Goal: Task Accomplishment & Management: Manage account settings

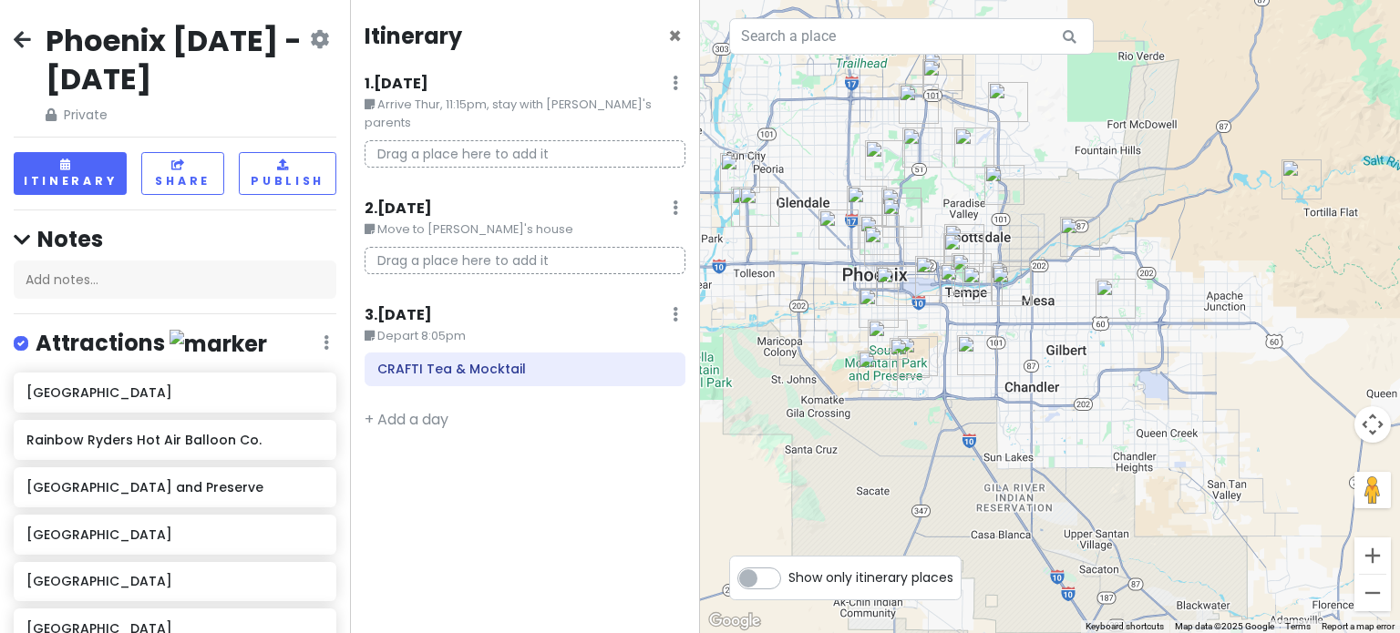
click at [944, 287] on img "The Church in Tempe" at bounding box center [960, 283] width 40 height 40
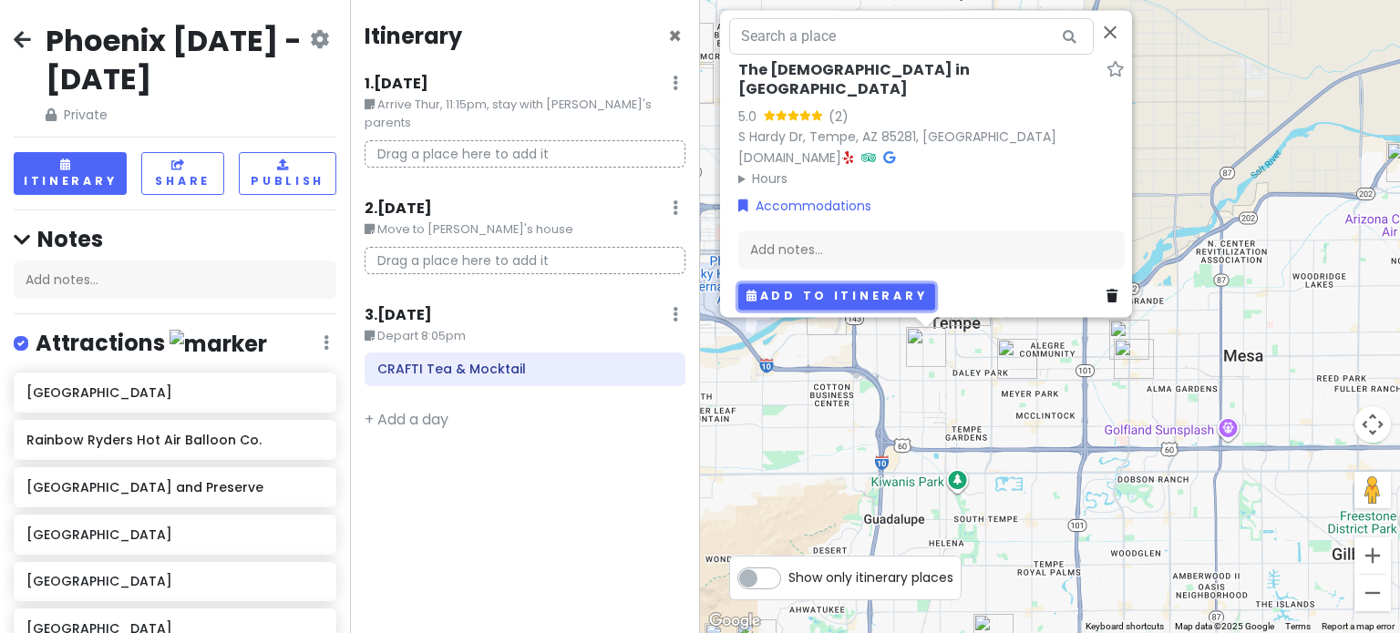
click at [806, 287] on button "Add to itinerary" at bounding box center [836, 296] width 197 height 26
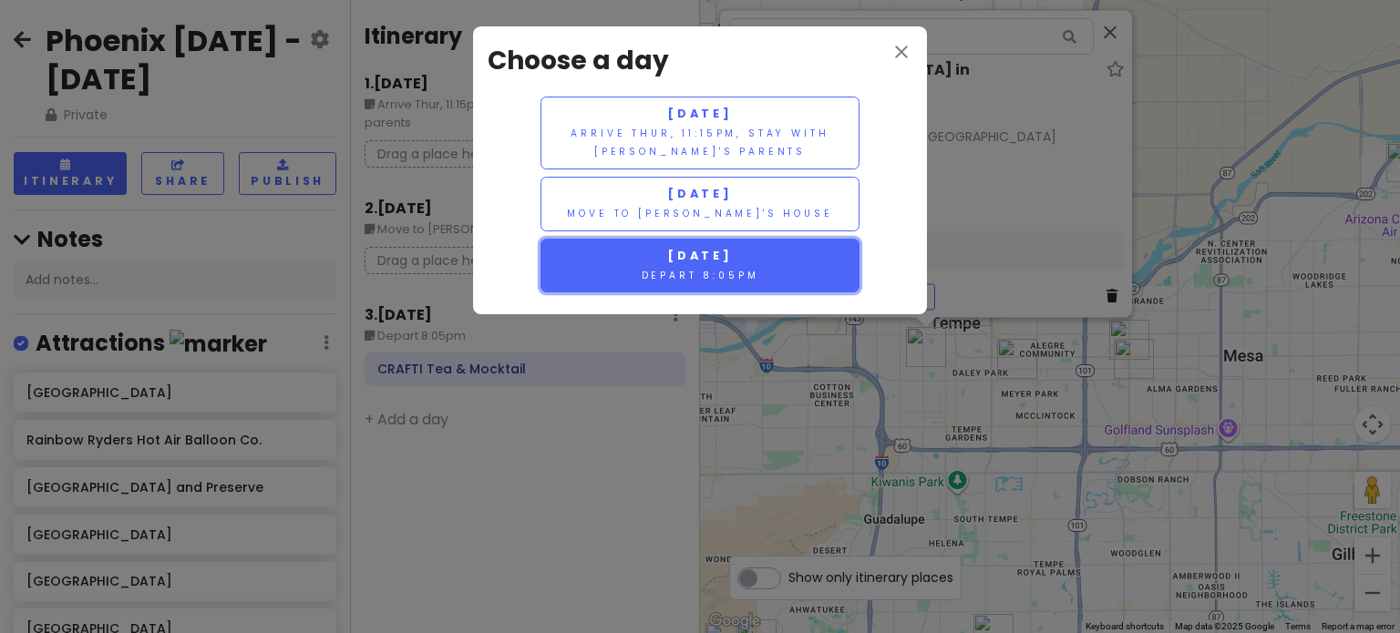
click at [674, 252] on span "[DATE]" at bounding box center [700, 255] width 66 height 15
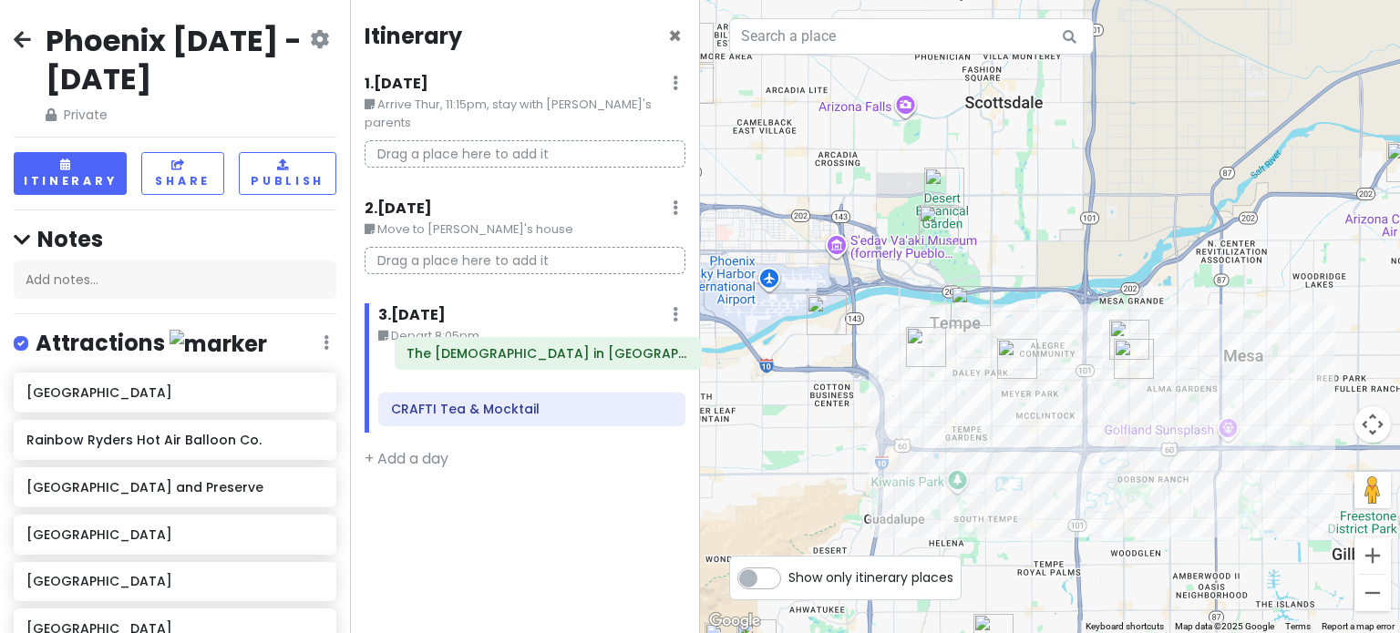
drag, startPoint x: 483, startPoint y: 404, endPoint x: 499, endPoint y: 369, distance: 38.3
click at [499, 369] on div "CRAFTI Tea & Mocktail The [DEMOGRAPHIC_DATA] in [GEOGRAPHIC_DATA]" at bounding box center [532, 393] width 334 height 80
click at [1017, 357] on img "JELATO 8∞" at bounding box center [1017, 359] width 40 height 40
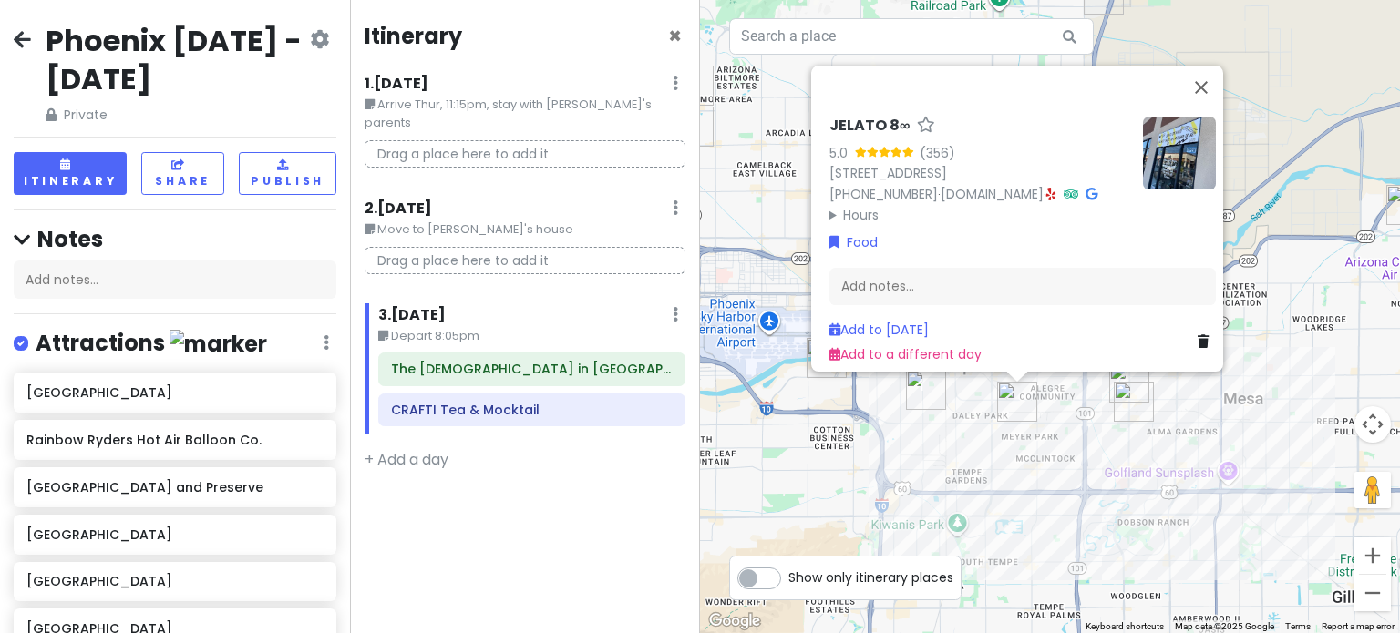
click at [913, 418] on div "JELATO 8∞ 5.0 (356) [STREET_ADDRESS] [PHONE_NUMBER] · [DOMAIN_NAME] · Hours [DA…" at bounding box center [1050, 316] width 700 height 633
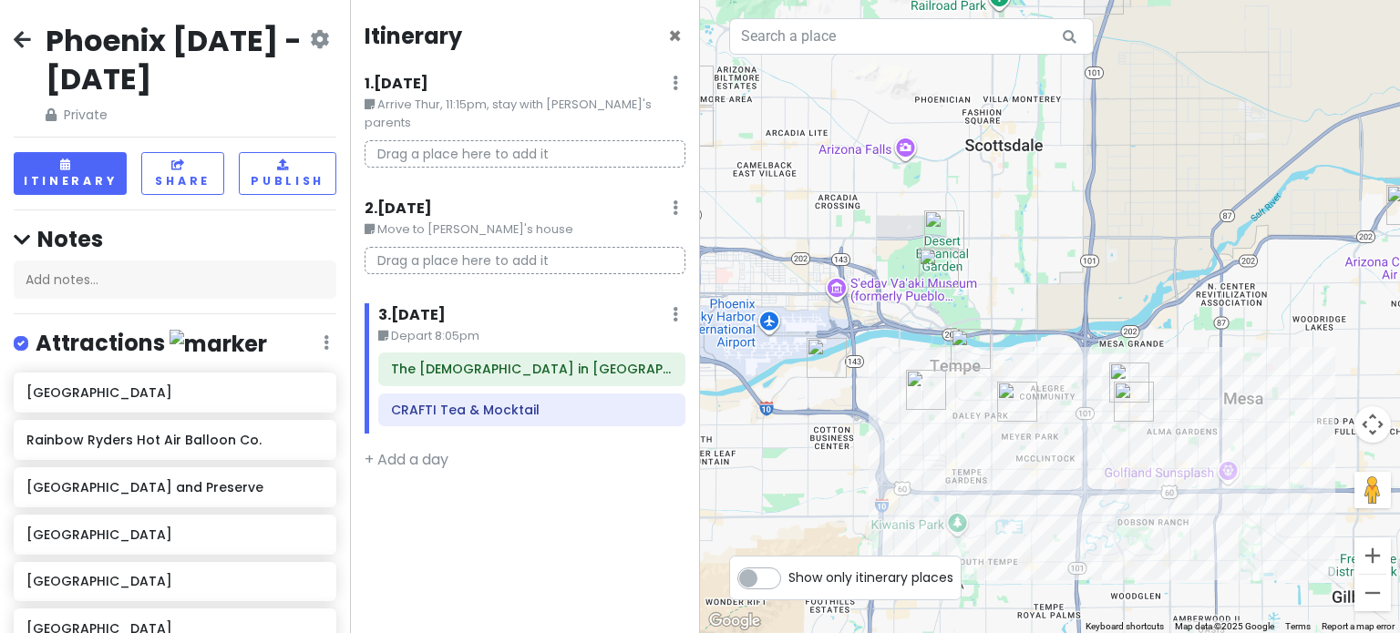
click at [956, 363] on img "Shawarma Factory" at bounding box center [970, 349] width 40 height 40
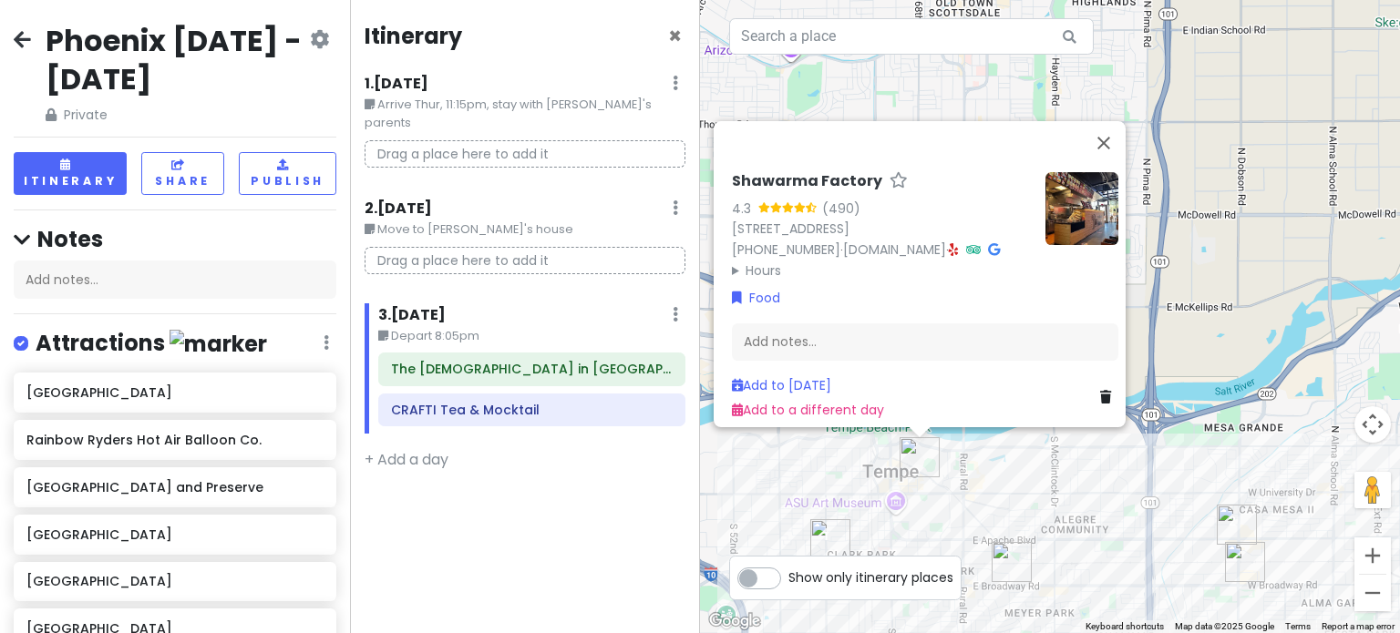
click at [829, 536] on img "The Church in Tempe" at bounding box center [830, 539] width 40 height 40
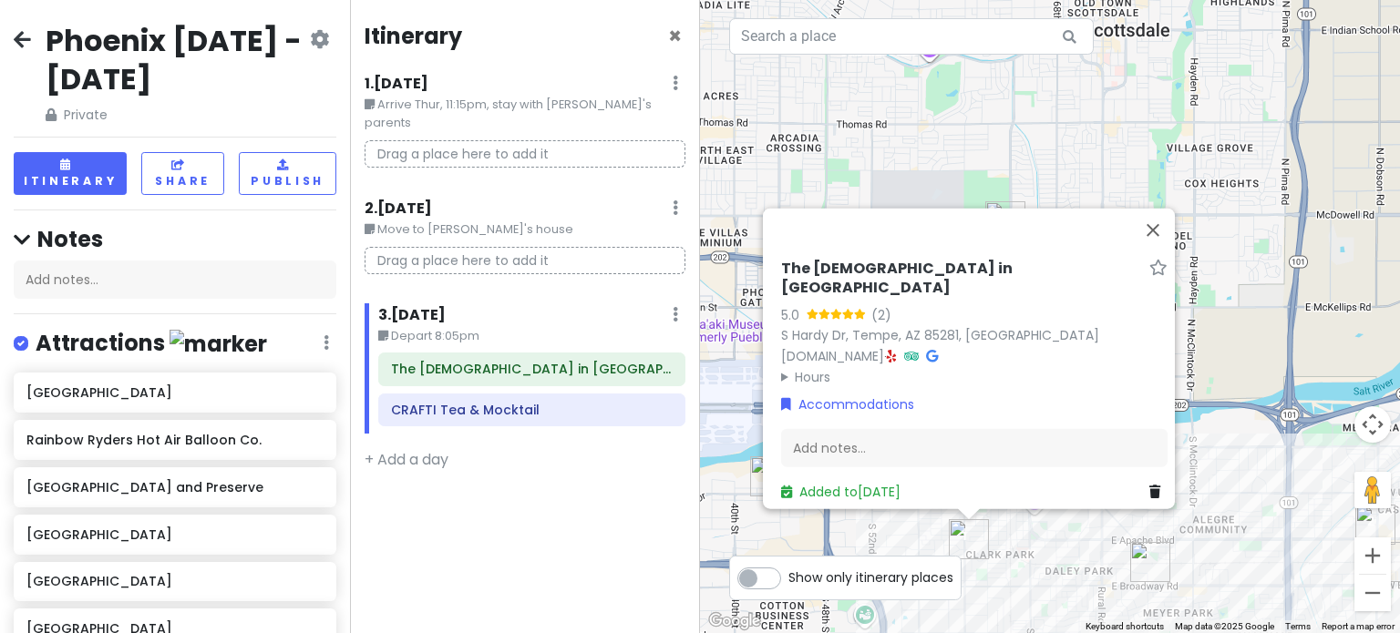
click at [1230, 500] on div "The [DEMOGRAPHIC_DATA] in Tempe 5.0 (2) [GEOGRAPHIC_DATA], [GEOGRAPHIC_DATA] [D…" at bounding box center [1050, 316] width 700 height 633
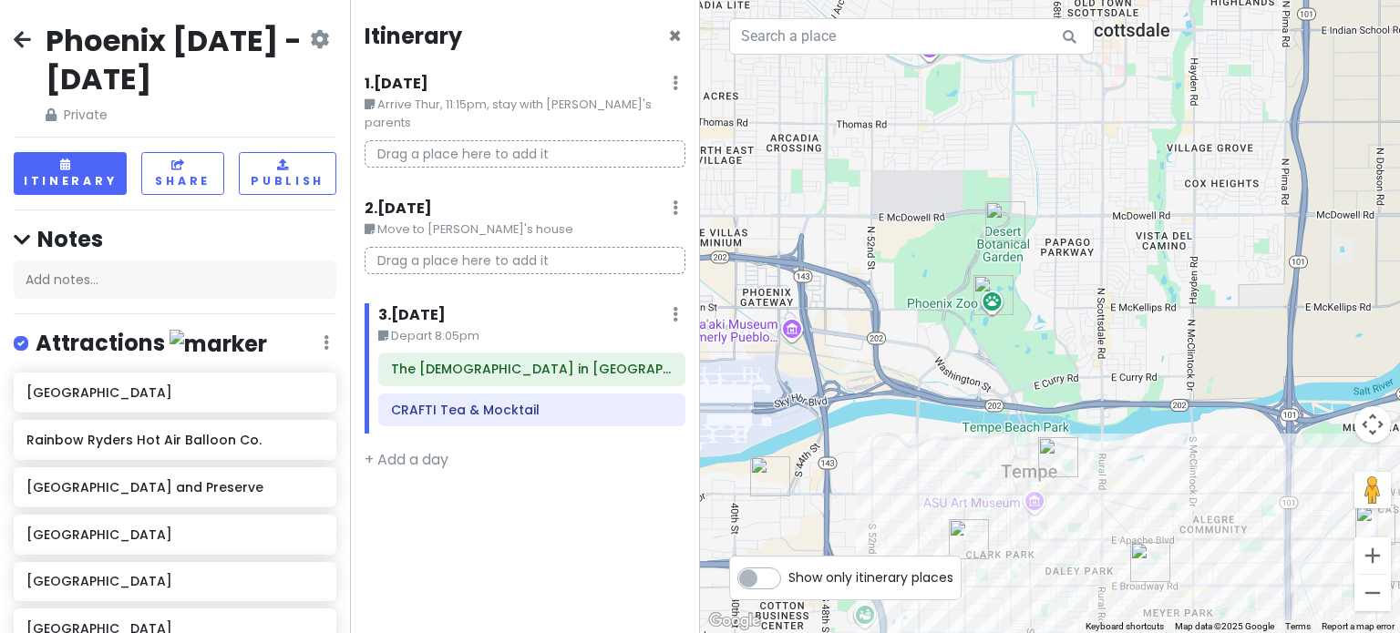
click at [1046, 457] on img "Shawarma Factory" at bounding box center [1058, 457] width 40 height 40
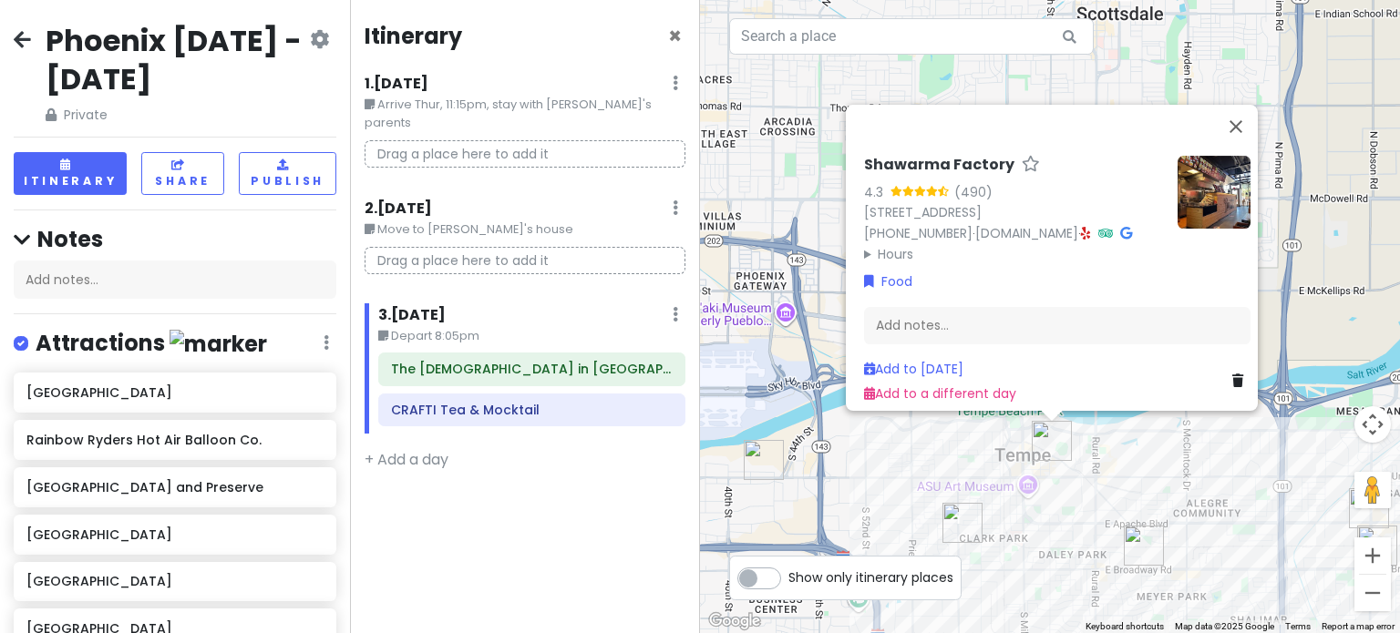
drag, startPoint x: 1113, startPoint y: 514, endPoint x: 1083, endPoint y: 396, distance: 121.3
click at [1083, 396] on div "Shawarma Factory 4.3 (490) [STREET_ADDRESS] [PHONE_NUMBER] · [DOMAIN_NAME] · Ho…" at bounding box center [1050, 316] width 700 height 633
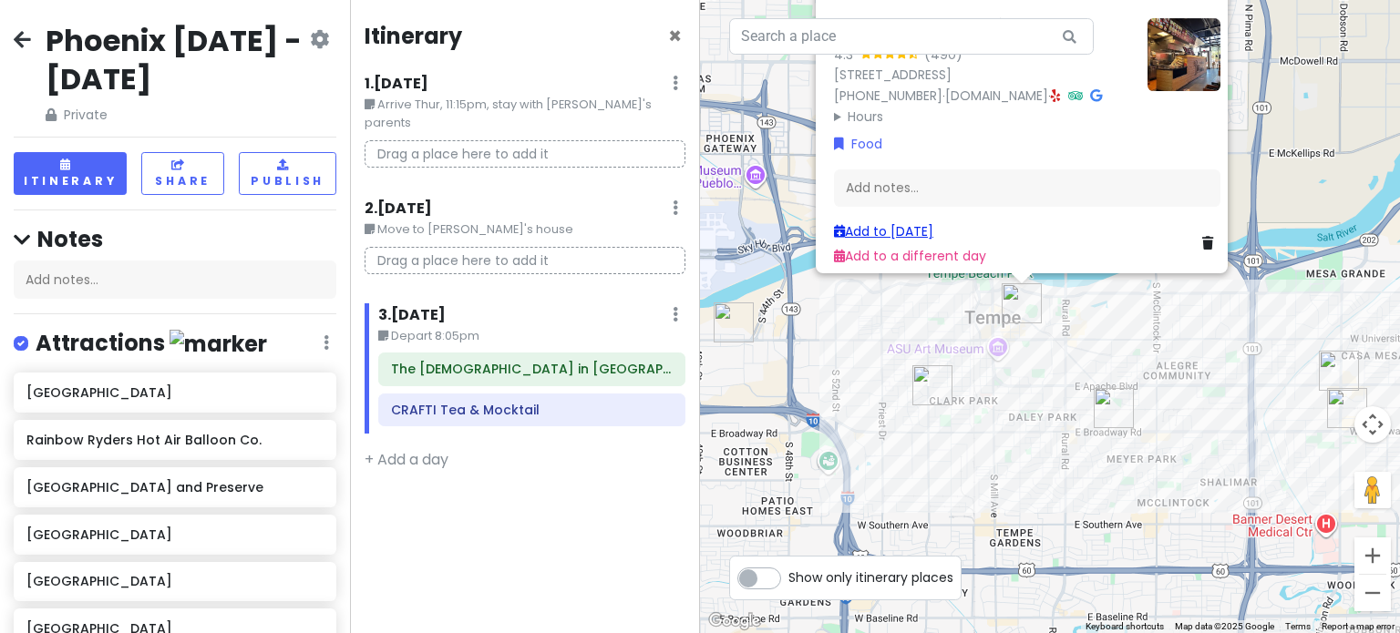
click at [895, 222] on link "Add to [DATE]" at bounding box center [883, 231] width 99 height 18
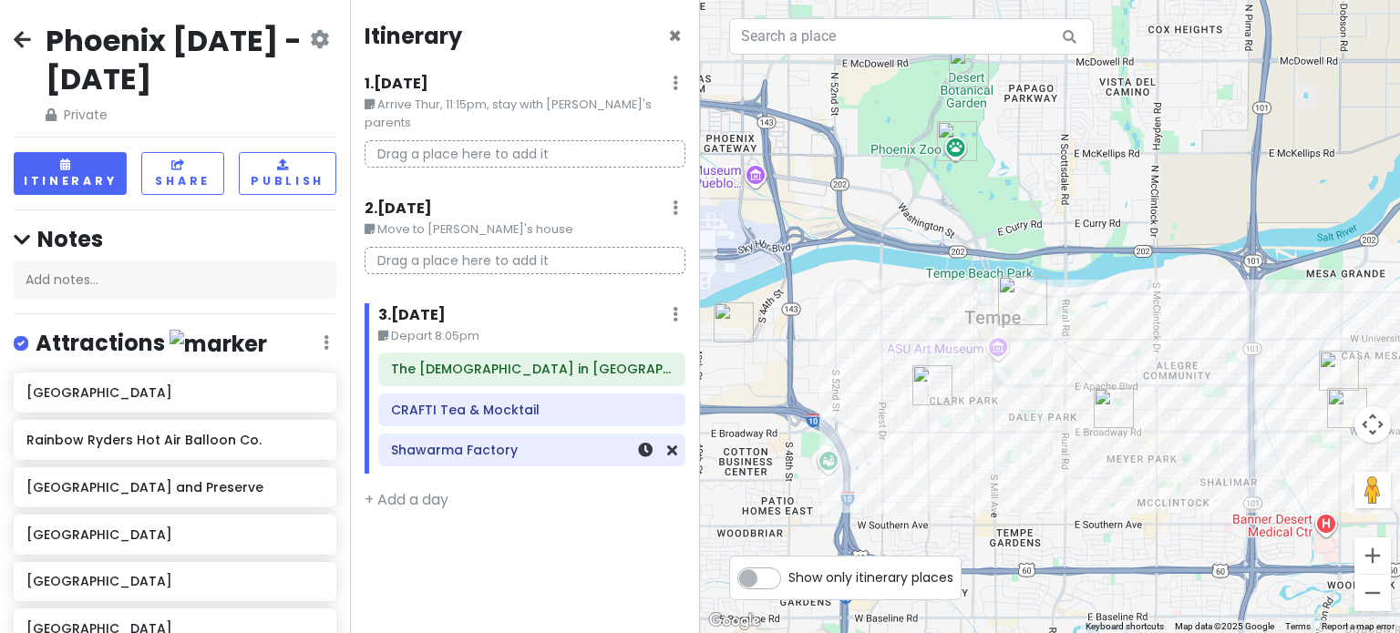
drag, startPoint x: 436, startPoint y: 449, endPoint x: 441, endPoint y: 428, distance: 21.7
click at [438, 436] on div "The [DEMOGRAPHIC_DATA] in Tempe CRAFTI Tea & Mocktail Shawarma Factory" at bounding box center [532, 413] width 334 height 120
click at [1106, 405] on img "JELATO 8∞" at bounding box center [1114, 408] width 40 height 40
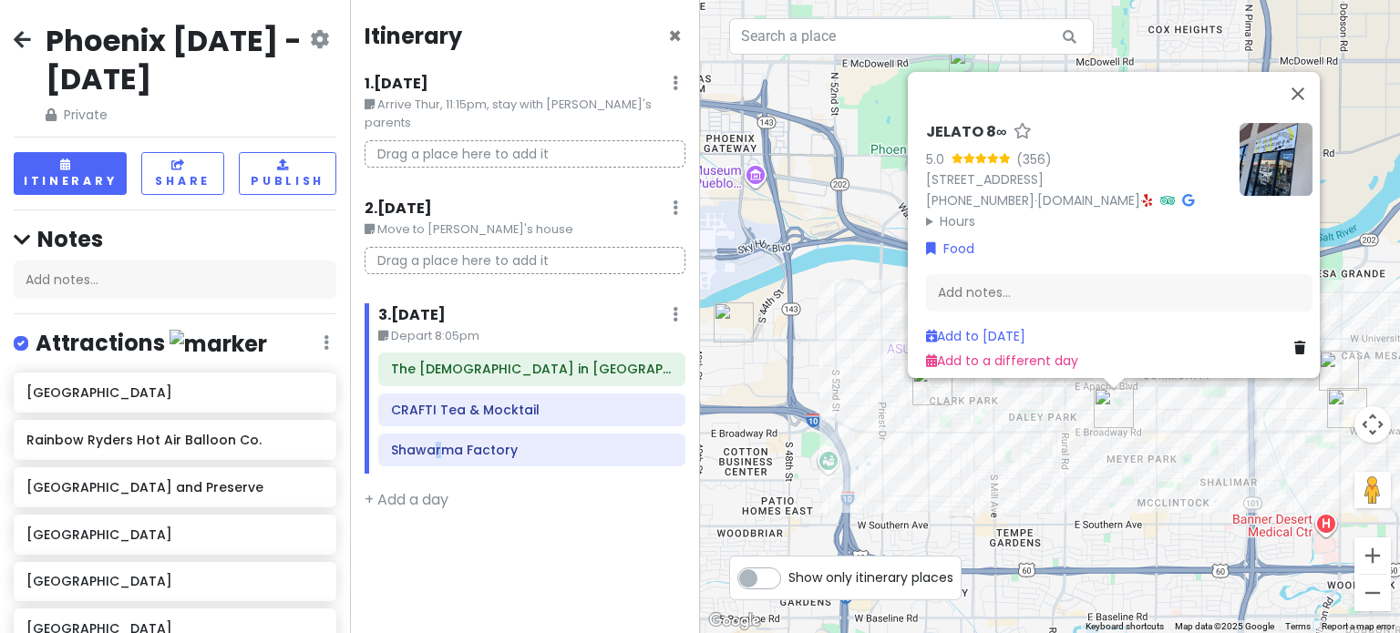
click at [1163, 447] on div "JELATO 8∞ 5.0 (356) [STREET_ADDRESS] [PHONE_NUMBER] · [DOMAIN_NAME] · Hours [DA…" at bounding box center [1050, 316] width 700 height 633
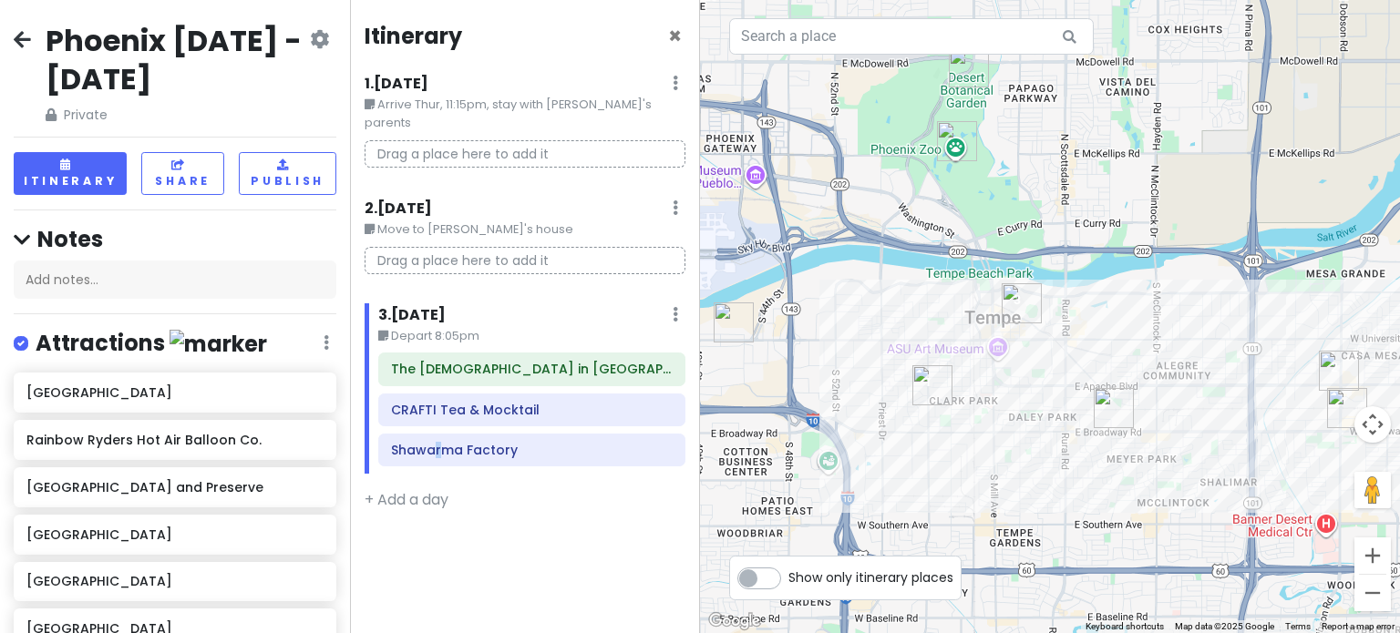
click at [1348, 414] on img "Saigon Jade" at bounding box center [1347, 408] width 40 height 40
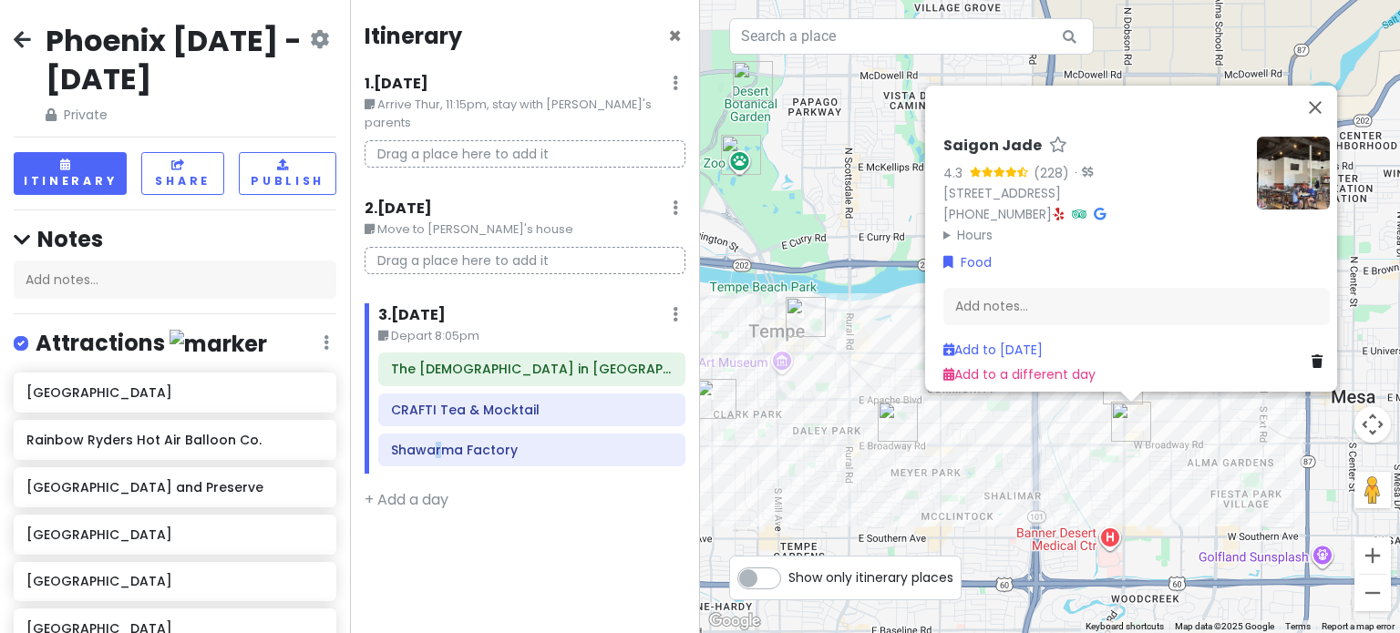
click at [1041, 457] on div "Saigon Jade 4.3 (228) · [STREET_ADDRESS] [PHONE_NUMBER] · Hours [DATE] 10:00 AM…" at bounding box center [1050, 316] width 700 height 633
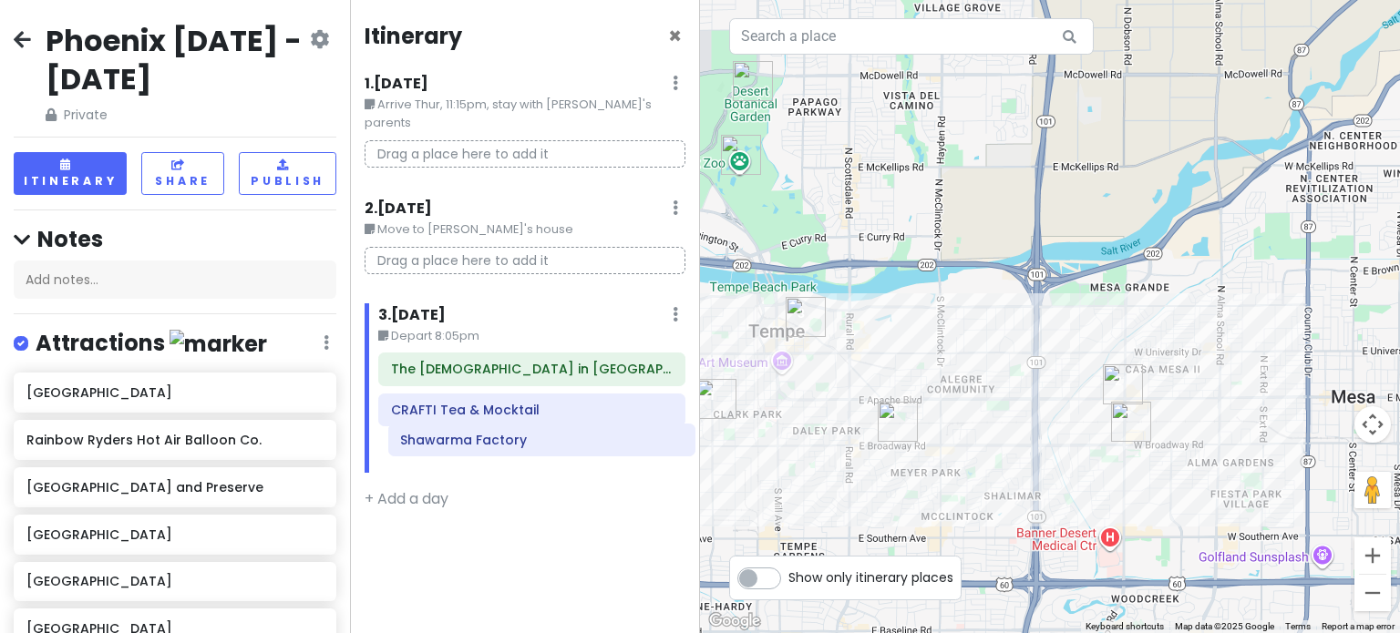
drag, startPoint x: 432, startPoint y: 436, endPoint x: 442, endPoint y: 441, distance: 11.0
click at [442, 441] on div "The [DEMOGRAPHIC_DATA] in Tempe CRAFTI Tea & Mocktail Shawarma Factory" at bounding box center [532, 413] width 334 height 120
click at [678, 435] on div "Shawarma Factory" at bounding box center [531, 450] width 305 height 31
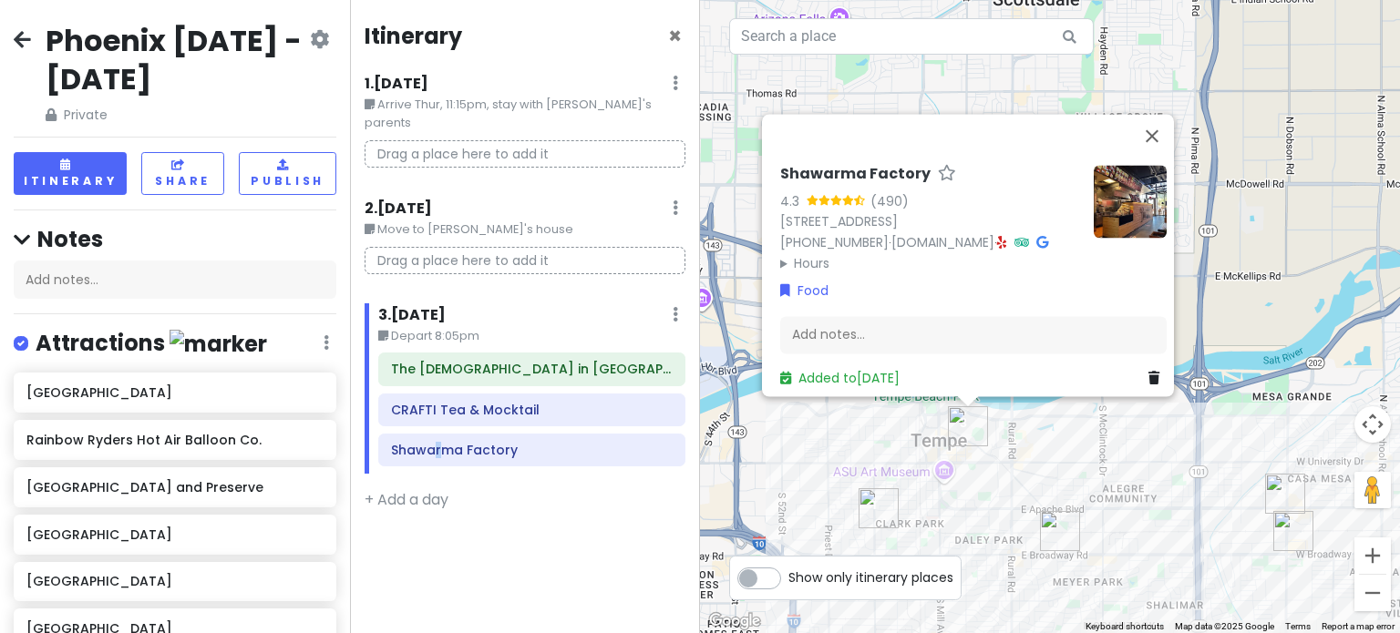
click at [1293, 526] on img "Saigon Jade" at bounding box center [1293, 531] width 40 height 40
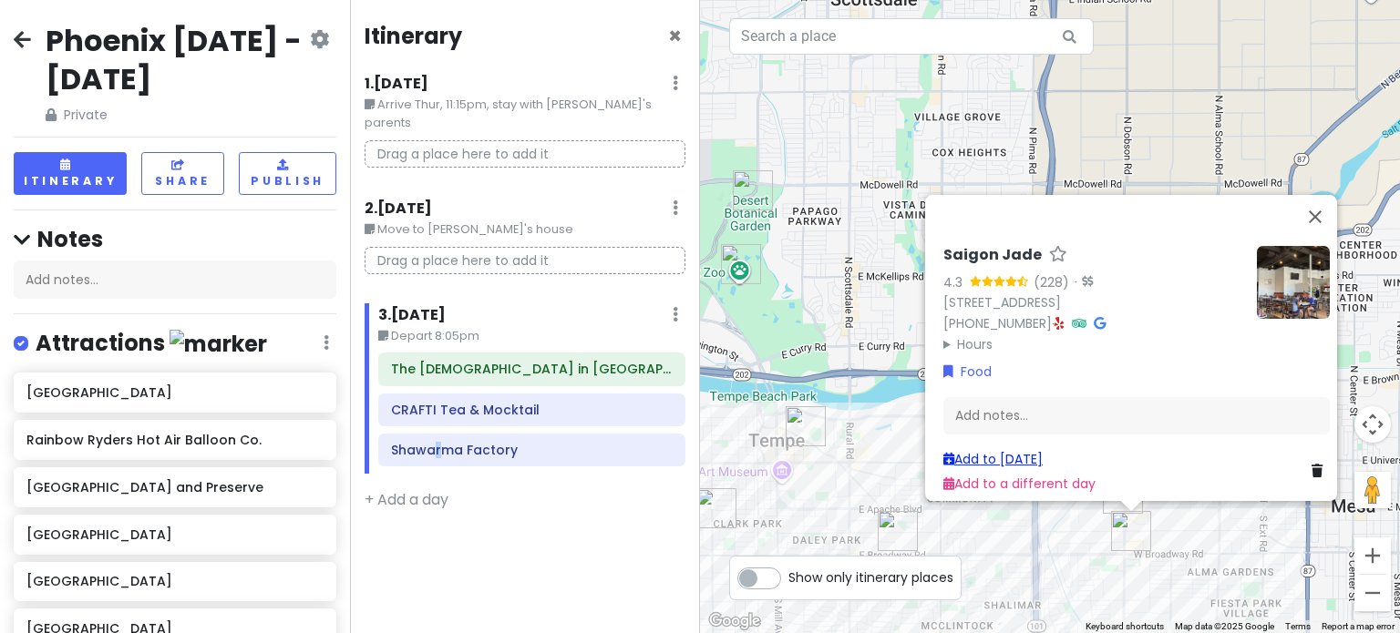
click at [1008, 453] on link "Add to [DATE]" at bounding box center [992, 459] width 99 height 18
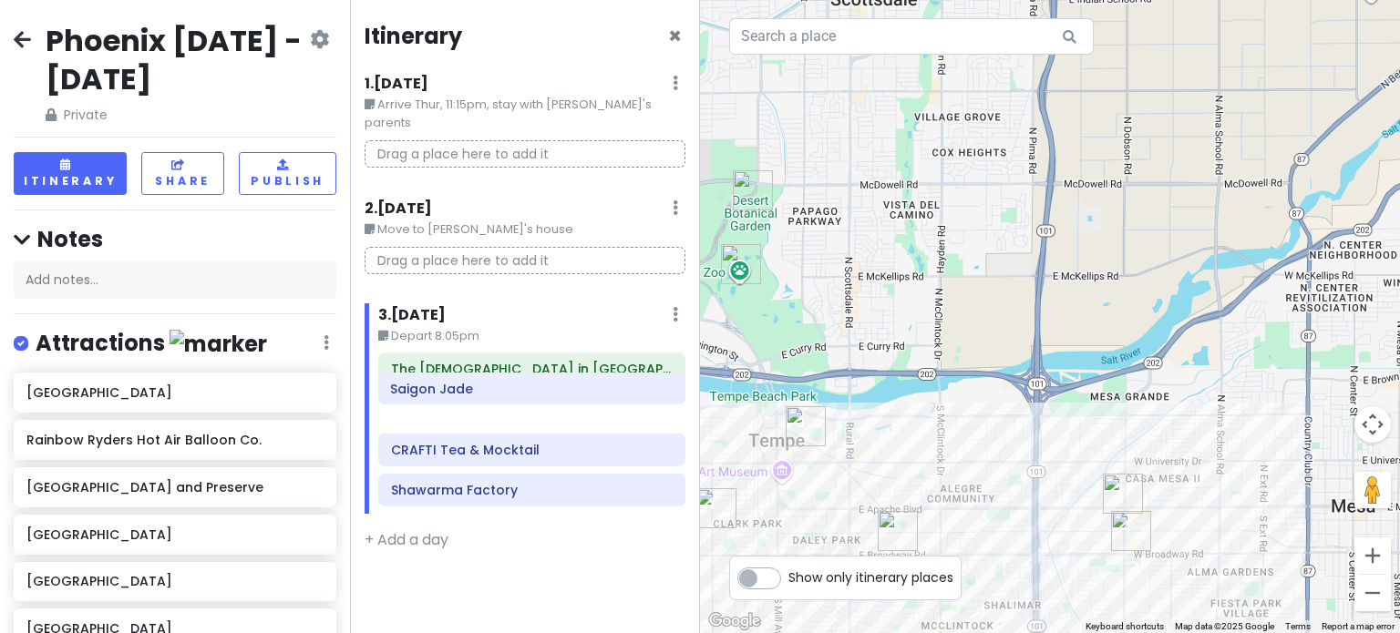
drag, startPoint x: 474, startPoint y: 463, endPoint x: 499, endPoint y: 396, distance: 71.2
click at [477, 378] on div "The [DEMOGRAPHIC_DATA] in Tempe CRAFTI Tea & Mocktail Shawarma Factory Saigon J…" at bounding box center [532, 433] width 334 height 160
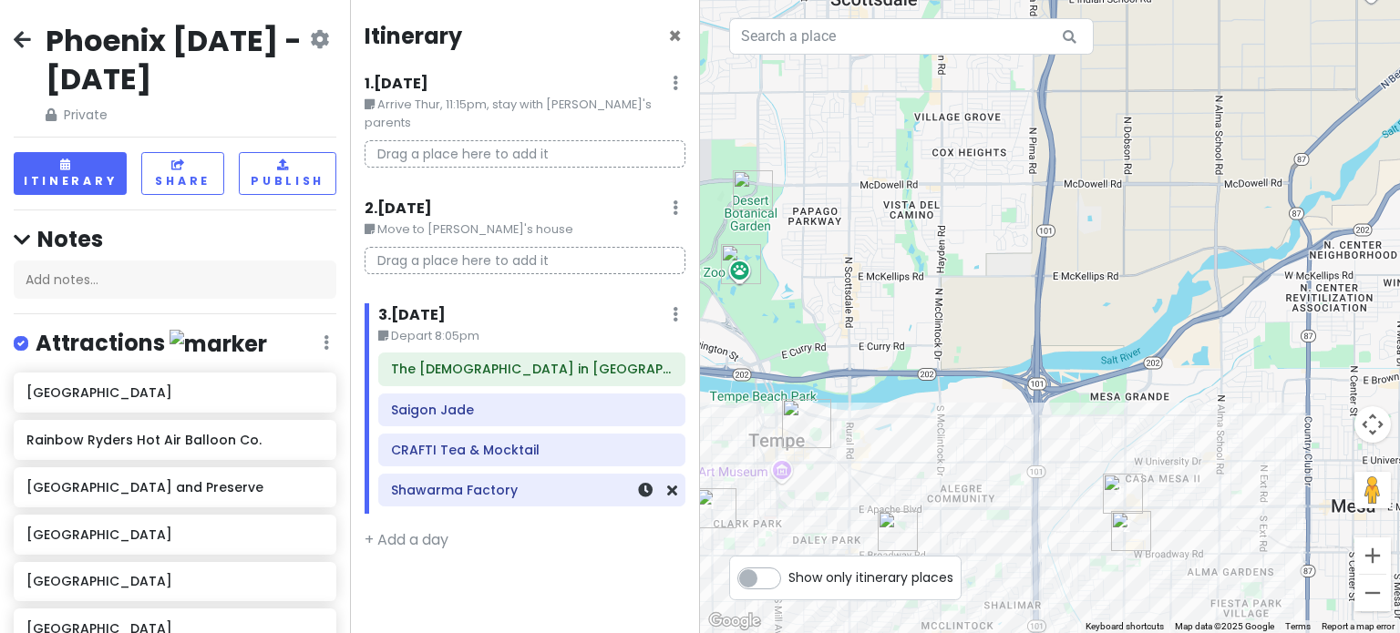
click at [574, 482] on h6 "Shawarma Factory" at bounding box center [532, 490] width 282 height 16
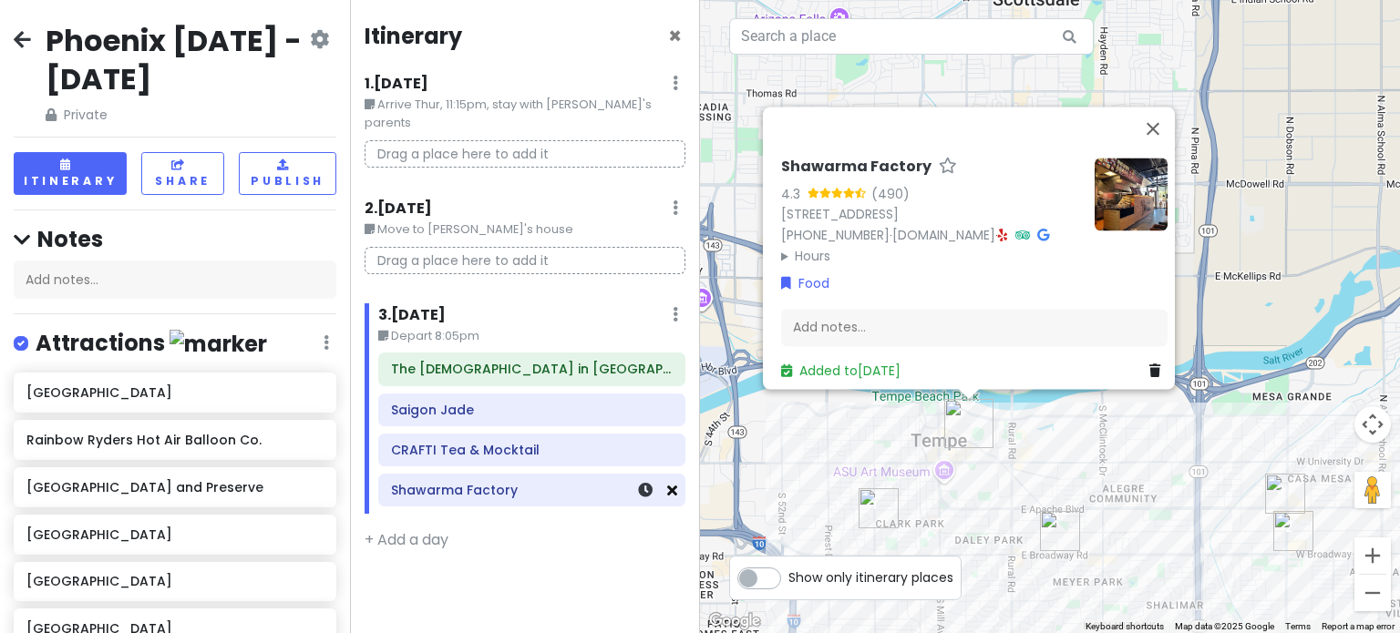
click at [673, 483] on icon at bounding box center [672, 490] width 10 height 15
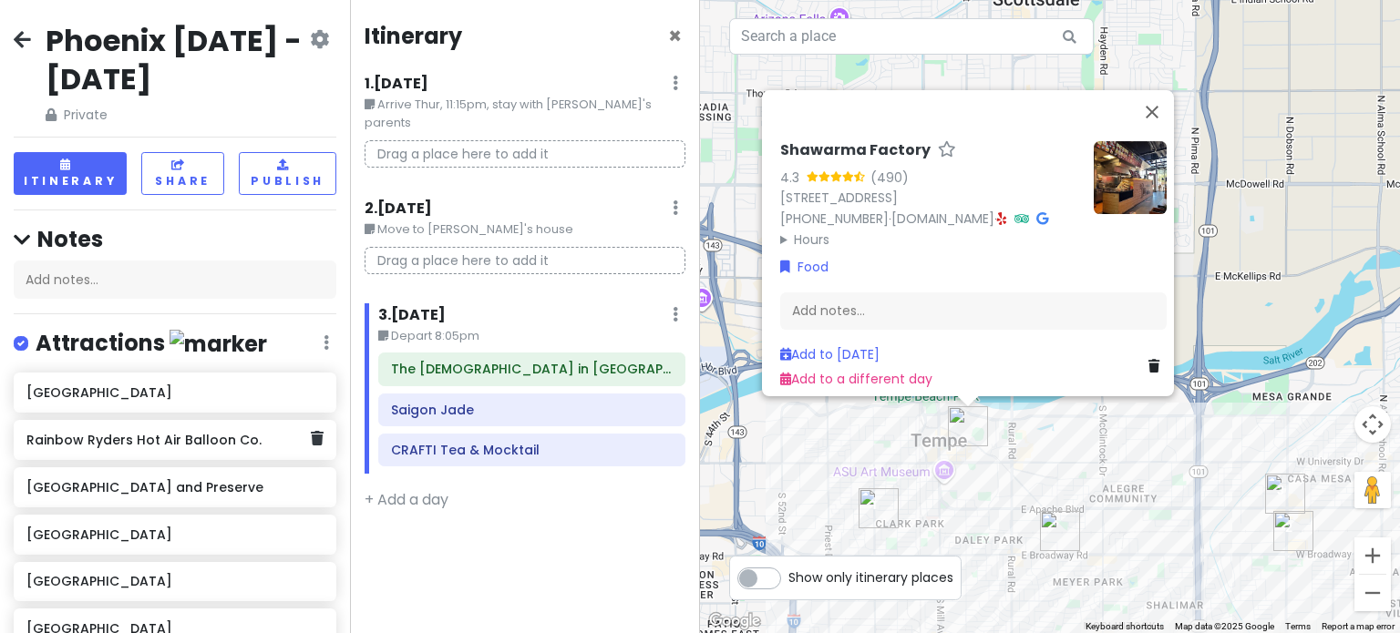
click at [203, 440] on h6 "Rainbow Ryders Hot Air Balloon Co." at bounding box center [167, 440] width 283 height 16
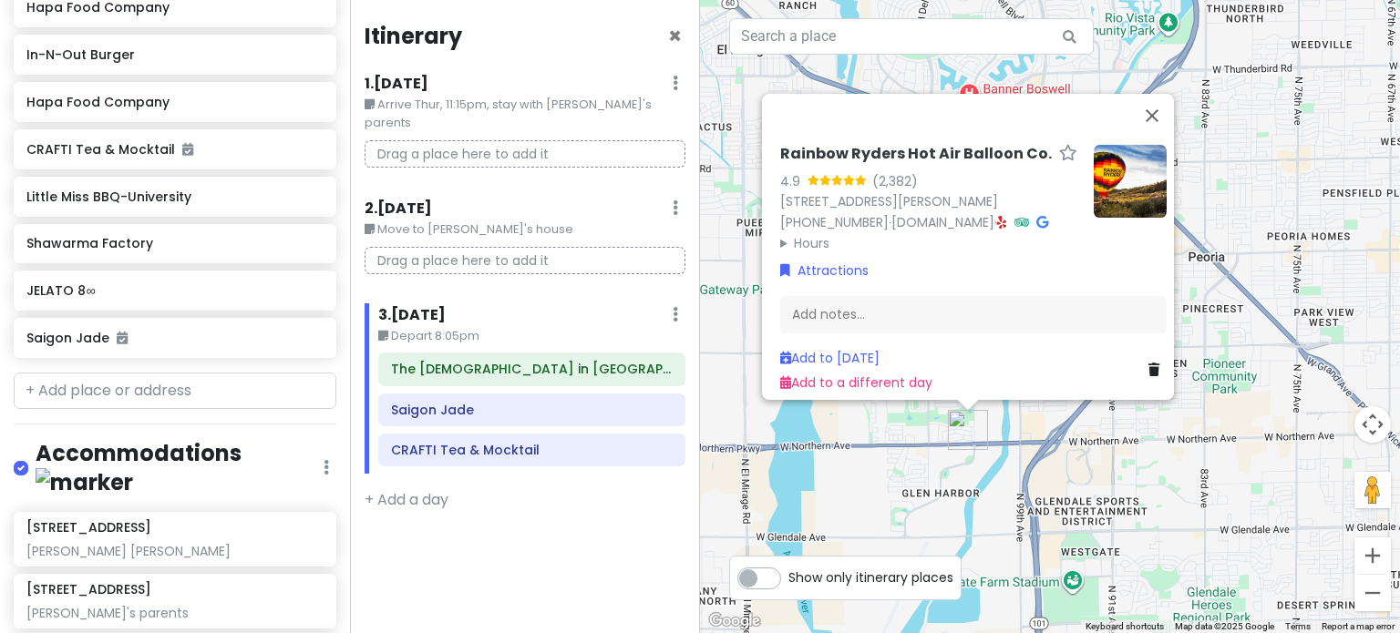
scroll to position [1432, 0]
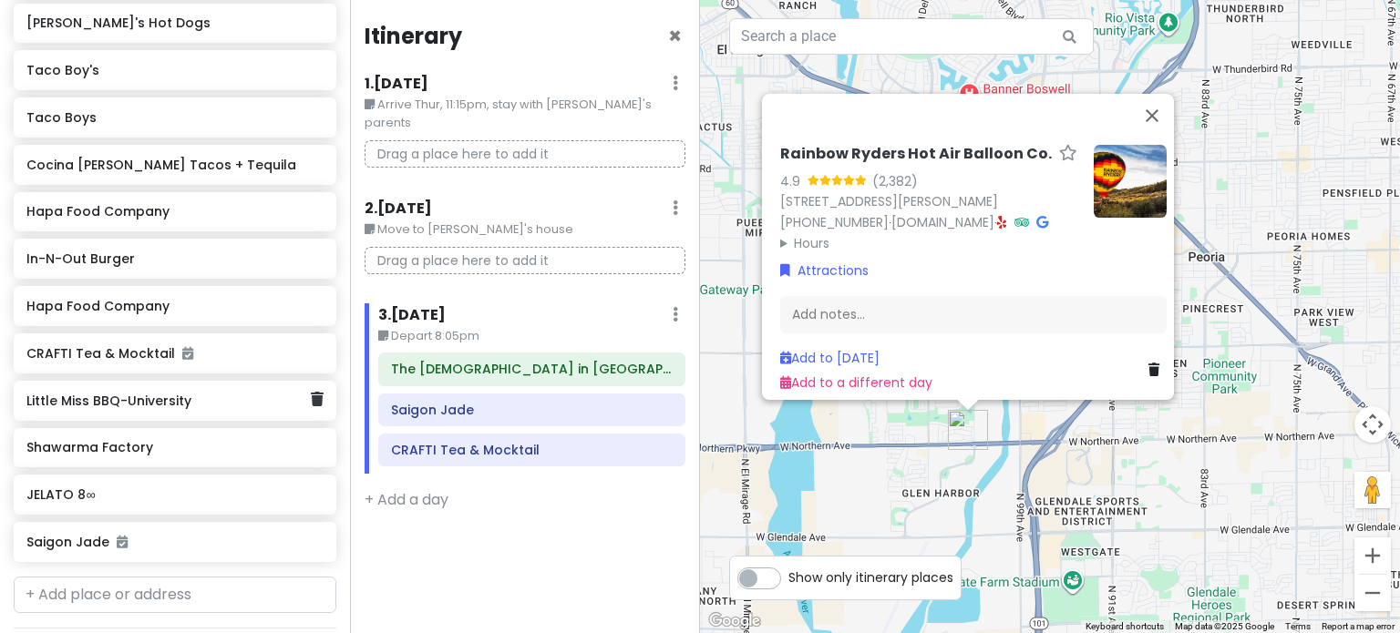
click at [159, 407] on div "Little Miss BBQ-University" at bounding box center [167, 401] width 283 height 26
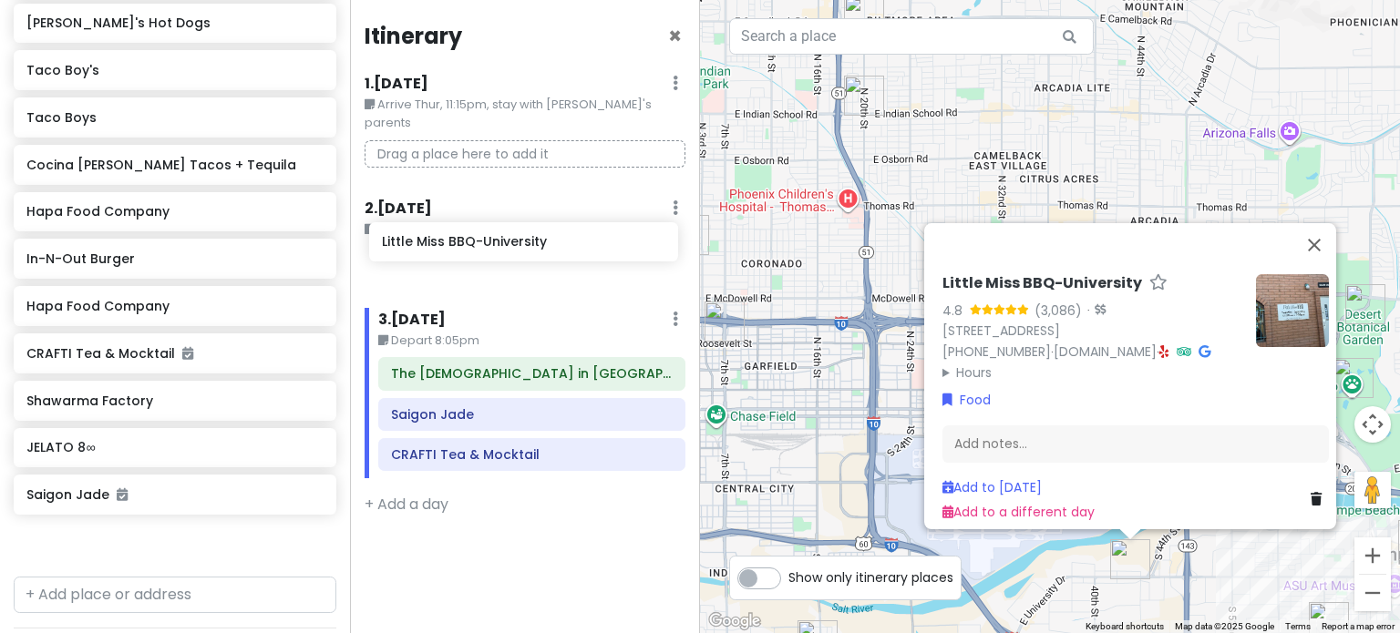
drag, startPoint x: 157, startPoint y: 406, endPoint x: 512, endPoint y: 251, distance: 387.7
click at [512, 251] on div "Phoenix [DATE] - [DATE] Private Change Dates Make a Copy Delete Trip Give Feedb…" at bounding box center [700, 316] width 1400 height 633
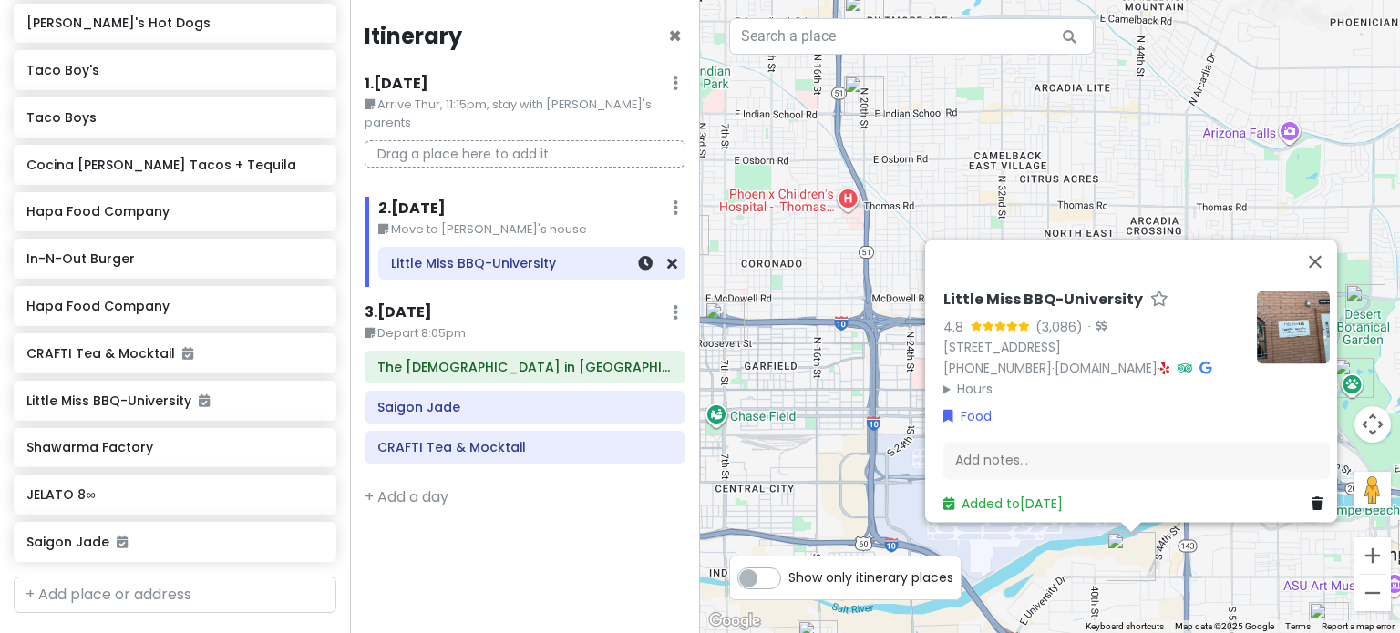
scroll to position [1384, 0]
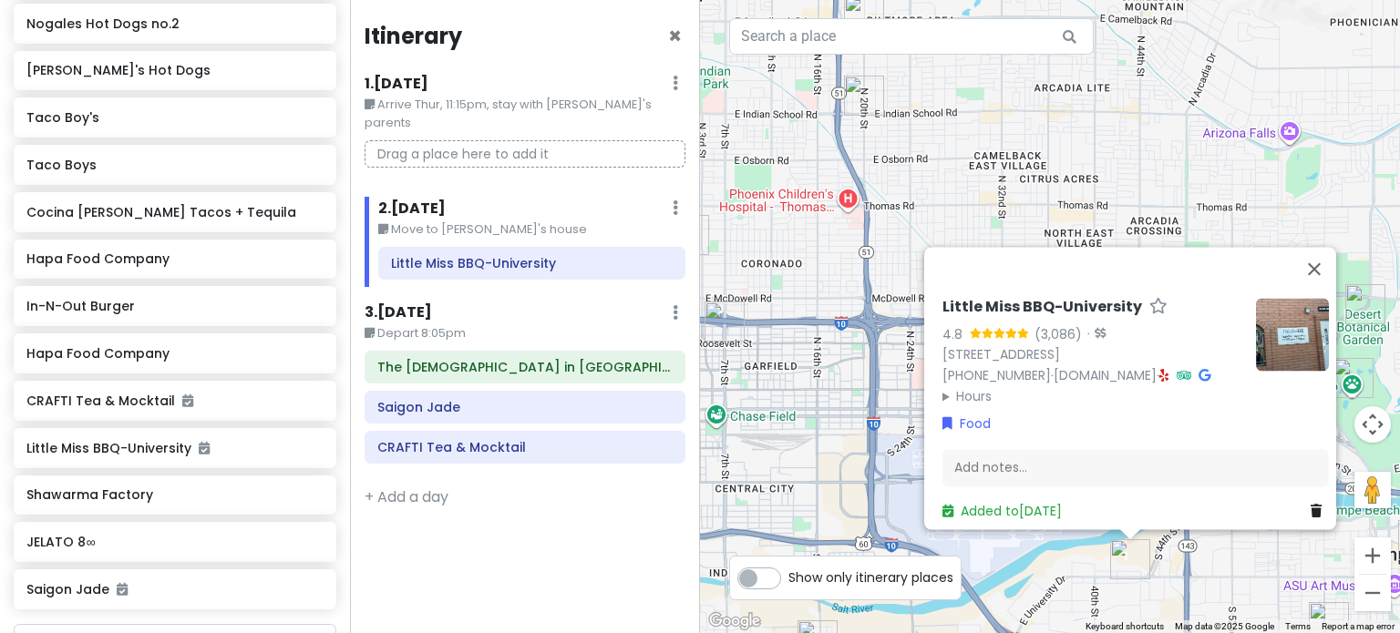
click at [550, 221] on small "Move to [PERSON_NAME]'s house" at bounding box center [531, 230] width 307 height 18
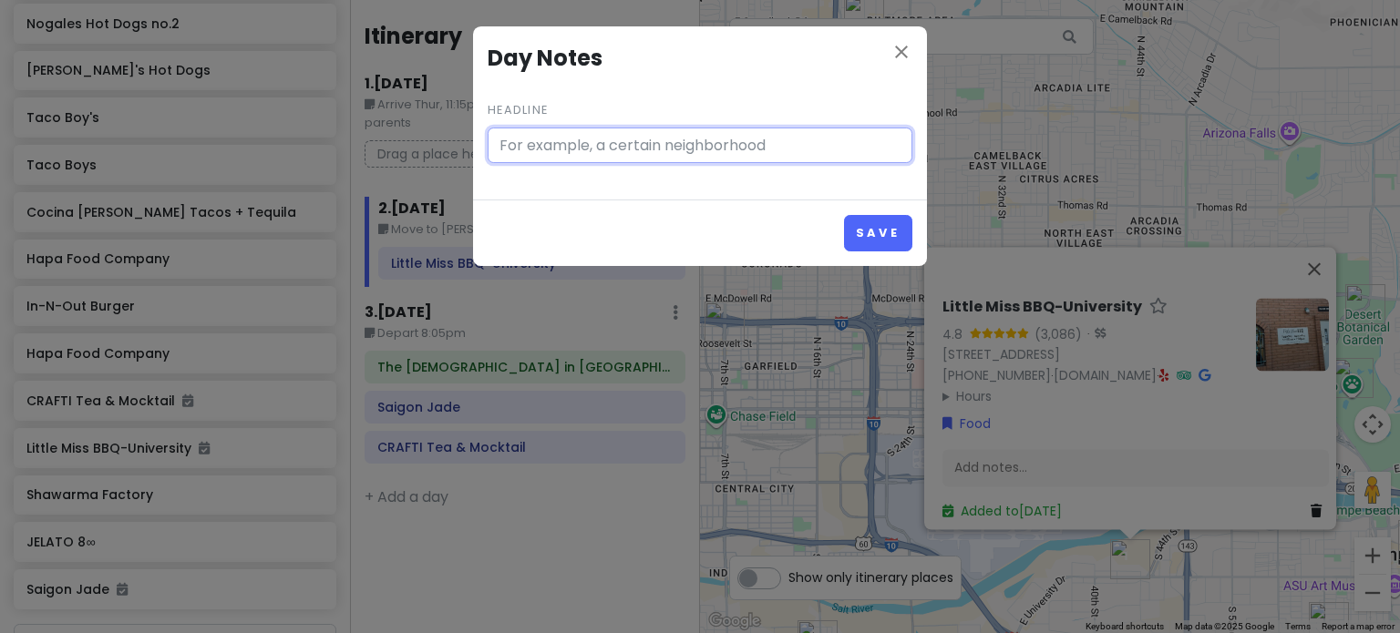
type input "Move to [PERSON_NAME]'s house"
drag, startPoint x: 317, startPoint y: 126, endPoint x: 0, endPoint y: 108, distance: 317.6
click at [0, 105] on div "close Day Notes Headline Move to [PERSON_NAME]'s house Save" at bounding box center [700, 316] width 1400 height 633
click at [868, 225] on button "Save" at bounding box center [878, 233] width 68 height 36
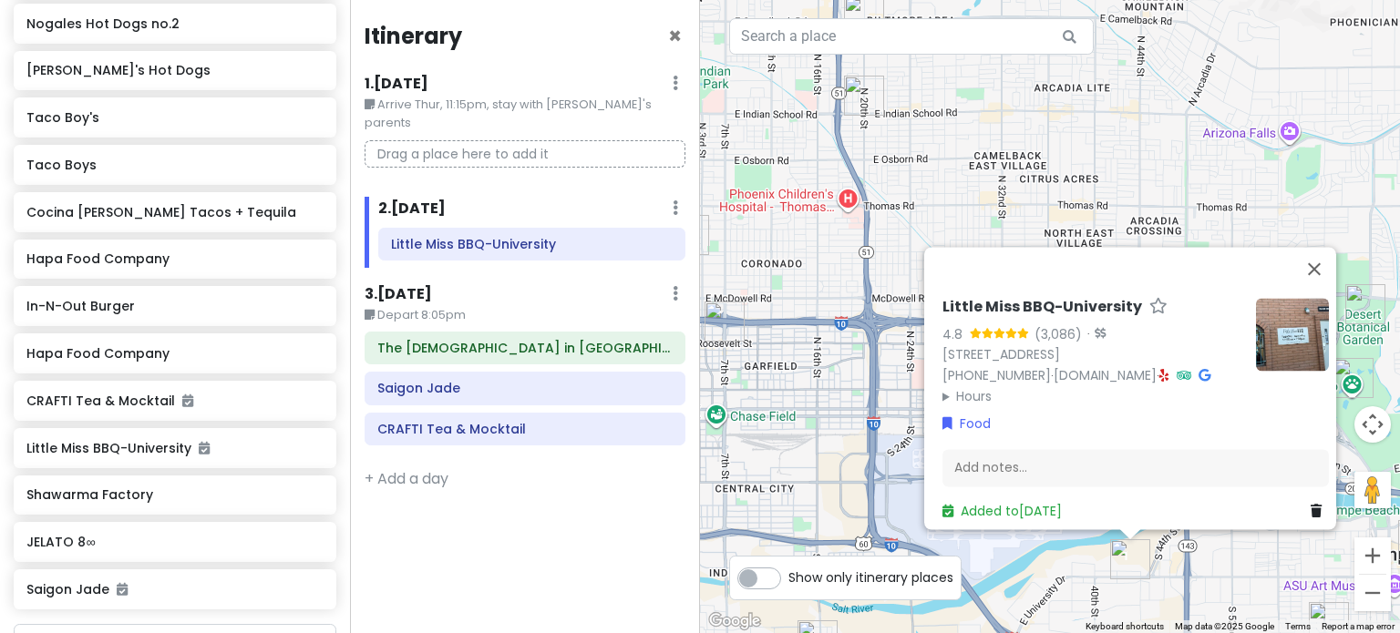
click at [512, 98] on small "Arrive Thur, 11:15pm, stay with [PERSON_NAME]'s parents" at bounding box center [525, 114] width 321 height 37
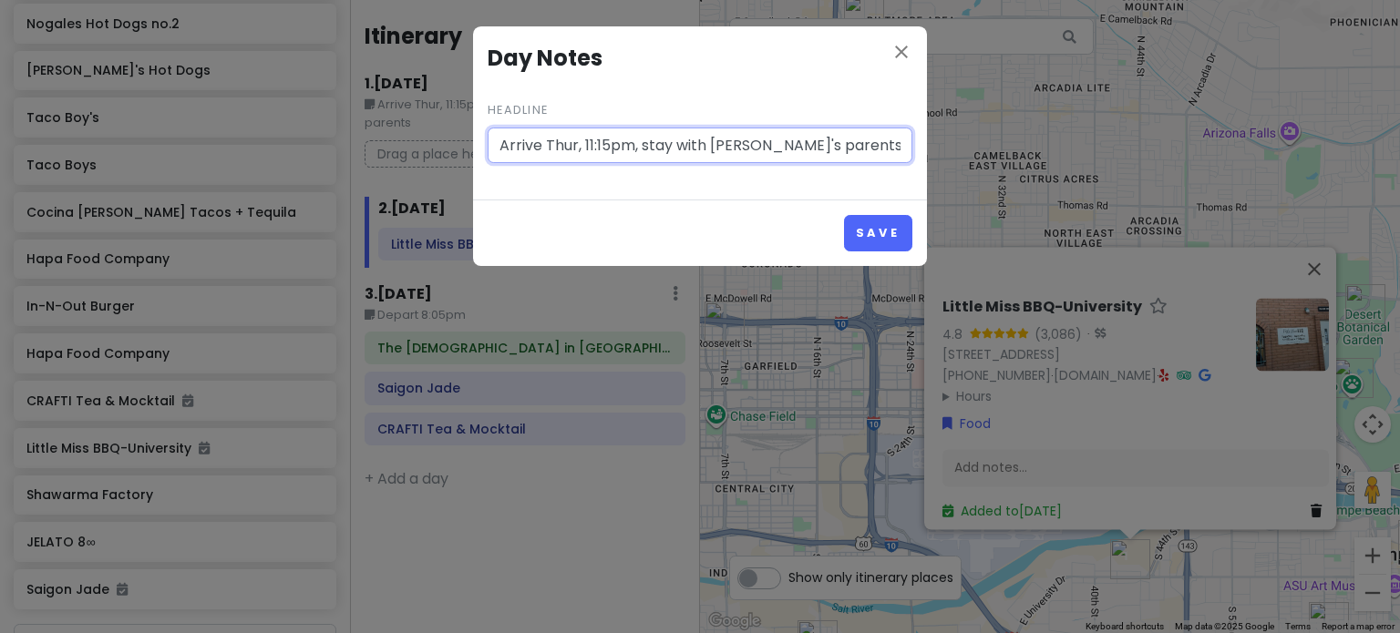
drag, startPoint x: 634, startPoint y: 140, endPoint x: 632, endPoint y: 149, distance: 9.3
click at [632, 149] on input "Arrive Thur, 11:15pm, stay with [PERSON_NAME]'s parents" at bounding box center [700, 146] width 425 height 36
type input "Arrive Thur, 11:15pm"
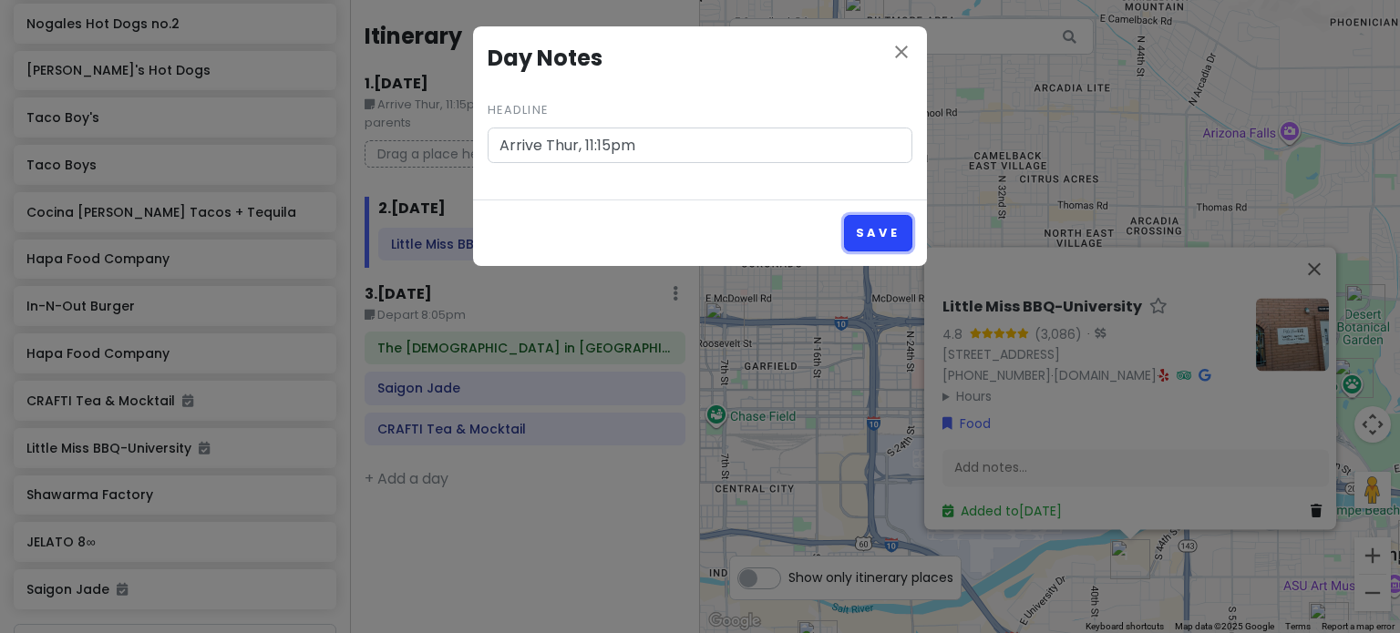
click at [878, 240] on button "Save" at bounding box center [878, 233] width 68 height 36
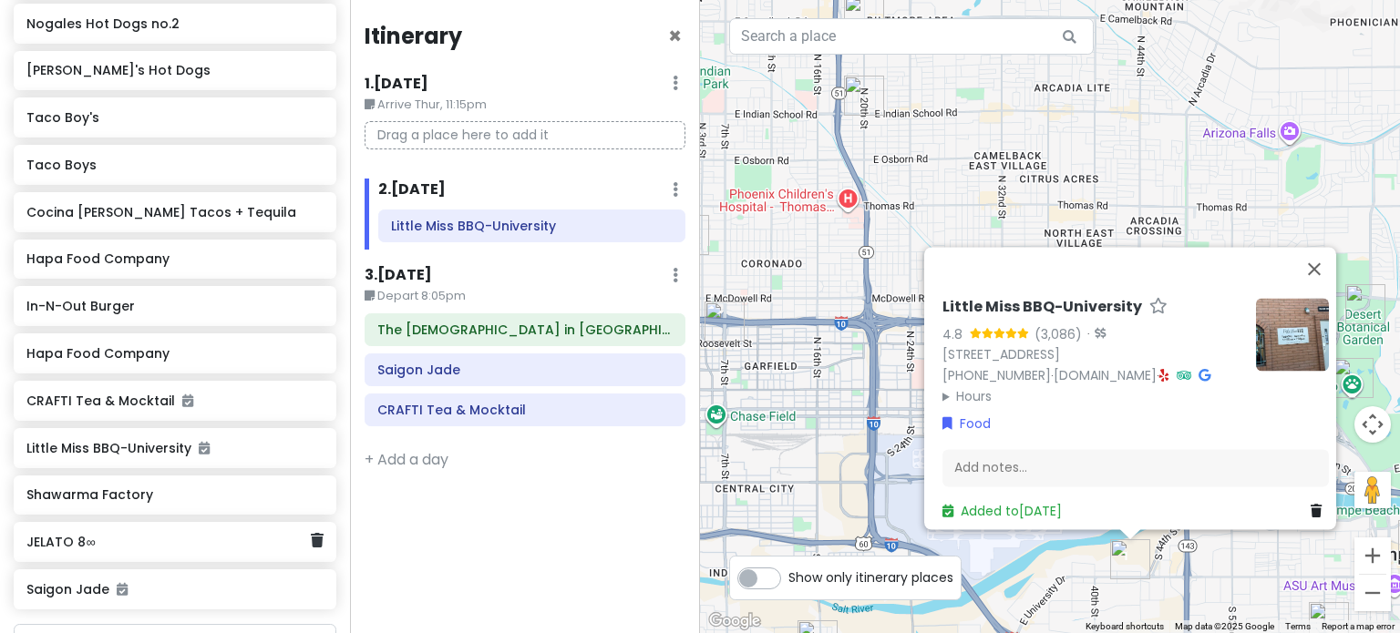
click at [160, 543] on h6 "JELATO 8∞" at bounding box center [167, 542] width 283 height 16
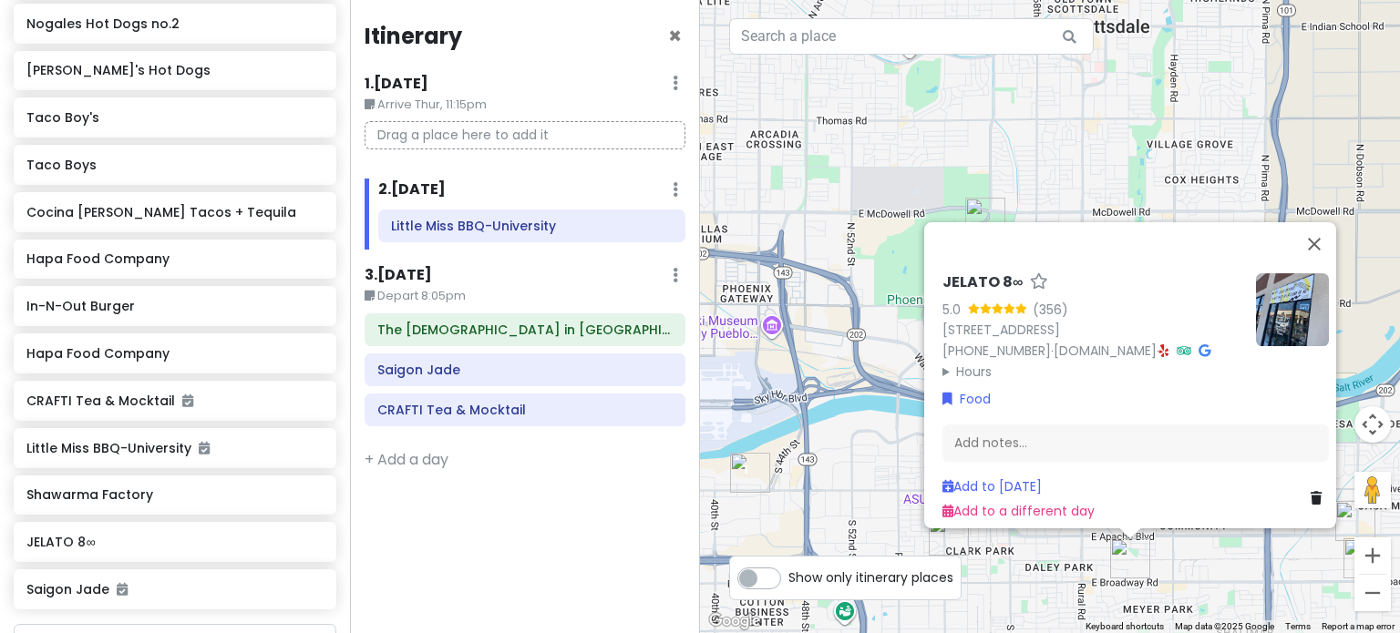
click at [1272, 283] on img at bounding box center [1292, 309] width 73 height 73
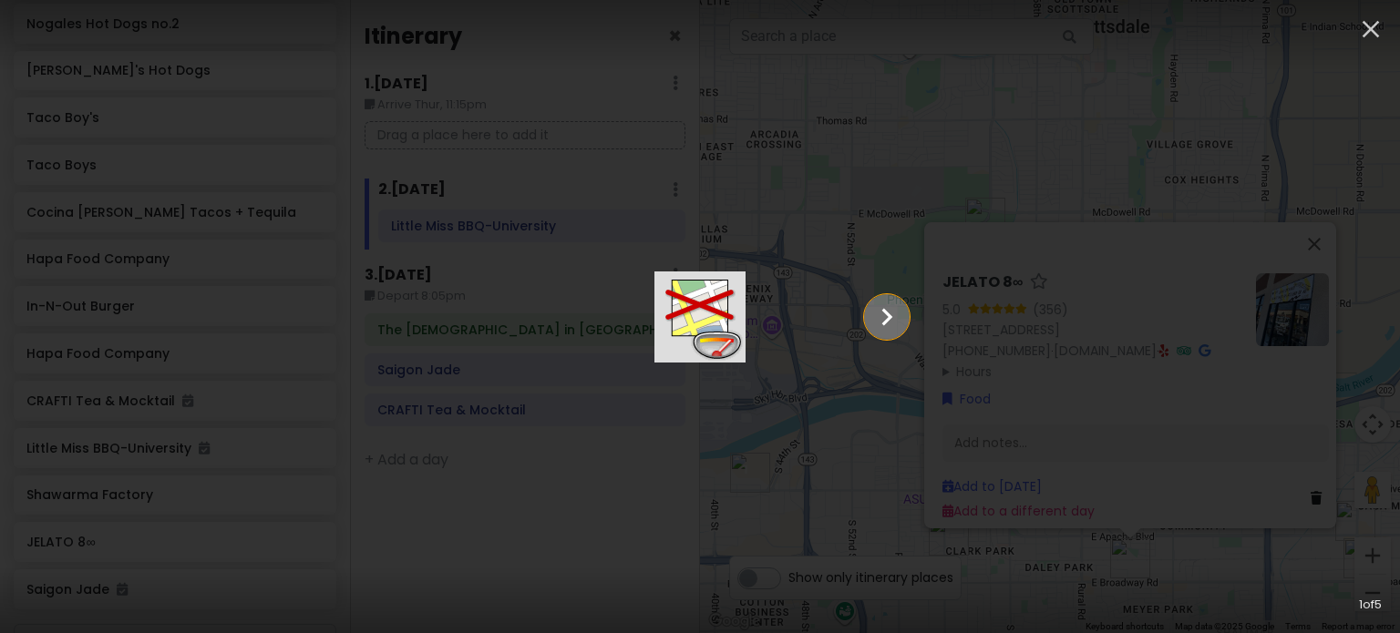
click at [904, 323] on icon "Show slide 2 of 5" at bounding box center [886, 317] width 35 height 44
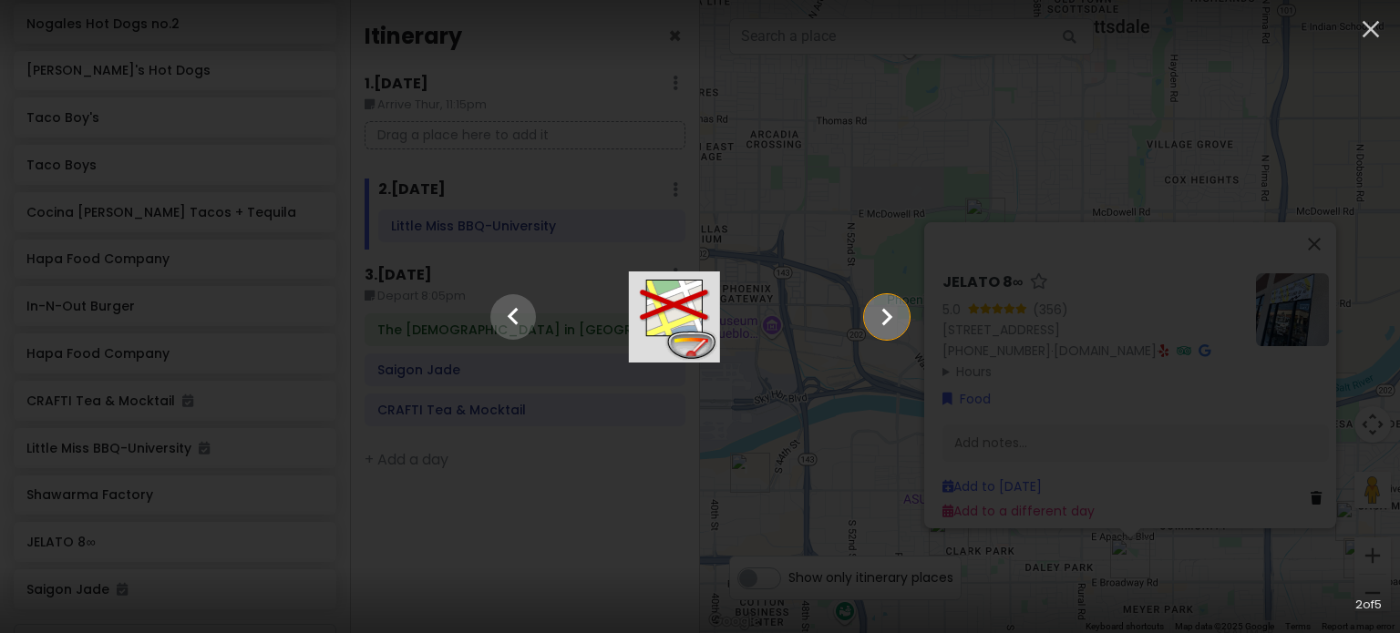
click at [904, 323] on icon "Show slide 3 of 5" at bounding box center [886, 317] width 35 height 44
click at [904, 323] on icon "Show slide 4 of 5" at bounding box center [886, 317] width 35 height 44
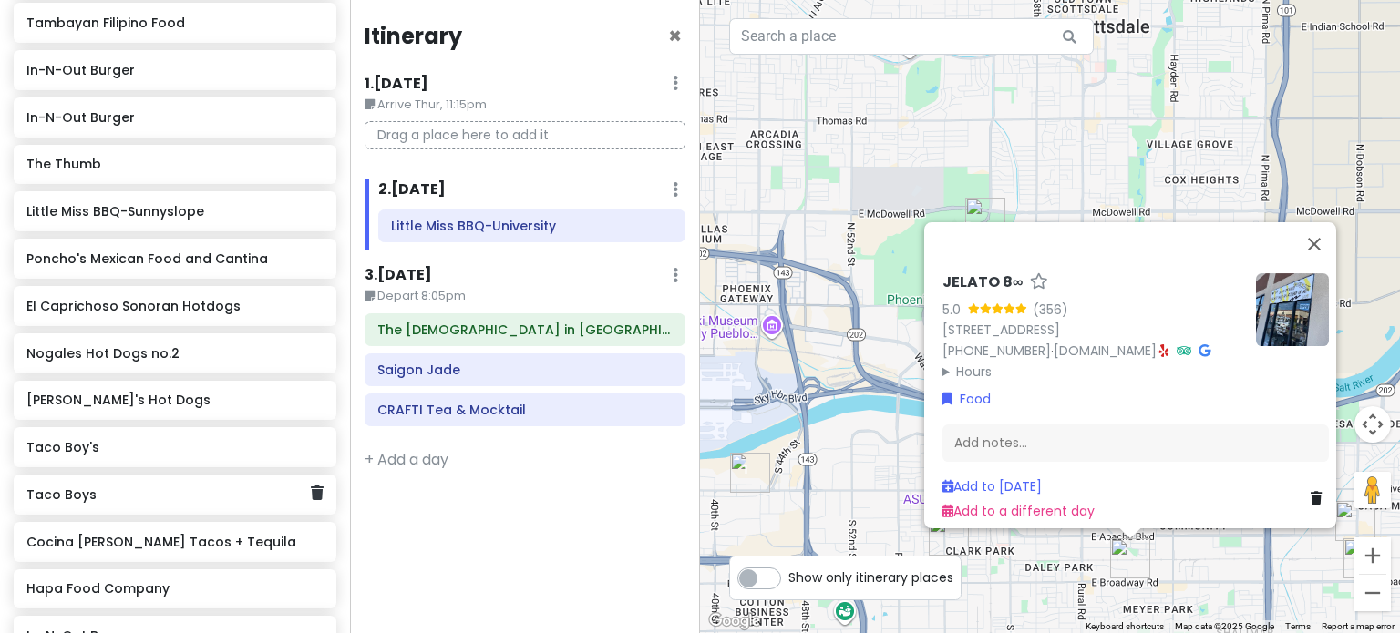
scroll to position [1020, 0]
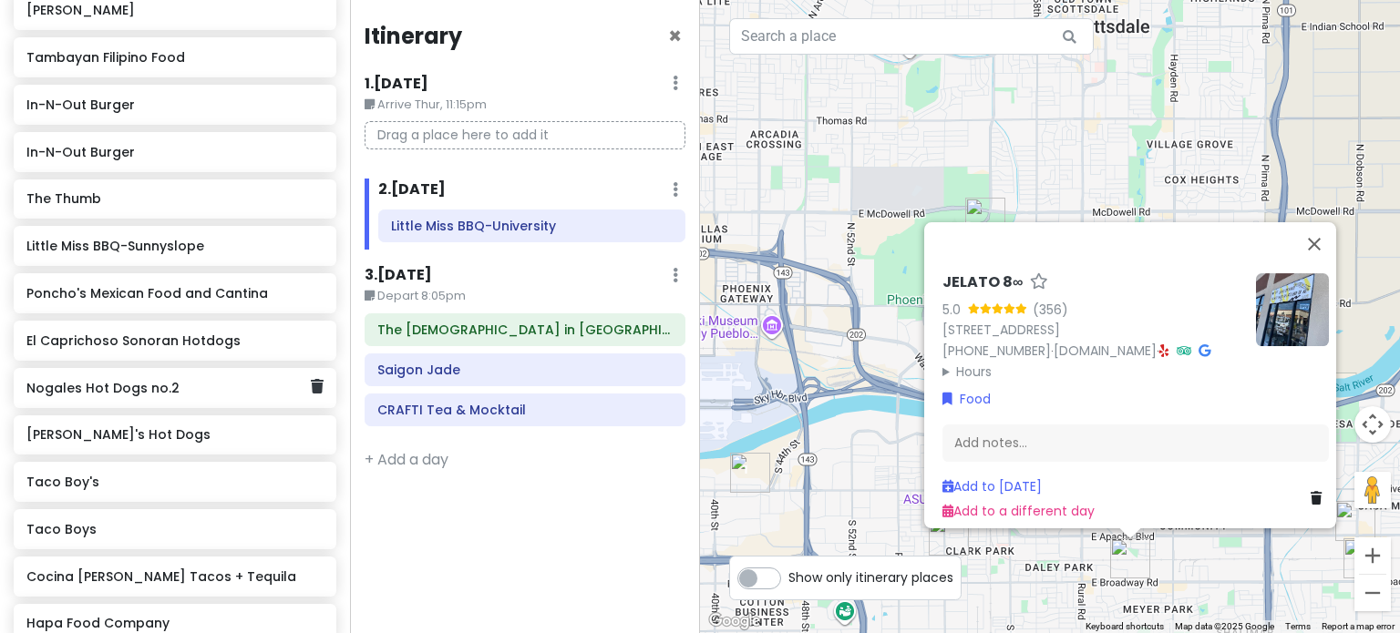
click at [144, 398] on div "Nogales Hot Dogs no.2" at bounding box center [175, 388] width 323 height 40
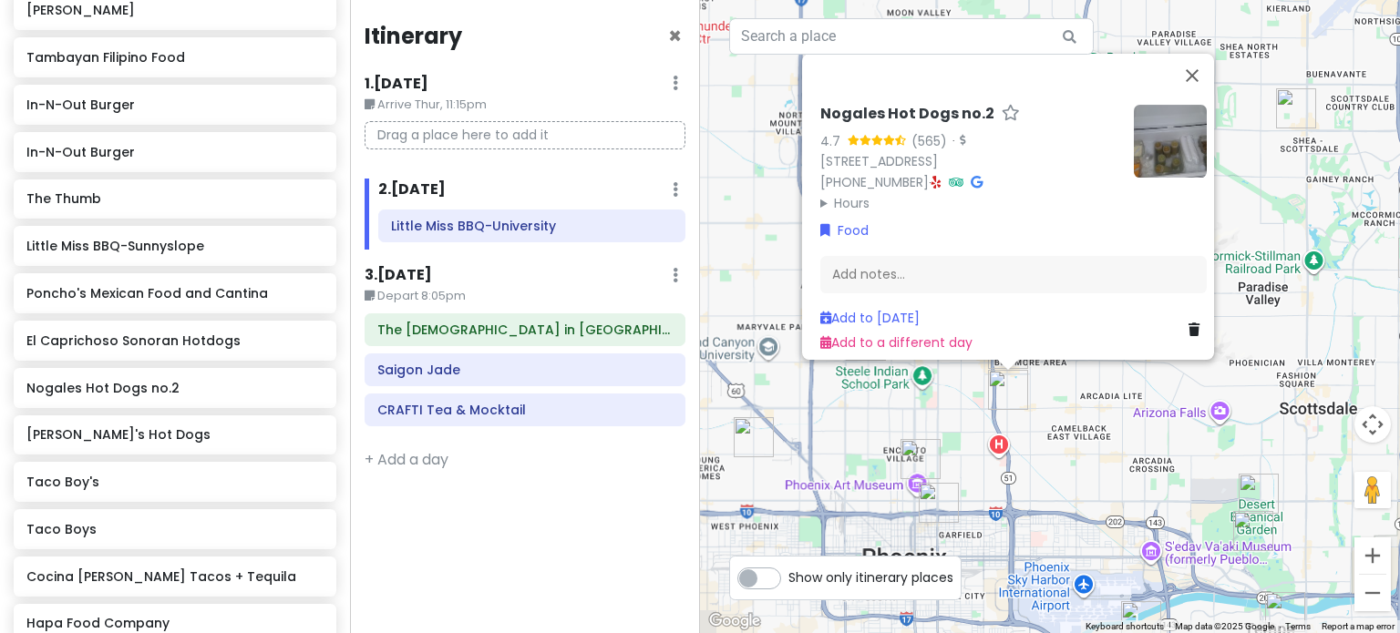
drag, startPoint x: 1125, startPoint y: 484, endPoint x: 1014, endPoint y: 316, distance: 200.7
click at [1021, 322] on div "Nogales Hot Dogs no.2 4.7 (565) · [STREET_ADDRESS] [PHONE_NUMBER] · Hours [DATE…" at bounding box center [1050, 316] width 700 height 633
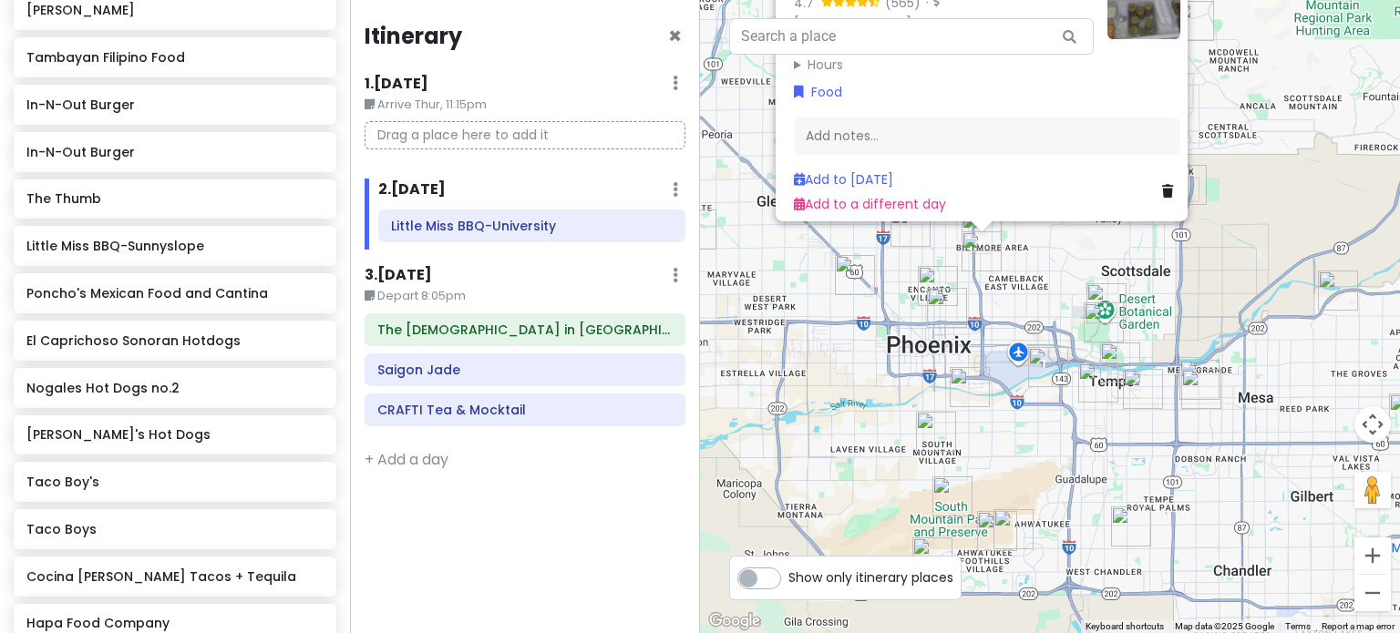
click at [970, 384] on img "Cocina Madrigal Tacos + Tequila" at bounding box center [970, 387] width 40 height 40
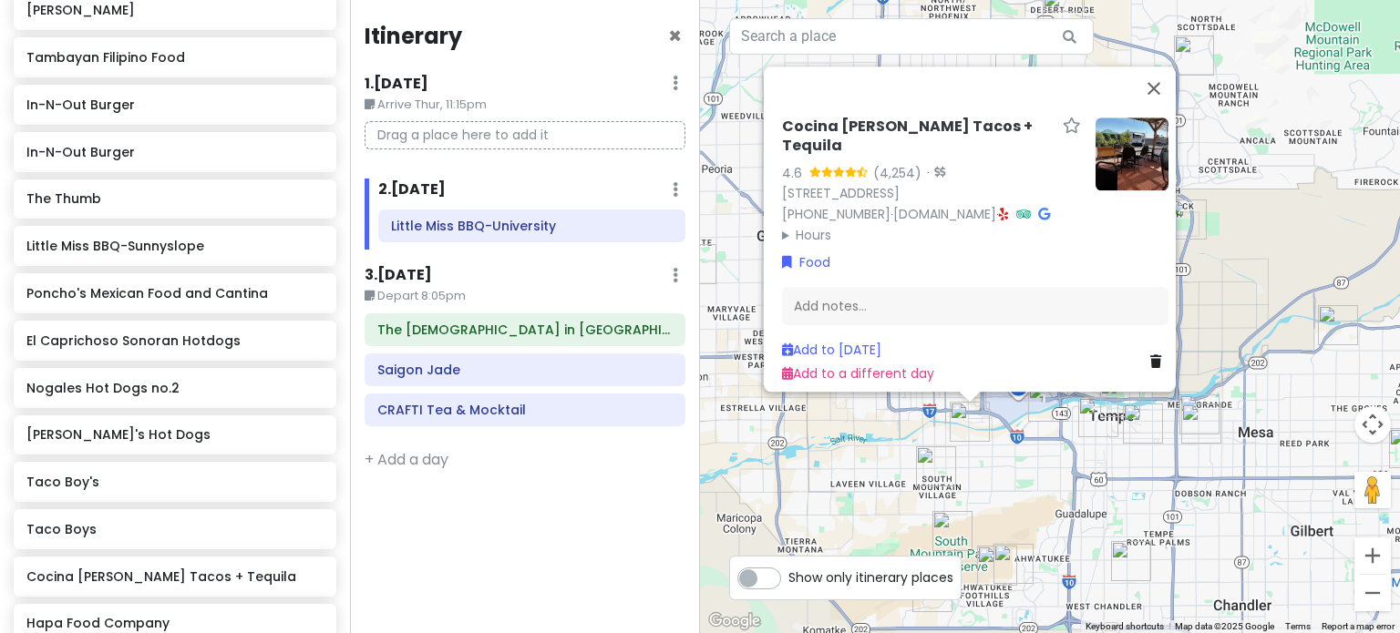
click at [926, 480] on img "Poncho's Mexican Food and Cantina" at bounding box center [936, 467] width 40 height 40
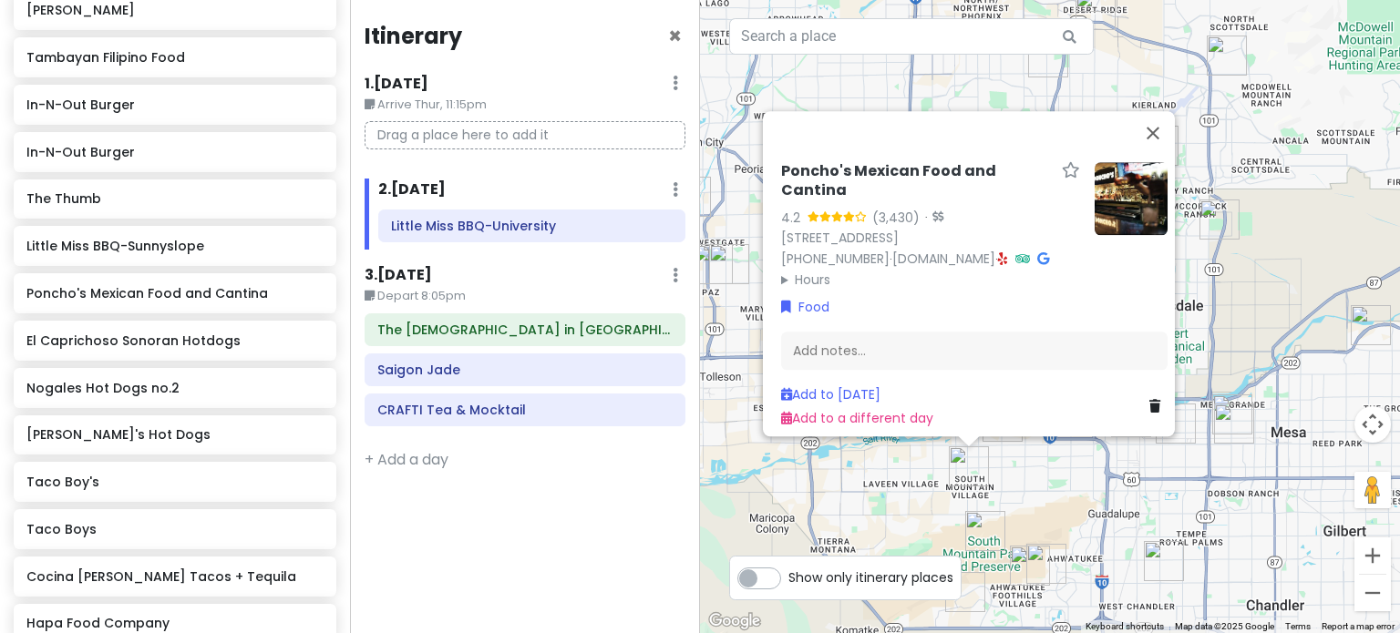
click at [1045, 493] on div "Poncho's Mexican Food and Cantina 4.2 (3,430) · [STREET_ADDRESS] [PHONE_NUMBER]…" at bounding box center [1050, 316] width 700 height 633
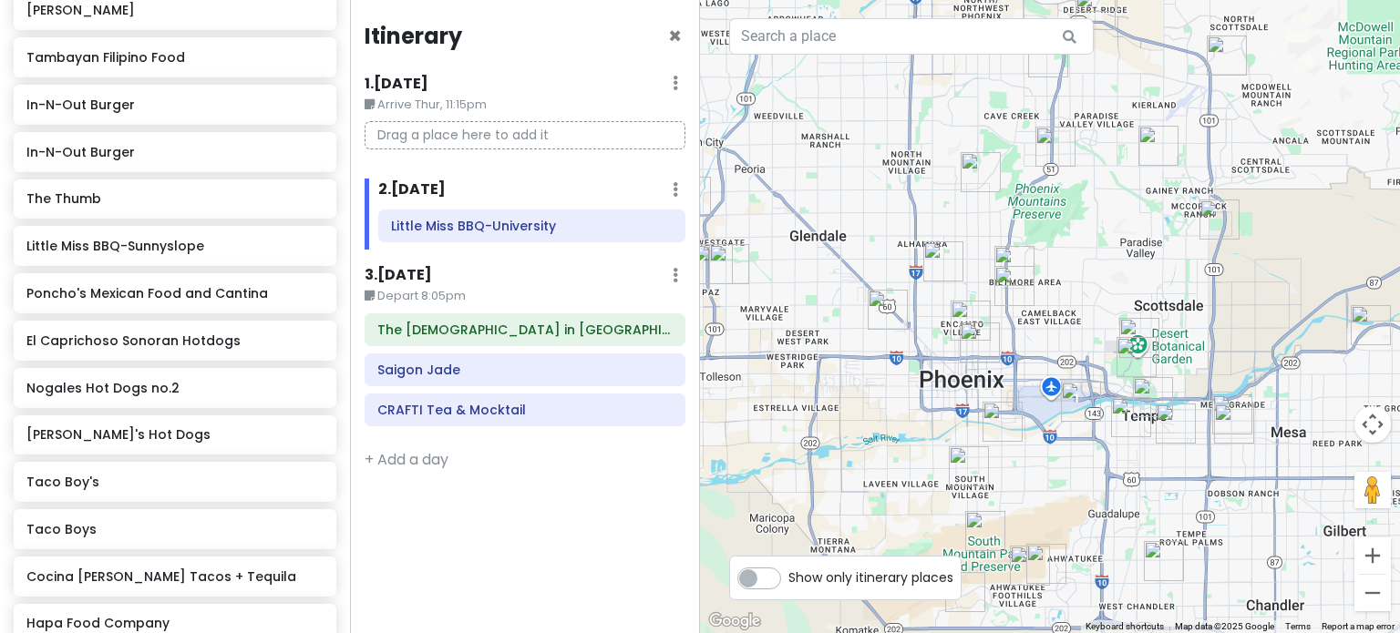
click at [971, 338] on img "Taco Boy's" at bounding box center [980, 343] width 40 height 40
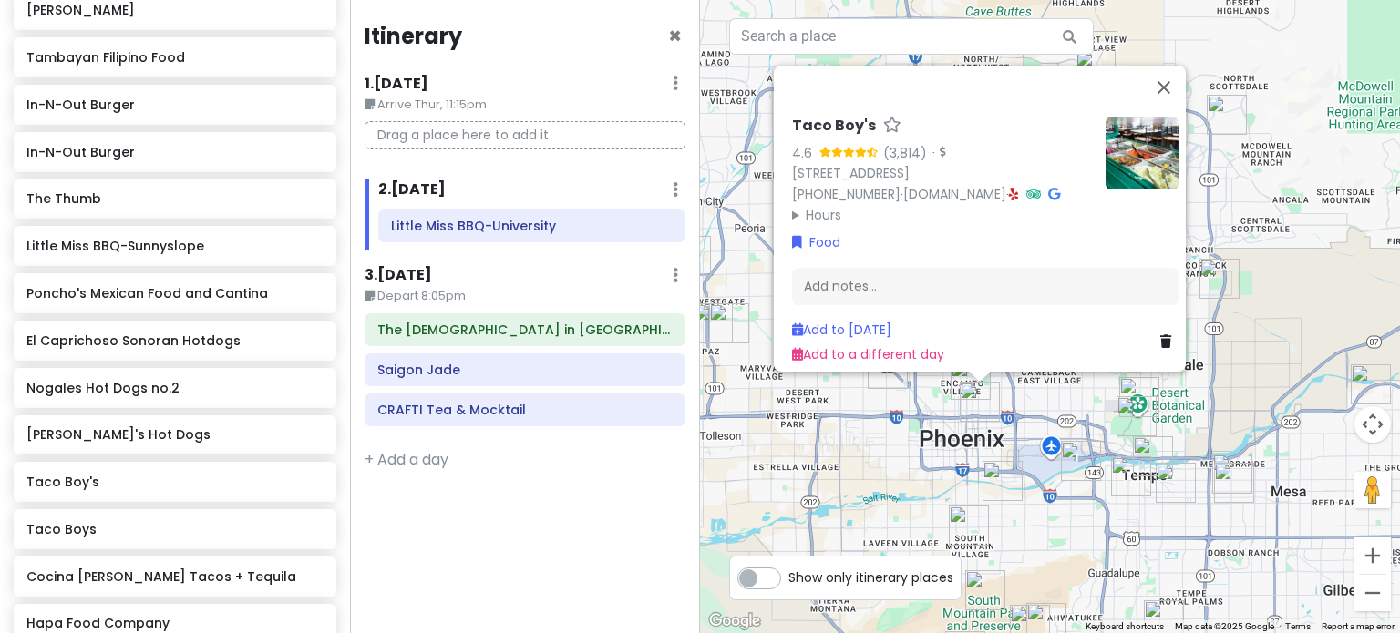
drag, startPoint x: 919, startPoint y: 426, endPoint x: 959, endPoint y: 379, distance: 61.4
click at [919, 425] on div "Taco Boy's 4.6 (3,814) · [STREET_ADDRESS] [PHONE_NUMBER] · [DOMAIN_NAME] · Hour…" at bounding box center [1050, 316] width 700 height 633
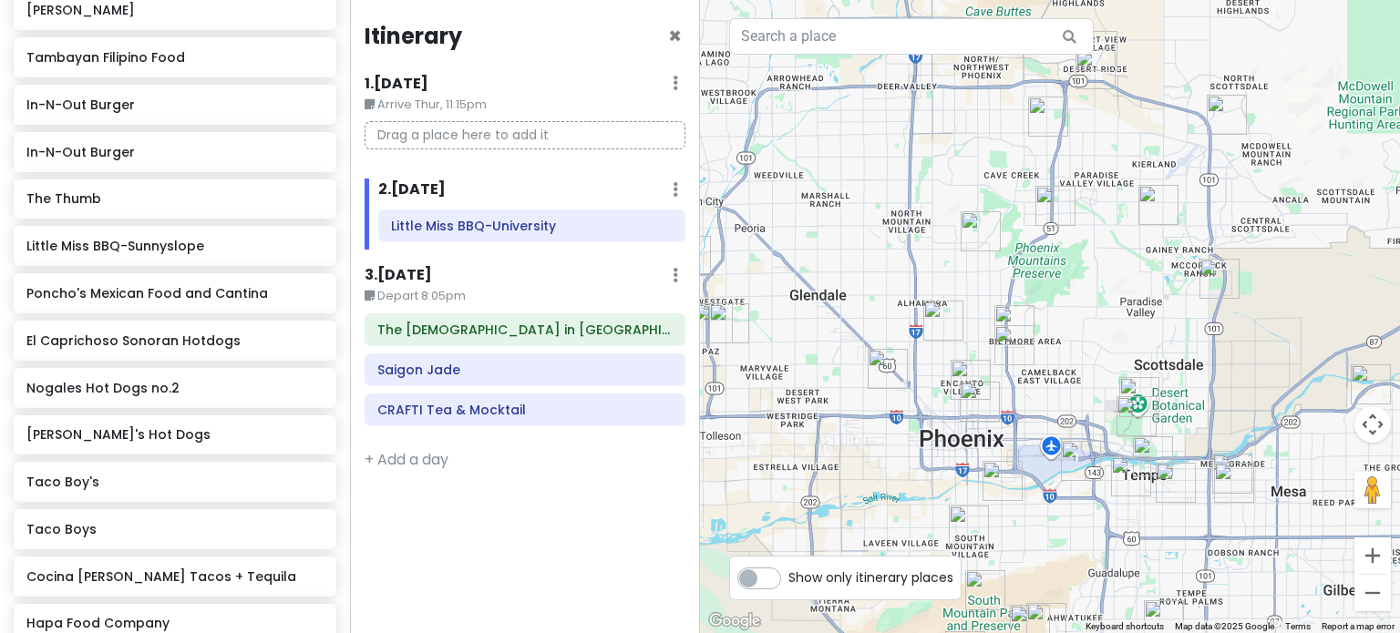
click at [956, 368] on img "Heard Museum" at bounding box center [970, 380] width 40 height 40
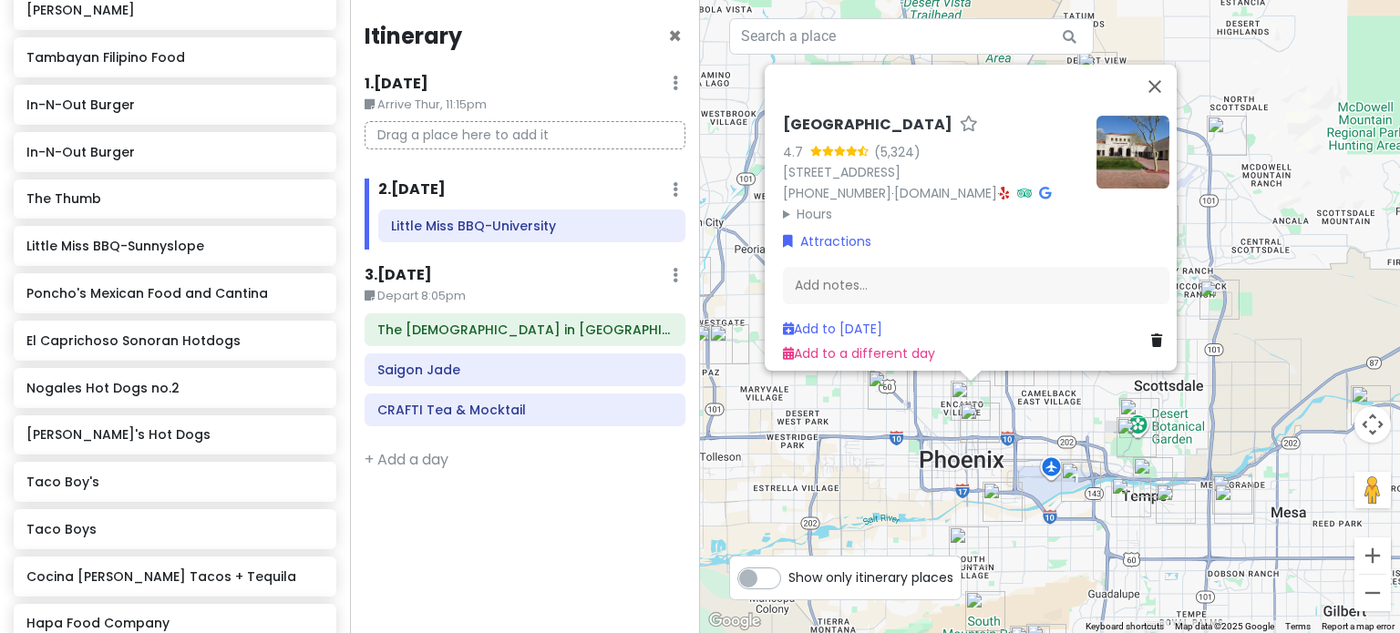
click at [981, 427] on img "Taco Boy's" at bounding box center [980, 423] width 40 height 40
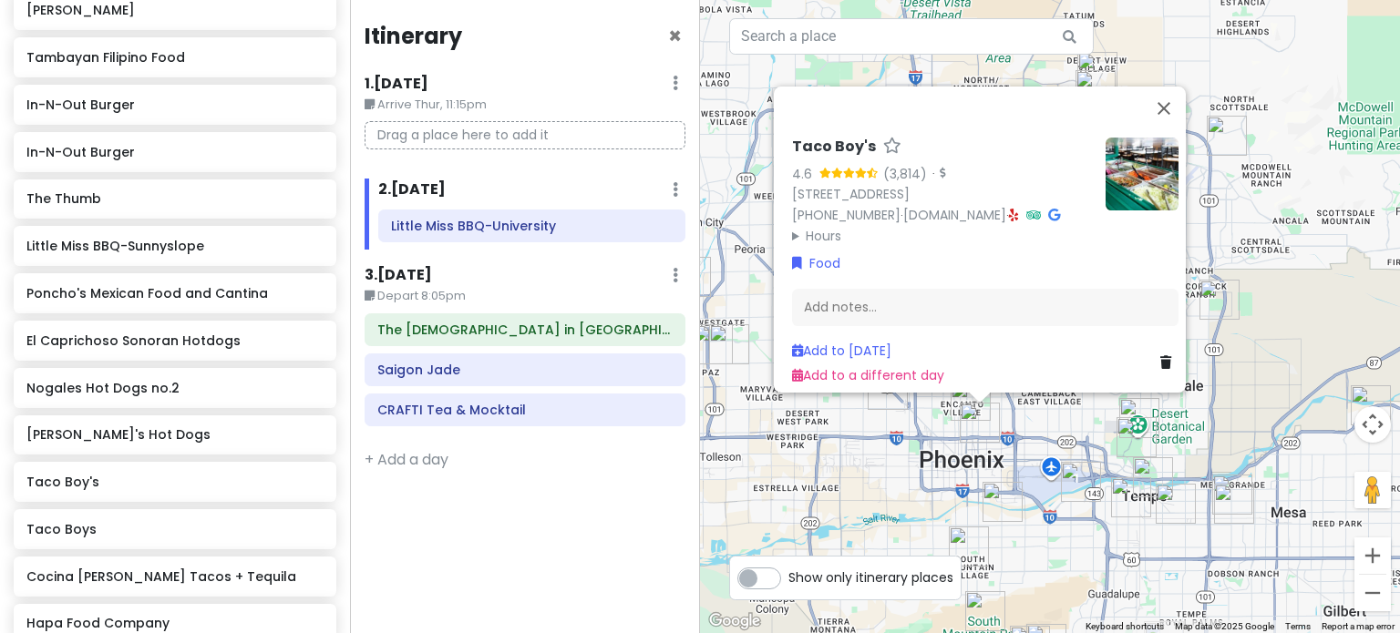
click at [1075, 429] on div "Taco Boy's 4.6 (3,814) · [STREET_ADDRESS] [PHONE_NUMBER] · [DOMAIN_NAME] · Hour…" at bounding box center [1050, 316] width 700 height 633
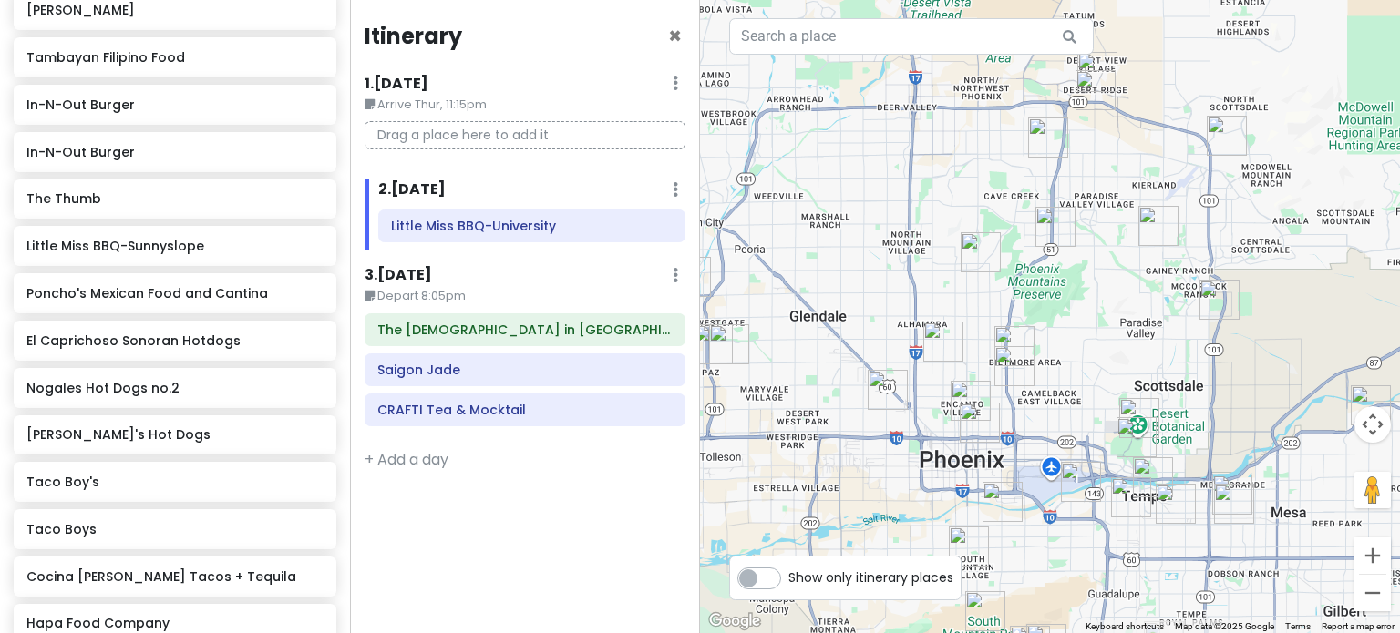
click at [1224, 322] on div at bounding box center [1050, 316] width 700 height 633
click at [1210, 305] on img "Octane Raceway" at bounding box center [1219, 300] width 40 height 40
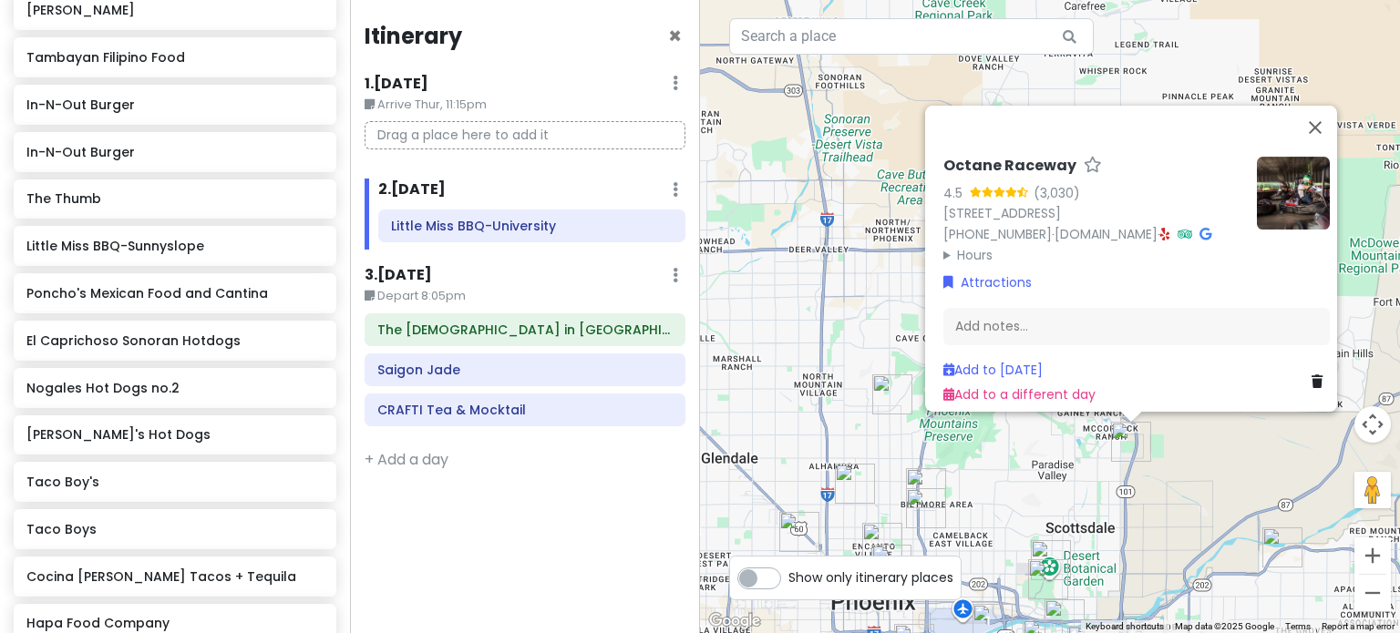
click at [1086, 466] on div "Octane Raceway 4.5 (3,030) [STREET_ADDRESS] [PHONE_NUMBER] · [DOMAIN_NAME] · Ho…" at bounding box center [1050, 316] width 700 height 633
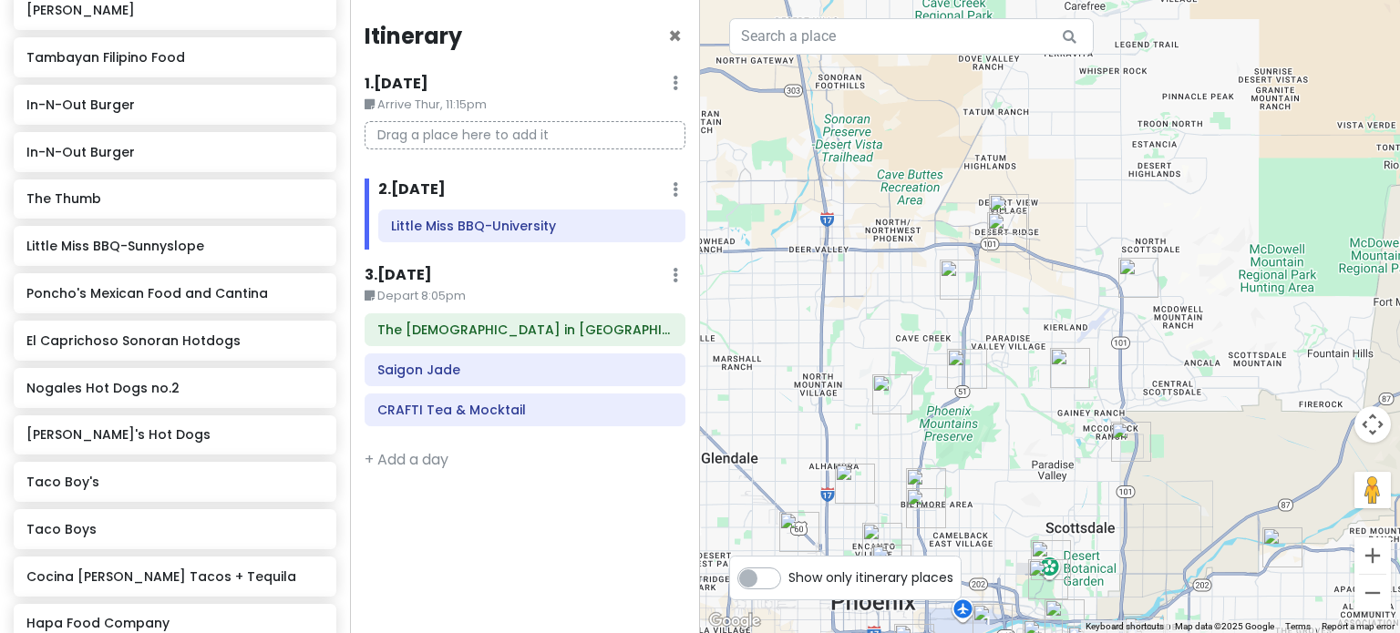
click at [1059, 366] on img "Allora Gelato" at bounding box center [1070, 368] width 40 height 40
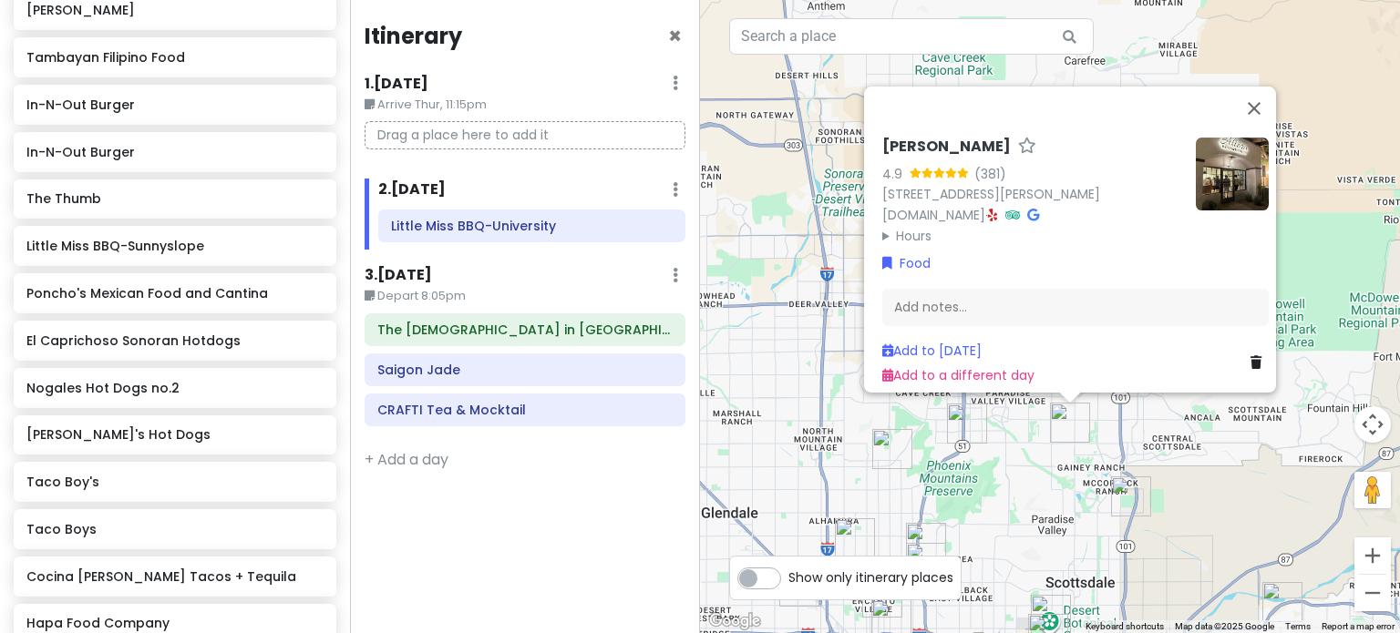
click at [1018, 480] on div "Allora Gelato 4.9 (381) [STREET_ADDRESS][PERSON_NAME] [DOMAIN_NAME] · Hours [DA…" at bounding box center [1050, 316] width 700 height 633
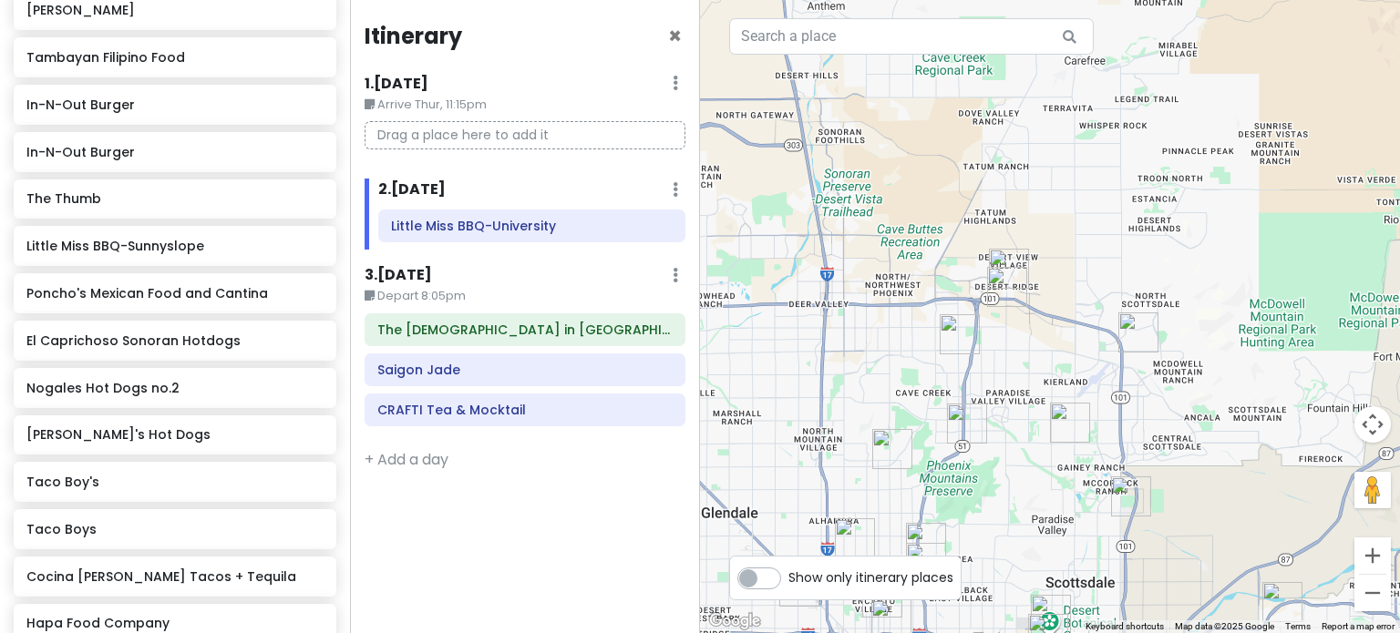
click at [1063, 420] on img "Allora Gelato" at bounding box center [1070, 423] width 40 height 40
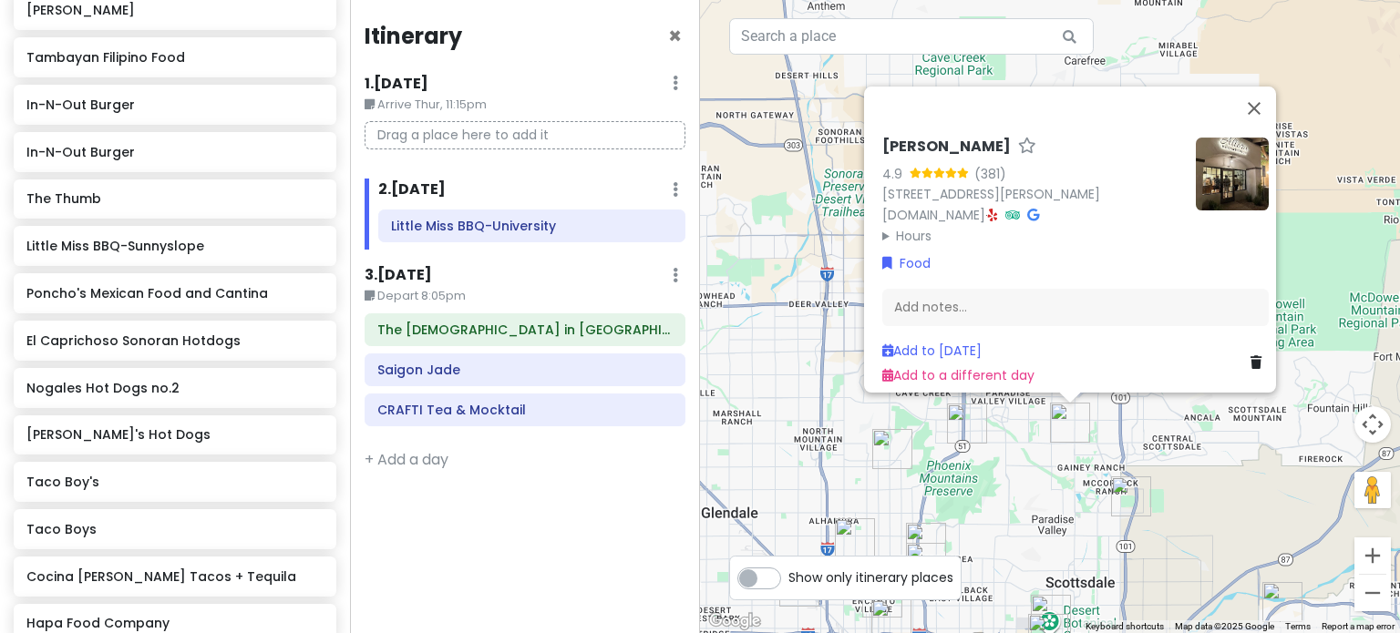
click at [1214, 155] on img at bounding box center [1232, 174] width 73 height 73
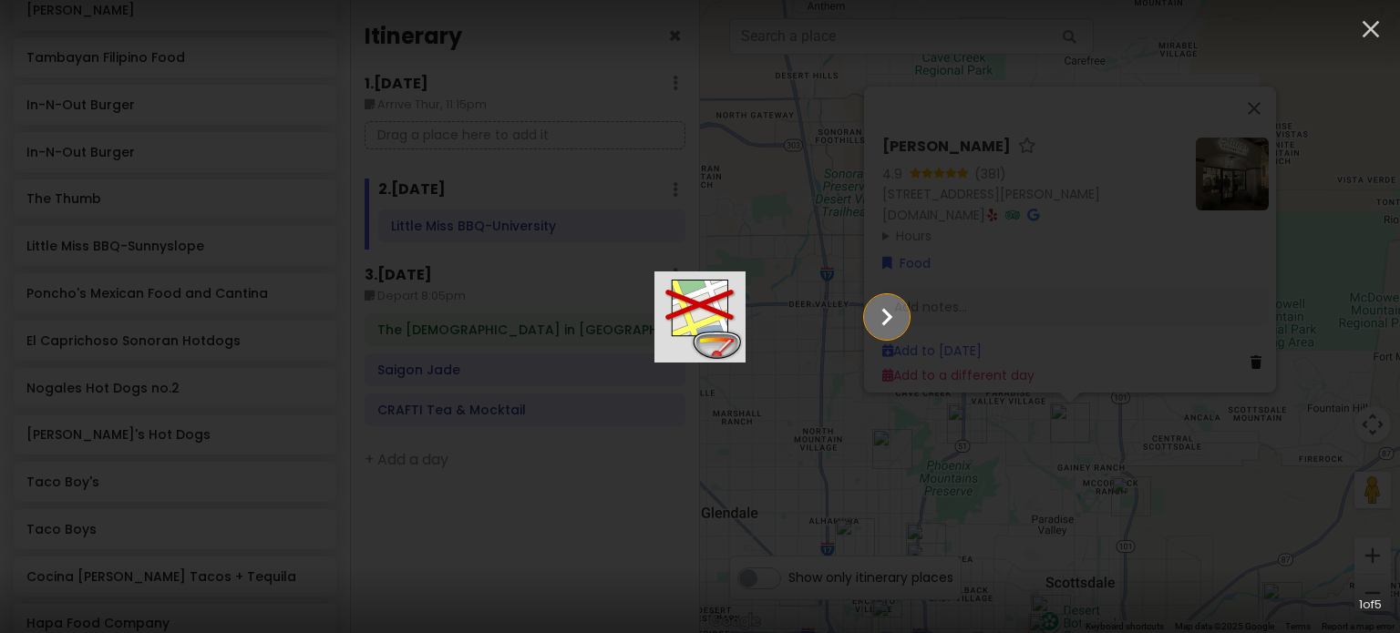
click at [904, 323] on icon "Show slide 2 of 5" at bounding box center [886, 317] width 35 height 44
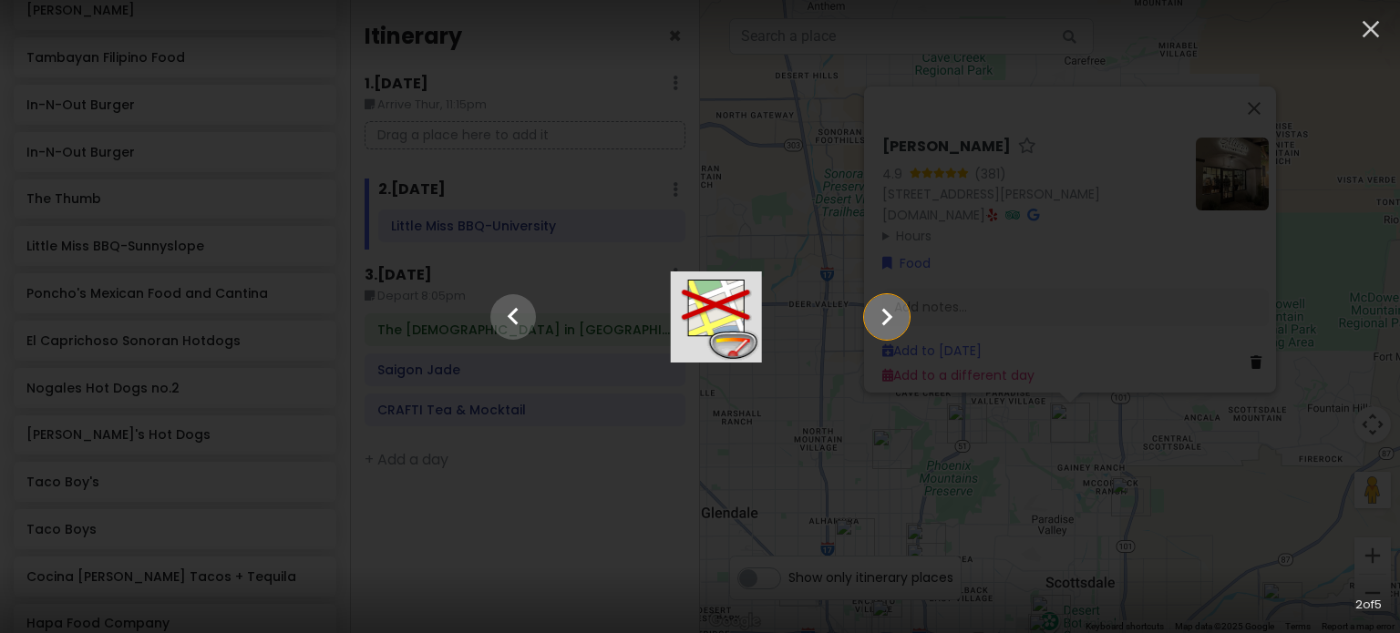
click at [904, 323] on icon "Show slide 3 of 5" at bounding box center [886, 317] width 35 height 44
click at [904, 323] on icon "Show slide 4 of 5" at bounding box center [886, 317] width 35 height 44
click at [904, 323] on icon "Show slide 5 of 5" at bounding box center [886, 317] width 35 height 44
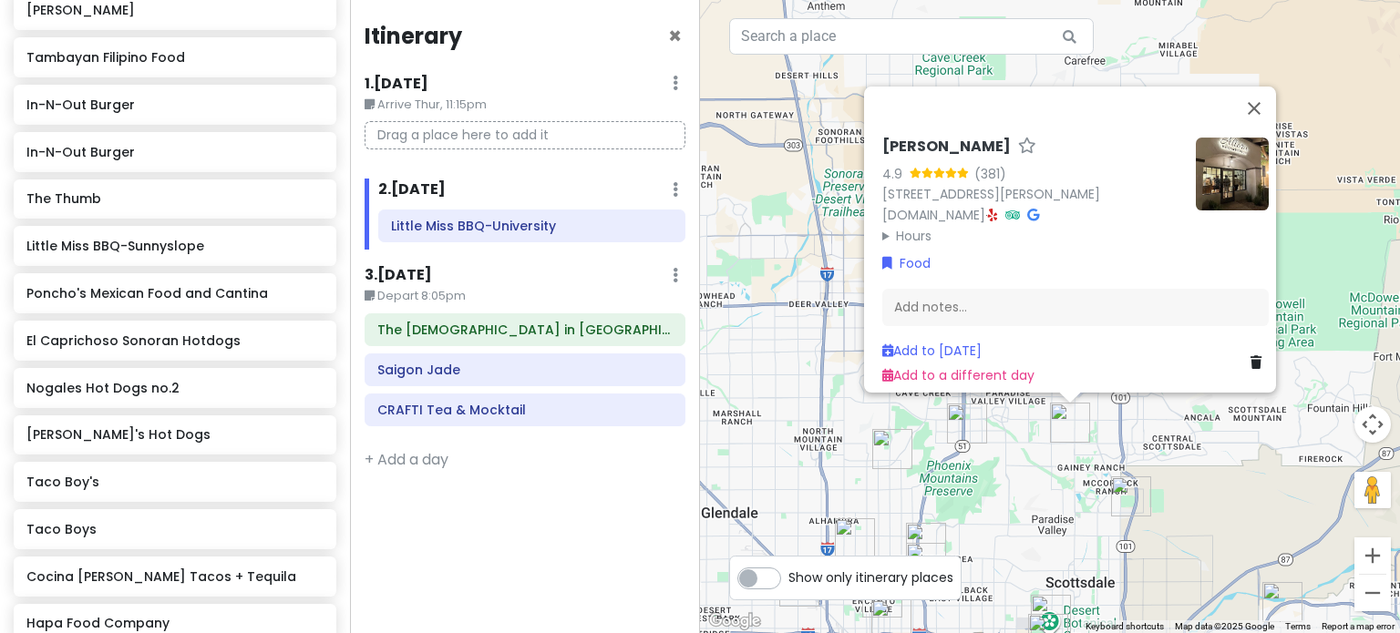
click at [1137, 491] on img "Octane Raceway" at bounding box center [1131, 497] width 40 height 40
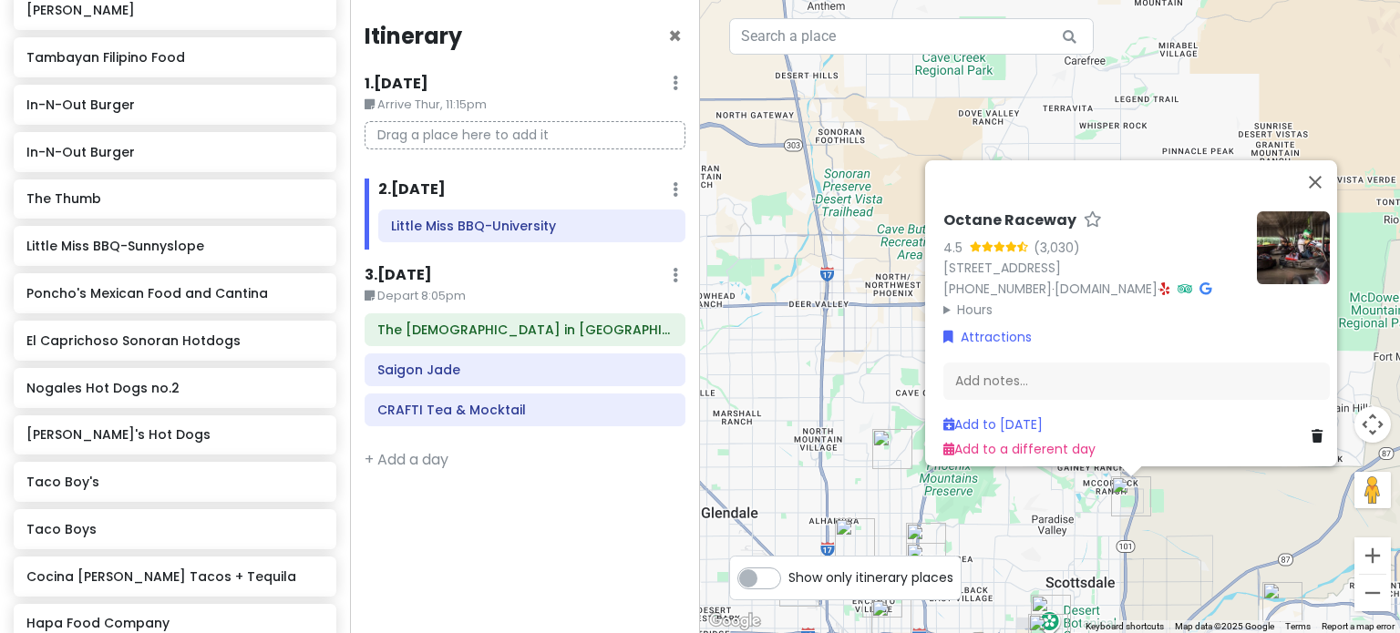
click at [1234, 509] on div "Octane Raceway 4.5 (3,030) [STREET_ADDRESS] [PHONE_NUMBER] · [DOMAIN_NAME] · Ho…" at bounding box center [1050, 316] width 700 height 633
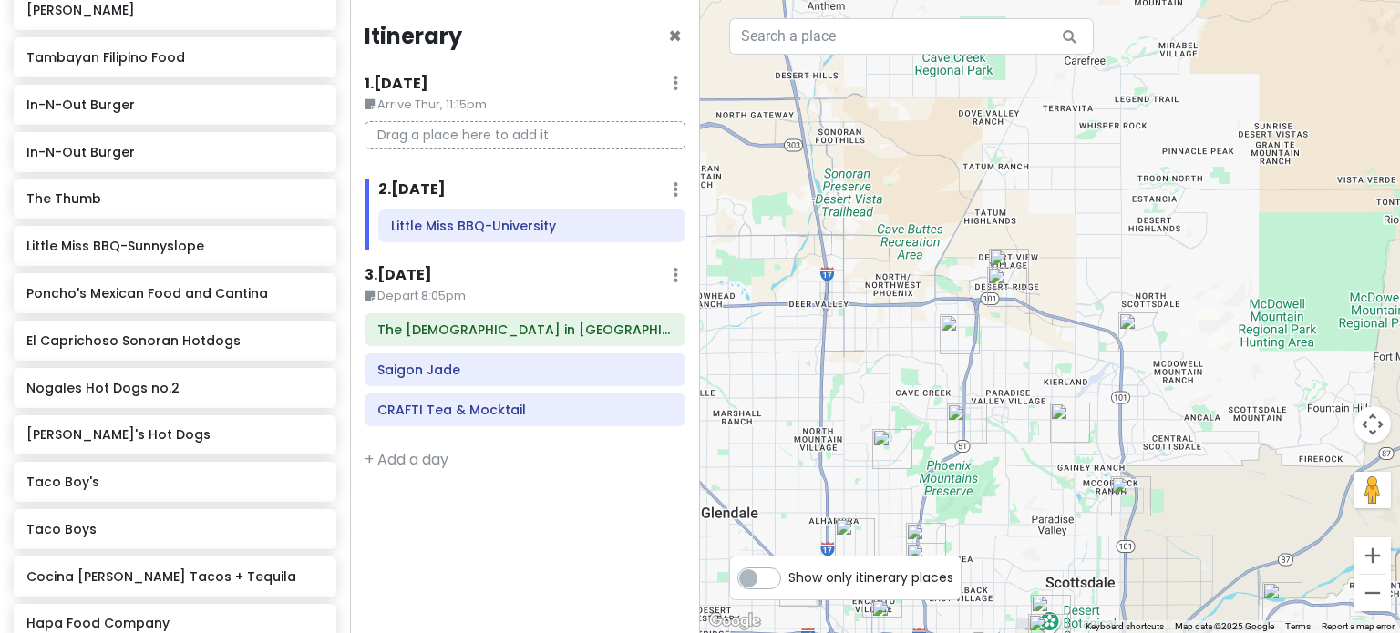
click at [1137, 334] on img "The Thumb" at bounding box center [1138, 333] width 40 height 40
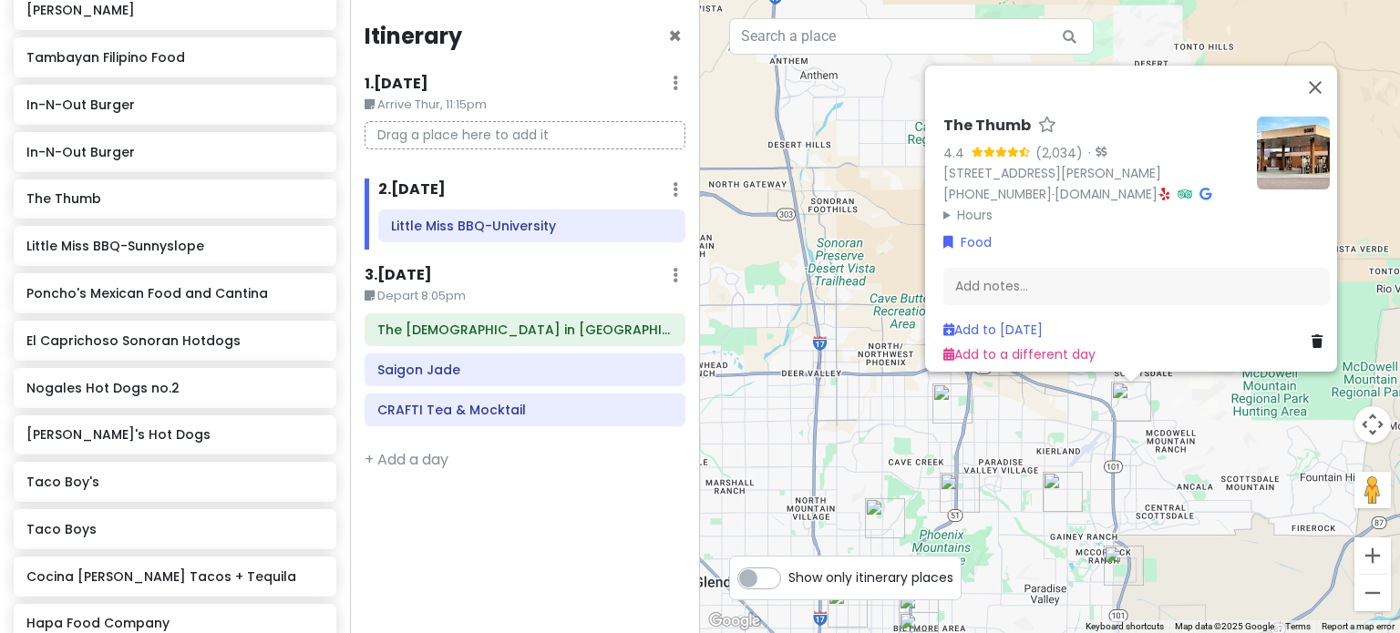
click at [1025, 420] on div "The Thumb 4.4 (2,034) · [STREET_ADDRESS][PERSON_NAME] [PHONE_NUMBER] · [DOMAIN_…" at bounding box center [1050, 316] width 700 height 633
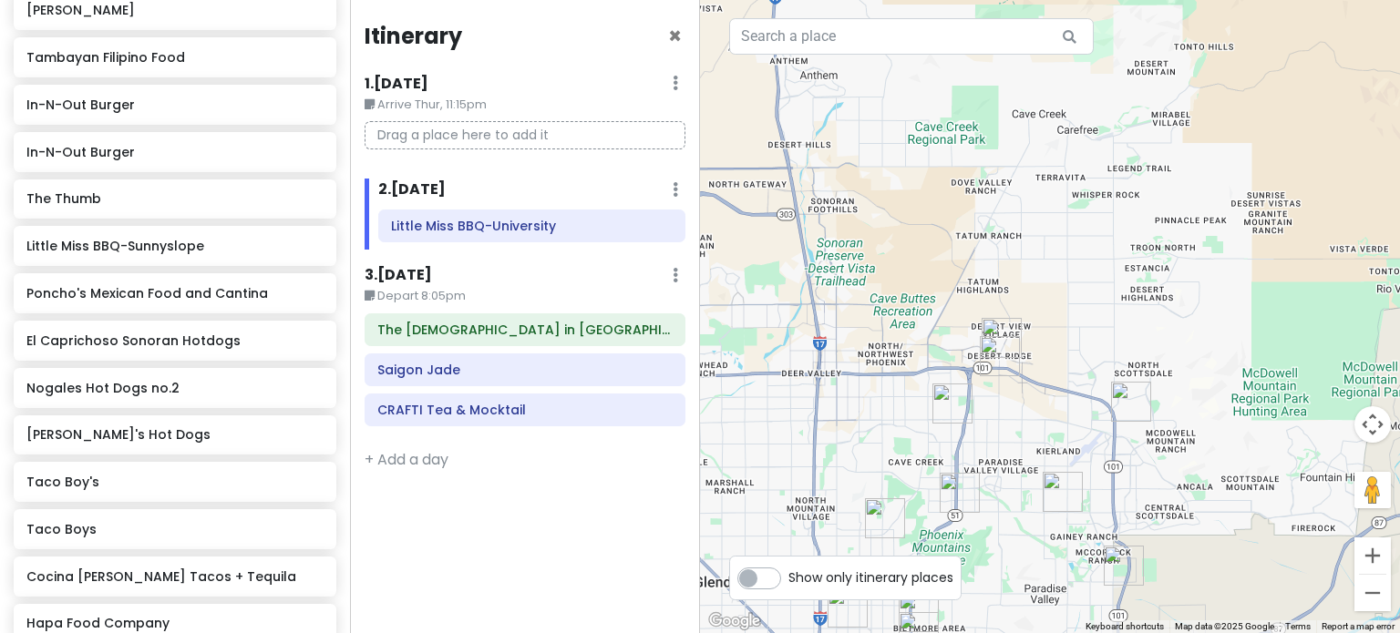
click at [987, 346] on img "Musical Instrument Museum" at bounding box center [1000, 356] width 40 height 40
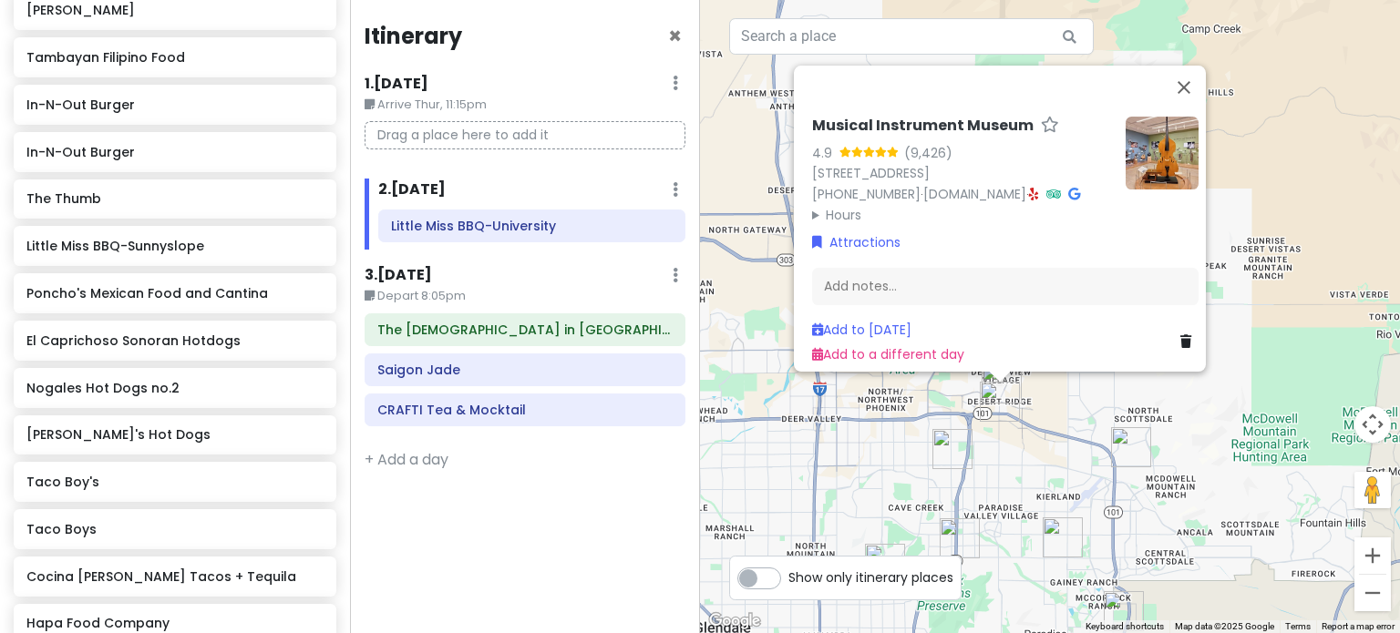
drag, startPoint x: 1028, startPoint y: 457, endPoint x: 1014, endPoint y: 443, distance: 20.0
click at [1027, 457] on div "Musical Instrument Museum 4.9 (9,426) [STREET_ADDRESS] [PHONE_NUMBER] · [DOMAIN…" at bounding box center [1050, 316] width 700 height 633
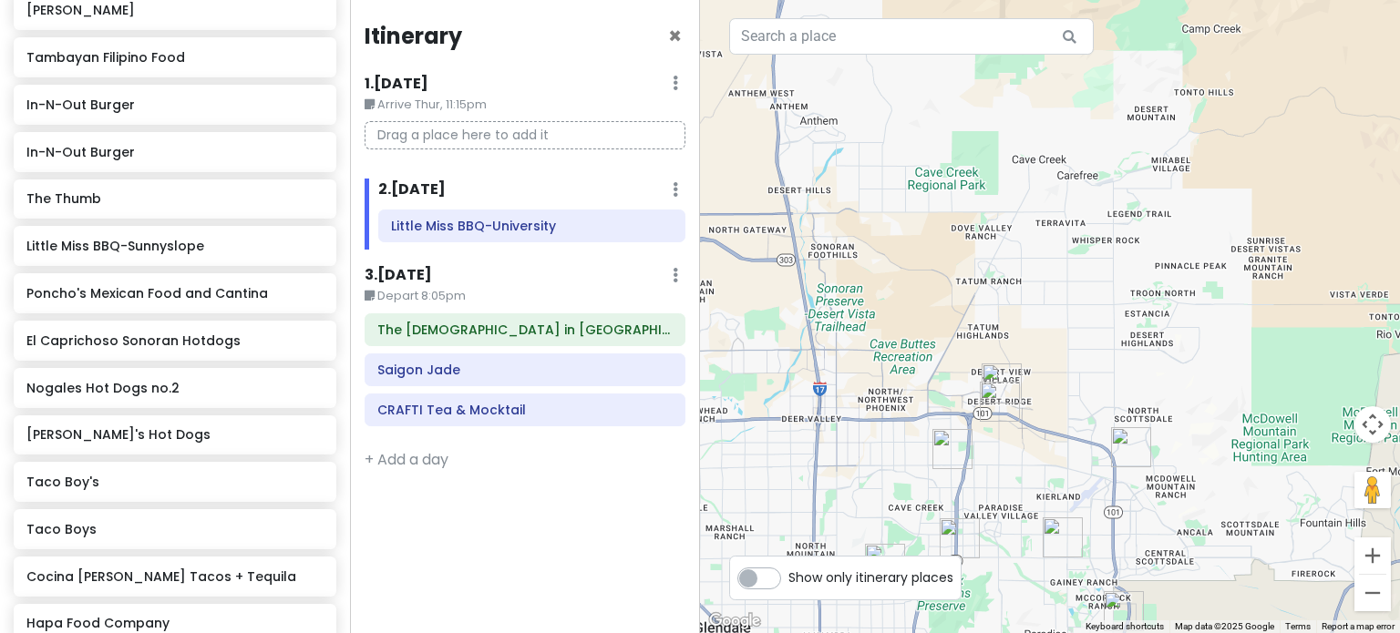
click at [997, 382] on img "Musical Instrument Museum" at bounding box center [1000, 402] width 40 height 40
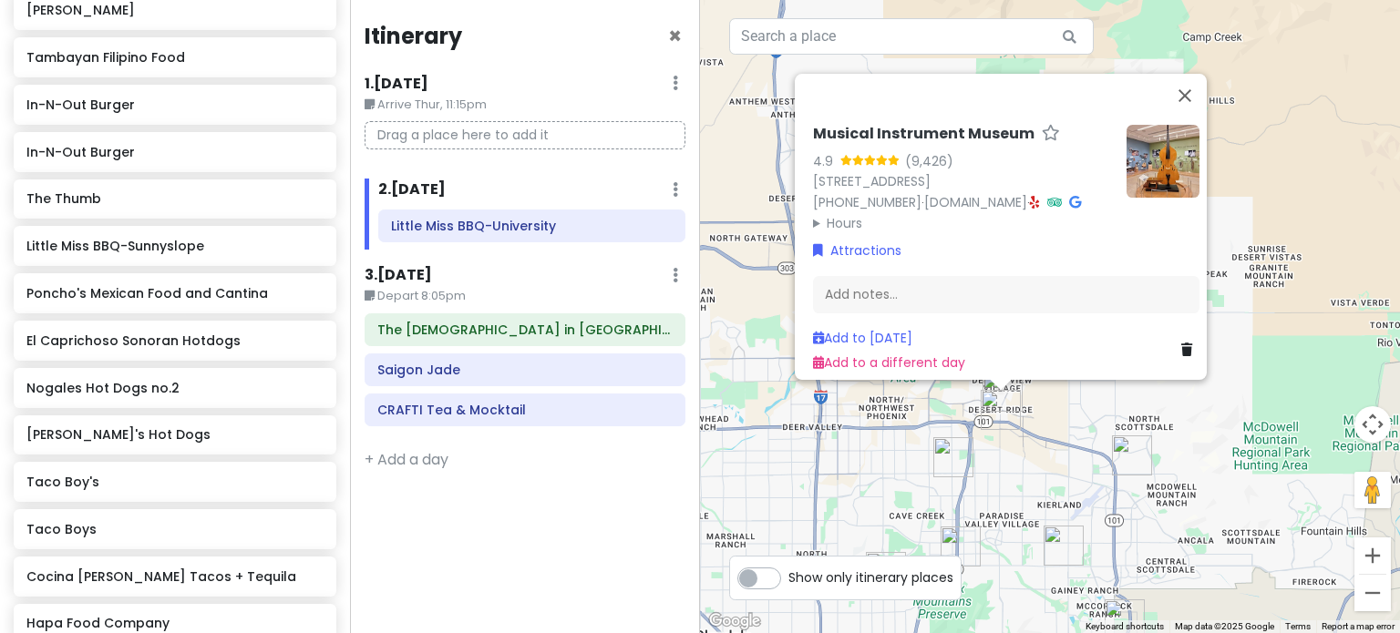
drag, startPoint x: 1054, startPoint y: 440, endPoint x: 1043, endPoint y: 436, distance: 11.5
click at [1053, 440] on div "Musical Instrument Museum 4.9 (9,426) [STREET_ADDRESS] [PHONE_NUMBER] · [DOMAIN…" at bounding box center [1050, 316] width 700 height 633
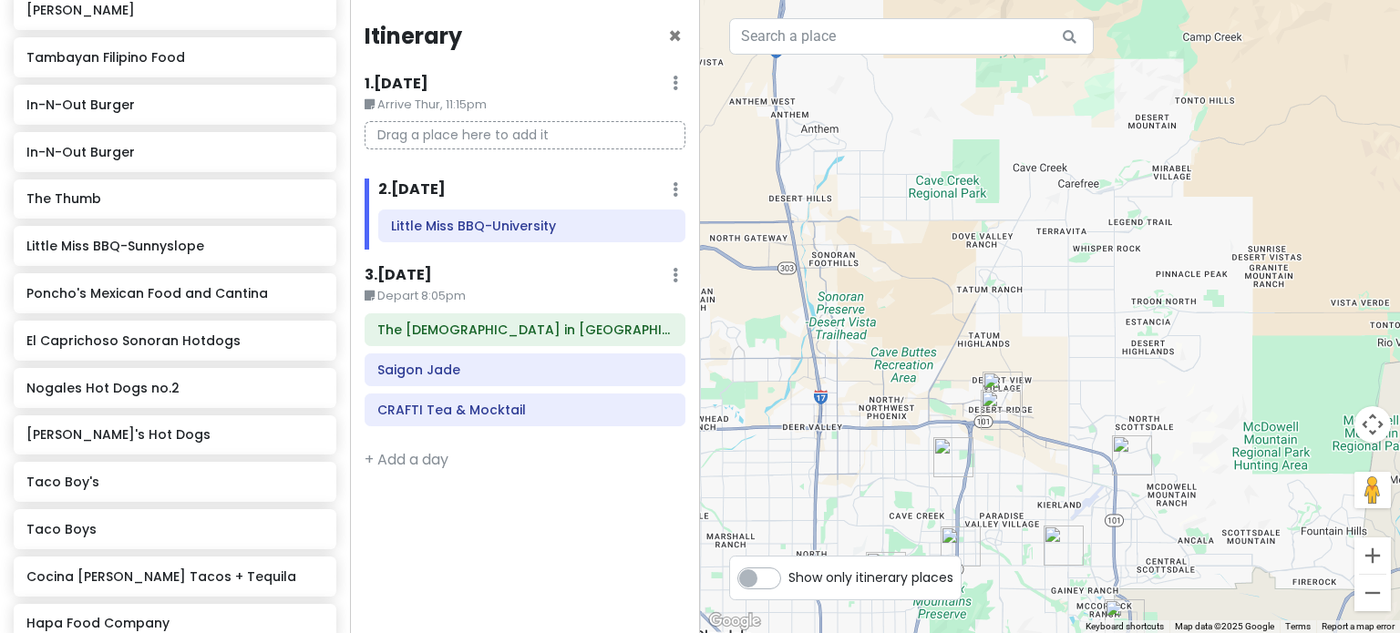
click at [997, 413] on img "Musical Instrument Museum" at bounding box center [1001, 410] width 40 height 40
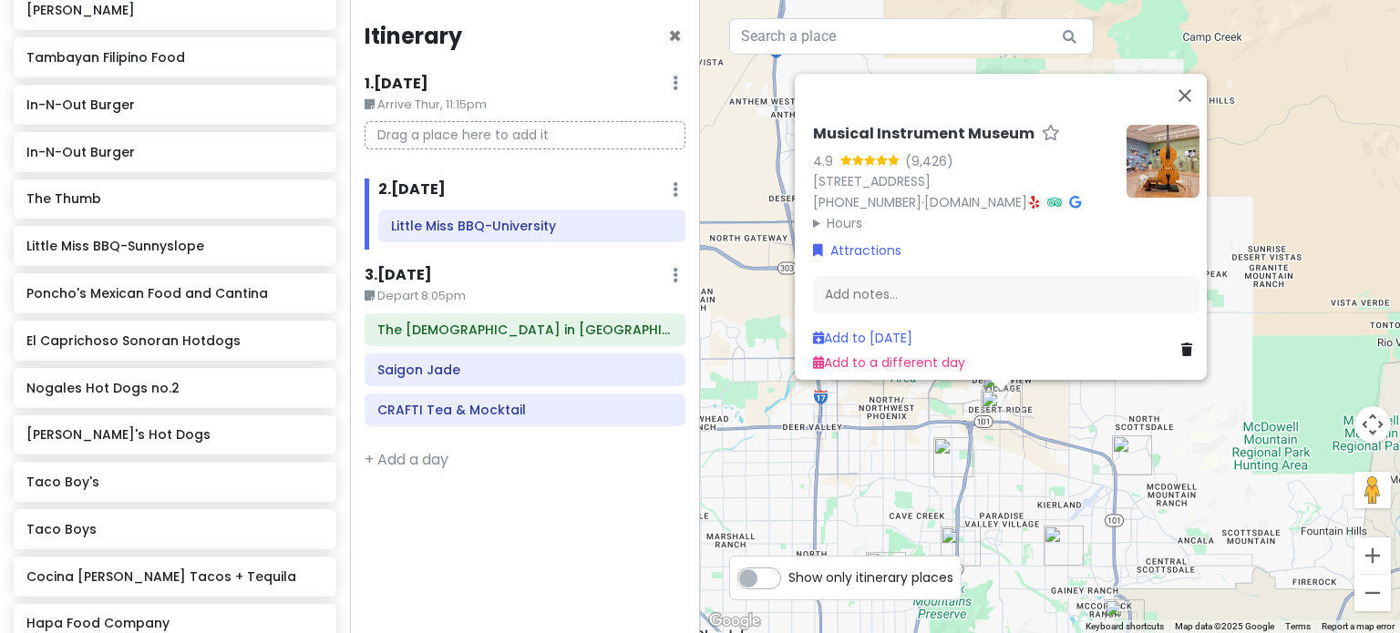
click at [956, 459] on img "Lupita's Hot Dogs" at bounding box center [953, 457] width 40 height 40
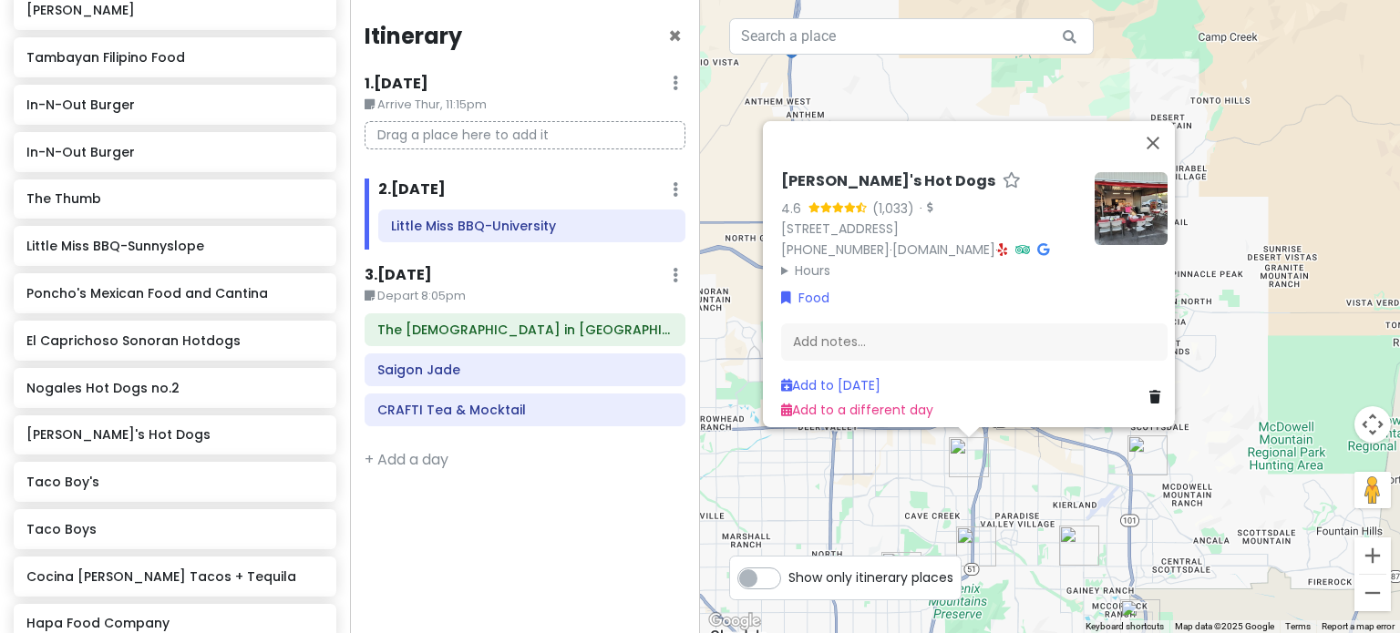
click at [1024, 520] on div "[PERSON_NAME]'s Hot Dogs 4.6 (1,033) · [STREET_ADDRESS] [PHONE_NUMBER] · [DOMAI…" at bounding box center [1050, 316] width 700 height 633
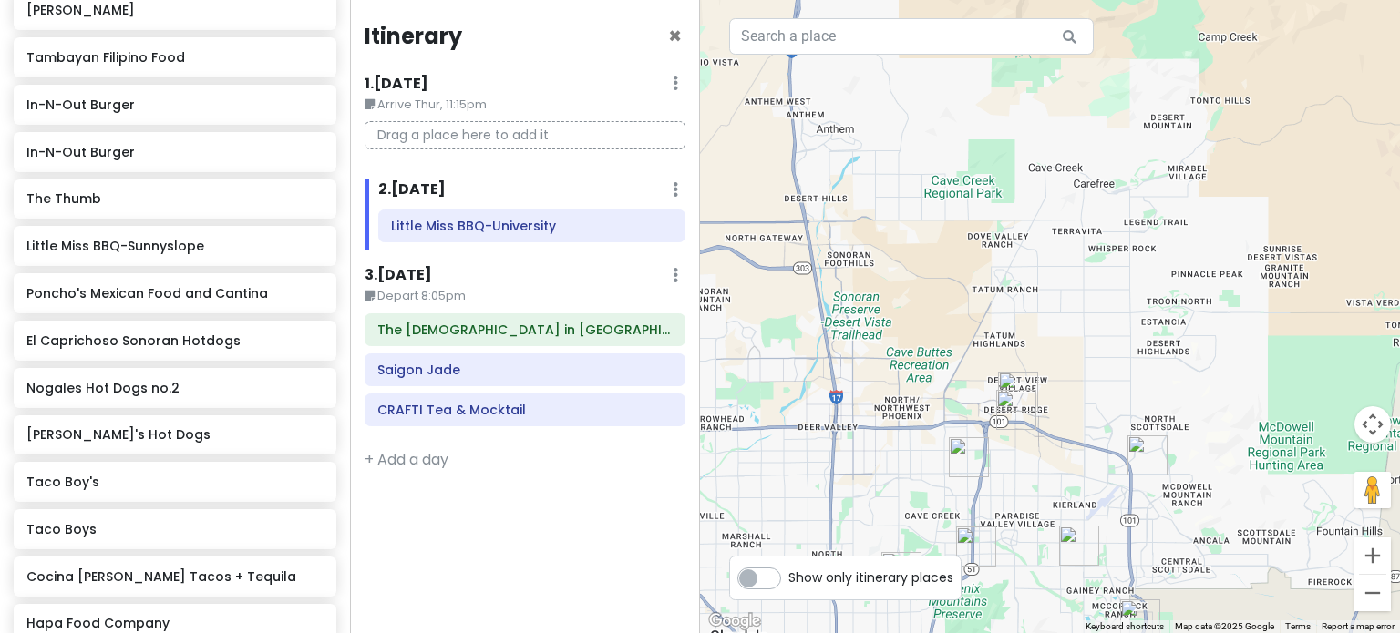
click at [1017, 381] on div at bounding box center [1050, 316] width 700 height 633
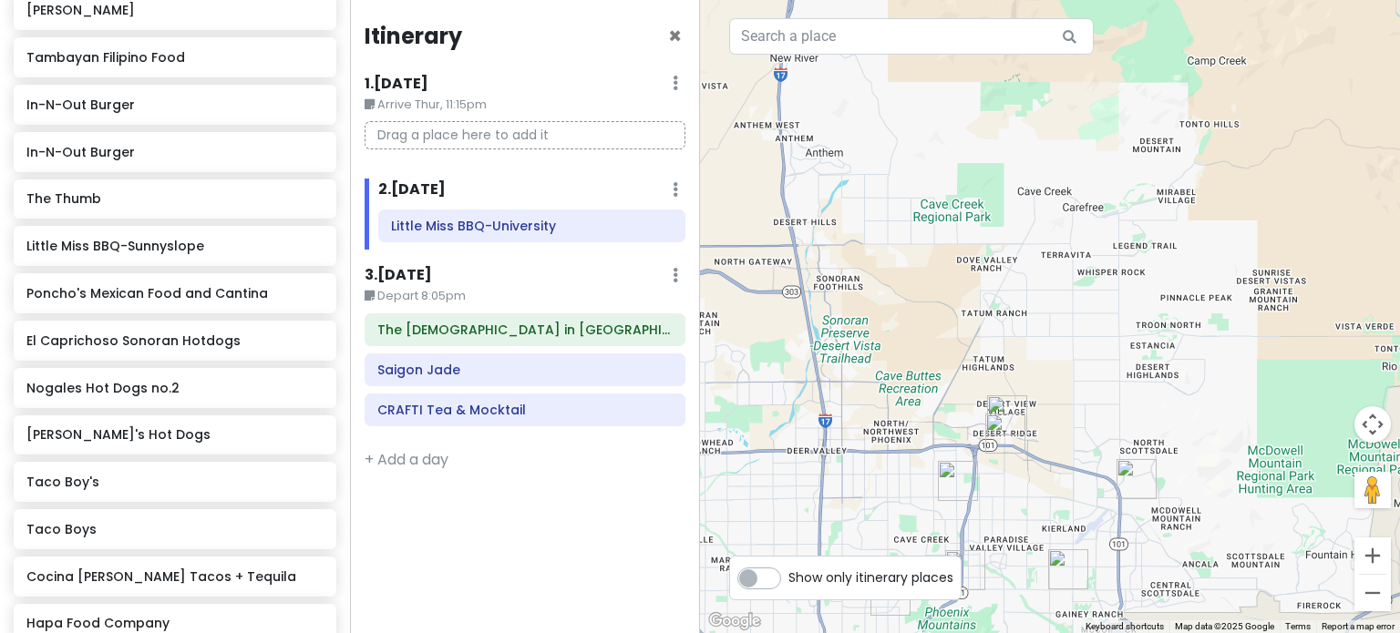
click at [1002, 402] on img "In-N-Out Burger" at bounding box center [1007, 415] width 40 height 40
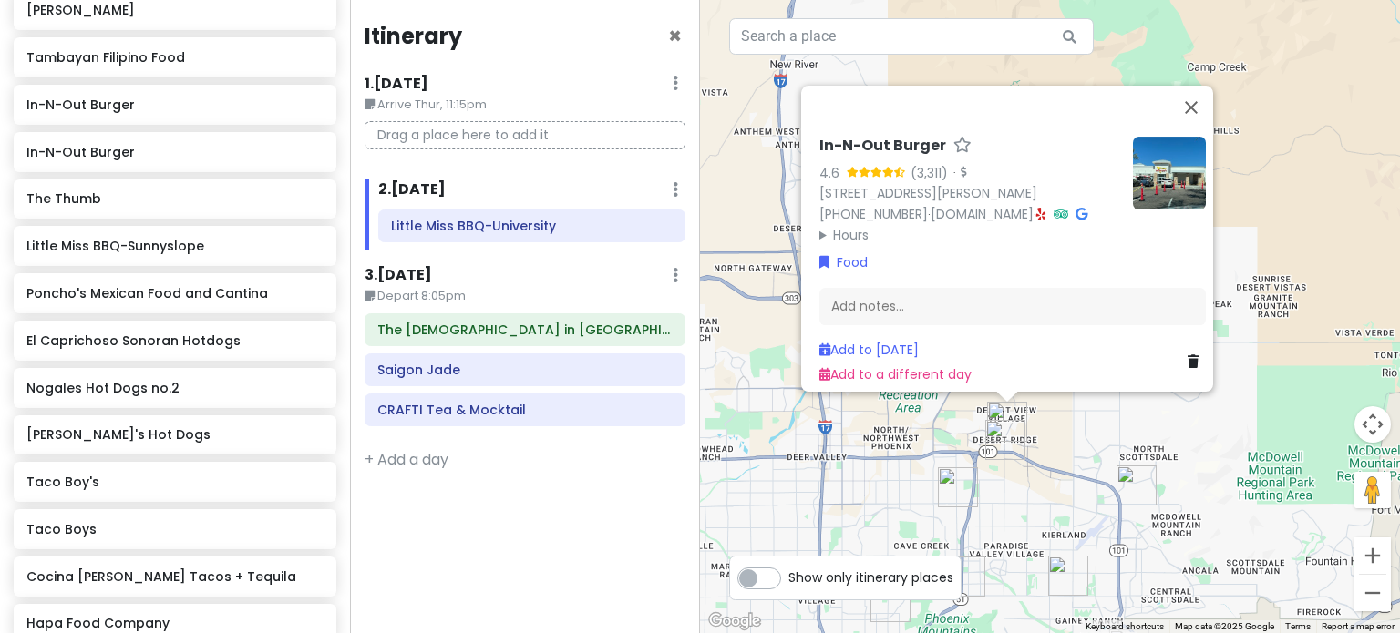
drag, startPoint x: 932, startPoint y: 496, endPoint x: 964, endPoint y: 498, distance: 31.9
click at [932, 498] on div "In-N-Out Burger 4.6 (3,311) · [STREET_ADDRESS][PERSON_NAME] [PHONE_NUMBER] · [D…" at bounding box center [1050, 316] width 700 height 633
click at [965, 497] on img "Lupita's Hot Dogs" at bounding box center [958, 487] width 40 height 40
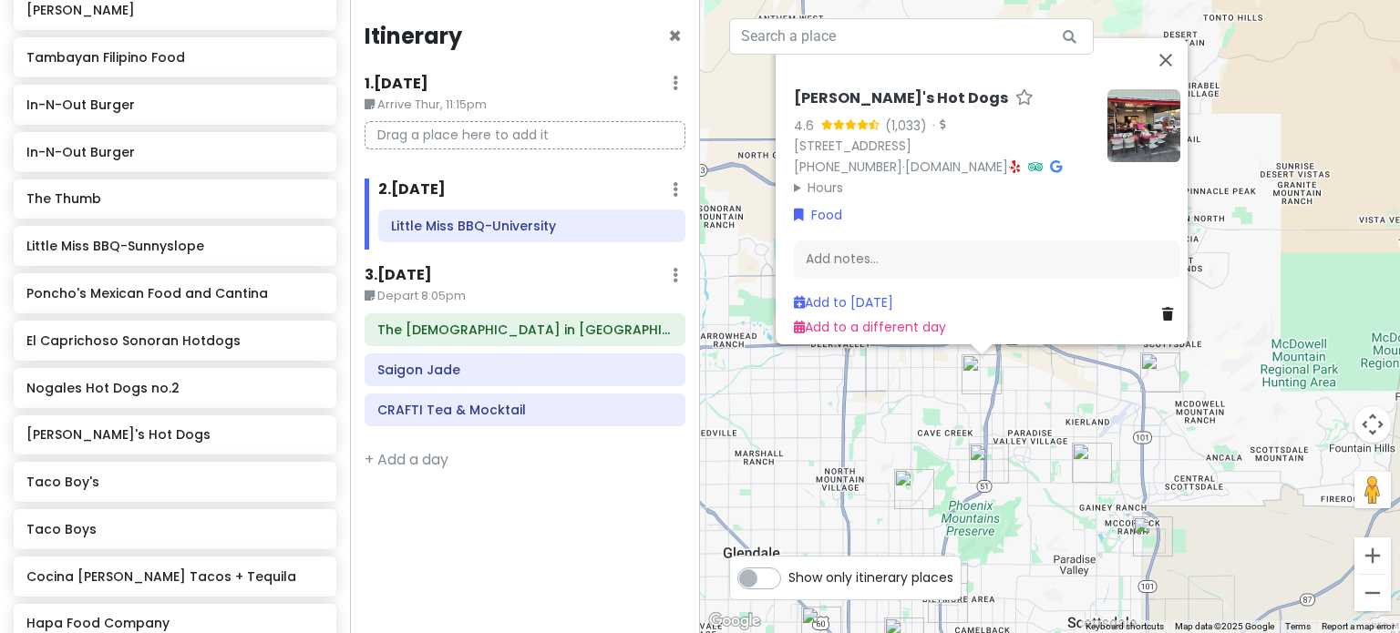
drag, startPoint x: 1039, startPoint y: 497, endPoint x: 1052, endPoint y: 382, distance: 115.5
click at [1052, 382] on div "[PERSON_NAME]'s Hot Dogs 4.6 (1,033) · [STREET_ADDRESS] [PHONE_NUMBER] · [DOMAI…" at bounding box center [1050, 316] width 700 height 633
click at [995, 458] on img "Hapa Food Company" at bounding box center [989, 464] width 40 height 40
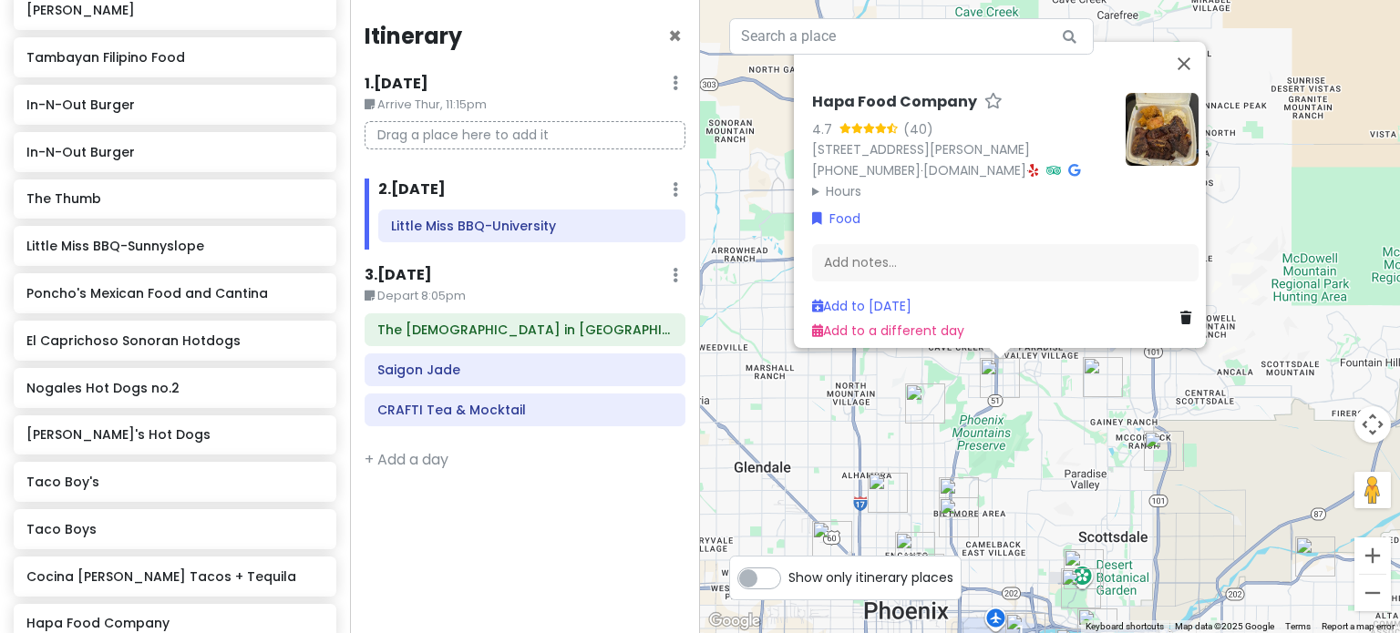
drag, startPoint x: 1044, startPoint y: 519, endPoint x: 1055, endPoint y: 434, distance: 86.4
click at [1055, 434] on div "Hapa Food Company 4.7 (40) [STREET_ADDRESS][PERSON_NAME] [PHONE_NUMBER] · [DOMA…" at bounding box center [1050, 316] width 700 height 633
click at [1157, 112] on img at bounding box center [1161, 129] width 73 height 73
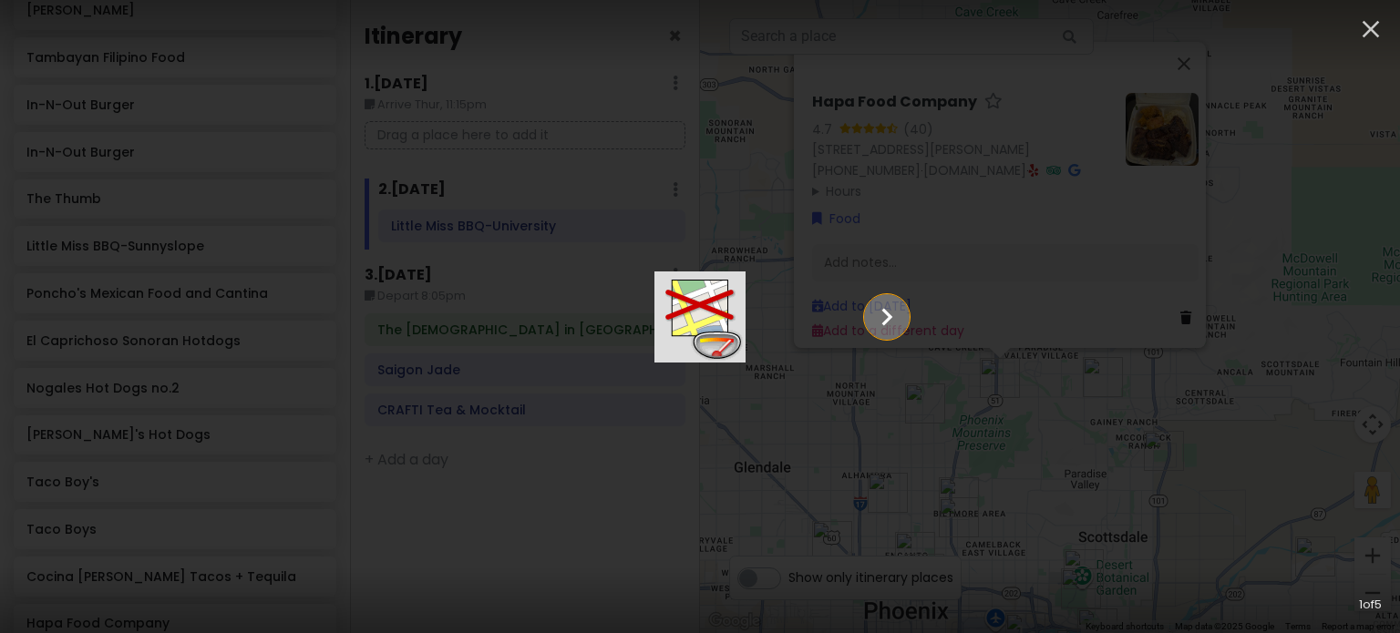
click at [904, 311] on icon "Show slide 2 of 5" at bounding box center [886, 317] width 35 height 44
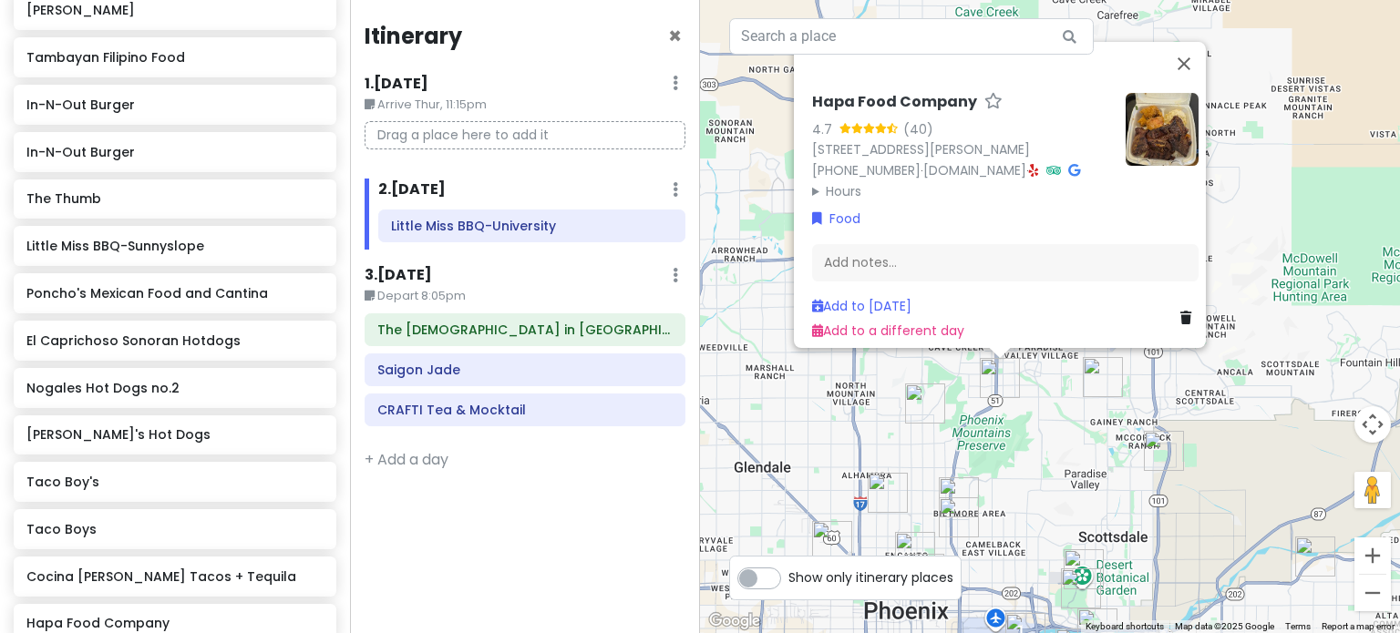
click at [1053, 141] on div "Hapa Food Company 4.7 (40) [STREET_ADDRESS][PERSON_NAME] [PHONE_NUMBER] · [DOMA…" at bounding box center [961, 147] width 299 height 108
click at [1039, 164] on icon at bounding box center [1034, 170] width 10 height 13
click at [985, 400] on div "Hapa Food Company 4.7 (40) [STREET_ADDRESS][PERSON_NAME] [PHONE_NUMBER] · [DOMA…" at bounding box center [1050, 316] width 700 height 633
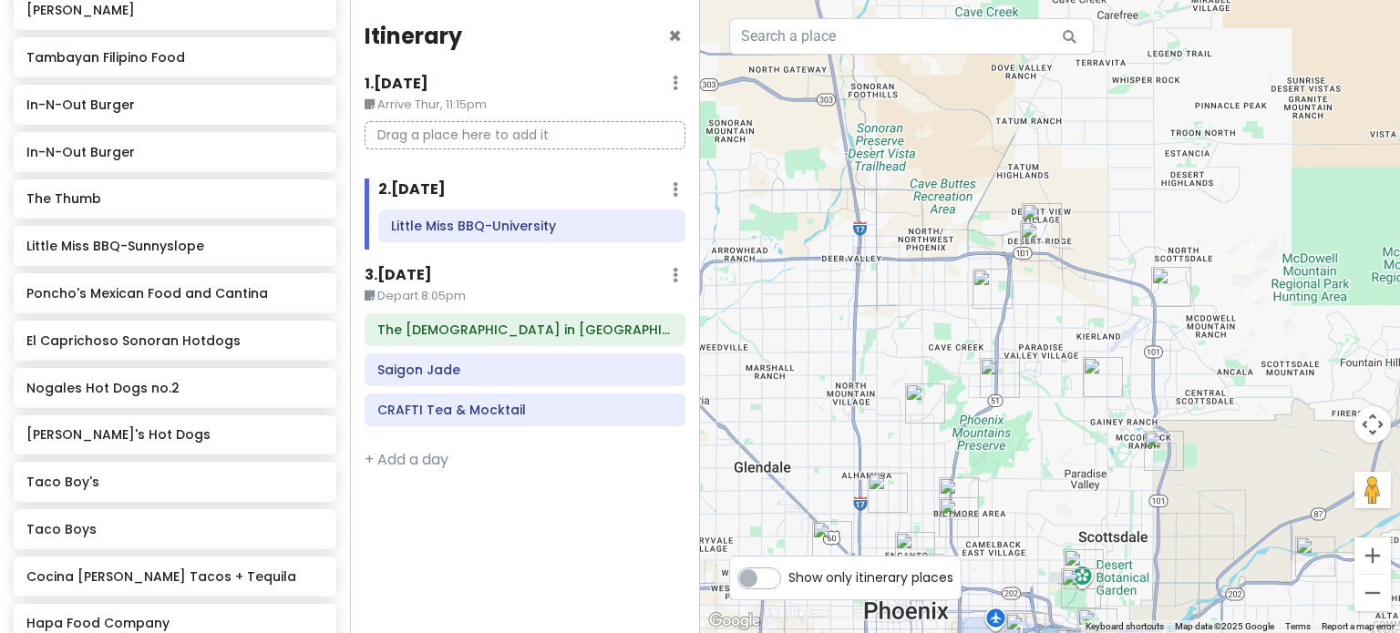
click at [911, 406] on img "Little Miss BBQ-Sunnyslope" at bounding box center [925, 404] width 40 height 40
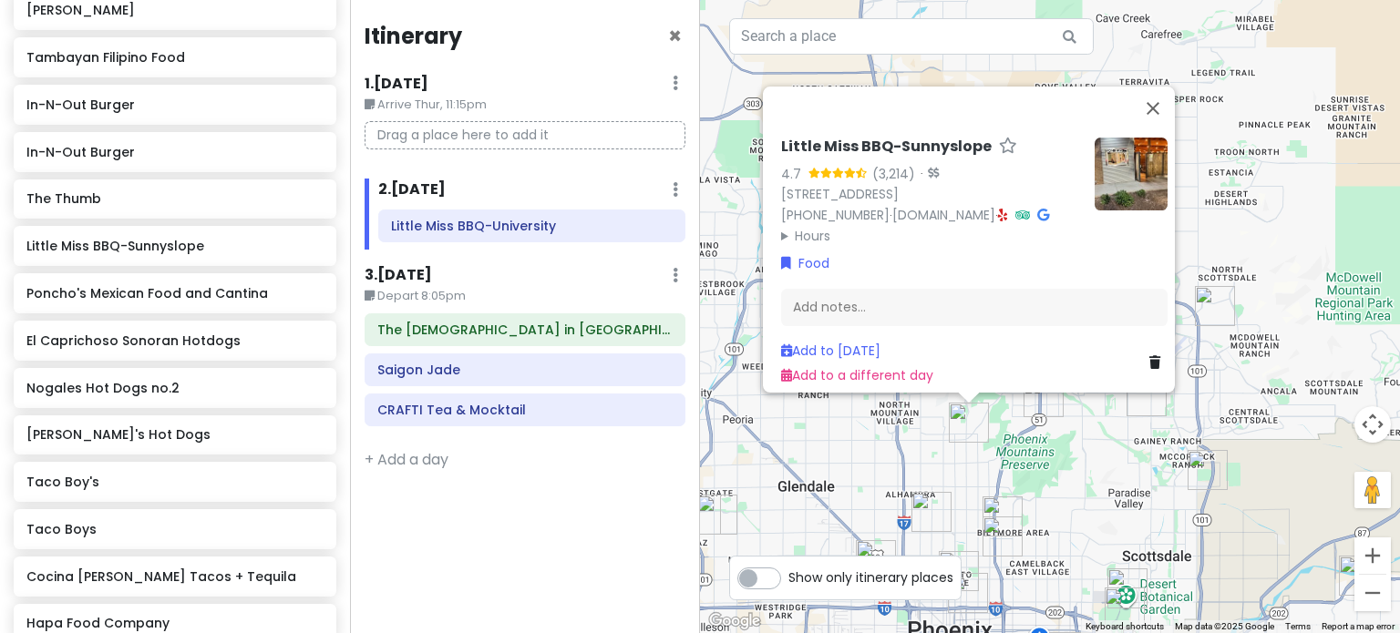
click at [1012, 475] on div "Little Miss BBQ-Sunnyslope 4.7 (3,214) · [STREET_ADDRESS] [PHONE_NUMBER] · [DOM…" at bounding box center [1050, 316] width 700 height 633
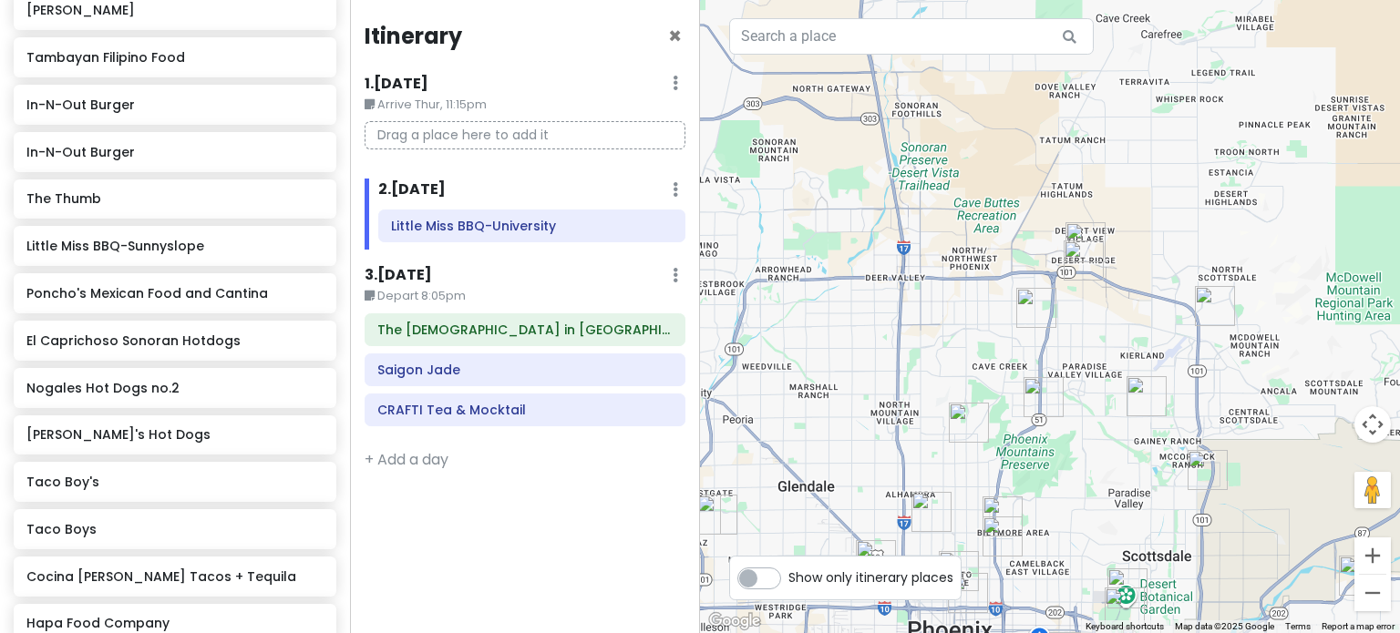
click at [967, 415] on img "Little Miss BBQ-Sunnyslope" at bounding box center [969, 423] width 40 height 40
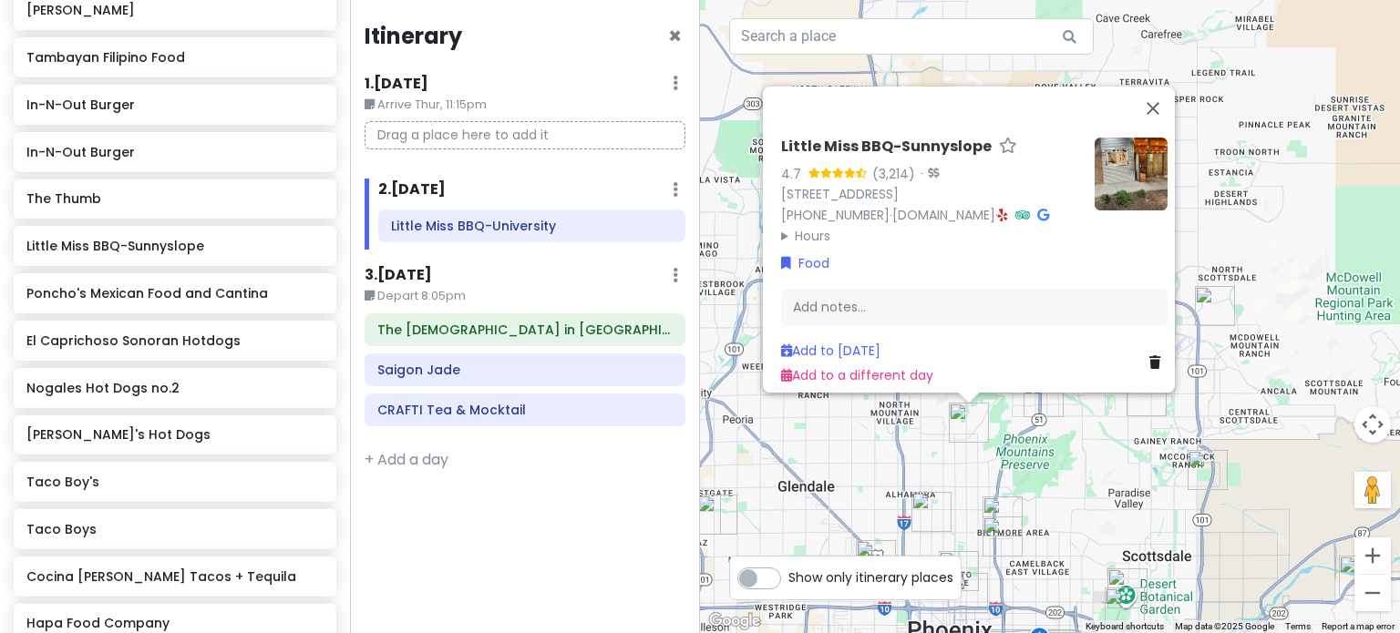
click at [1010, 467] on div "Little Miss BBQ-Sunnyslope 4.7 (3,214) · [STREET_ADDRESS] [PHONE_NUMBER] · [DOM…" at bounding box center [1050, 316] width 700 height 633
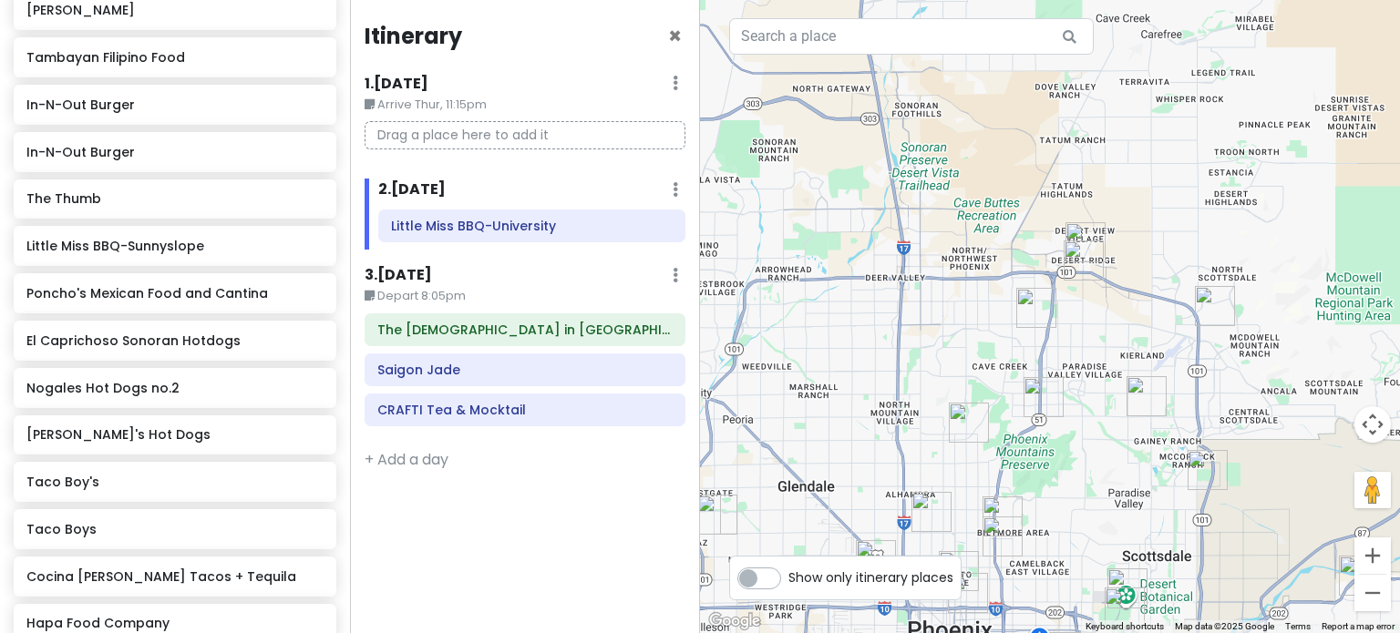
click at [1053, 393] on img "Hapa Food Company" at bounding box center [1043, 397] width 40 height 40
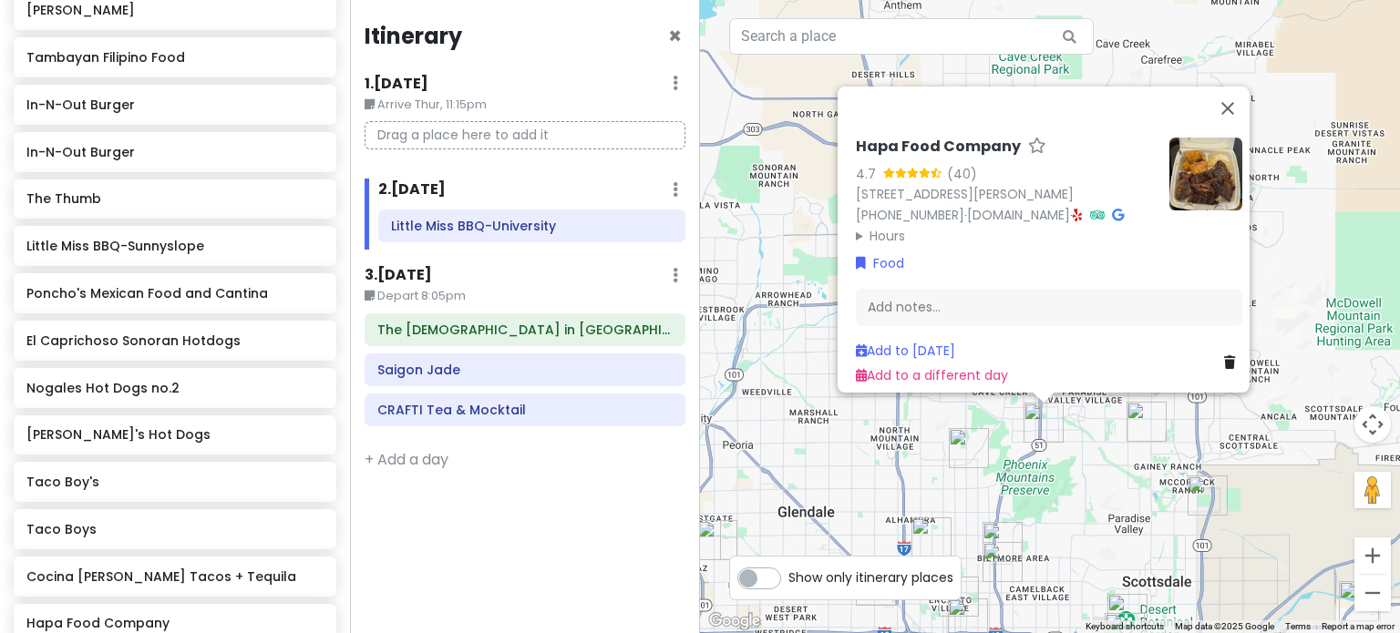
click at [1119, 440] on div "Hapa Food Company 4.7 (40) [STREET_ADDRESS][PERSON_NAME] [PHONE_NUMBER] · [DOMA…" at bounding box center [1050, 316] width 700 height 633
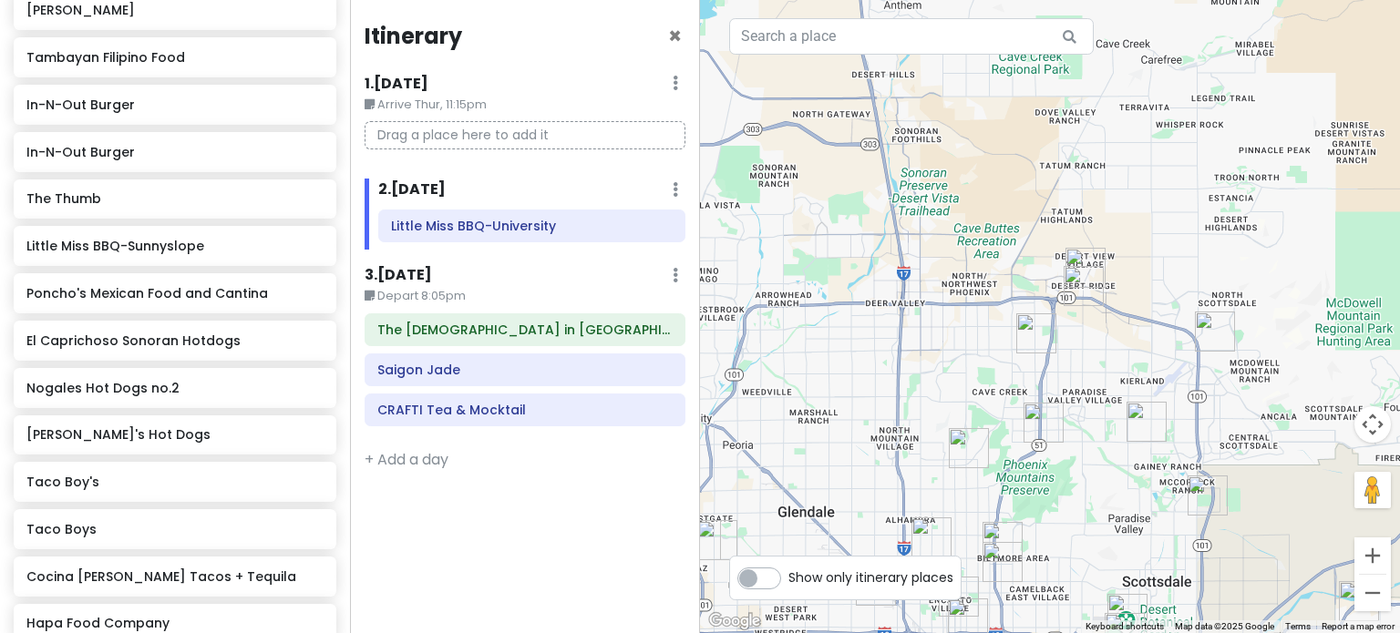
click at [1137, 412] on img "Allora Gelato" at bounding box center [1146, 422] width 40 height 40
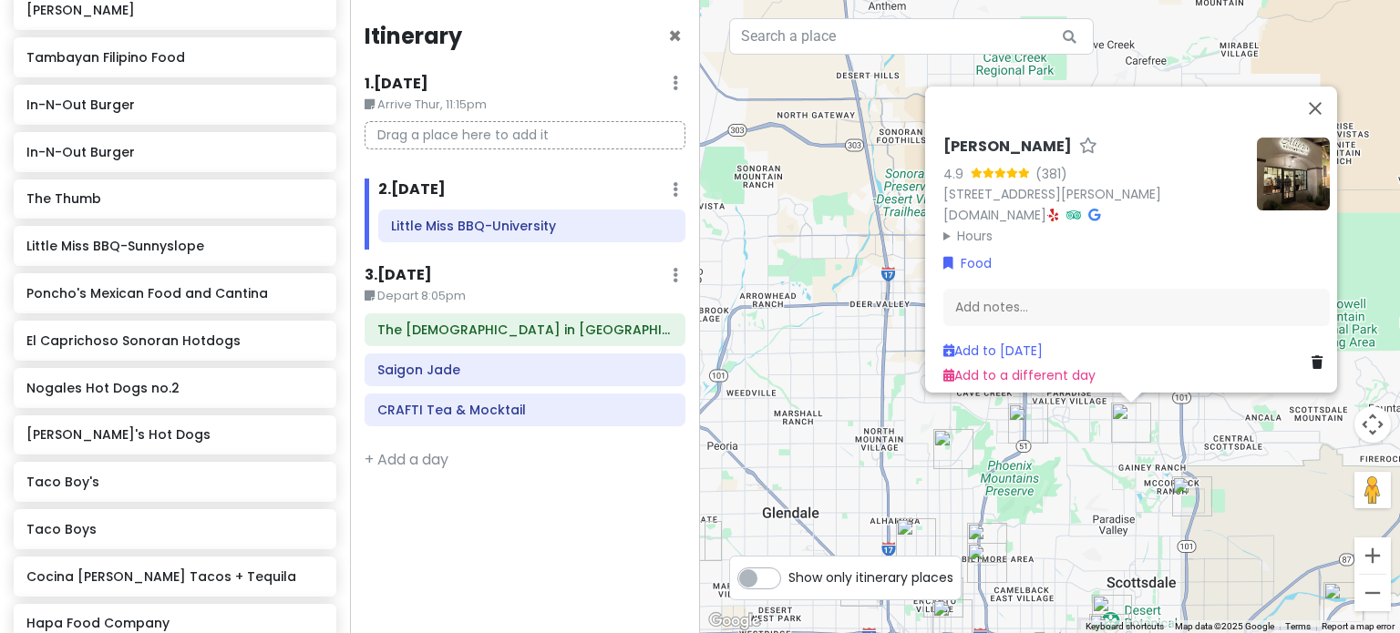
click at [1108, 480] on div "Allora Gelato 4.9 (381) [STREET_ADDRESS][PERSON_NAME] [DOMAIN_NAME] · Hours [DA…" at bounding box center [1050, 316] width 700 height 633
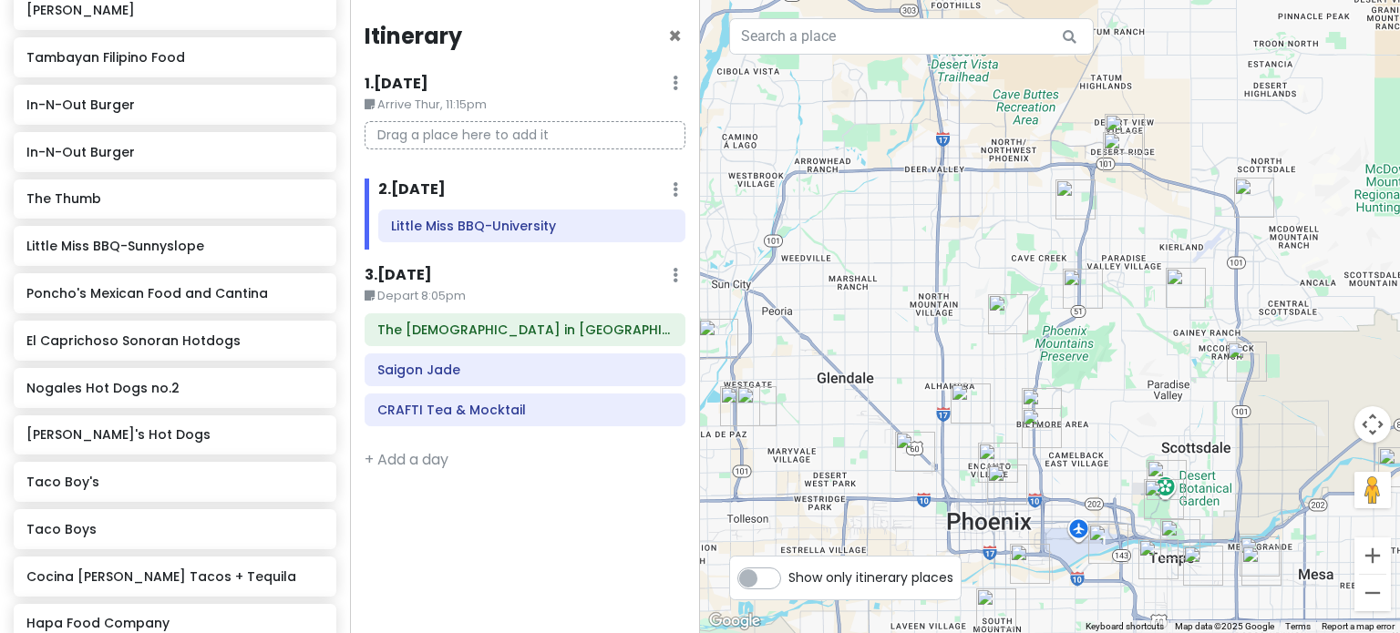
drag, startPoint x: 1092, startPoint y: 446, endPoint x: 1137, endPoint y: 342, distance: 113.4
click at [1137, 342] on div at bounding box center [1050, 316] width 700 height 633
click at [1025, 385] on div at bounding box center [1050, 316] width 700 height 633
click at [1032, 395] on img "In-N-Out Burger" at bounding box center [1042, 408] width 40 height 40
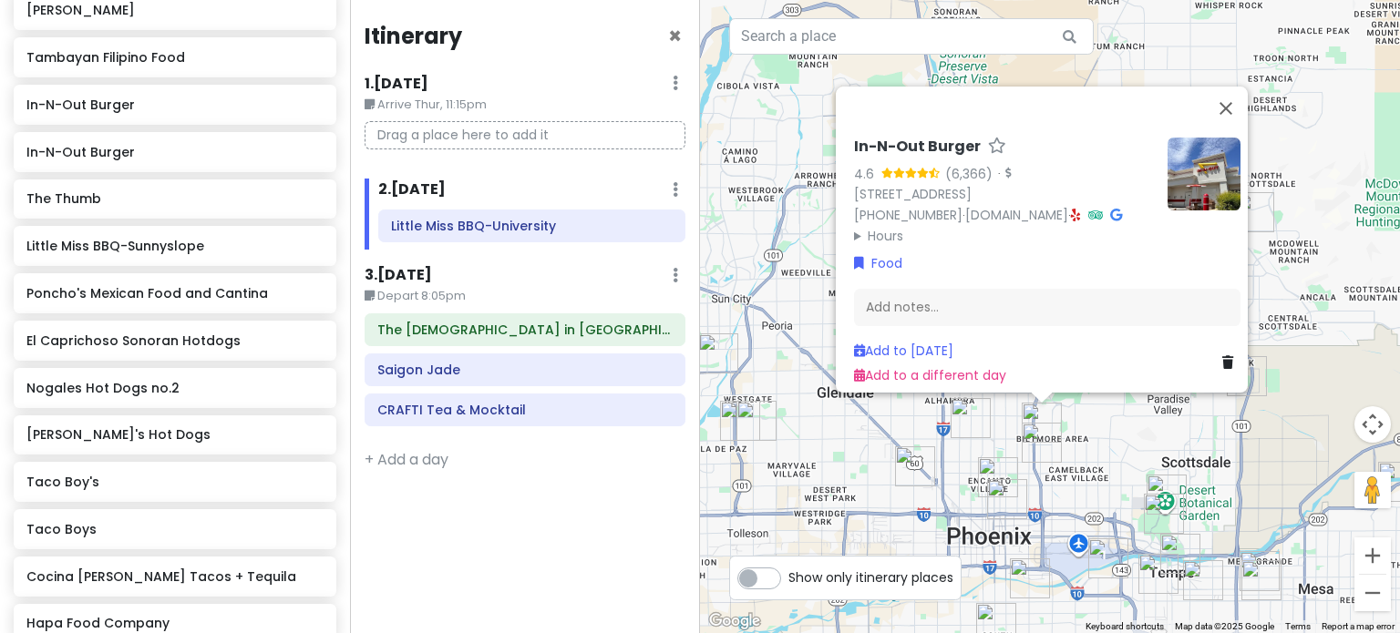
click at [1037, 451] on img "Nogales Hot Dogs no.2" at bounding box center [1042, 443] width 40 height 40
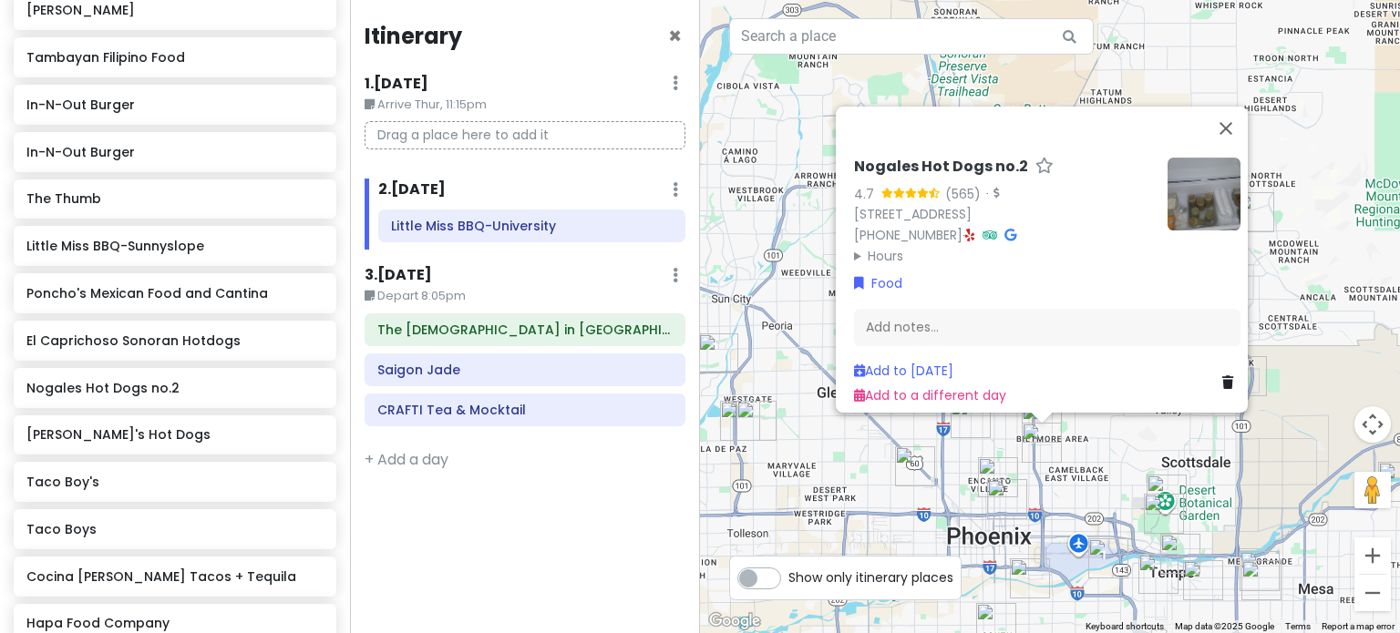
click at [1072, 493] on div "Nogales Hot Dogs no.2 4.7 (565) · [STREET_ADDRESS] [PHONE_NUMBER] · Hours [DATE…" at bounding box center [1050, 316] width 700 height 633
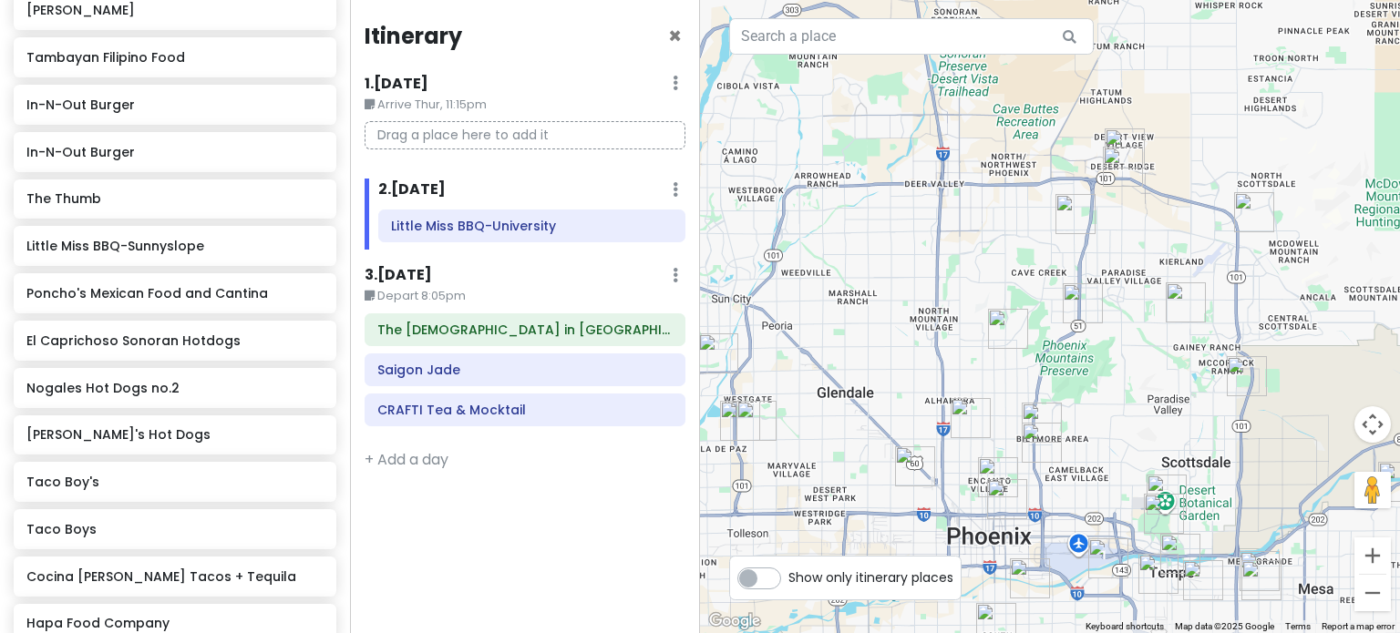
click at [1003, 510] on img "Taco Boy's" at bounding box center [1007, 499] width 40 height 40
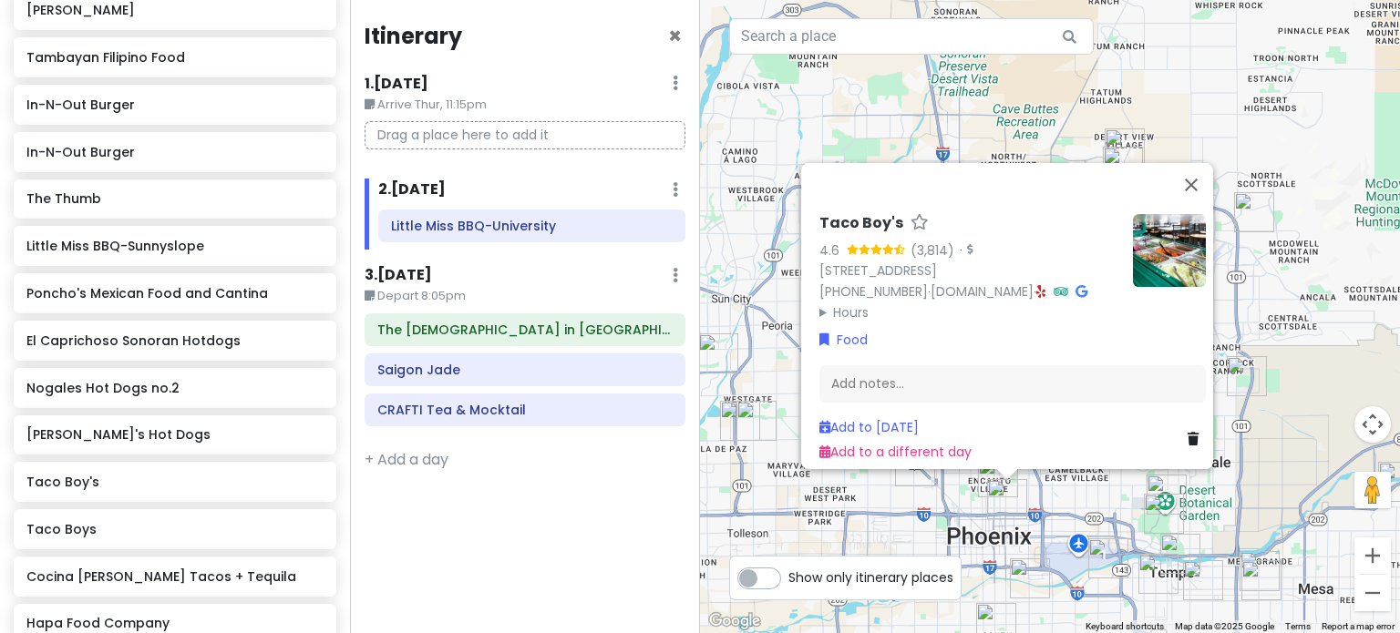
click at [951, 501] on div "Taco Boy's 4.6 (3,814) · [STREET_ADDRESS] [PHONE_NUMBER] · [DOMAIN_NAME] · Hour…" at bounding box center [1050, 316] width 700 height 633
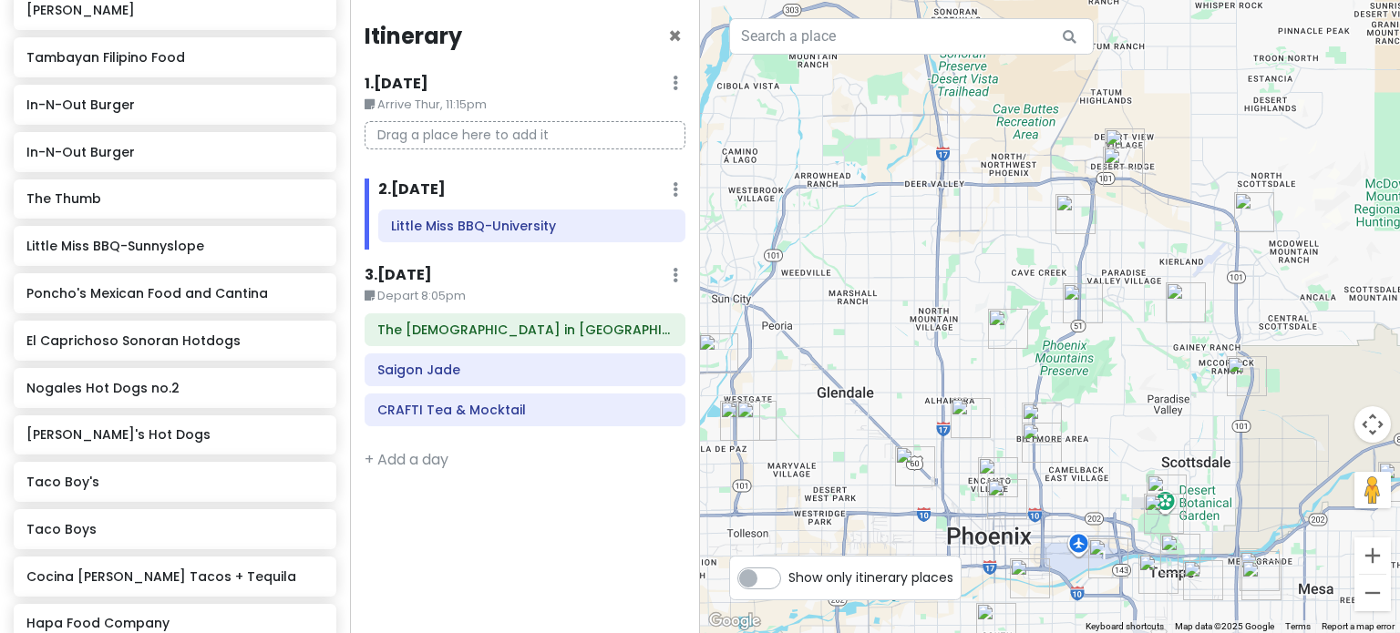
click at [986, 466] on img "Heard Museum" at bounding box center [998, 477] width 40 height 40
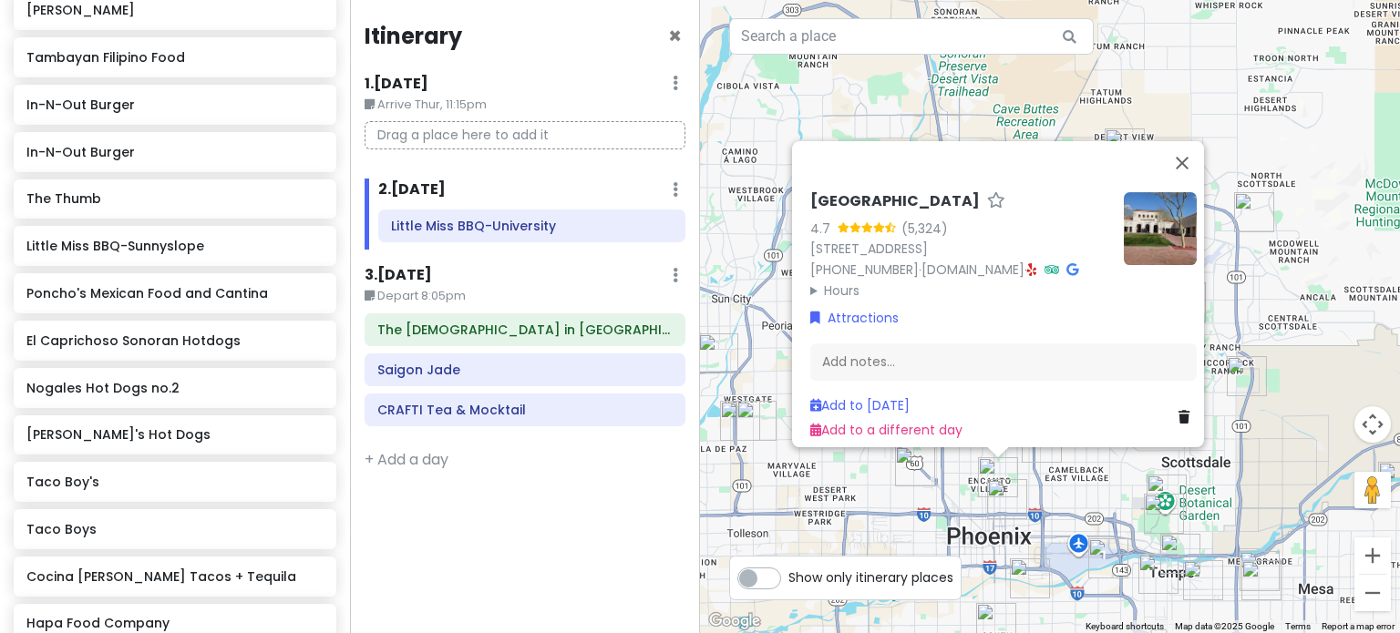
click at [860, 488] on div "[GEOGRAPHIC_DATA] 4.7 (5,324) [STREET_ADDRESS] [PHONE_NUMBER] · [DOMAIN_NAME] ·…" at bounding box center [1050, 316] width 700 height 633
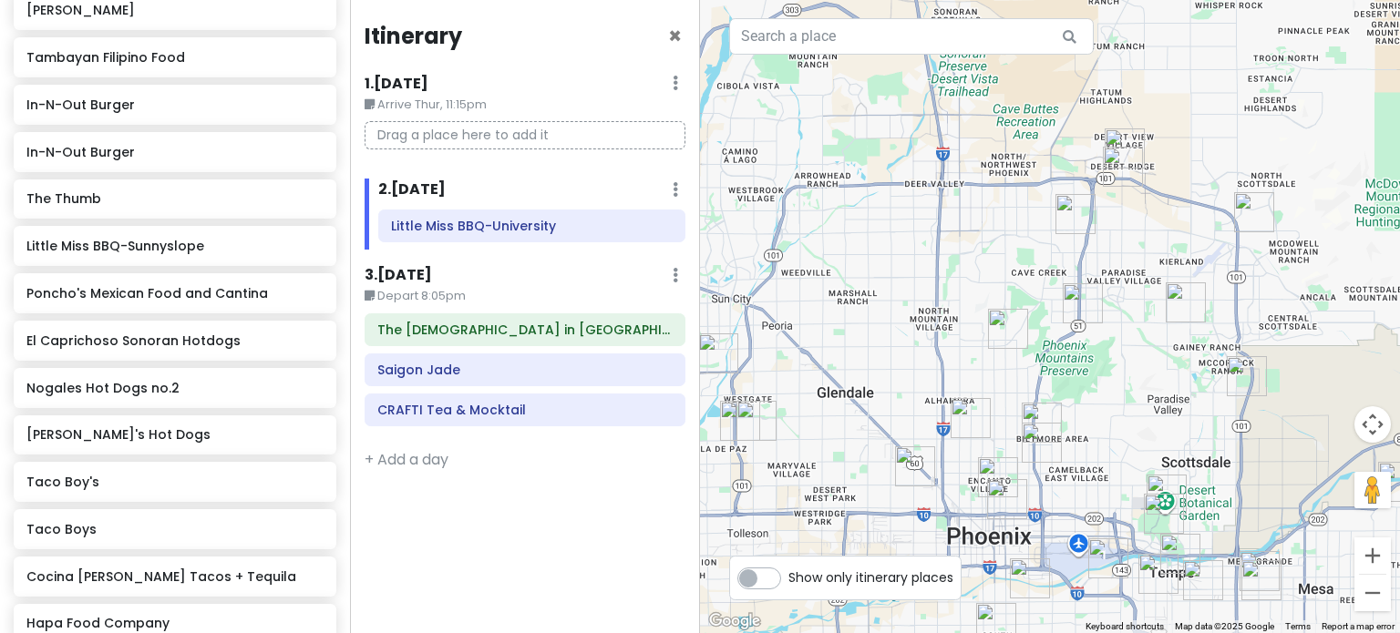
click at [1119, 180] on img "Musical Instrument Museum" at bounding box center [1123, 167] width 40 height 40
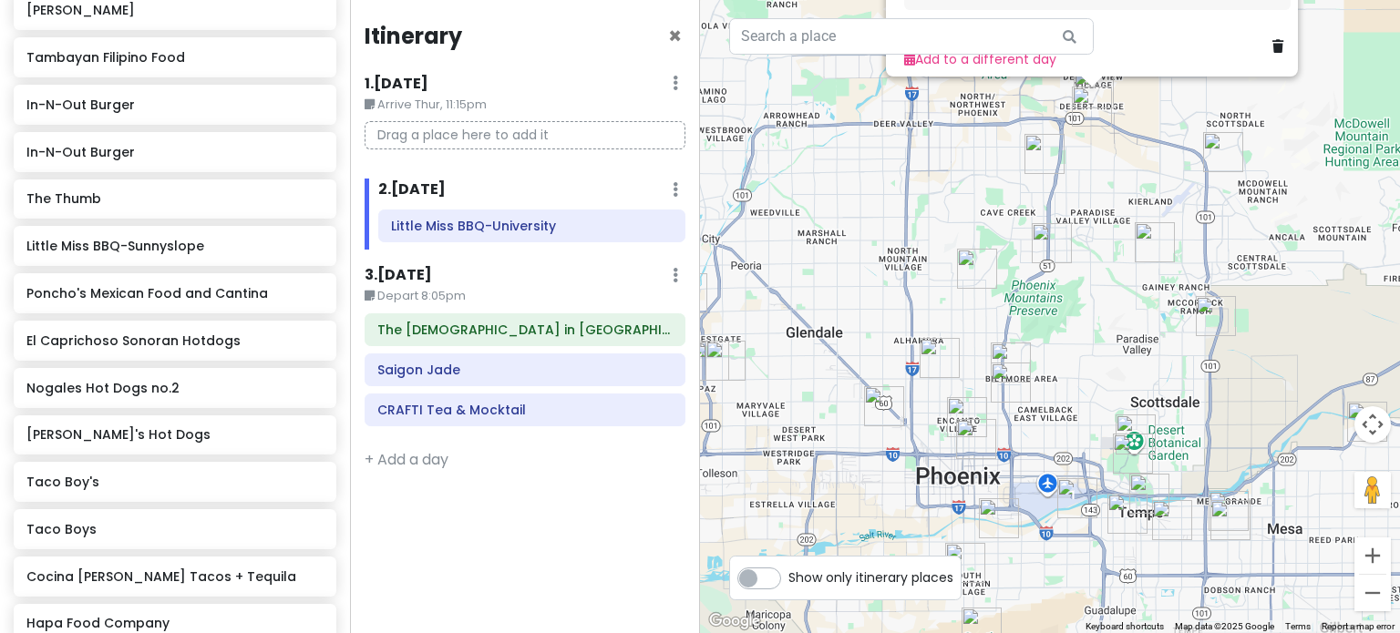
drag, startPoint x: 1247, startPoint y: 540, endPoint x: 1217, endPoint y: 224, distance: 317.6
click at [1217, 224] on div "Musical Instrument Museum 4.9 (9,426) [STREET_ADDRESS] [PHONE_NUMBER] · [DOMAIN…" at bounding box center [1050, 316] width 700 height 633
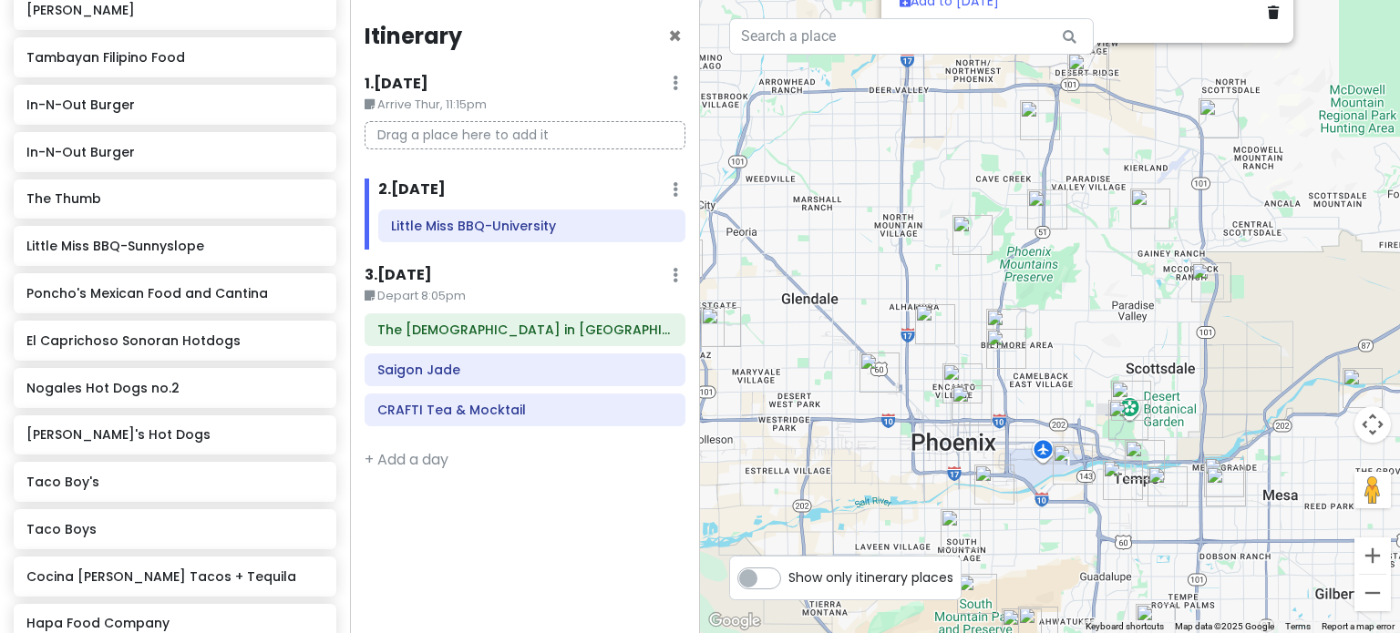
click at [1211, 290] on img "Octane Raceway" at bounding box center [1211, 282] width 40 height 40
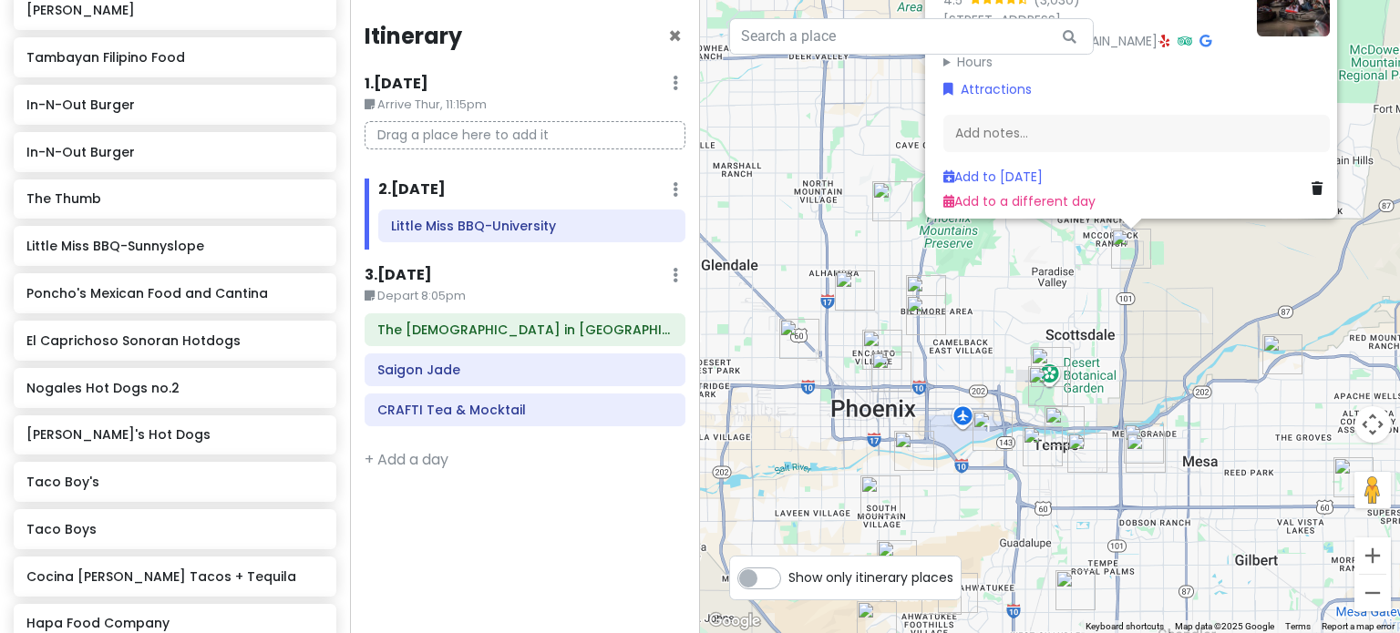
drag, startPoint x: 1192, startPoint y: 523, endPoint x: 1150, endPoint y: 338, distance: 189.7
click at [1192, 348] on div "Octane Raceway 4.5 (3,030) [STREET_ADDRESS] [PHONE_NUMBER] · [DOMAIN_NAME] · Ho…" at bounding box center [1050, 316] width 700 height 633
click at [1111, 338] on div "Octane Raceway 4.5 (3,030) [STREET_ADDRESS] [PHONE_NUMBER] · [DOMAIN_NAME] · Ho…" at bounding box center [1050, 316] width 700 height 633
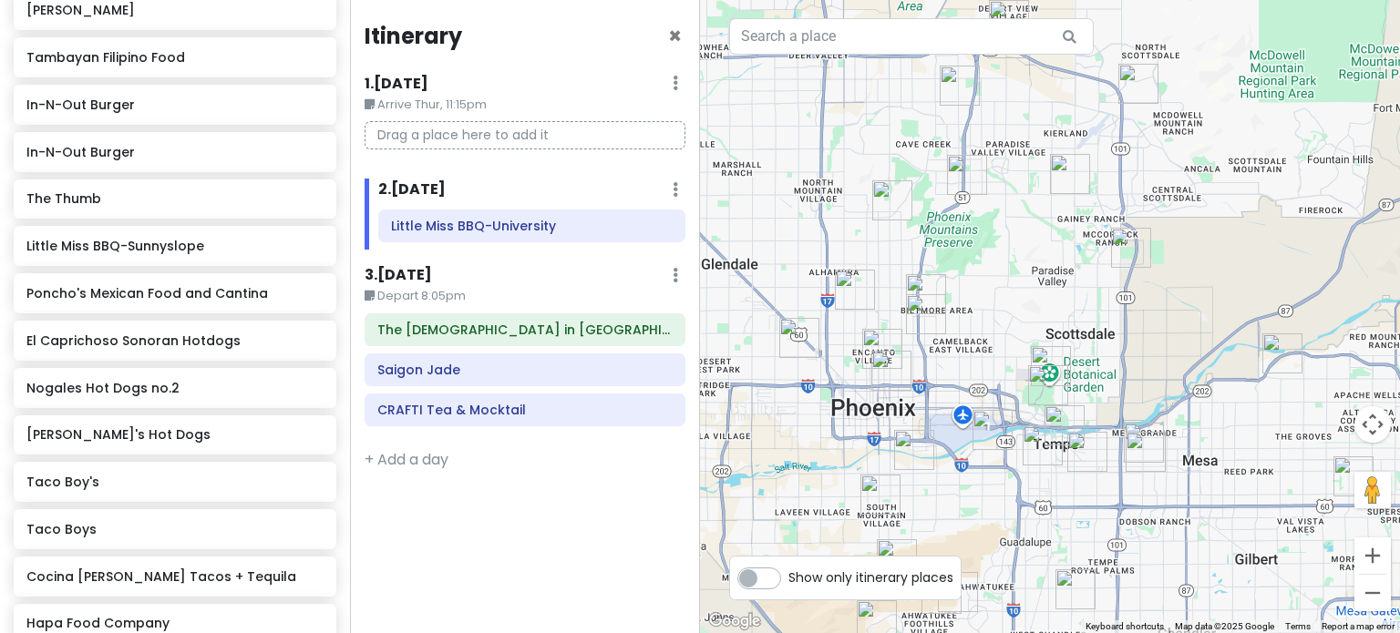
click at [1052, 372] on img "Phoenix Zoo" at bounding box center [1048, 385] width 40 height 40
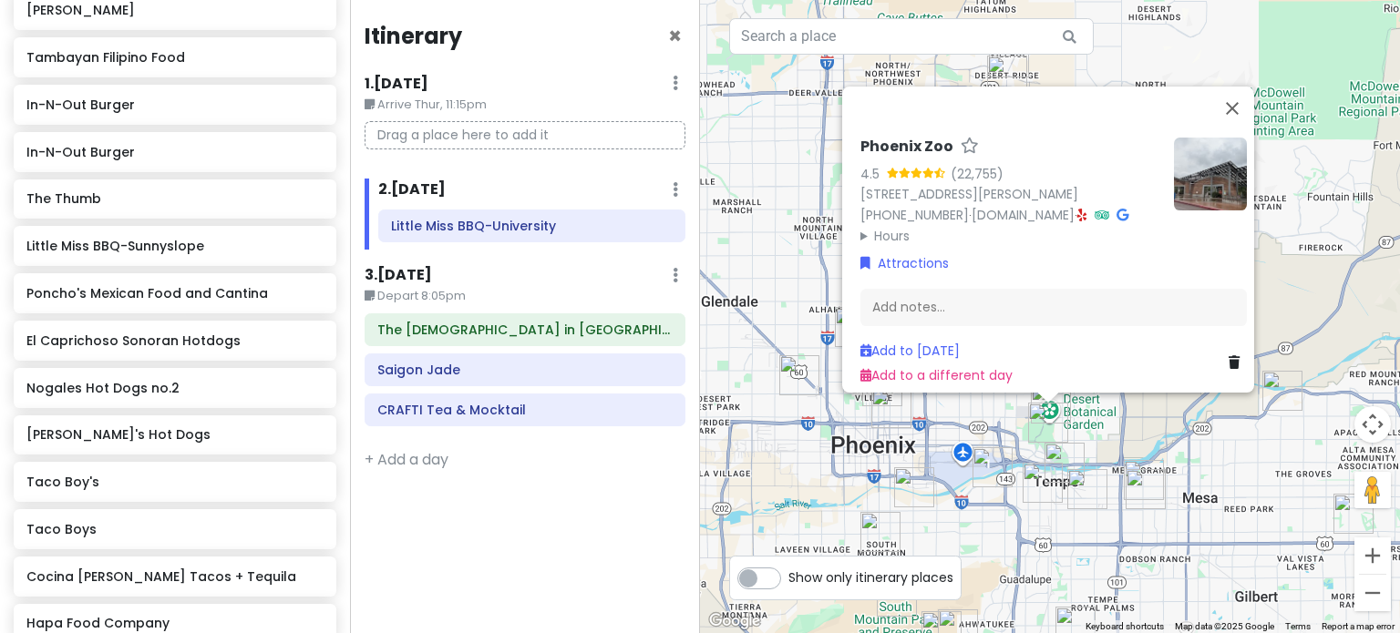
click at [1097, 452] on div "Phoenix Zoo 4.5 (22,755) [STREET_ADDRESS][PERSON_NAME] [PHONE_NUMBER] · [DOMAIN…" at bounding box center [1050, 316] width 700 height 633
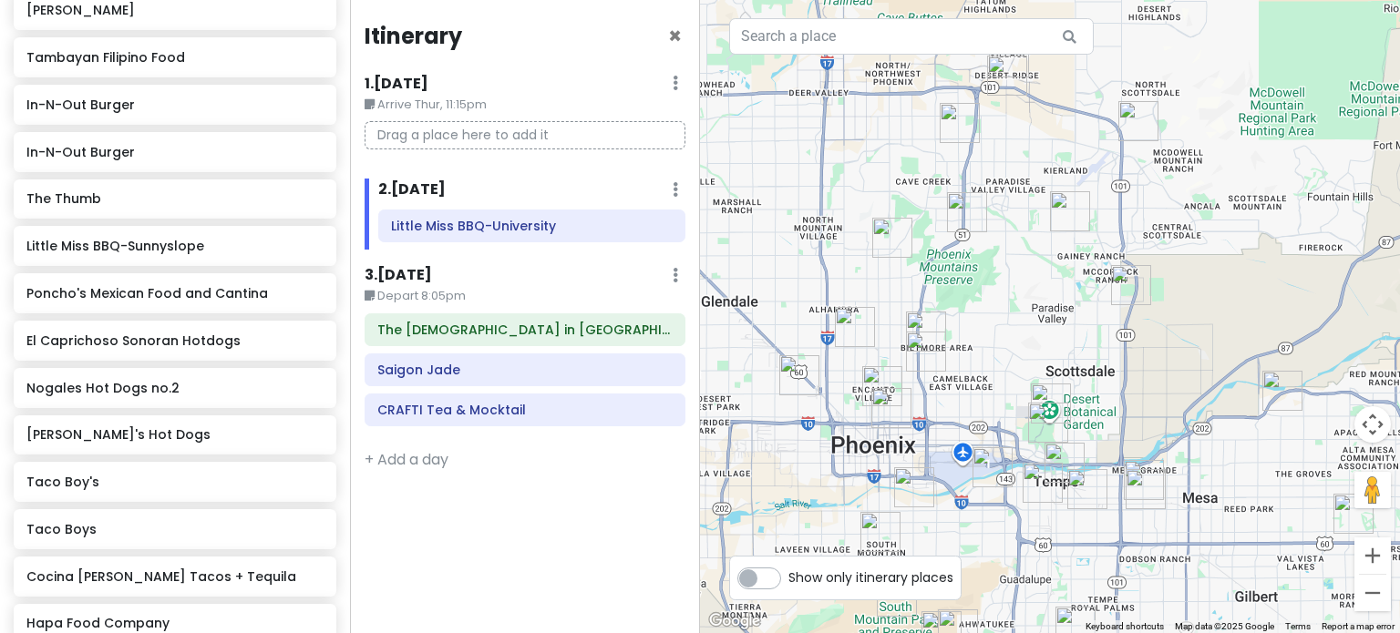
click at [1046, 389] on img "Desert Botanical Garden" at bounding box center [1051, 404] width 40 height 40
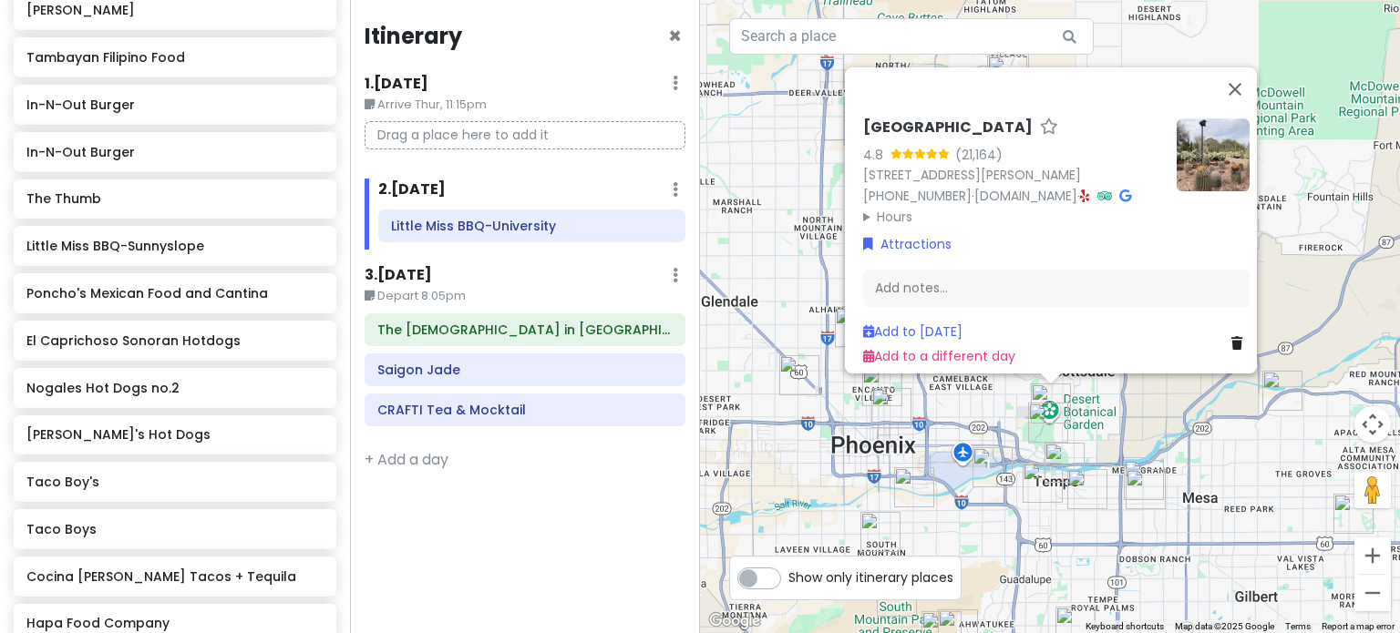
click at [1042, 447] on div "[GEOGRAPHIC_DATA] 4.8 (21,164) [STREET_ADDRESS][PERSON_NAME] [PHONE_NUMBER] · […" at bounding box center [1050, 316] width 700 height 633
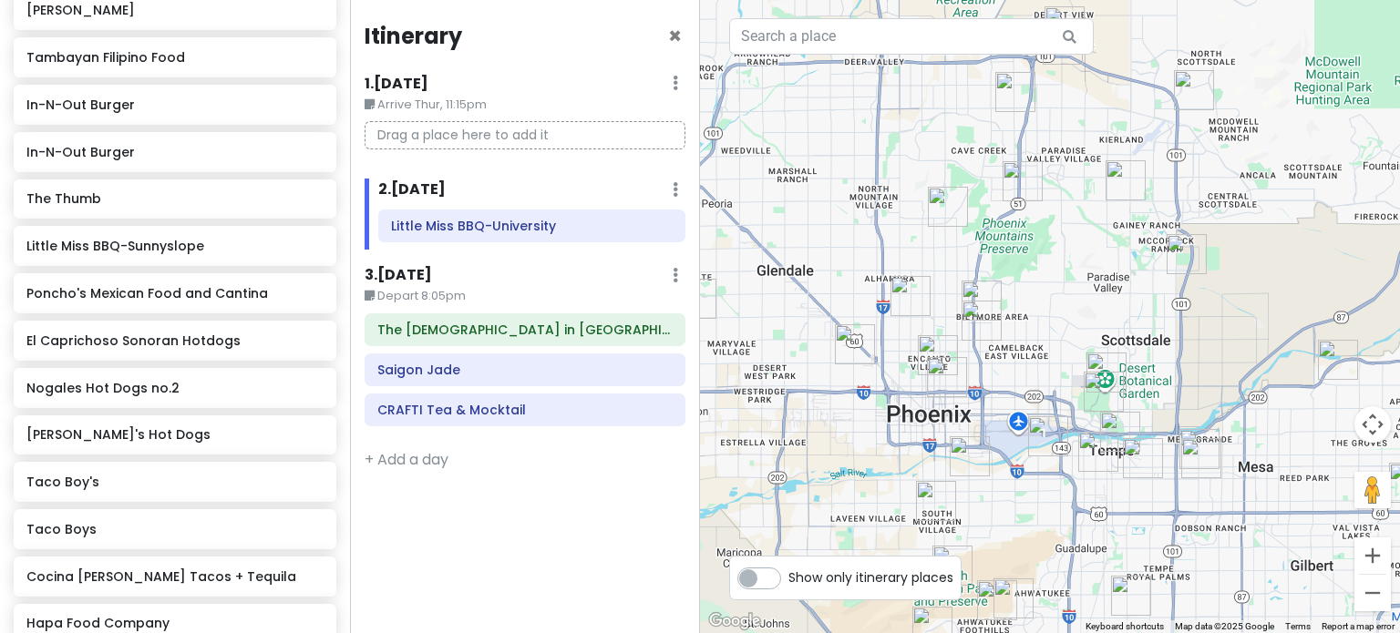
drag, startPoint x: 1055, startPoint y: 408, endPoint x: 1117, endPoint y: 371, distance: 72.4
click at [1115, 371] on div at bounding box center [1050, 316] width 700 height 633
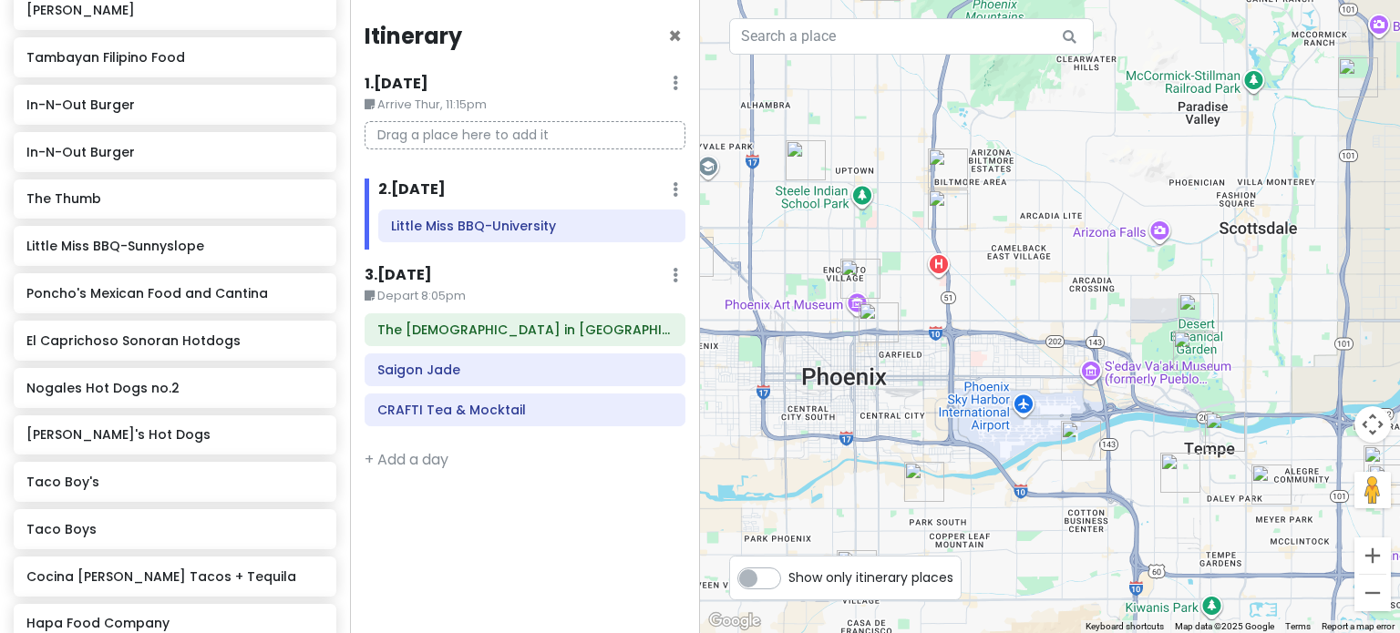
click at [1190, 355] on img "Phoenix Zoo" at bounding box center [1193, 351] width 40 height 40
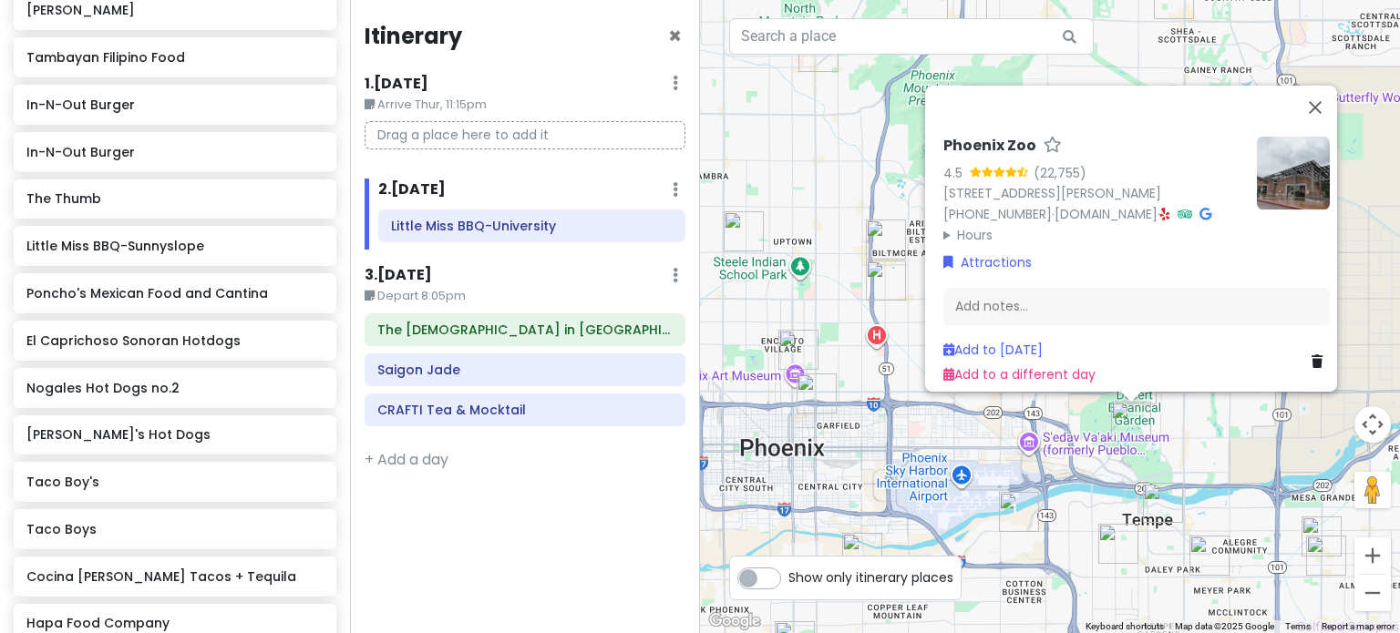
click at [1166, 498] on img "Shawarma Factory" at bounding box center [1163, 503] width 40 height 40
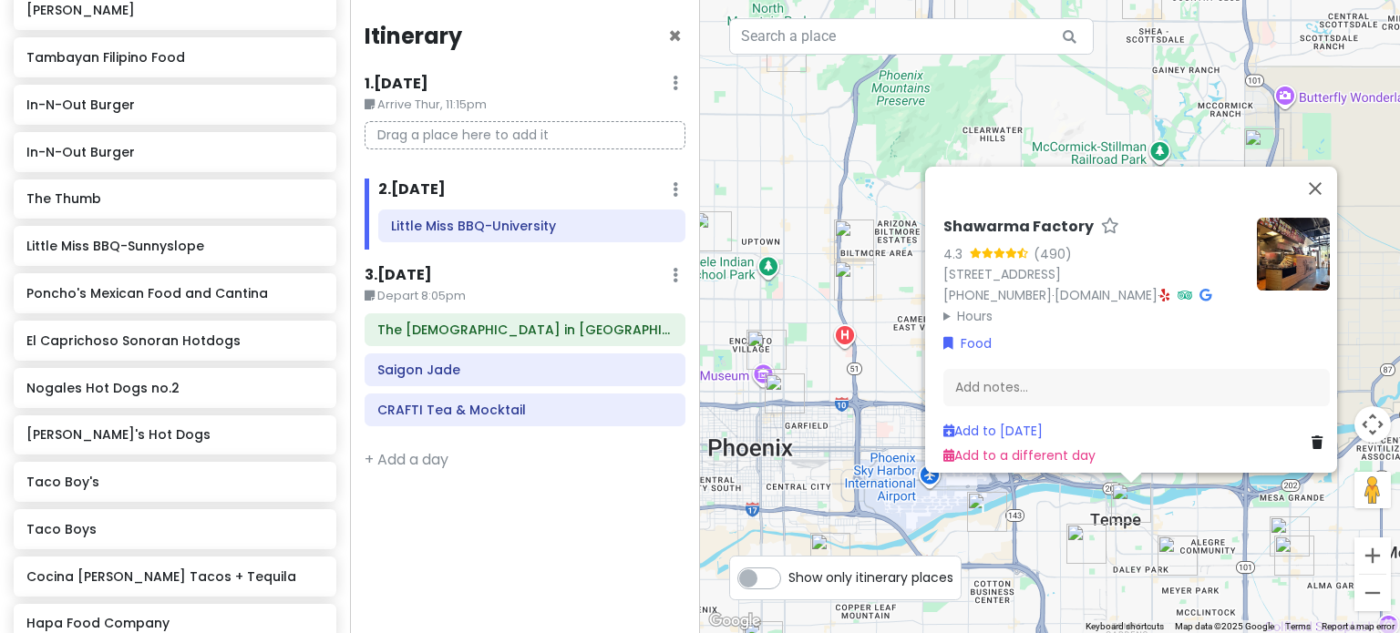
click at [1167, 553] on img "JELATO 8∞" at bounding box center [1177, 556] width 40 height 40
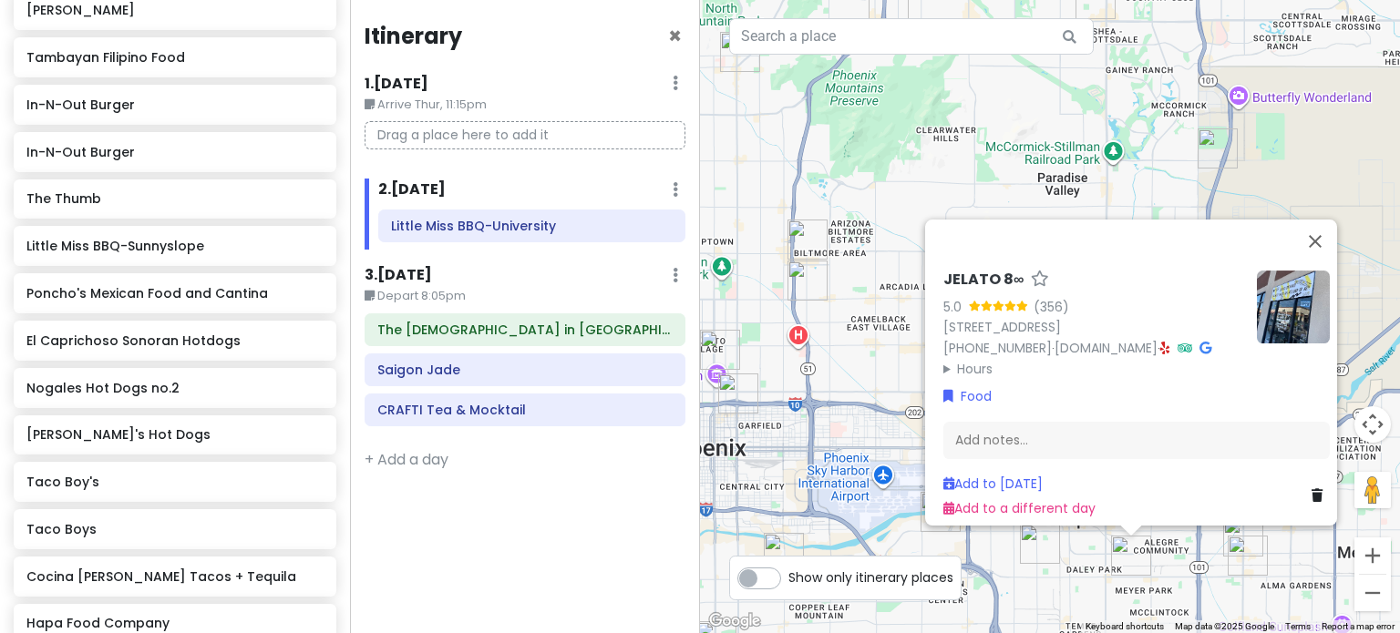
click at [1112, 576] on div "JELATO 8∞ 5.0 (356) [STREET_ADDRESS] [PHONE_NUMBER] · [DOMAIN_NAME] · Hours [DA…" at bounding box center [1050, 316] width 700 height 633
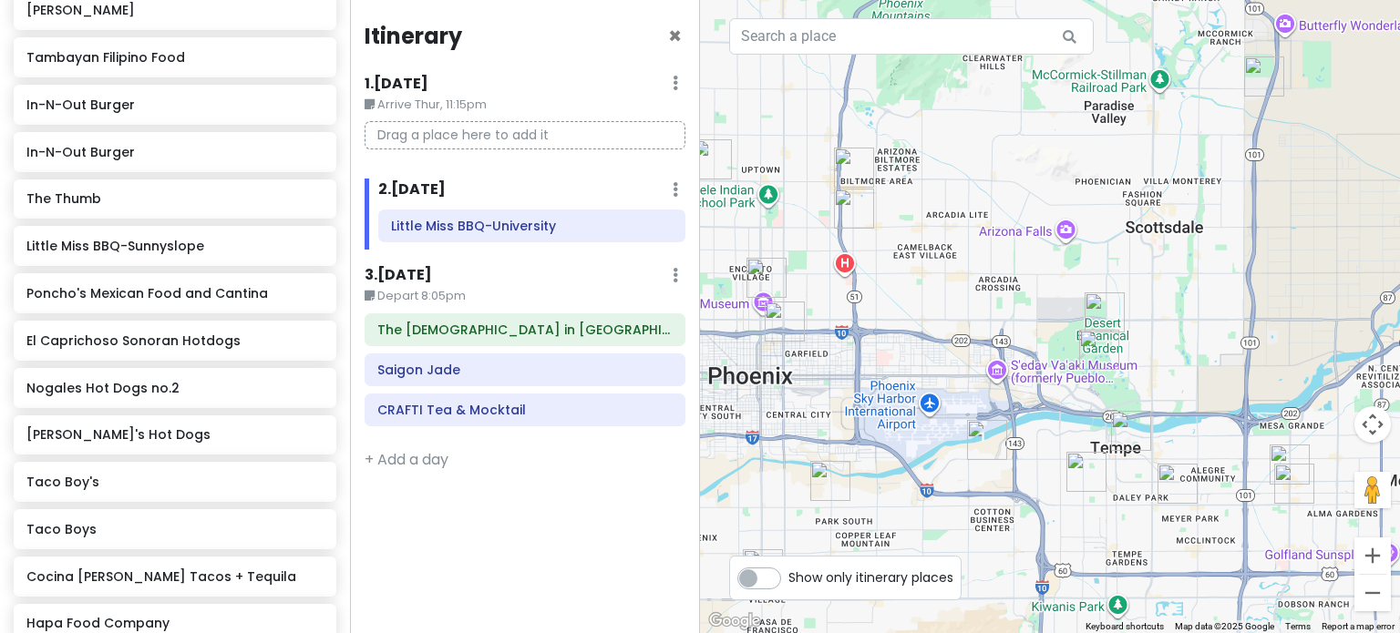
drag, startPoint x: 1027, startPoint y: 482, endPoint x: 1079, endPoint y: 415, distance: 85.1
click at [1079, 415] on div at bounding box center [1050, 316] width 700 height 633
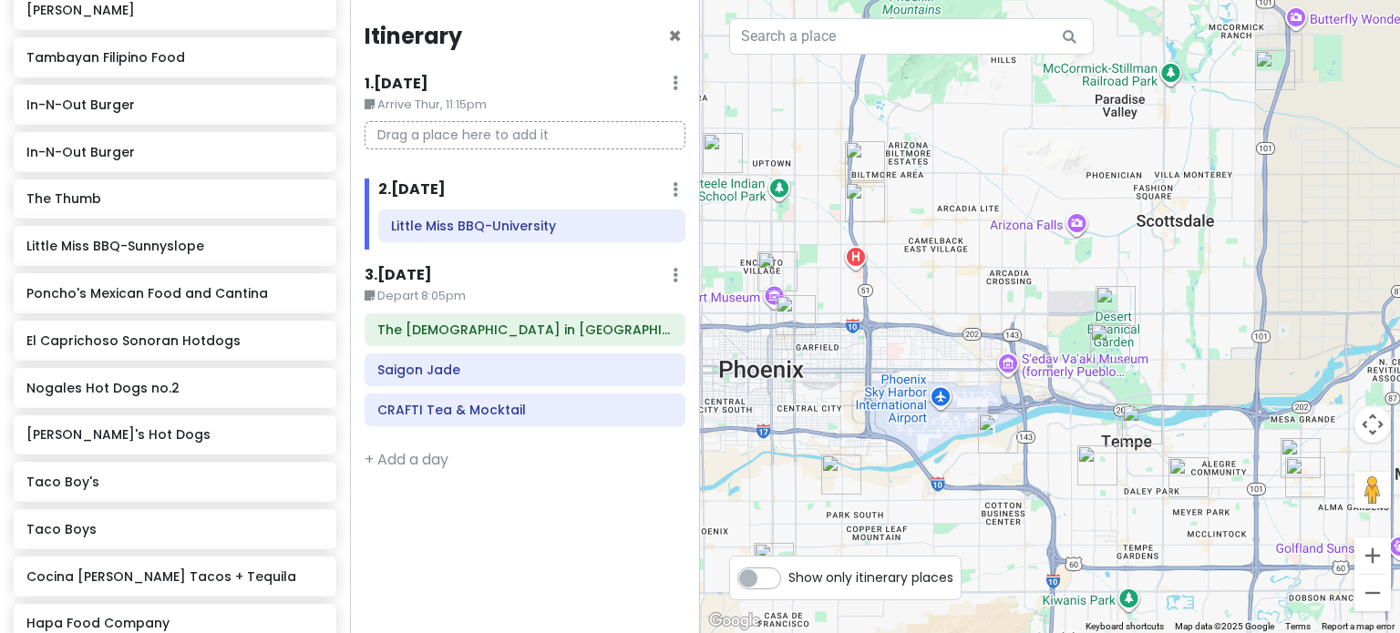
click at [1119, 315] on img "Desert Botanical Garden" at bounding box center [1115, 306] width 40 height 40
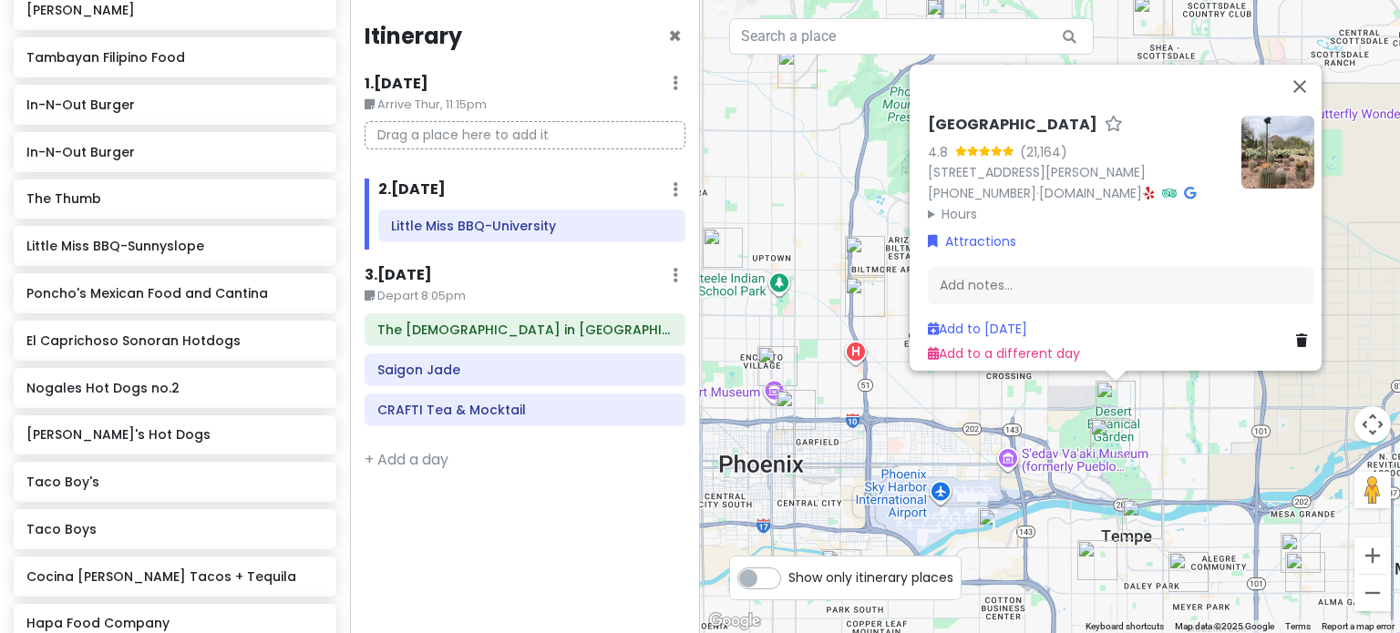
click at [1022, 417] on div "[GEOGRAPHIC_DATA] 4.8 (21,164) [STREET_ADDRESS][PERSON_NAME] [PHONE_NUMBER] · […" at bounding box center [1050, 316] width 700 height 633
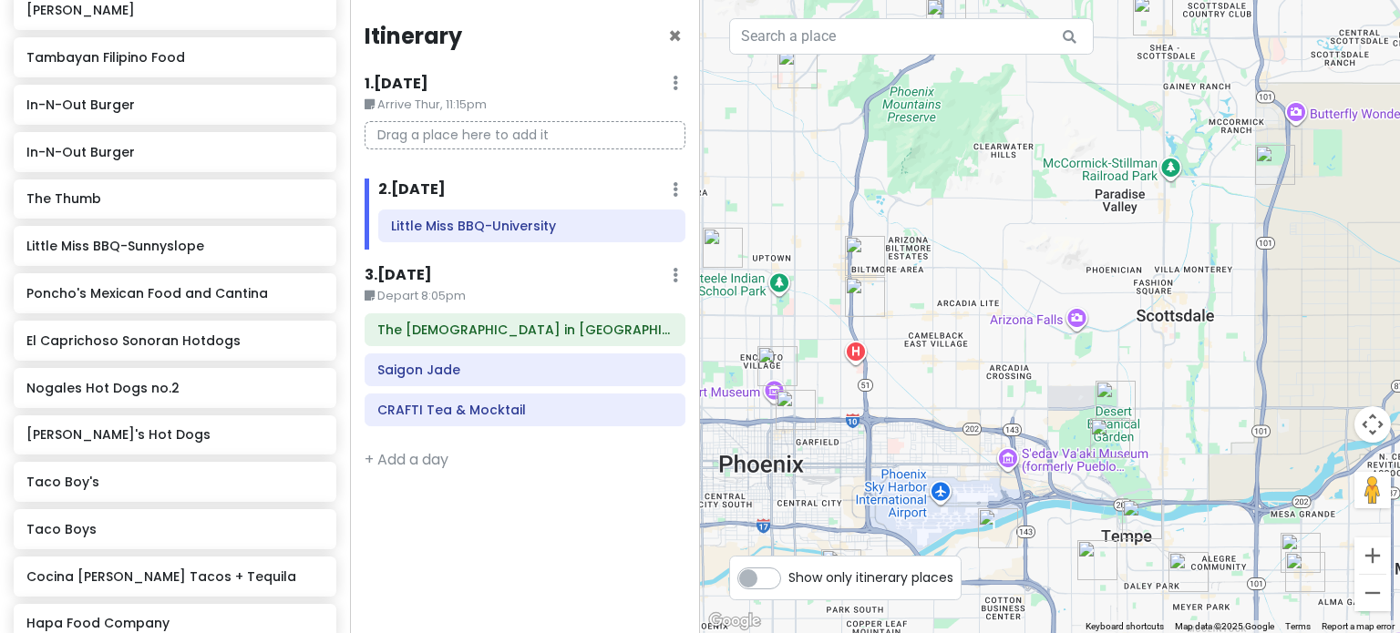
click at [855, 248] on img "In-N-Out Burger" at bounding box center [865, 256] width 40 height 40
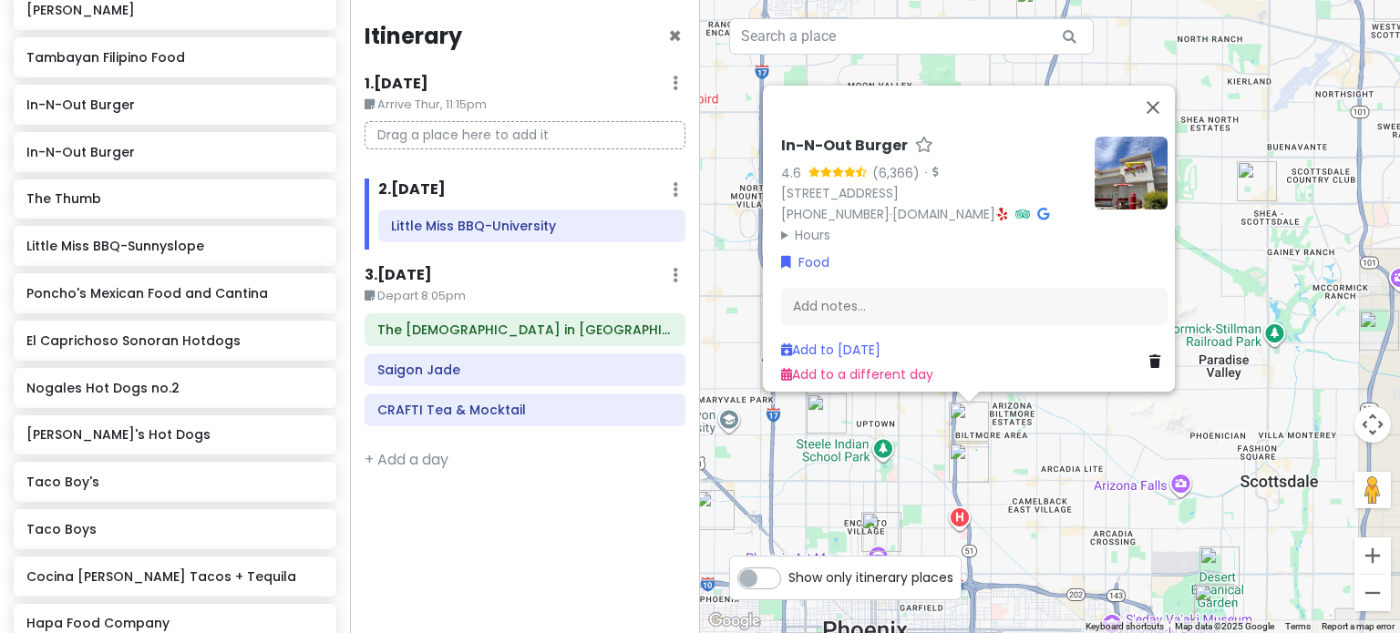
click at [968, 467] on img "Nogales Hot Dogs no.2" at bounding box center [969, 463] width 40 height 40
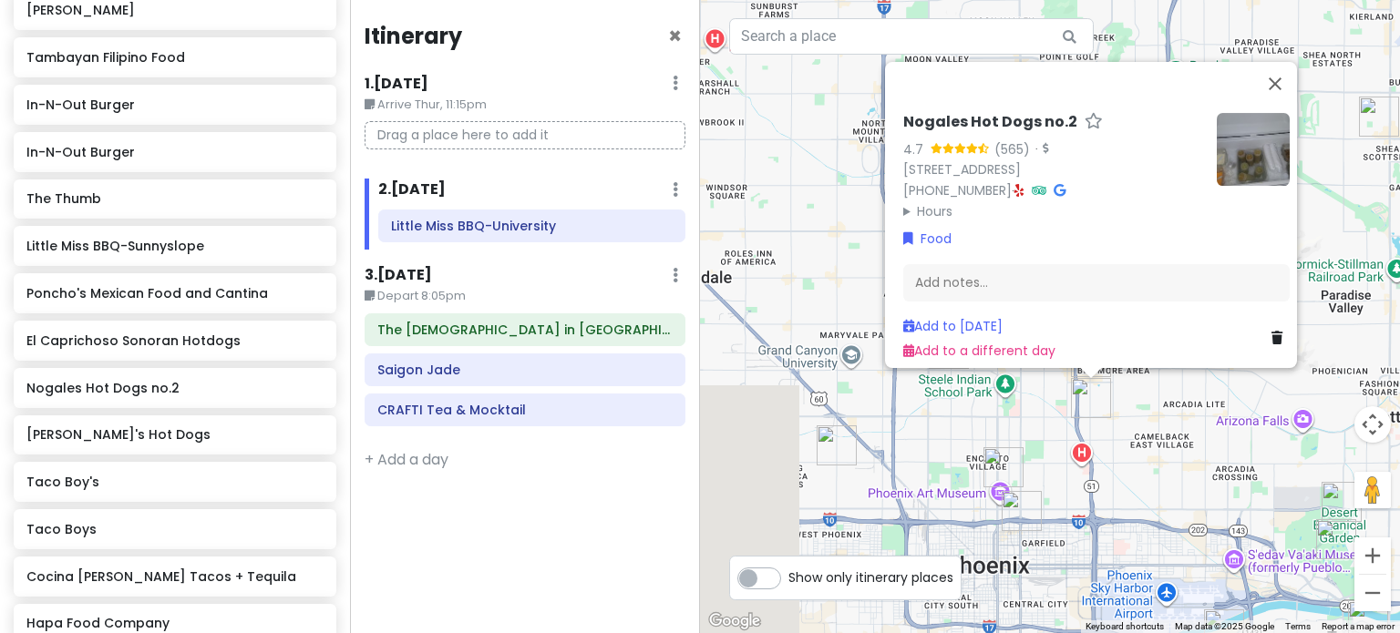
drag, startPoint x: 1082, startPoint y: 481, endPoint x: 1205, endPoint y: 408, distance: 143.0
click at [1203, 411] on div "Nogales Hot Dogs no.2 4.7 (565) · [STREET_ADDRESS] [PHONE_NUMBER] · Hours [DATE…" at bounding box center [1050, 316] width 700 height 633
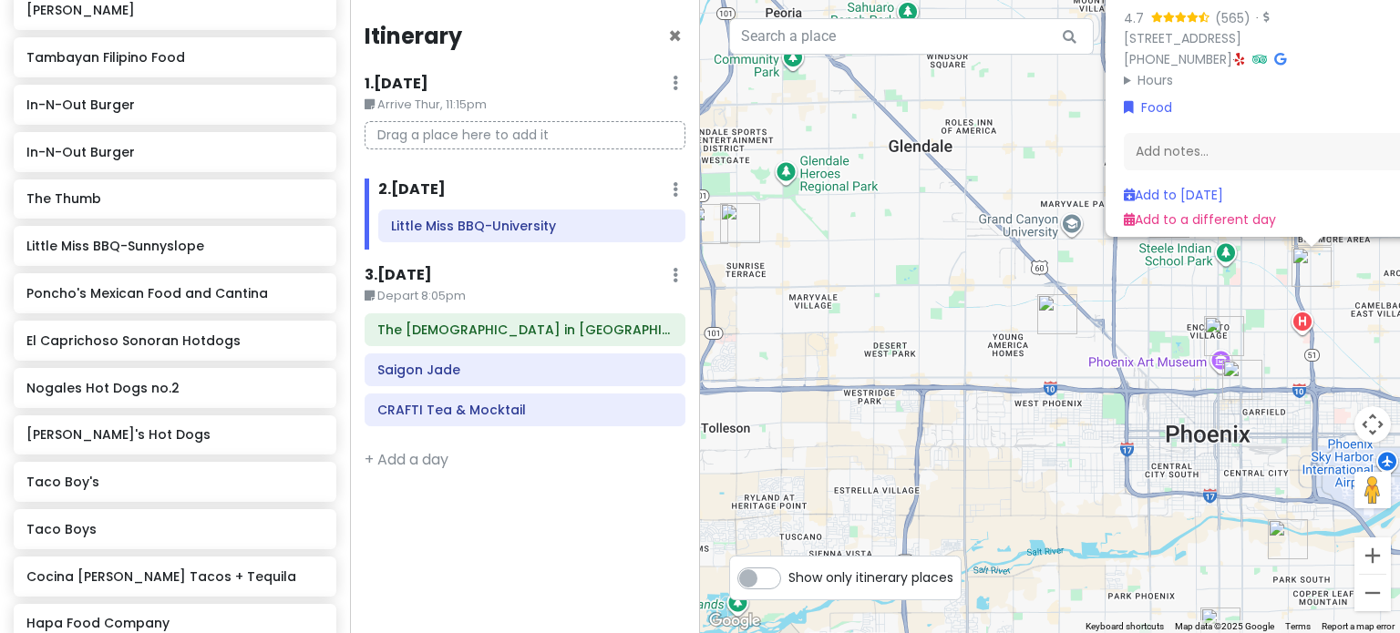
click at [1070, 330] on img "El Caprichoso Sonoran Hotdogs" at bounding box center [1057, 314] width 40 height 40
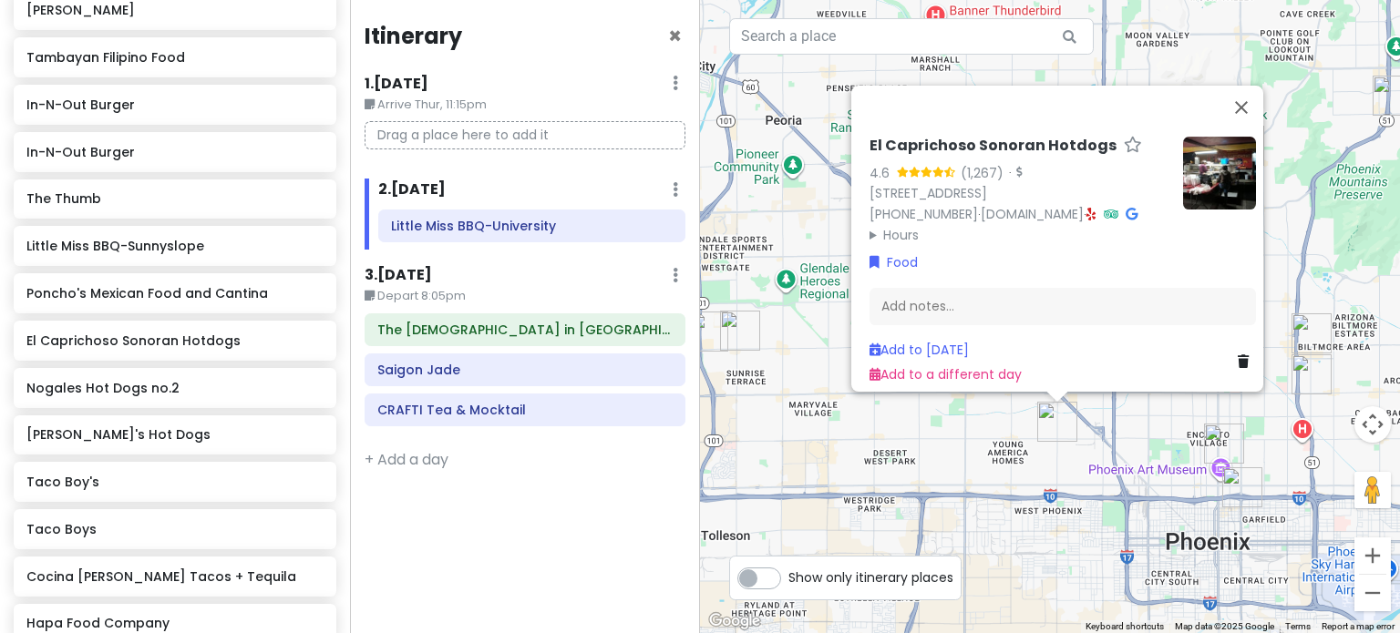
click at [1248, 491] on img "Taco Boy's" at bounding box center [1242, 487] width 40 height 40
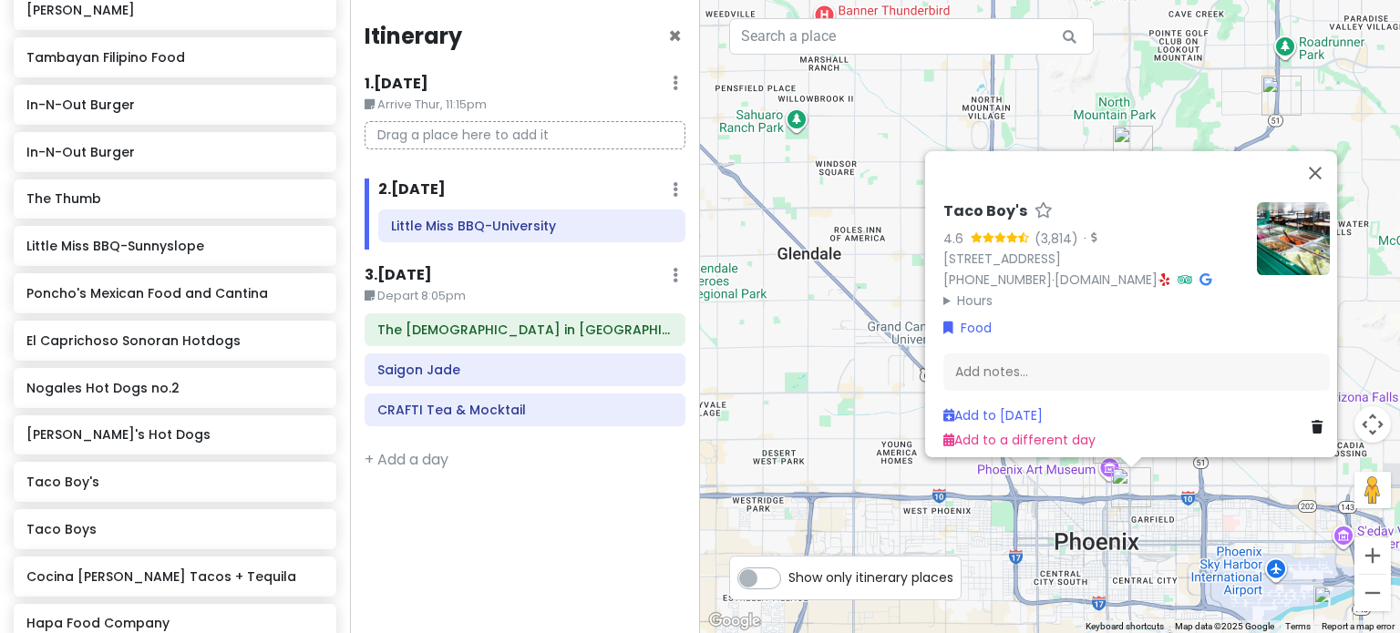
click at [1170, 521] on div "Taco Boy's 4.6 (3,814) · [STREET_ADDRESS] [PHONE_NUMBER] · [DOMAIN_NAME] · Hour…" at bounding box center [1050, 316] width 700 height 633
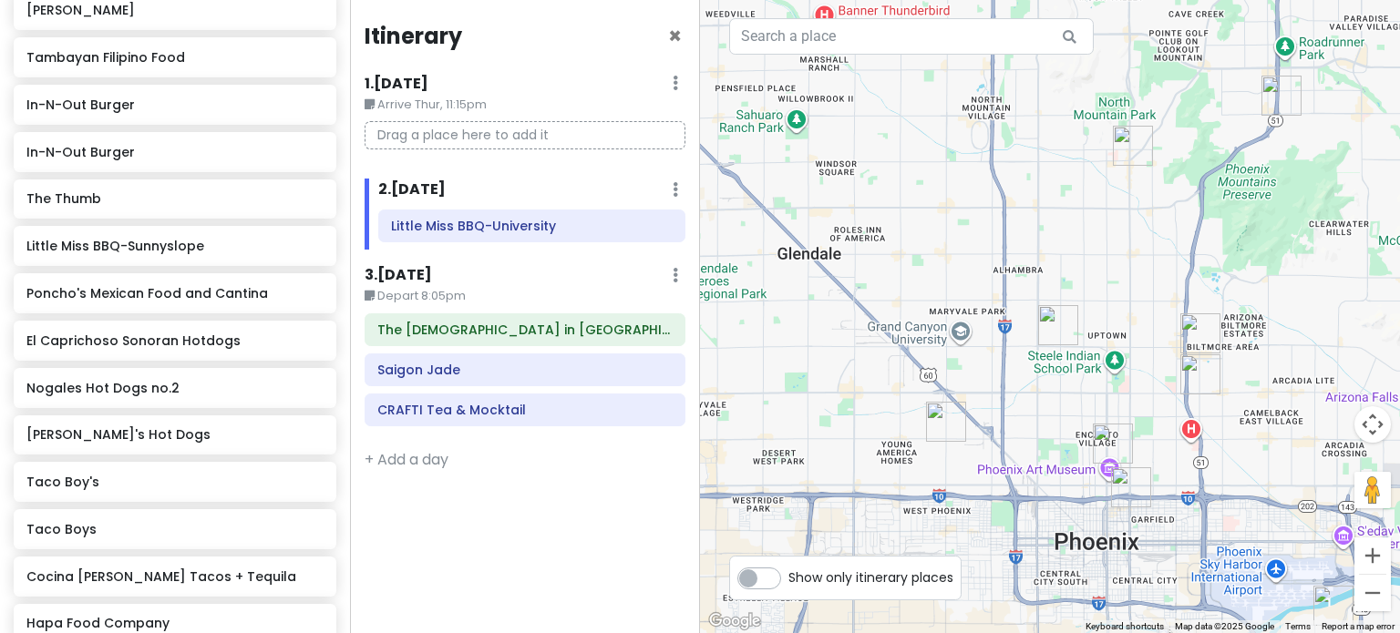
click at [1110, 438] on img "Heard Museum" at bounding box center [1113, 444] width 40 height 40
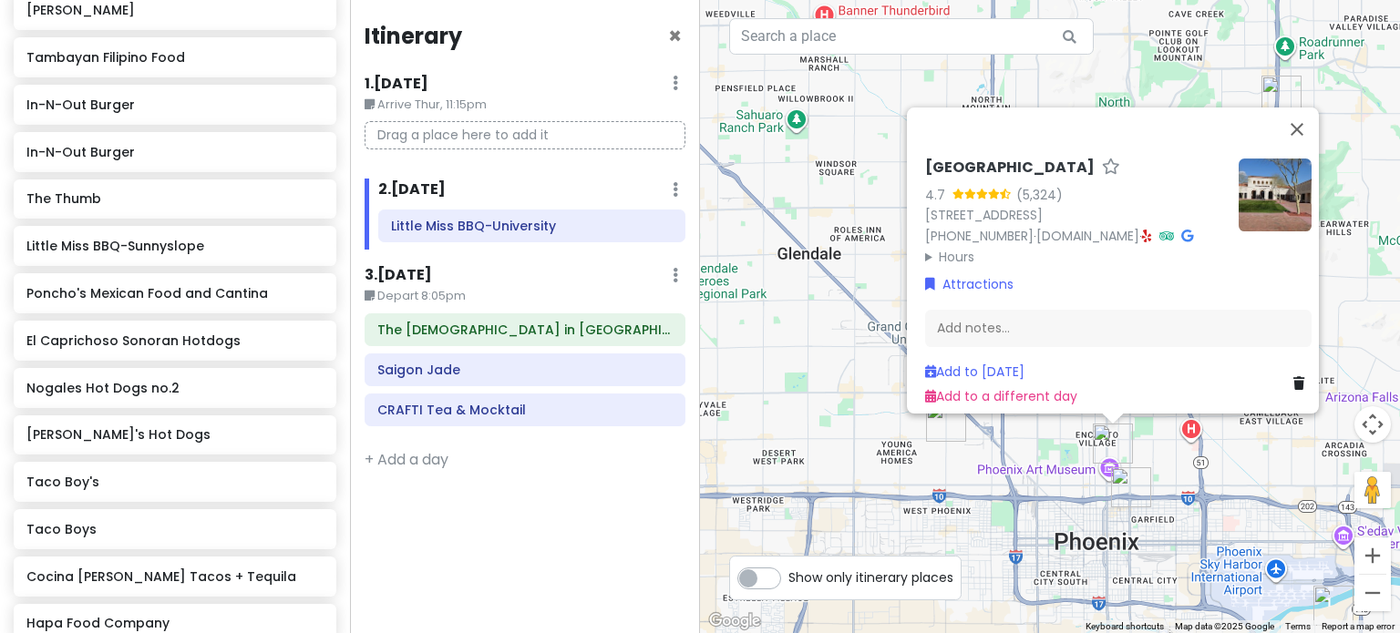
click at [1207, 493] on div "[GEOGRAPHIC_DATA] 4.7 (5,324) [STREET_ADDRESS] [PHONE_NUMBER] · [DOMAIN_NAME] ·…" at bounding box center [1050, 316] width 700 height 633
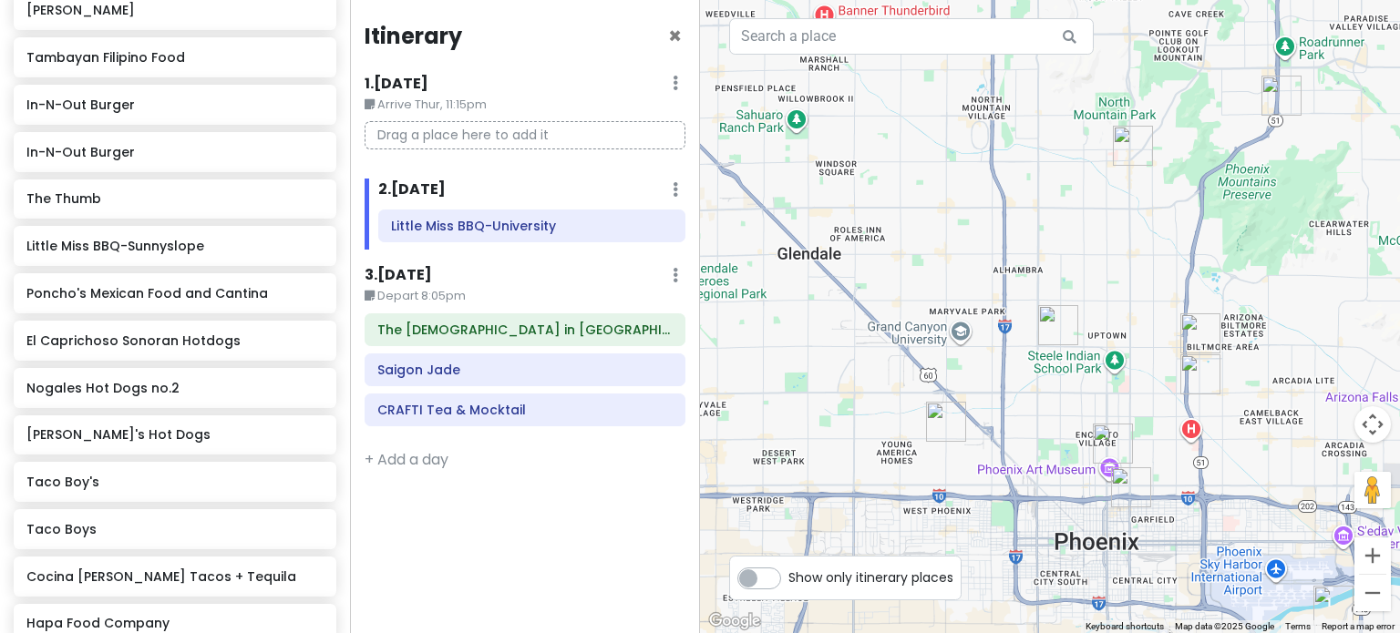
click at [1146, 488] on img "Taco Boy's" at bounding box center [1131, 487] width 40 height 40
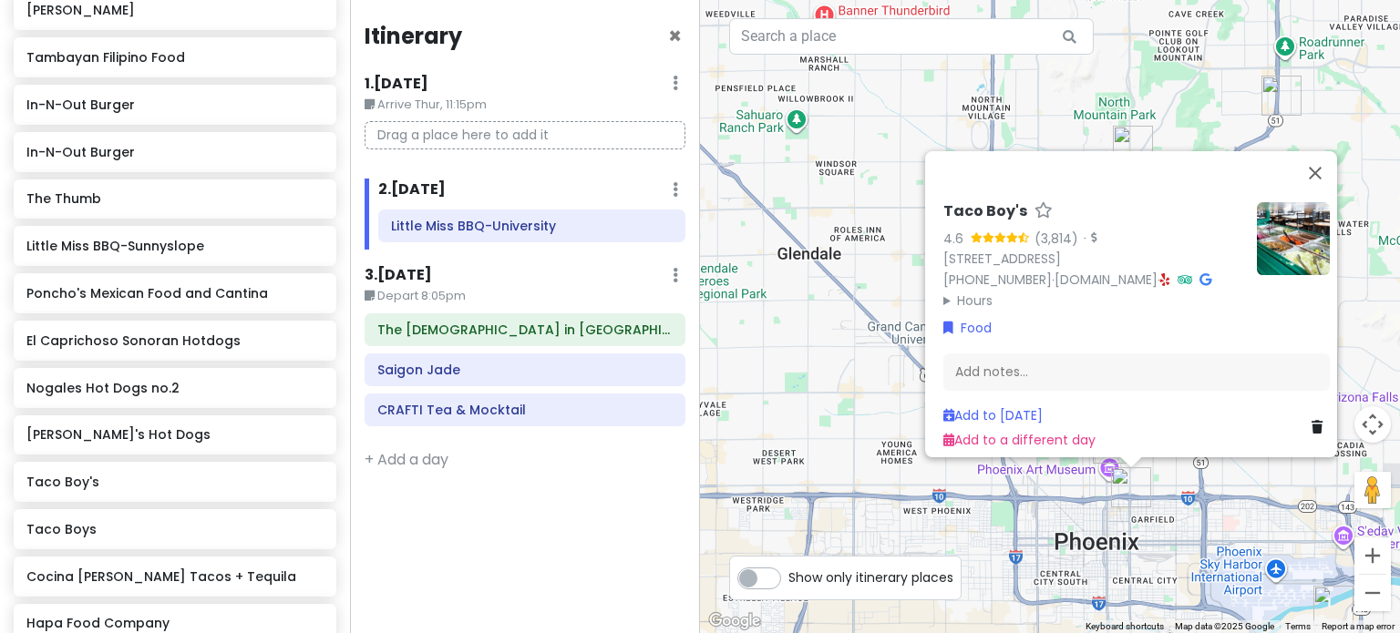
click at [1279, 245] on img at bounding box center [1293, 238] width 73 height 73
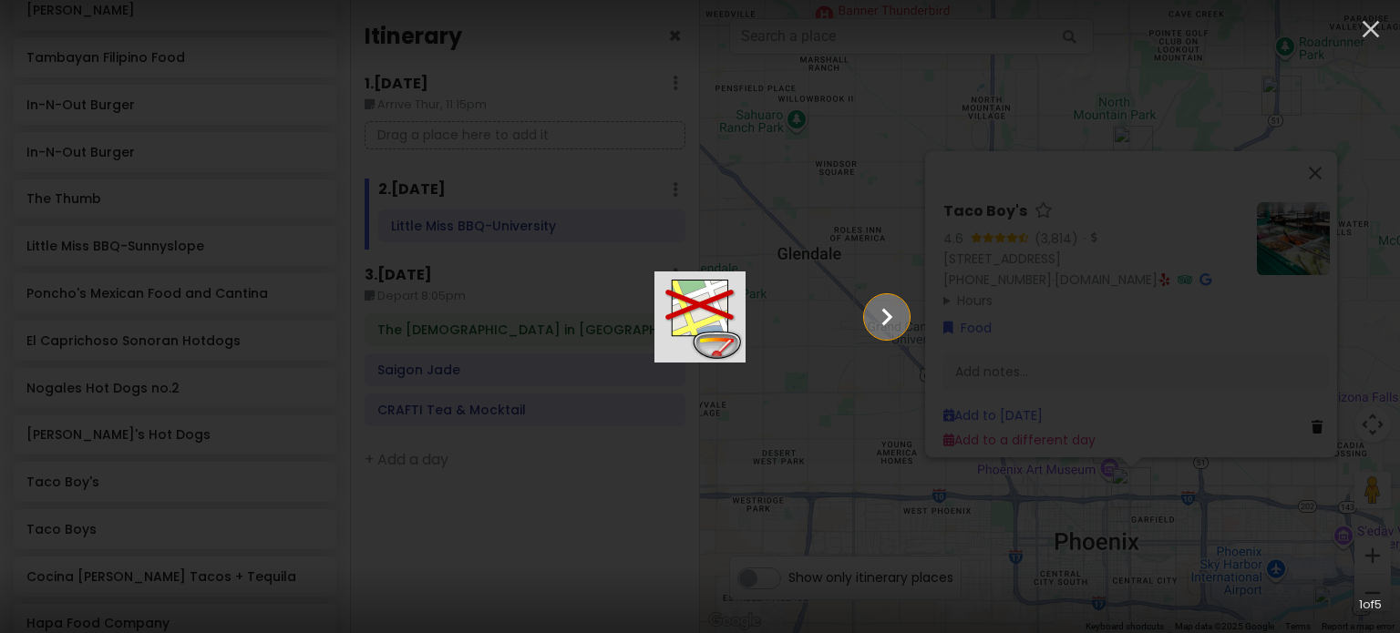
click at [904, 324] on icon "Show slide 2 of 5" at bounding box center [886, 317] width 35 height 44
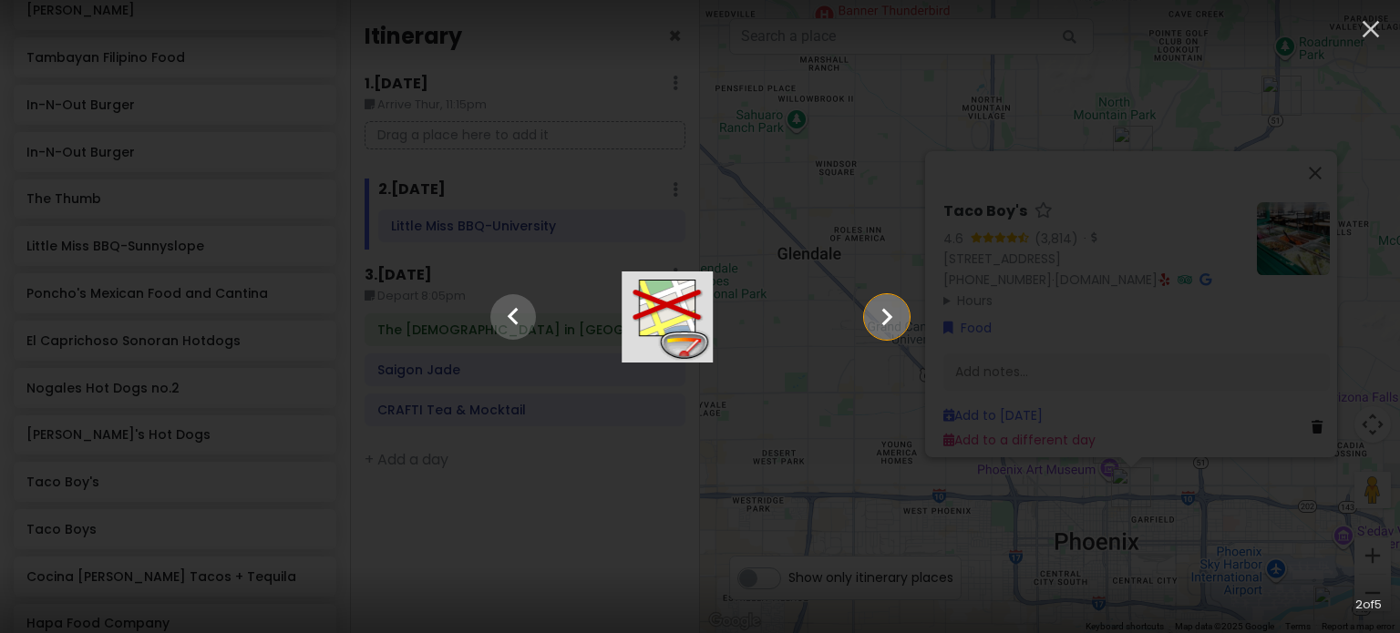
click at [904, 324] on icon "Show slide 3 of 5" at bounding box center [886, 317] width 35 height 44
click at [904, 324] on icon "Show slide 4 of 5" at bounding box center [886, 317] width 35 height 44
click at [904, 324] on icon "Show slide 5 of 5" at bounding box center [886, 317] width 35 height 44
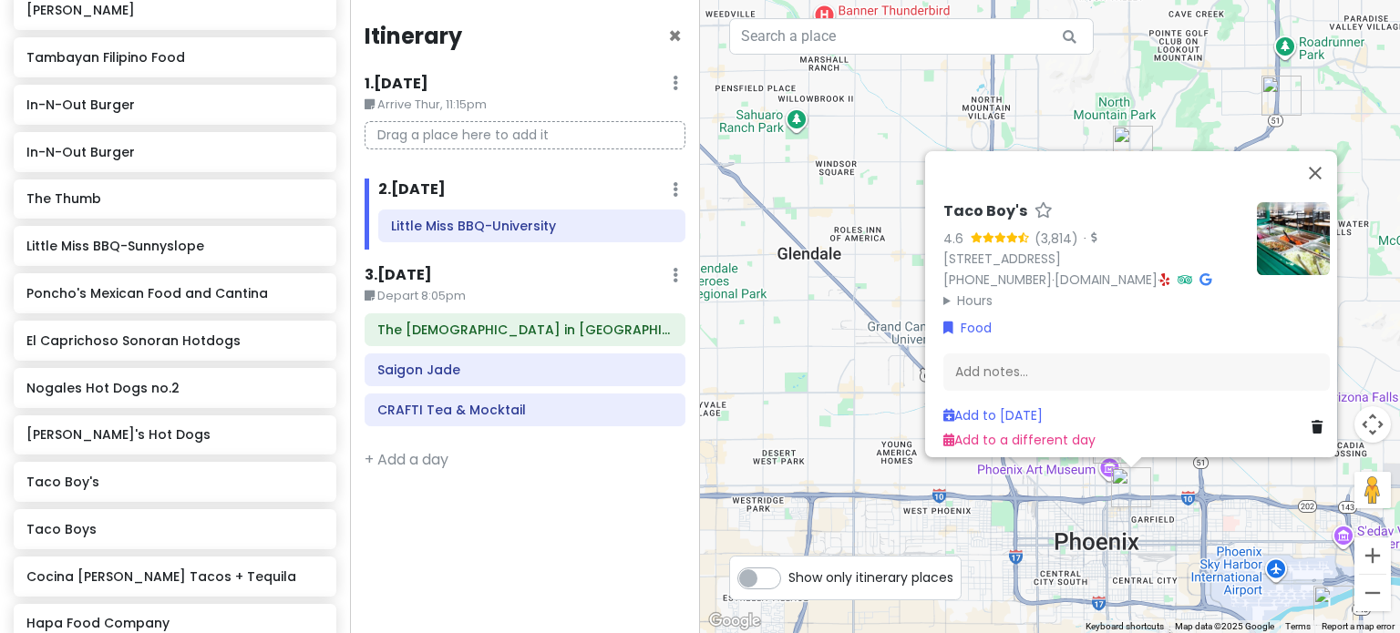
click at [1032, 406] on div "Add to [DATE]" at bounding box center [1019, 416] width 152 height 20
click at [1032, 406] on link "Add to [DATE]" at bounding box center [992, 415] width 99 height 18
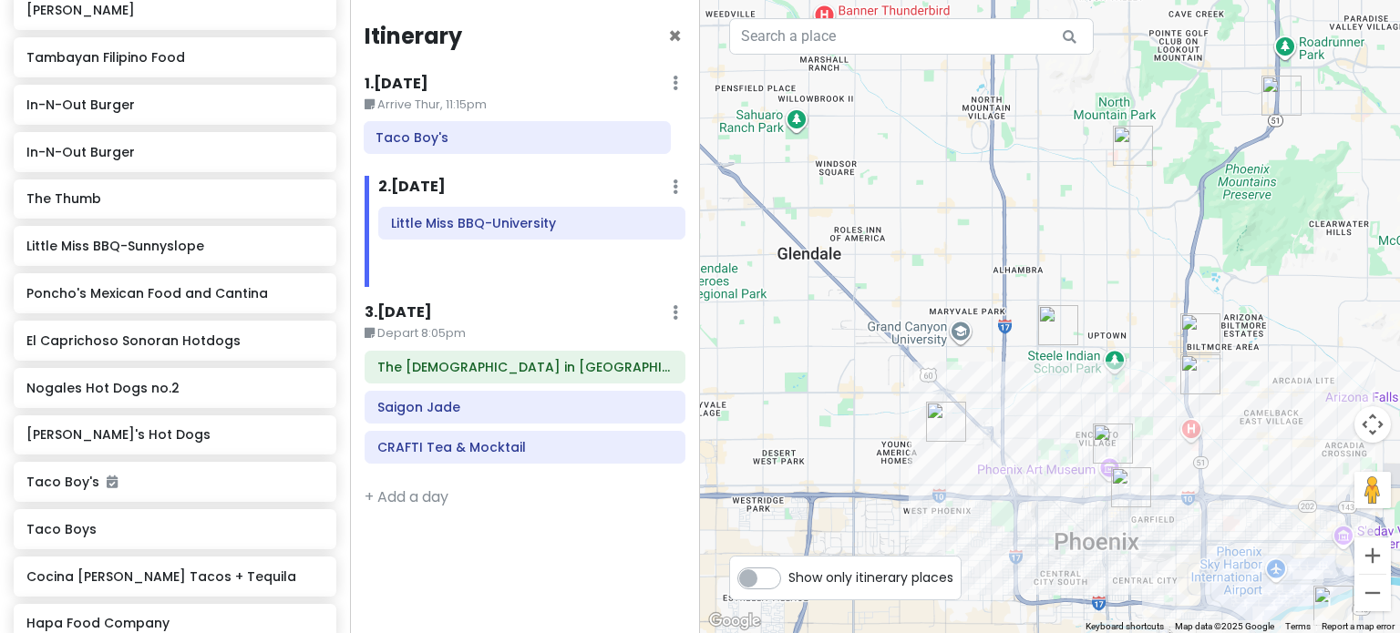
drag, startPoint x: 463, startPoint y: 273, endPoint x: 448, endPoint y: 146, distance: 128.4
click at [448, 146] on div "Itinerary × 1 . [DATE] Edit Day Notes Delete Day Arrive Thur, 11:15pm 2 . [DATE…" at bounding box center [525, 316] width 350 height 633
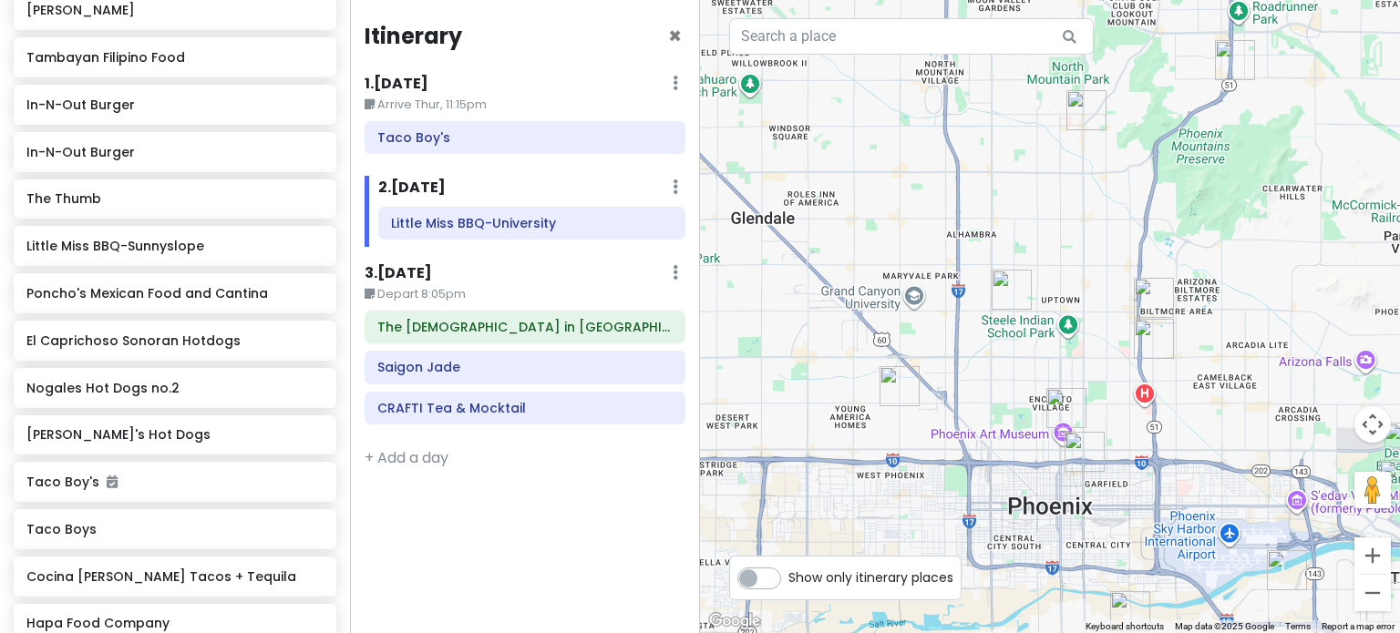
drag, startPoint x: 1155, startPoint y: 425, endPoint x: 1107, endPoint y: 389, distance: 60.0
click at [1107, 389] on div at bounding box center [1050, 316] width 700 height 633
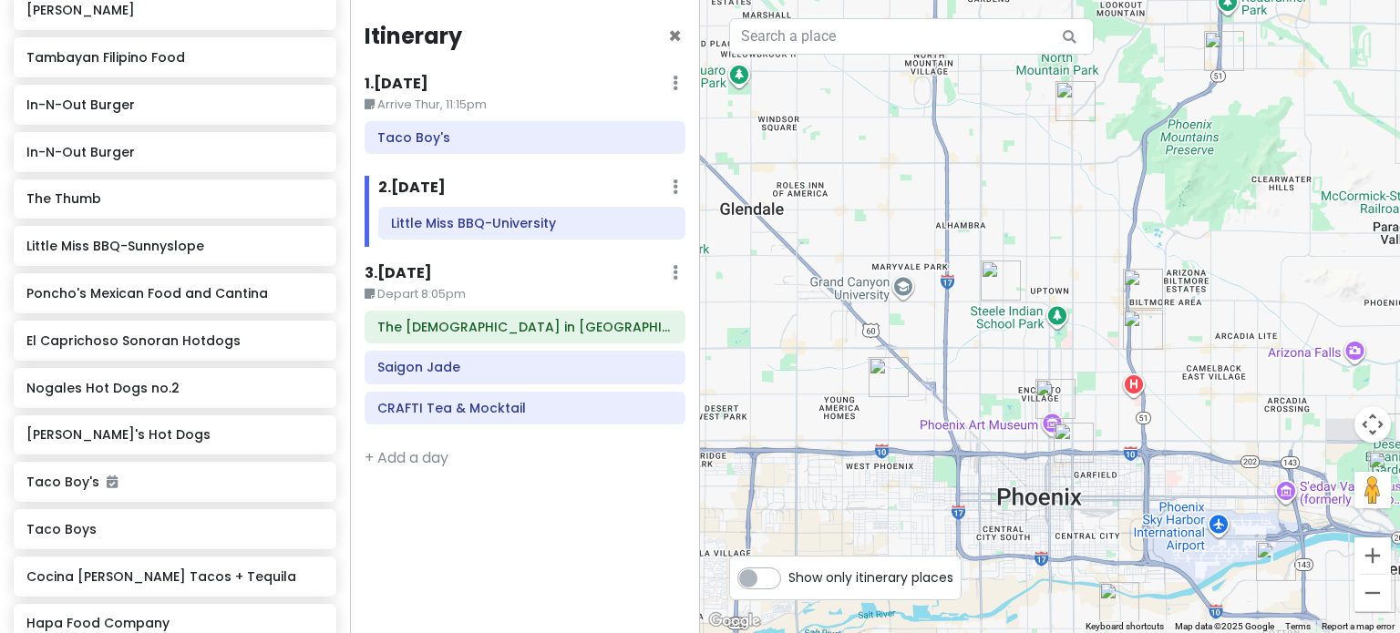
click at [1057, 389] on img "Heard Museum" at bounding box center [1055, 399] width 40 height 40
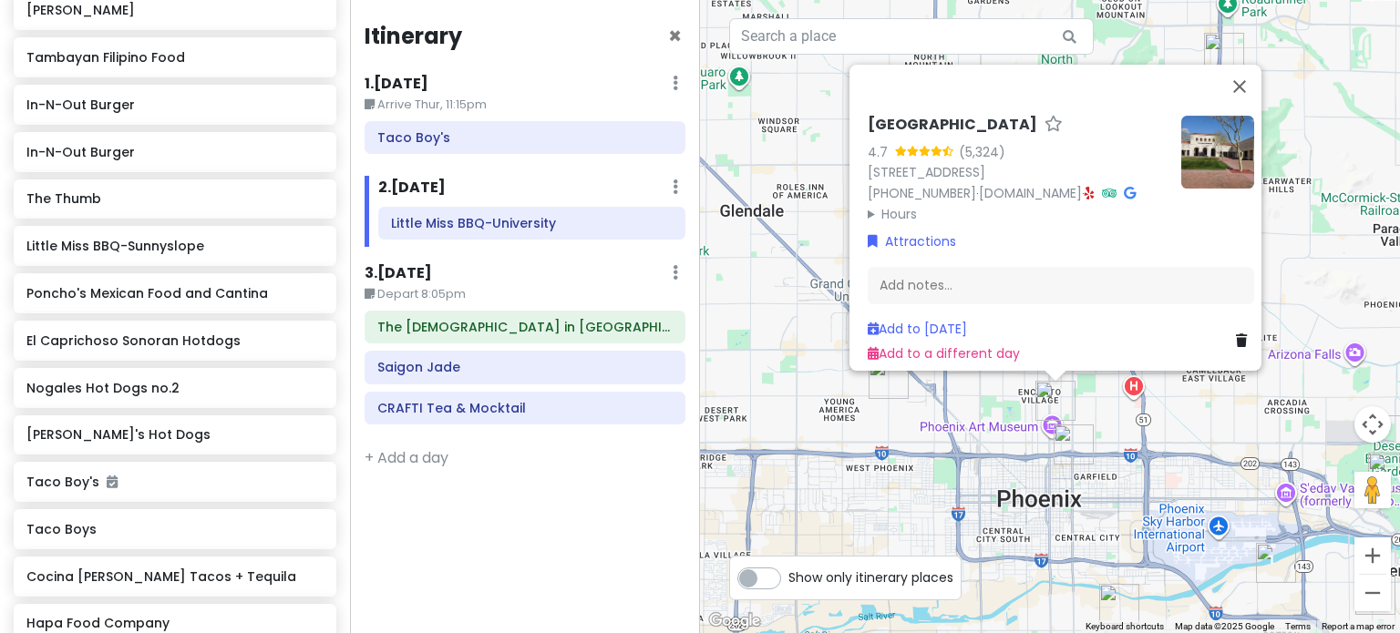
click at [1112, 427] on div "[GEOGRAPHIC_DATA] 4.7 (5,324) [STREET_ADDRESS] [PHONE_NUMBER] · [DOMAIN_NAME] ·…" at bounding box center [1050, 316] width 700 height 633
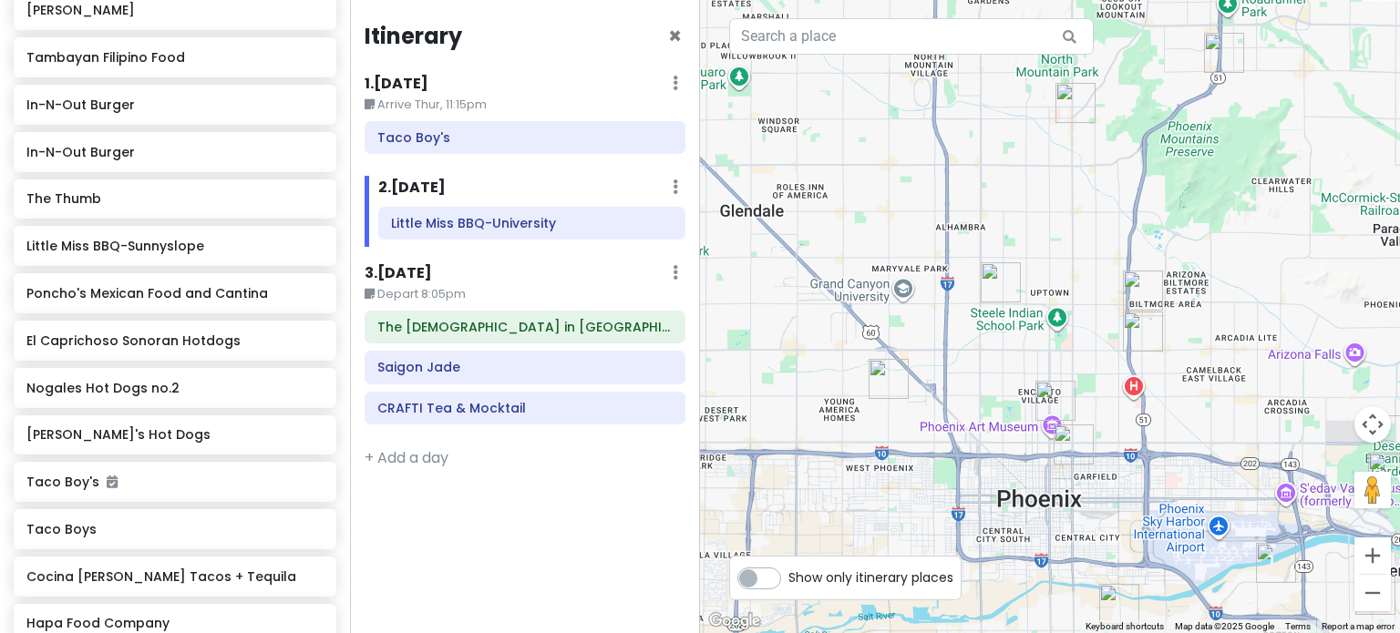
click at [1134, 336] on img "Nogales Hot Dogs no.2" at bounding box center [1143, 332] width 40 height 40
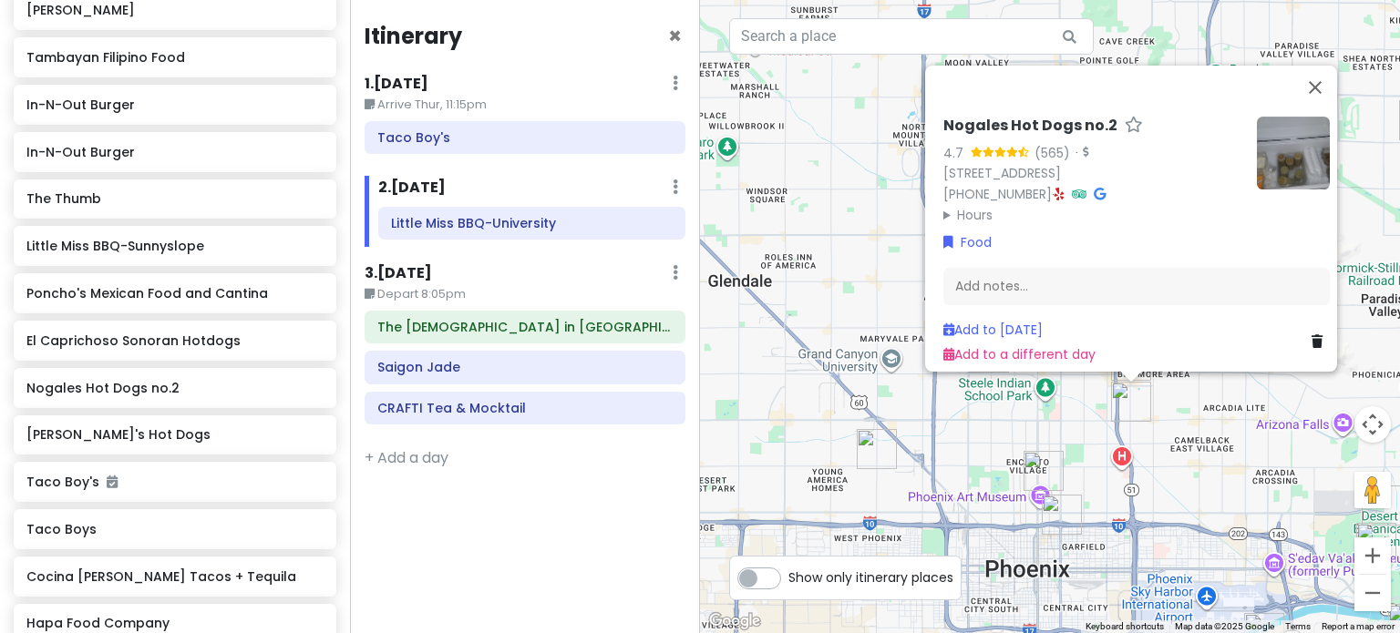
click at [1081, 426] on div "Nogales Hot Dogs no.2 4.7 (565) · [STREET_ADDRESS] [PHONE_NUMBER] · Hours [DATE…" at bounding box center [1050, 316] width 700 height 633
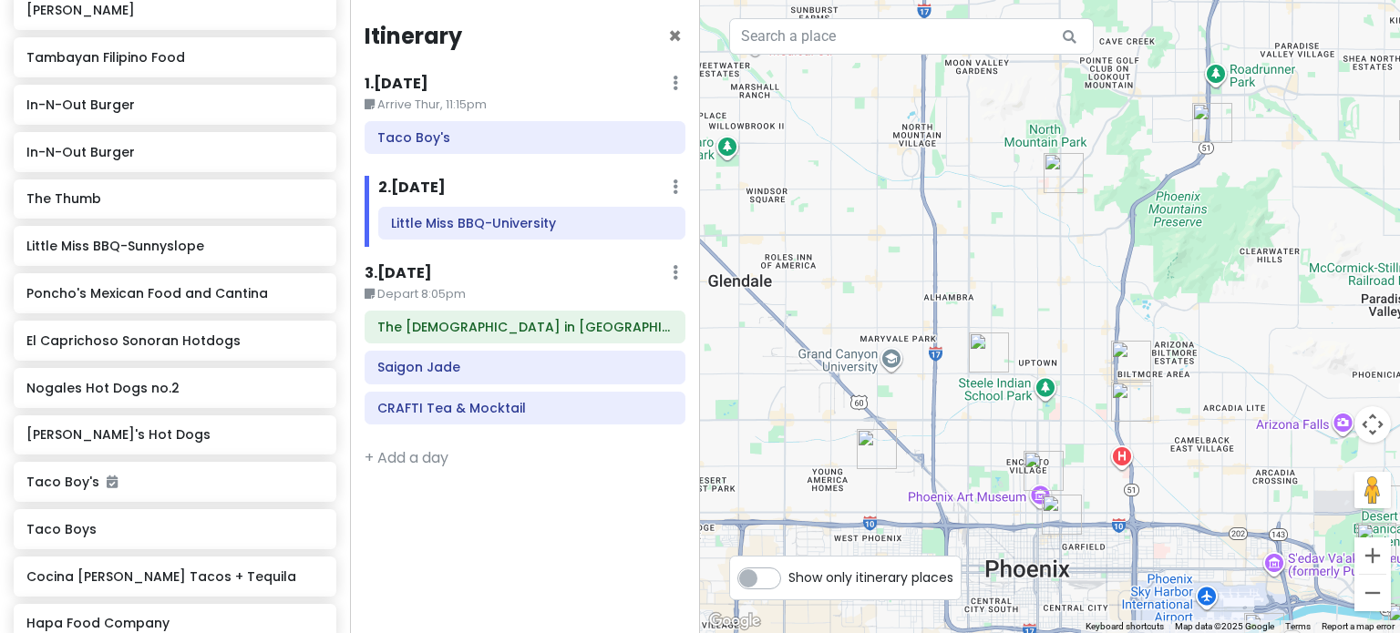
click at [1115, 355] on img "In-N-Out Burger" at bounding box center [1131, 361] width 40 height 40
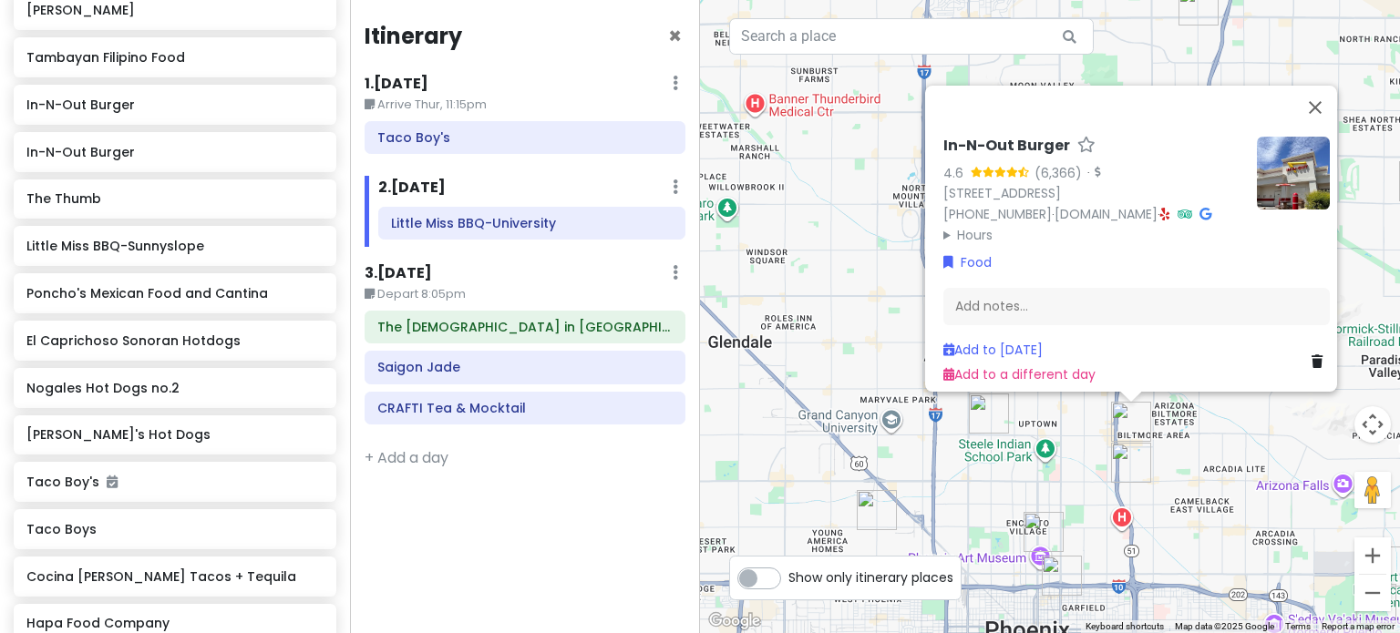
click at [977, 429] on img "Tambayan Filipino Food" at bounding box center [989, 414] width 40 height 40
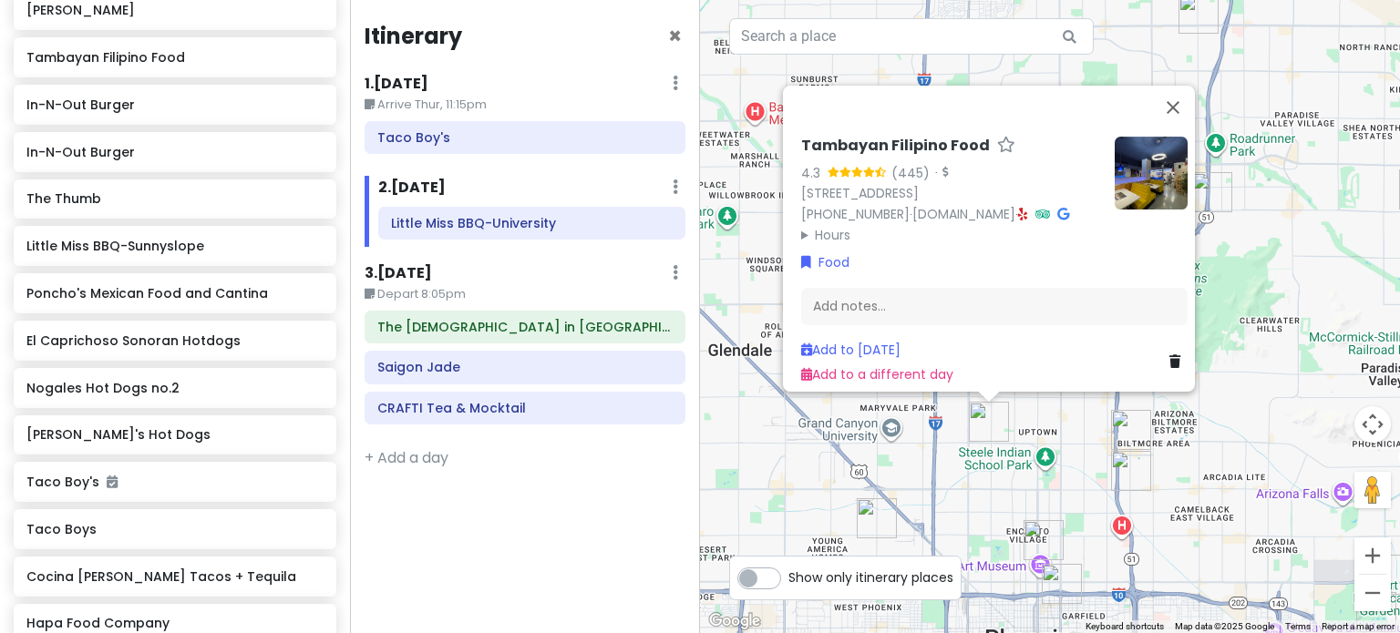
click at [1159, 156] on img at bounding box center [1150, 173] width 73 height 73
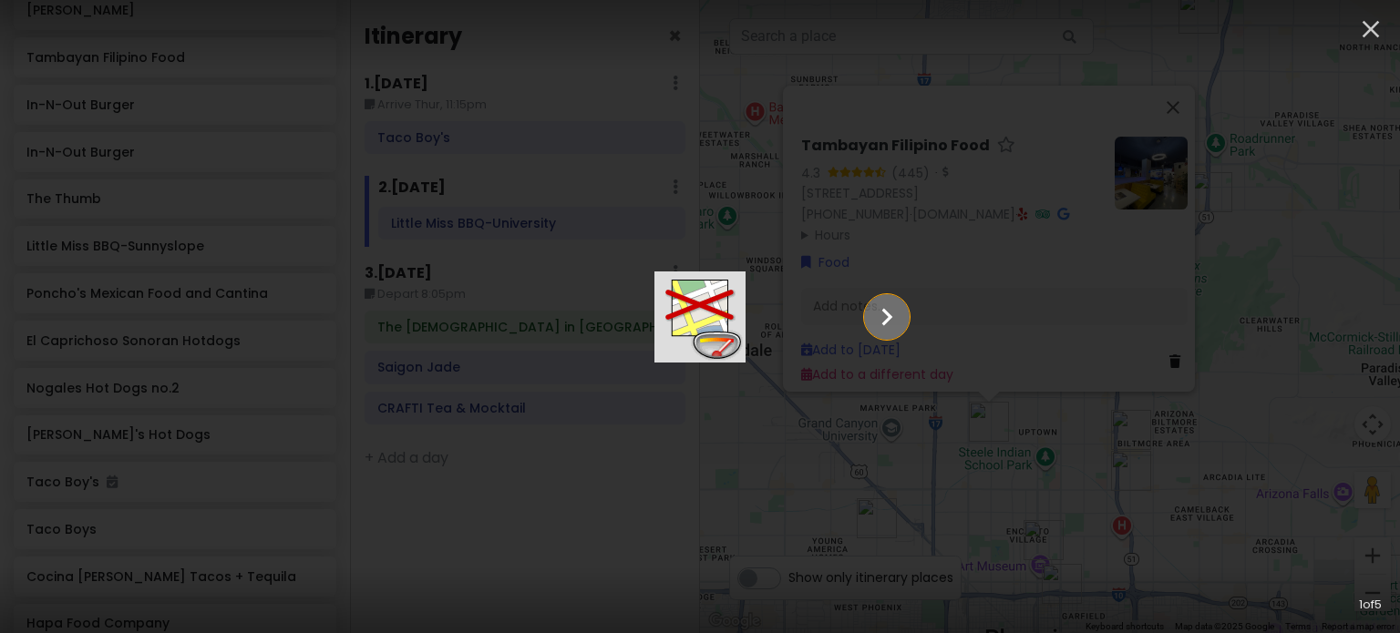
click at [904, 313] on icon "Show slide 2 of 5" at bounding box center [886, 317] width 35 height 44
click at [904, 313] on icon "Show slide 3 of 5" at bounding box center [886, 317] width 35 height 44
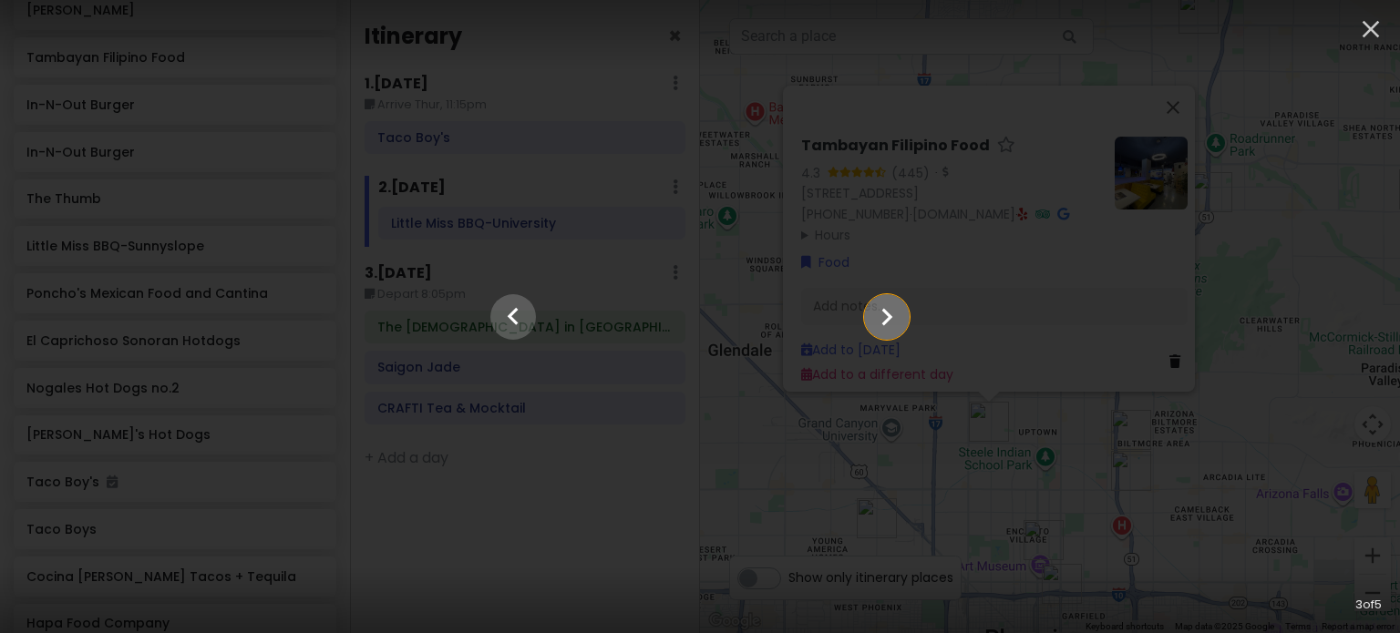
click at [893, 313] on icon "Show slide 4 of 5" at bounding box center [887, 316] width 11 height 17
click at [893, 313] on icon "Show slide 5 of 5" at bounding box center [887, 316] width 11 height 17
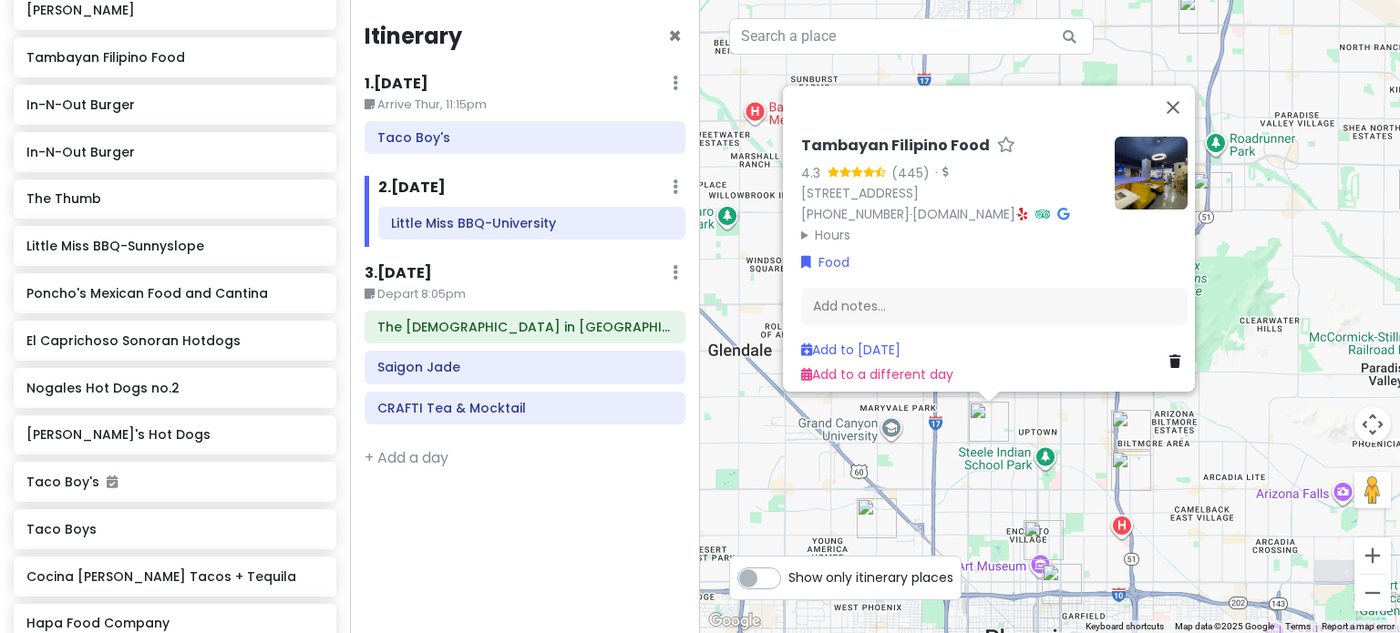
click at [1091, 447] on div "Tambayan Filipino Food 4.3 (445) · [STREET_ADDRESS] [PHONE_NUMBER] · [DOMAIN_NA…" at bounding box center [1050, 316] width 700 height 633
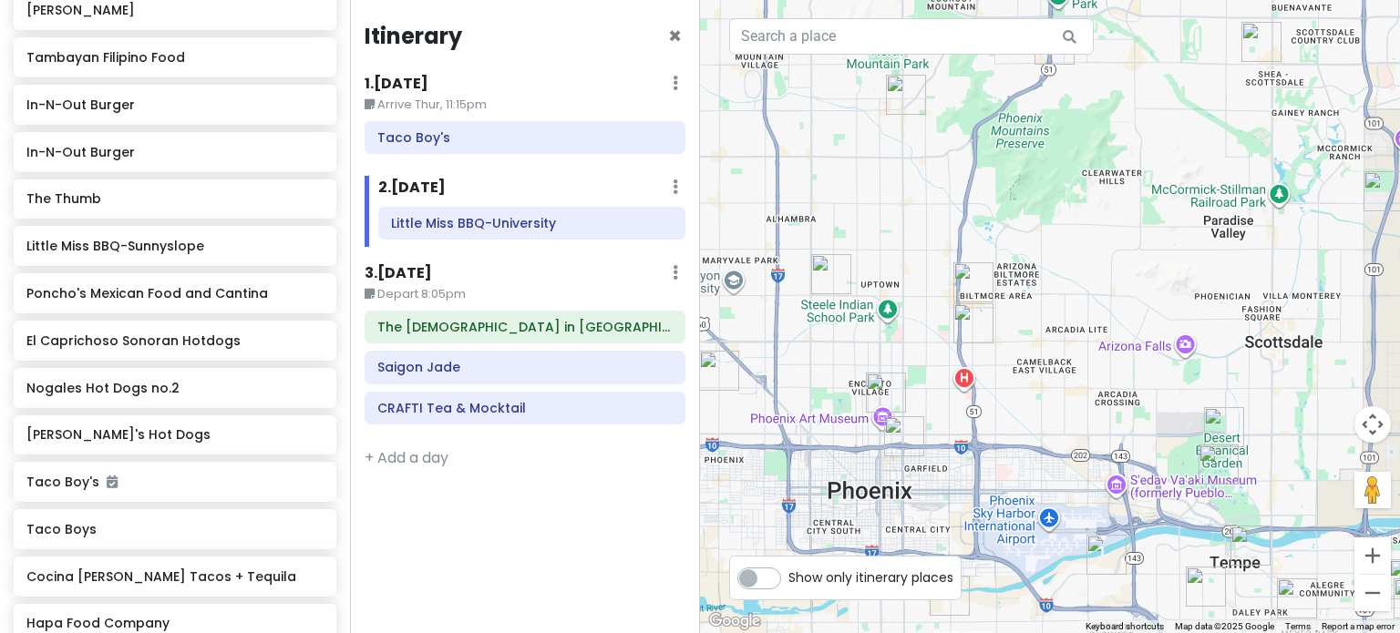
drag, startPoint x: 1097, startPoint y: 301, endPoint x: 974, endPoint y: 176, distance: 175.3
click at [930, 149] on div at bounding box center [1050, 316] width 700 height 633
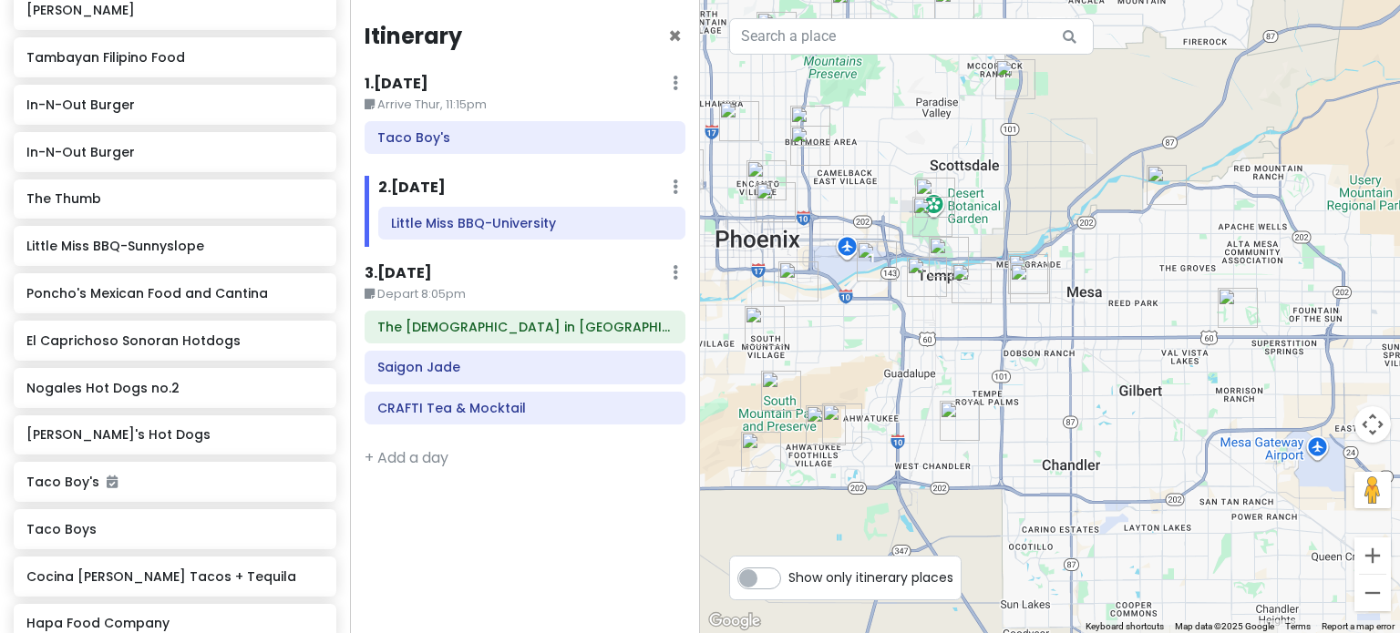
drag, startPoint x: 971, startPoint y: 279, endPoint x: 945, endPoint y: 247, distance: 41.4
click at [945, 247] on img "Shawarma Factory" at bounding box center [949, 257] width 40 height 40
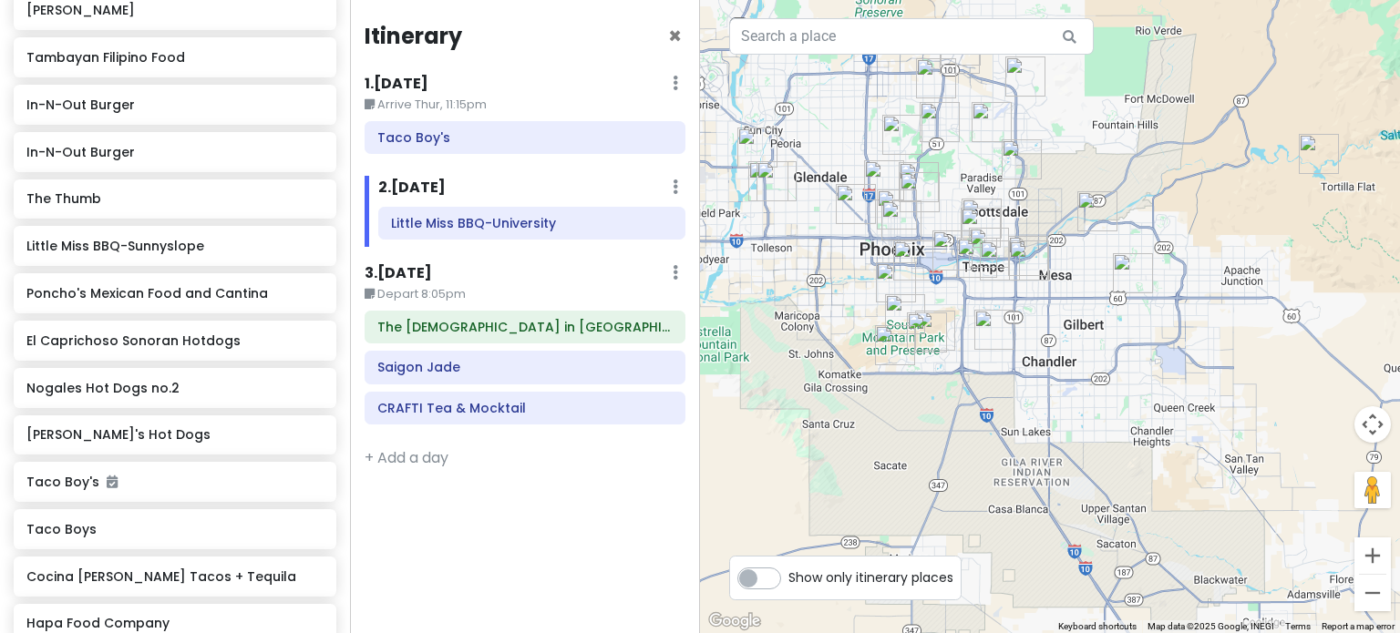
drag, startPoint x: 929, startPoint y: 241, endPoint x: 1000, endPoint y: 291, distance: 85.7
click at [1000, 291] on div at bounding box center [1050, 316] width 700 height 633
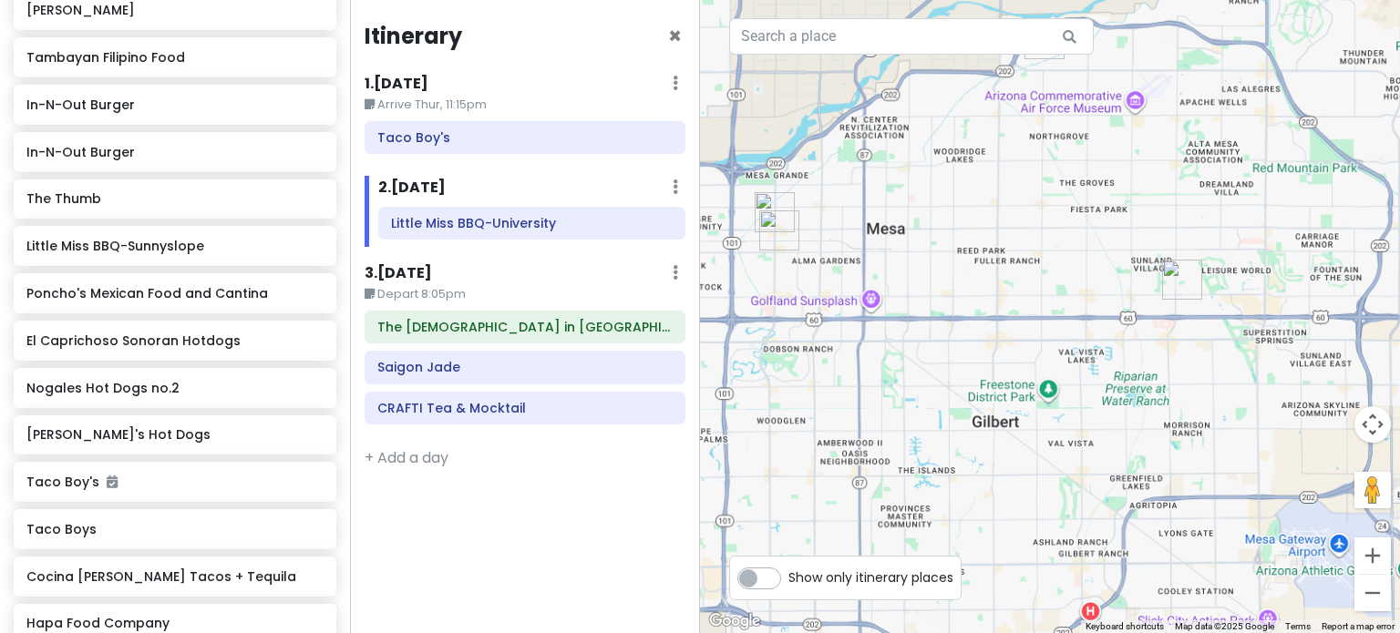
drag, startPoint x: 1218, startPoint y: 293, endPoint x: 989, endPoint y: 241, distance: 235.2
click at [989, 241] on div at bounding box center [1050, 316] width 700 height 633
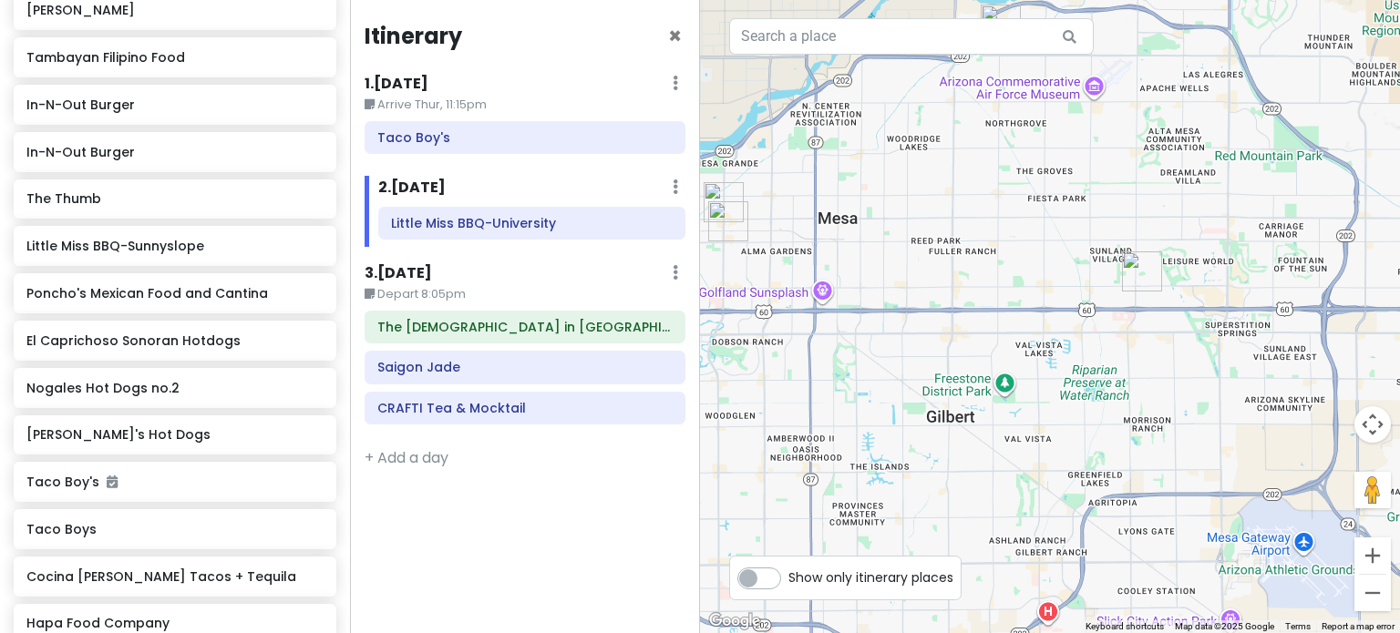
click at [1142, 269] on img "Hapa Food Company" at bounding box center [1142, 272] width 40 height 40
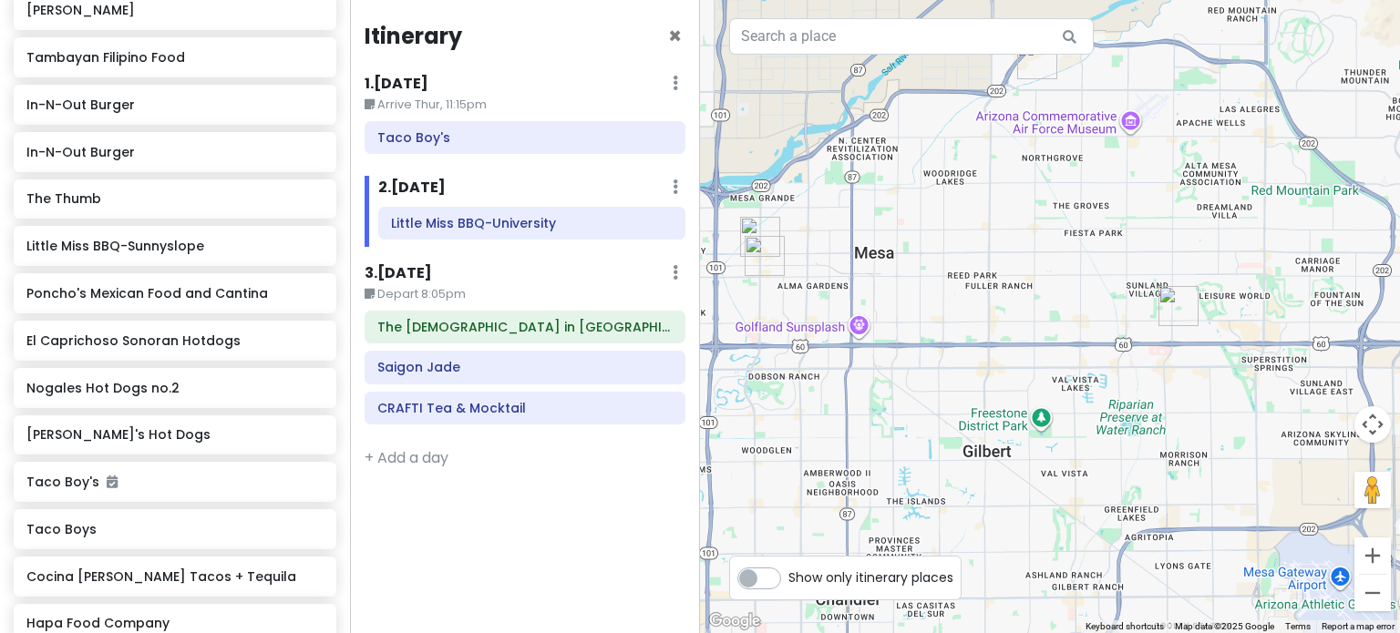
drag, startPoint x: 897, startPoint y: 281, endPoint x: 1050, endPoint y: 323, distance: 159.0
click at [1021, 360] on div "To navigate, press the arrow keys." at bounding box center [1050, 316] width 700 height 633
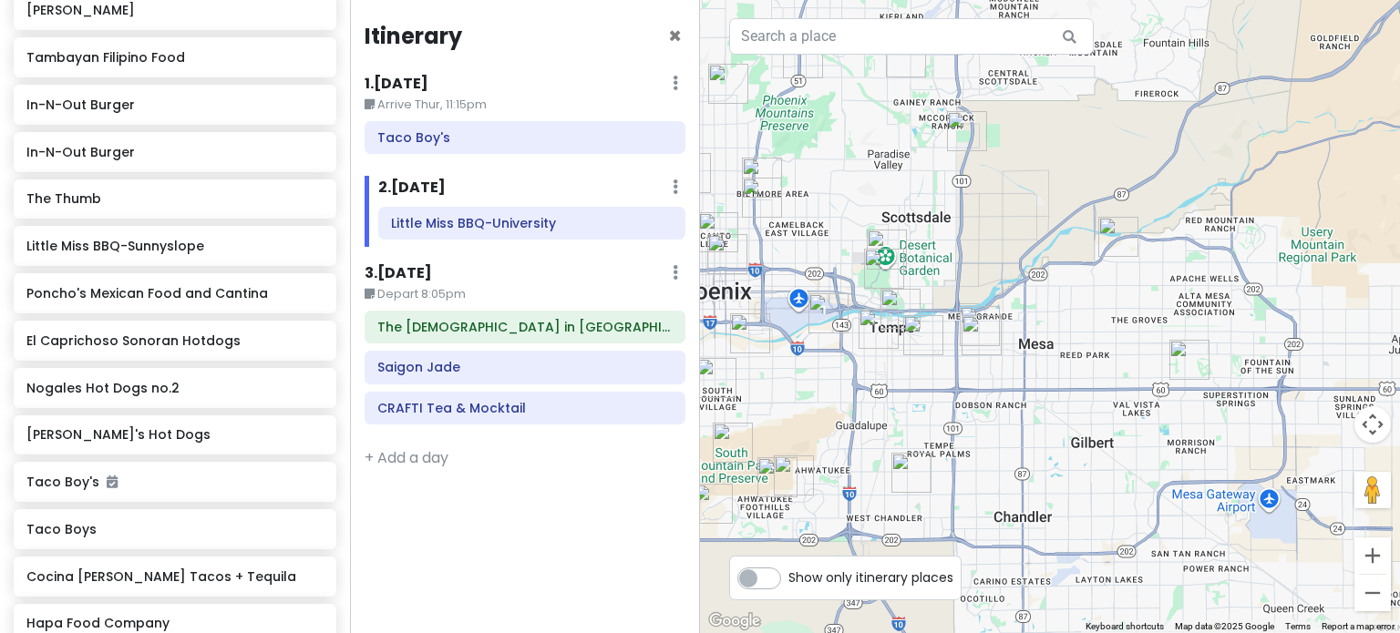
click at [1110, 236] on img "2757 E Odessa St" at bounding box center [1118, 237] width 40 height 40
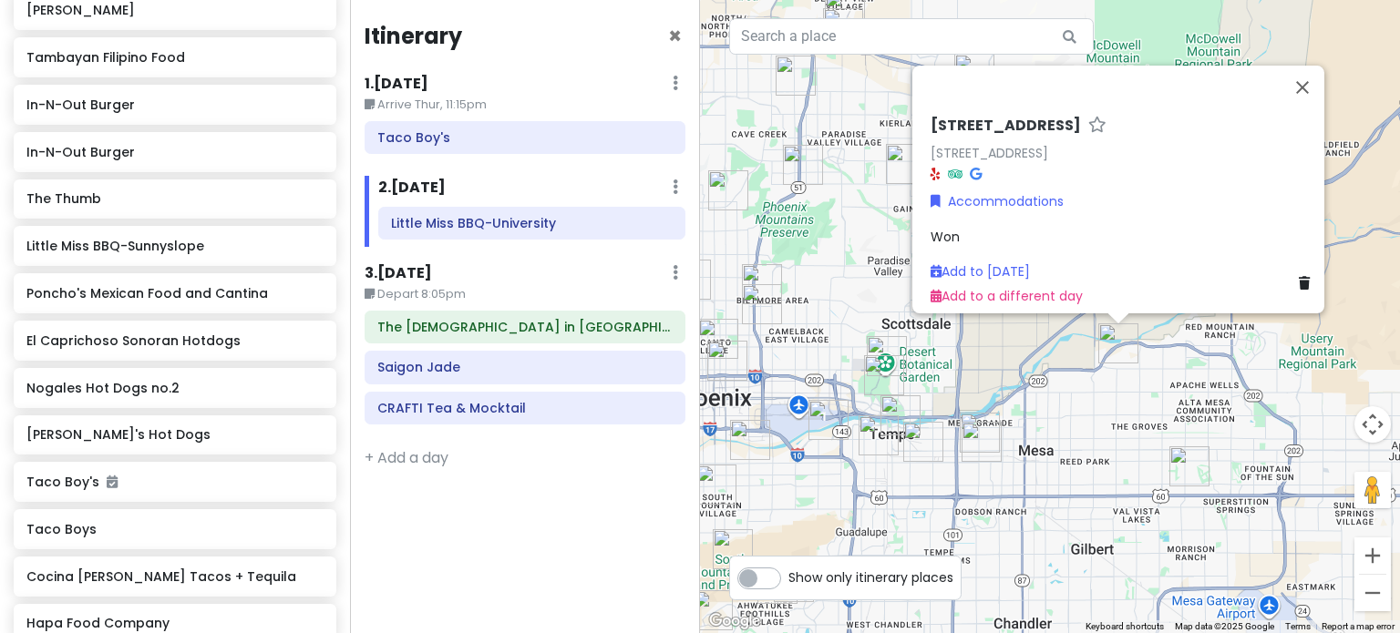
click at [1030, 436] on div "[STREET_ADDRESS] Accommodations Won Add to [DATE] Add to a different day" at bounding box center [1050, 316] width 700 height 633
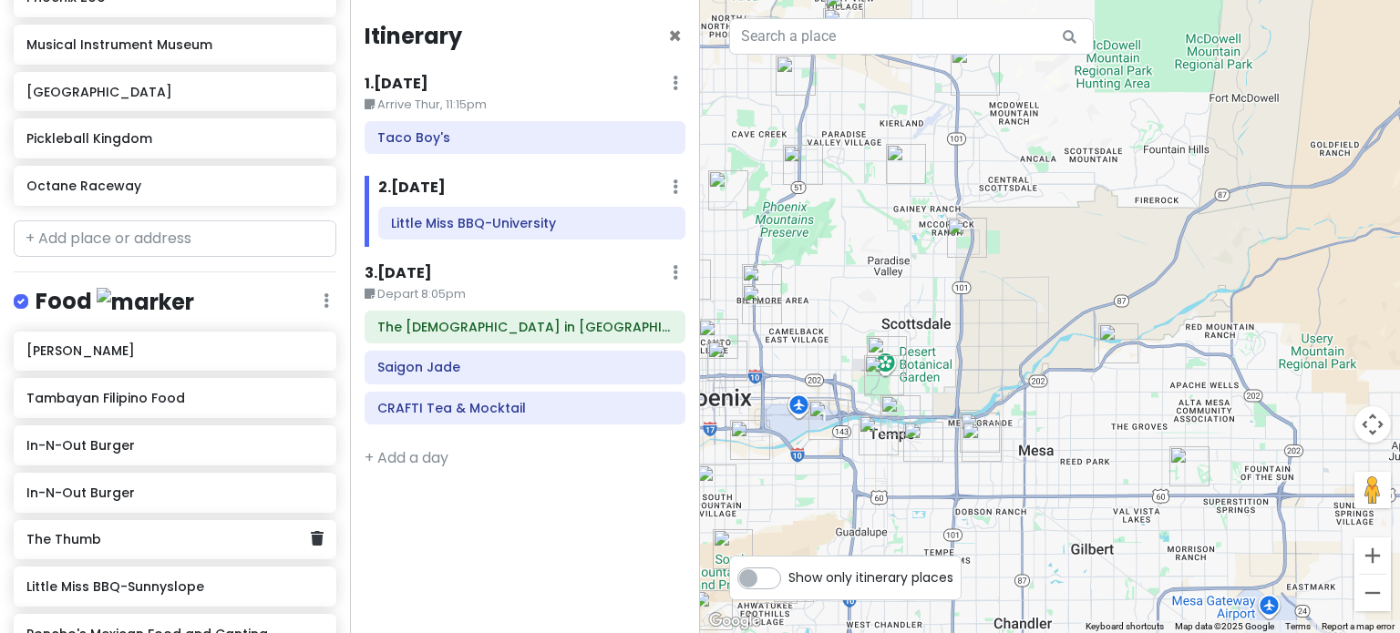
scroll to position [564, 0]
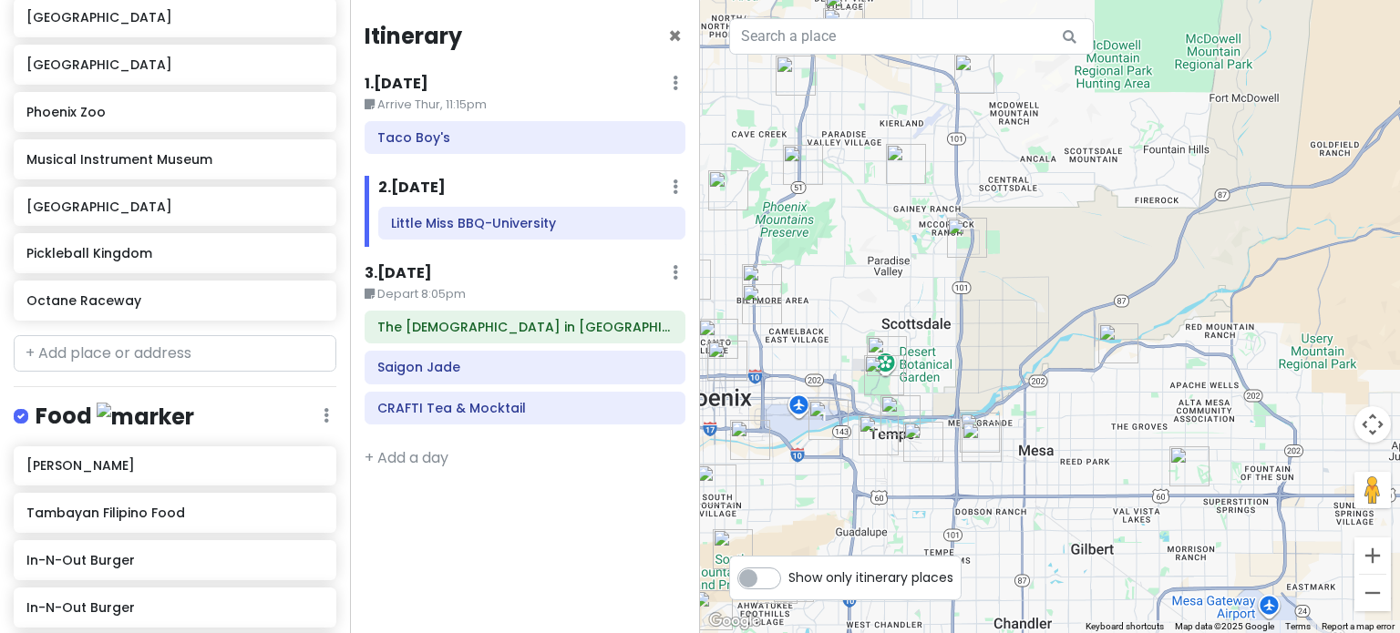
click at [973, 221] on img "Octane Raceway" at bounding box center [967, 238] width 40 height 40
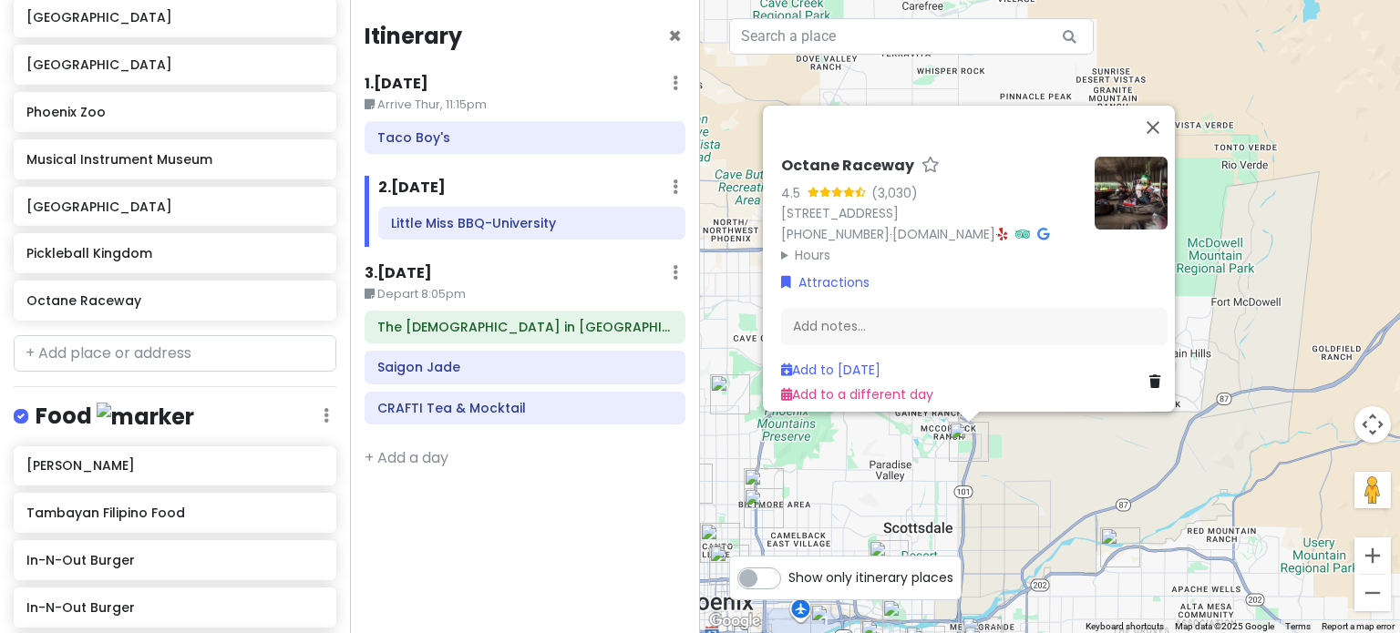
click at [874, 446] on div "Octane Raceway 4.5 (3,030) [STREET_ADDRESS] [PHONE_NUMBER] · [DOMAIN_NAME] · Ho…" at bounding box center [1050, 316] width 700 height 633
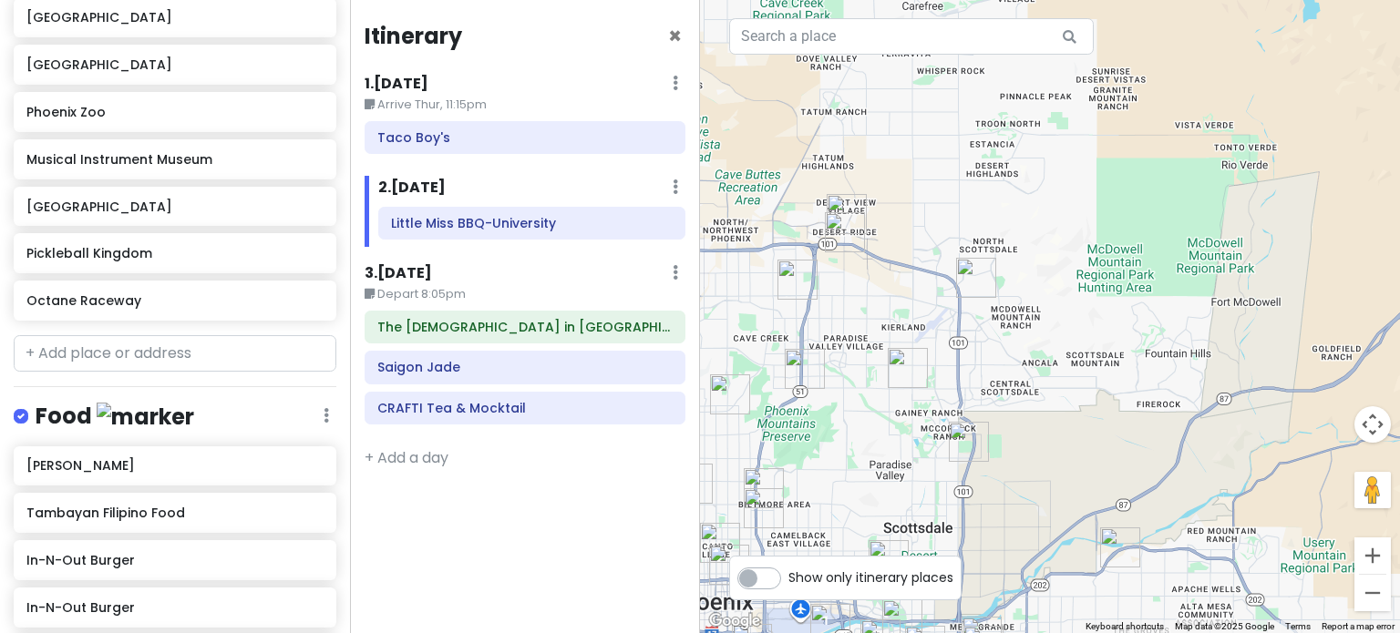
click at [980, 265] on img "The Thumb" at bounding box center [976, 278] width 40 height 40
click at [977, 289] on img "The Thumb" at bounding box center [976, 278] width 40 height 40
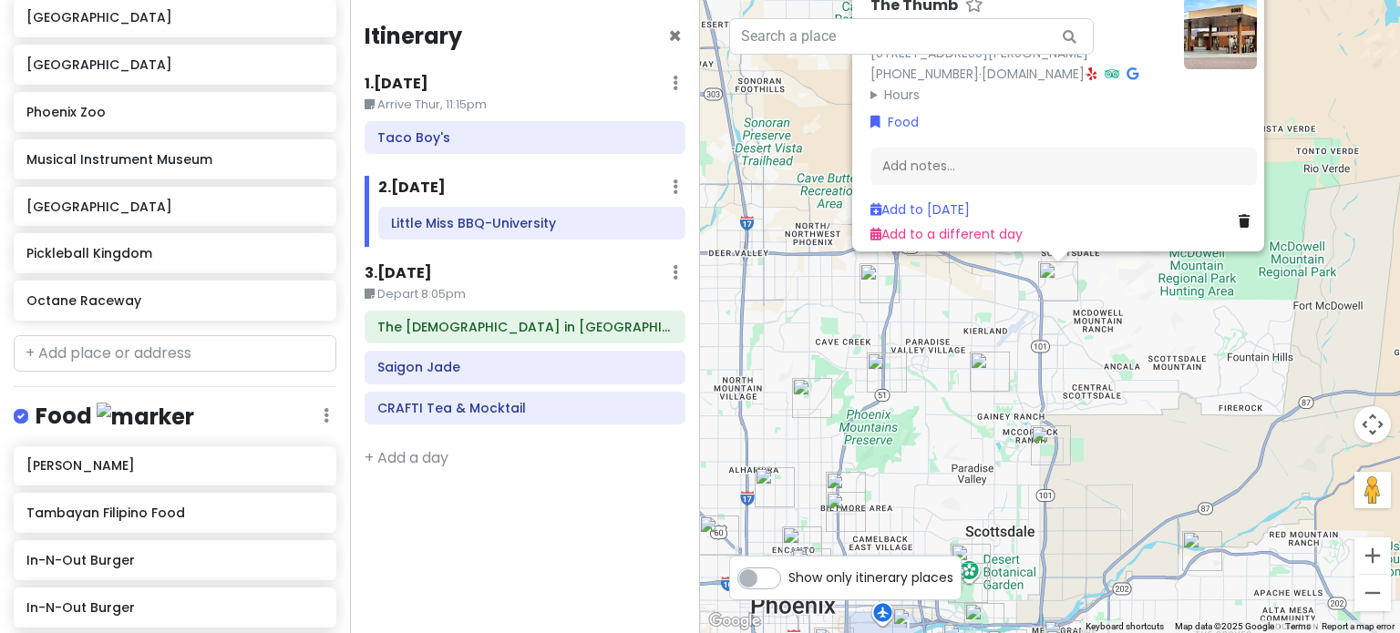
drag, startPoint x: 920, startPoint y: 477, endPoint x: 1005, endPoint y: 353, distance: 150.1
click at [1005, 353] on img "Allora Gelato" at bounding box center [990, 372] width 40 height 40
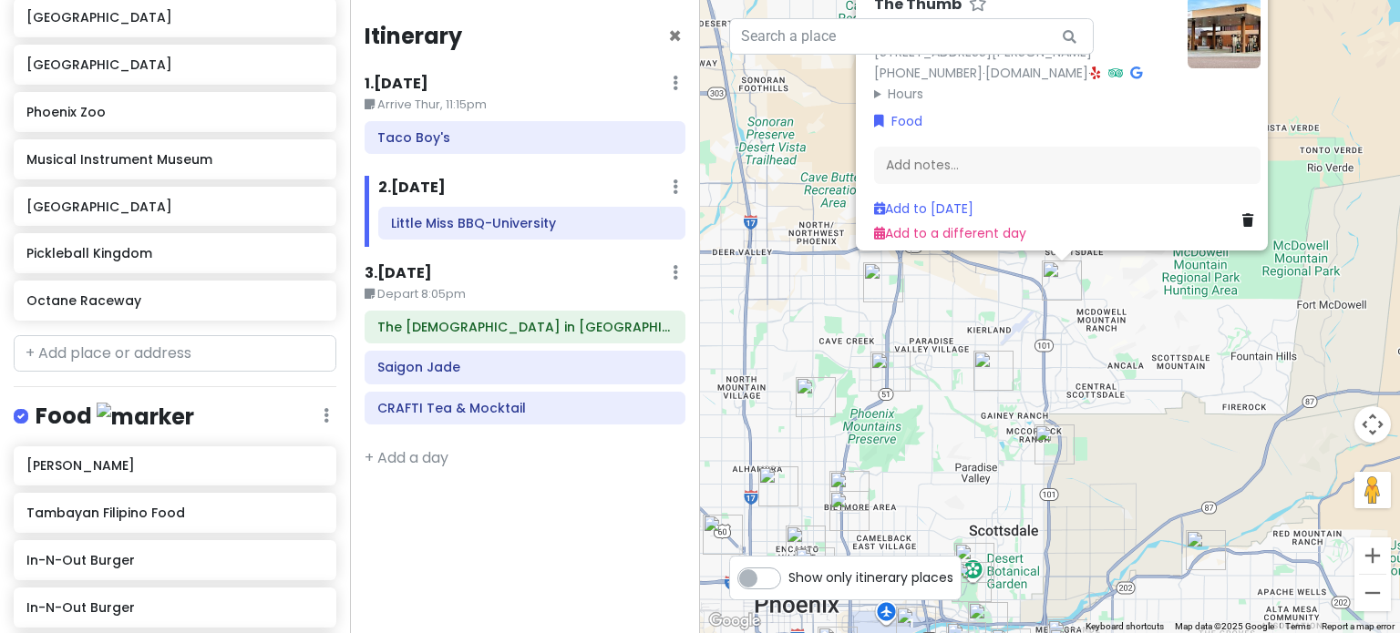
click at [993, 364] on img "Allora Gelato" at bounding box center [993, 371] width 40 height 40
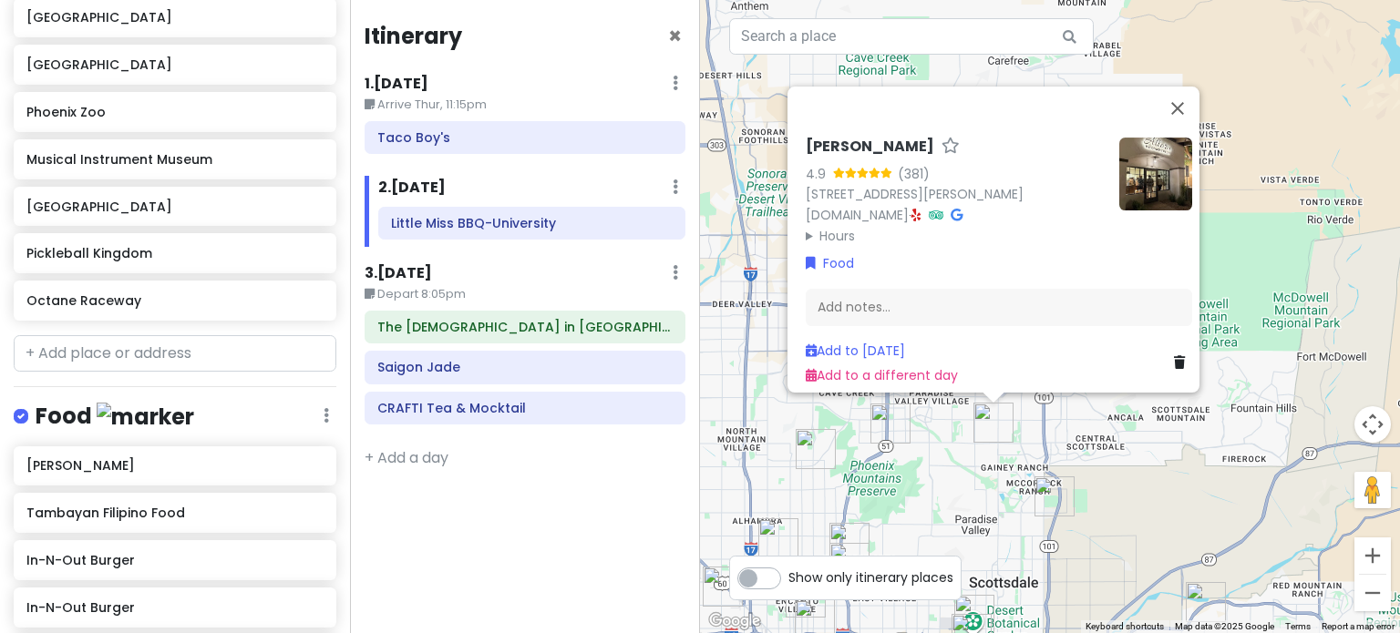
click at [1042, 459] on div "Allora Gelato 4.9 (381) [STREET_ADDRESS][PERSON_NAME] [DOMAIN_NAME] · Hours [DA…" at bounding box center [1050, 316] width 700 height 633
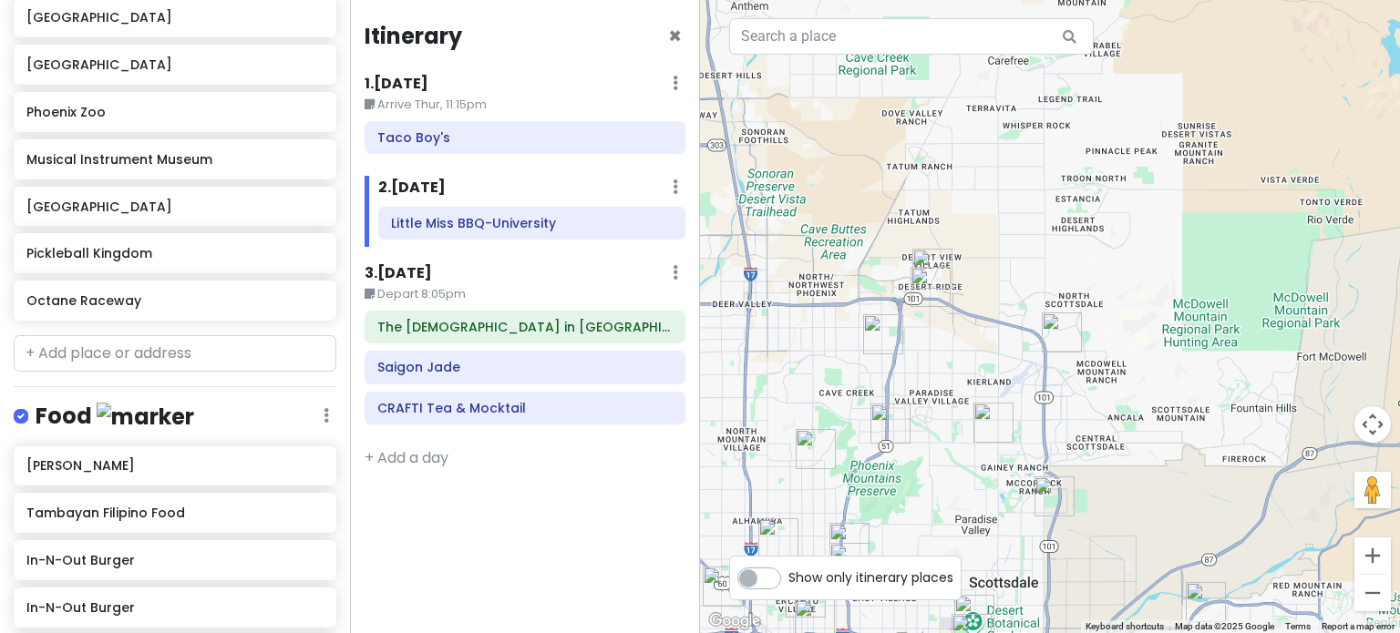
click at [996, 426] on img "Allora Gelato" at bounding box center [993, 423] width 40 height 40
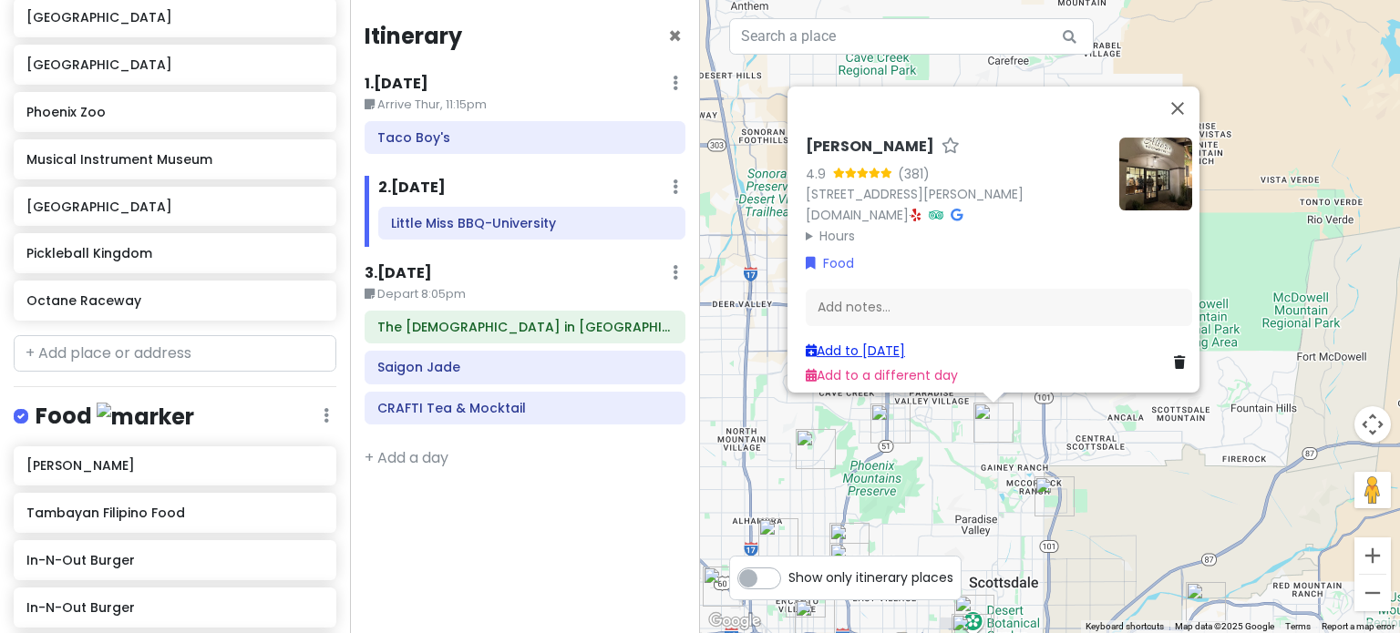
click at [888, 342] on link "Add to [DATE]" at bounding box center [855, 351] width 99 height 18
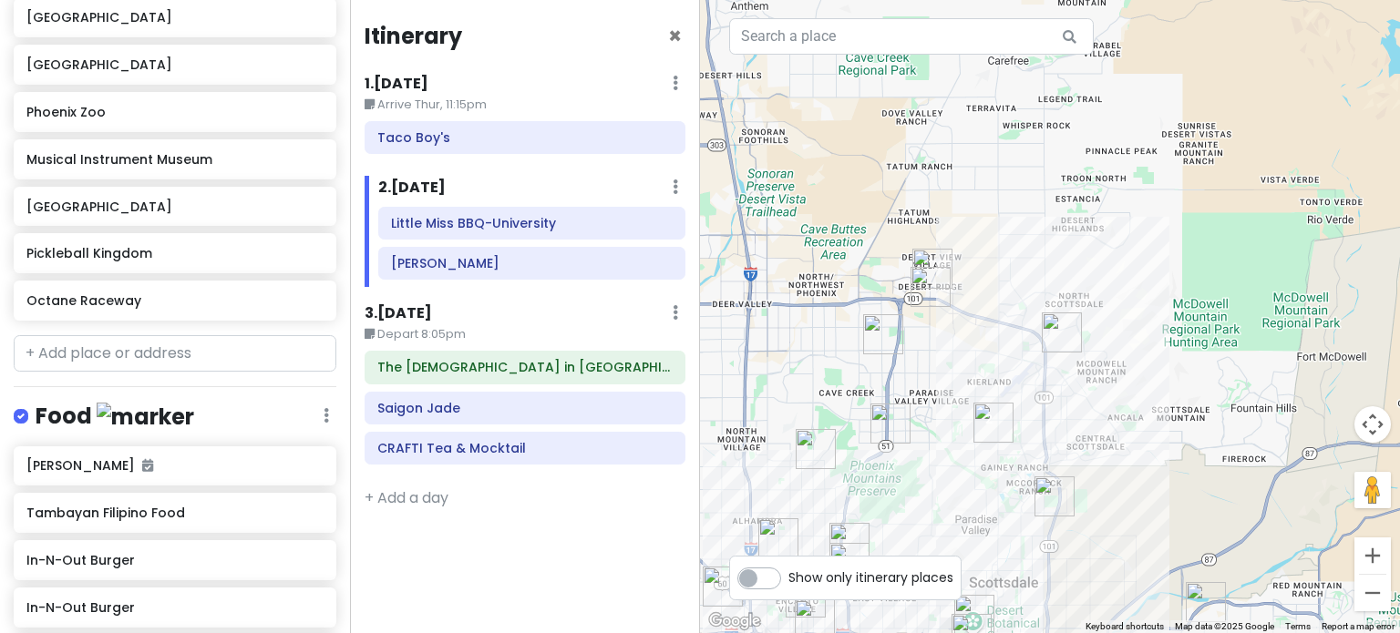
click at [923, 281] on img "Musical Instrument Museum" at bounding box center [930, 287] width 40 height 40
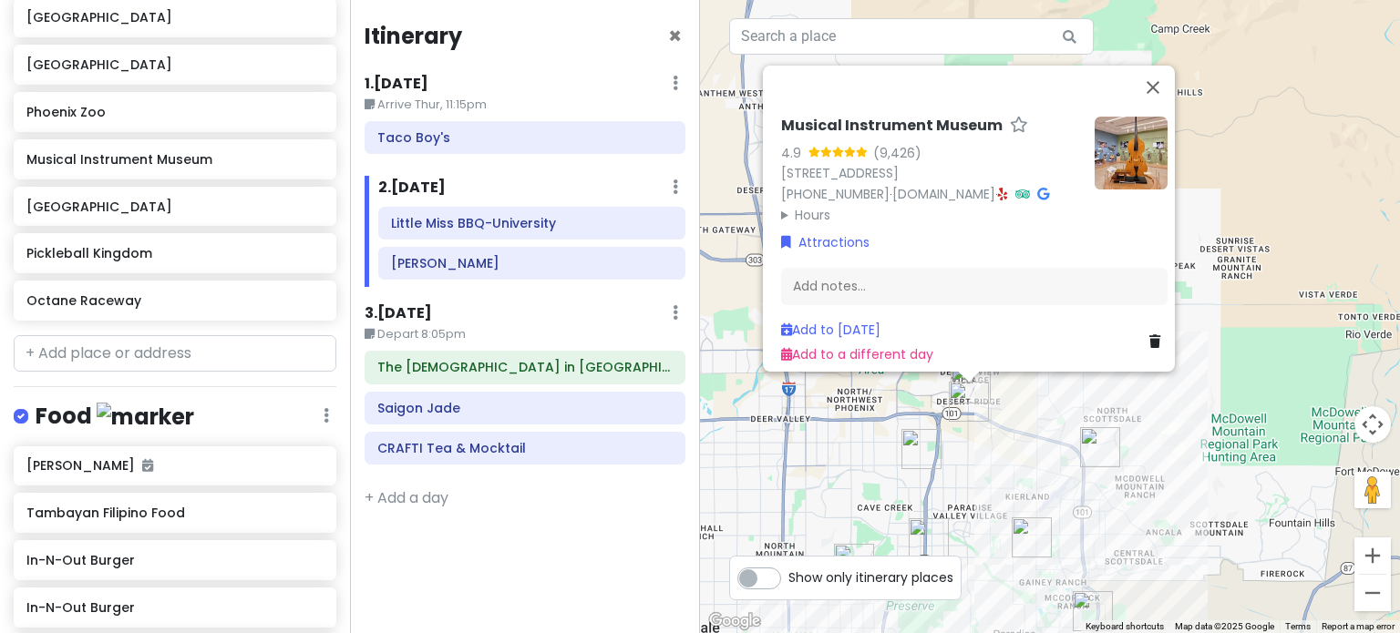
click at [1007, 429] on div "Musical Instrument Museum 4.9 (9,426) [STREET_ADDRESS] [PHONE_NUMBER] · [DOMAIN…" at bounding box center [1050, 316] width 700 height 633
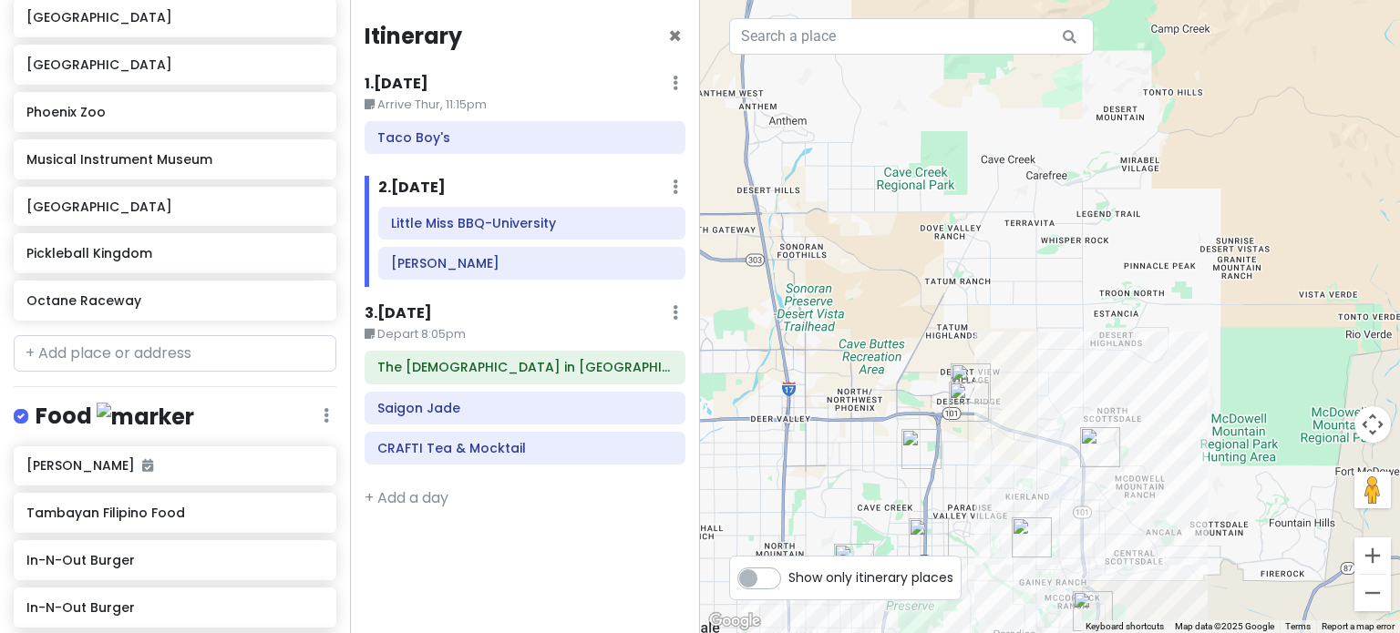
click at [971, 371] on img "In-N-Out Burger" at bounding box center [970, 384] width 40 height 40
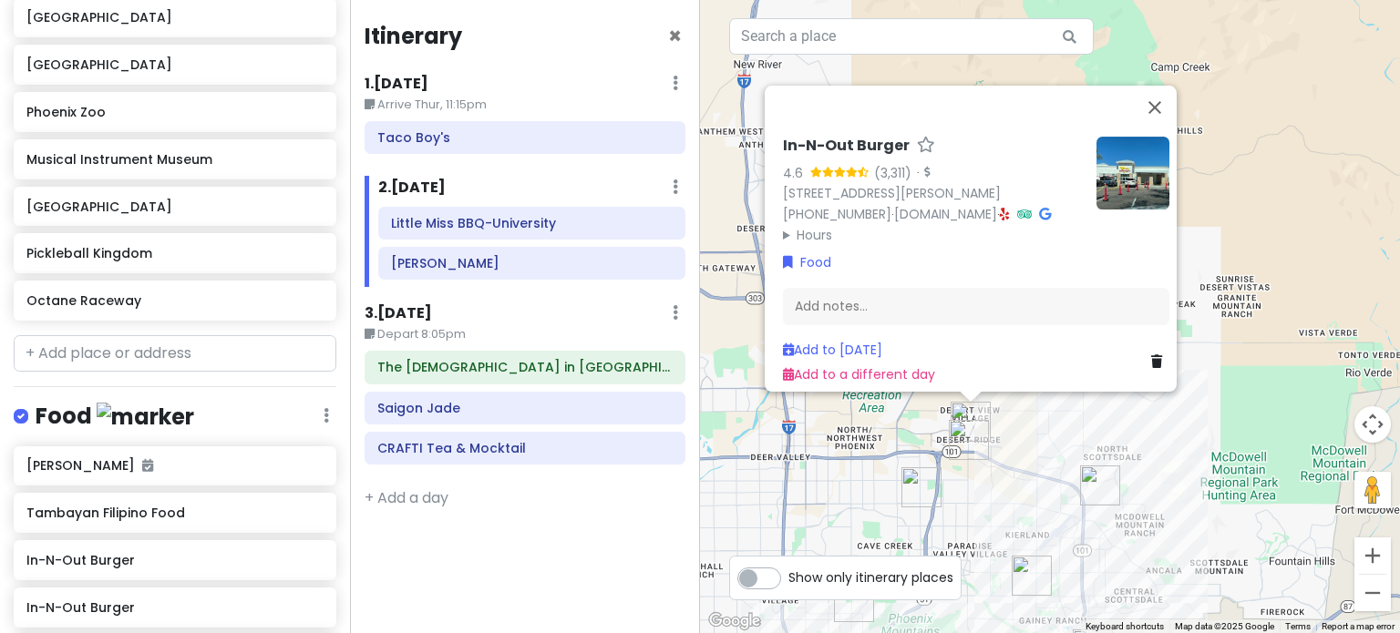
click at [962, 426] on img "Musical Instrument Museum" at bounding box center [969, 440] width 40 height 40
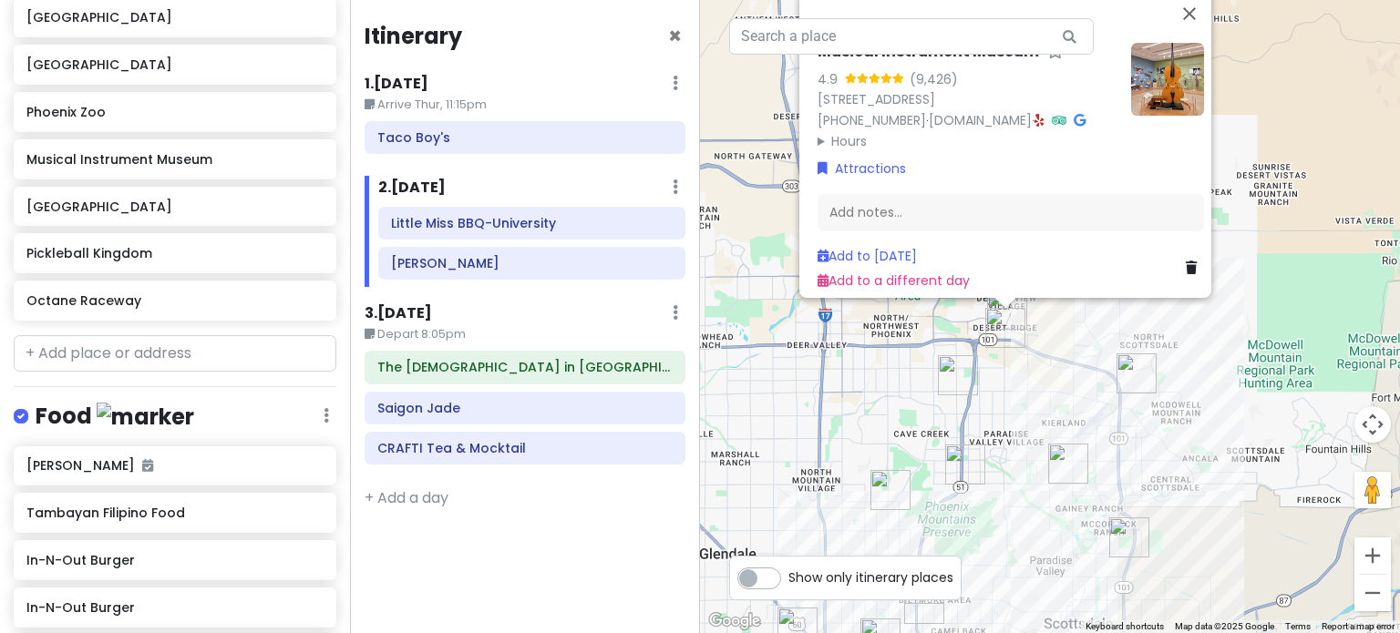
drag, startPoint x: 999, startPoint y: 492, endPoint x: 1075, endPoint y: 277, distance: 228.3
click at [1075, 277] on div "Musical Instrument Museum 4.9 (9,426) [STREET_ADDRESS] [PHONE_NUMBER] · [DOMAIN…" at bounding box center [1050, 316] width 700 height 633
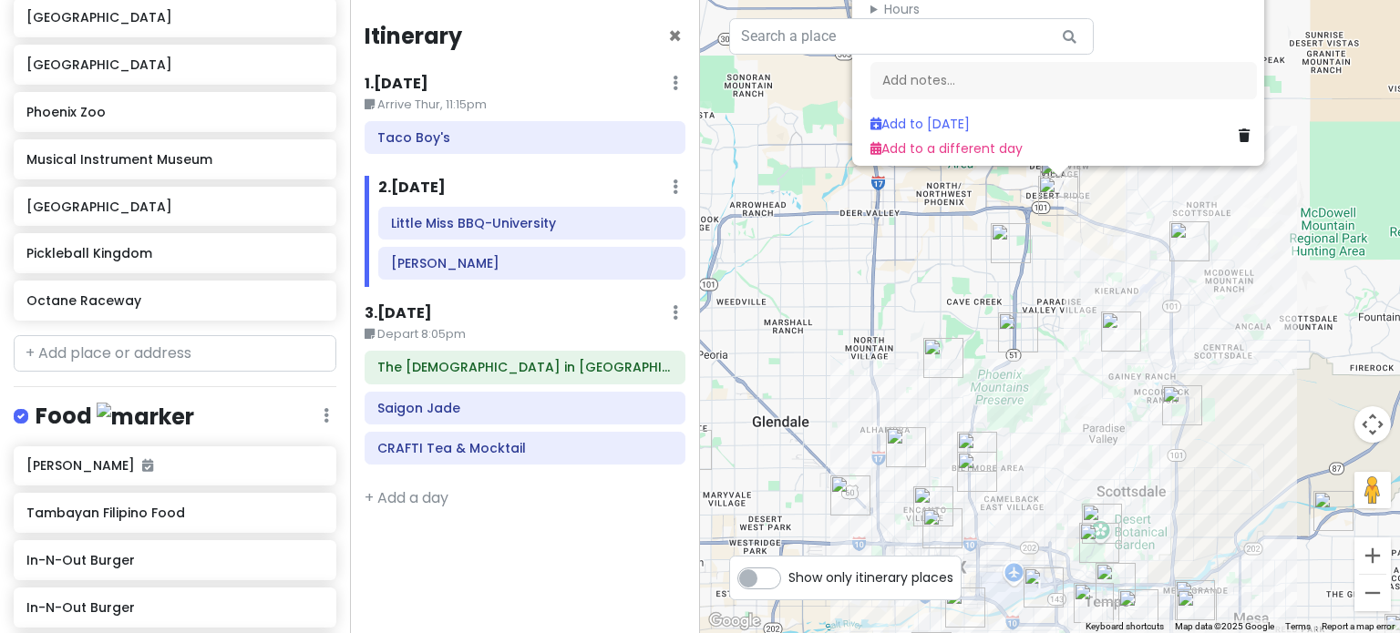
click at [1014, 246] on img "Lupita's Hot Dogs" at bounding box center [1011, 243] width 40 height 40
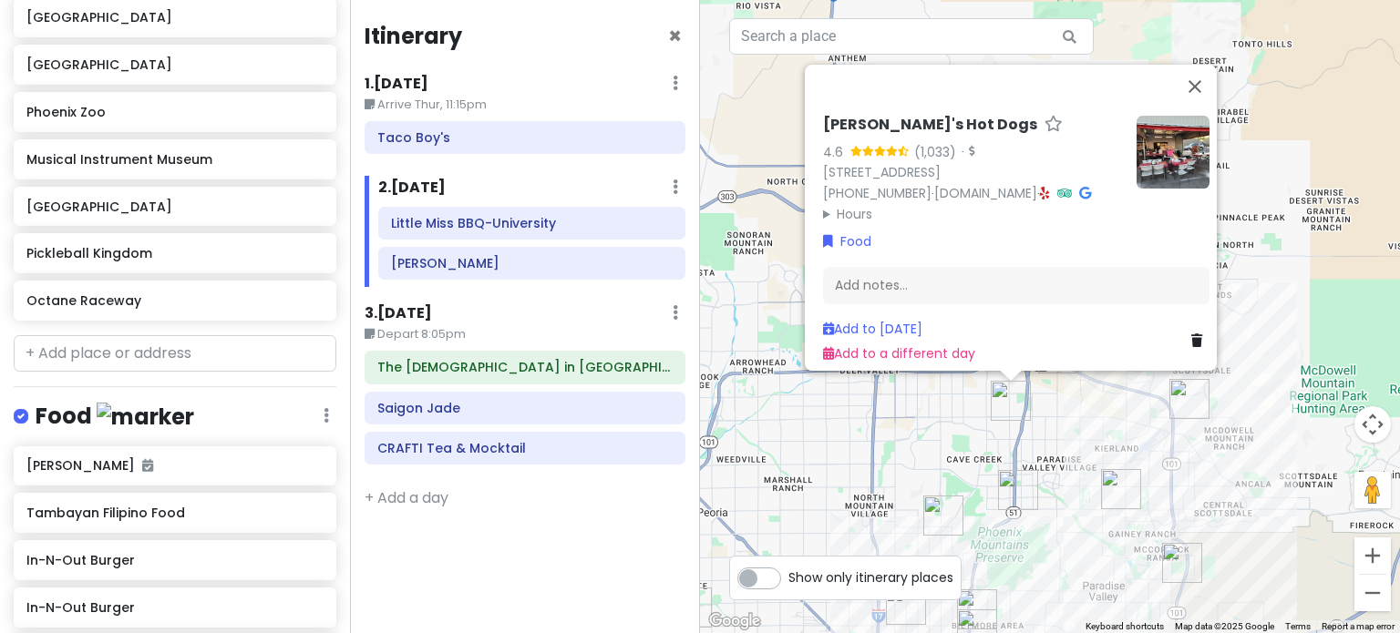
click at [1028, 468] on div "[PERSON_NAME]'s Hot Dogs 4.6 (1,033) · [STREET_ADDRESS] [PHONE_NUMBER] · [DOMAI…" at bounding box center [1050, 316] width 700 height 633
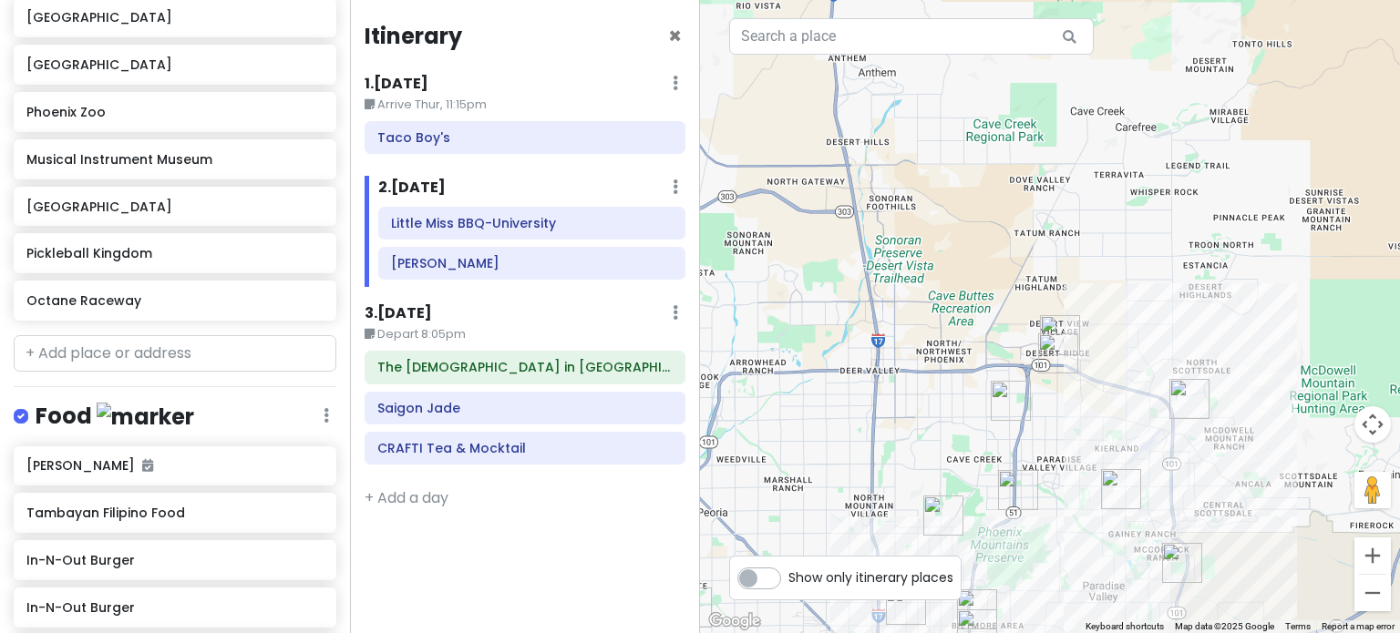
click at [1019, 488] on img "Hapa Food Company" at bounding box center [1018, 490] width 40 height 40
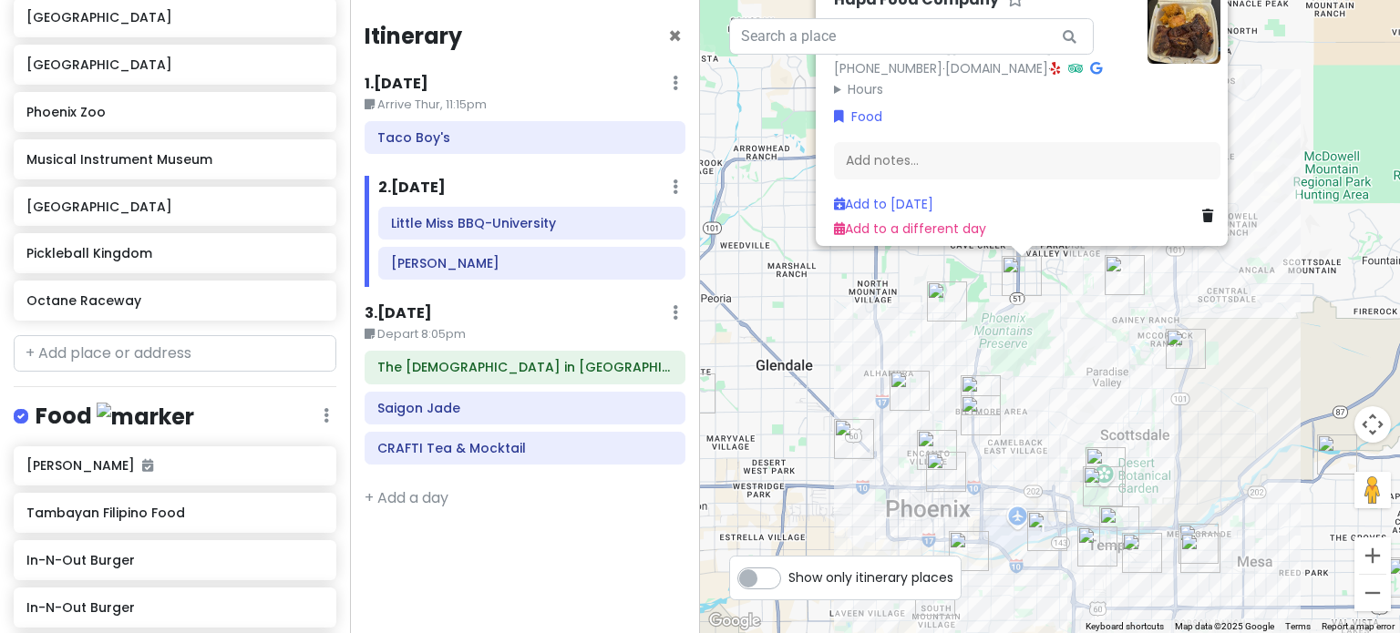
drag, startPoint x: 1042, startPoint y: 524, endPoint x: 1050, endPoint y: 298, distance: 226.1
click at [1048, 302] on div "Hapa Food Company 4.7 (40) [STREET_ADDRESS][PERSON_NAME] [PHONE_NUMBER] · [DOMA…" at bounding box center [1050, 316] width 700 height 633
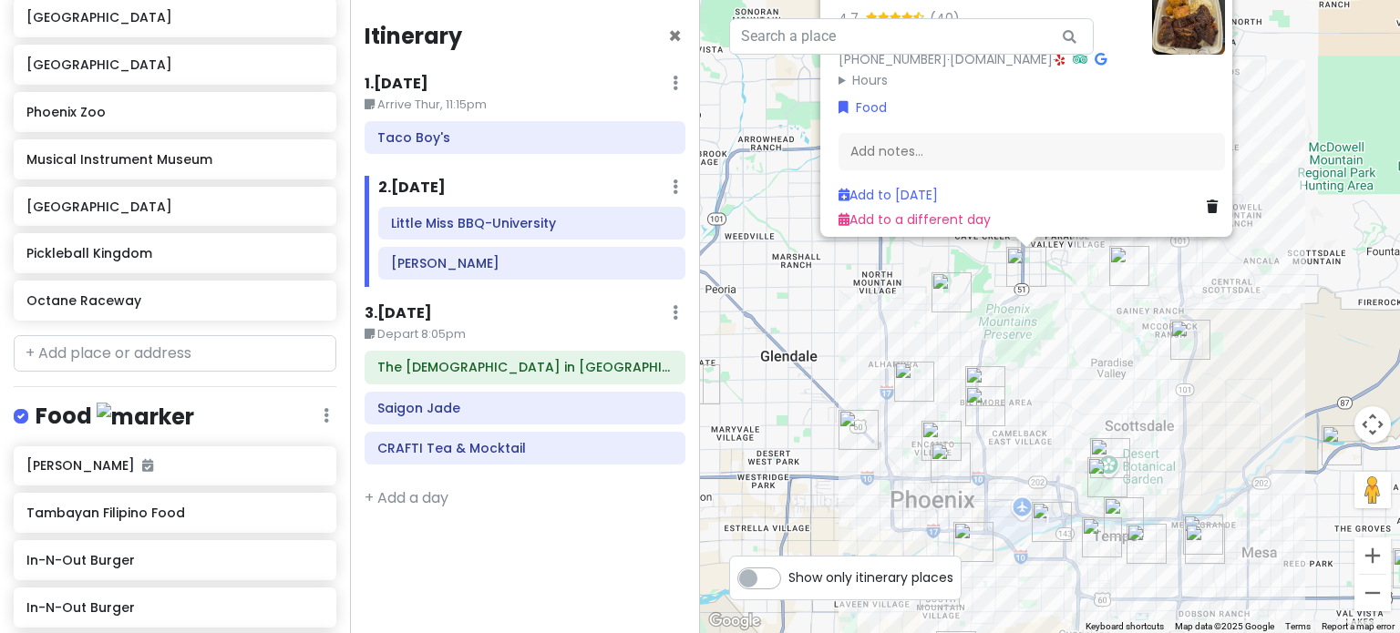
click at [1029, 310] on div "Hapa Food Company 4.7 (40) [STREET_ADDRESS][PERSON_NAME] [PHONE_NUMBER] · [DOMA…" at bounding box center [1050, 316] width 700 height 633
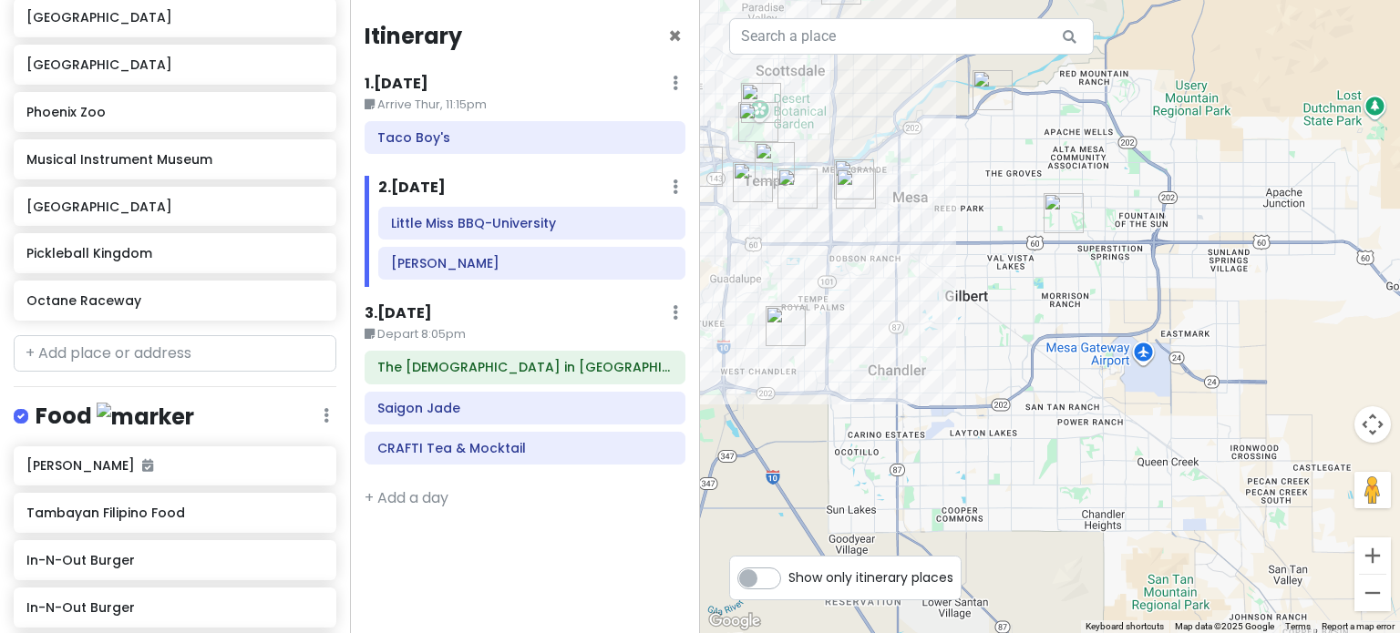
drag, startPoint x: 995, startPoint y: 229, endPoint x: 1063, endPoint y: 272, distance: 79.9
click at [1063, 272] on div at bounding box center [1050, 316] width 700 height 633
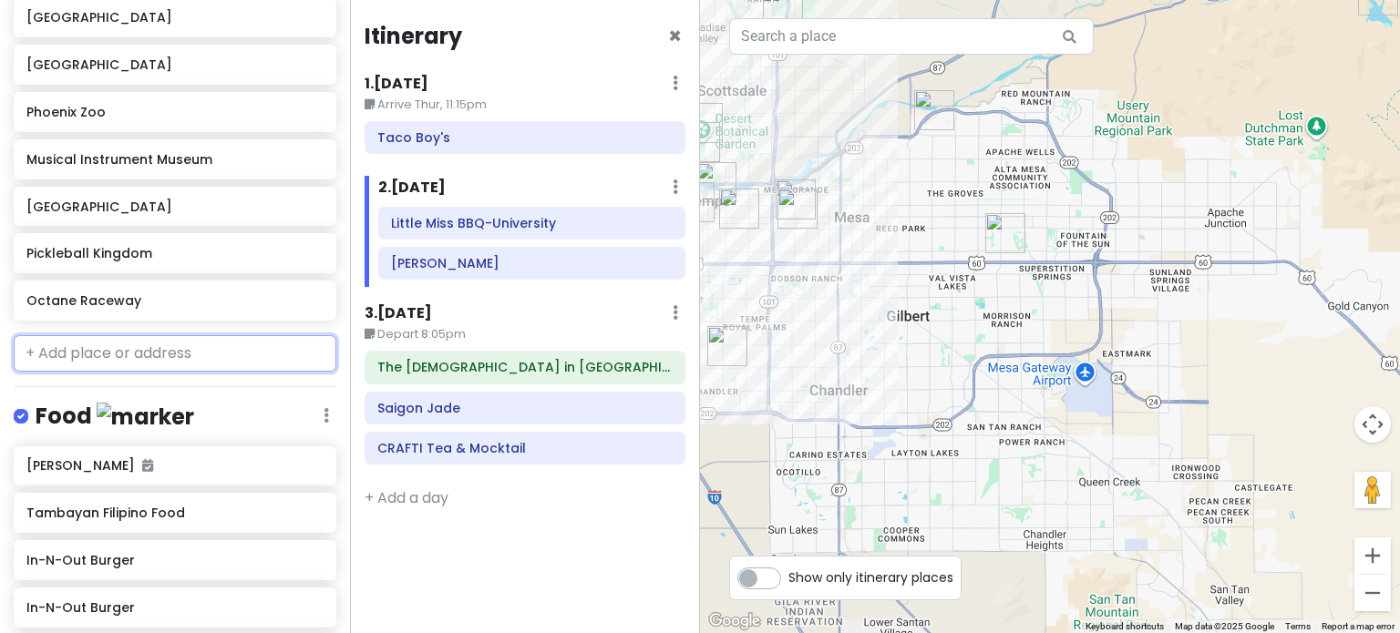
click at [179, 353] on input "text" at bounding box center [175, 353] width 323 height 36
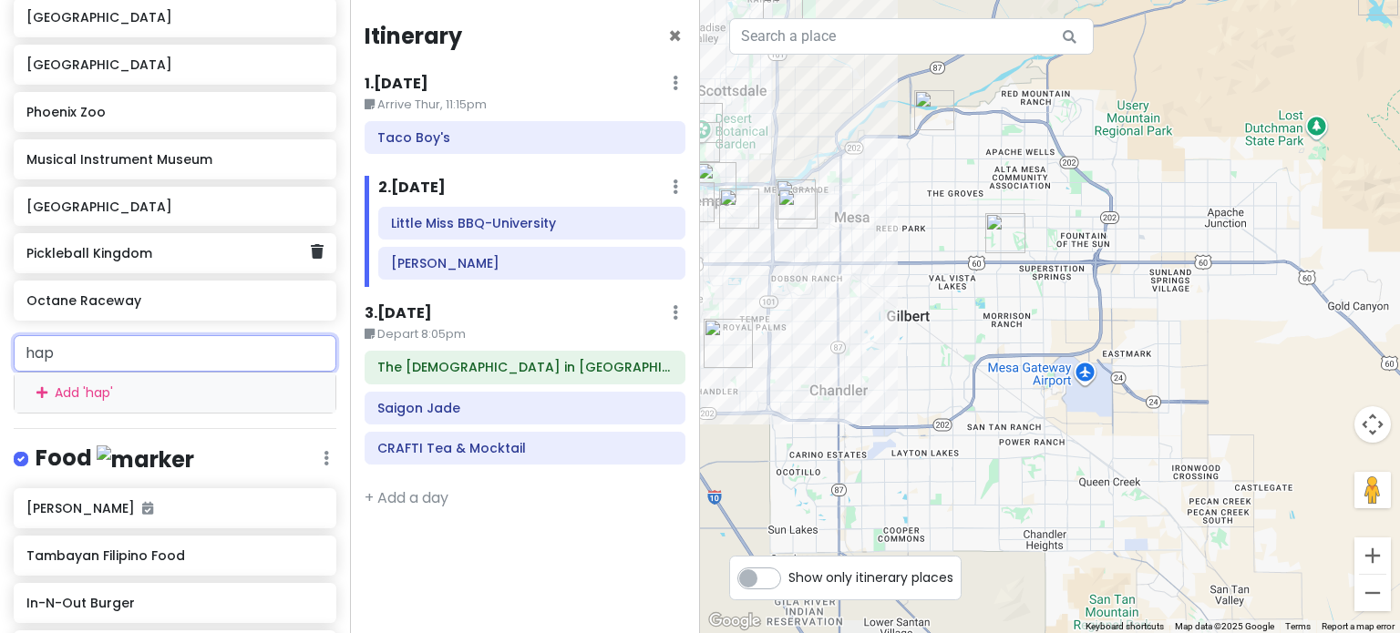
type input "hapa"
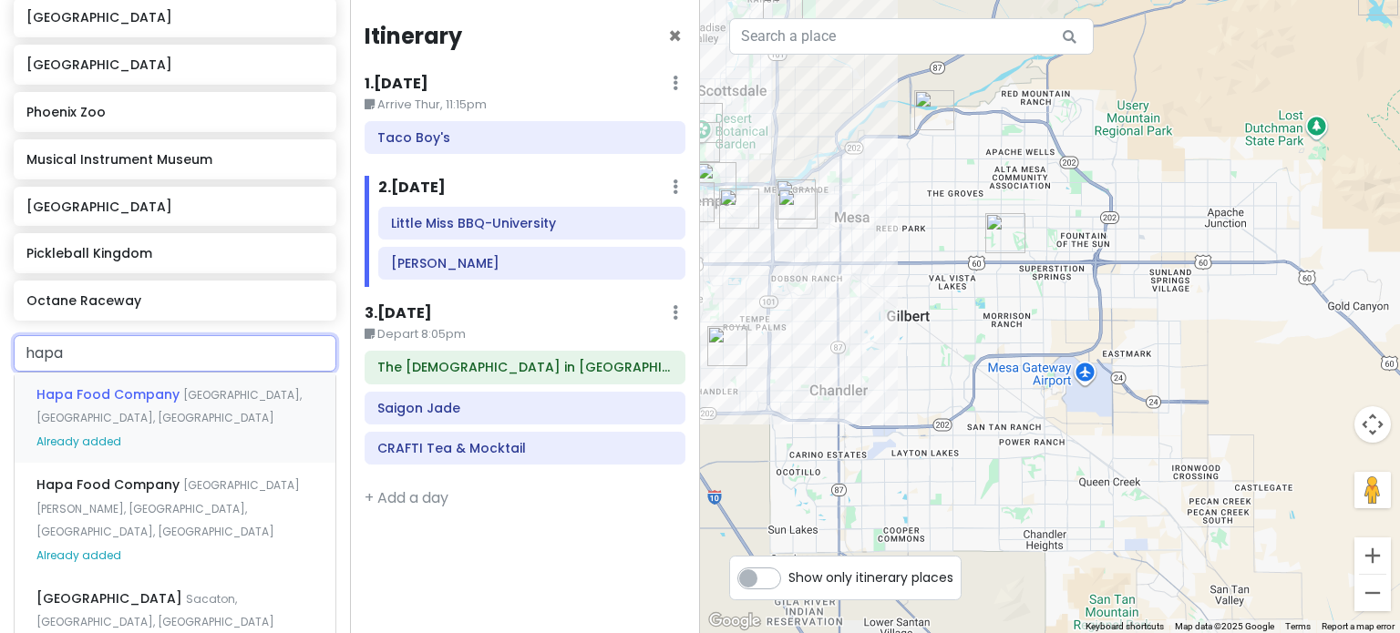
drag, startPoint x: 117, startPoint y: 350, endPoint x: 4, endPoint y: 329, distance: 114.9
click at [0, 331] on div "Phoenix [DATE] - [DATE] Private Change Dates Make a Copy Delete Trip Give Feedb…" at bounding box center [175, 316] width 350 height 633
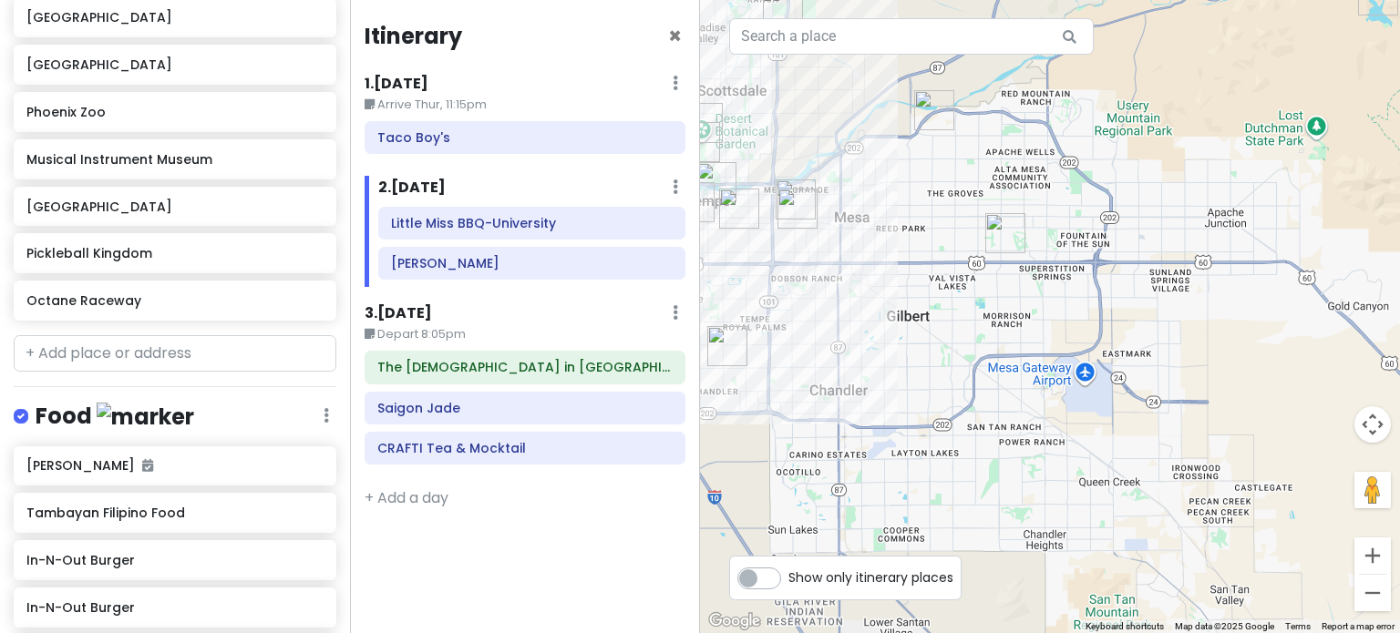
click at [1061, 410] on div at bounding box center [1050, 316] width 700 height 633
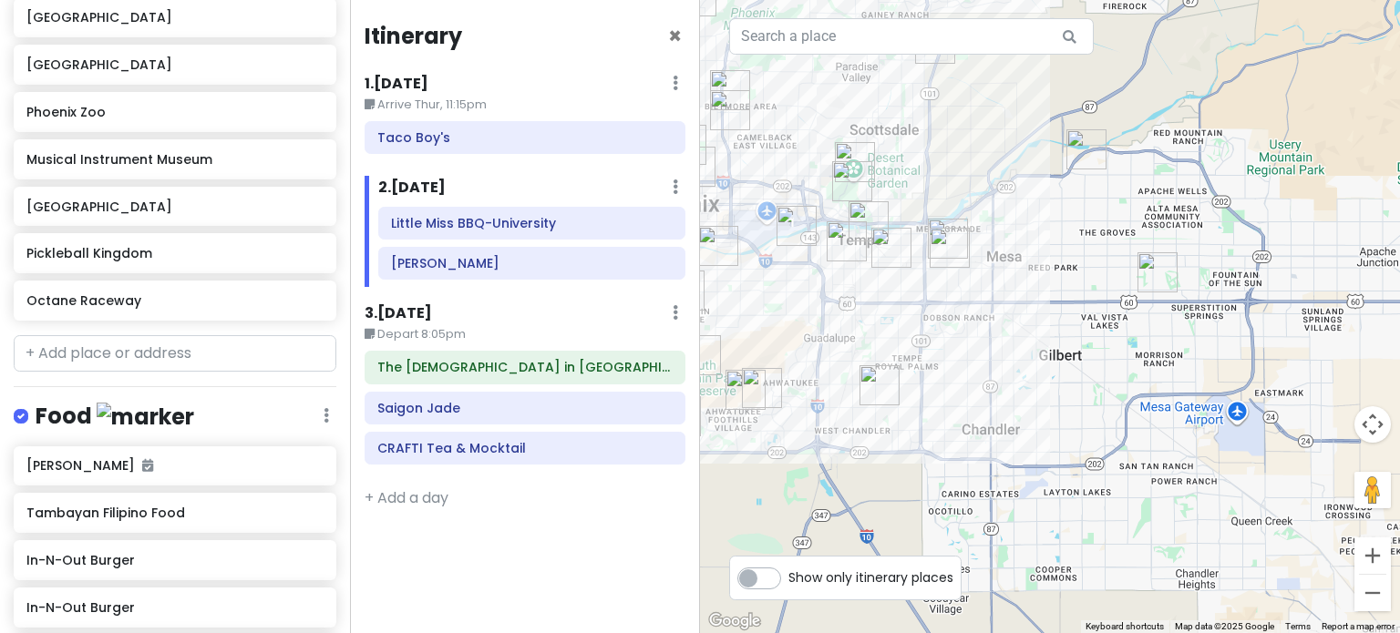
drag, startPoint x: 848, startPoint y: 361, endPoint x: 1061, endPoint y: 410, distance: 218.0
click at [1061, 410] on div at bounding box center [1050, 316] width 700 height 633
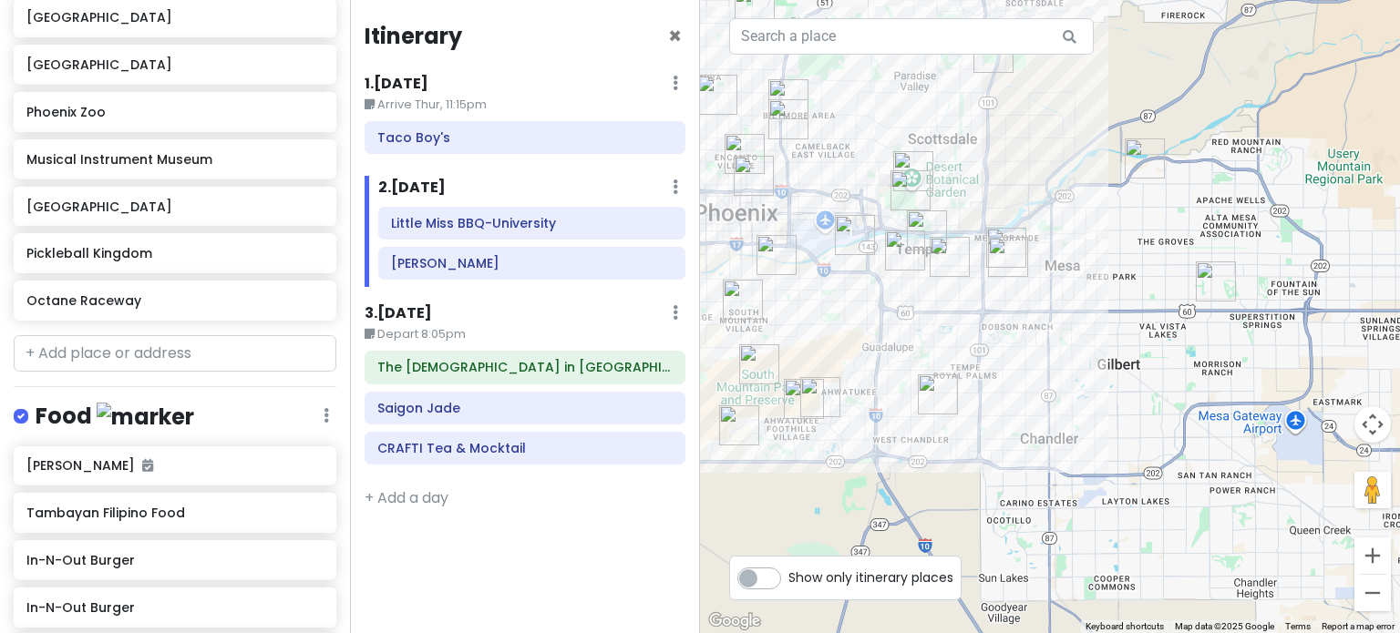
click at [1204, 272] on img "Hapa Food Company" at bounding box center [1216, 282] width 40 height 40
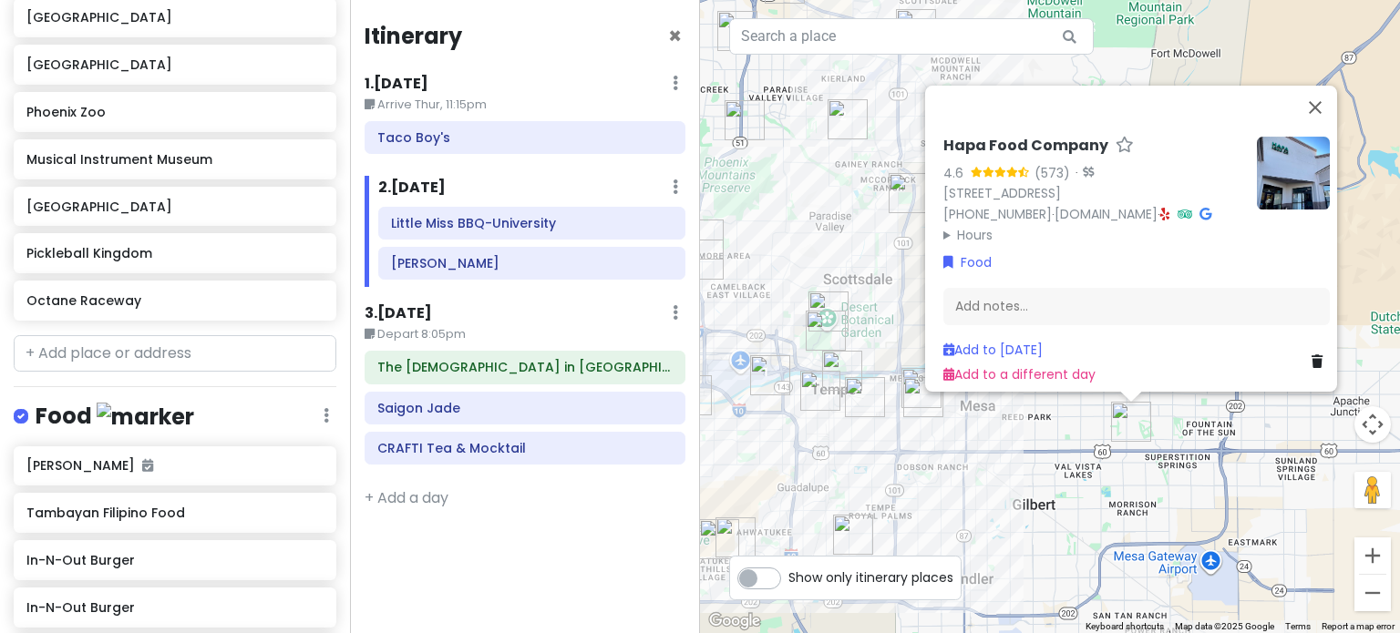
click at [1199, 208] on icon at bounding box center [1205, 214] width 12 height 13
click at [1038, 466] on div "Hapa Food Company 4.6 (573) · [STREET_ADDRESS] [PHONE_NUMBER] · [DOMAIN_NAME] ·…" at bounding box center [1050, 316] width 700 height 633
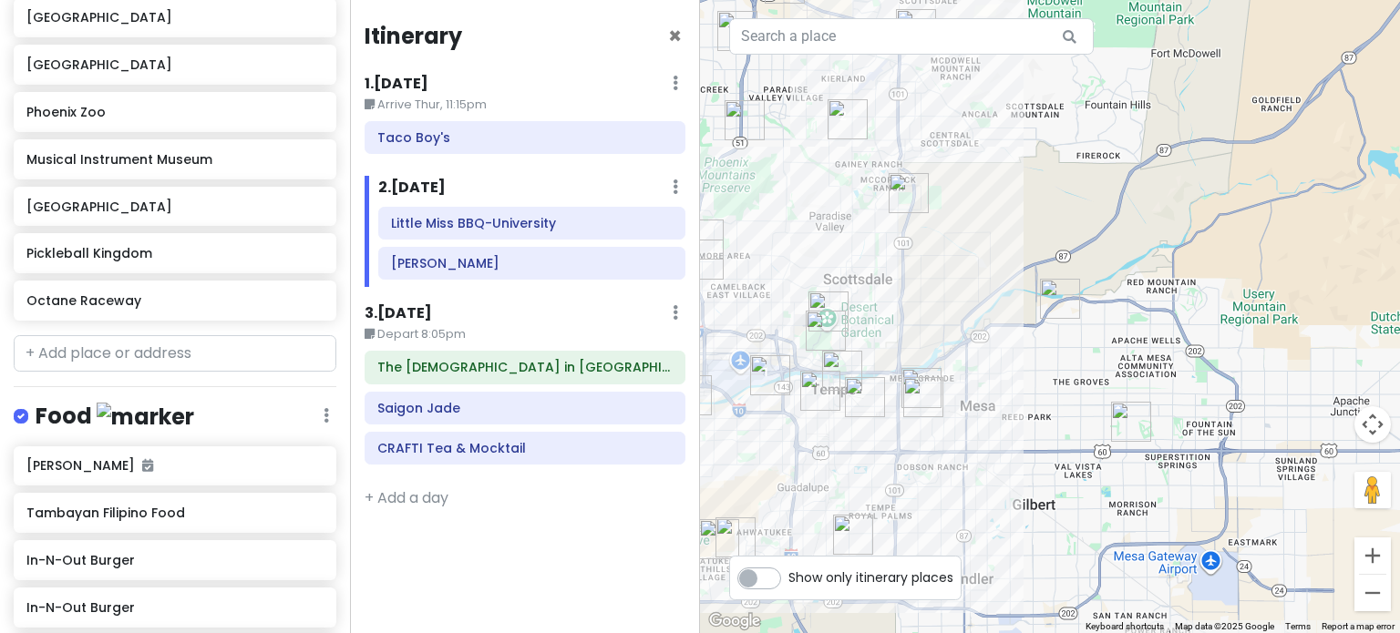
click at [1064, 296] on img "2757 E Odessa St" at bounding box center [1060, 299] width 40 height 40
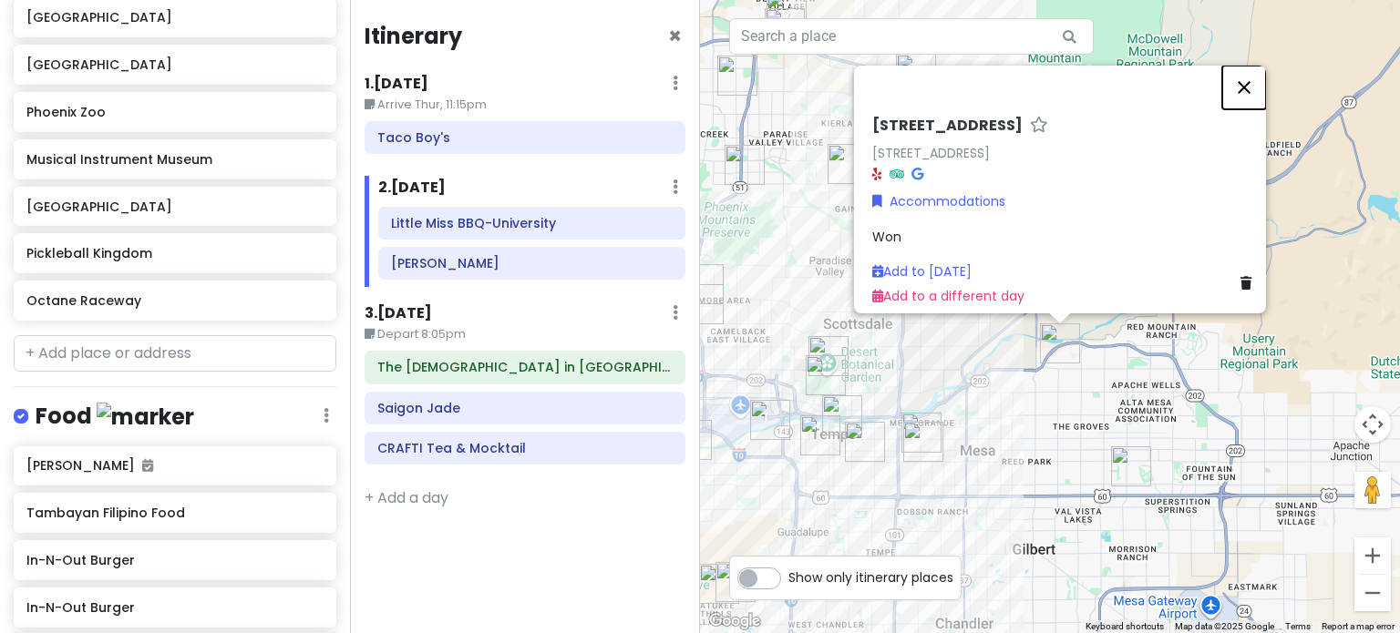
click at [1250, 66] on button "Close" at bounding box center [1244, 88] width 44 height 44
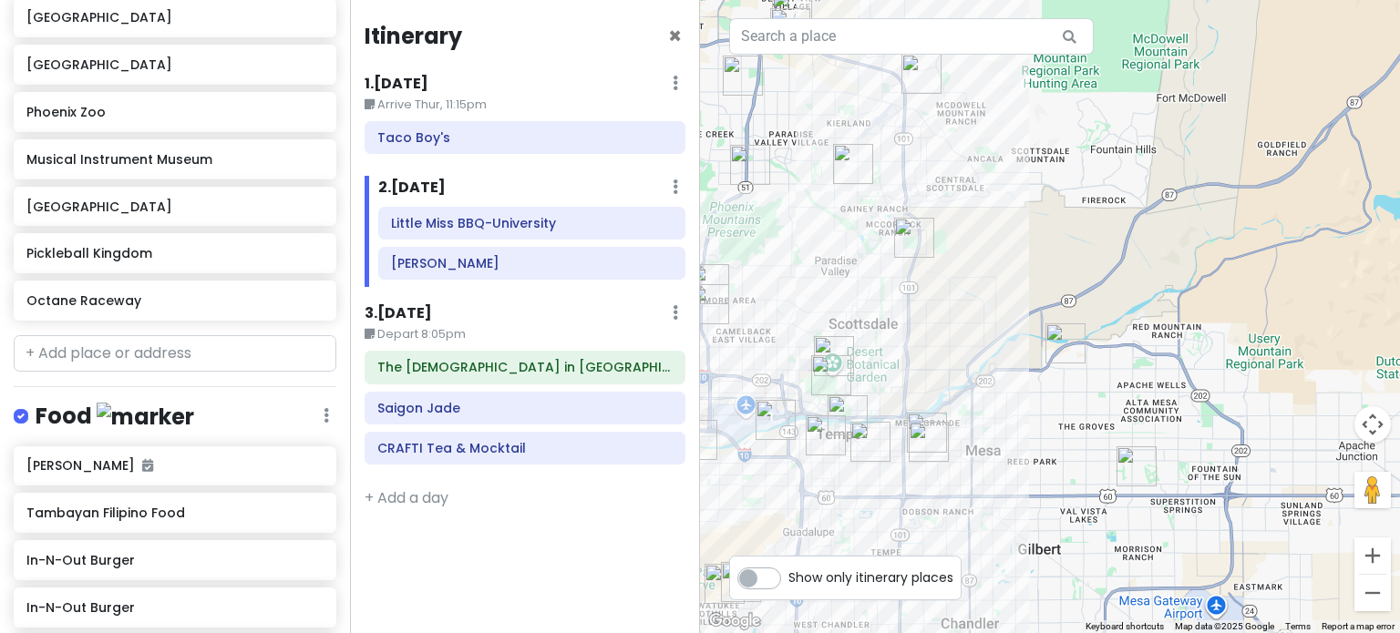
drag, startPoint x: 1066, startPoint y: 221, endPoint x: 1210, endPoint y: 247, distance: 146.2
click at [1210, 247] on div "To navigate, press the arrow keys." at bounding box center [1050, 316] width 700 height 633
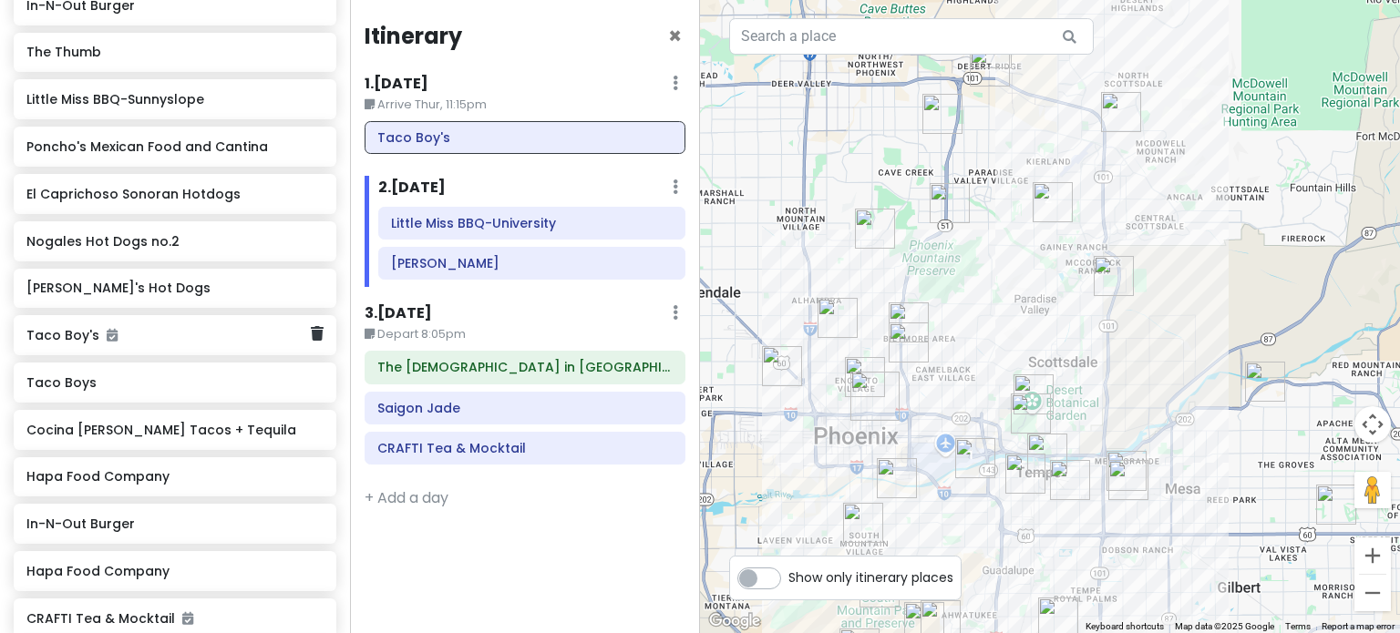
scroll to position [1202, 0]
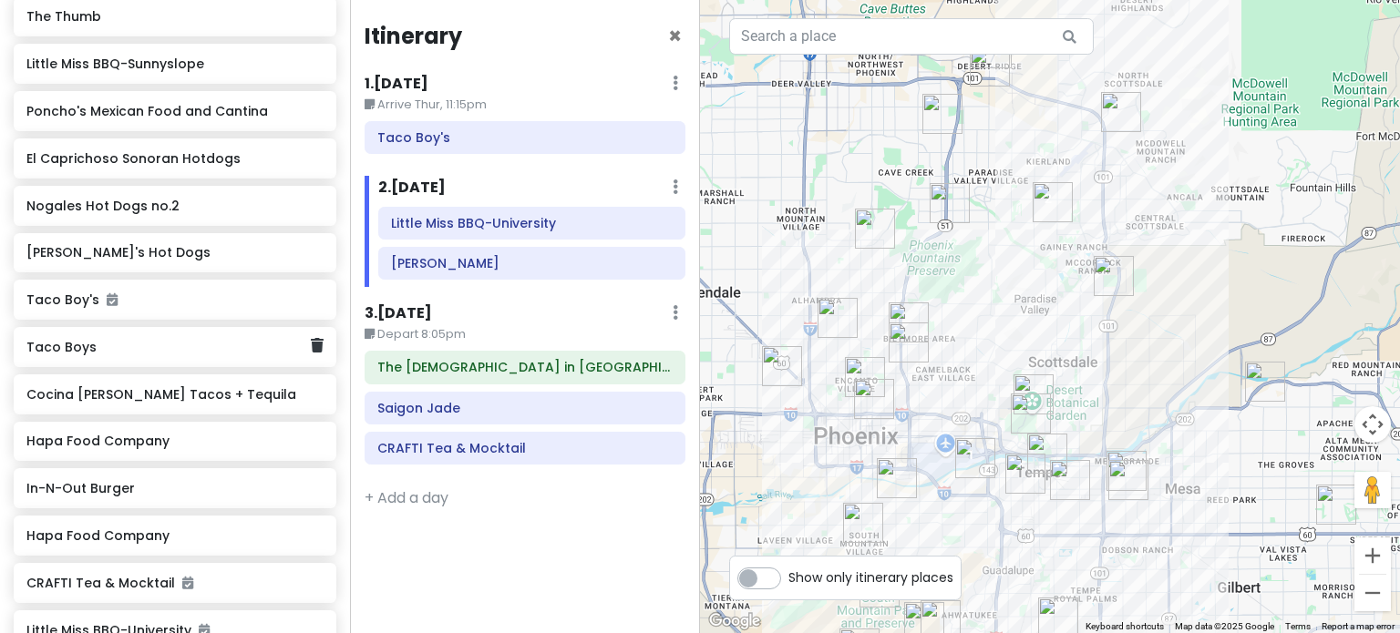
click at [185, 334] on div "Taco Boys" at bounding box center [167, 347] width 283 height 26
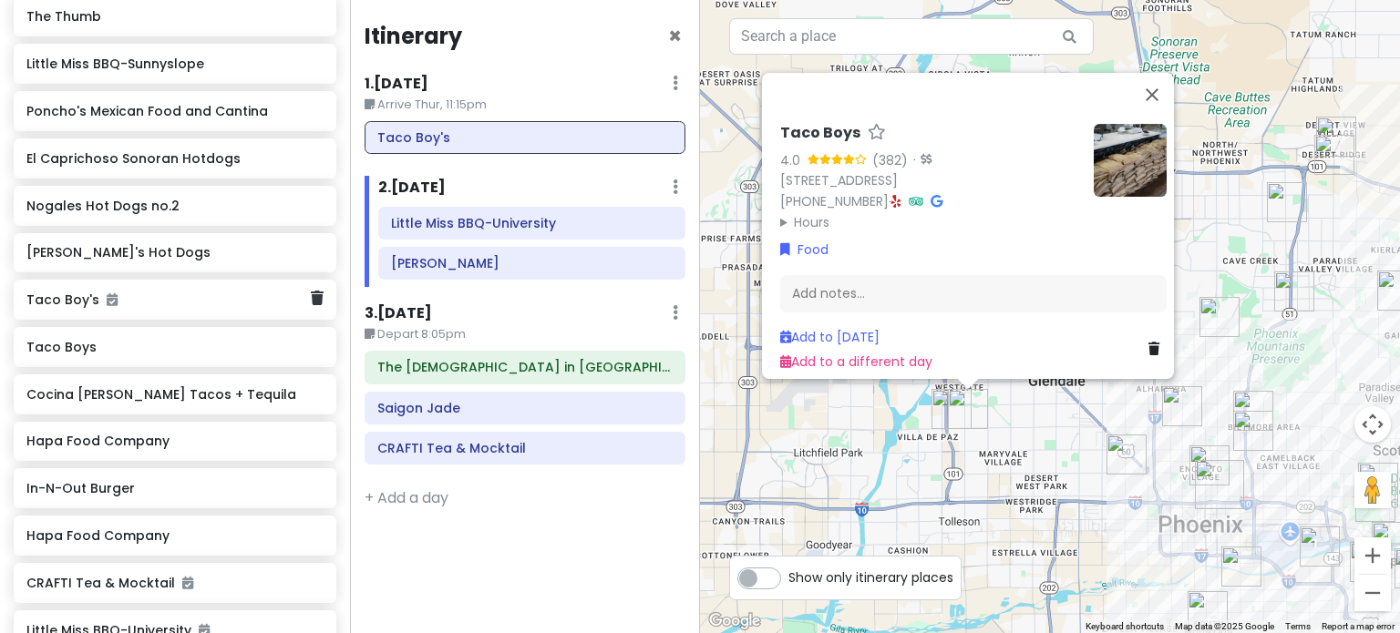
click at [193, 297] on h6 "Taco Boy's" at bounding box center [167, 300] width 283 height 16
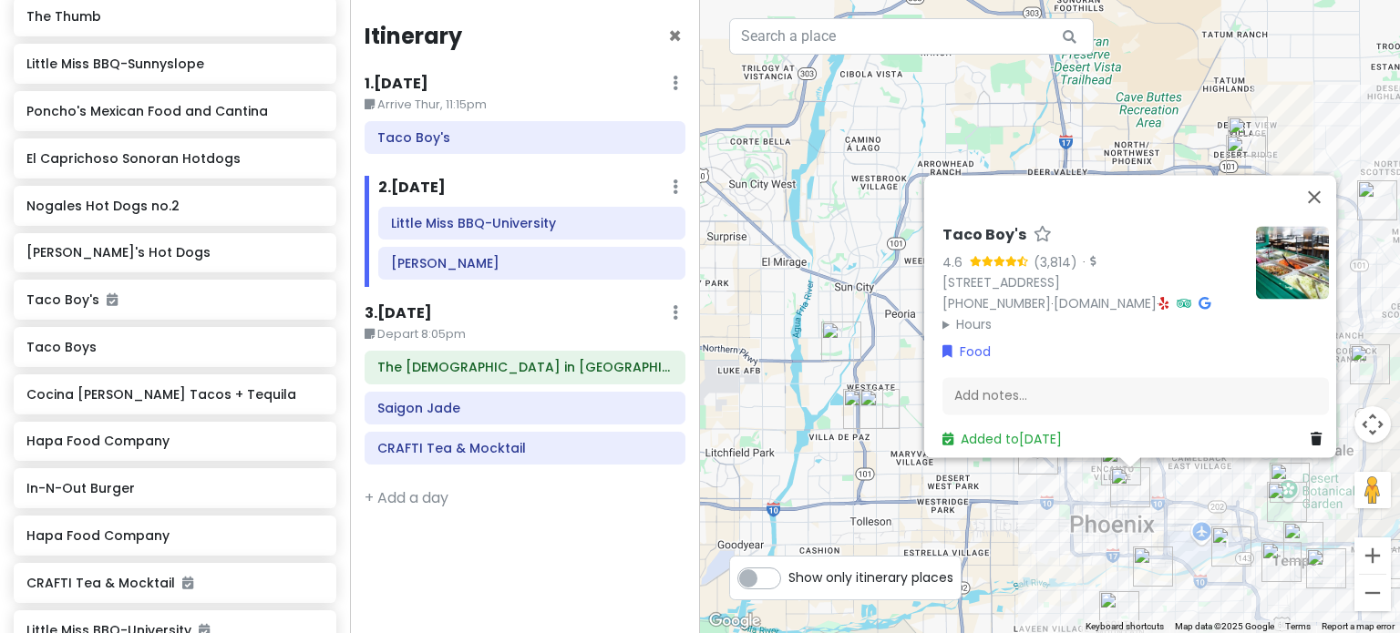
click at [855, 417] on img "In-N-Out Burger" at bounding box center [863, 409] width 40 height 40
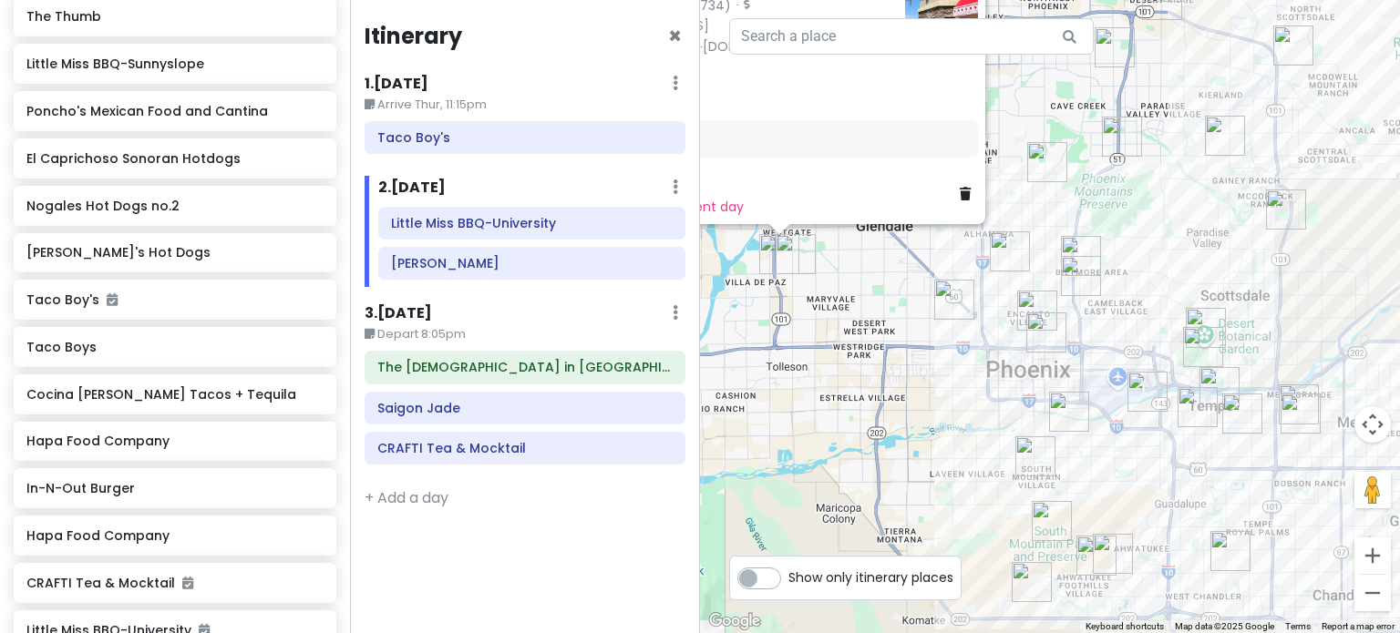
drag, startPoint x: 1008, startPoint y: 415, endPoint x: 921, endPoint y: 301, distance: 143.1
click at [918, 300] on div "In-N-Out Burger 4.6 (7,734) · [STREET_ADDRESS] [PHONE_NUMBER] · [DOMAIN_NAME] ·…" at bounding box center [1050, 316] width 700 height 633
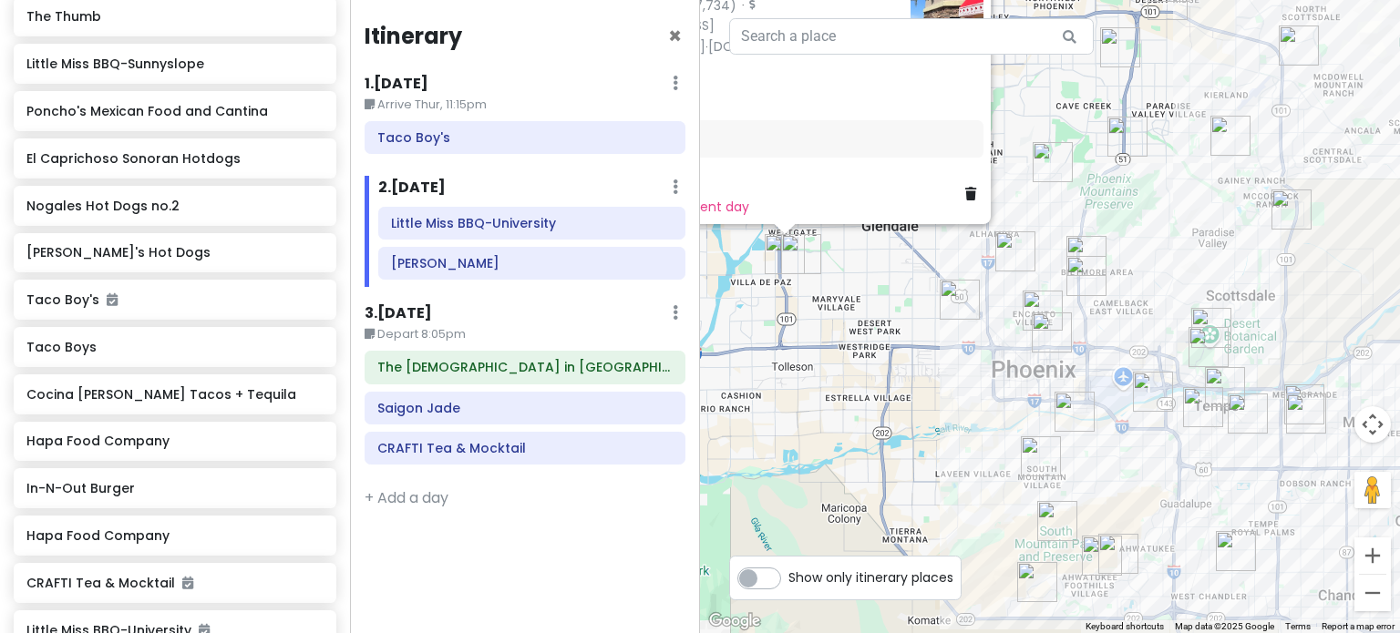
click at [918, 317] on div "In-N-Out Burger 4.6 (7,734) · [STREET_ADDRESS] [PHONE_NUMBER] · [DOMAIN_NAME] ·…" at bounding box center [1050, 316] width 700 height 633
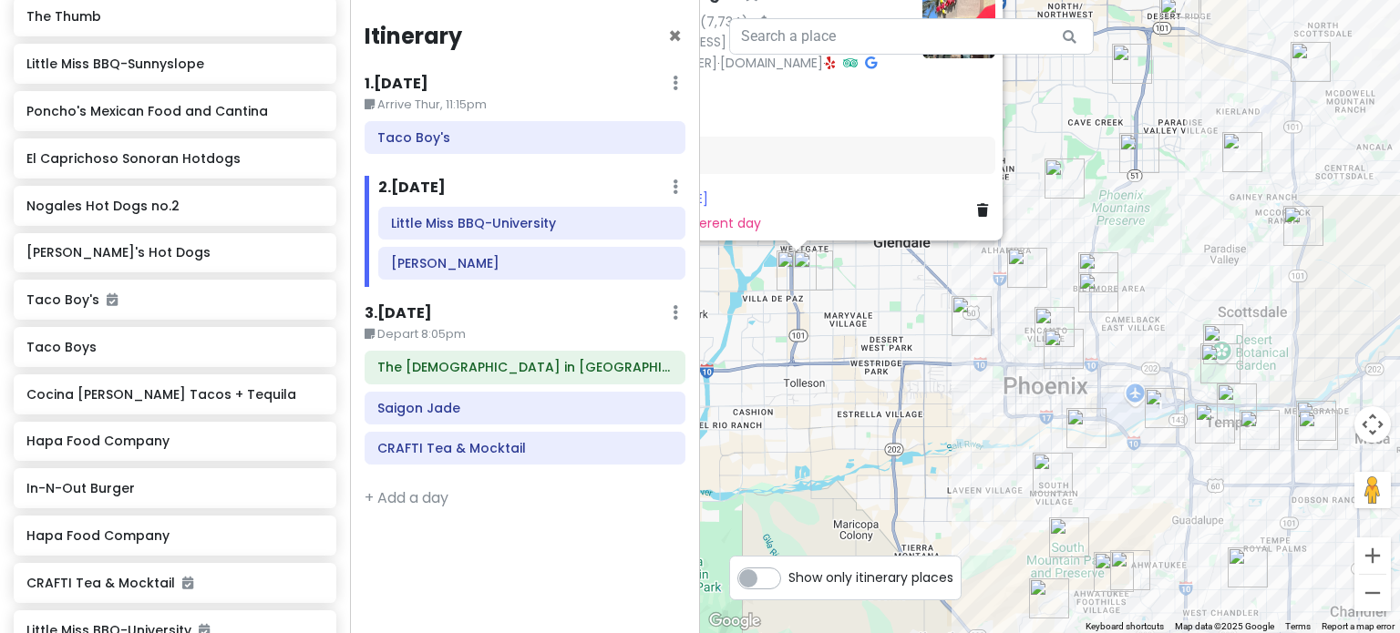
click at [919, 317] on div "In-N-Out Burger 4.6 (7,734) · [STREET_ADDRESS] [PHONE_NUMBER] · [DOMAIN_NAME] ·…" at bounding box center [1050, 316] width 700 height 633
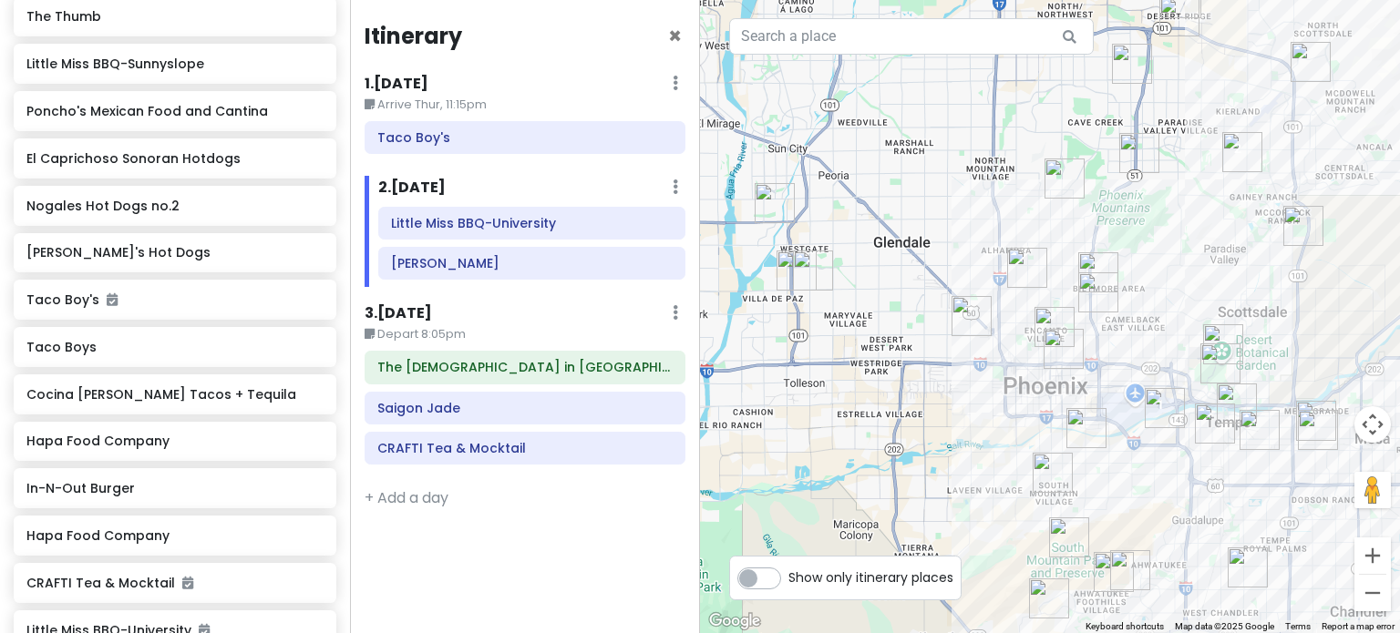
click at [780, 210] on img "Rainbow Ryders Hot Air Balloon Co." at bounding box center [775, 203] width 40 height 40
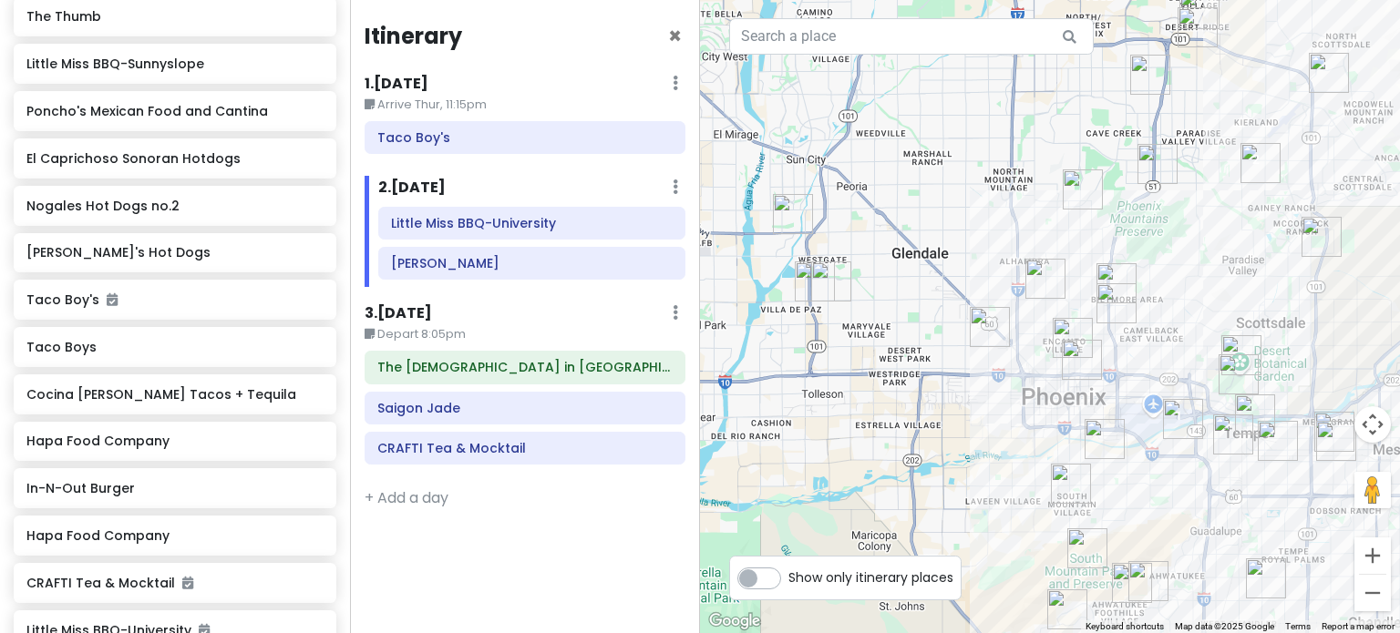
click at [798, 211] on img "Rainbow Ryders Hot Air Balloon Co." at bounding box center [793, 214] width 40 height 40
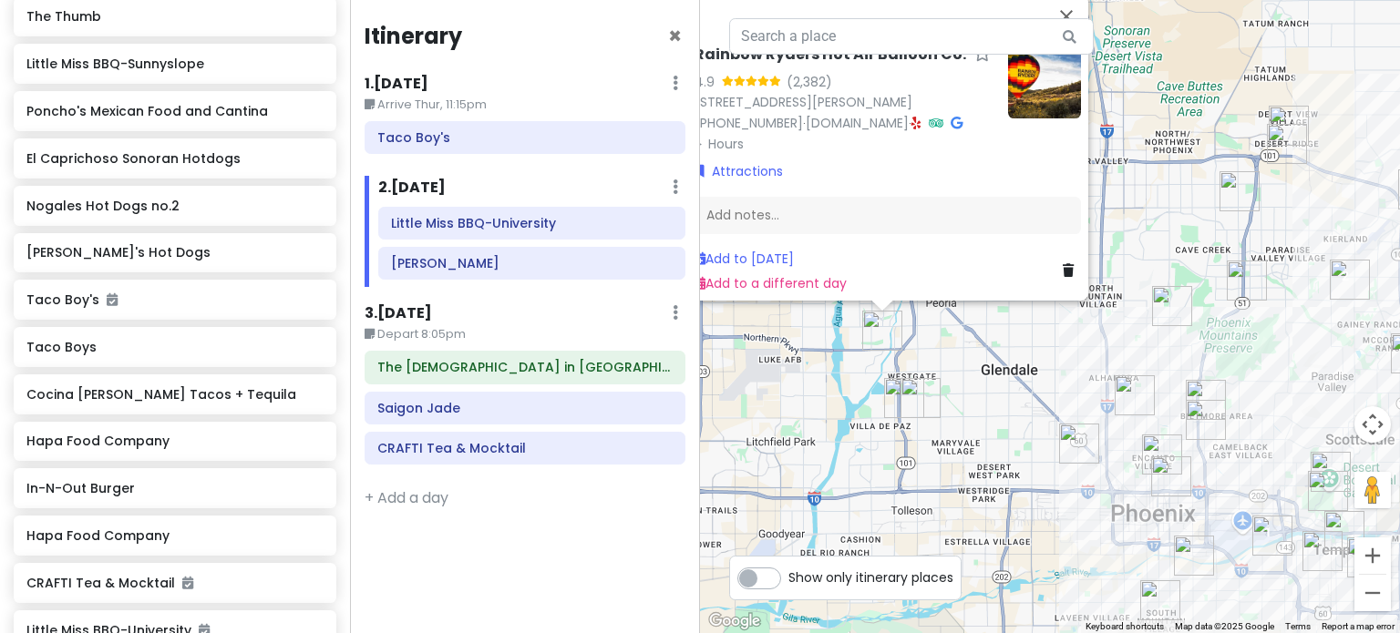
drag, startPoint x: 1062, startPoint y: 446, endPoint x: 940, endPoint y: 309, distance: 183.3
click at [940, 311] on div "Rainbow Ryders Hot Air Balloon Co. 4.9 (2,382) [STREET_ADDRESS][PERSON_NAME] [P…" at bounding box center [1050, 316] width 700 height 633
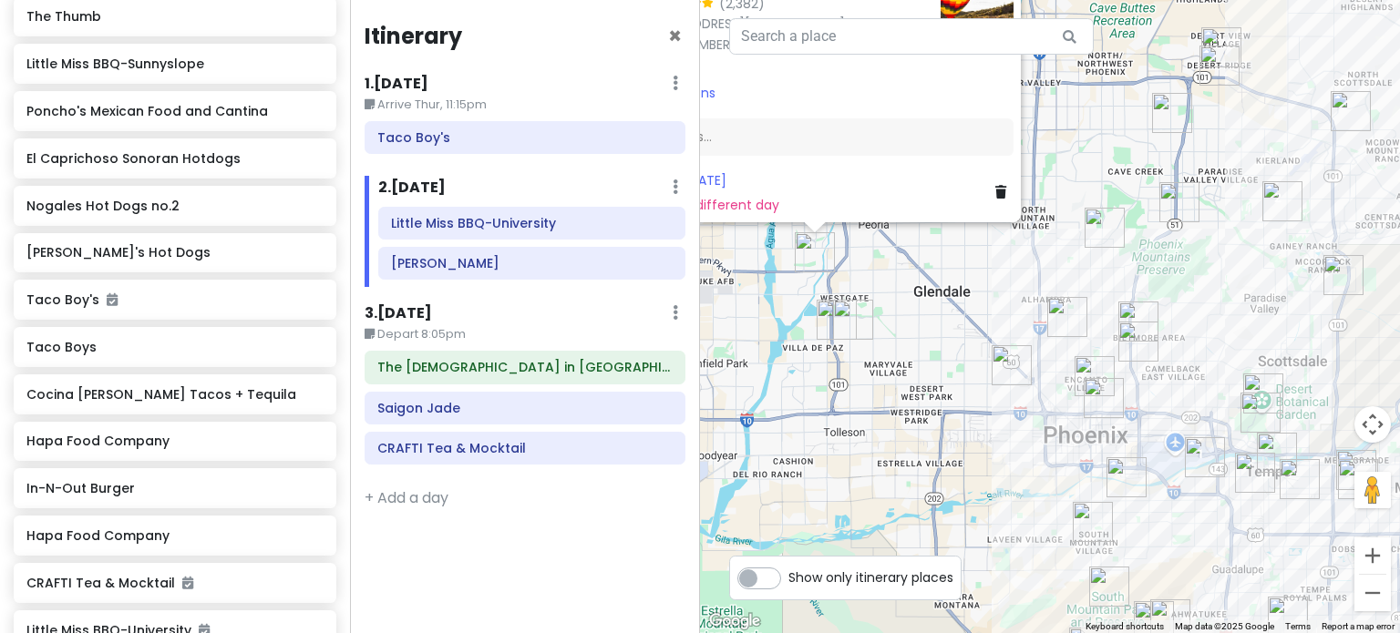
click at [1093, 320] on div "Rainbow Ryders Hot Air Balloon Co. 4.9 (2,382) [STREET_ADDRESS][PERSON_NAME] [P…" at bounding box center [1050, 316] width 700 height 633
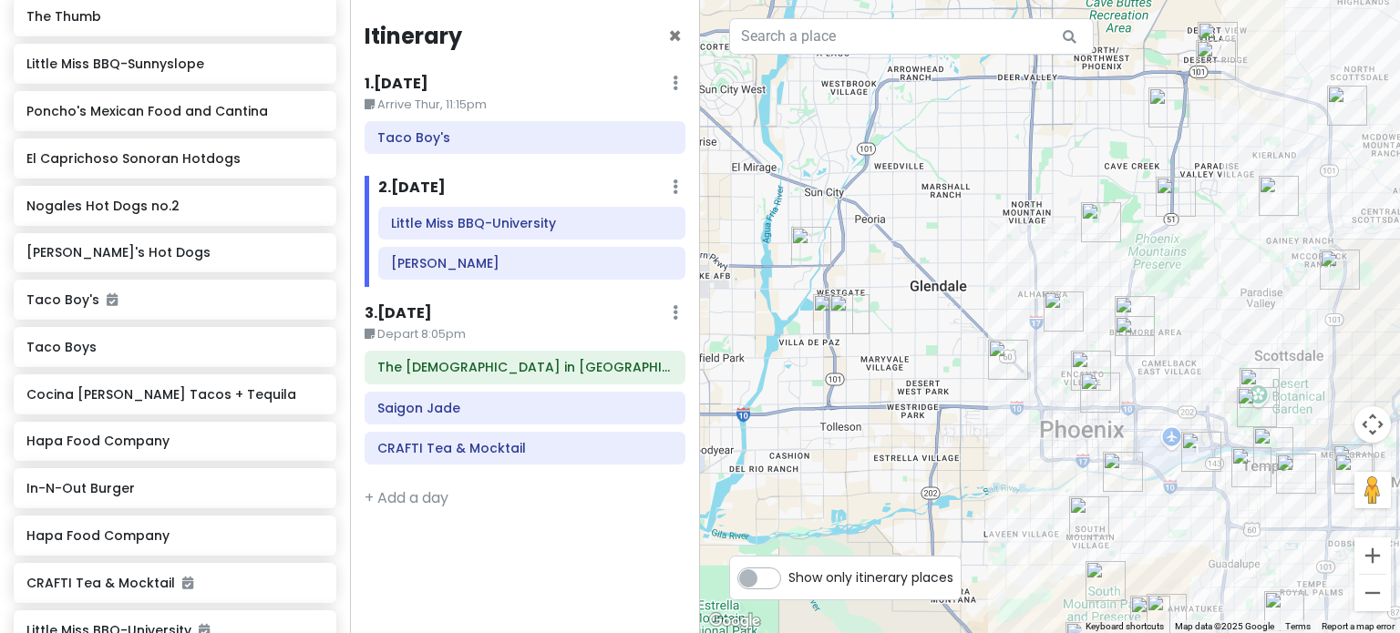
drag, startPoint x: 1045, startPoint y: 426, endPoint x: 921, endPoint y: 349, distance: 146.1
click at [927, 355] on div at bounding box center [1050, 316] width 700 height 633
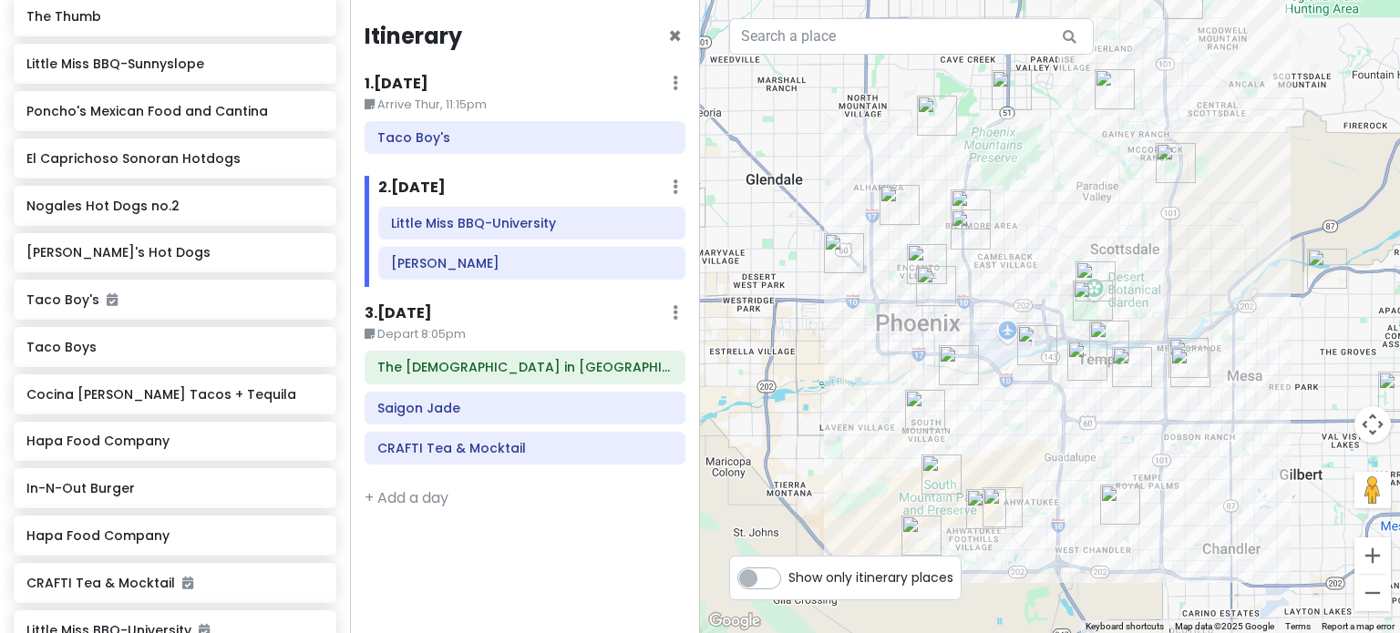
click at [1099, 344] on img "The Church in Tempe" at bounding box center [1087, 361] width 40 height 40
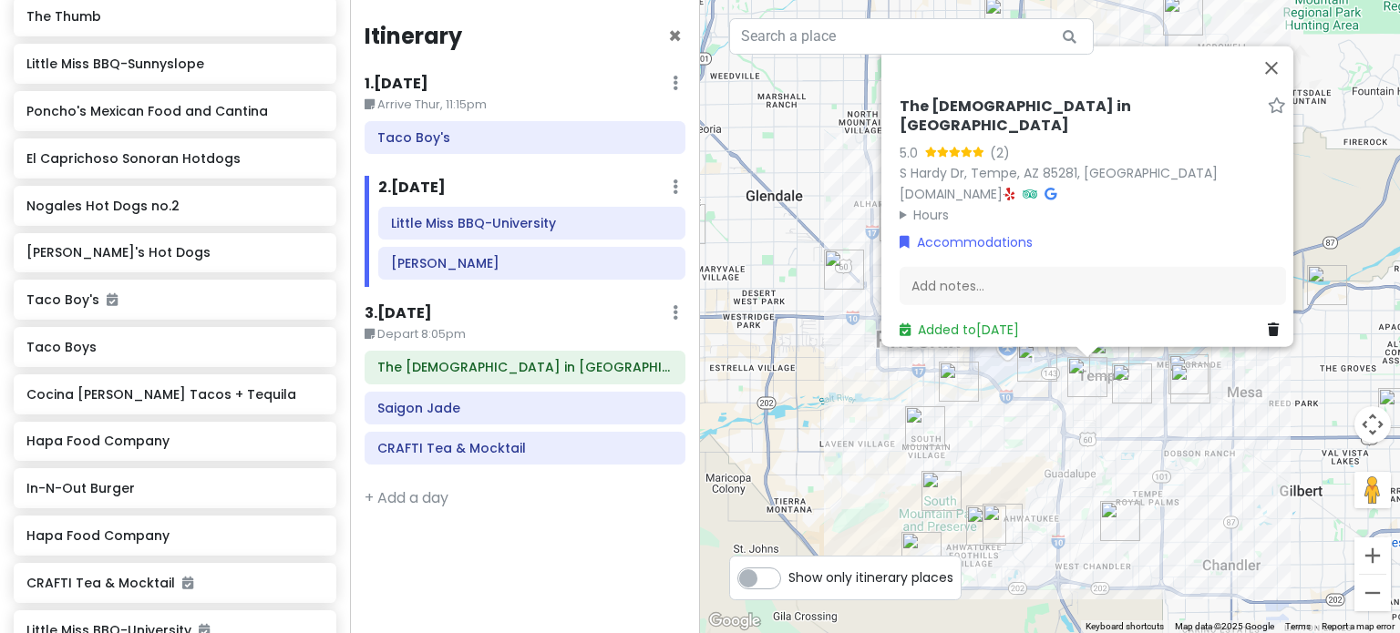
click at [1133, 437] on div "The [DEMOGRAPHIC_DATA] in Tempe 5.0 (2) [GEOGRAPHIC_DATA], [GEOGRAPHIC_DATA] [D…" at bounding box center [1050, 316] width 700 height 633
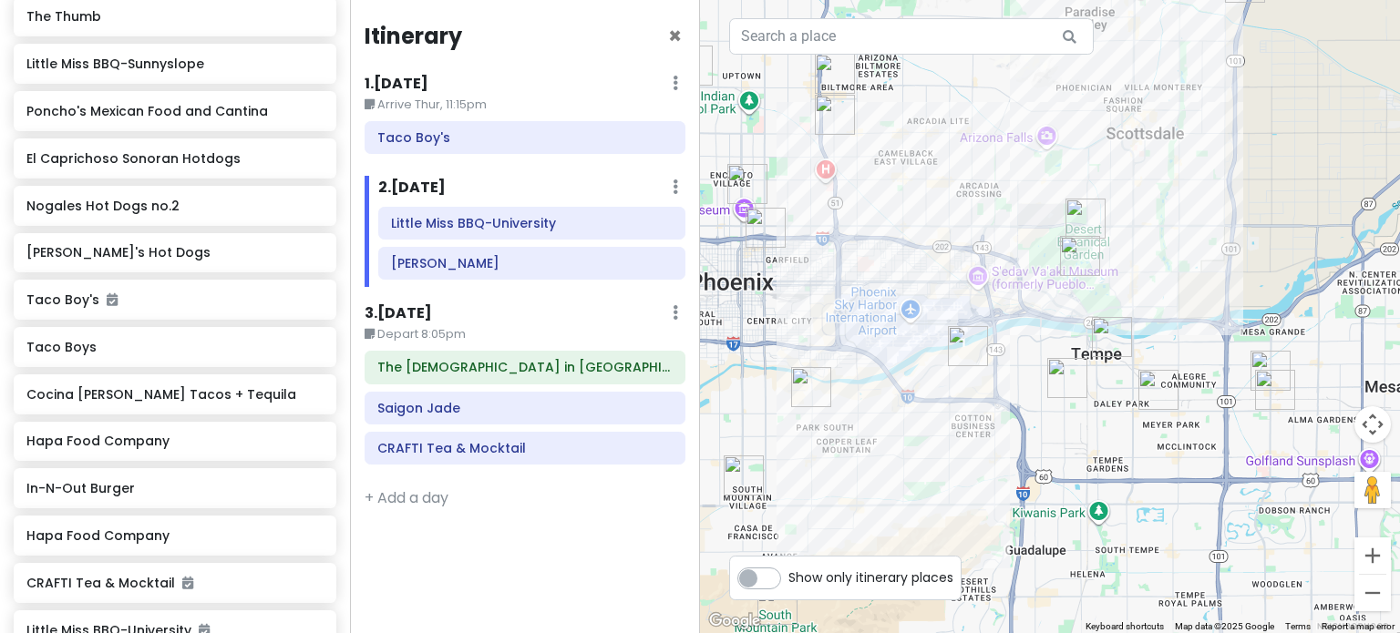
click at [1108, 325] on img "Shawarma Factory" at bounding box center [1112, 337] width 40 height 40
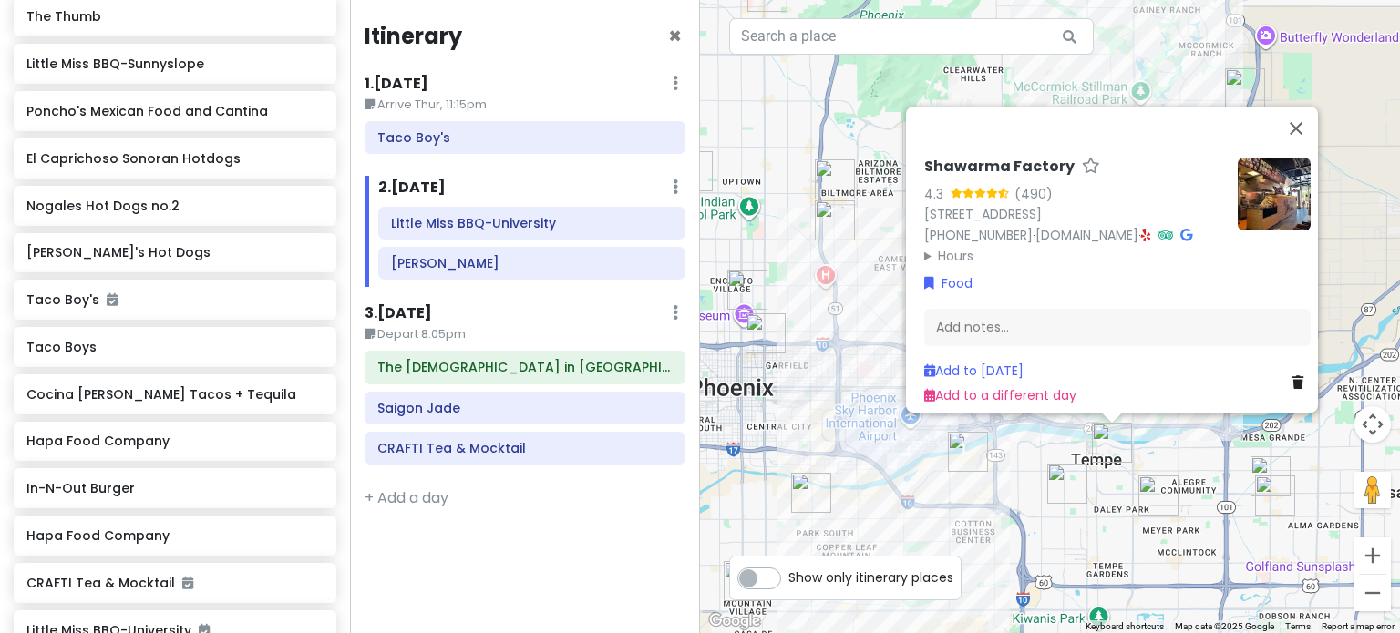
click at [1161, 492] on img "JELATO 8∞" at bounding box center [1158, 496] width 40 height 40
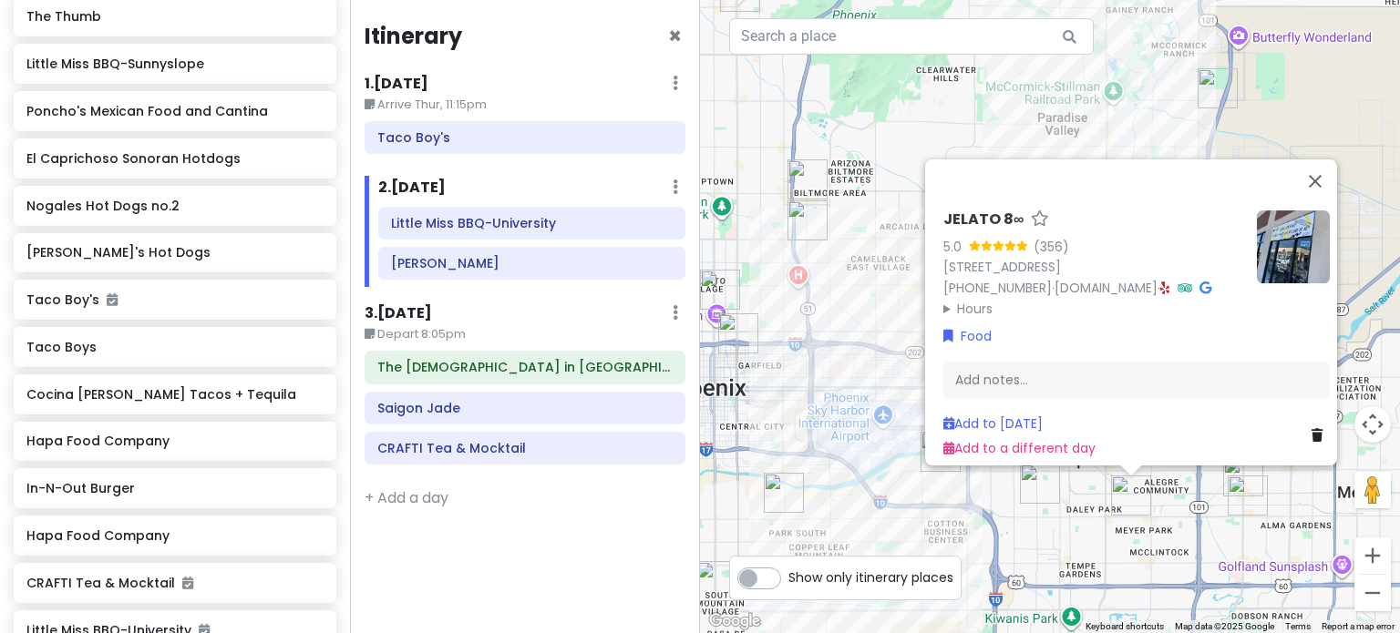
click at [1239, 495] on img "Saigon Jade" at bounding box center [1247, 496] width 40 height 40
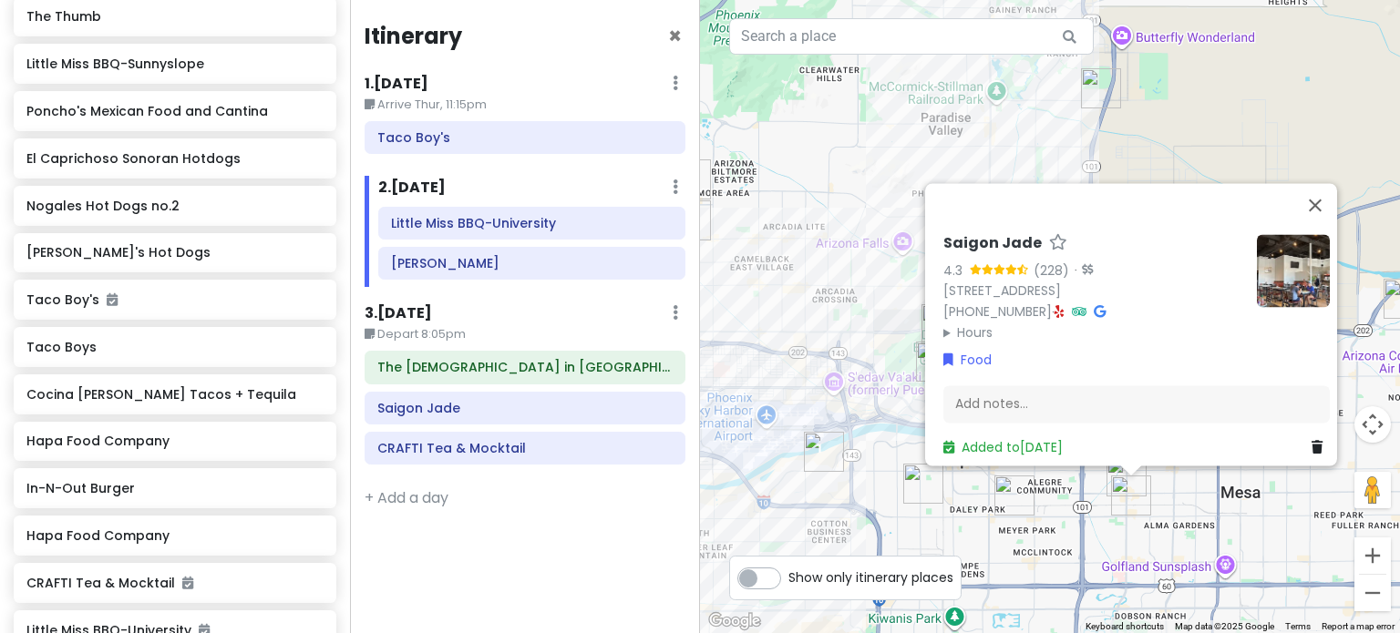
click at [1229, 506] on div "Saigon Jade 4.3 (228) · [STREET_ADDRESS] [PHONE_NUMBER] · Hours [DATE] 10:00 AM…" at bounding box center [1050, 316] width 700 height 633
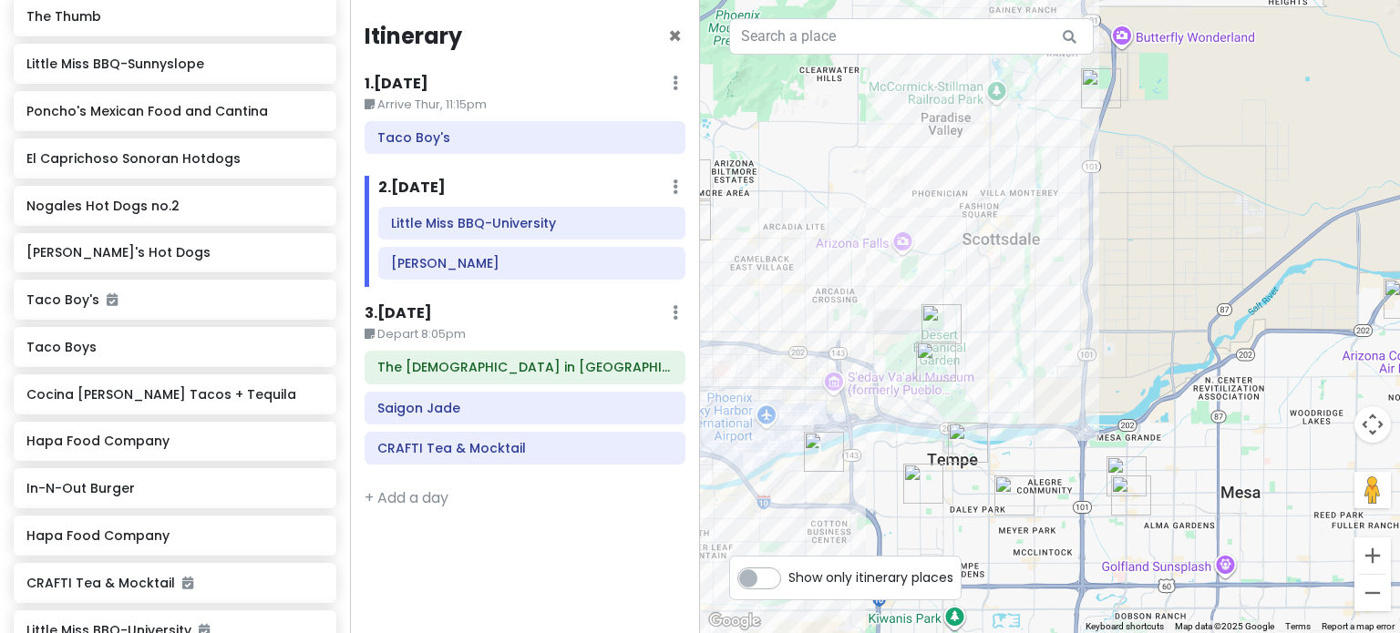
click at [960, 445] on img "Shawarma Factory" at bounding box center [968, 443] width 40 height 40
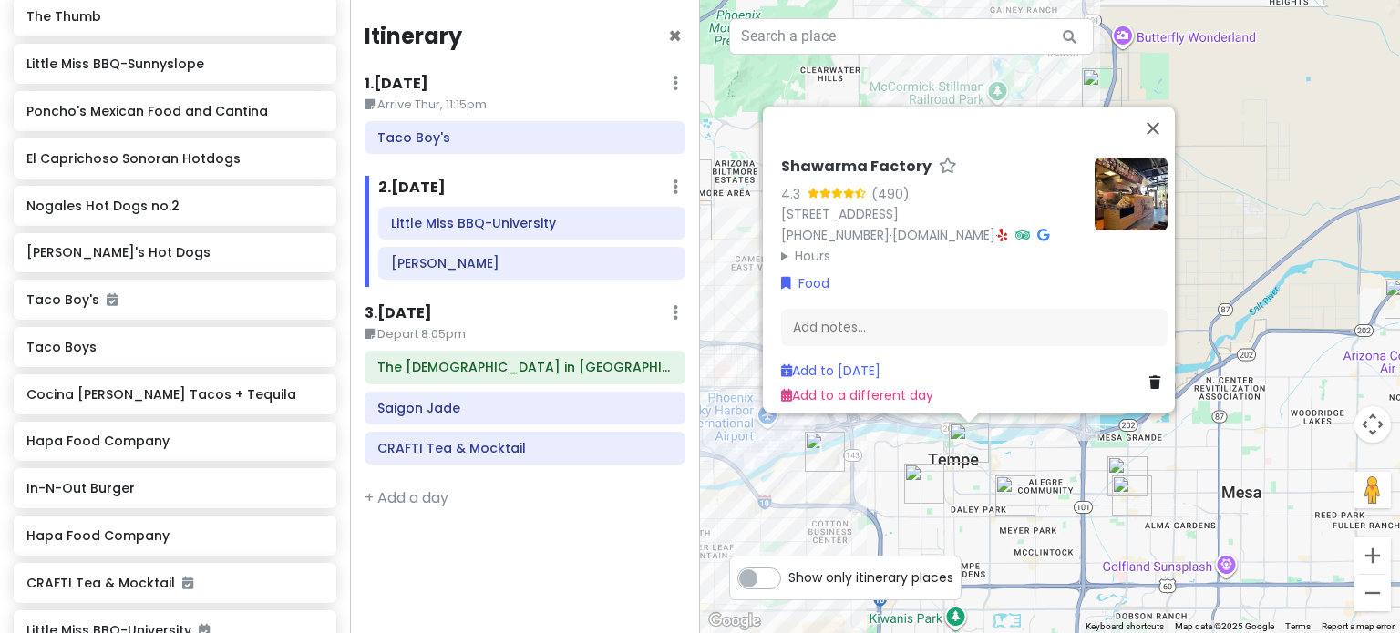
click at [1141, 484] on img "Saigon Jade" at bounding box center [1132, 496] width 40 height 40
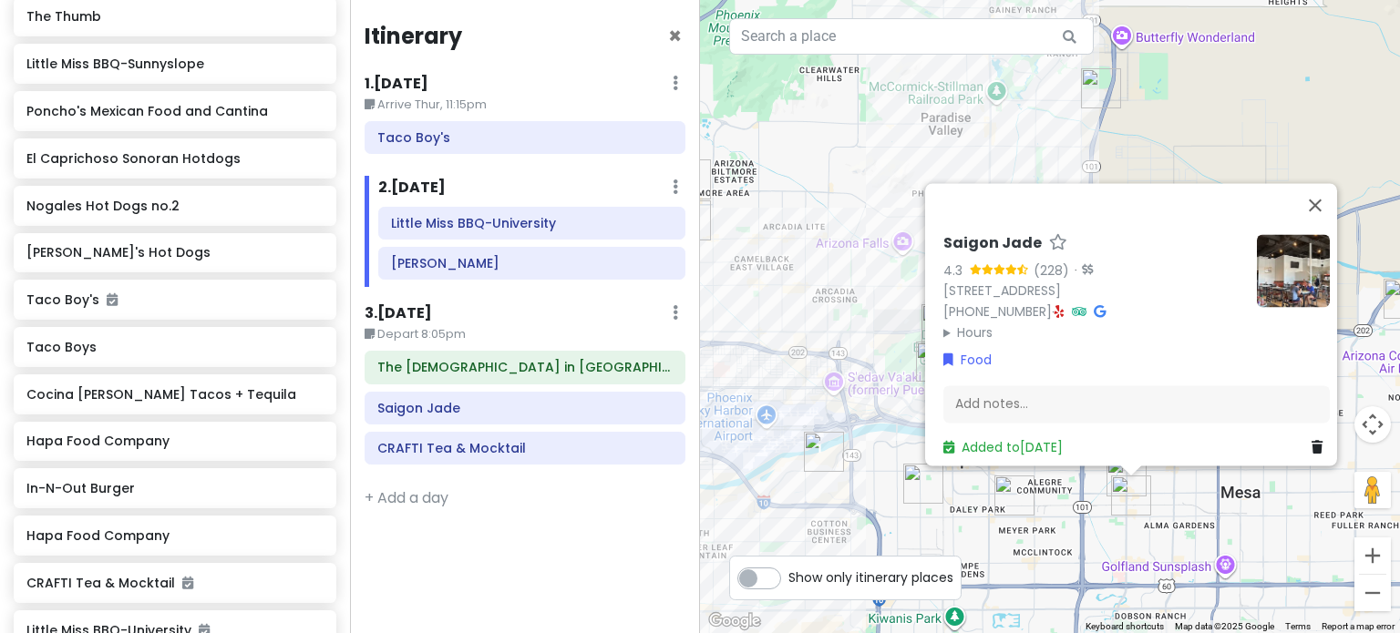
click at [1130, 539] on div "Saigon Jade 4.3 (228) · [STREET_ADDRESS] [PHONE_NUMBER] · Hours [DATE] 10:00 AM…" at bounding box center [1050, 316] width 700 height 633
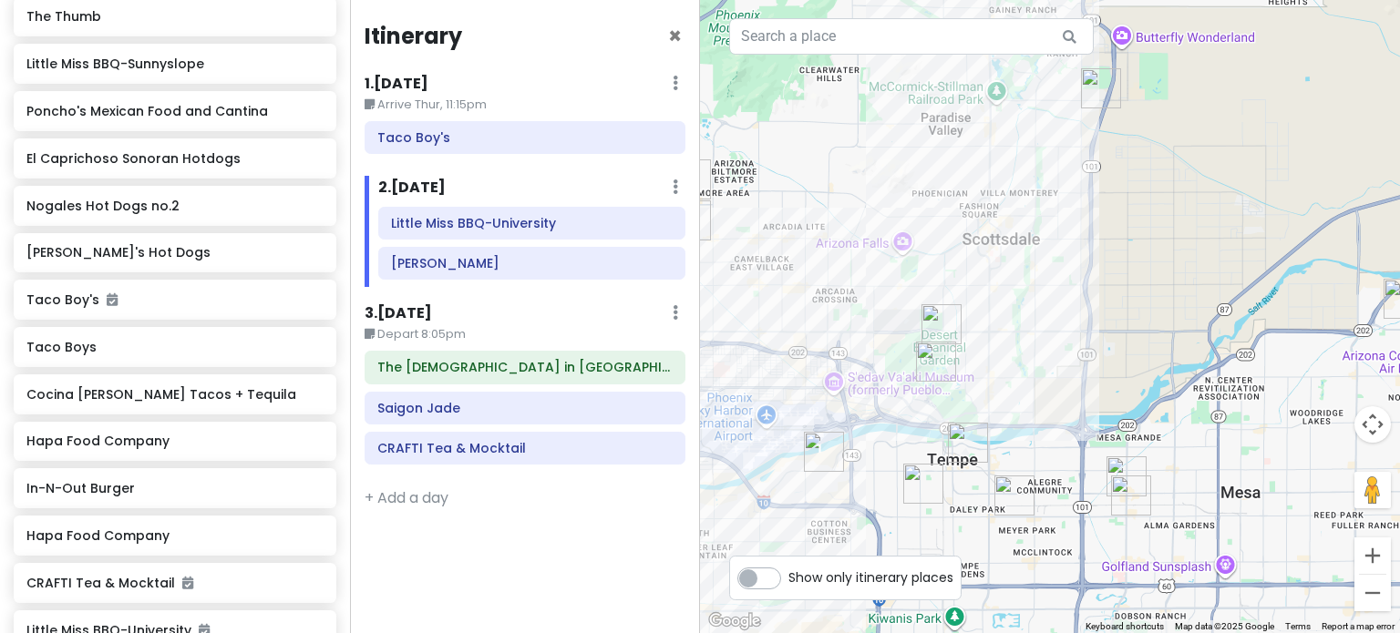
click at [1112, 472] on img "CRAFTI Tea & Mocktail" at bounding box center [1126, 477] width 40 height 40
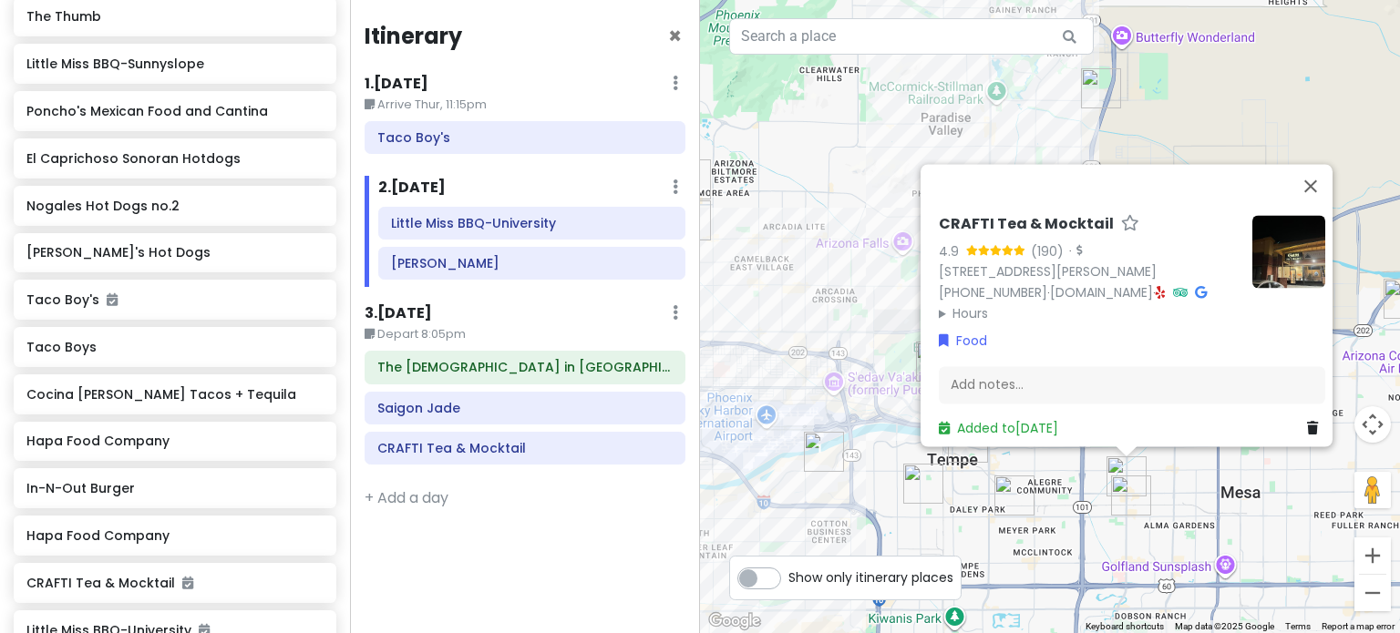
click at [1137, 508] on img "Saigon Jade" at bounding box center [1131, 496] width 40 height 40
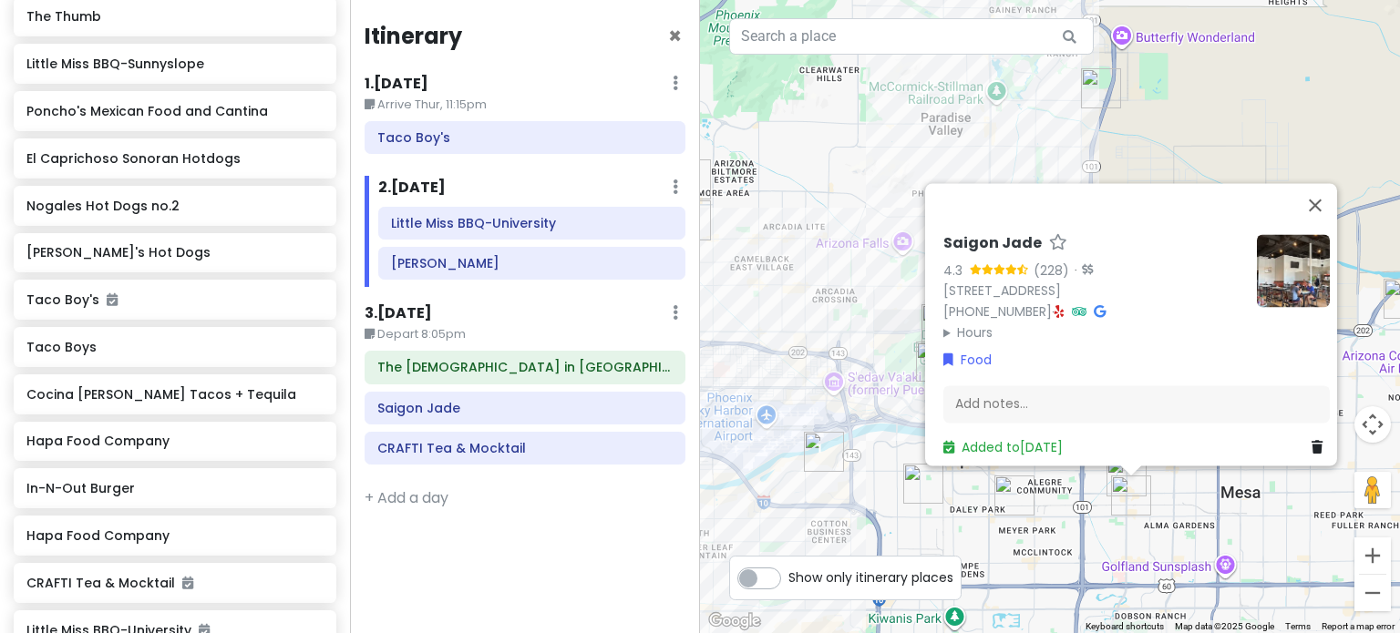
click at [1047, 519] on div "Saigon Jade 4.3 (228) · [STREET_ADDRESS] [PHONE_NUMBER] · Hours [DATE] 10:00 AM…" at bounding box center [1050, 316] width 700 height 633
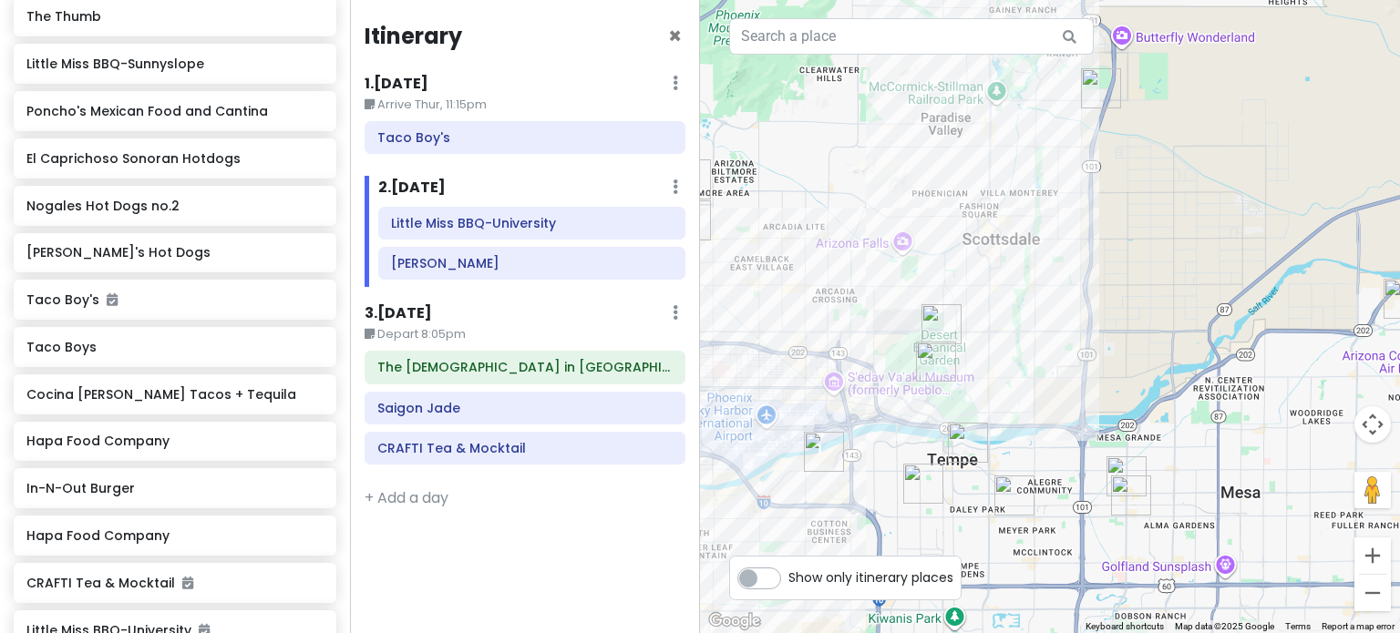
click at [1014, 496] on img "JELATO 8∞" at bounding box center [1014, 496] width 40 height 40
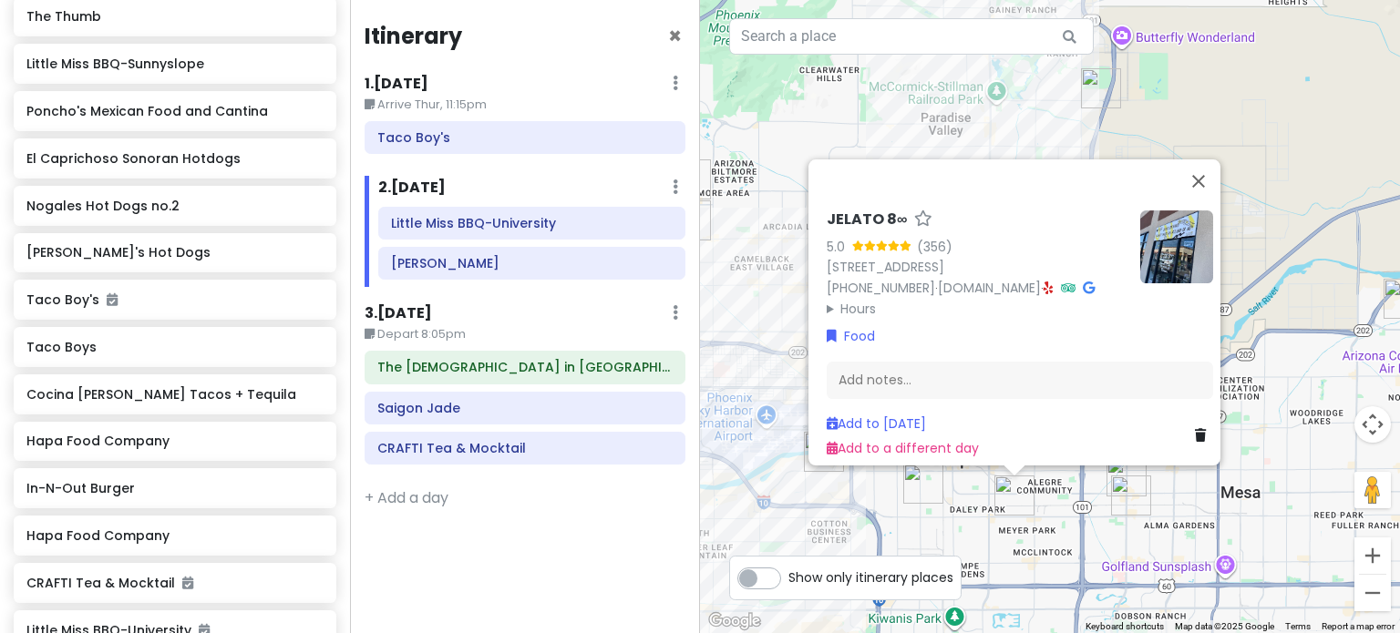
click at [988, 521] on div "JELATO 8∞ 5.0 (356) [STREET_ADDRESS] [PHONE_NUMBER] · [DOMAIN_NAME] · Hours [DA…" at bounding box center [1050, 316] width 700 height 633
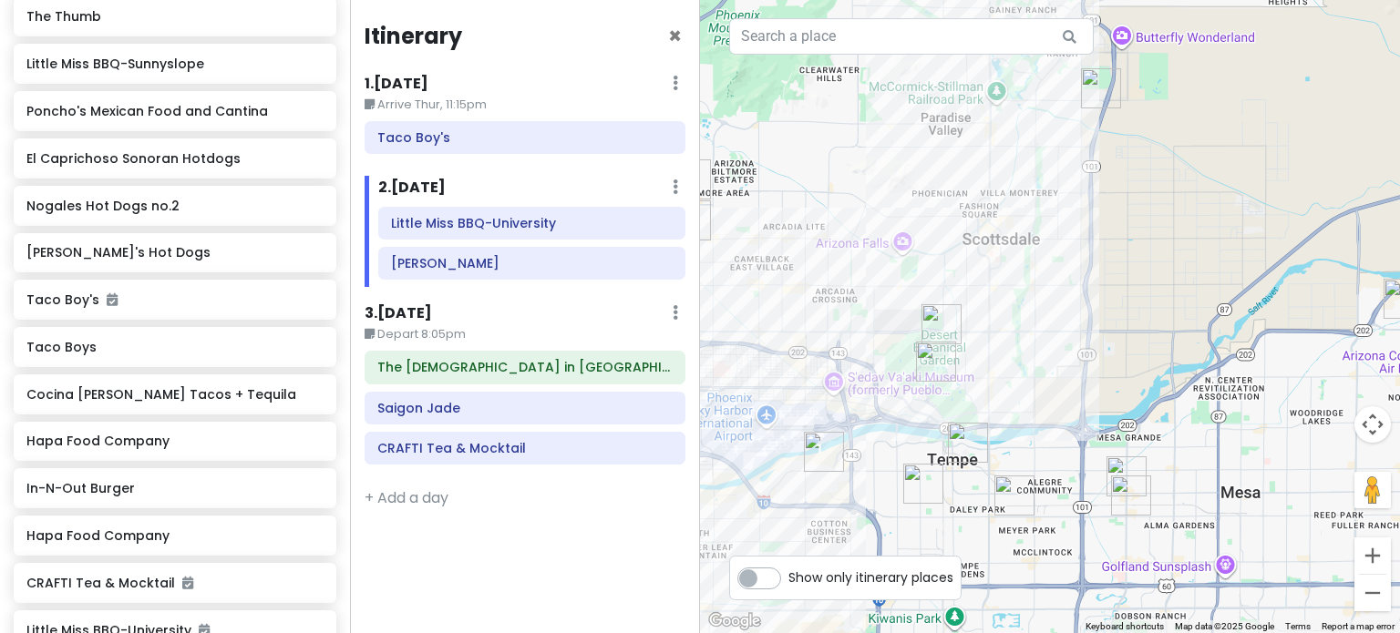
click at [953, 438] on img "Shawarma Factory" at bounding box center [968, 443] width 40 height 40
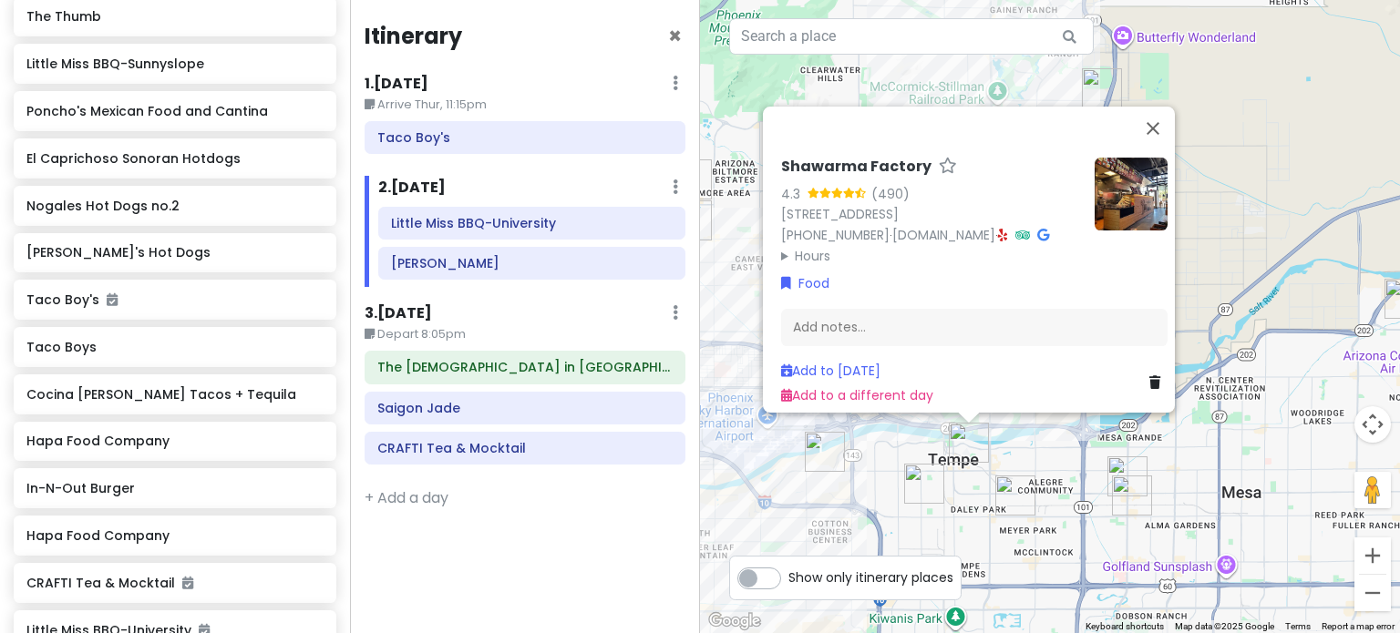
click at [1012, 491] on img "JELATO 8∞" at bounding box center [1015, 496] width 40 height 40
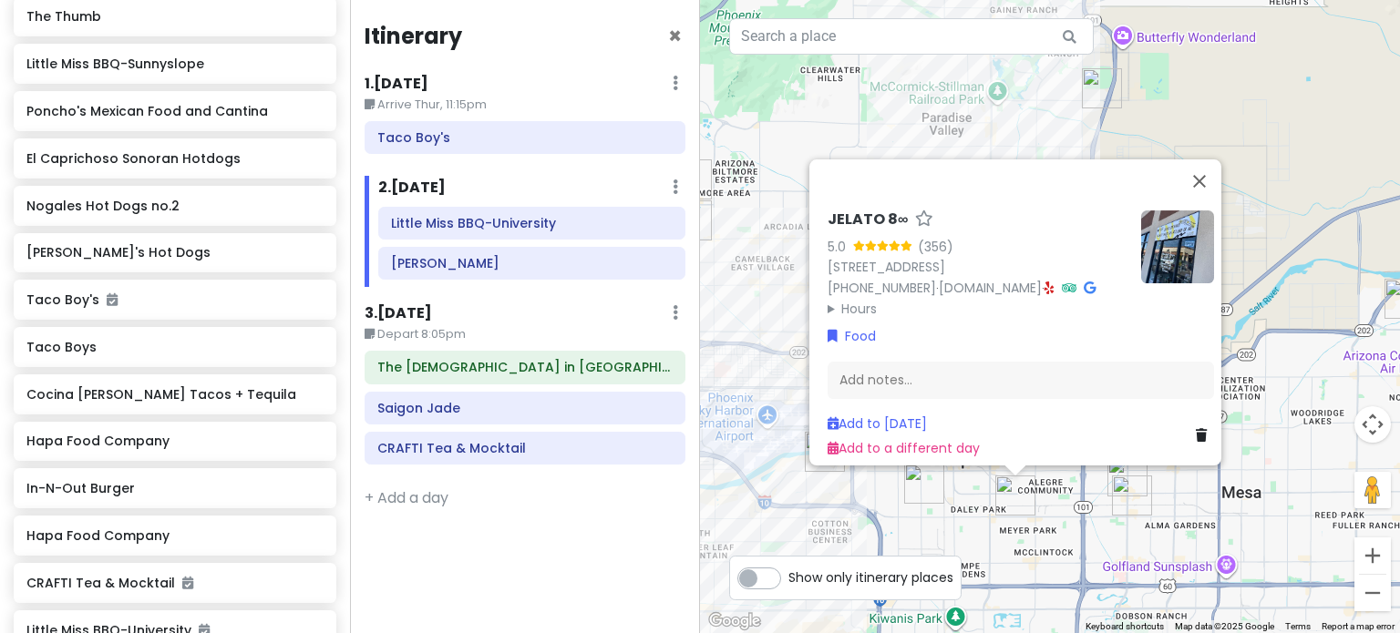
click at [1161, 243] on img at bounding box center [1177, 247] width 73 height 73
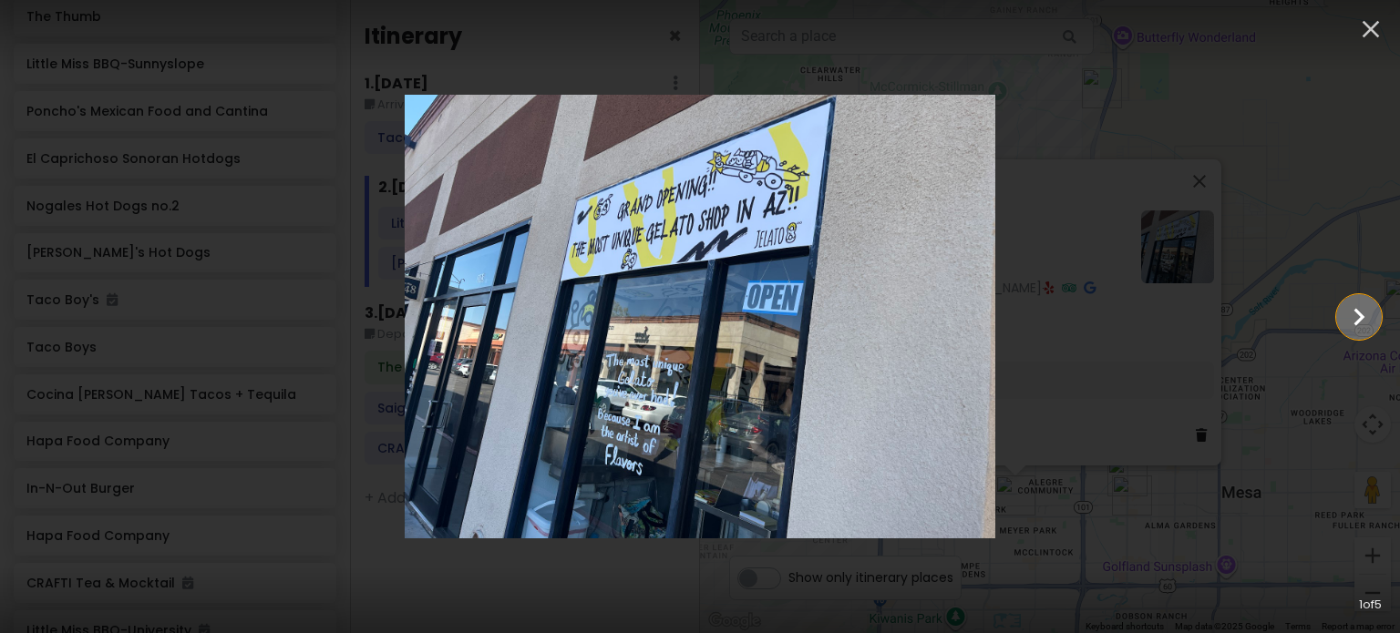
click at [1356, 323] on icon "Show slide 2 of 5" at bounding box center [1359, 316] width 11 height 17
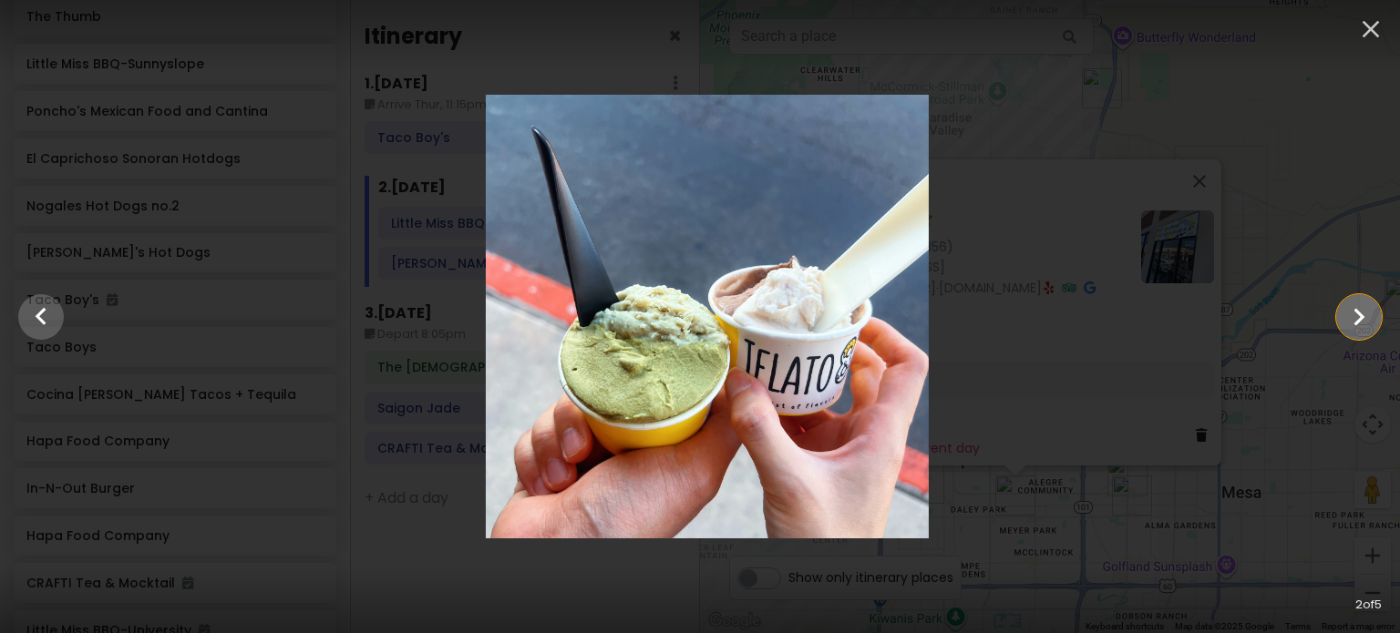
click at [1356, 323] on icon "Show slide 3 of 5" at bounding box center [1359, 316] width 11 height 17
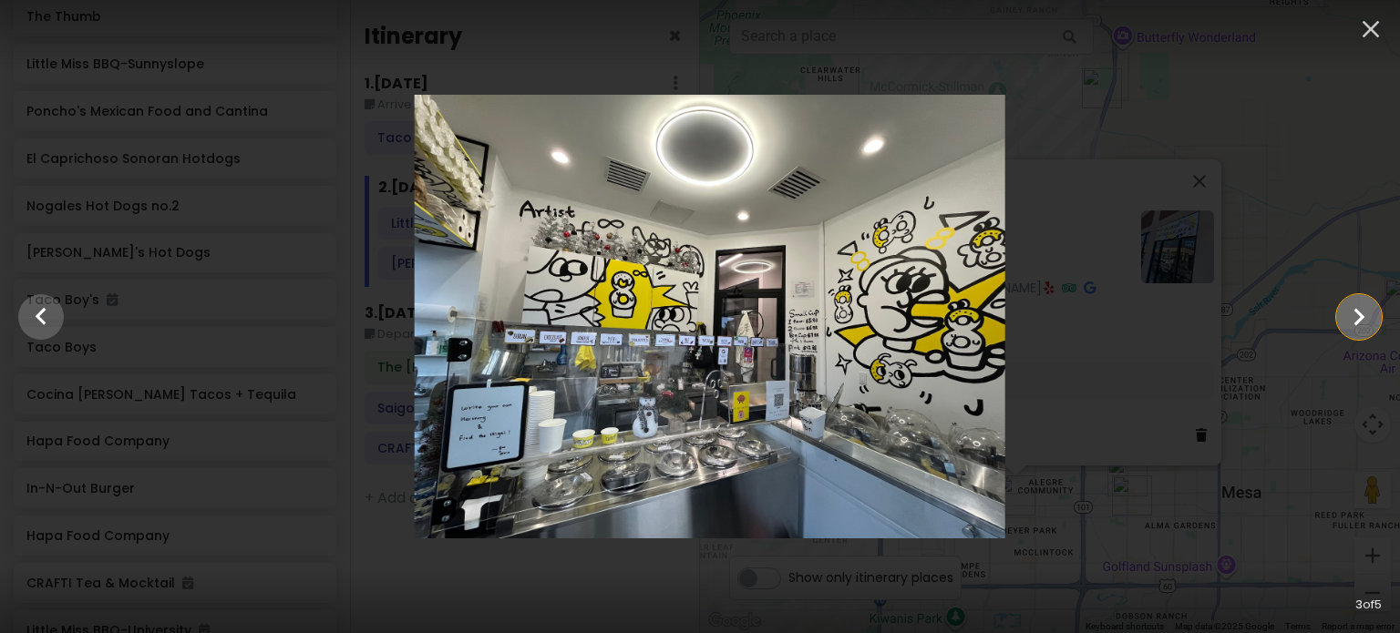
click at [1356, 323] on icon "Show slide 4 of 5" at bounding box center [1359, 316] width 11 height 17
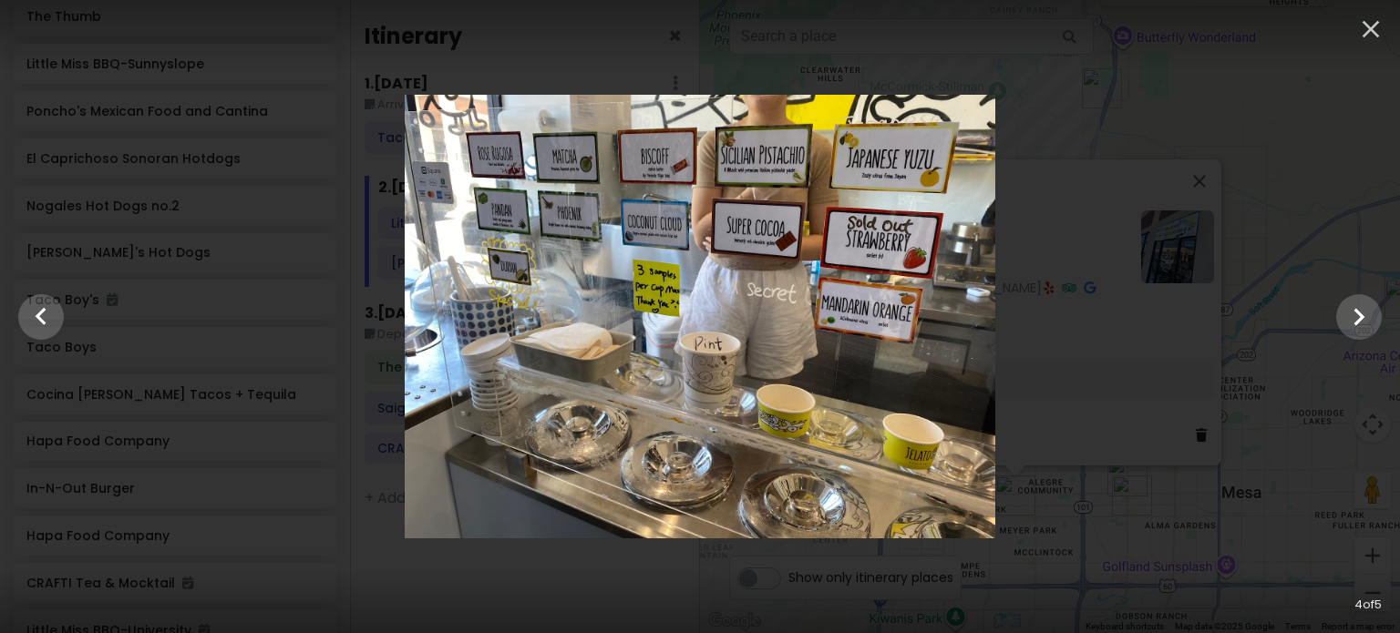
click at [1141, 303] on div at bounding box center [700, 317] width 1400 height 444
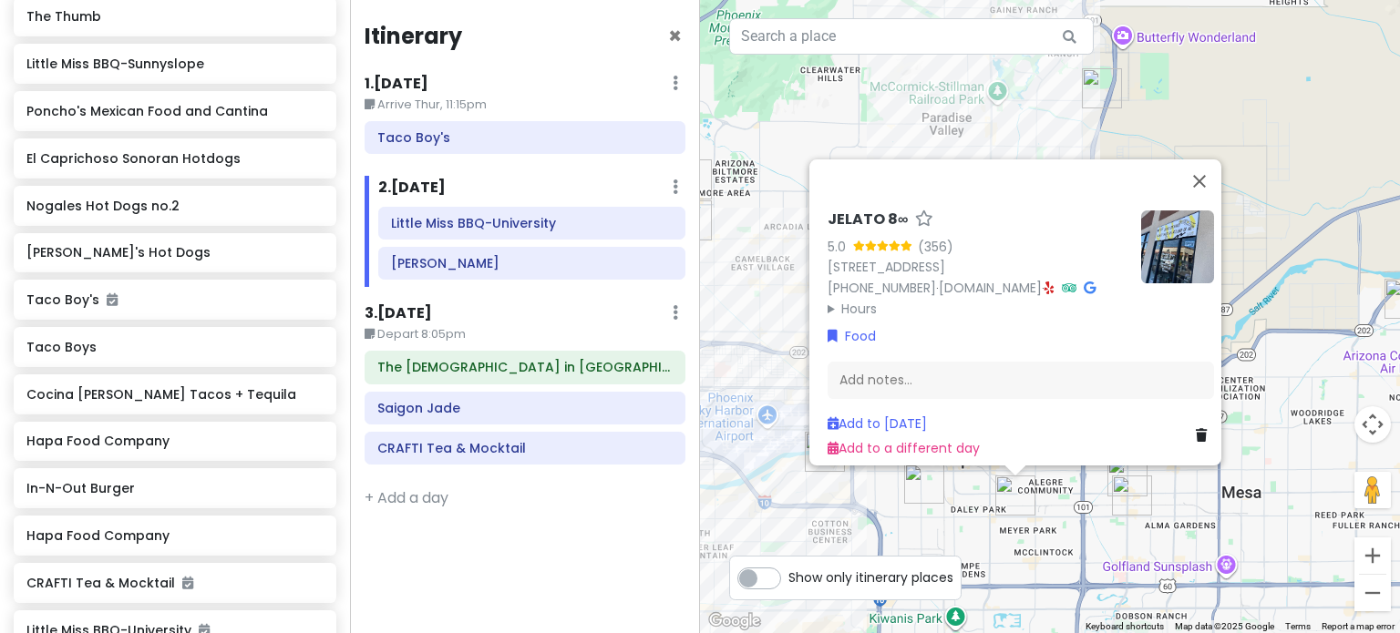
click at [1236, 292] on div "JELATO 8∞ 5.0 (356) [STREET_ADDRESS] [PHONE_NUMBER] · [DOMAIN_NAME] · Hours [DA…" at bounding box center [1050, 316] width 700 height 633
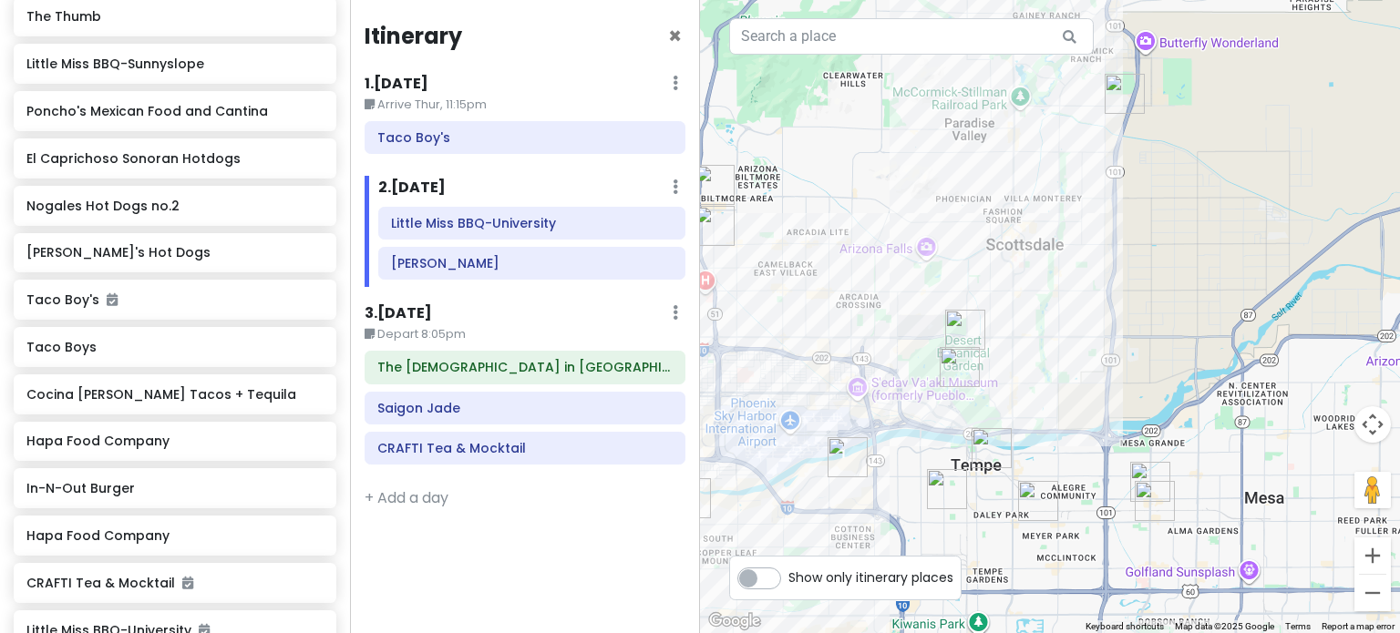
drag, startPoint x: 933, startPoint y: 381, endPoint x: 1003, endPoint y: 457, distance: 103.8
click at [1003, 457] on div at bounding box center [1050, 316] width 700 height 633
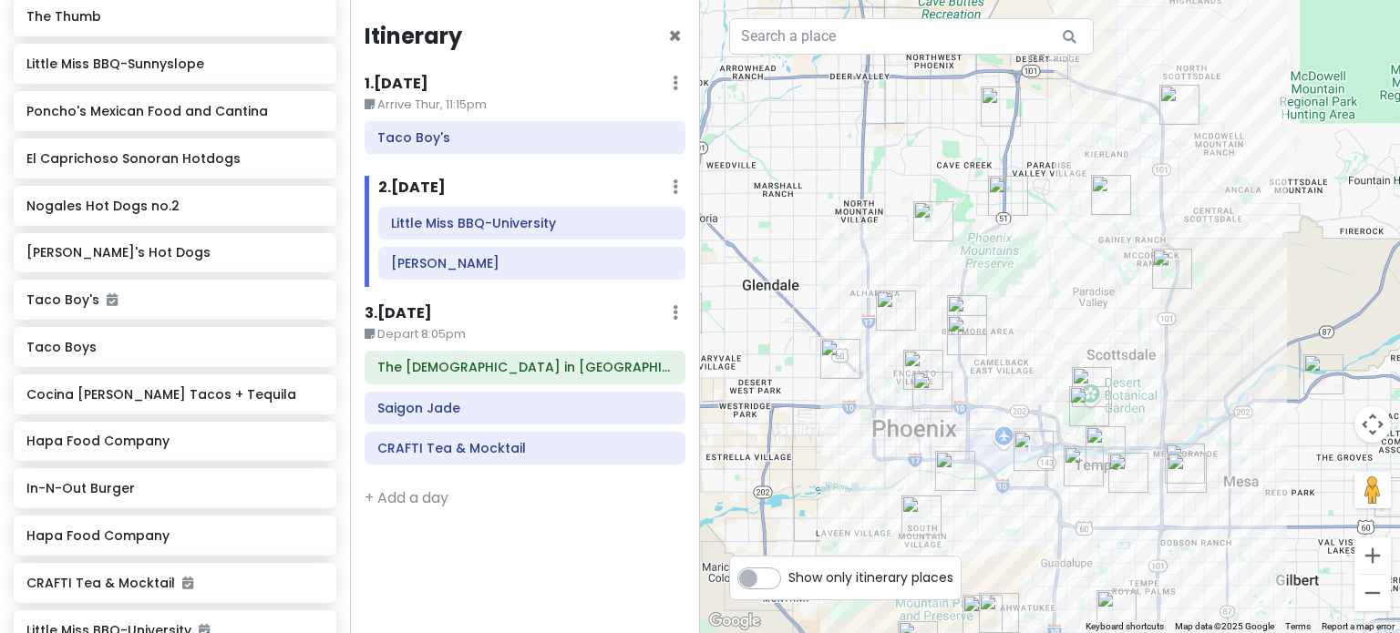
drag, startPoint x: 1175, startPoint y: 112, endPoint x: 1155, endPoint y: 287, distance: 176.1
click at [1155, 287] on div at bounding box center [1050, 316] width 700 height 633
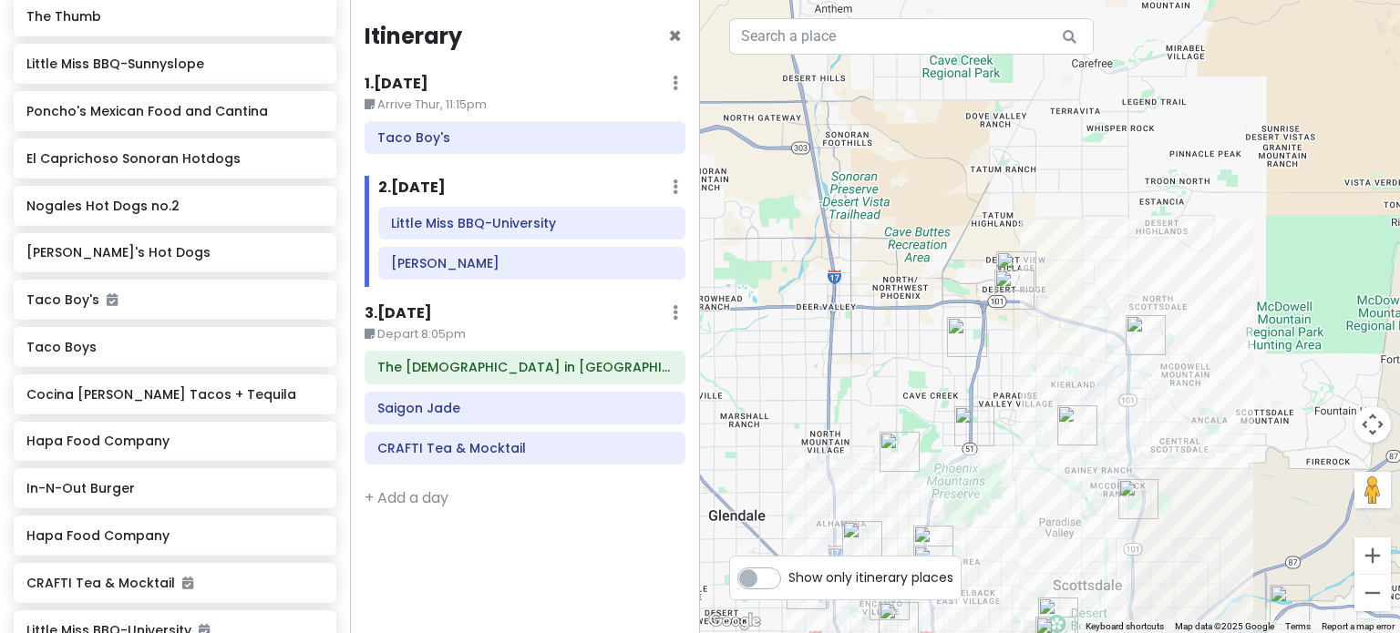
click at [1137, 323] on img "The Thumb" at bounding box center [1145, 335] width 40 height 40
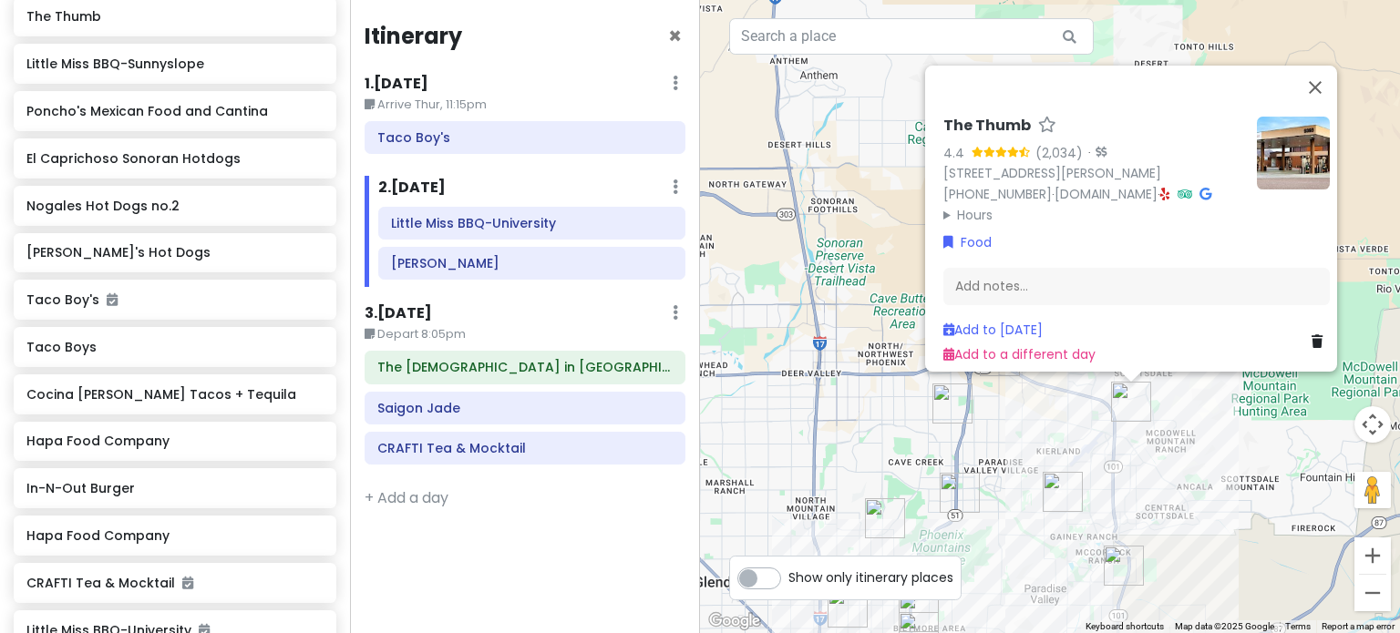
click at [991, 422] on div "The Thumb 4.4 (2,034) · [STREET_ADDRESS][PERSON_NAME] [PHONE_NUMBER] · [DOMAIN_…" at bounding box center [1050, 316] width 700 height 633
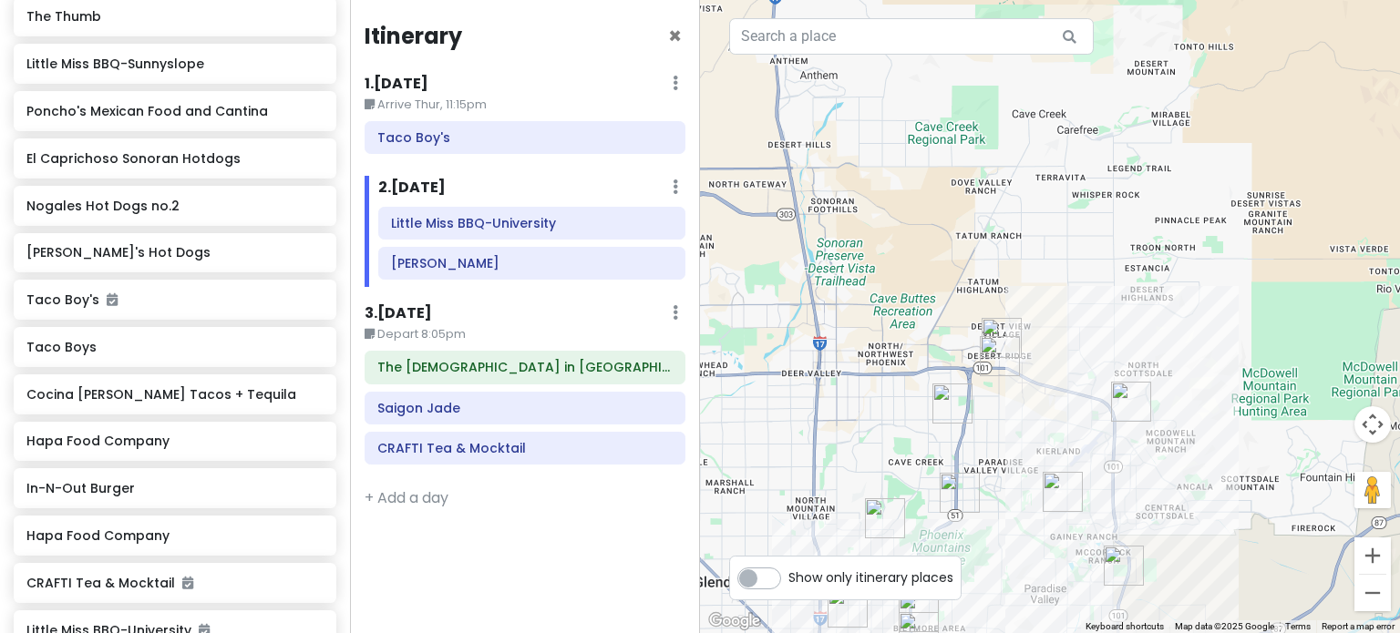
click at [993, 327] on img "In-N-Out Burger" at bounding box center [1001, 338] width 40 height 40
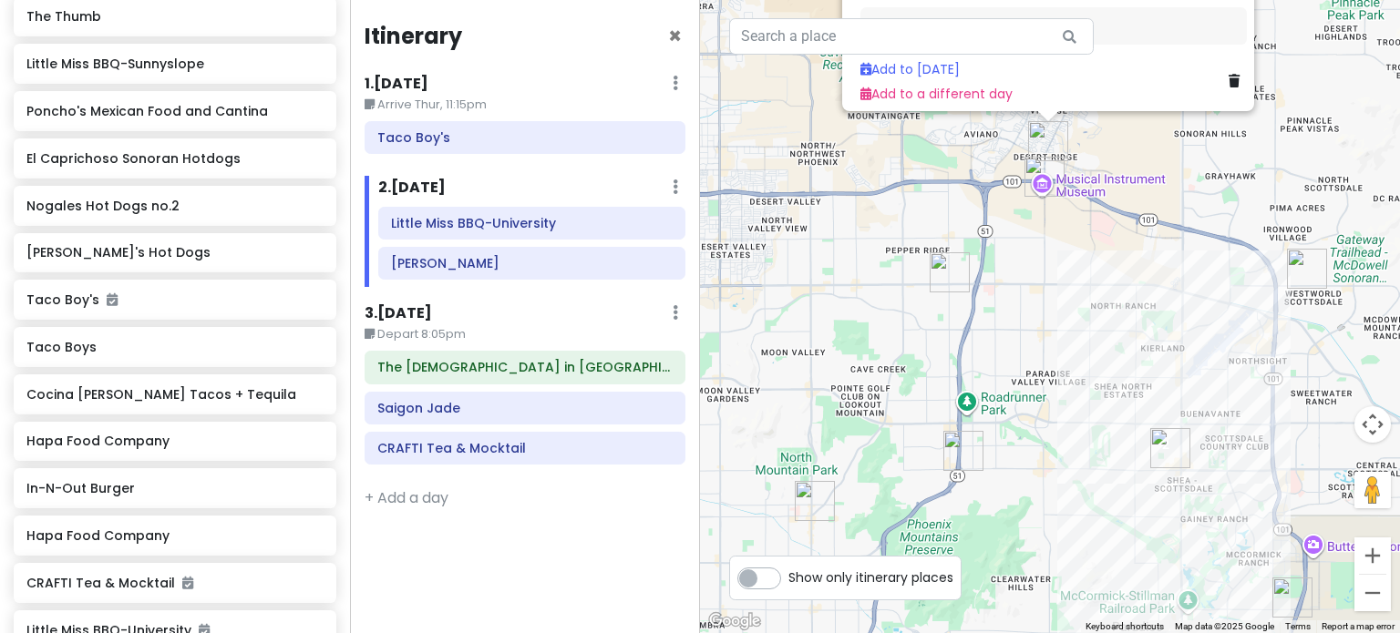
drag, startPoint x: 983, startPoint y: 469, endPoint x: 1079, endPoint y: 254, distance: 235.4
click at [1079, 254] on div "In-N-Out Burger 4.6 (3,311) · [STREET_ADDRESS][PERSON_NAME] [PHONE_NUMBER] · [D…" at bounding box center [1050, 316] width 700 height 633
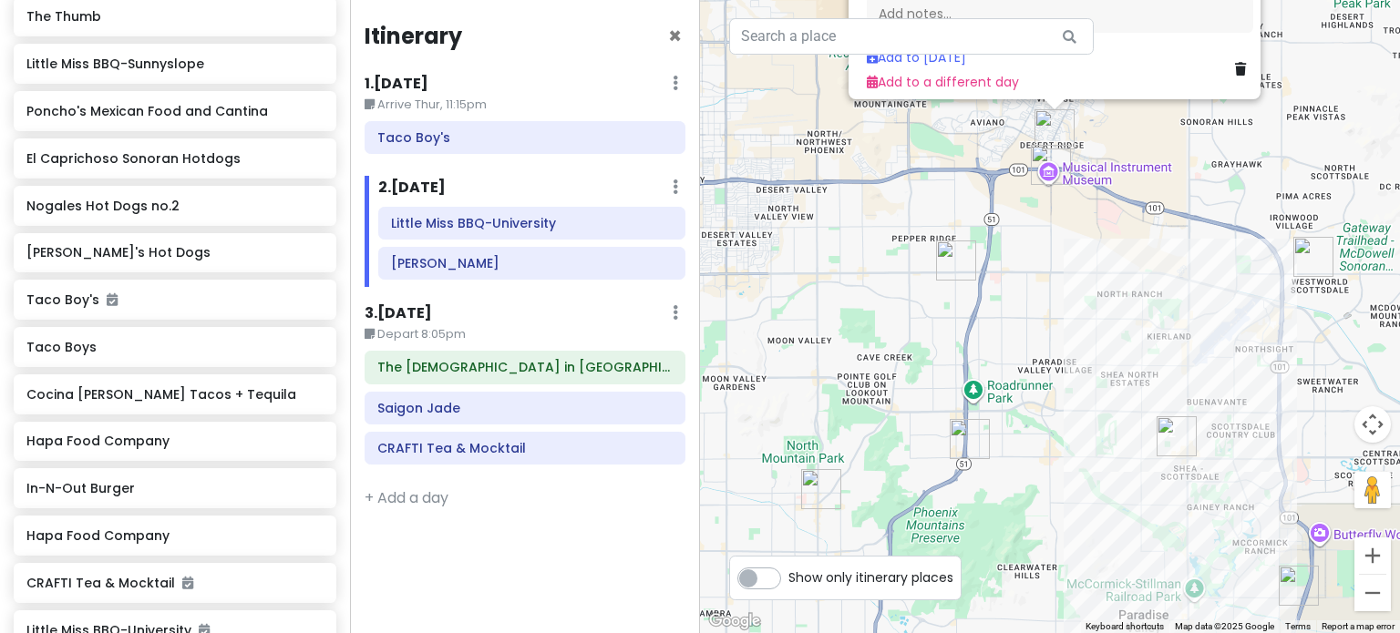
click at [964, 252] on img "Lupita's Hot Dogs" at bounding box center [956, 261] width 40 height 40
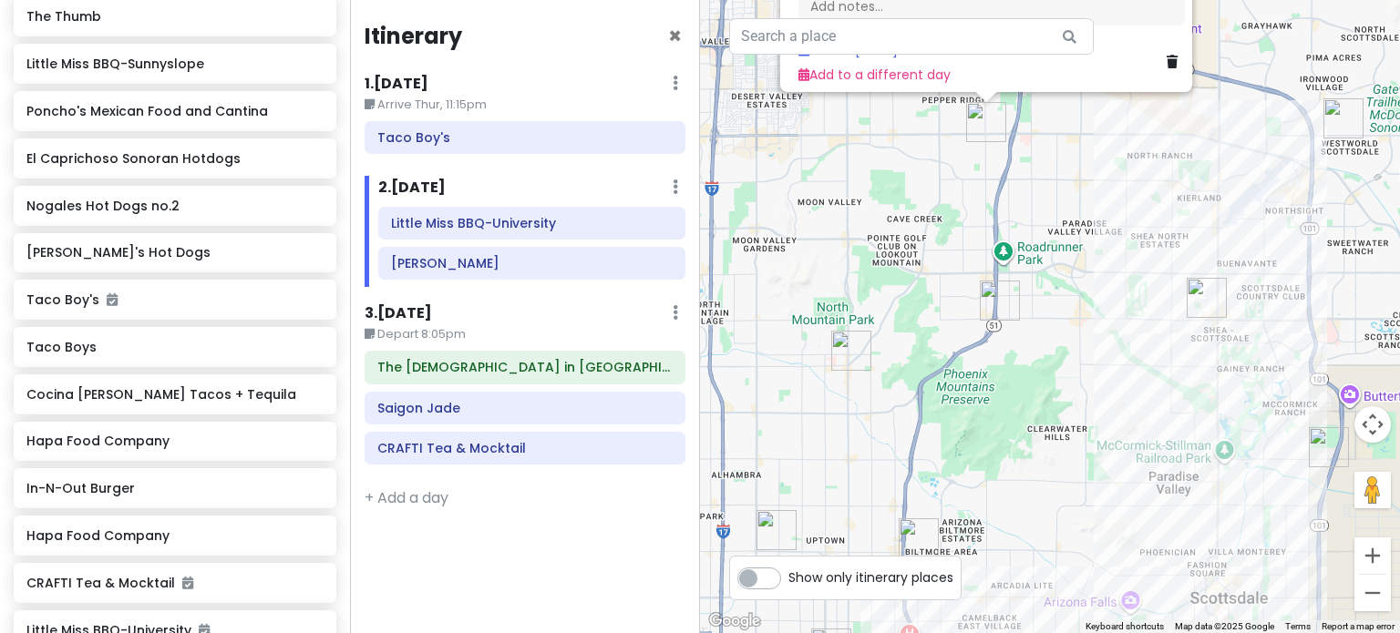
drag, startPoint x: 1044, startPoint y: 519, endPoint x: 1054, endPoint y: 267, distance: 252.6
click at [1054, 267] on div "[PERSON_NAME]'s Hot Dogs 4.6 (1,033) · [STREET_ADDRESS] [PHONE_NUMBER] · [DOMAI…" at bounding box center [1050, 316] width 700 height 633
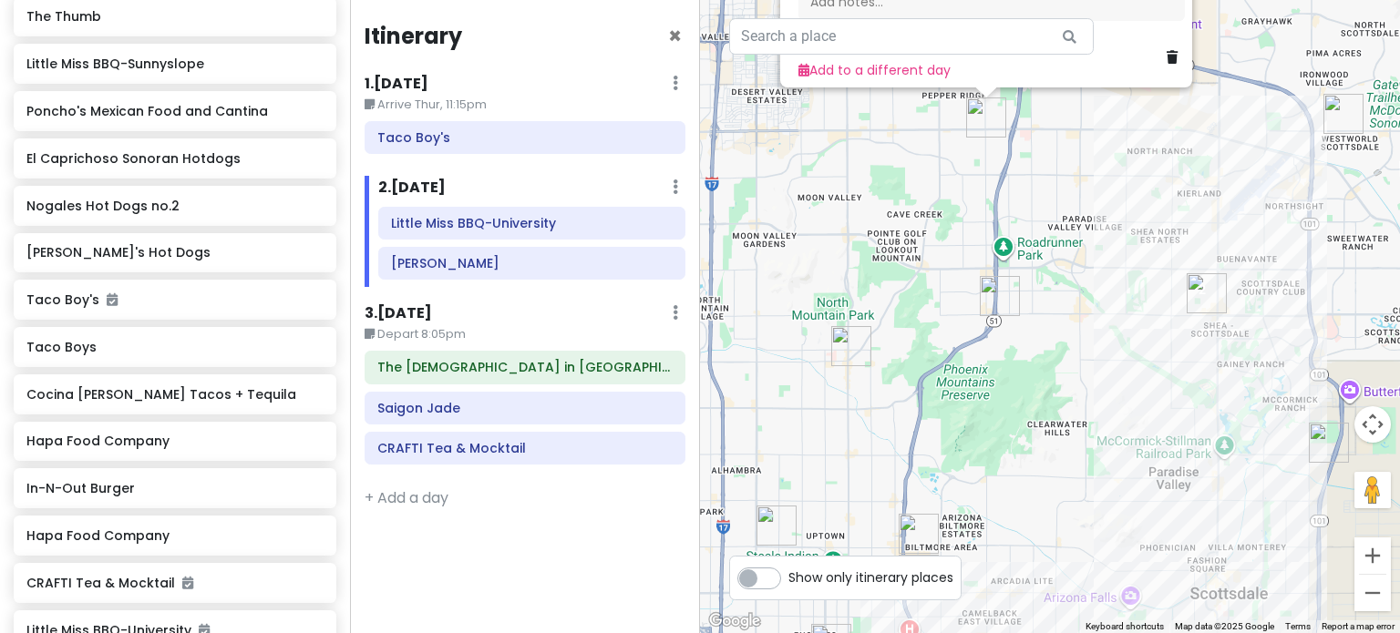
click at [1005, 292] on img "Hapa Food Company" at bounding box center [1000, 296] width 40 height 40
click at [1005, 291] on img "Hapa Food Company" at bounding box center [1000, 296] width 40 height 40
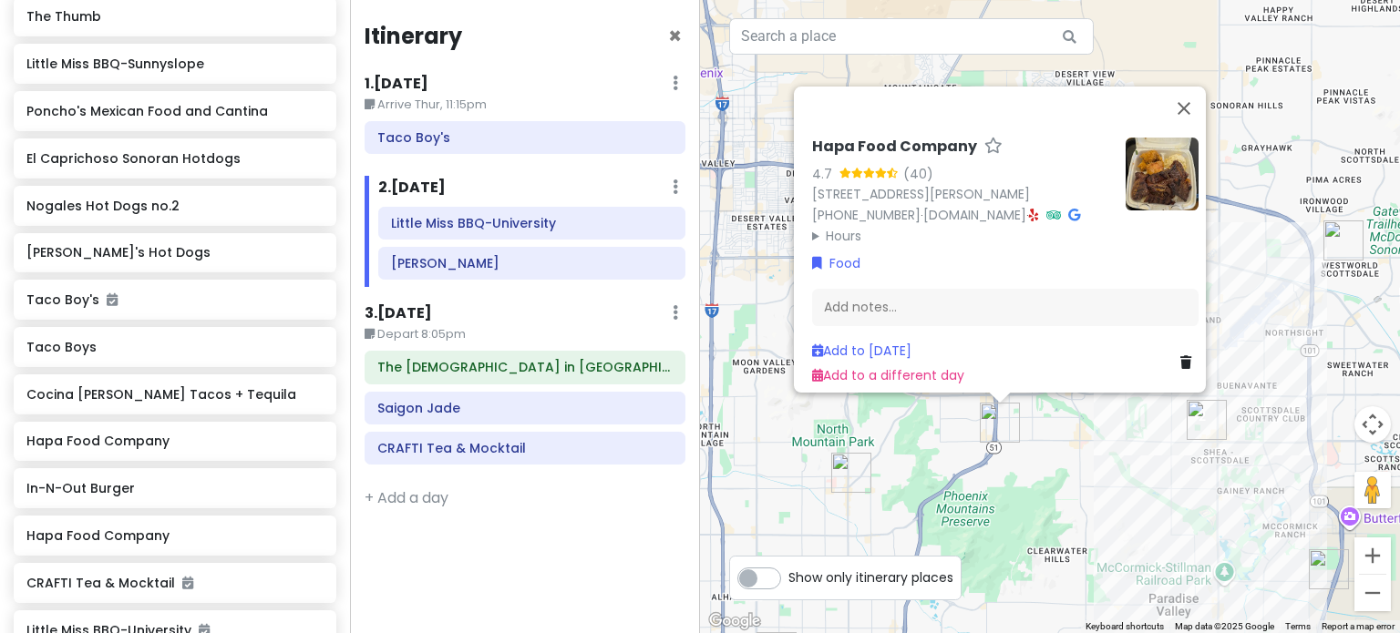
click at [1075, 448] on div "Hapa Food Company 4.7 (40) [STREET_ADDRESS][PERSON_NAME] [PHONE_NUMBER] · [DOMA…" at bounding box center [1050, 316] width 700 height 633
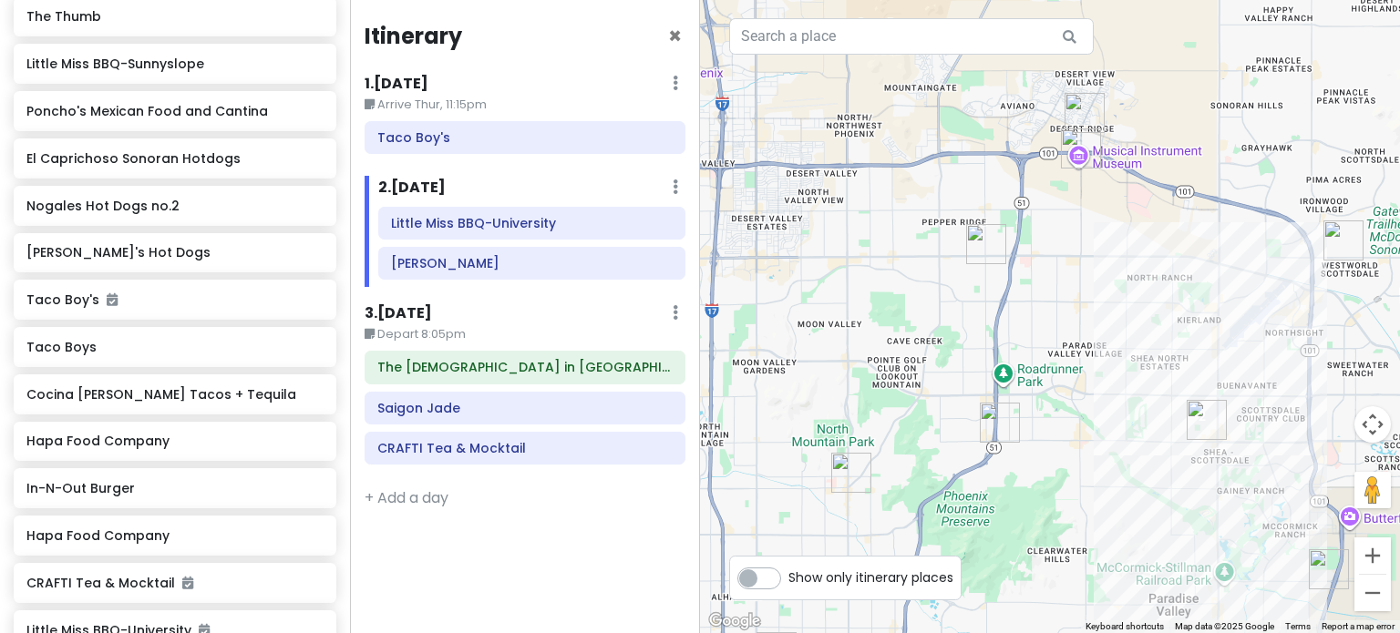
click at [1077, 119] on img "In-N-Out Burger" at bounding box center [1084, 113] width 40 height 40
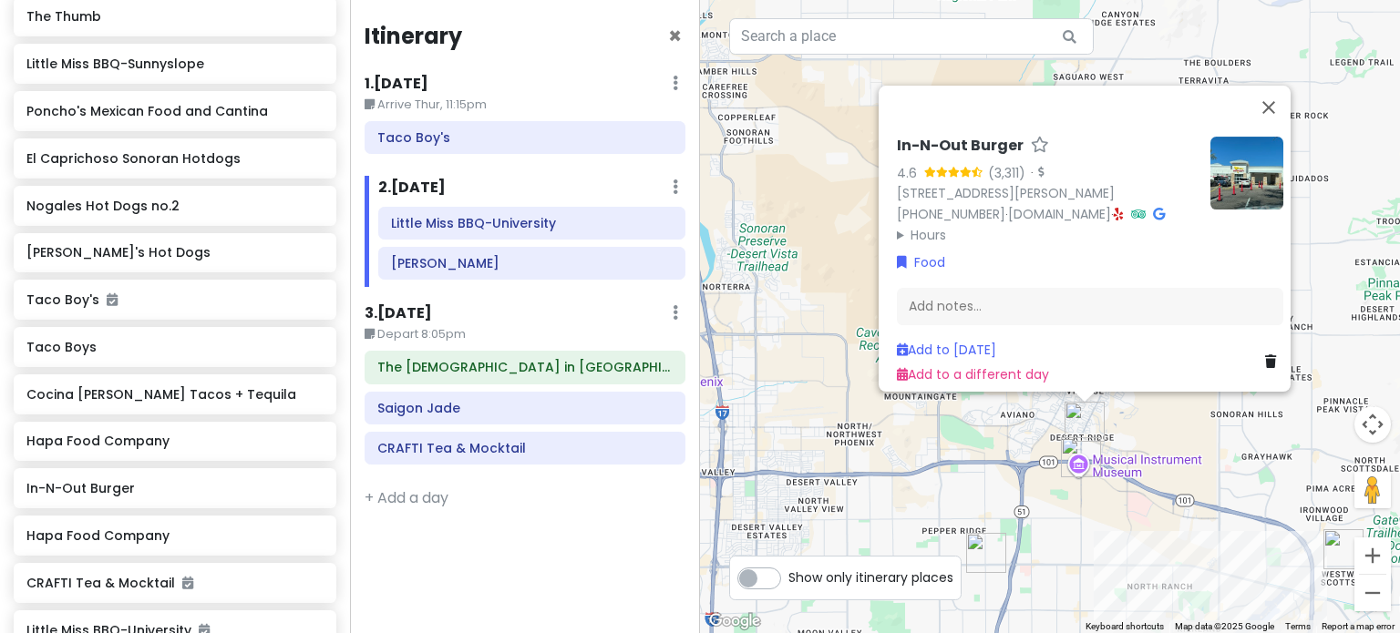
click at [966, 541] on img "Lupita's Hot Dogs" at bounding box center [986, 553] width 40 height 40
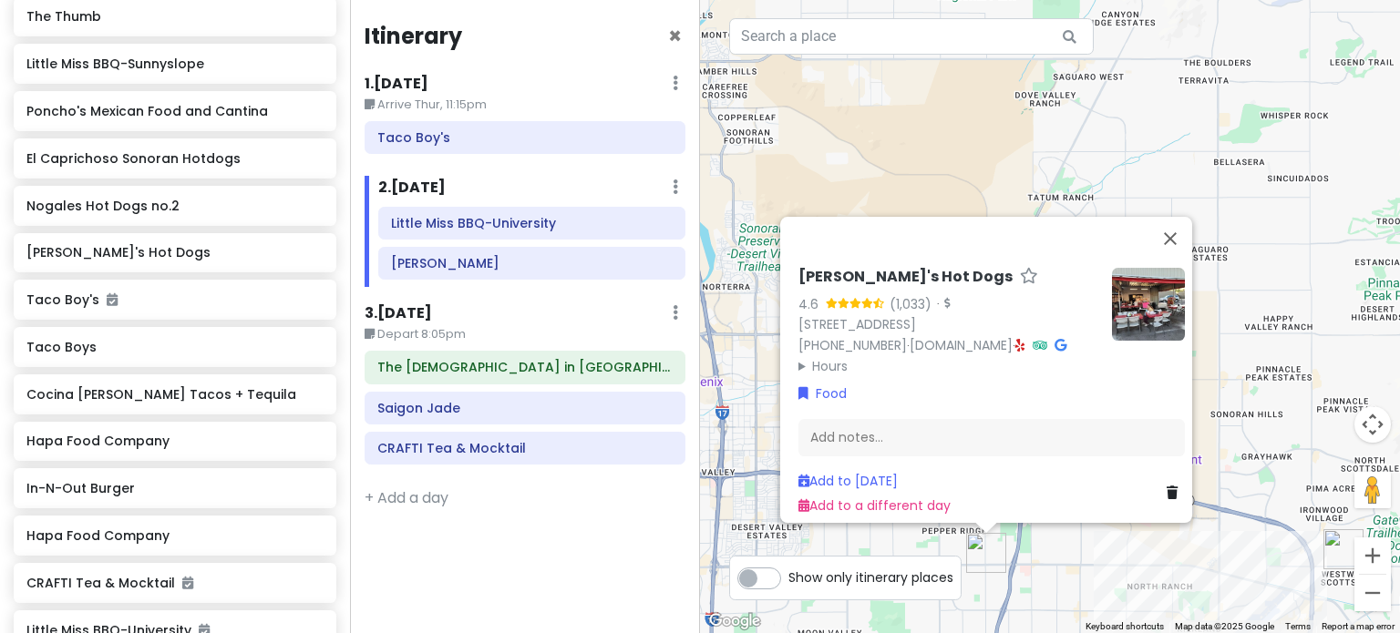
click at [1153, 319] on img at bounding box center [1148, 304] width 73 height 73
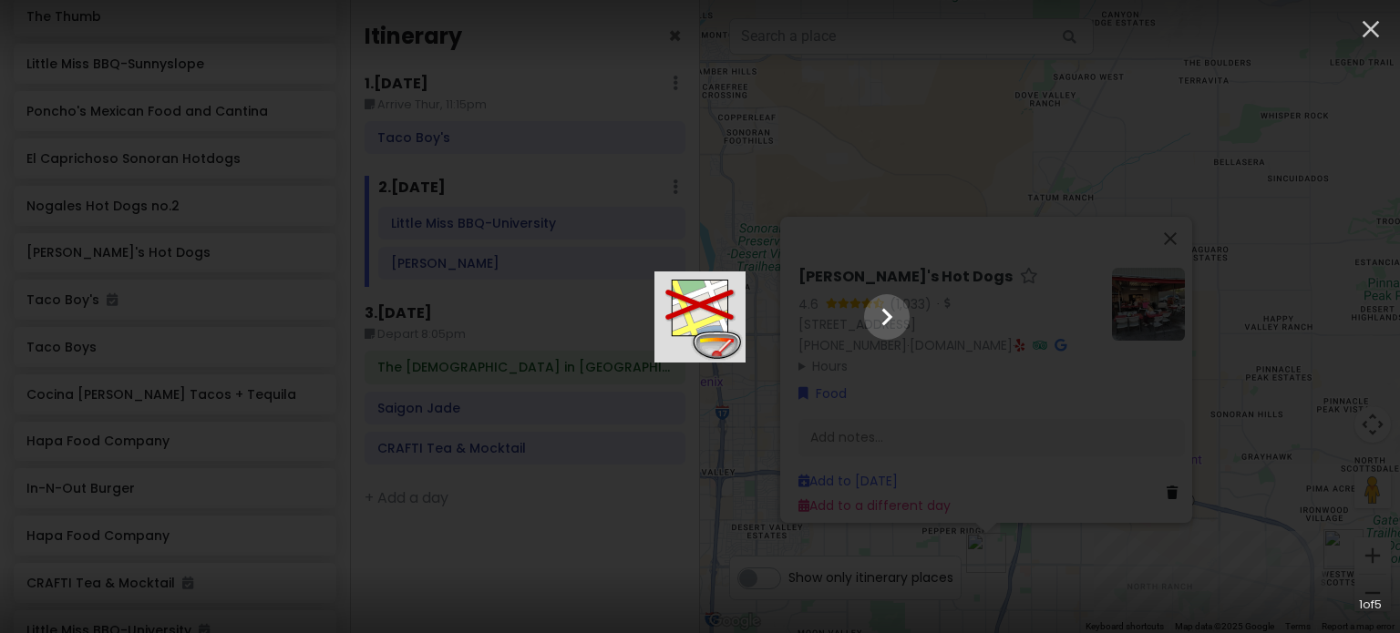
drag, startPoint x: 1393, startPoint y: 309, endPoint x: 1376, endPoint y: 311, distance: 17.4
click at [928, 309] on div at bounding box center [700, 317] width 456 height 91
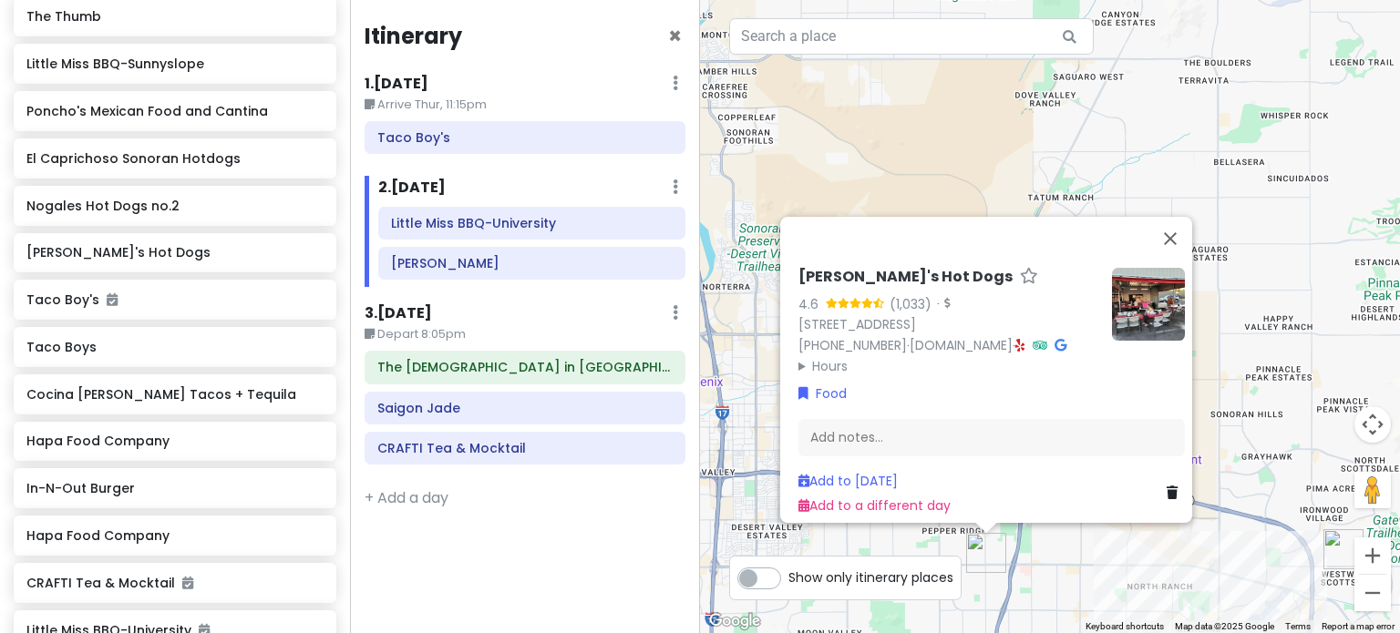
click at [1272, 375] on div "[PERSON_NAME]'s Hot Dogs 4.6 (1,033) · [STREET_ADDRESS] [PHONE_NUMBER] · [DOMAI…" at bounding box center [1050, 316] width 700 height 633
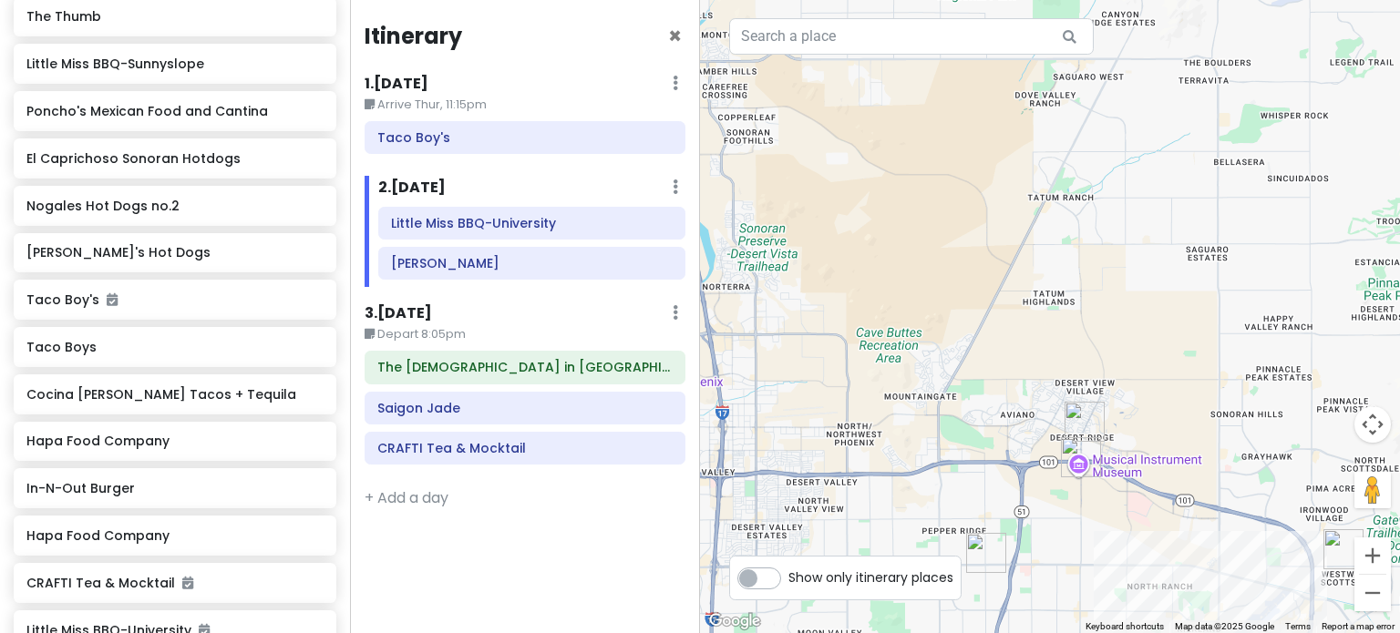
click at [991, 553] on img "Lupita's Hot Dogs" at bounding box center [986, 553] width 40 height 40
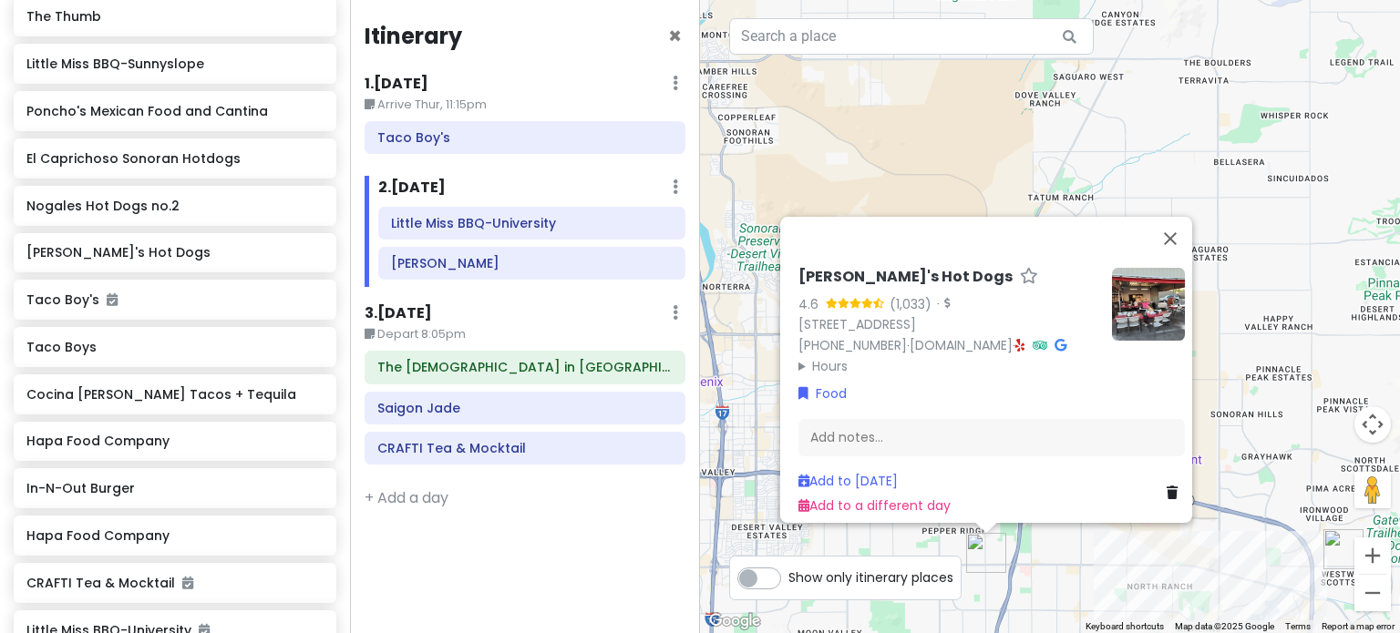
click at [1158, 303] on img at bounding box center [1148, 304] width 73 height 73
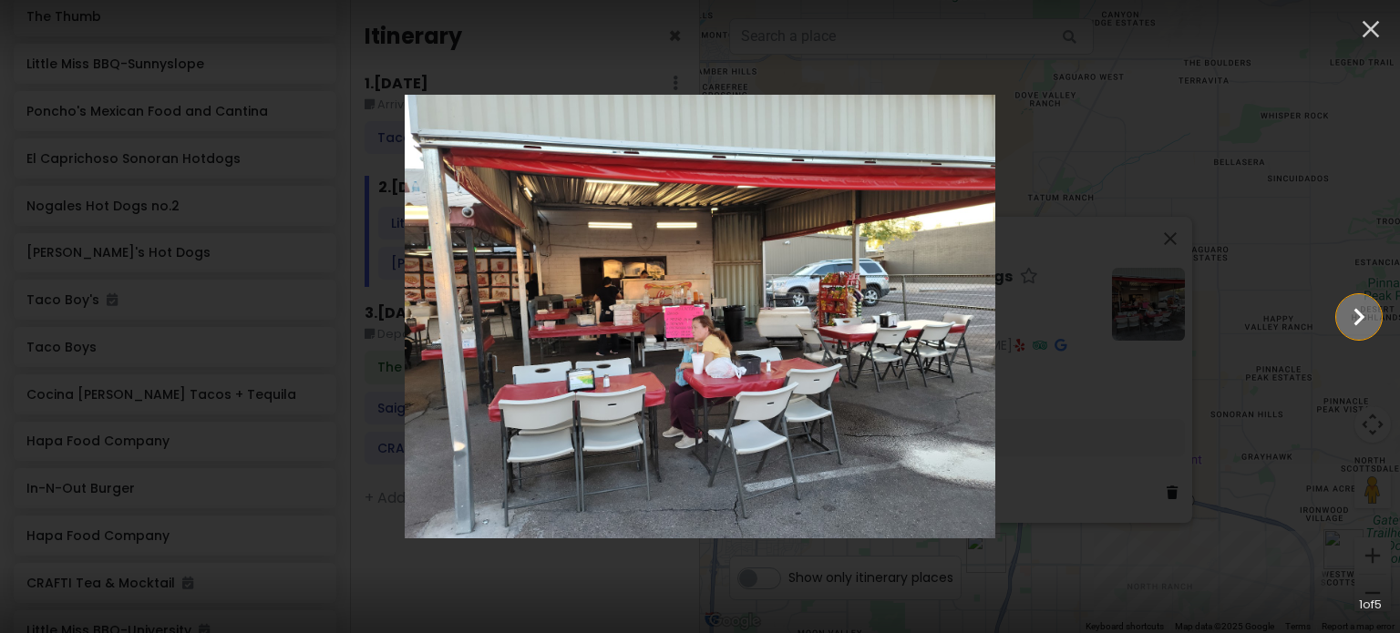
click at [1362, 320] on icon "Show slide 2 of 5" at bounding box center [1358, 317] width 35 height 44
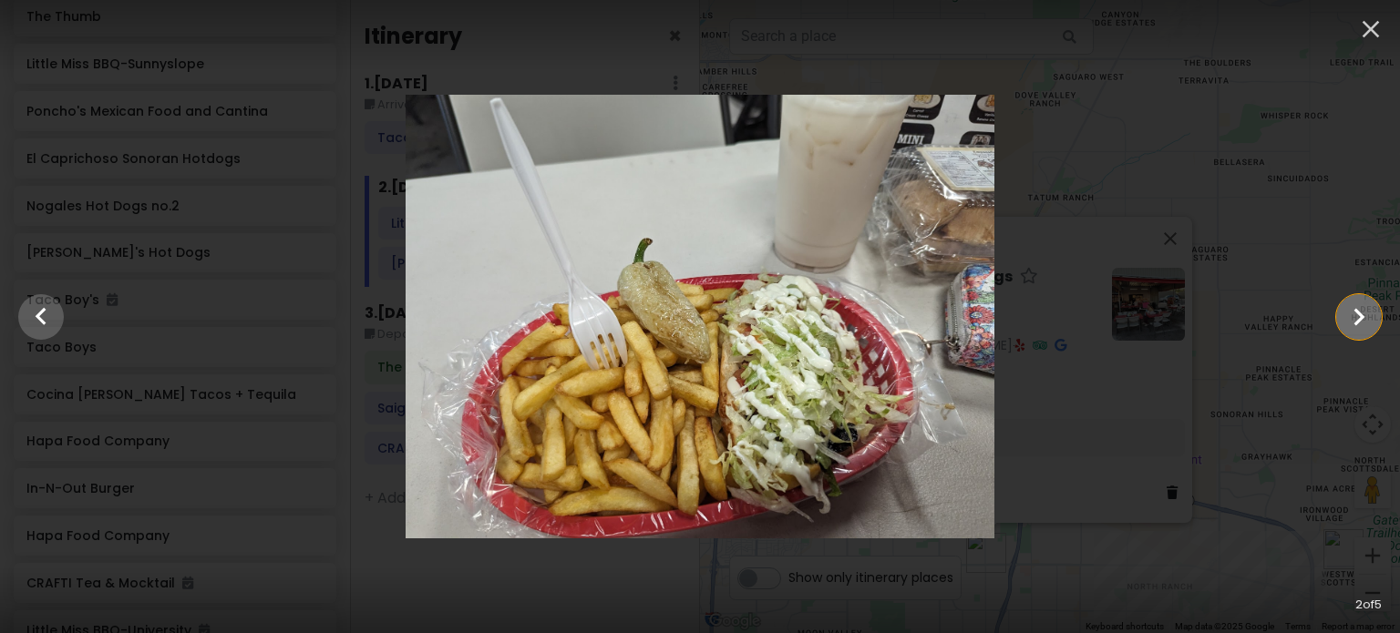
click at [1361, 320] on icon "Show slide 3 of 5" at bounding box center [1358, 317] width 35 height 44
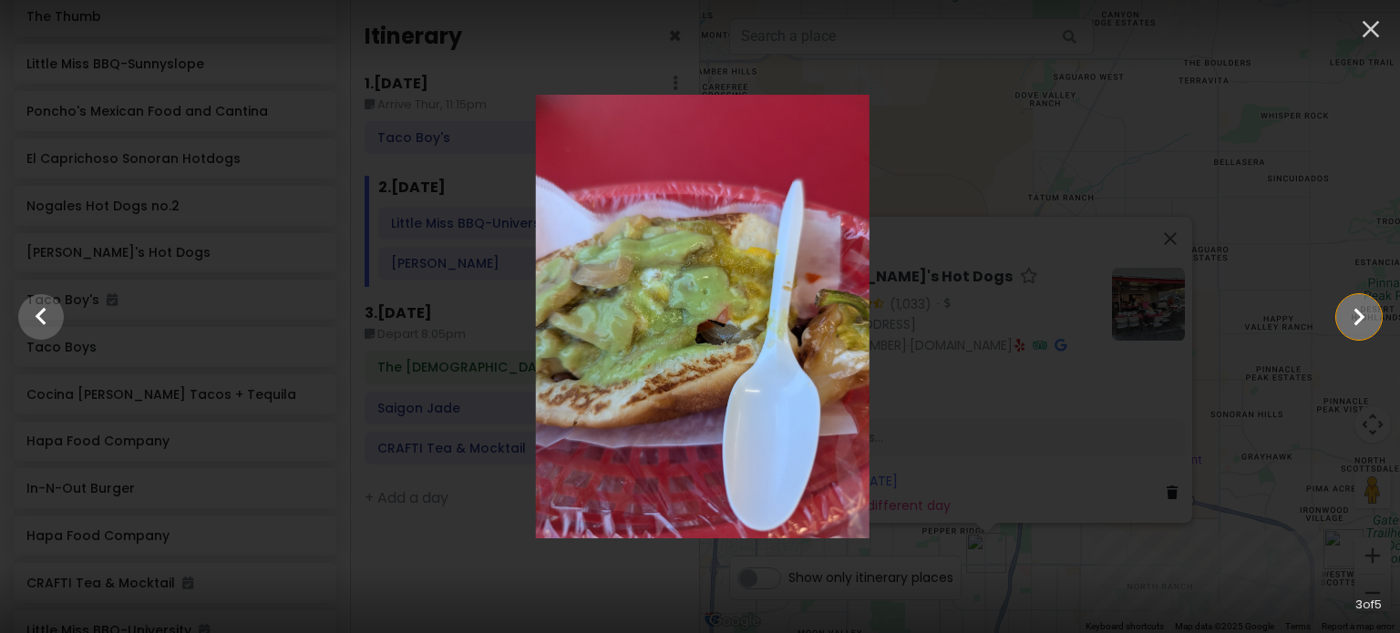
click at [1361, 320] on icon "Show slide 4 of 5" at bounding box center [1358, 317] width 35 height 44
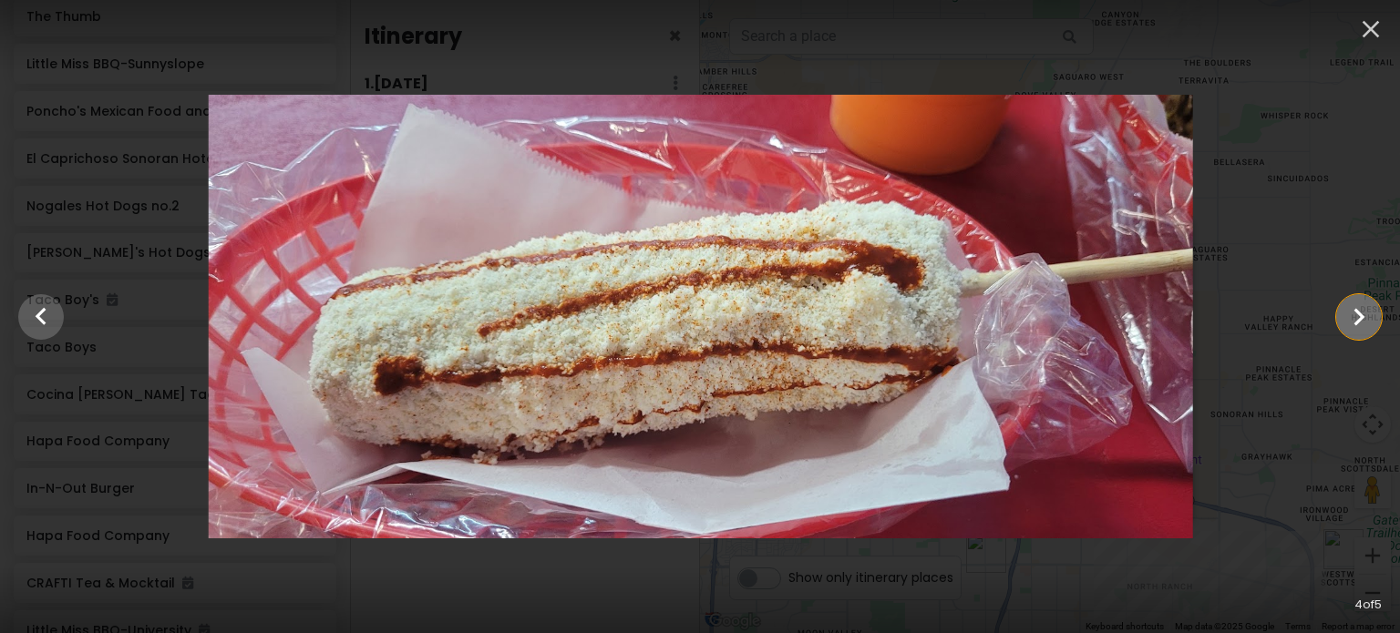
click at [1361, 320] on icon "Show slide 5 of 5" at bounding box center [1358, 317] width 35 height 44
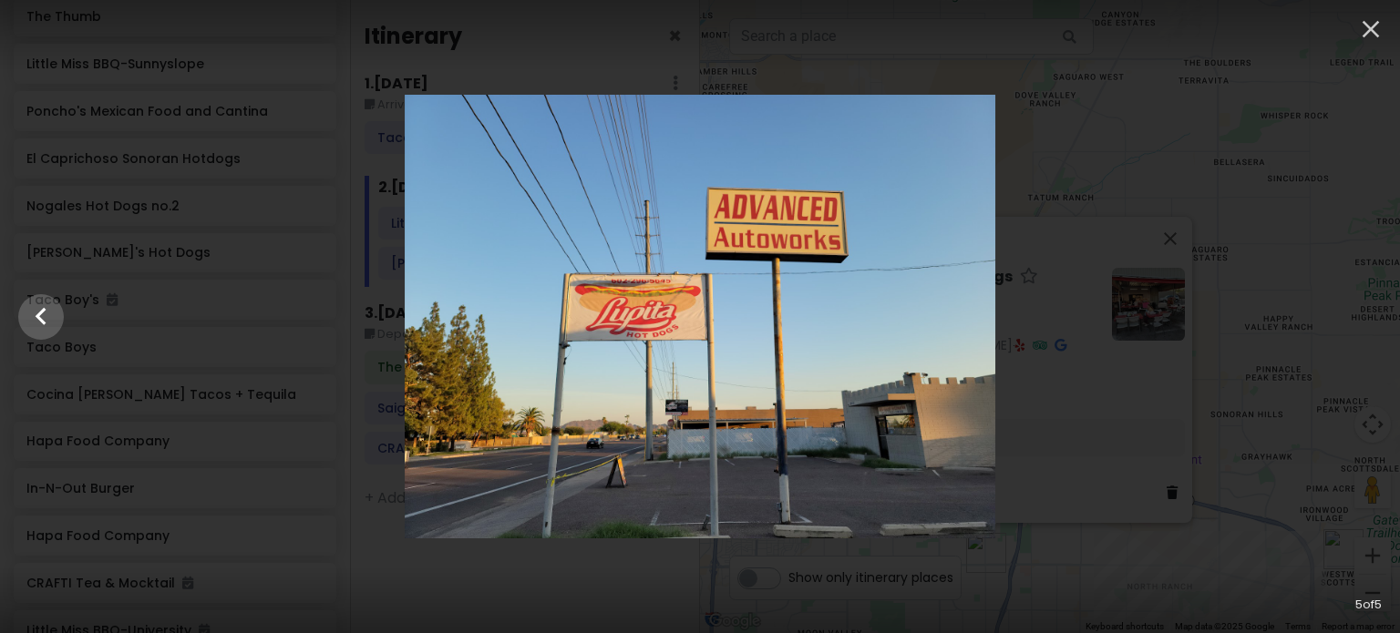
click at [1361, 320] on div at bounding box center [700, 317] width 1400 height 444
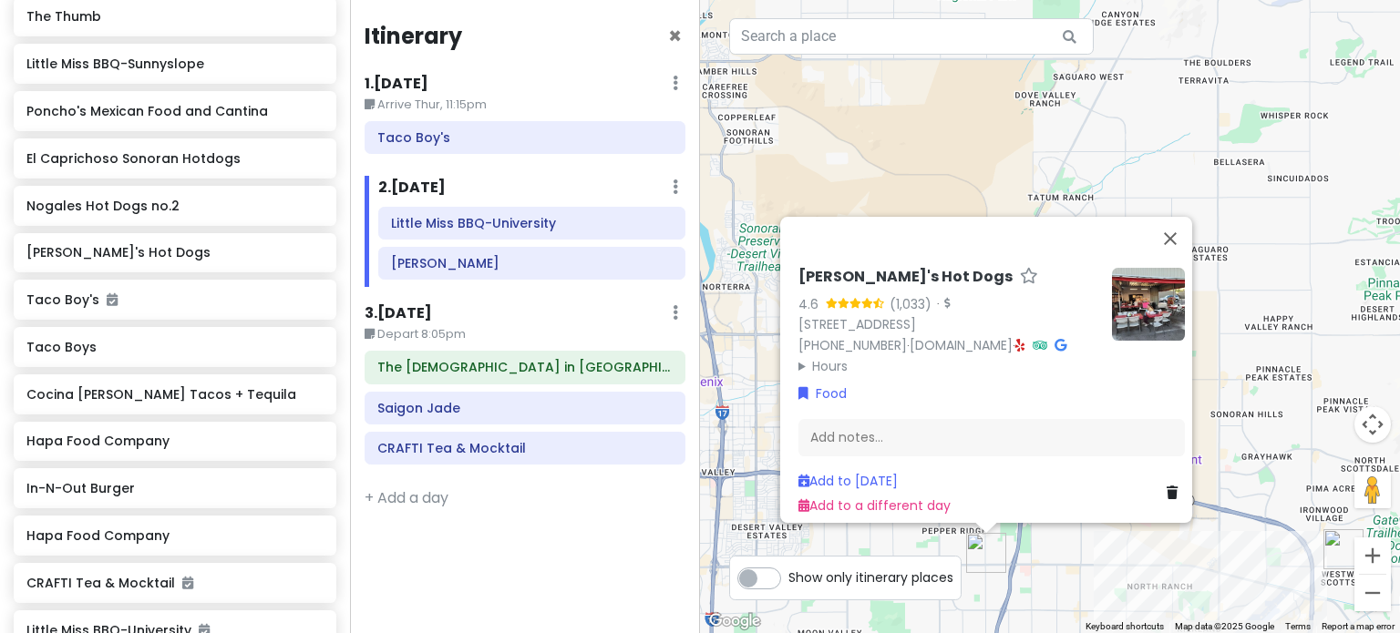
click at [1025, 339] on icon at bounding box center [1020, 345] width 10 height 13
click at [1066, 339] on icon at bounding box center [1060, 345] width 12 height 13
click at [1092, 584] on div "[PERSON_NAME]'s Hot Dogs 4.6 (1,033) · [STREET_ADDRESS] [PHONE_NUMBER] · [DOMAI…" at bounding box center [1050, 316] width 700 height 633
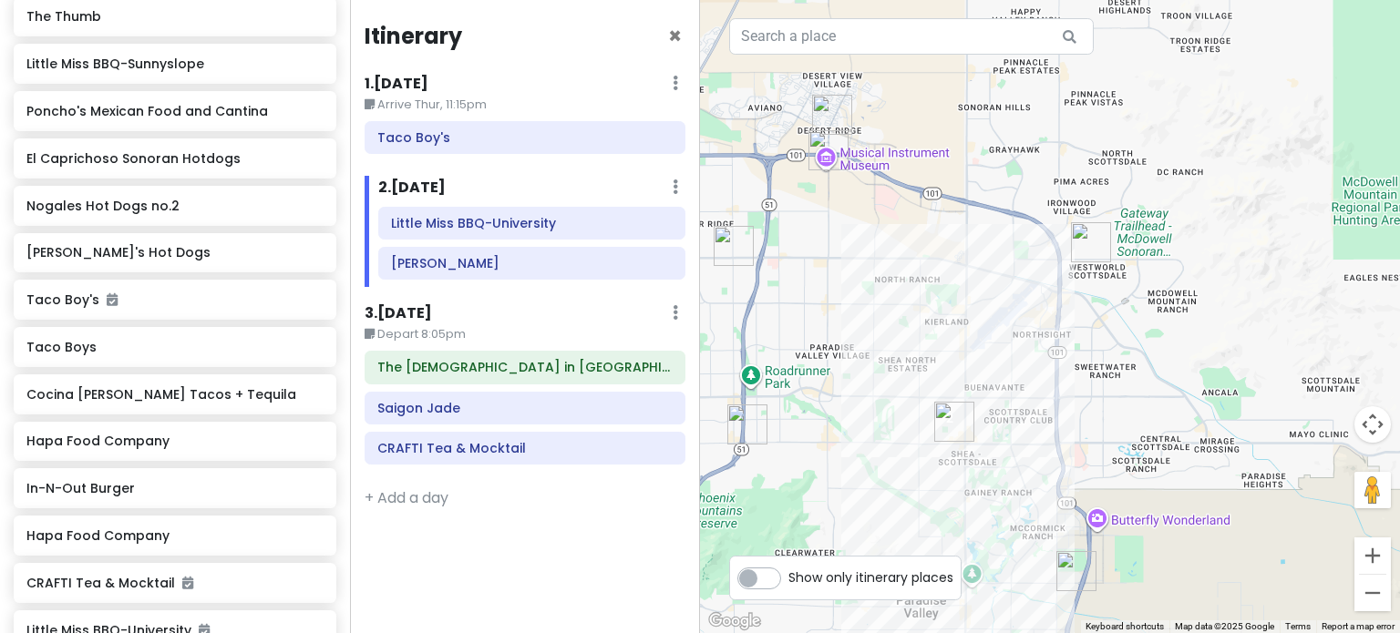
drag, startPoint x: 1240, startPoint y: 568, endPoint x: 990, endPoint y: 261, distance: 396.4
click at [990, 261] on div at bounding box center [1050, 316] width 700 height 633
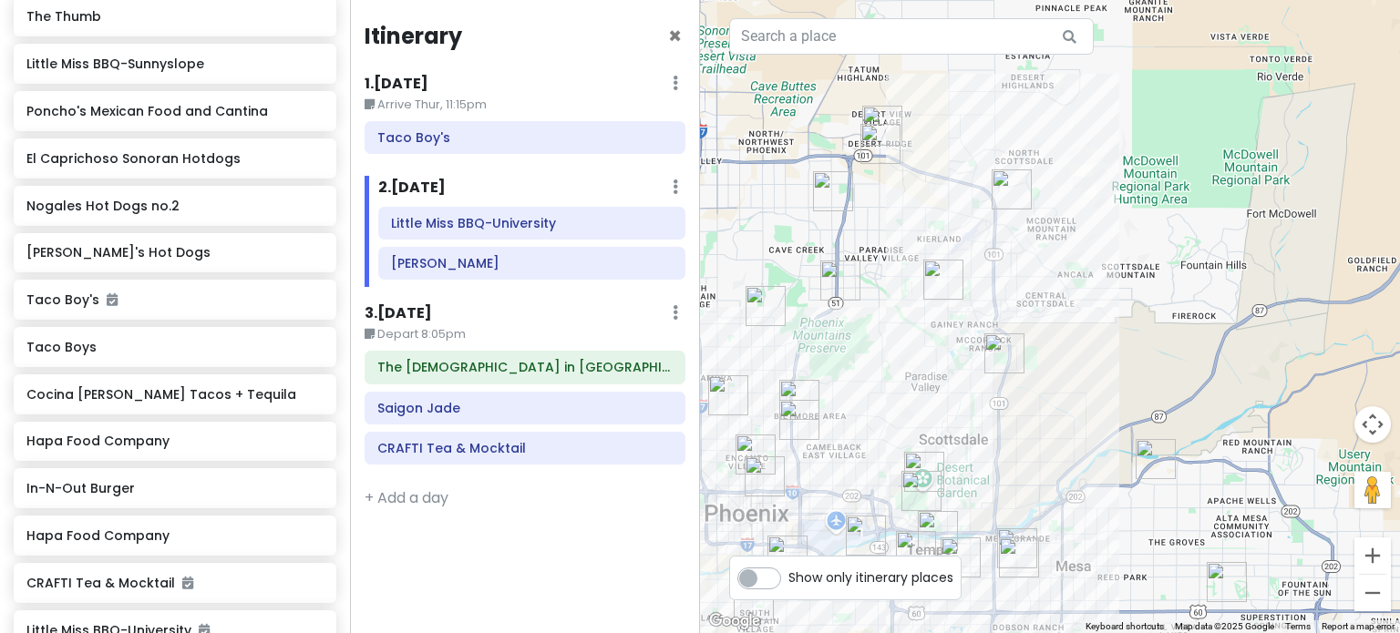
click at [1008, 189] on img "The Thumb" at bounding box center [1011, 189] width 40 height 40
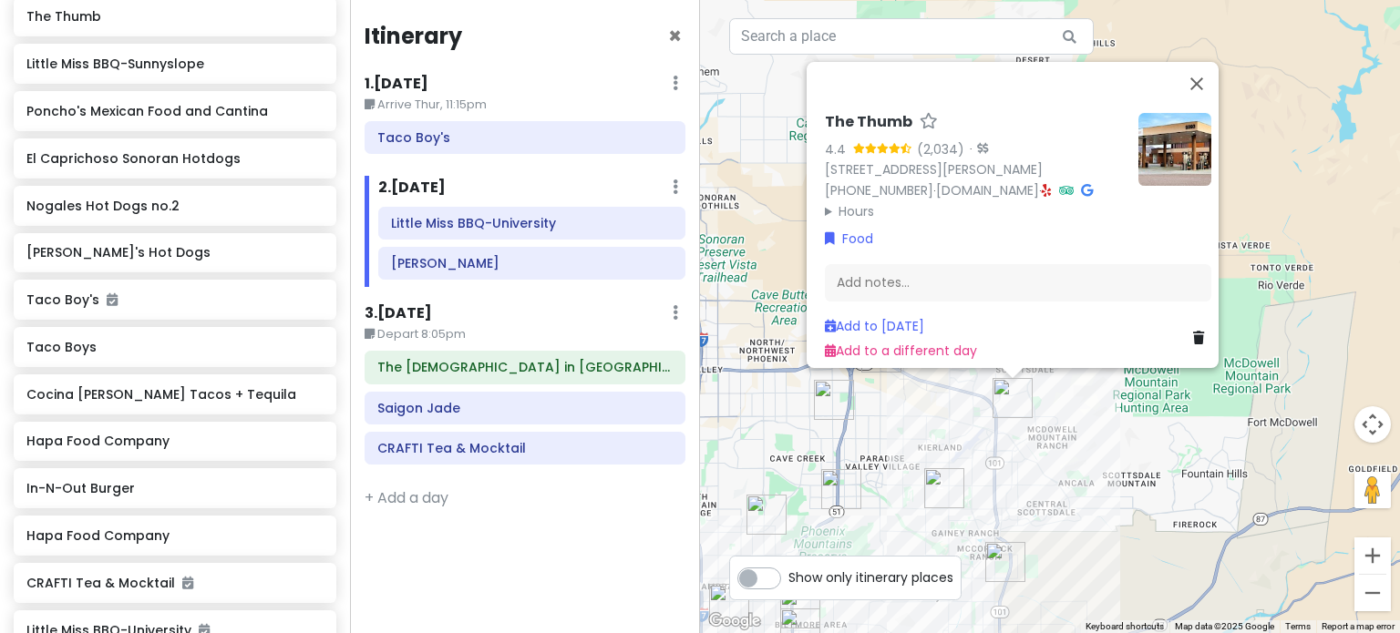
click at [1035, 440] on div "The Thumb 4.4 (2,034) · [STREET_ADDRESS][PERSON_NAME] [PHONE_NUMBER] · [DOMAIN_…" at bounding box center [1050, 316] width 700 height 633
click at [1170, 149] on img at bounding box center [1174, 149] width 73 height 73
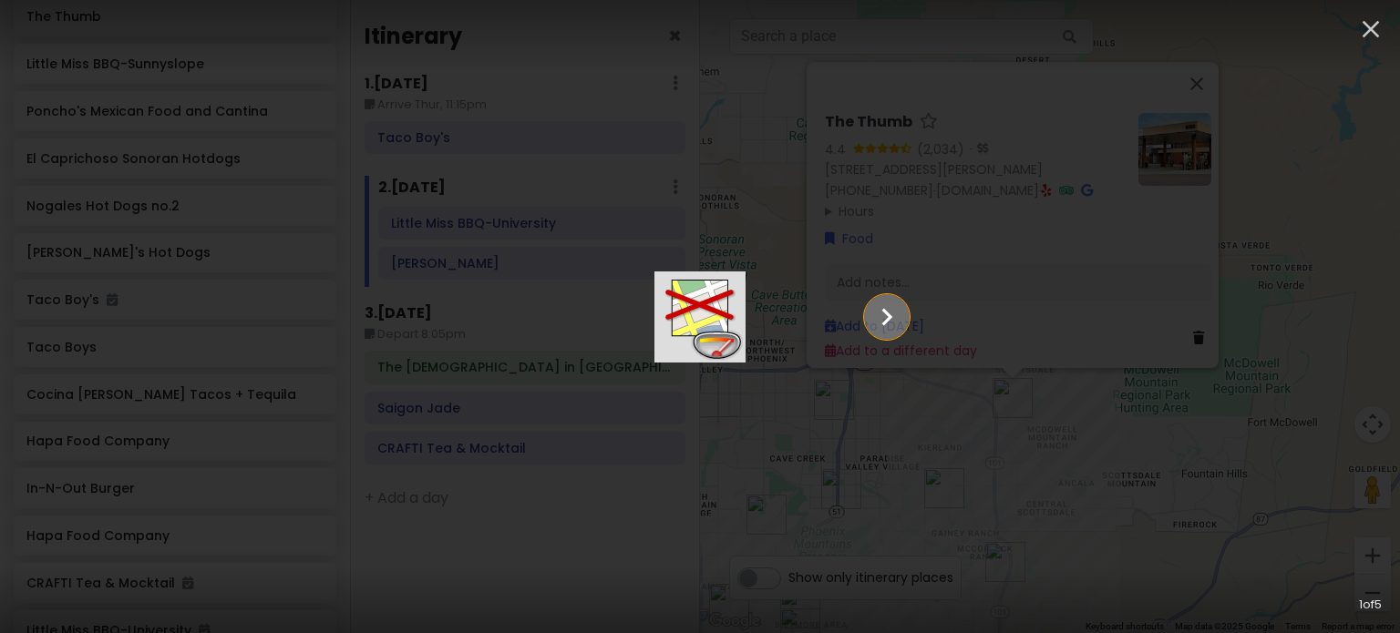
click at [904, 303] on icon "Show slide 2 of 5" at bounding box center [886, 317] width 35 height 44
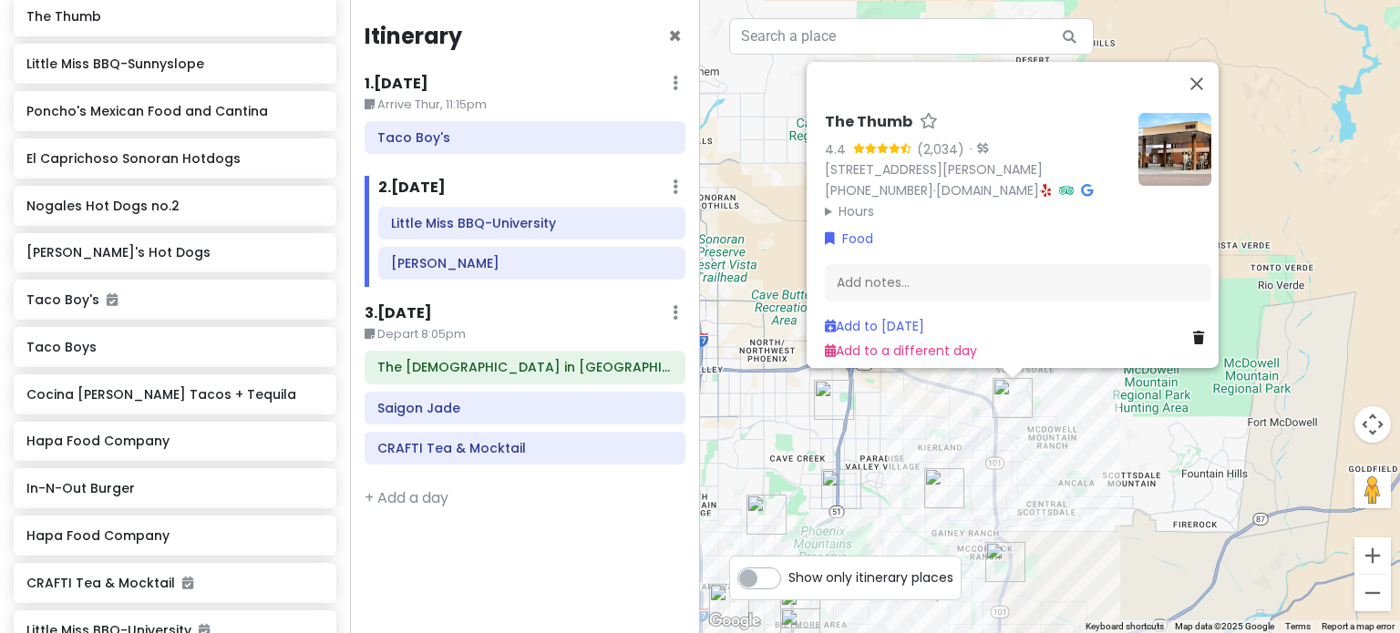
click at [1114, 395] on div at bounding box center [699, 354] width 1259 height 82
click at [1103, 484] on div "The Thumb 4.4 (2,034) · [STREET_ADDRESS][PERSON_NAME] [PHONE_NUMBER] · [DOMAIN_…" at bounding box center [1050, 316] width 700 height 633
click at [1100, 484] on div "The Thumb 4.4 (2,034) · [STREET_ADDRESS][PERSON_NAME] [PHONE_NUMBER] · [DOMAIN_…" at bounding box center [1050, 316] width 700 height 633
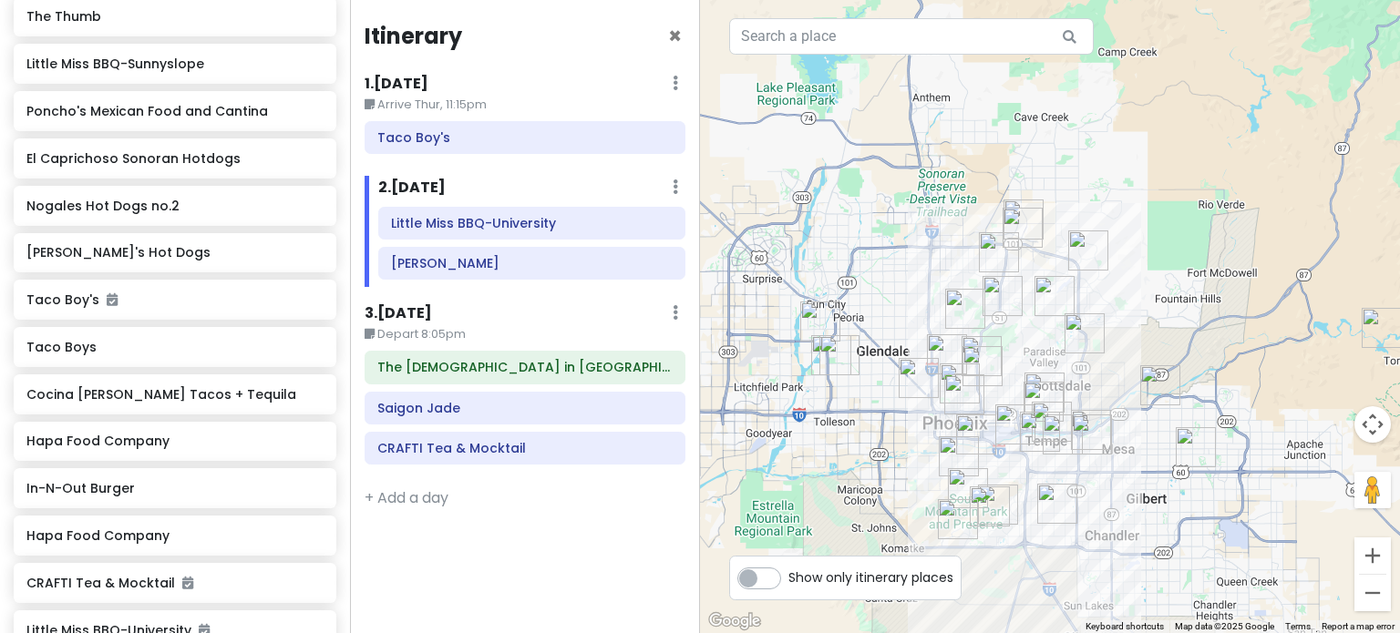
drag, startPoint x: 1020, startPoint y: 501, endPoint x: 1072, endPoint y: 323, distance: 185.1
click at [1072, 323] on img "Octane Raceway" at bounding box center [1084, 333] width 40 height 40
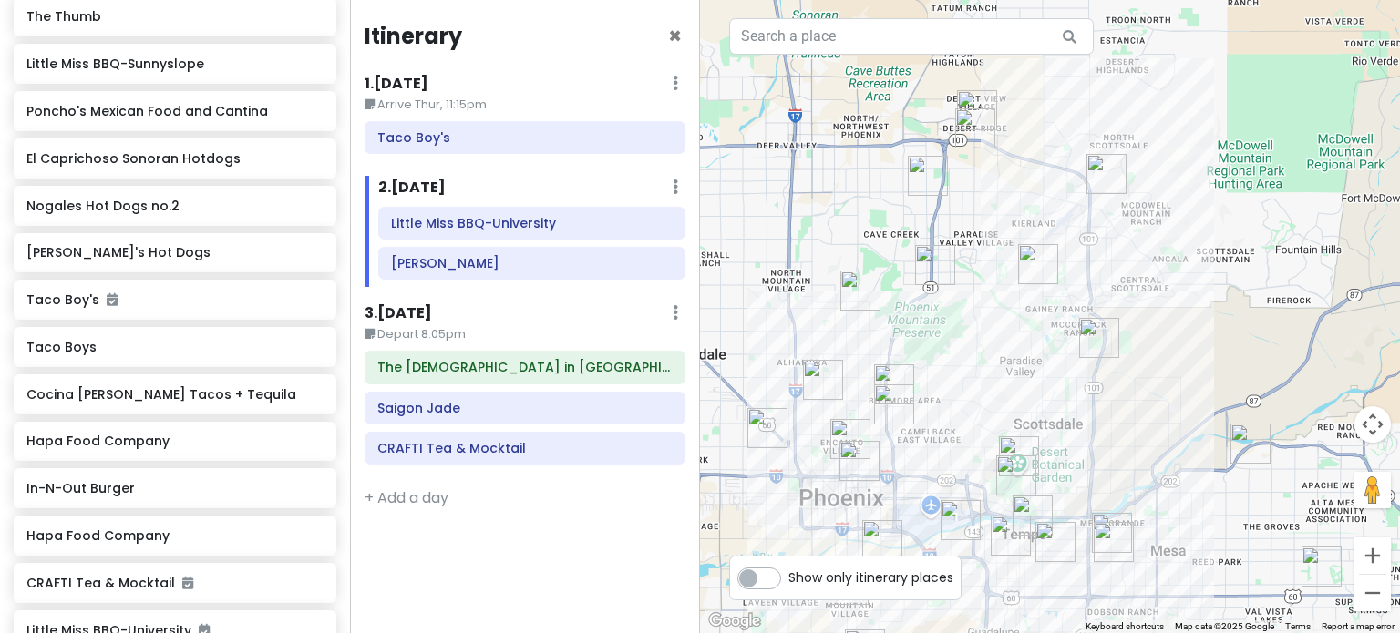
click at [846, 436] on img "Heard Museum" at bounding box center [850, 439] width 40 height 40
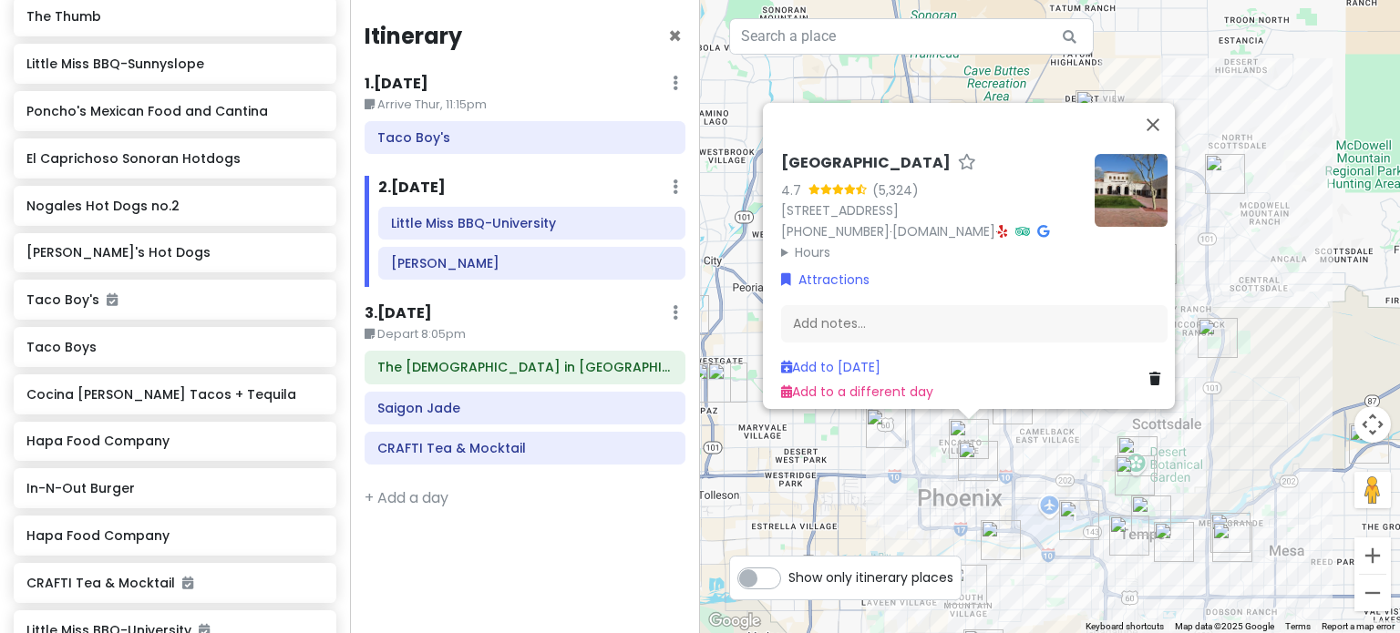
click at [974, 448] on img "Taco Boy's" at bounding box center [978, 461] width 40 height 40
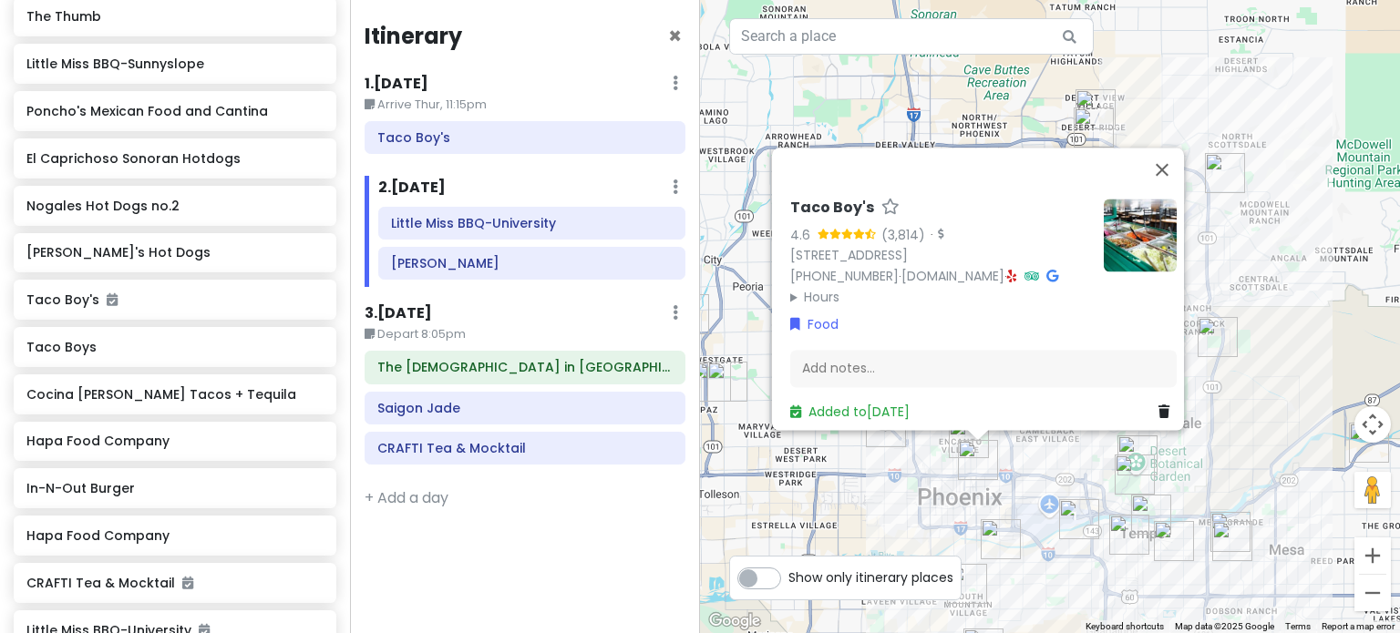
drag, startPoint x: 929, startPoint y: 457, endPoint x: 938, endPoint y: 445, distance: 15.7
click at [932, 451] on div "Taco Boy's 4.6 (3,814) · [STREET_ADDRESS] [PHONE_NUMBER] · [DOMAIN_NAME] · Hour…" at bounding box center [1050, 316] width 700 height 633
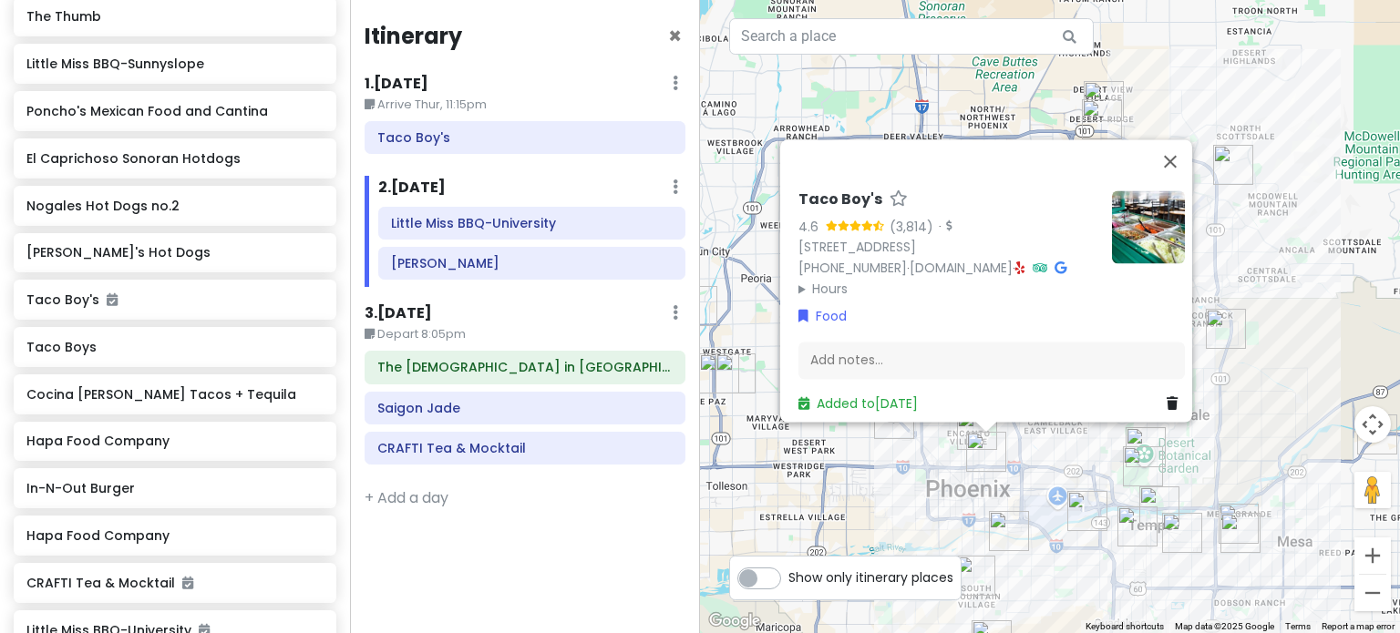
click at [959, 427] on img "Heard Museum" at bounding box center [977, 430] width 40 height 40
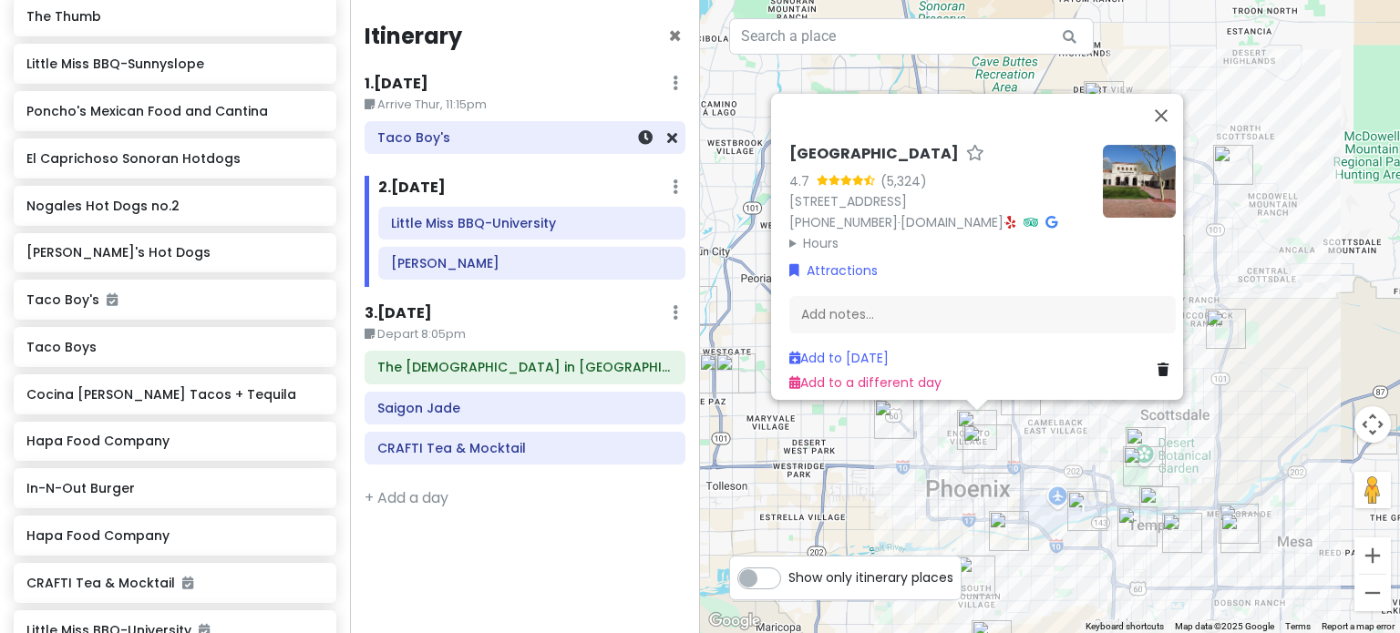
click at [550, 139] on h6 "Taco Boy's" at bounding box center [524, 137] width 295 height 16
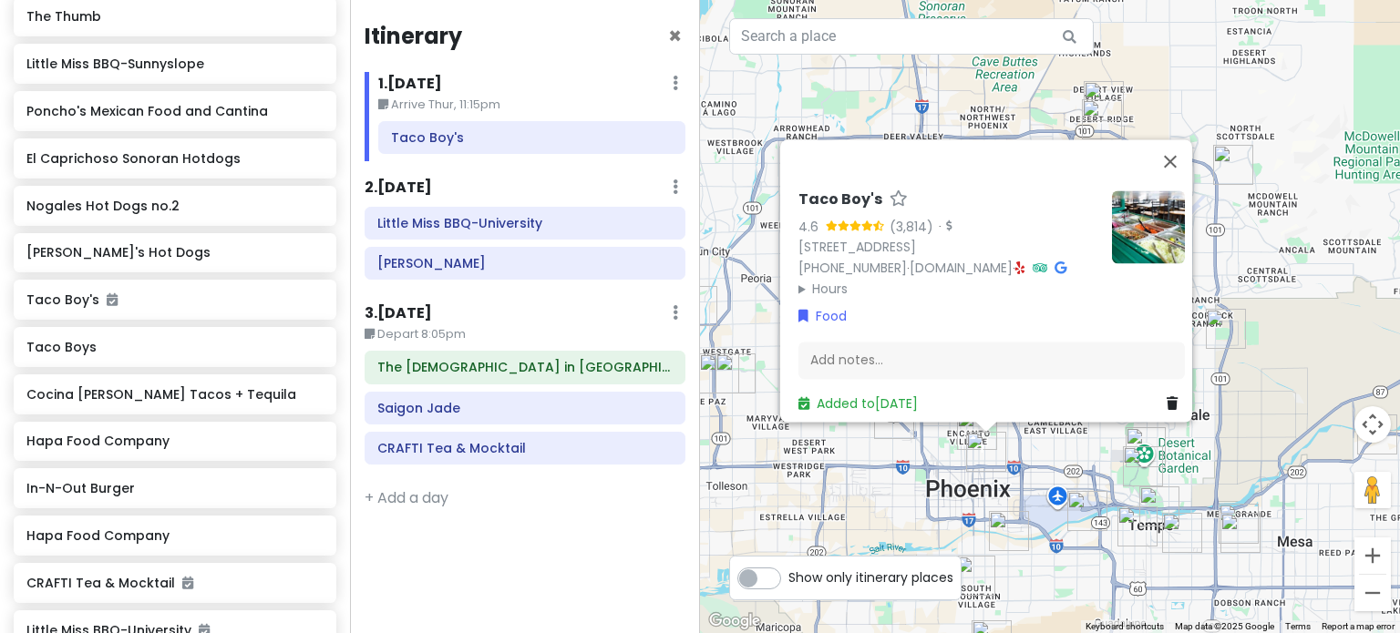
click at [970, 428] on img "Heard Museum" at bounding box center [977, 430] width 40 height 40
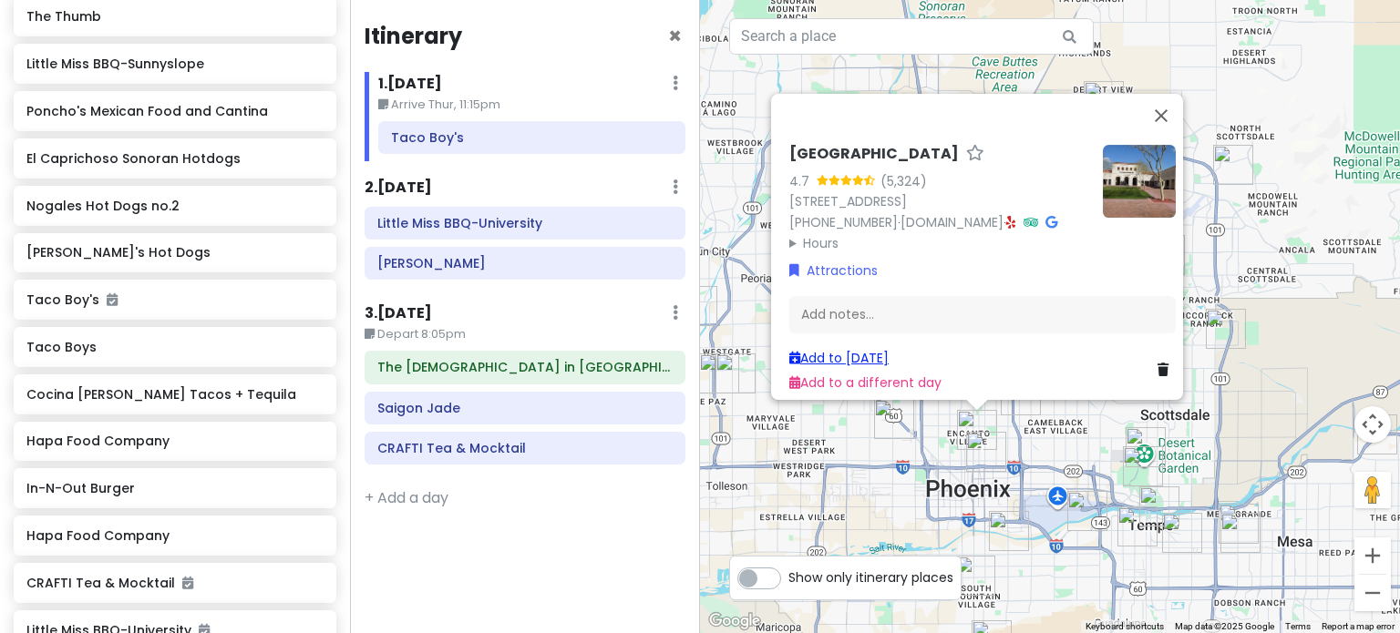
click at [862, 349] on link "Add to [DATE]" at bounding box center [838, 358] width 99 height 18
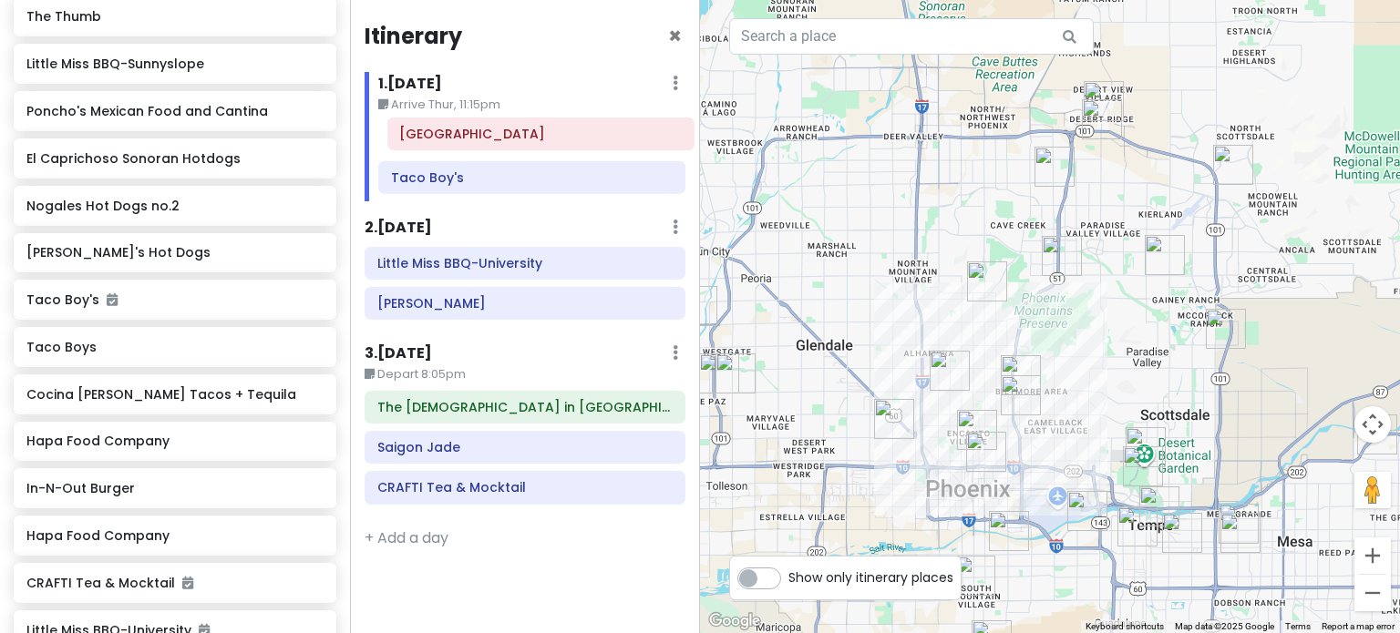
drag, startPoint x: 519, startPoint y: 174, endPoint x: 528, endPoint y: 130, distance: 44.7
click at [528, 130] on div "Taco Boy's [GEOGRAPHIC_DATA]" at bounding box center [532, 161] width 334 height 80
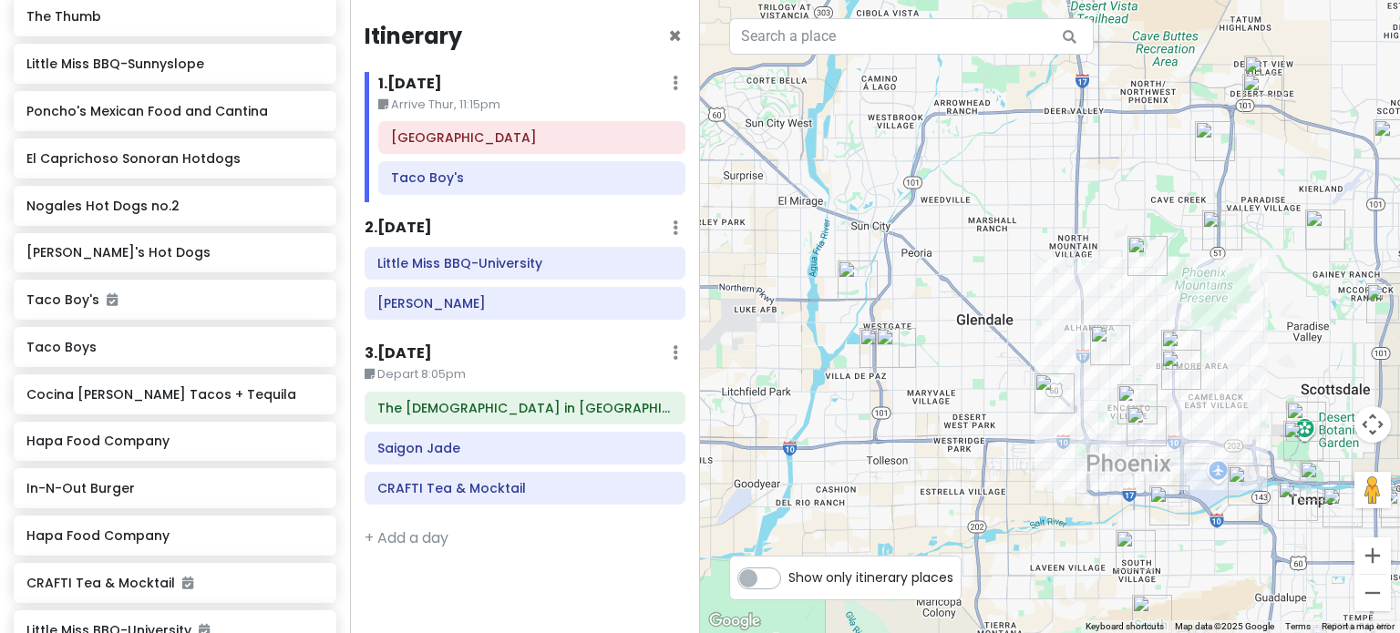
drag, startPoint x: 962, startPoint y: 333, endPoint x: 1119, endPoint y: 311, distance: 158.3
click at [1119, 311] on div at bounding box center [1050, 316] width 700 height 633
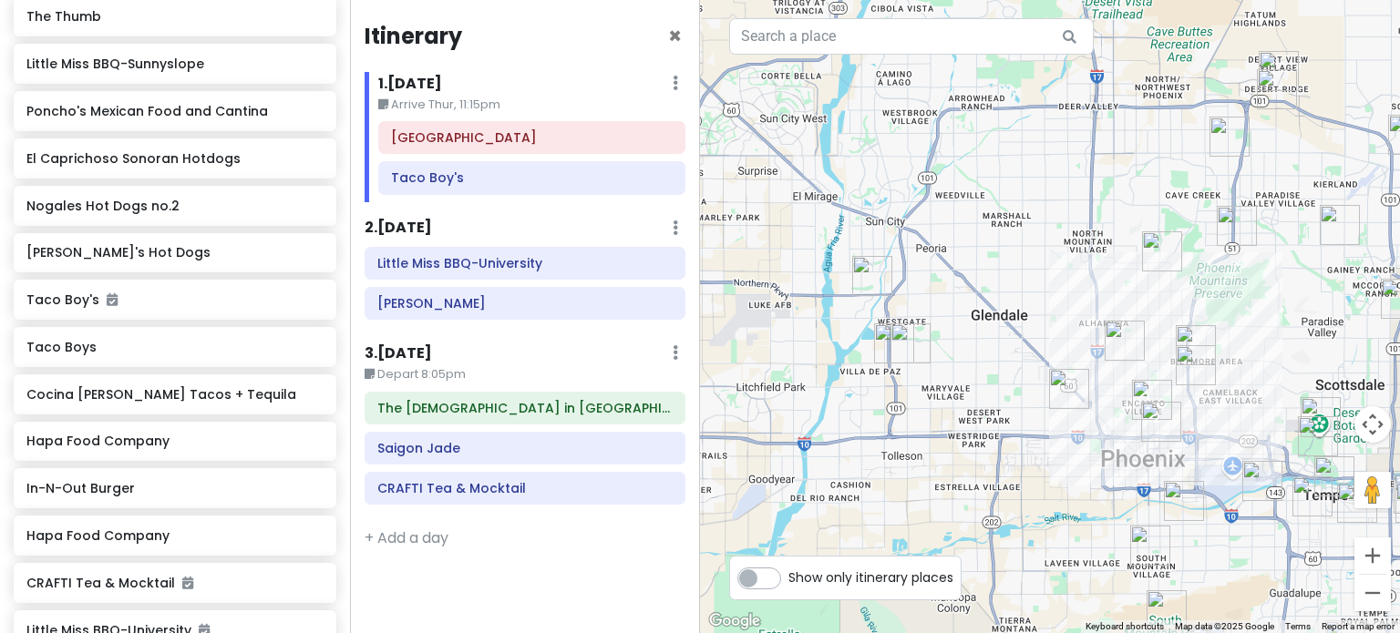
click at [911, 345] on img "Taco Boys" at bounding box center [910, 343] width 40 height 40
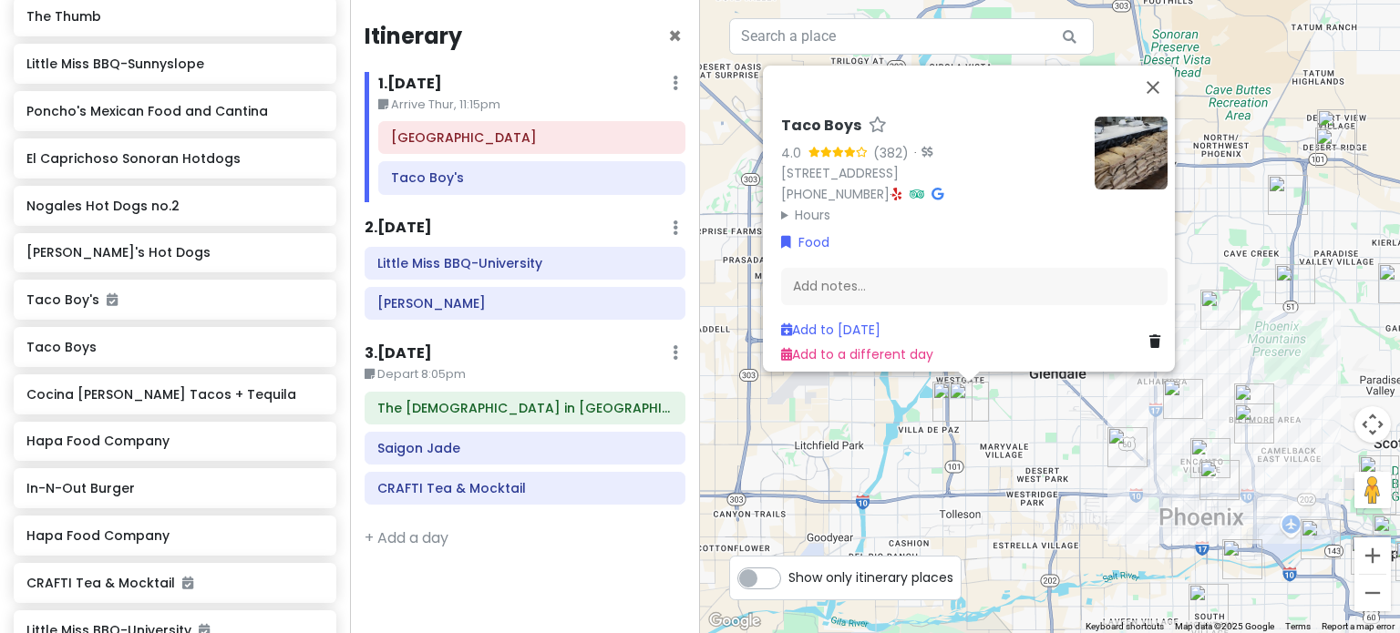
click at [936, 414] on img "In-N-Out Burger" at bounding box center [952, 402] width 40 height 40
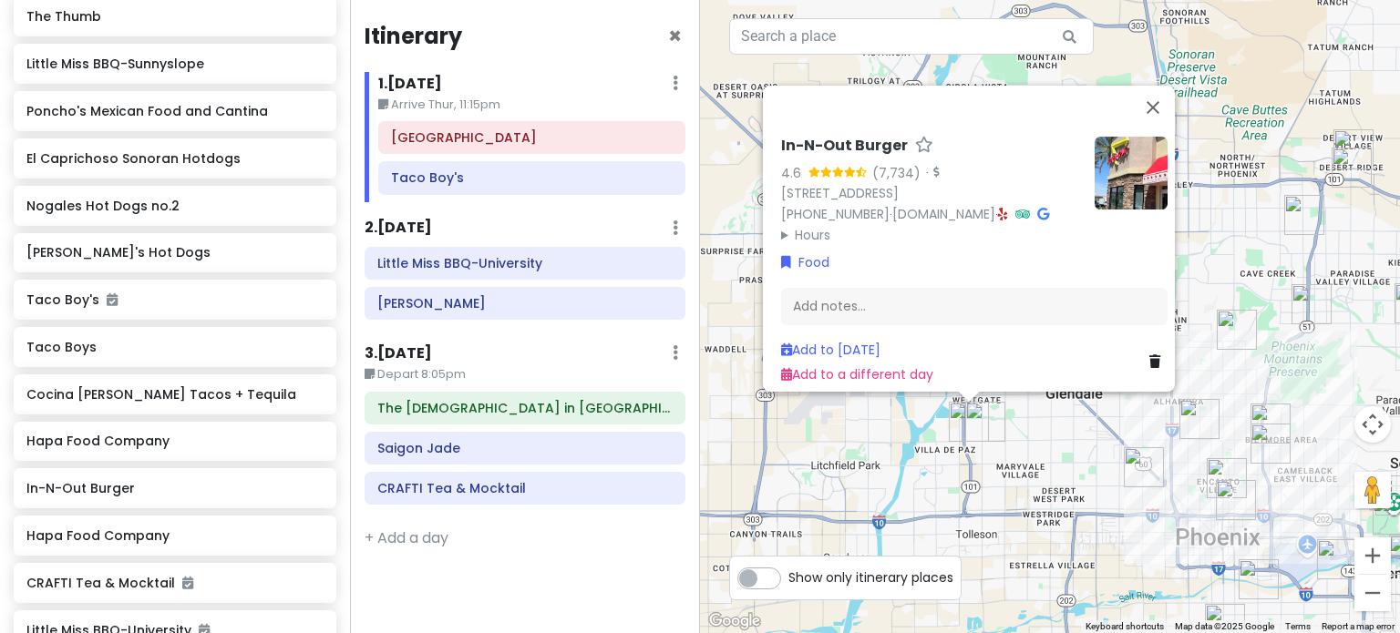
click at [1059, 447] on div "In-N-Out Burger 4.6 (7,734) · [STREET_ADDRESS] [PHONE_NUMBER] · [DOMAIN_NAME] ·…" at bounding box center [1050, 316] width 700 height 633
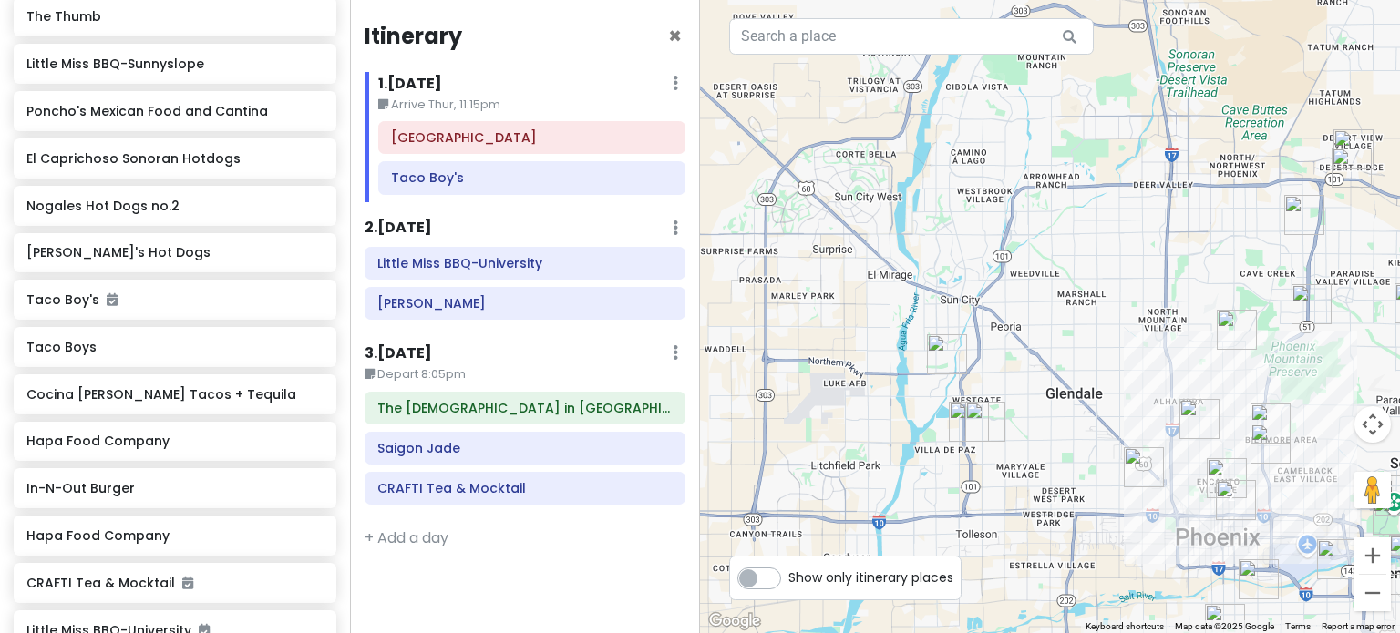
click at [927, 351] on img "Rainbow Ryders Hot Air Balloon Co." at bounding box center [947, 354] width 40 height 40
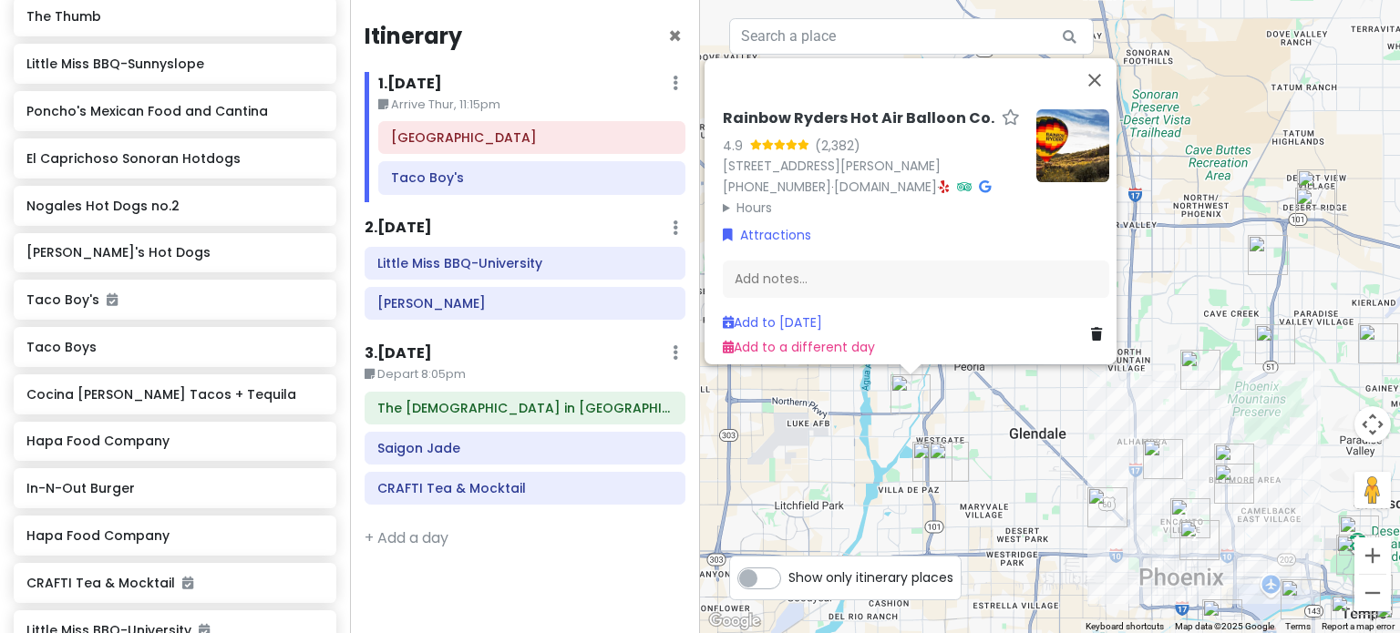
drag, startPoint x: 1101, startPoint y: 471, endPoint x: 944, endPoint y: 358, distance: 193.2
click at [944, 358] on div "Rainbow Ryders Hot Air Balloon Co. 4.9 (2,382) [STREET_ADDRESS][PERSON_NAME] [P…" at bounding box center [1050, 316] width 700 height 633
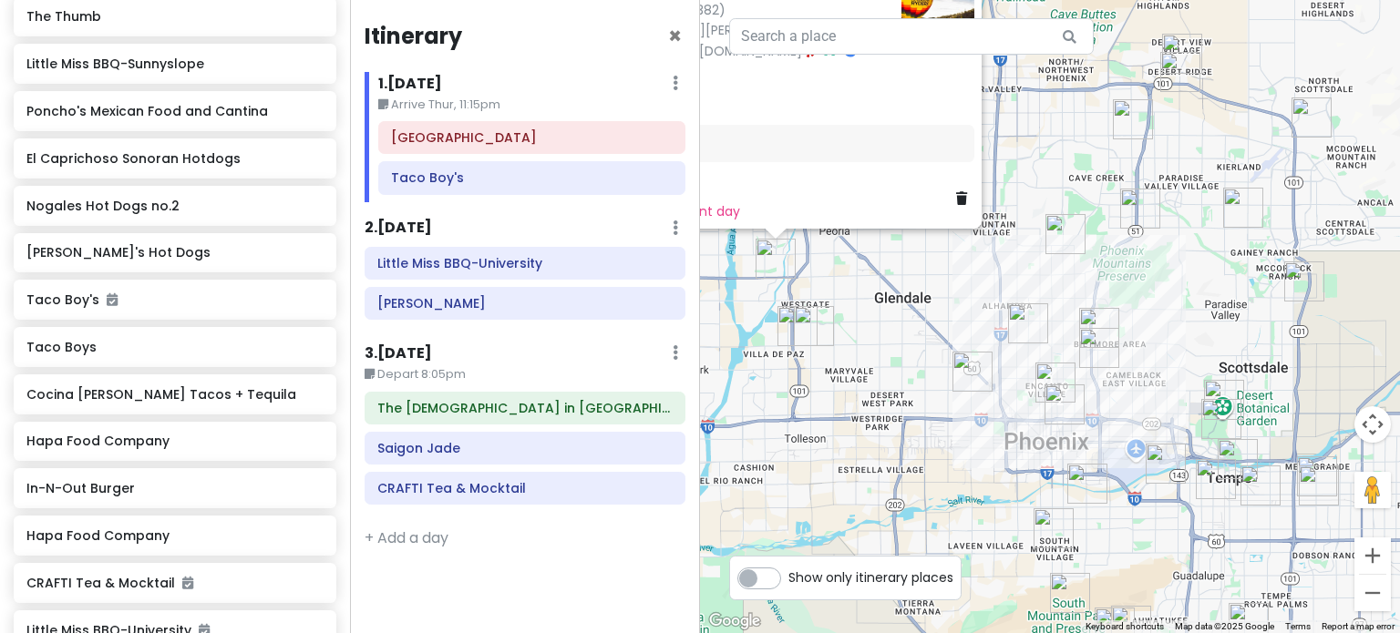
click at [964, 366] on img "El Caprichoso Sonoran Hotdogs" at bounding box center [972, 372] width 40 height 40
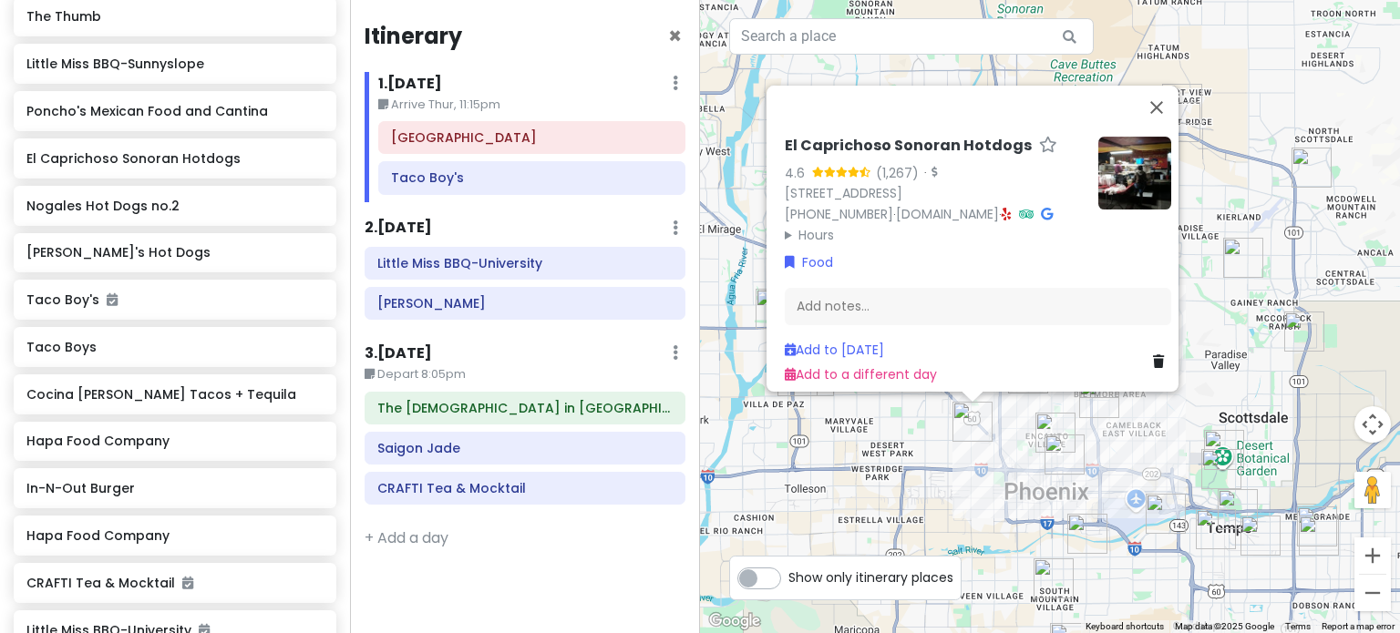
click at [1050, 449] on img "Taco Boy's" at bounding box center [1064, 455] width 40 height 40
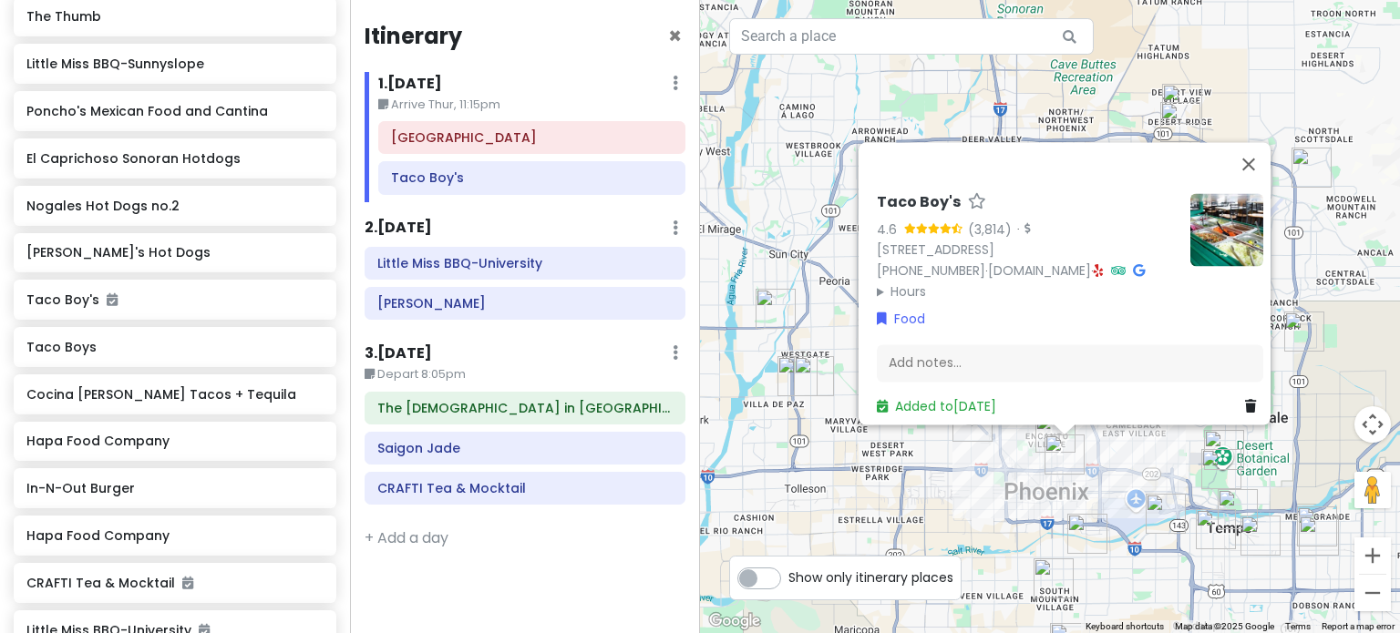
click at [1002, 455] on div "Taco Boy's 4.6 (3,814) · [STREET_ADDRESS] [PHONE_NUMBER] · [DOMAIN_NAME] · Hour…" at bounding box center [1050, 316] width 700 height 633
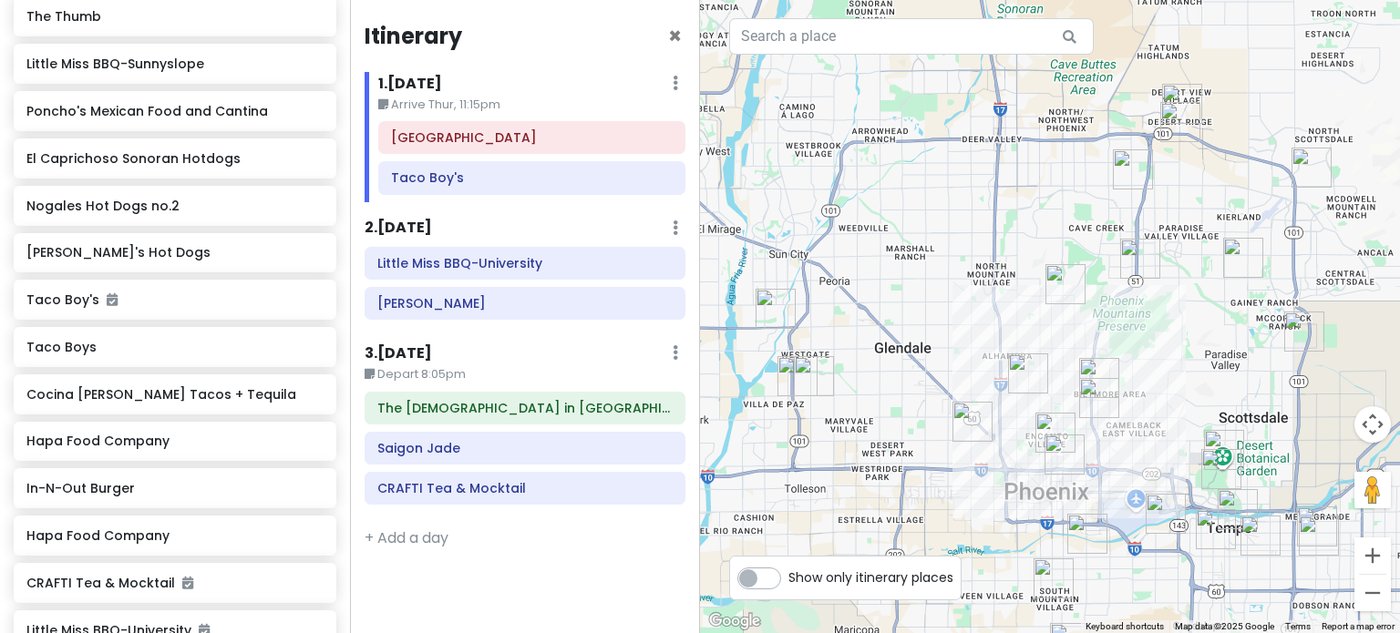
click at [962, 423] on img "El Caprichoso Sonoran Hotdogs" at bounding box center [972, 422] width 40 height 40
click at [962, 413] on img "El Caprichoso Sonoran Hotdogs" at bounding box center [972, 422] width 40 height 40
click at [966, 416] on img "El Caprichoso Sonoran Hotdogs" at bounding box center [972, 422] width 40 height 40
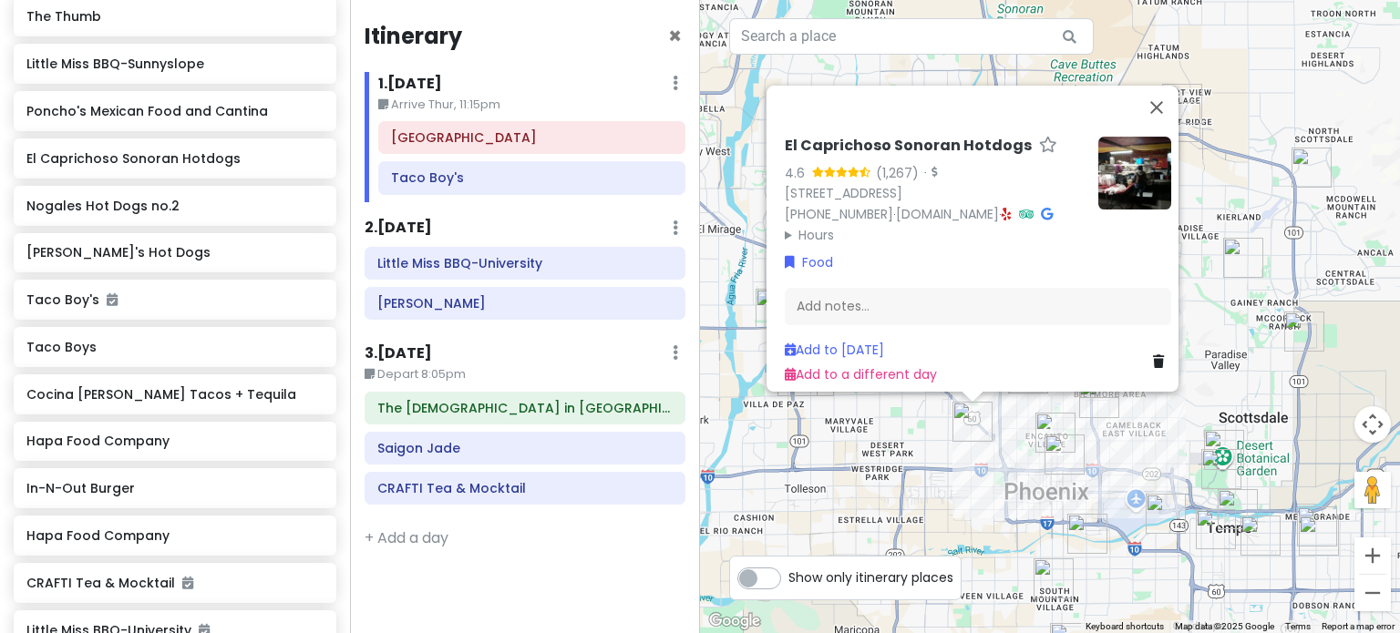
click at [1131, 137] on img at bounding box center [1134, 173] width 73 height 73
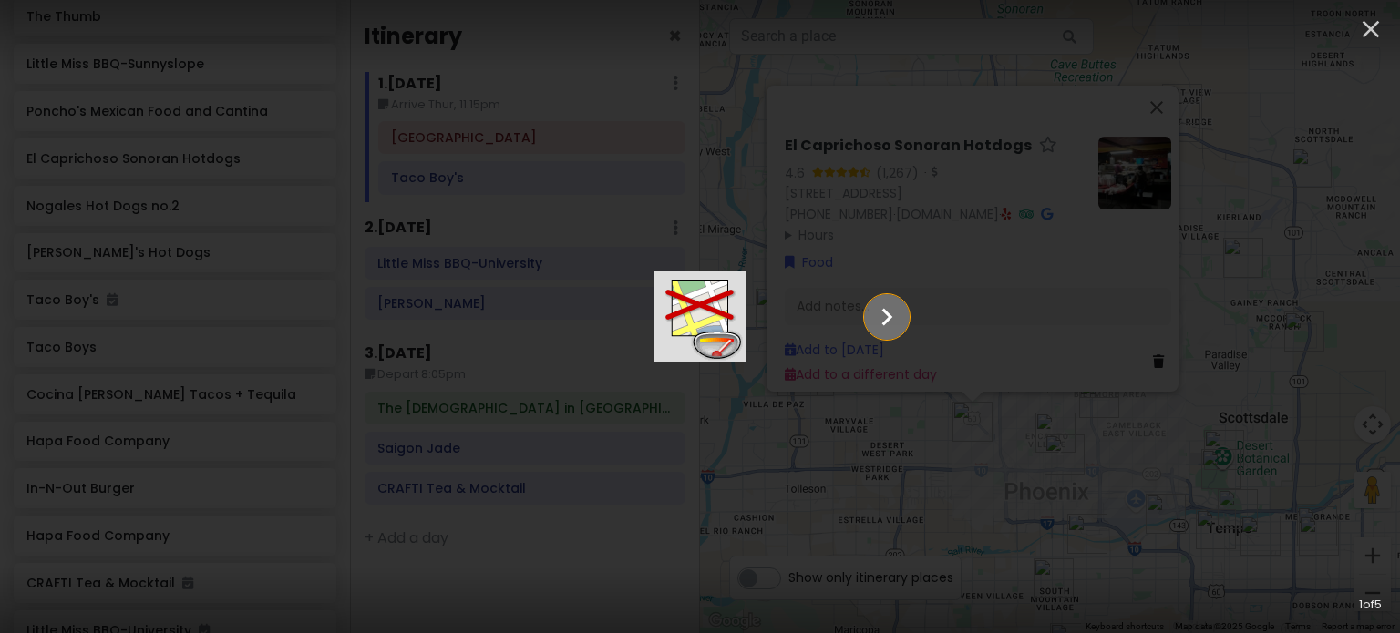
click at [904, 313] on icon "Show slide 2 of 5" at bounding box center [886, 317] width 35 height 44
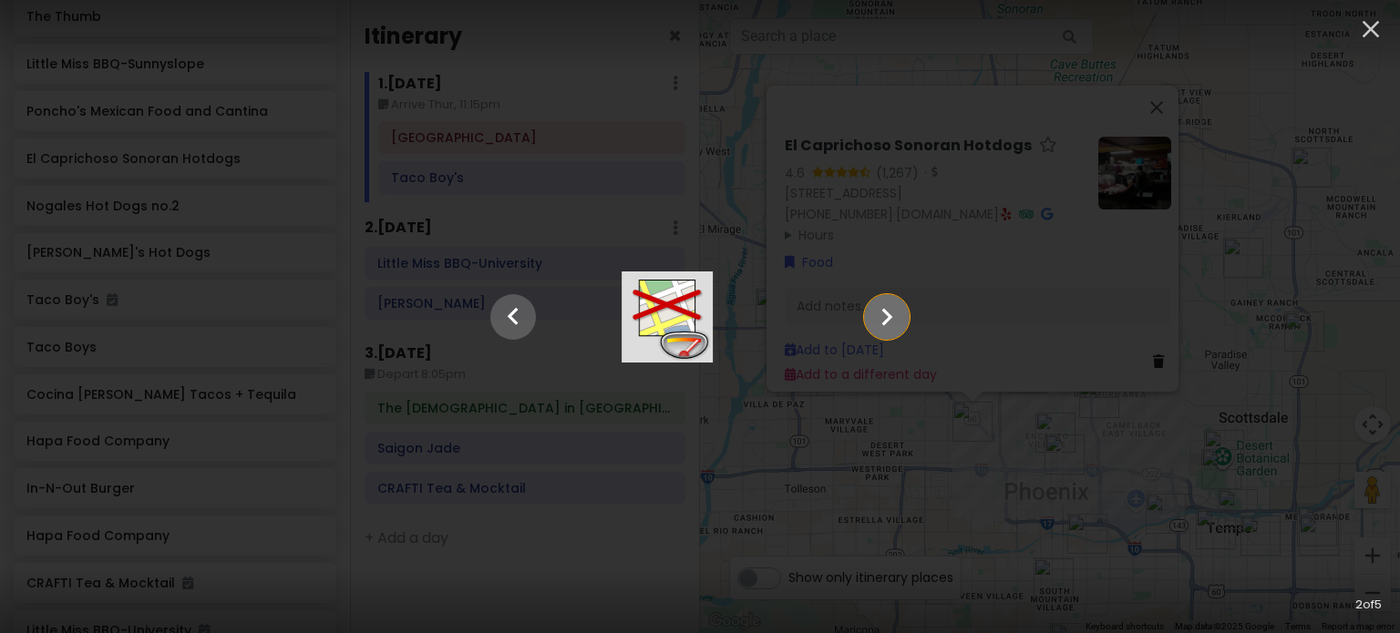
click at [904, 313] on icon "Show slide 3 of 5" at bounding box center [886, 317] width 35 height 44
click at [904, 313] on icon "Show slide 4 of 5" at bounding box center [886, 317] width 35 height 44
click at [904, 313] on icon "Show slide 5 of 5" at bounding box center [886, 317] width 35 height 44
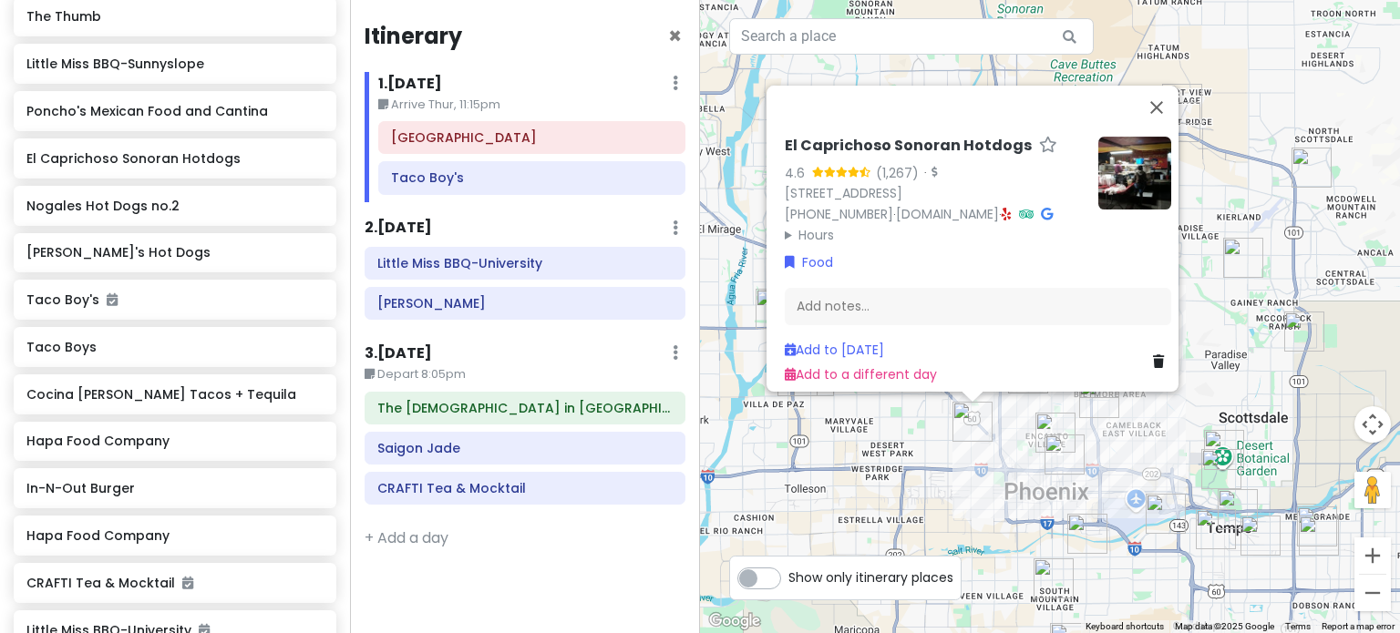
click at [1050, 422] on img "Heard Museum" at bounding box center [1055, 433] width 40 height 40
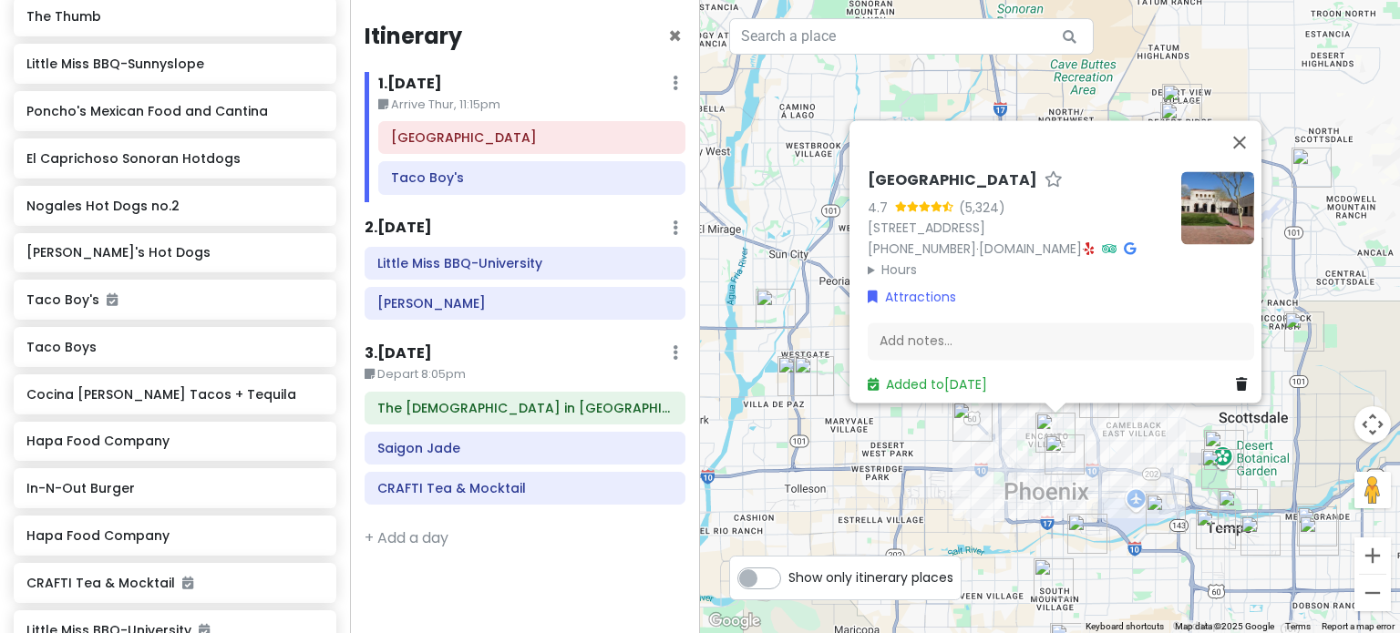
click at [1083, 523] on img "Cocina Madrigal Tacos + Tequila" at bounding box center [1087, 534] width 40 height 40
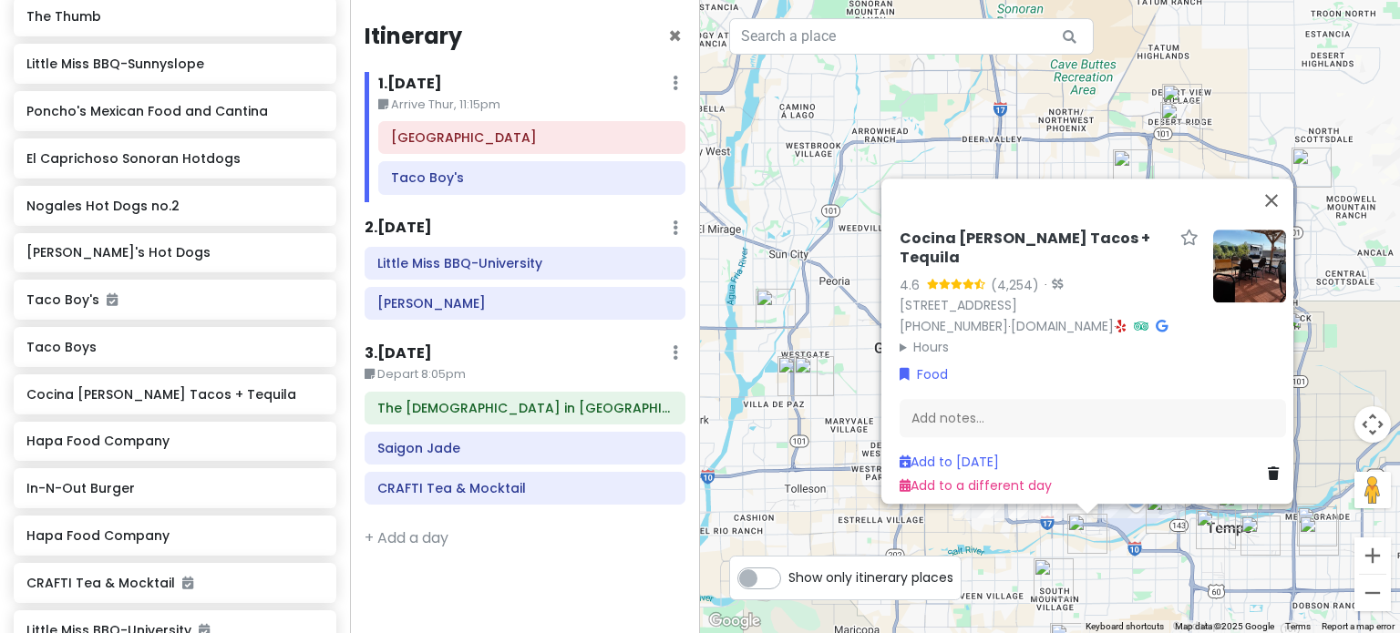
click at [1035, 583] on img "Poncho's Mexican Food and Cantina" at bounding box center [1053, 579] width 40 height 40
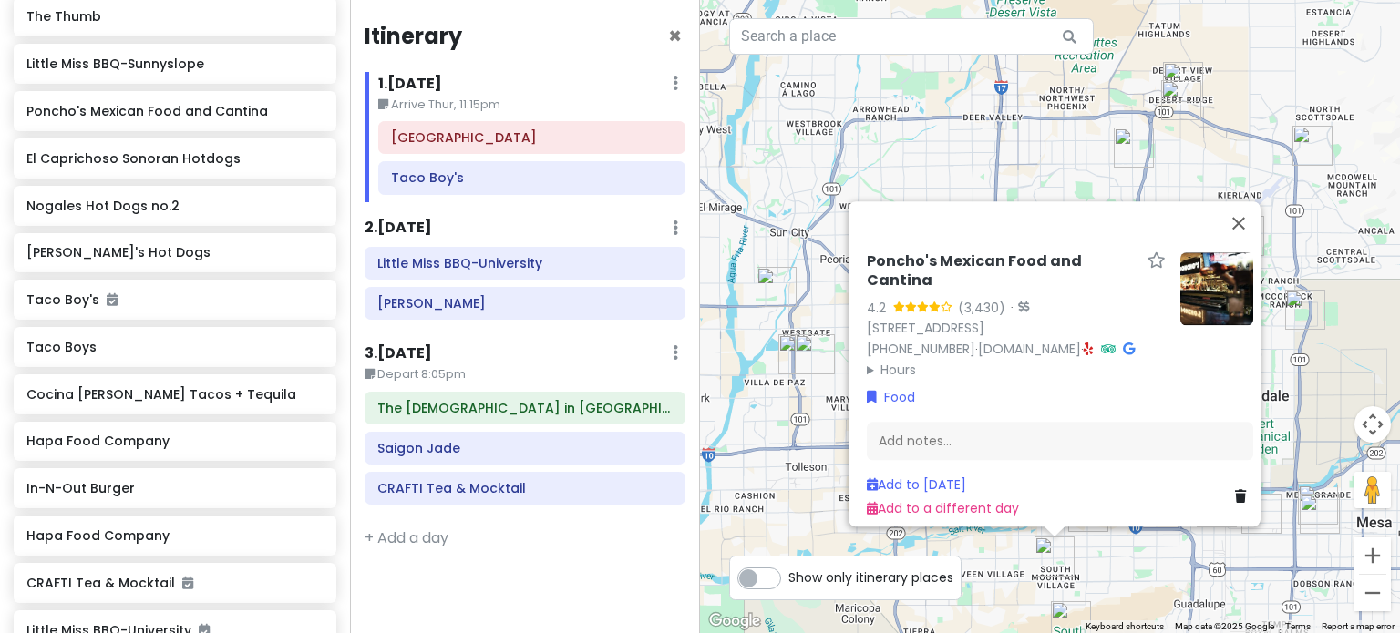
drag, startPoint x: 1103, startPoint y: 580, endPoint x: 1105, endPoint y: 568, distance: 13.0
click at [1105, 570] on div "Poncho's Mexican Food and Cantina 4.2 (3,430) · [STREET_ADDRESS] [PHONE_NUMBER]…" at bounding box center [1050, 316] width 700 height 633
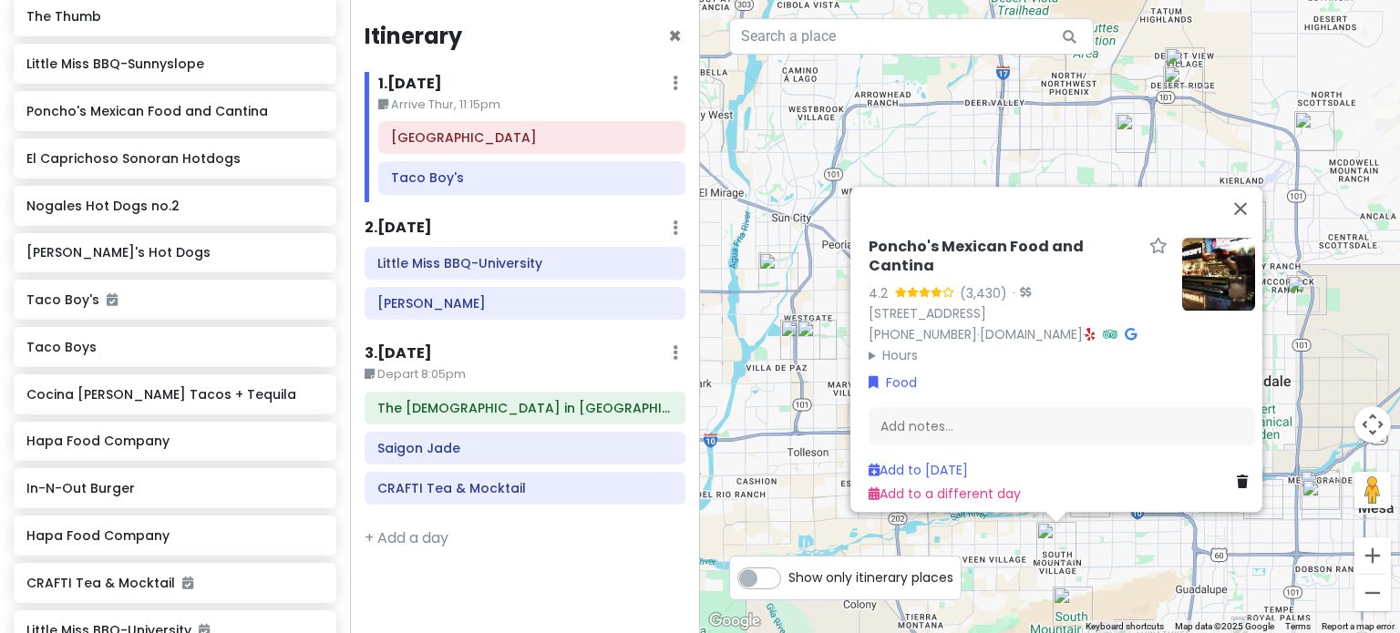
click at [1105, 536] on div "Poncho's Mexican Food and Cantina 4.2 (3,430) · [STREET_ADDRESS] [PHONE_NUMBER]…" at bounding box center [1050, 316] width 700 height 633
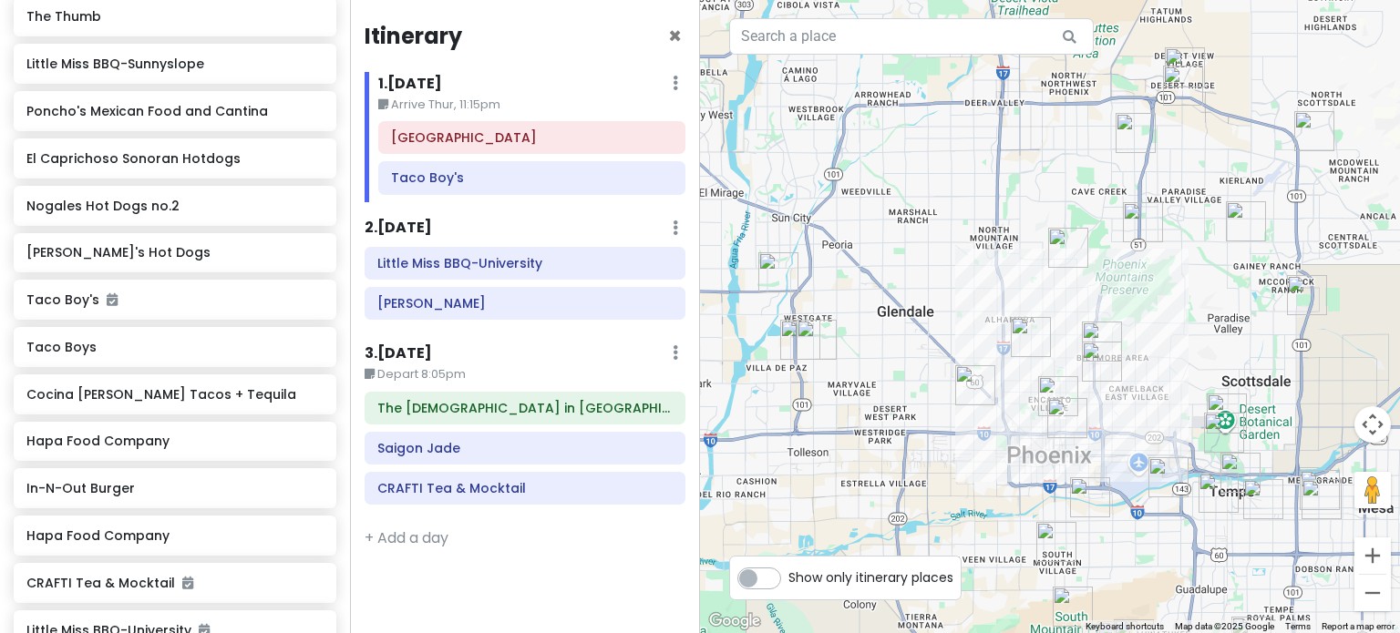
click at [1092, 487] on img "Cocina Madrigal Tacos + Tequila" at bounding box center [1090, 498] width 40 height 40
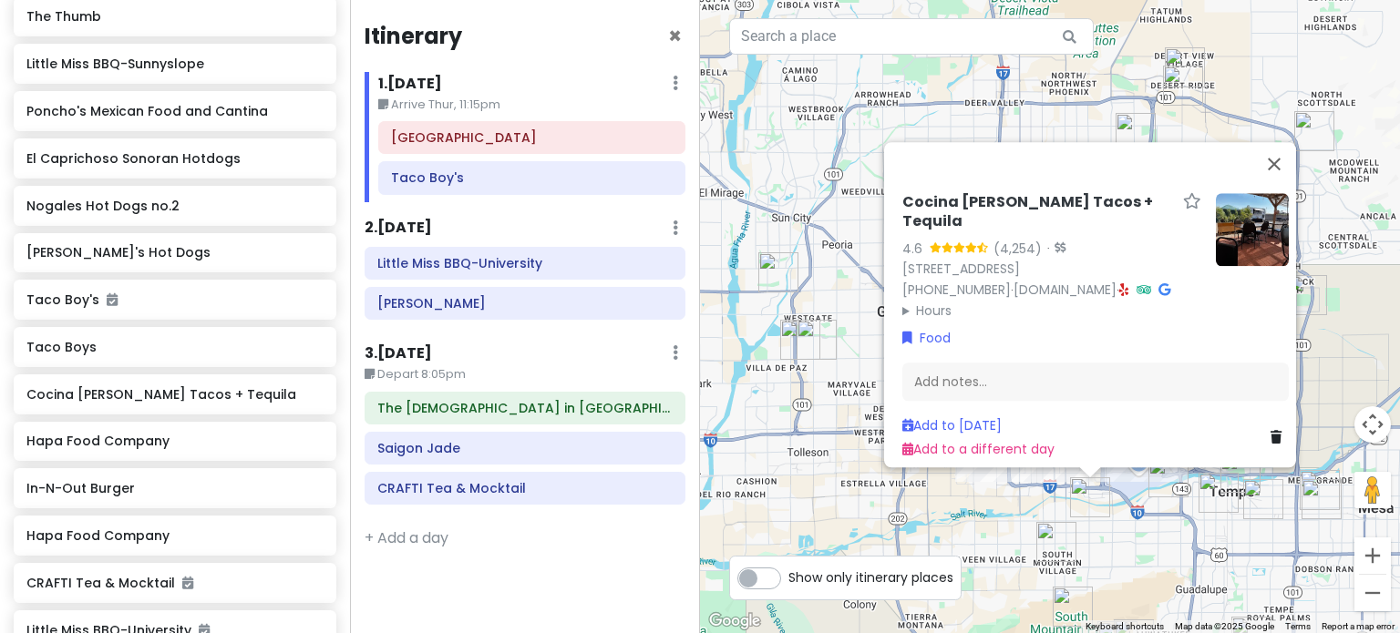
click at [1236, 217] on img at bounding box center [1252, 229] width 73 height 73
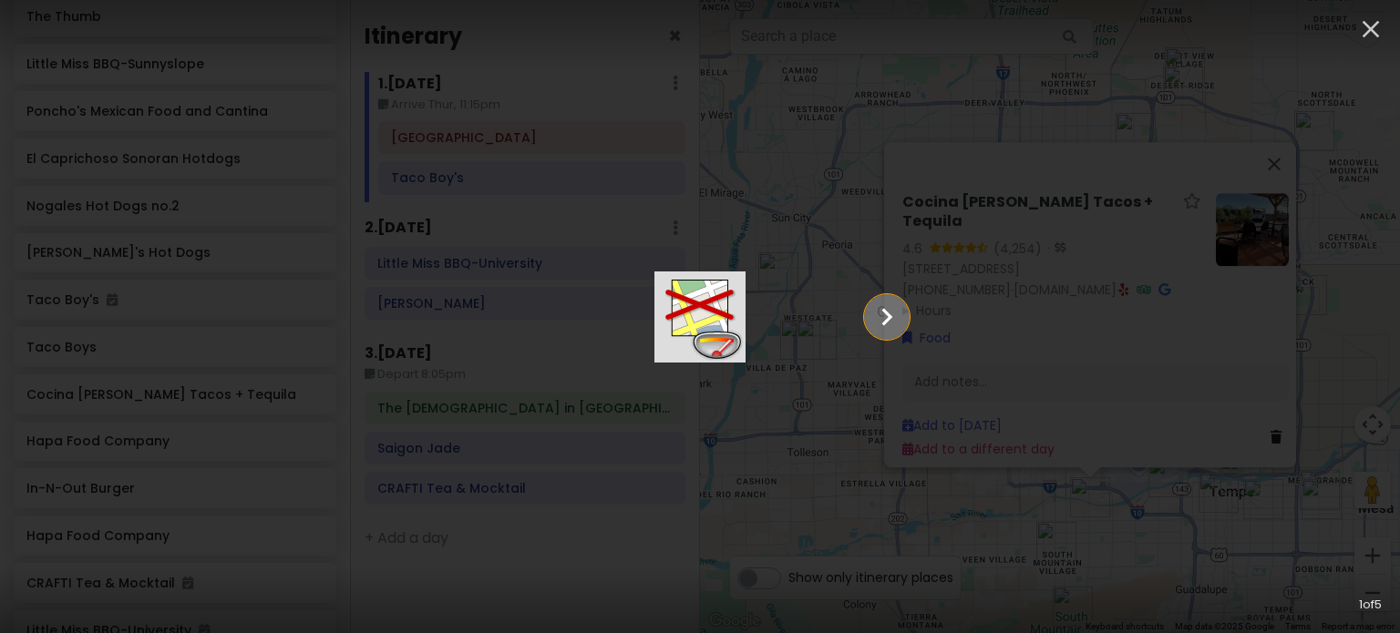
click at [893, 317] on icon "Show slide 2 of 5" at bounding box center [887, 316] width 11 height 17
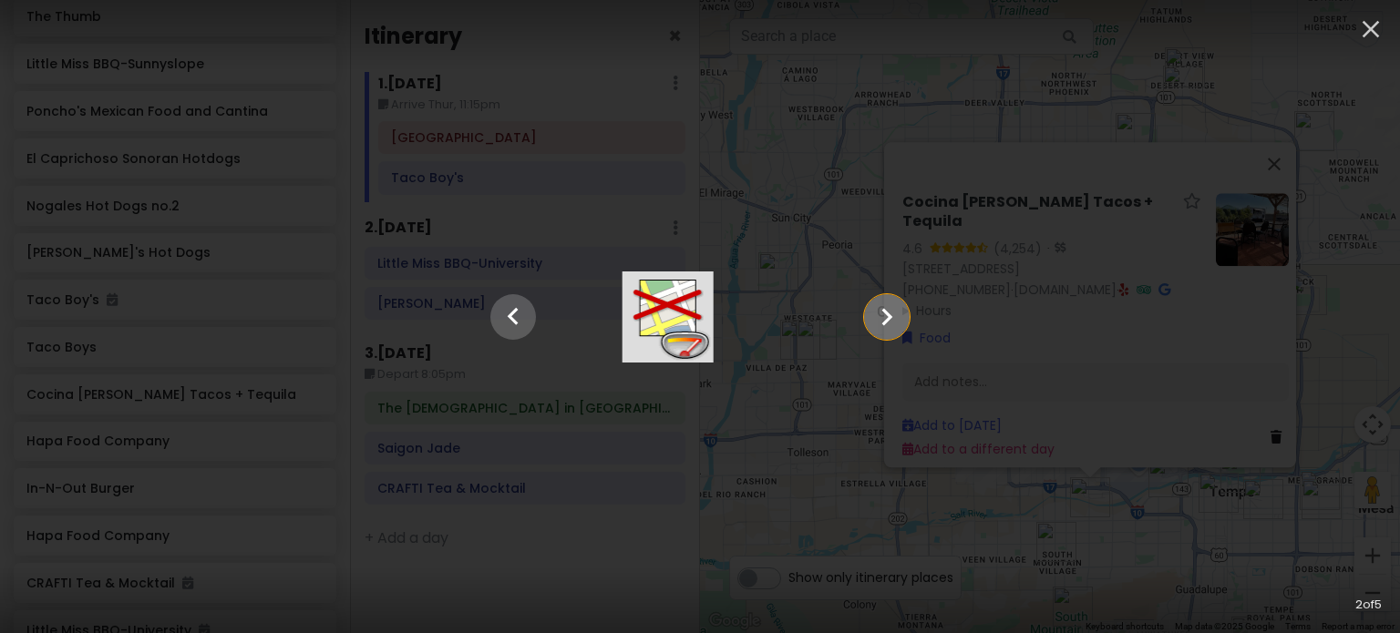
click at [893, 317] on icon "Show slide 3 of 5" at bounding box center [887, 316] width 11 height 17
click at [893, 317] on icon "Show slide 4 of 5" at bounding box center [887, 316] width 11 height 17
click at [893, 317] on icon "Show slide 5 of 5" at bounding box center [887, 316] width 11 height 17
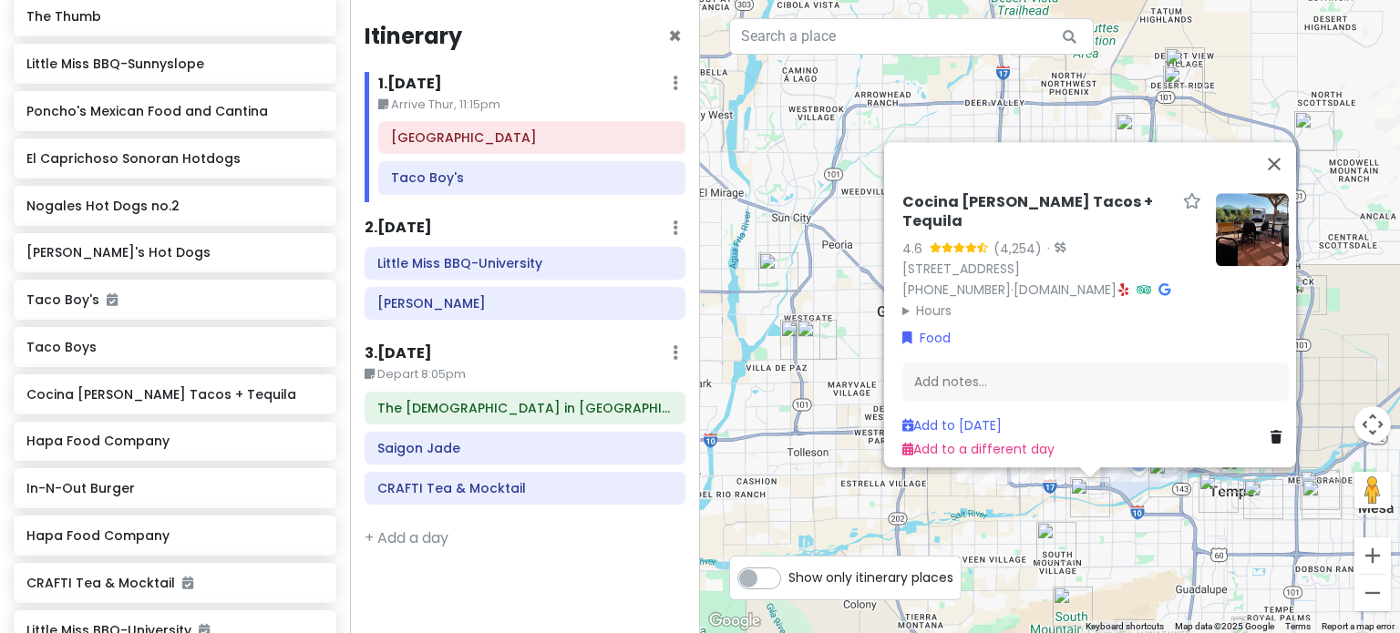
click at [1047, 542] on img "Poncho's Mexican Food and Cantina" at bounding box center [1056, 542] width 40 height 40
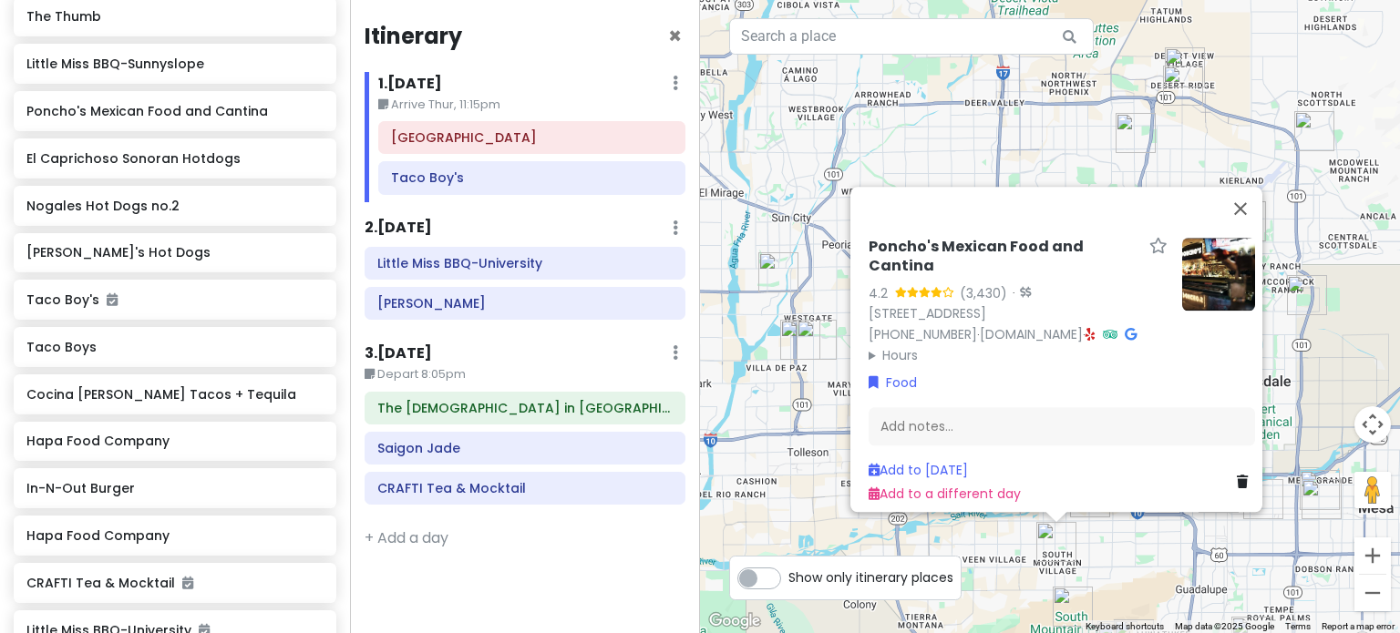
click at [1221, 270] on img at bounding box center [1218, 274] width 73 height 73
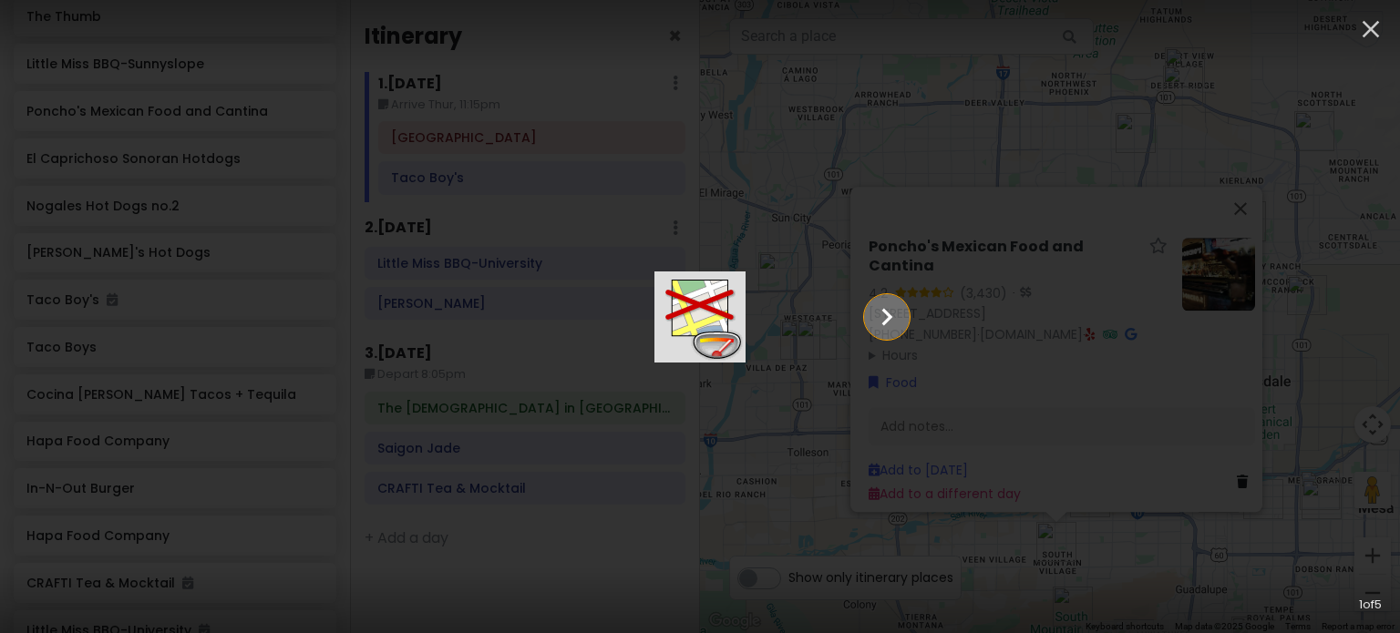
click at [904, 313] on icon "Show slide 2 of 5" at bounding box center [886, 317] width 35 height 44
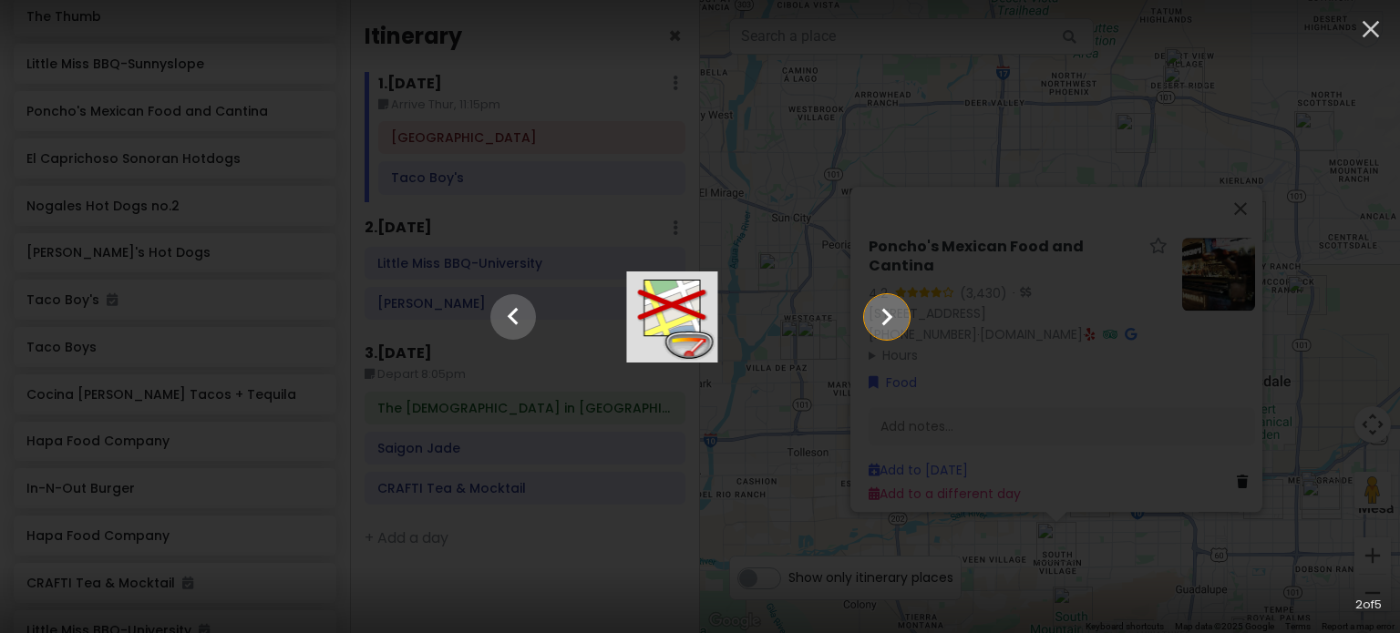
click at [904, 313] on icon "Show slide 3 of 5" at bounding box center [886, 317] width 35 height 44
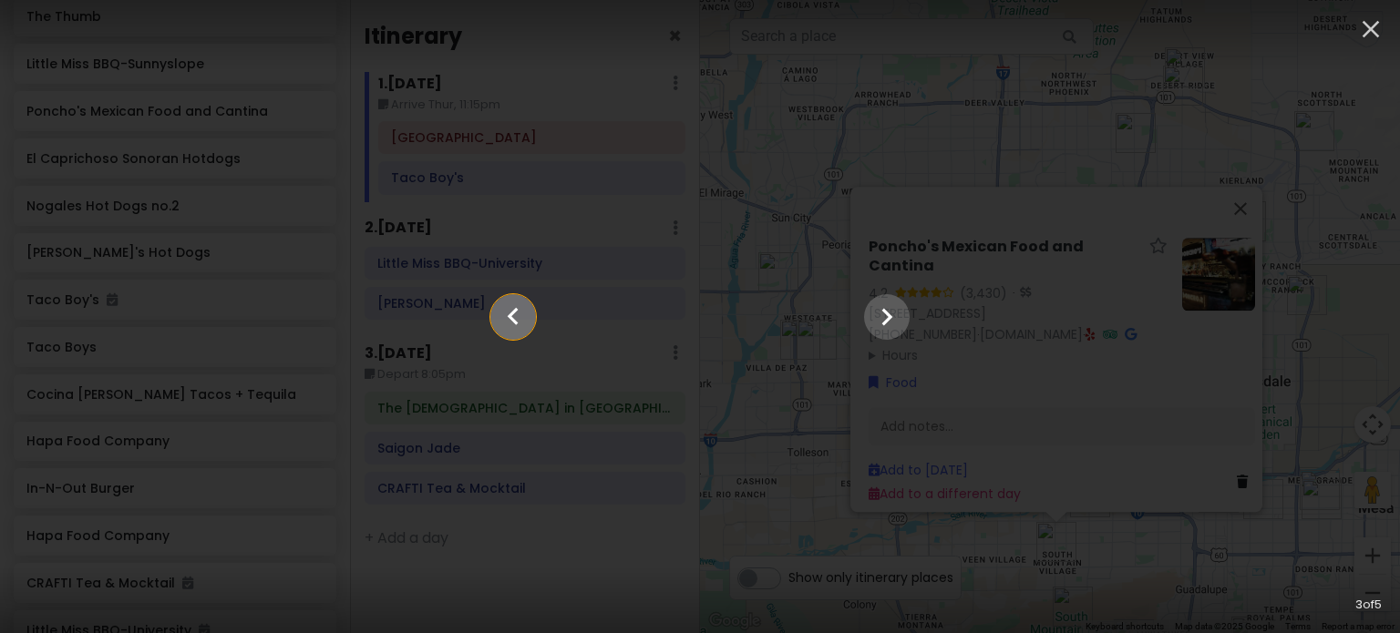
click at [496, 304] on icon "Show slide 2 of 5" at bounding box center [513, 317] width 35 height 44
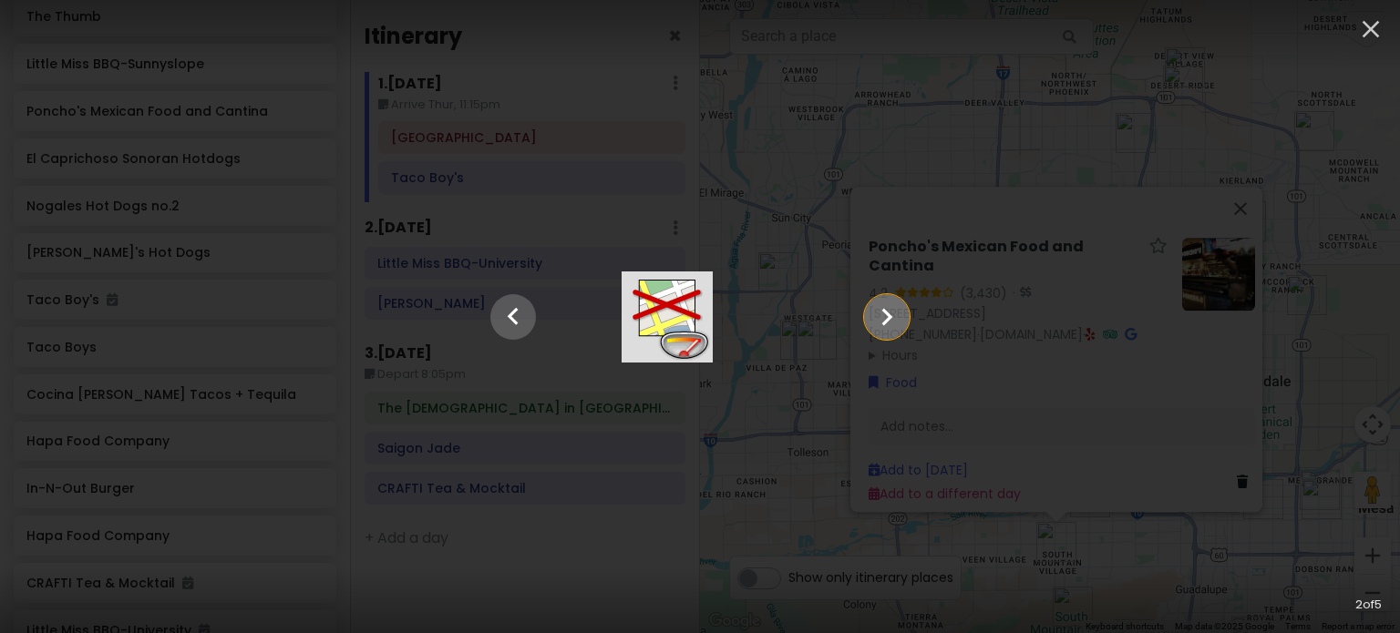
click at [904, 314] on icon "Show slide 3 of 5" at bounding box center [886, 317] width 35 height 44
click at [904, 314] on icon "Show slide 4 of 5" at bounding box center [886, 317] width 35 height 44
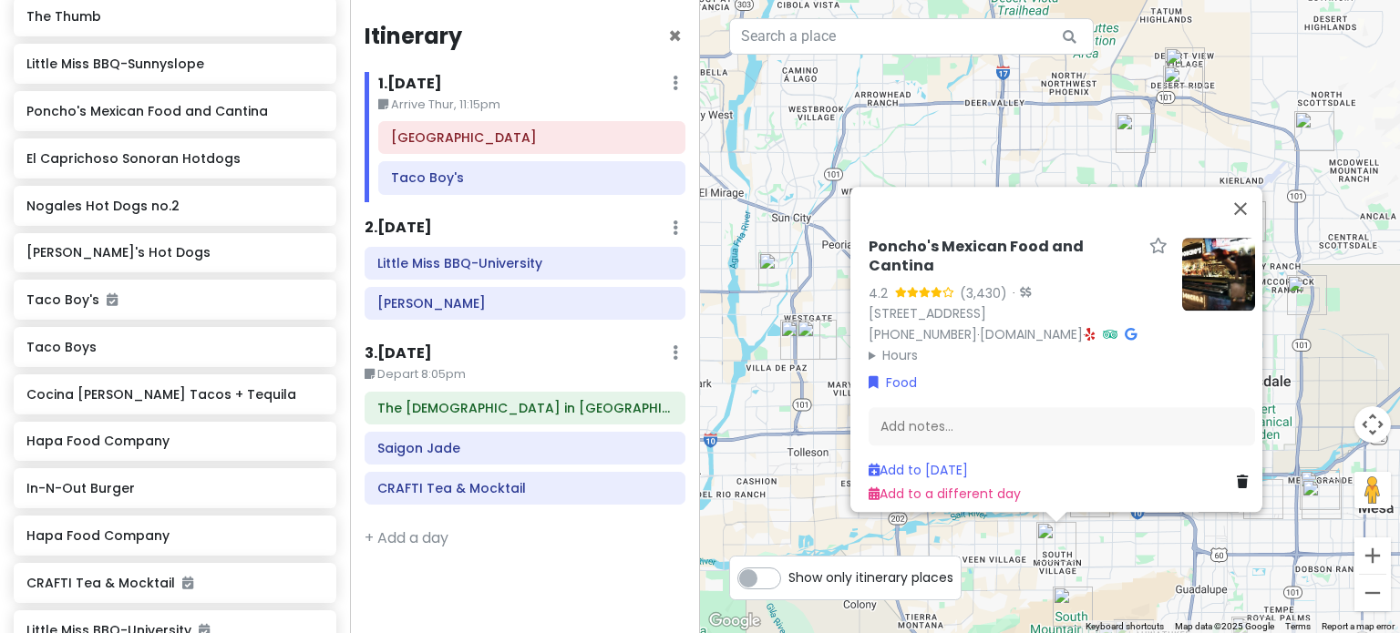
click at [1137, 561] on div "Poncho's Mexican Food and Cantina 4.2 (3,430) · [STREET_ADDRESS] [PHONE_NUMBER]…" at bounding box center [1050, 316] width 700 height 633
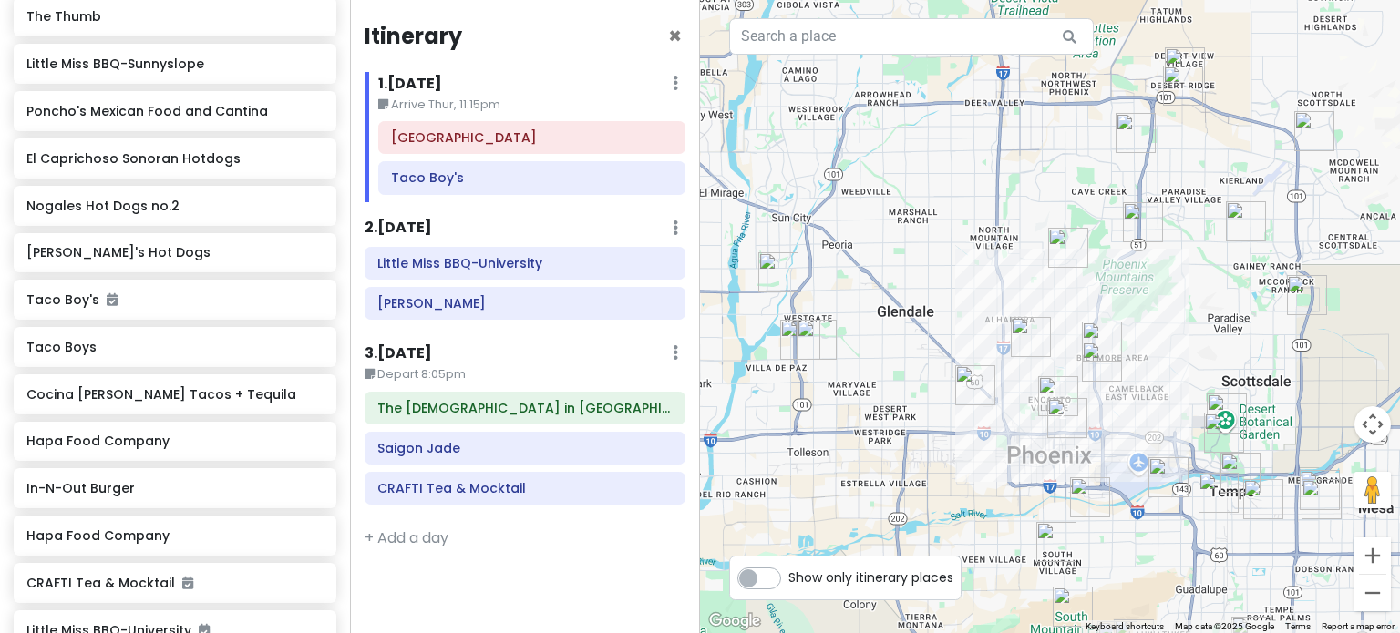
click at [1065, 593] on img "South Mountain Park and Preserve" at bounding box center [1073, 607] width 40 height 40
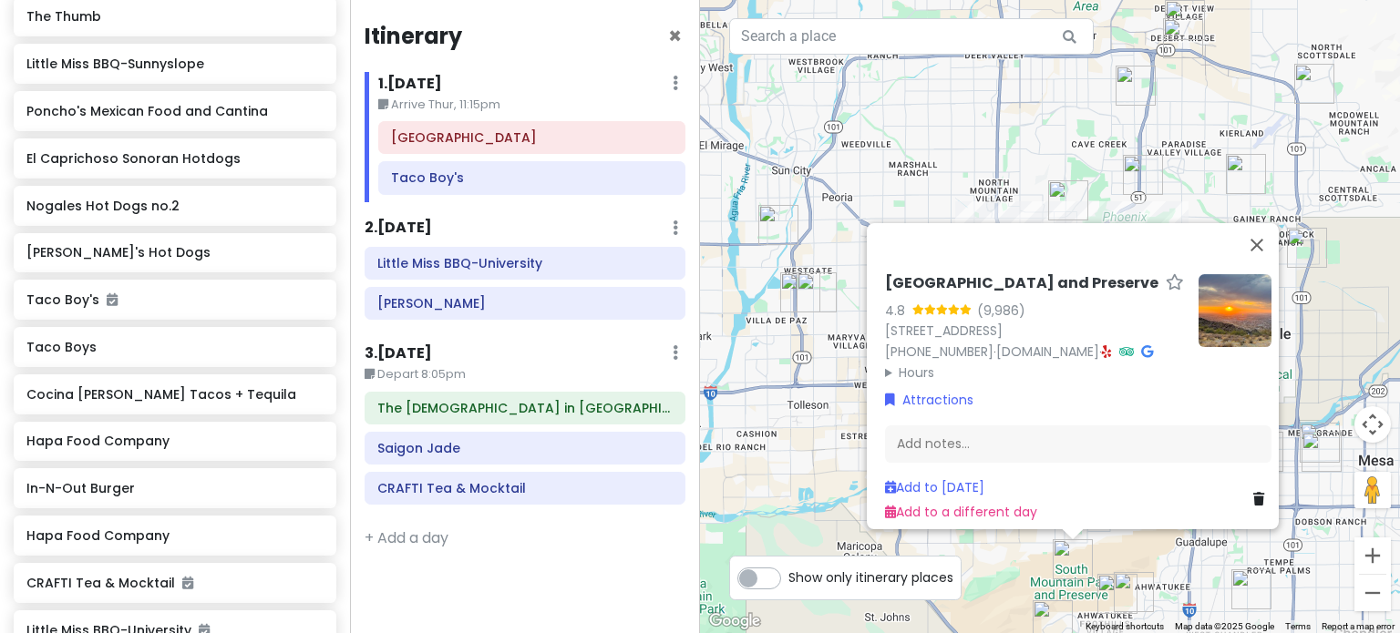
click at [1160, 586] on div "[GEOGRAPHIC_DATA] 4.8 (9,986) [STREET_ADDRESS] [PHONE_NUMBER] · [DOMAIN_NAME] ·…" at bounding box center [1050, 316] width 700 height 633
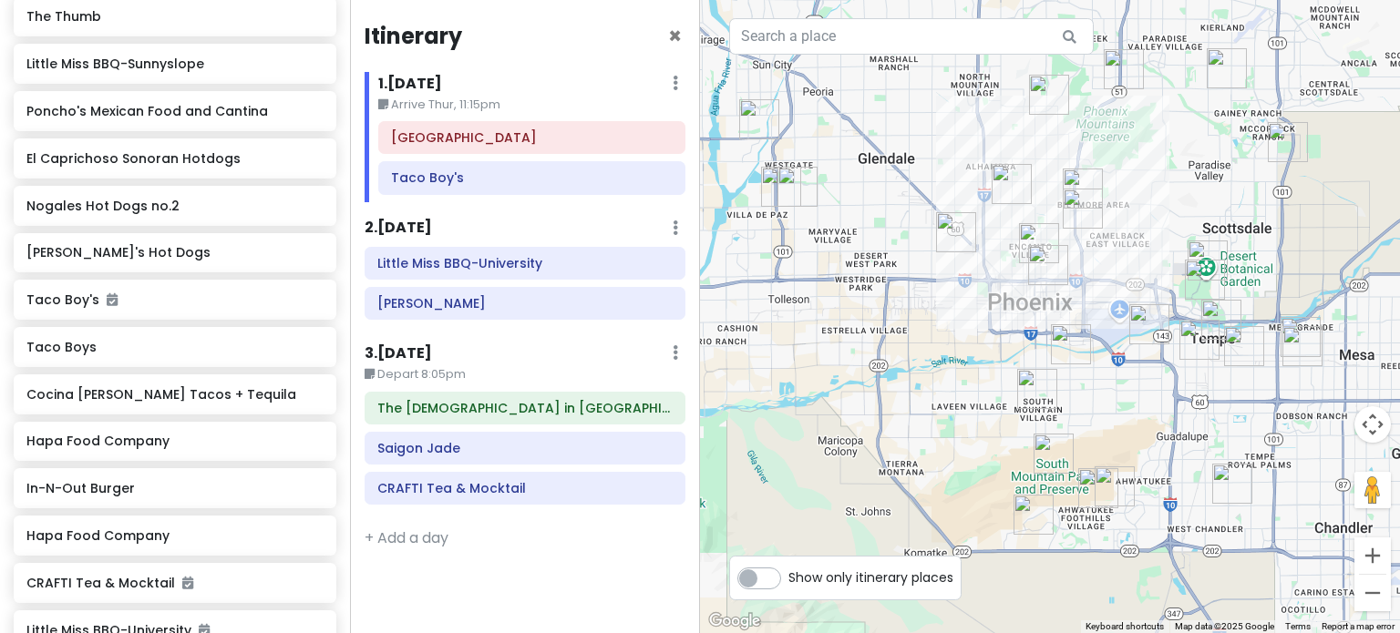
drag, startPoint x: 1155, startPoint y: 569, endPoint x: 1109, endPoint y: 356, distance: 217.2
click at [1114, 363] on div at bounding box center [1050, 316] width 700 height 633
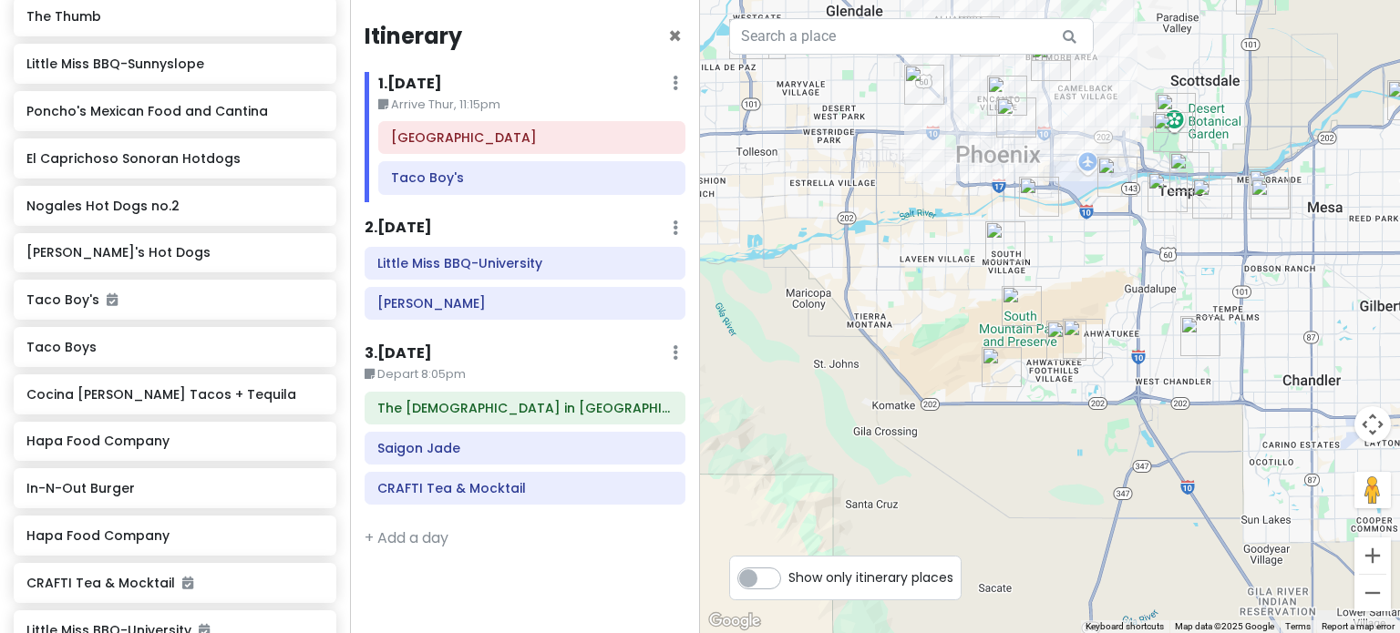
click at [1017, 287] on img "South Mountain Park and Preserve" at bounding box center [1021, 306] width 40 height 40
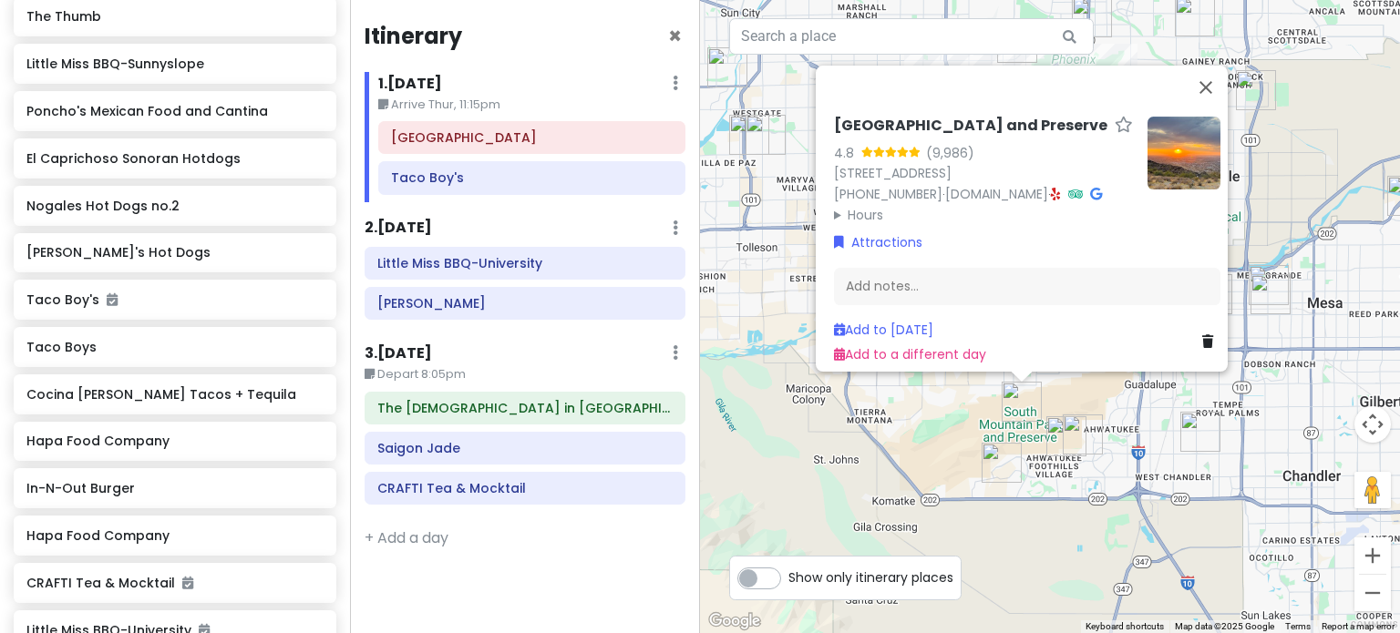
click at [1116, 454] on div "[GEOGRAPHIC_DATA] 4.8 (9,986) [STREET_ADDRESS] [PHONE_NUMBER] · [DOMAIN_NAME] ·…" at bounding box center [1050, 316] width 700 height 633
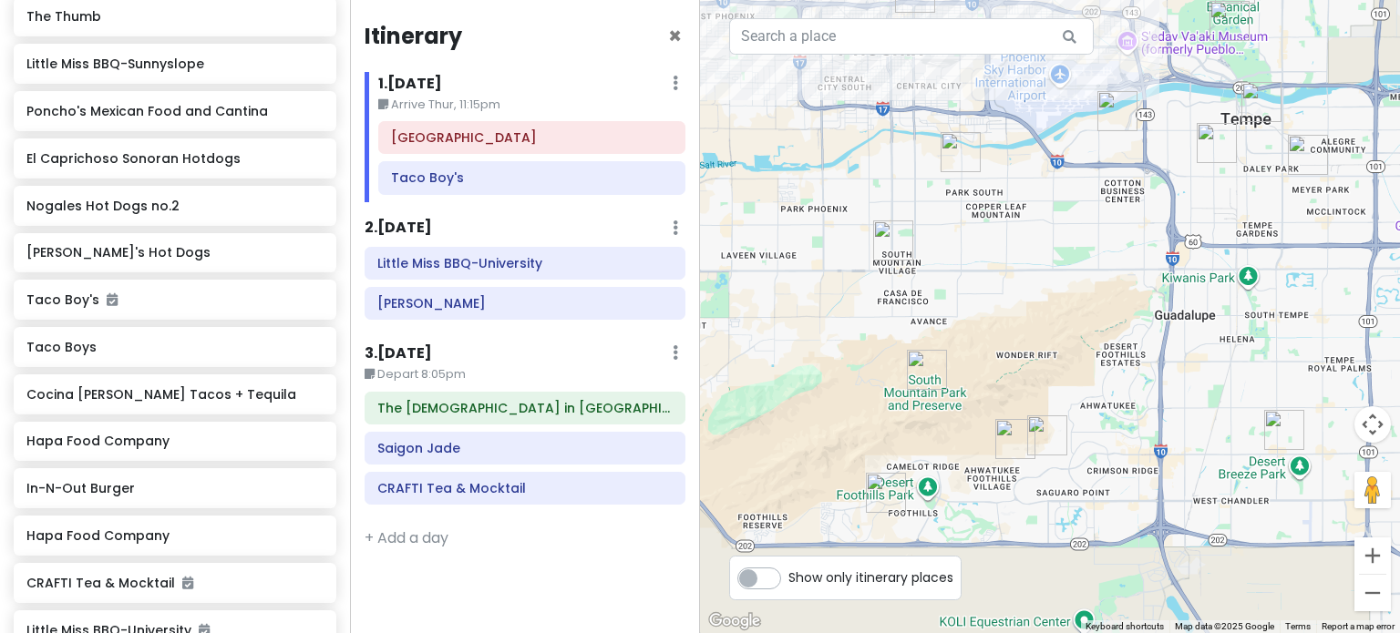
click at [937, 375] on img "South Mountain Park and Preserve" at bounding box center [927, 370] width 40 height 40
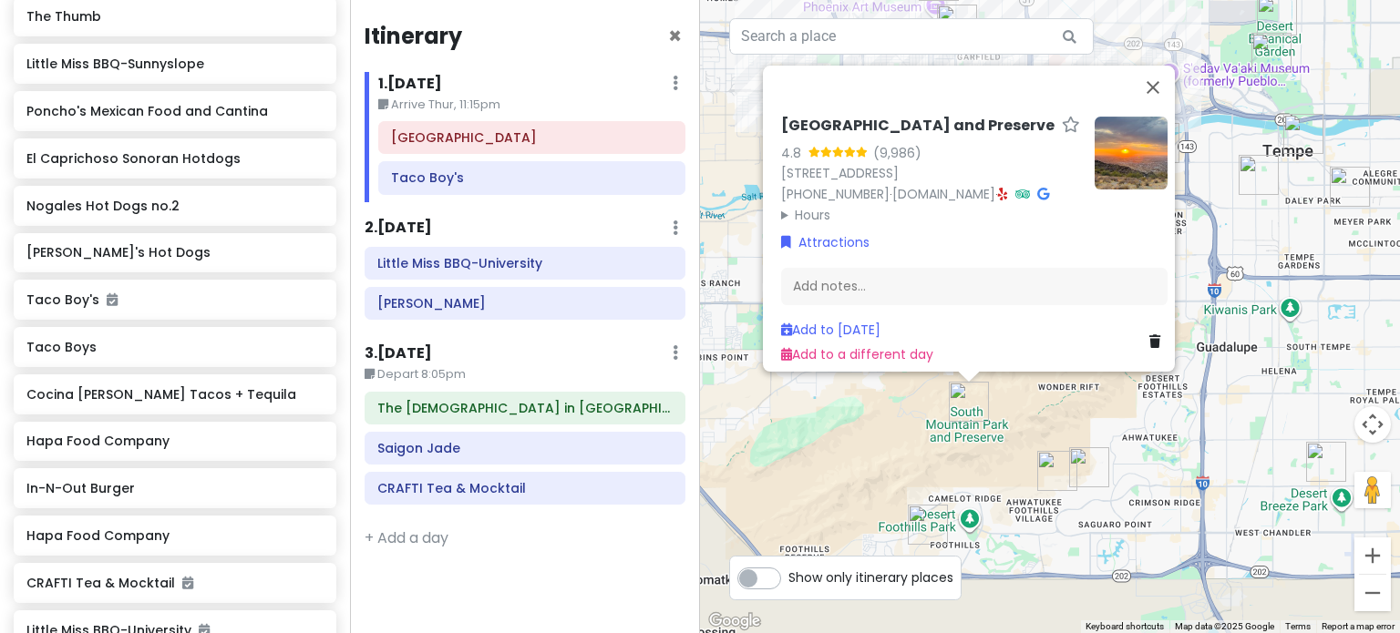
click at [1211, 422] on div "[GEOGRAPHIC_DATA] 4.8 (9,986) [STREET_ADDRESS] [PHONE_NUMBER] · [DOMAIN_NAME] ·…" at bounding box center [1050, 316] width 700 height 633
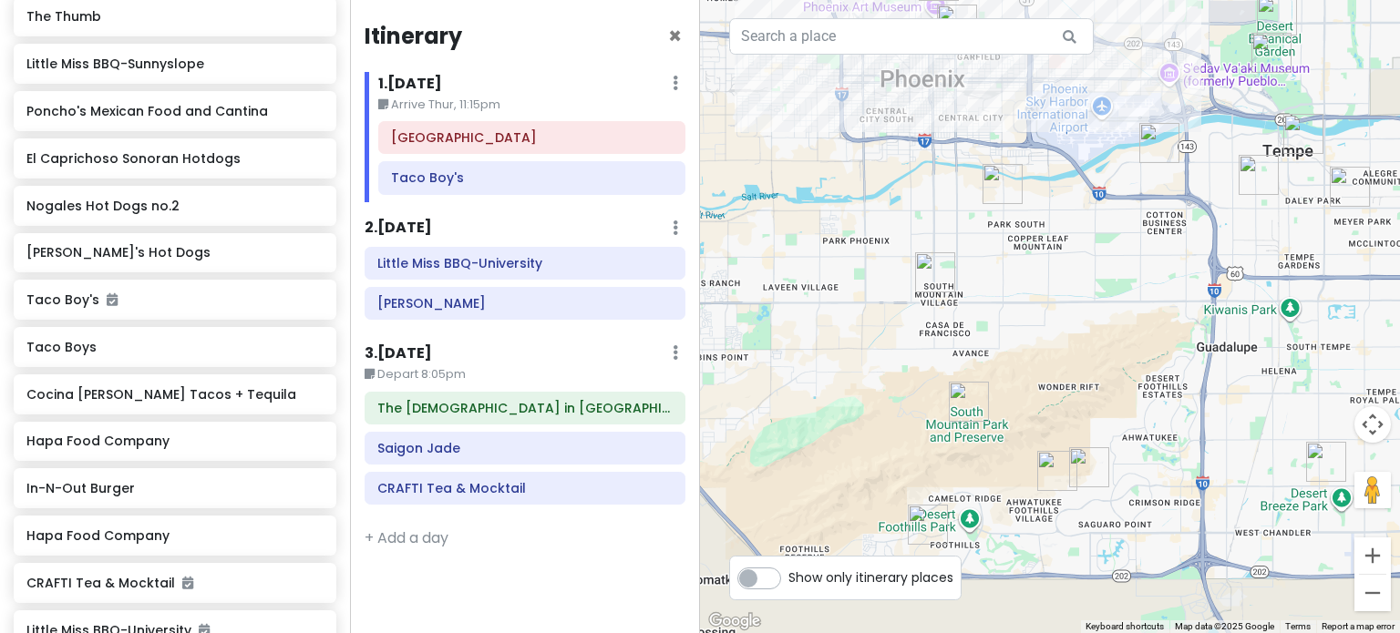
click at [957, 398] on img "South Mountain Park and Preserve" at bounding box center [969, 402] width 40 height 40
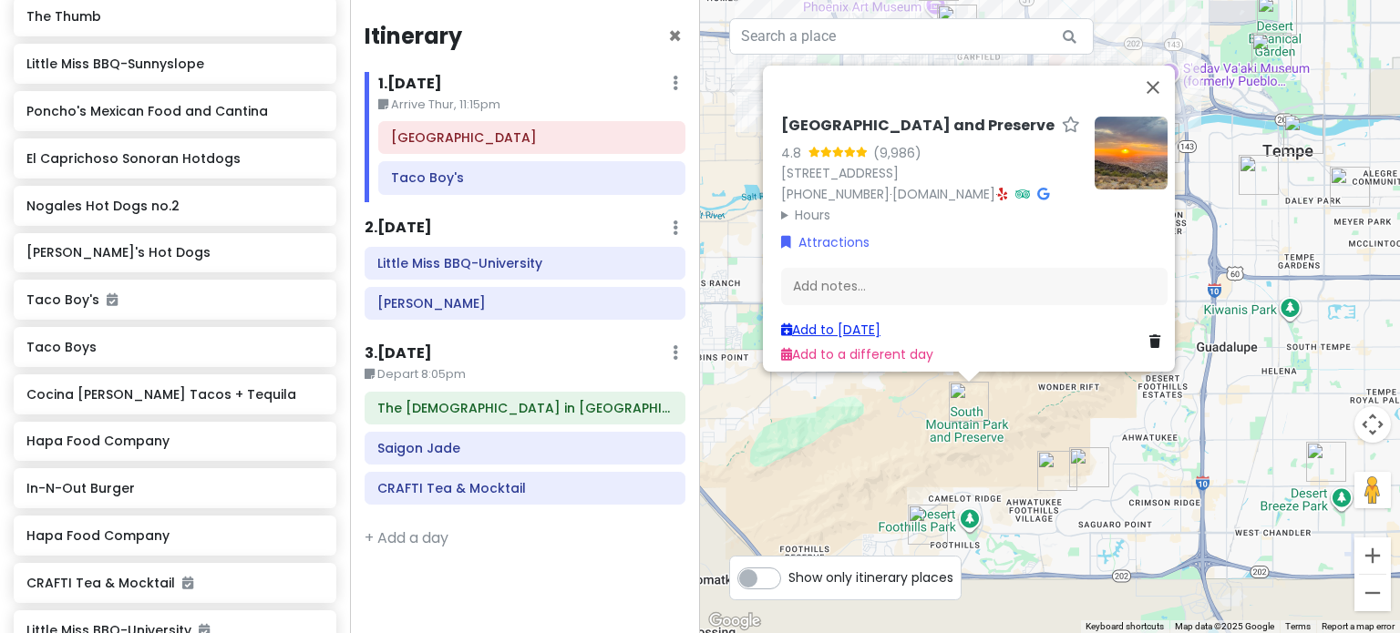
click at [860, 321] on link "Add to [DATE]" at bounding box center [830, 330] width 99 height 18
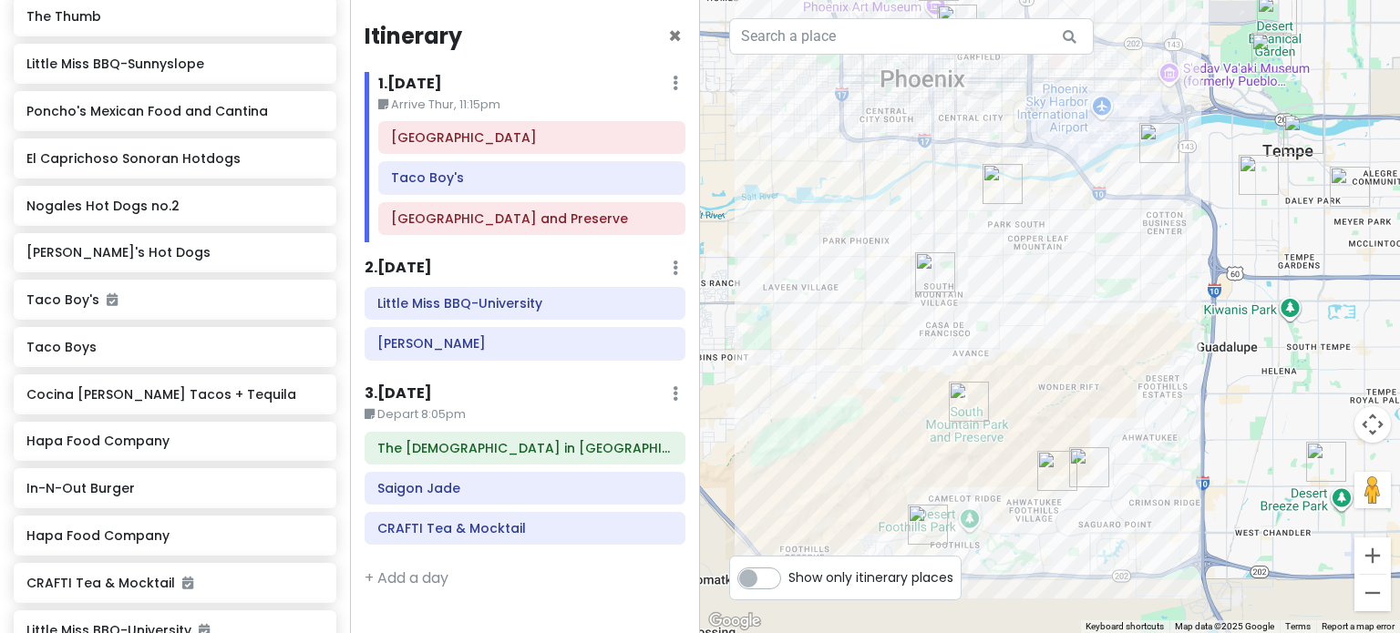
click at [937, 274] on img "Poncho's Mexican Food and Cantina" at bounding box center [935, 272] width 40 height 40
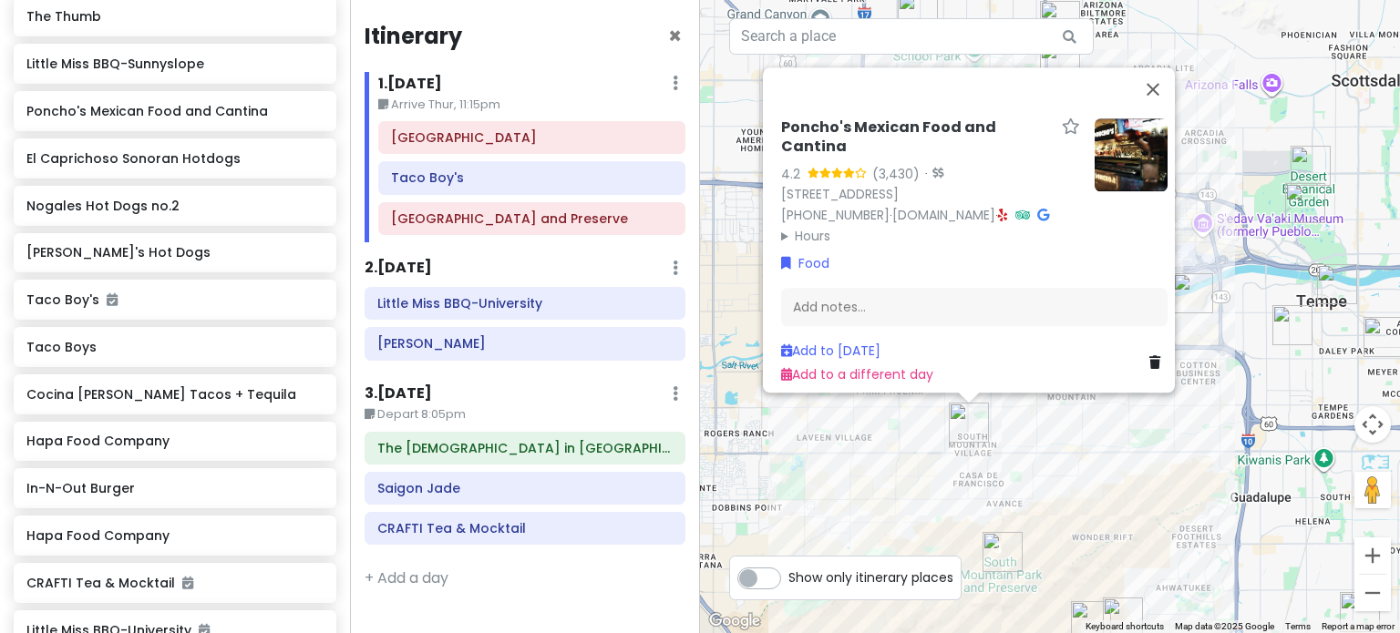
click at [1035, 429] on div "Poncho's Mexican Food and Cantina 4.2 (3,430) · [STREET_ADDRESS] [PHONE_NUMBER]…" at bounding box center [1050, 316] width 700 height 633
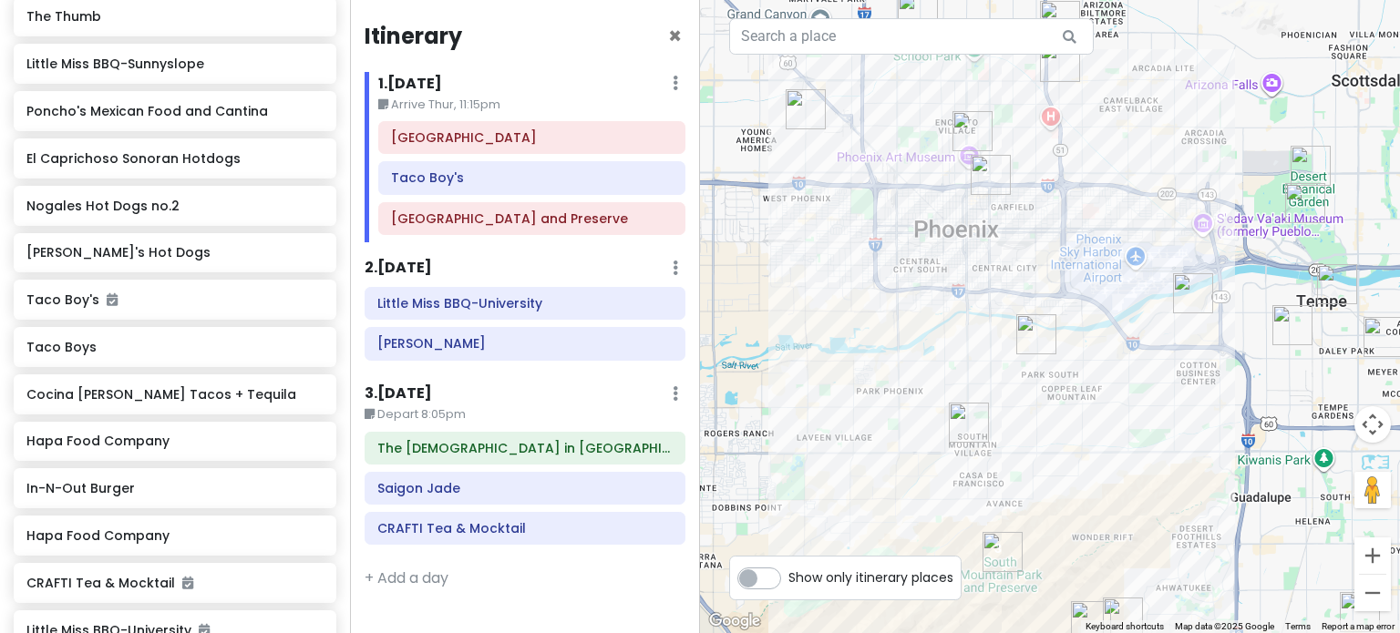
click at [1035, 317] on img "Cocina Madrigal Tacos + Tequila" at bounding box center [1036, 334] width 40 height 40
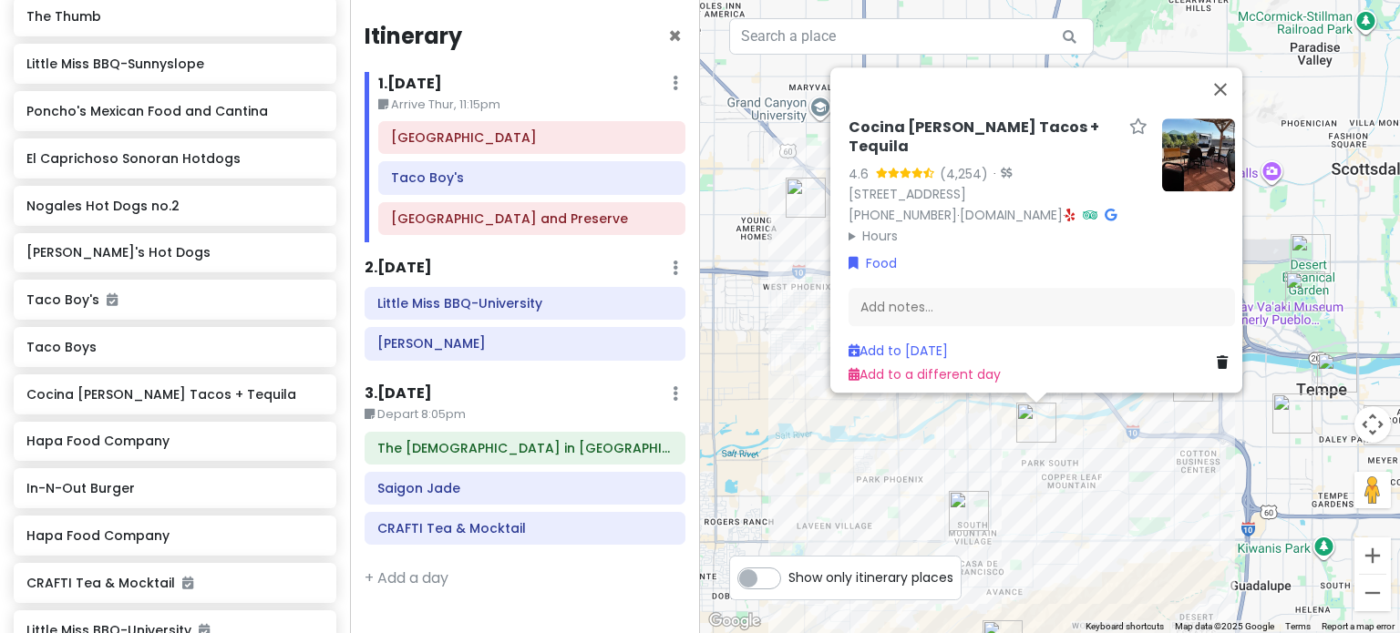
click at [1085, 467] on div "Cocina [PERSON_NAME] Tacos + Tequila 4.6 (4,254) · [STREET_ADDRESS] [PHONE_NUMB…" at bounding box center [1050, 316] width 700 height 633
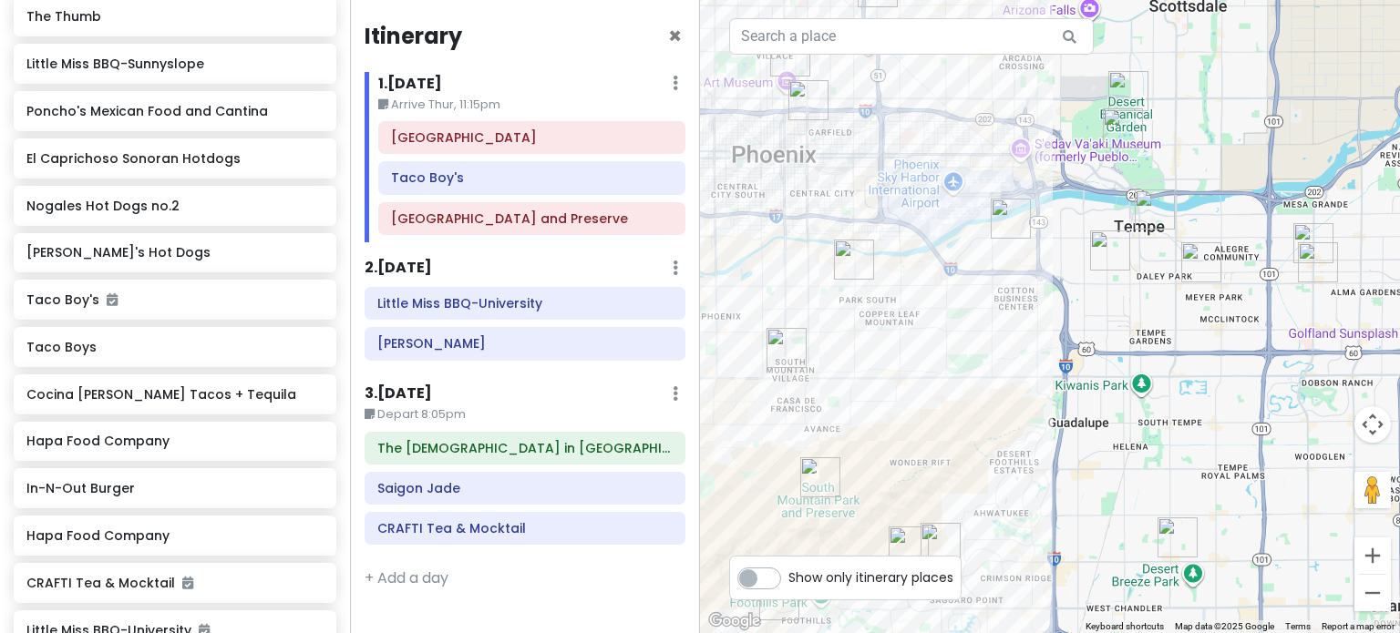
drag, startPoint x: 1037, startPoint y: 388, endPoint x: 944, endPoint y: 287, distance: 137.4
click at [947, 296] on div at bounding box center [1050, 316] width 700 height 633
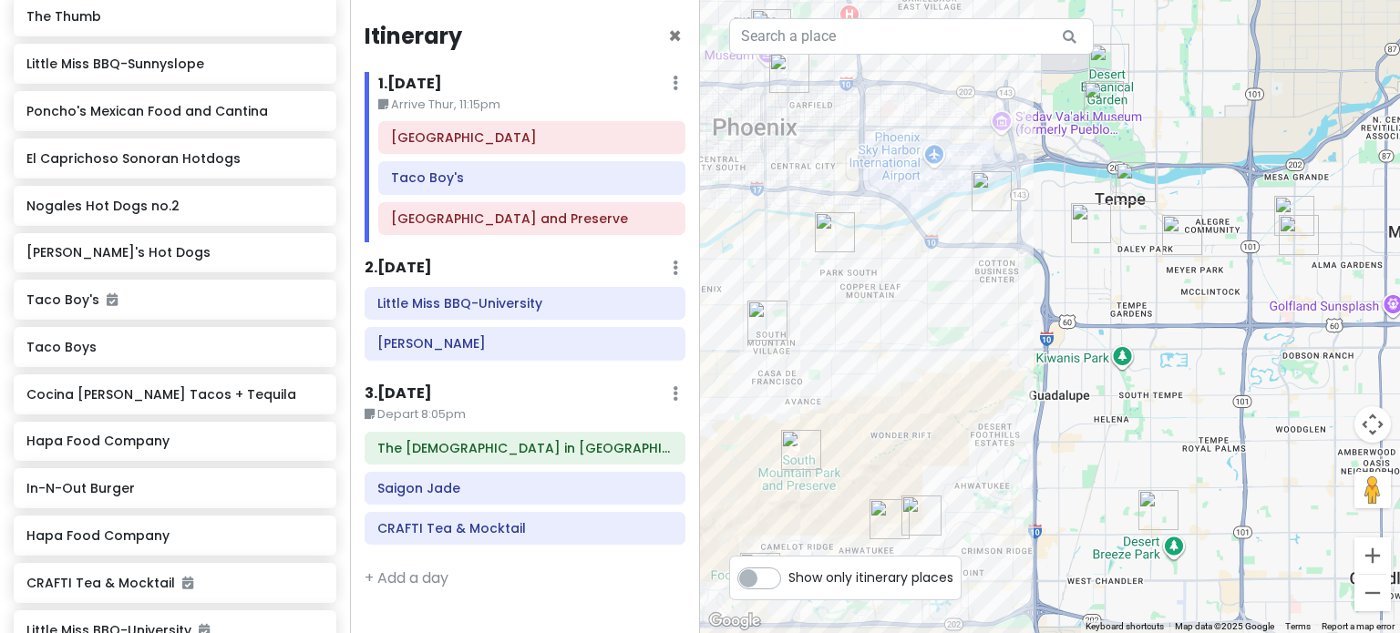
drag, startPoint x: 864, startPoint y: 467, endPoint x: 999, endPoint y: 293, distance: 219.5
click at [998, 294] on div at bounding box center [1050, 316] width 700 height 633
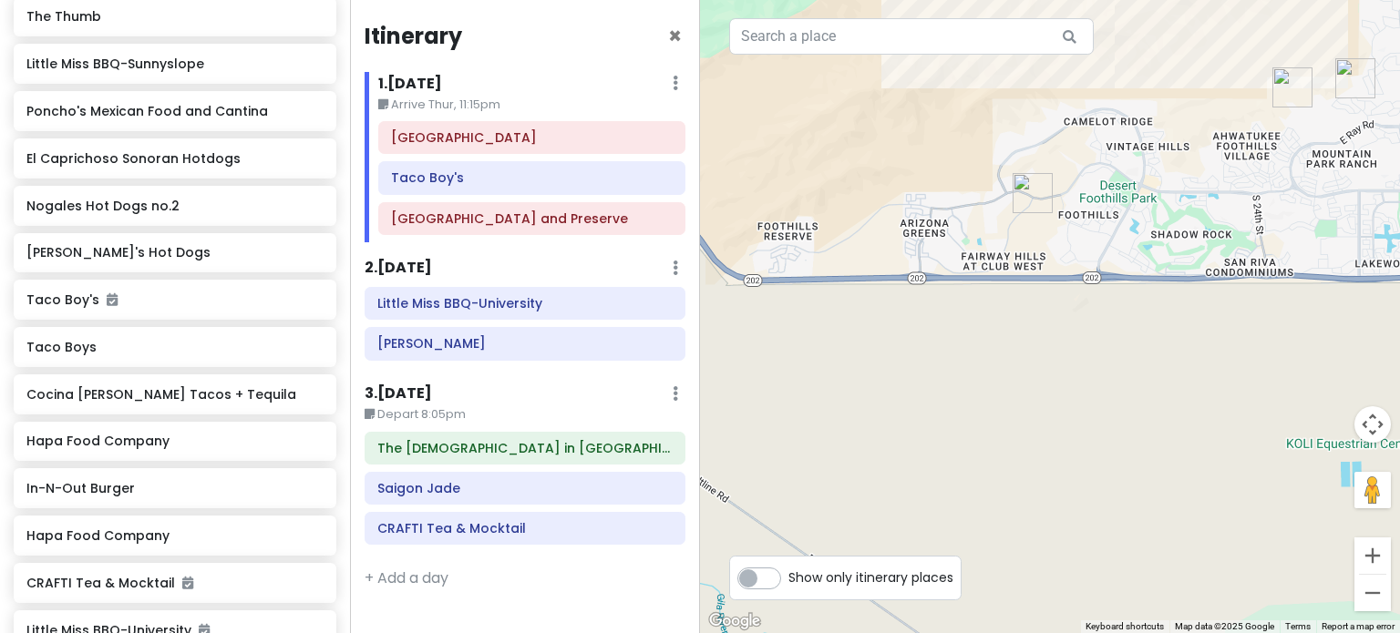
drag, startPoint x: 1196, startPoint y: 183, endPoint x: 987, endPoint y: 309, distance: 244.4
click at [988, 306] on div at bounding box center [1050, 316] width 700 height 633
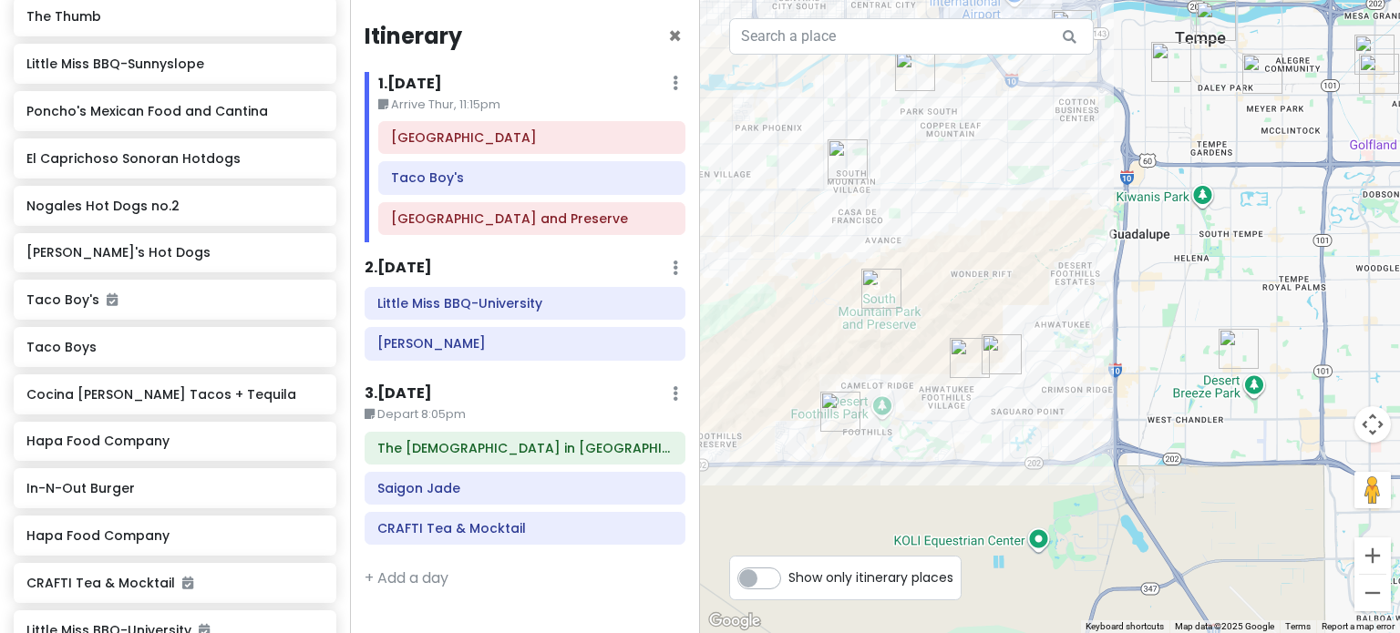
drag, startPoint x: 1189, startPoint y: 218, endPoint x: 1114, endPoint y: 344, distance: 147.1
click at [1086, 335] on div at bounding box center [1050, 316] width 700 height 633
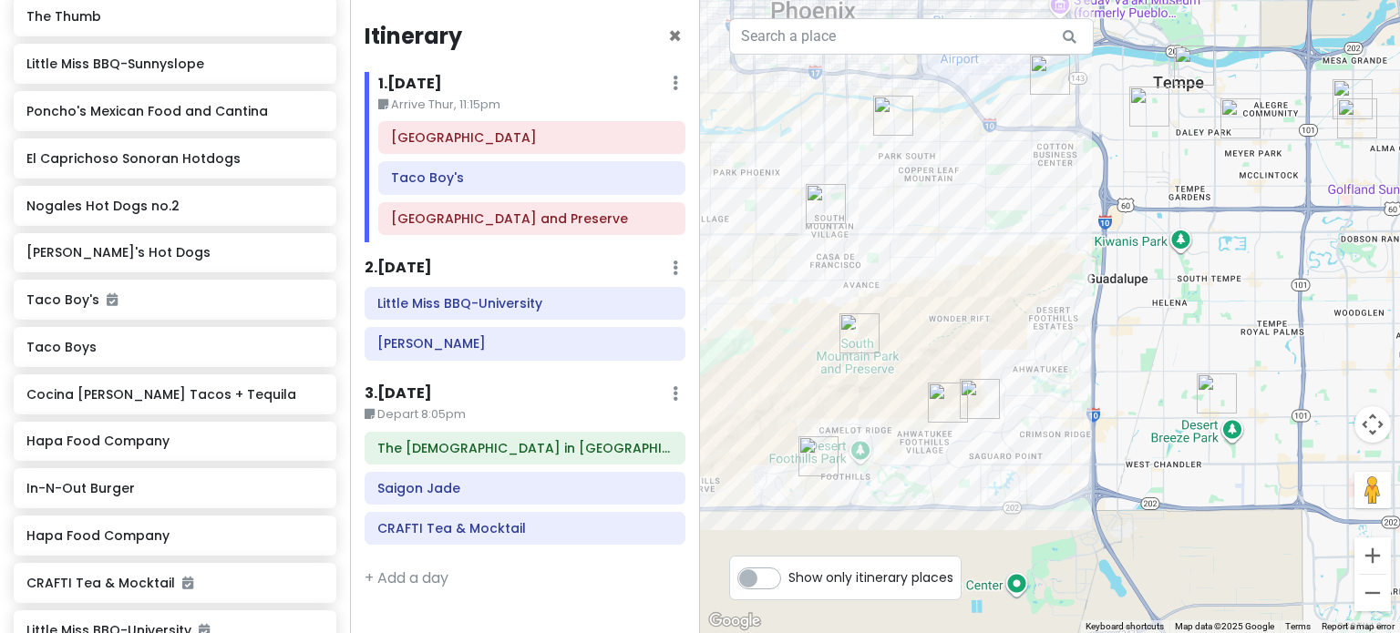
click at [1210, 385] on img "Pickleball Kingdom" at bounding box center [1216, 394] width 40 height 40
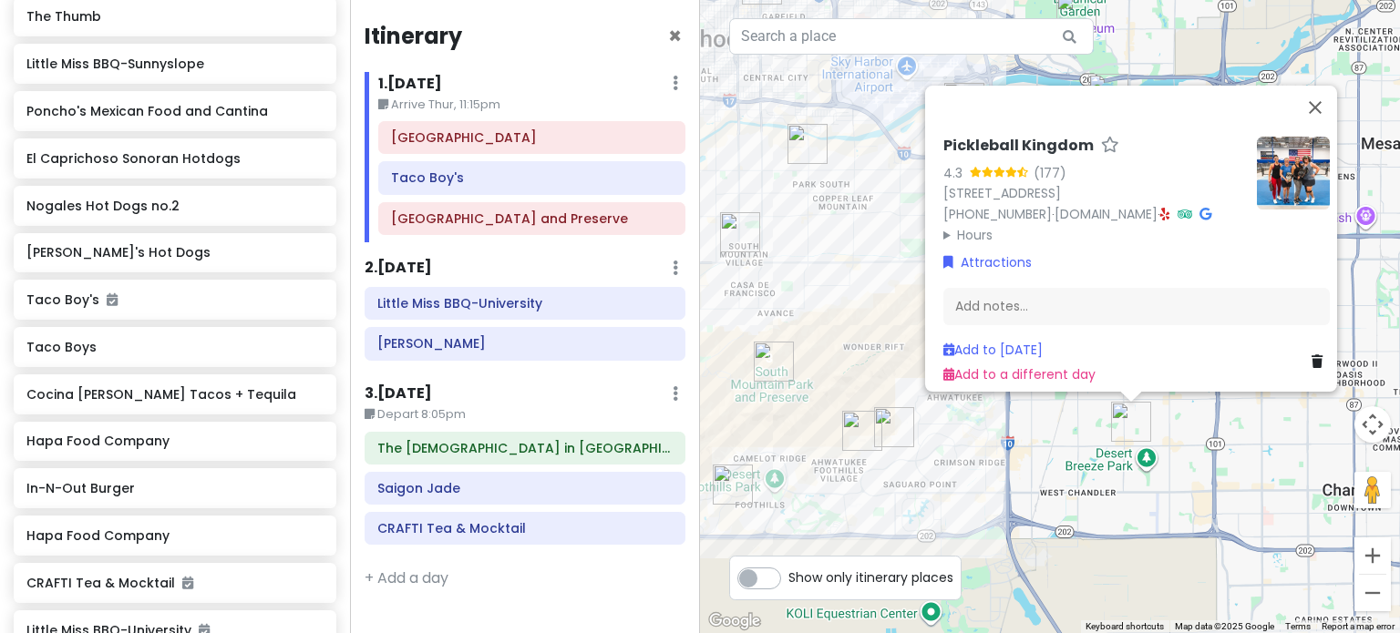
click at [1013, 451] on div "Pickleball Kingdom 4.3 (177) [STREET_ADDRESS][PERSON_NAME] [PHONE_NUMBER] · [DO…" at bounding box center [1050, 316] width 700 height 633
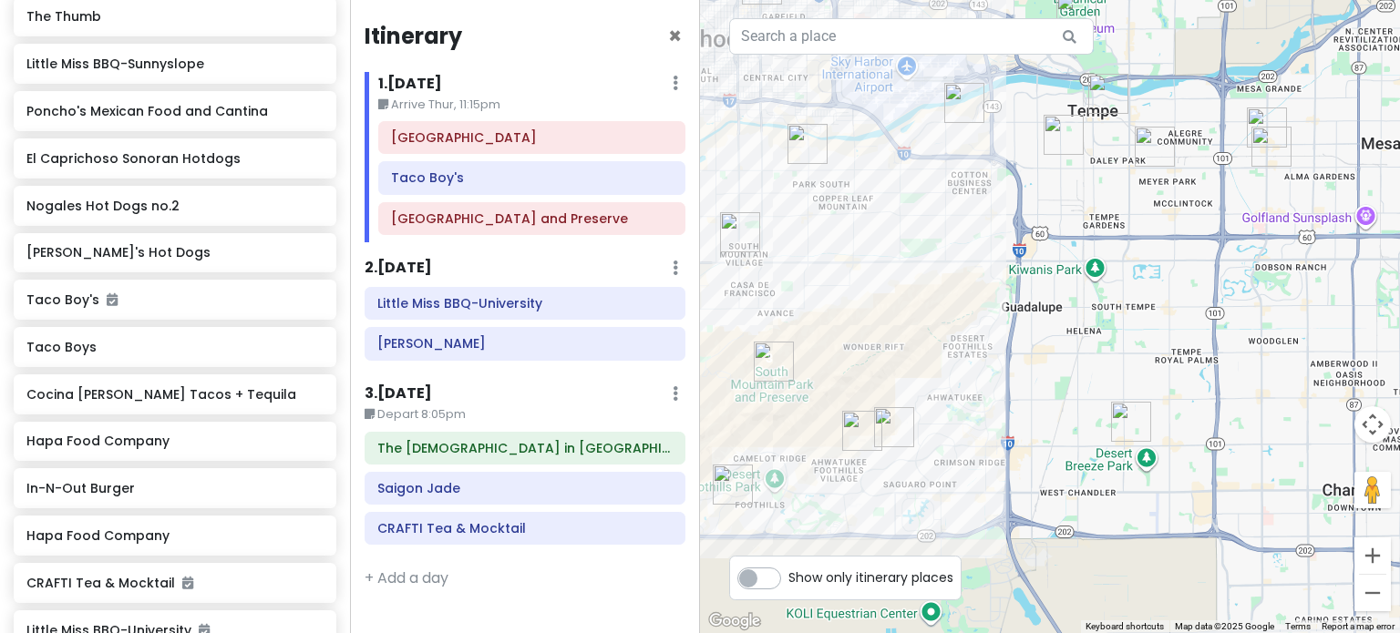
click at [1125, 419] on img "Pickleball Kingdom" at bounding box center [1131, 422] width 40 height 40
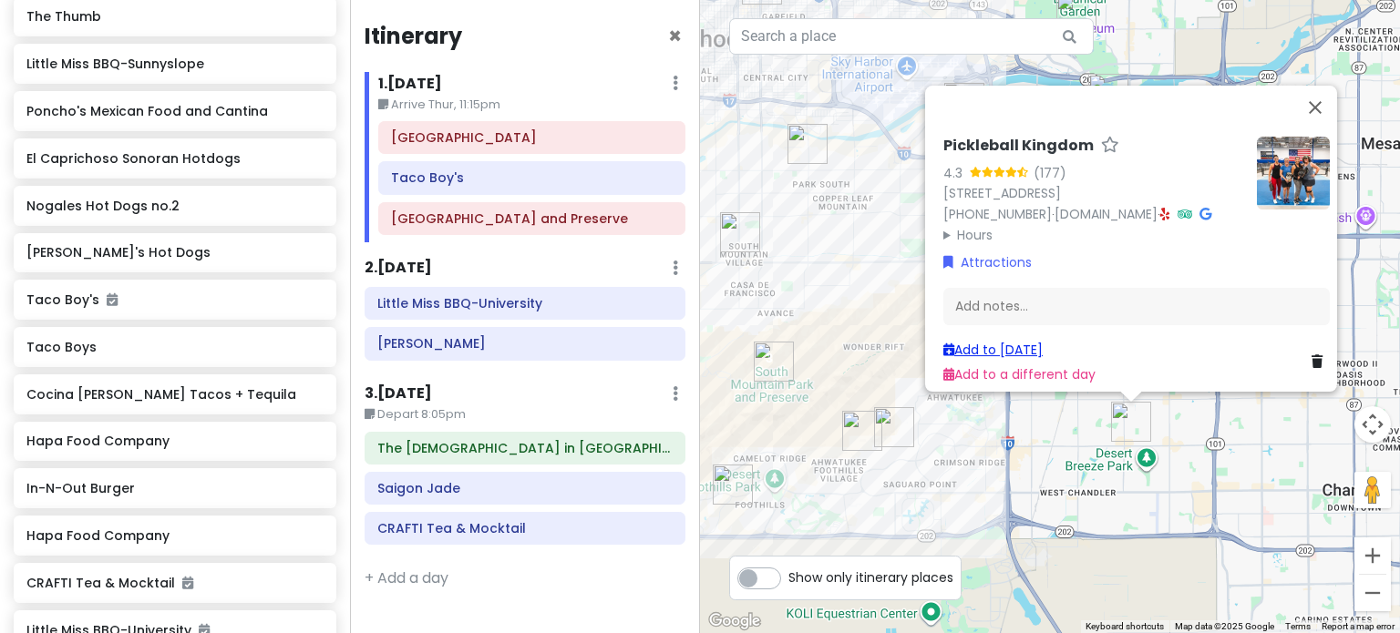
click at [1015, 343] on link "Add to [DATE]" at bounding box center [992, 350] width 99 height 18
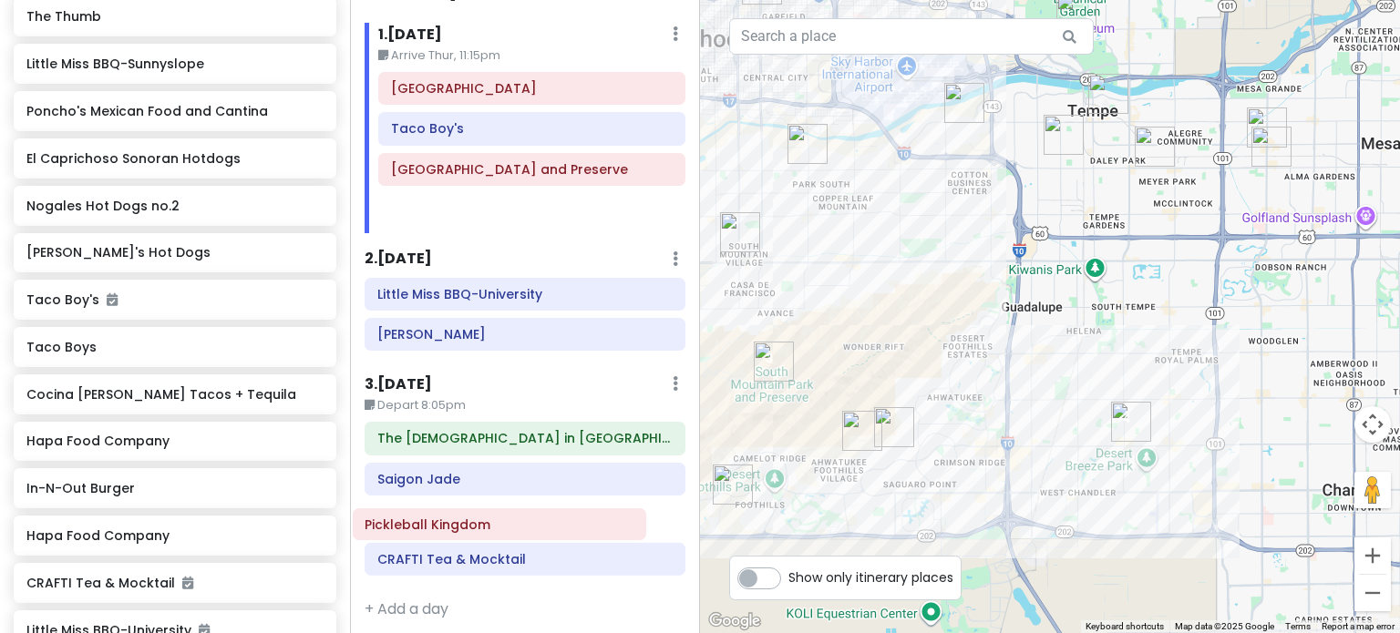
scroll to position [55, 0]
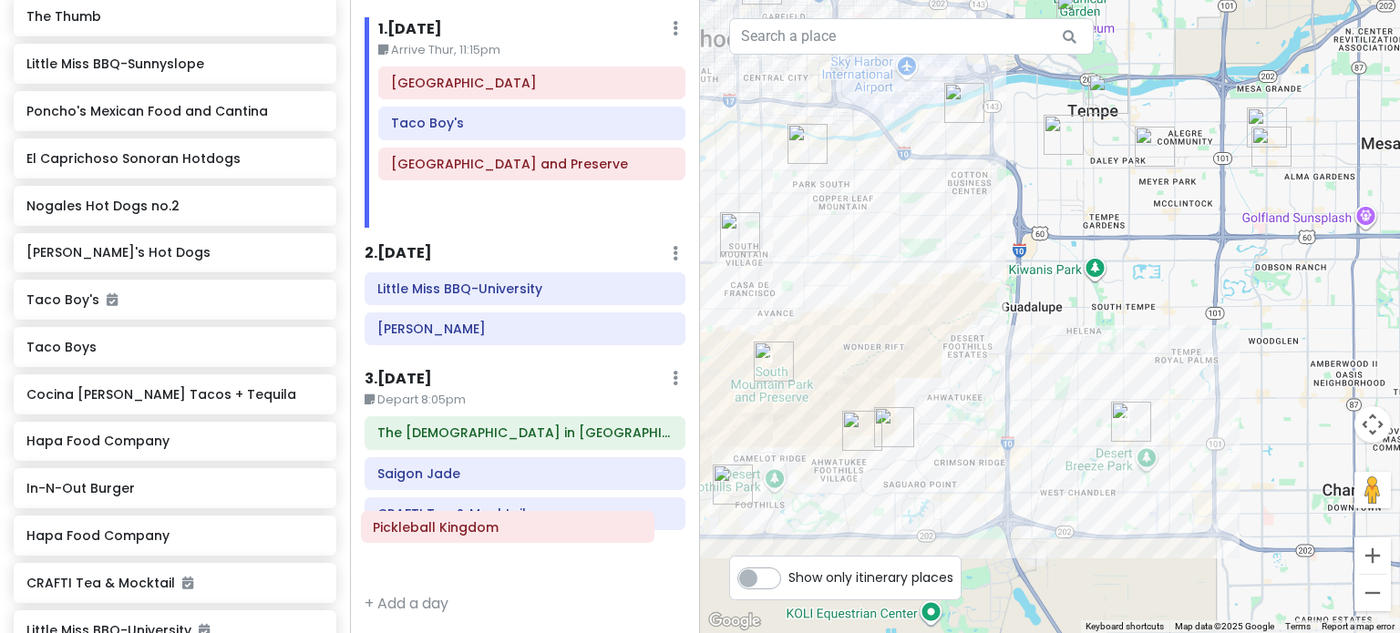
drag, startPoint x: 463, startPoint y: 300, endPoint x: 452, endPoint y: 539, distance: 239.9
click at [452, 539] on div "Itinerary × 1 . [DATE] Edit Day Notes Delete Day Arrive Thur, 11:15pm [GEOGRAPH…" at bounding box center [525, 316] width 350 height 633
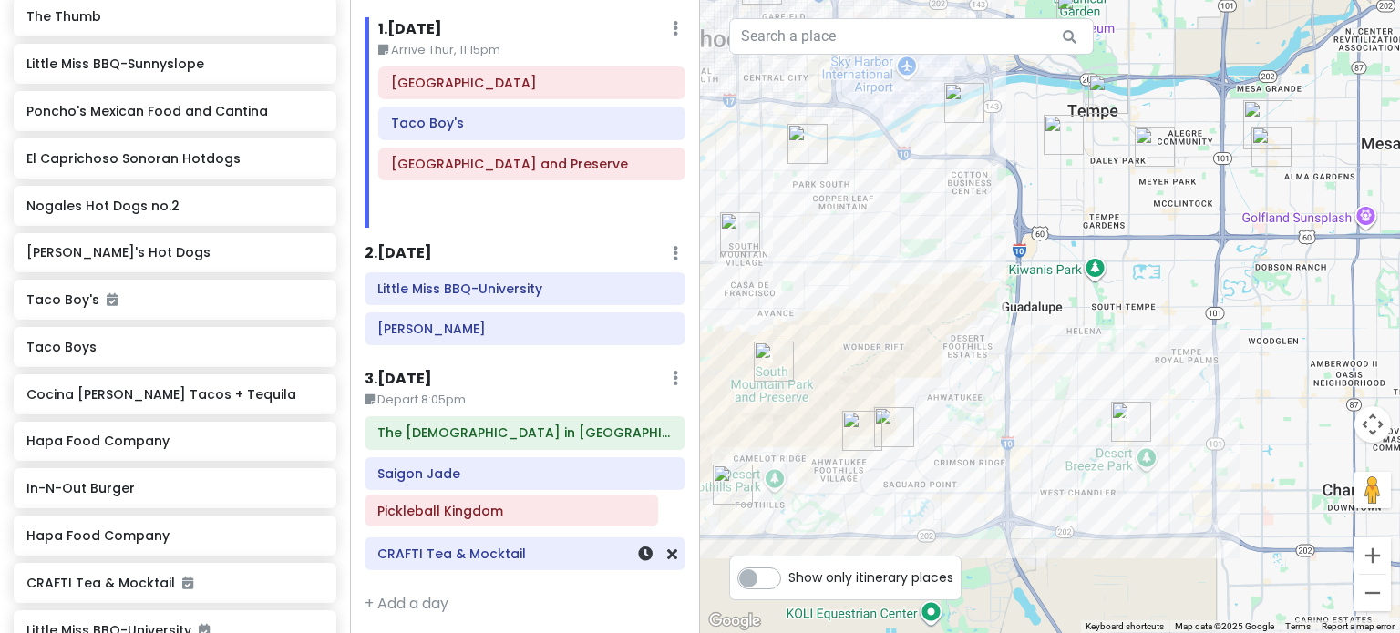
scroll to position [15, 0]
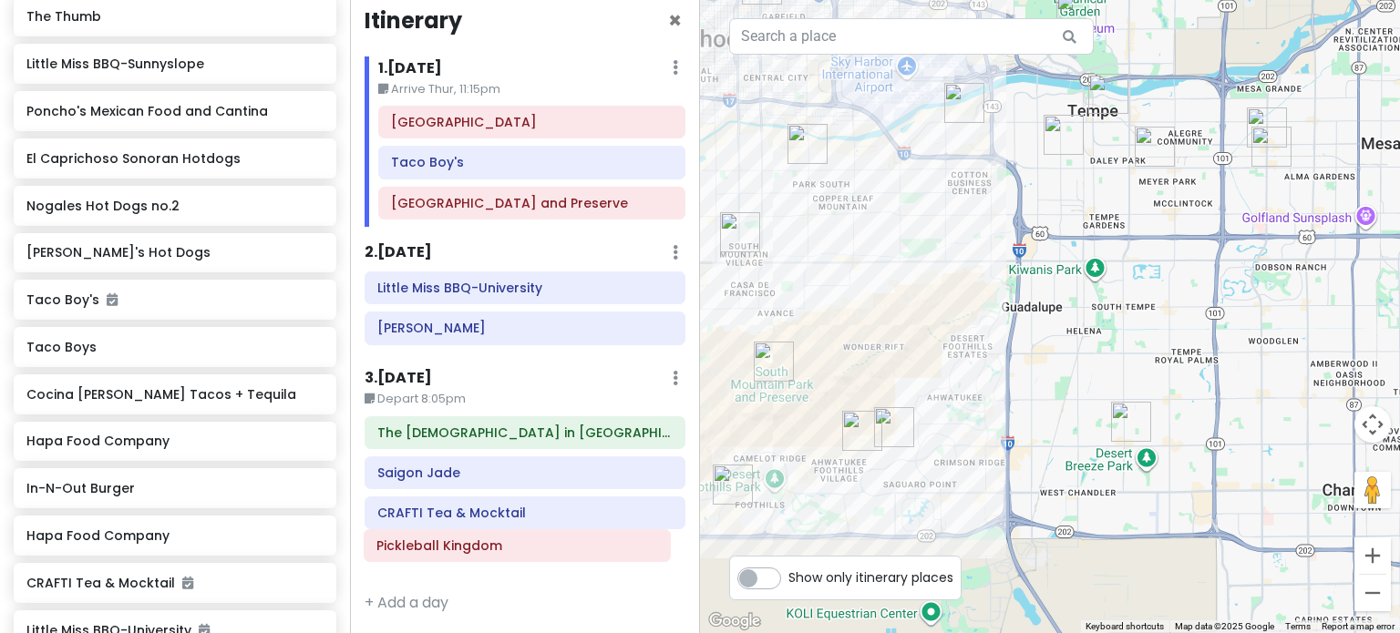
drag, startPoint x: 464, startPoint y: 517, endPoint x: 463, endPoint y: 543, distance: 26.4
click at [463, 547] on div "The [DEMOGRAPHIC_DATA] in Tempe Saigon Jade Pickleball Kingdom CRAFTI Tea & Moc…" at bounding box center [525, 496] width 348 height 160
click at [1084, 395] on div "To navigate, press the arrow keys." at bounding box center [1050, 316] width 700 height 633
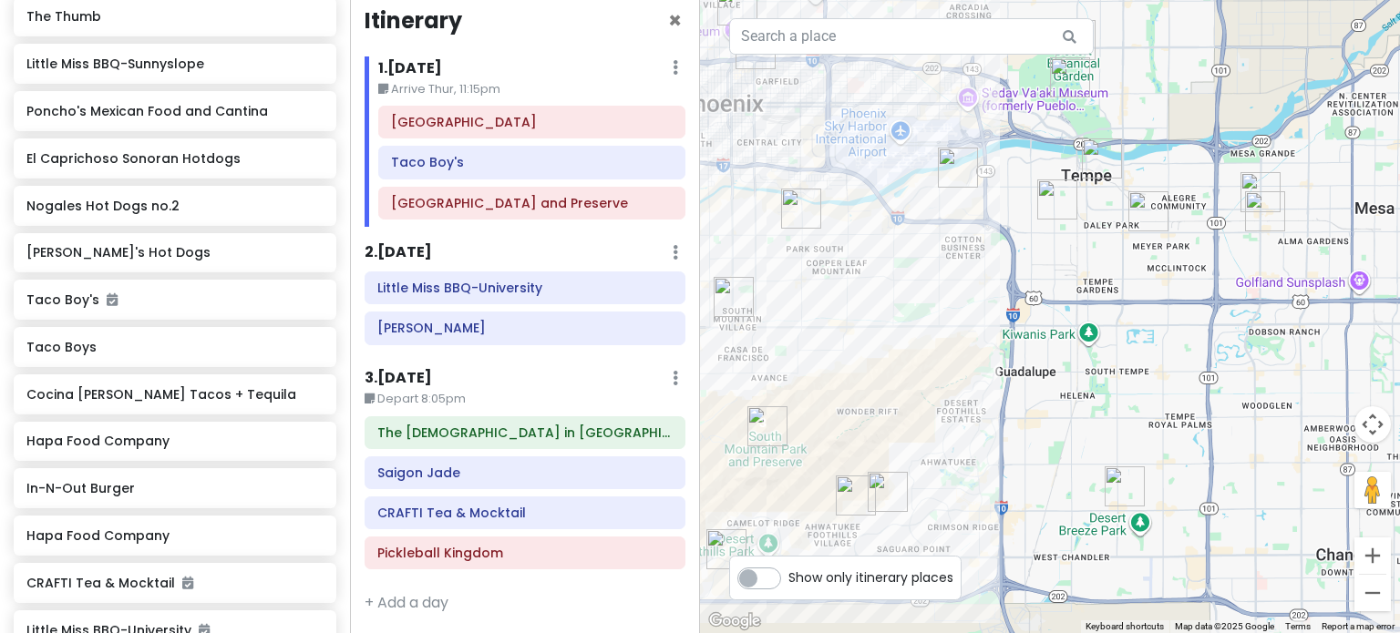
drag, startPoint x: 1079, startPoint y: 396, endPoint x: 1108, endPoint y: 507, distance: 114.1
click at [1083, 483] on div at bounding box center [1050, 316] width 700 height 633
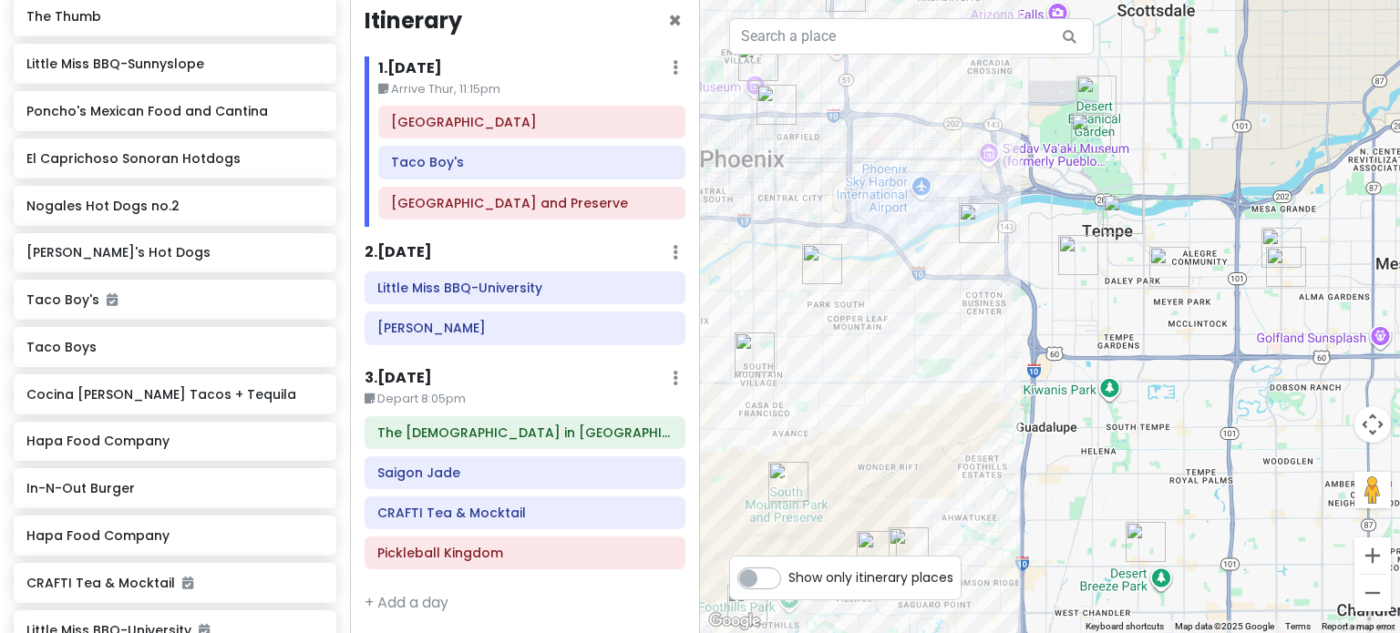
click at [1145, 553] on img "Pickleball Kingdom" at bounding box center [1145, 542] width 40 height 40
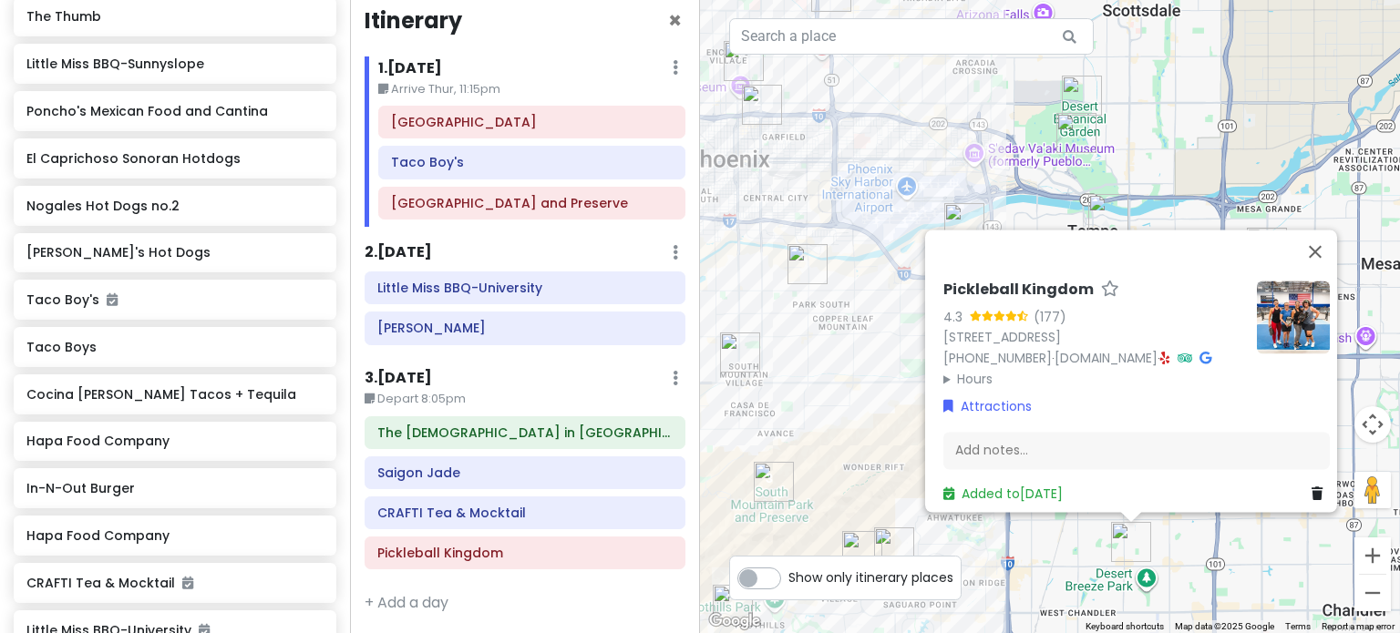
click at [1054, 564] on div "Pickleball Kingdom 4.3 (177) [STREET_ADDRESS][PERSON_NAME] [PHONE_NUMBER] · [DO…" at bounding box center [1050, 316] width 700 height 633
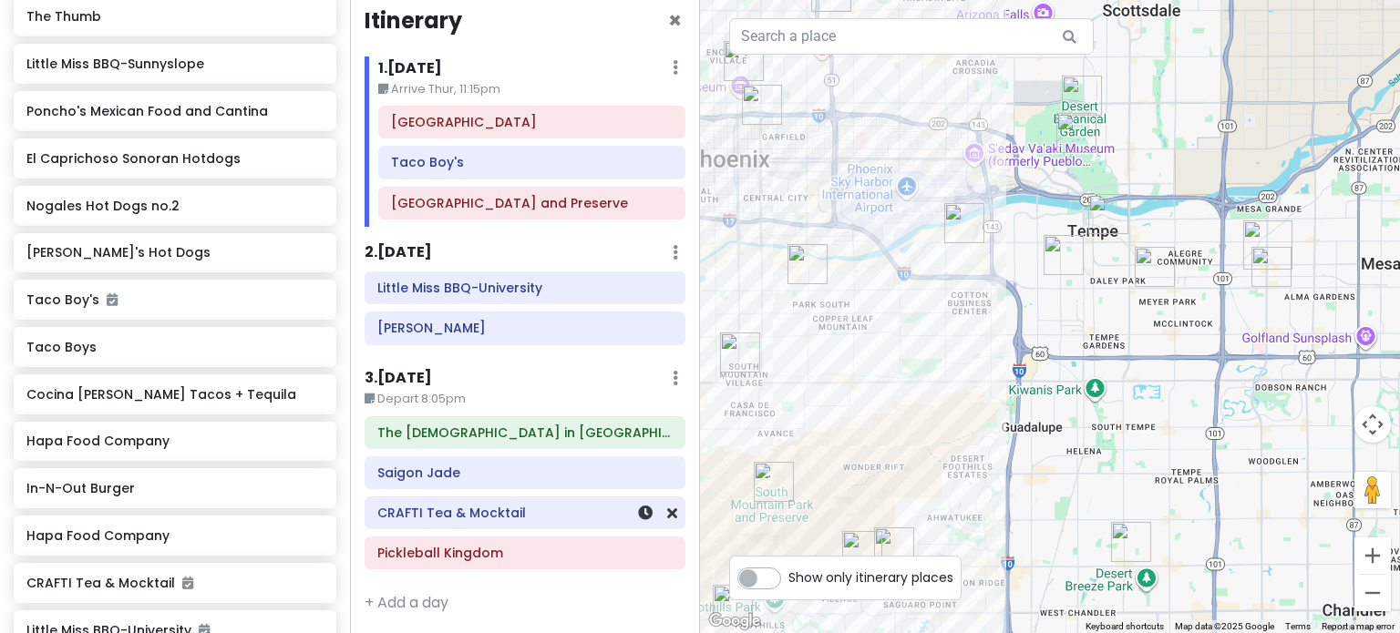
click at [541, 515] on h6 "CRAFTI Tea & Mocktail" at bounding box center [524, 513] width 295 height 16
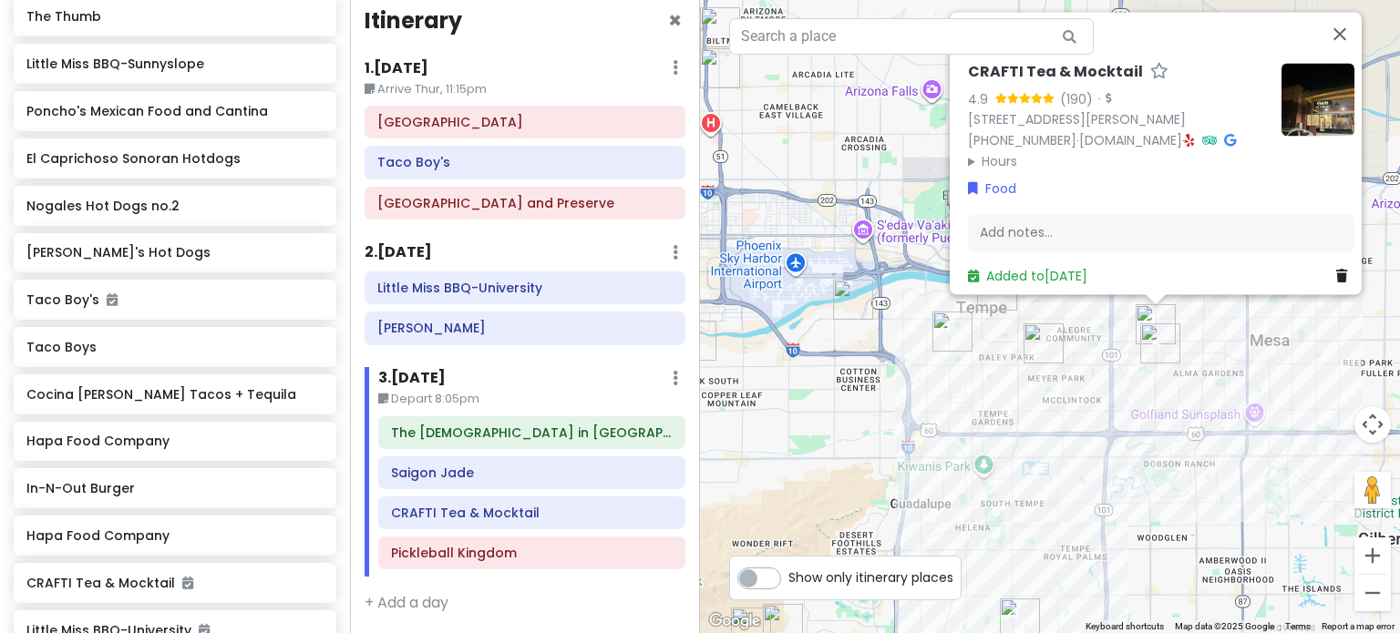
drag, startPoint x: 1030, startPoint y: 487, endPoint x: 1135, endPoint y: 246, distance: 262.8
click at [1135, 246] on div "CRAFTI Tea & Mocktail 4.9 (190) · [STREET_ADDRESS][PERSON_NAME] [PHONE_NUMBER] …" at bounding box center [1050, 316] width 700 height 633
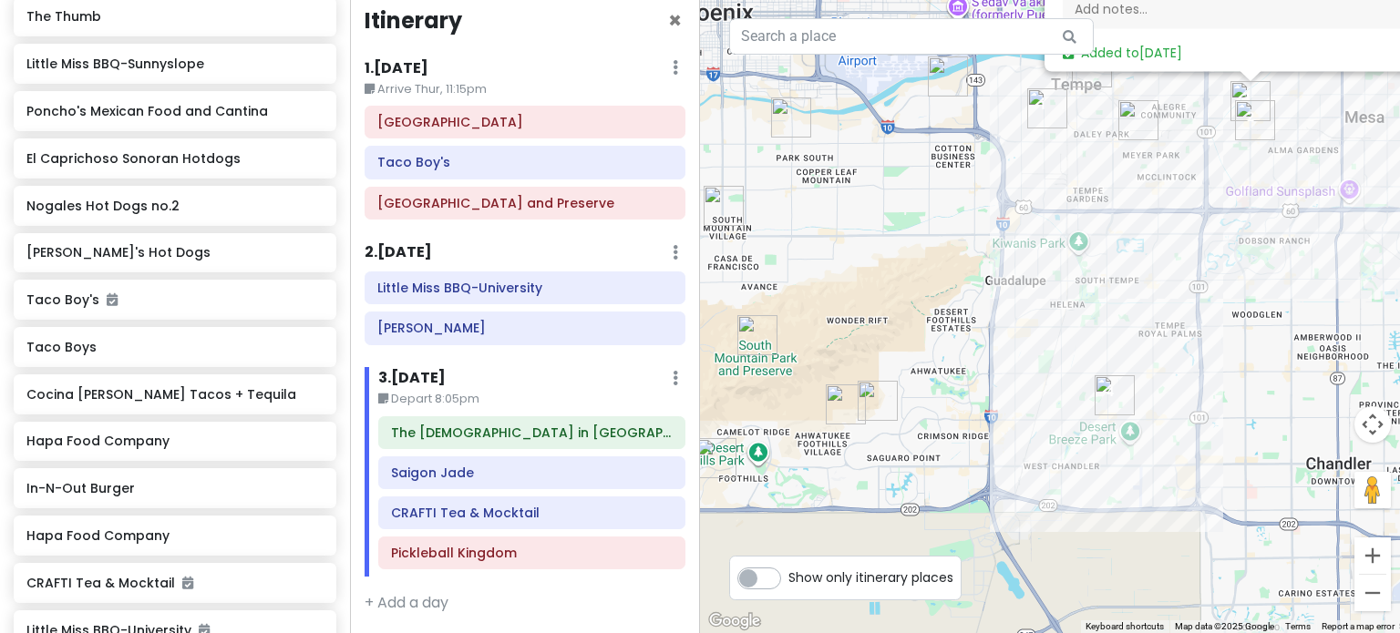
click at [1090, 286] on div "CRAFTI Tea & Mocktail 4.9 (190) · [STREET_ADDRESS][PERSON_NAME] [PHONE_NUMBER] …" at bounding box center [1050, 316] width 700 height 633
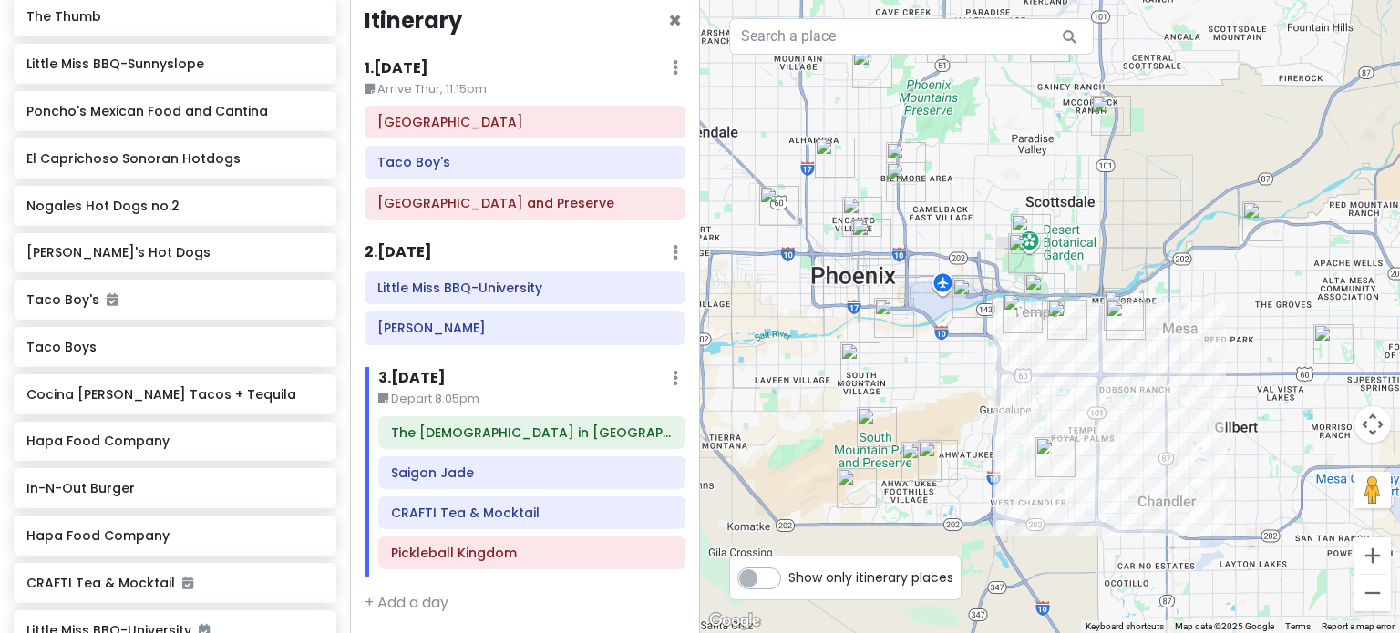
drag, startPoint x: 1139, startPoint y: 277, endPoint x: 1091, endPoint y: 407, distance: 139.0
click at [1092, 407] on div at bounding box center [1050, 316] width 700 height 633
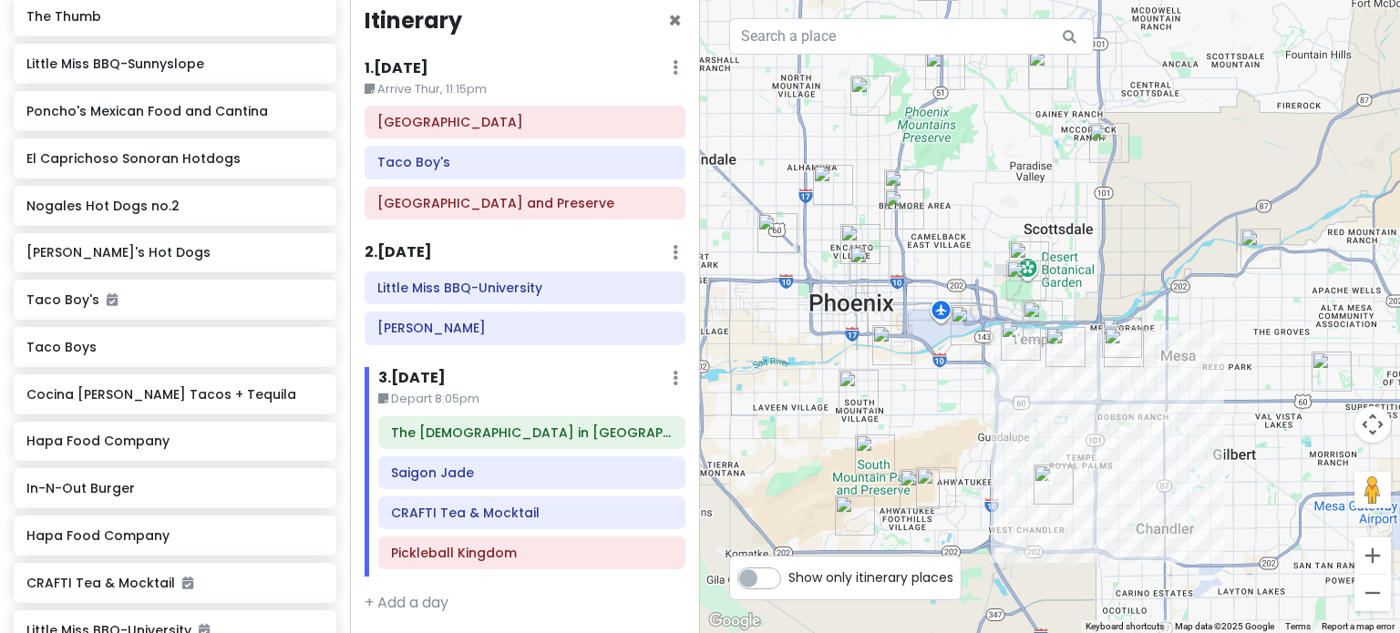
drag, startPoint x: 1051, startPoint y: 405, endPoint x: 1062, endPoint y: 428, distance: 26.1
click at [1062, 428] on div at bounding box center [1050, 316] width 700 height 633
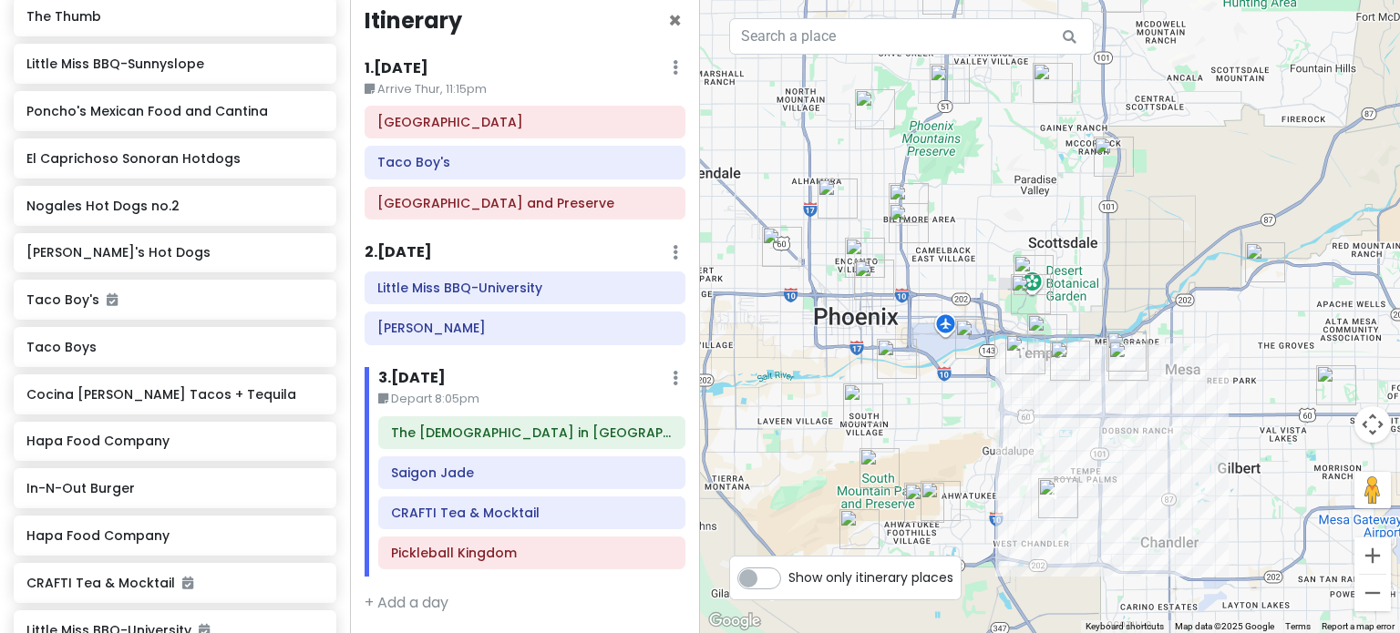
click at [1062, 428] on div at bounding box center [1050, 316] width 700 height 633
click at [514, 288] on h6 "Little Miss BBQ-University" at bounding box center [524, 288] width 295 height 16
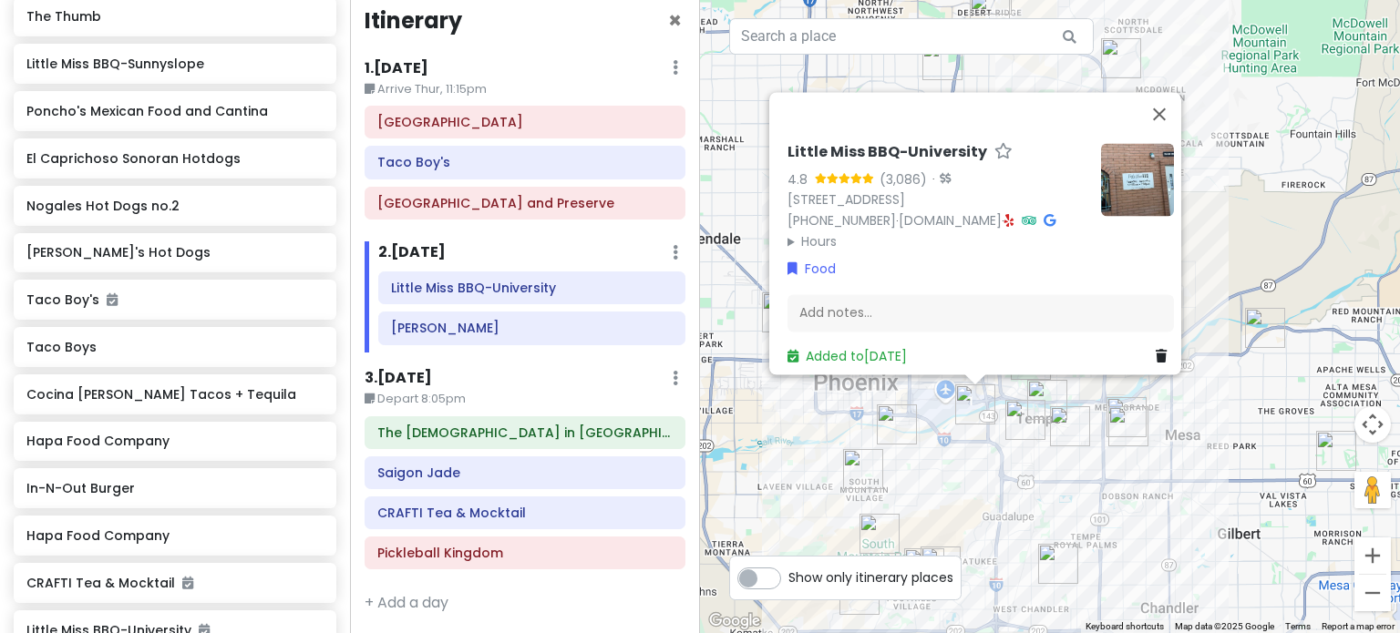
click at [1018, 469] on div "Little Miss BBQ-University 4.8 (3,086) · [STREET_ADDRESS] [PHONE_NUMBER] · [DOM…" at bounding box center [1050, 316] width 700 height 633
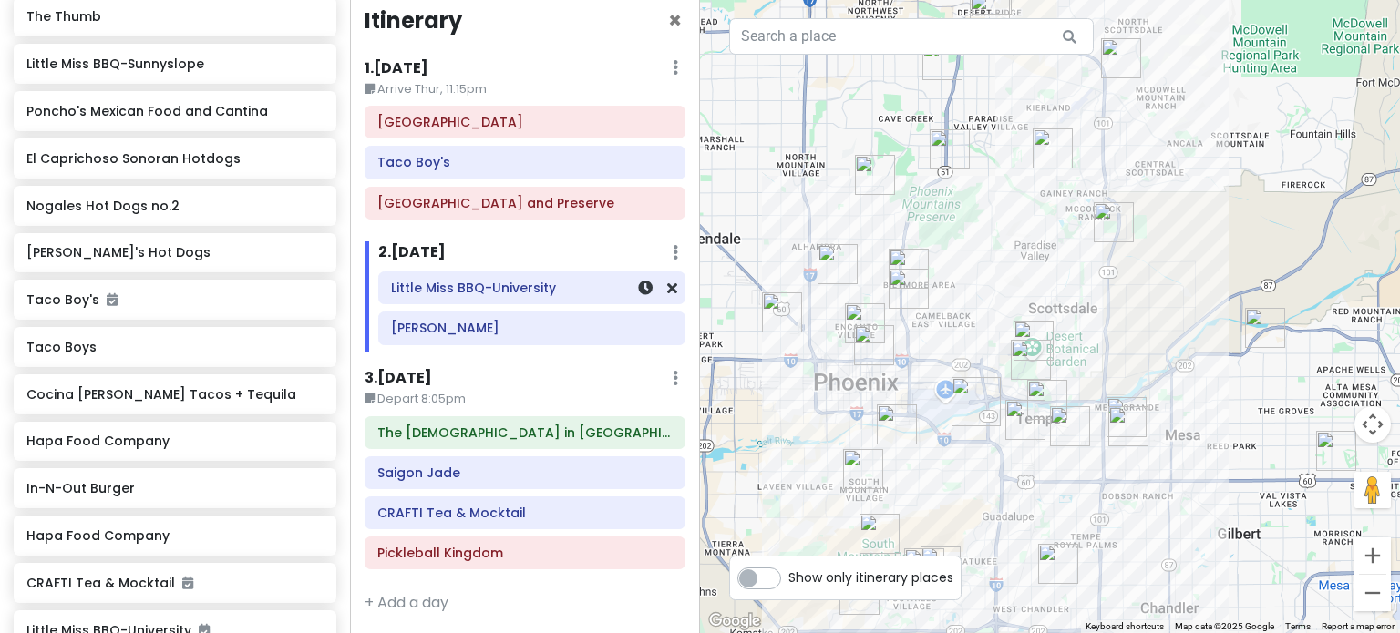
click at [540, 287] on h6 "Little Miss BBQ-University" at bounding box center [532, 288] width 282 height 16
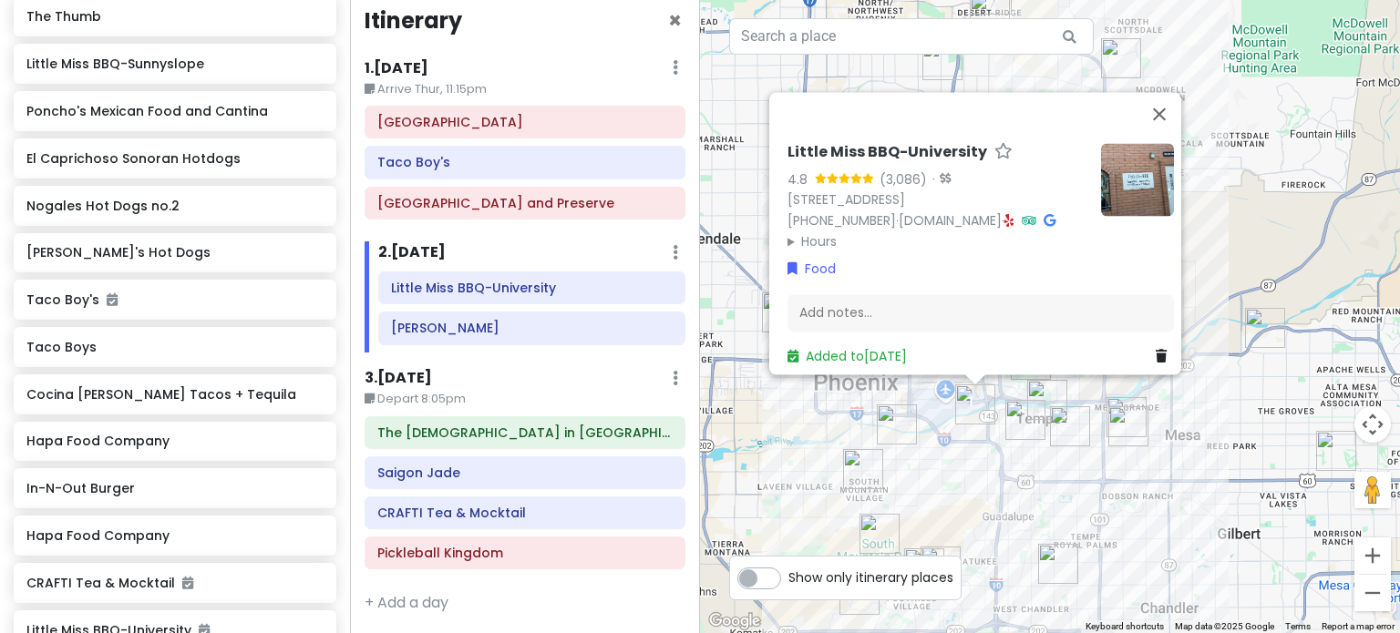
click at [1014, 214] on icon at bounding box center [1009, 220] width 10 height 13
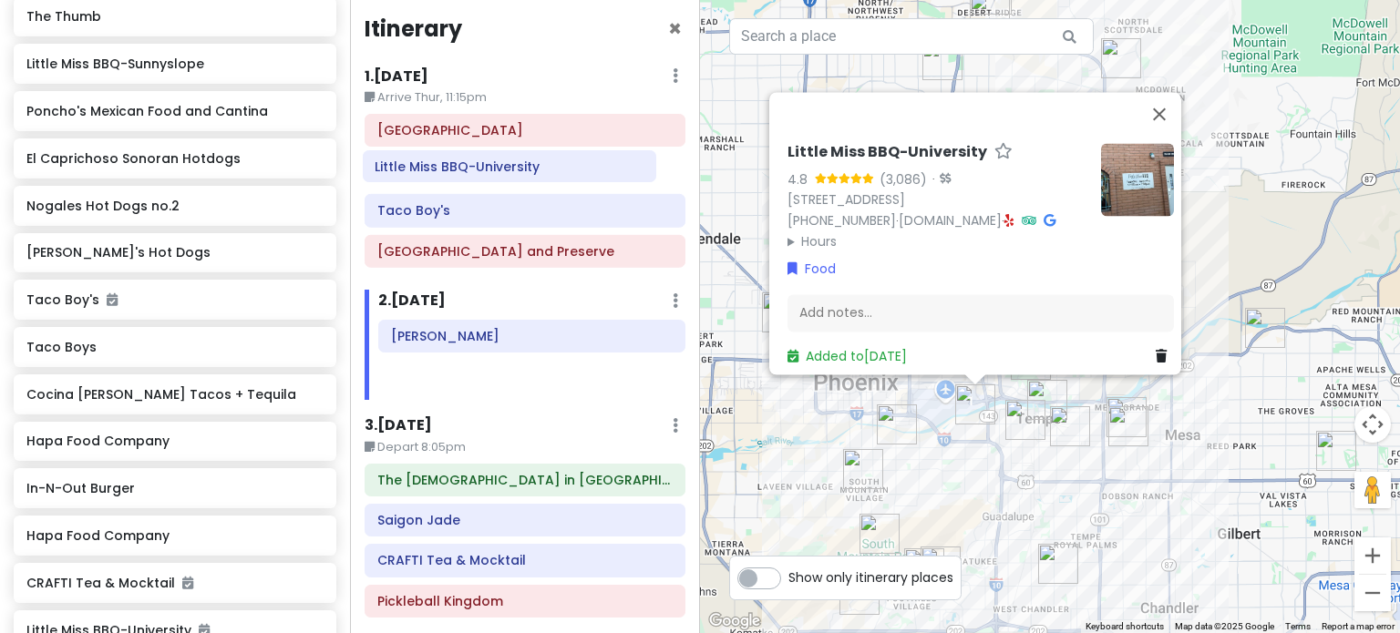
scroll to position [0, 0]
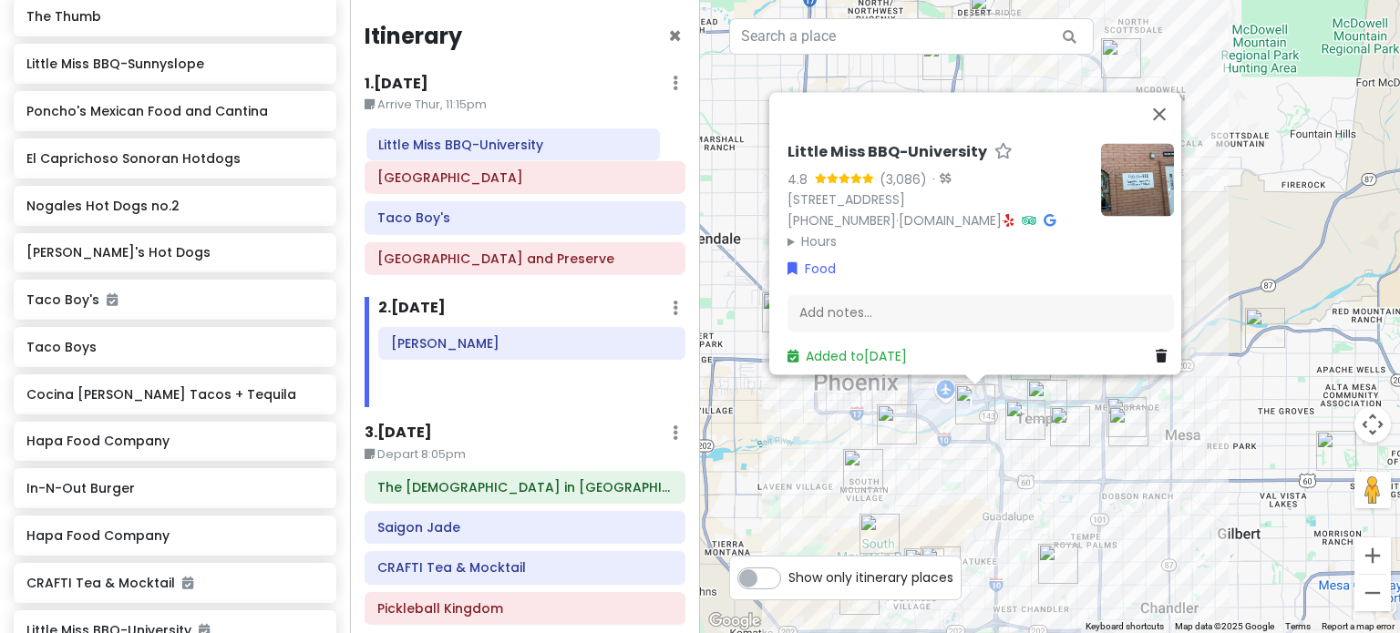
drag, startPoint x: 551, startPoint y: 291, endPoint x: 539, endPoint y: 149, distance: 142.7
click at [539, 149] on div "Itinerary × 1 . [DATE] Edit Day Notes Delete Day Arrive Thur, 11:15pm [GEOGRAPH…" at bounding box center [525, 316] width 350 height 633
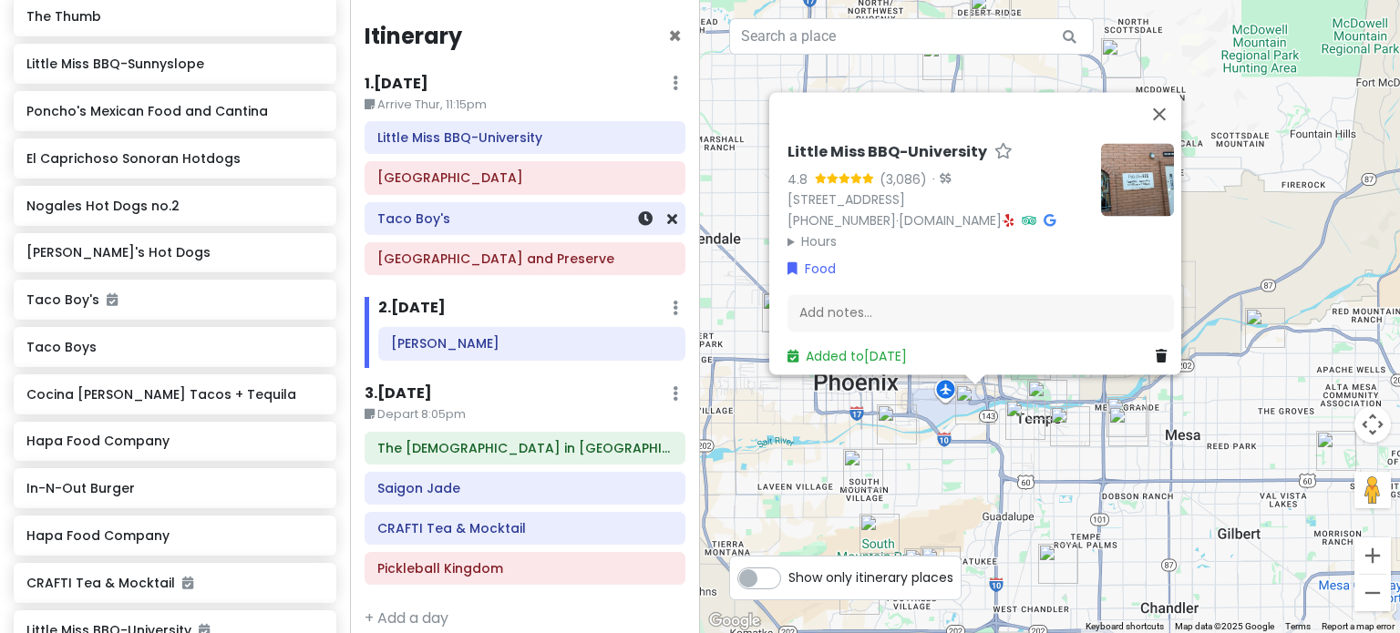
click at [486, 222] on h6 "Taco Boy's" at bounding box center [524, 219] width 295 height 16
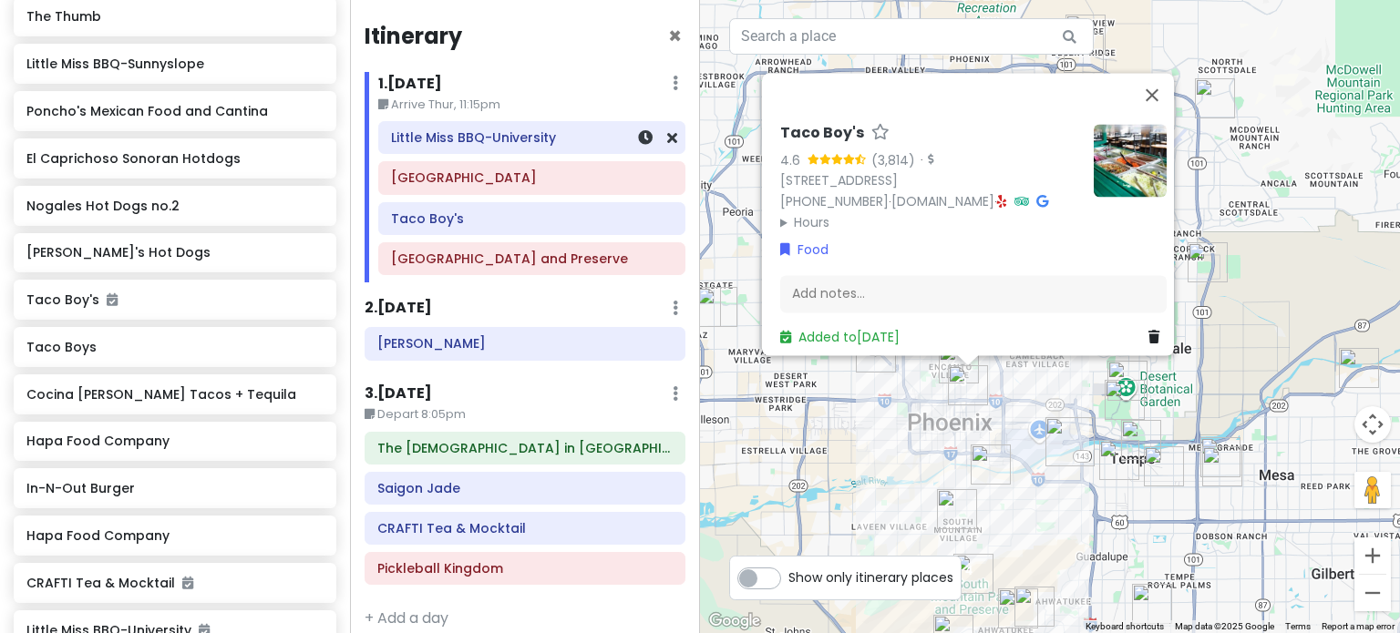
click at [452, 146] on div "Little Miss BBQ-University" at bounding box center [532, 138] width 282 height 26
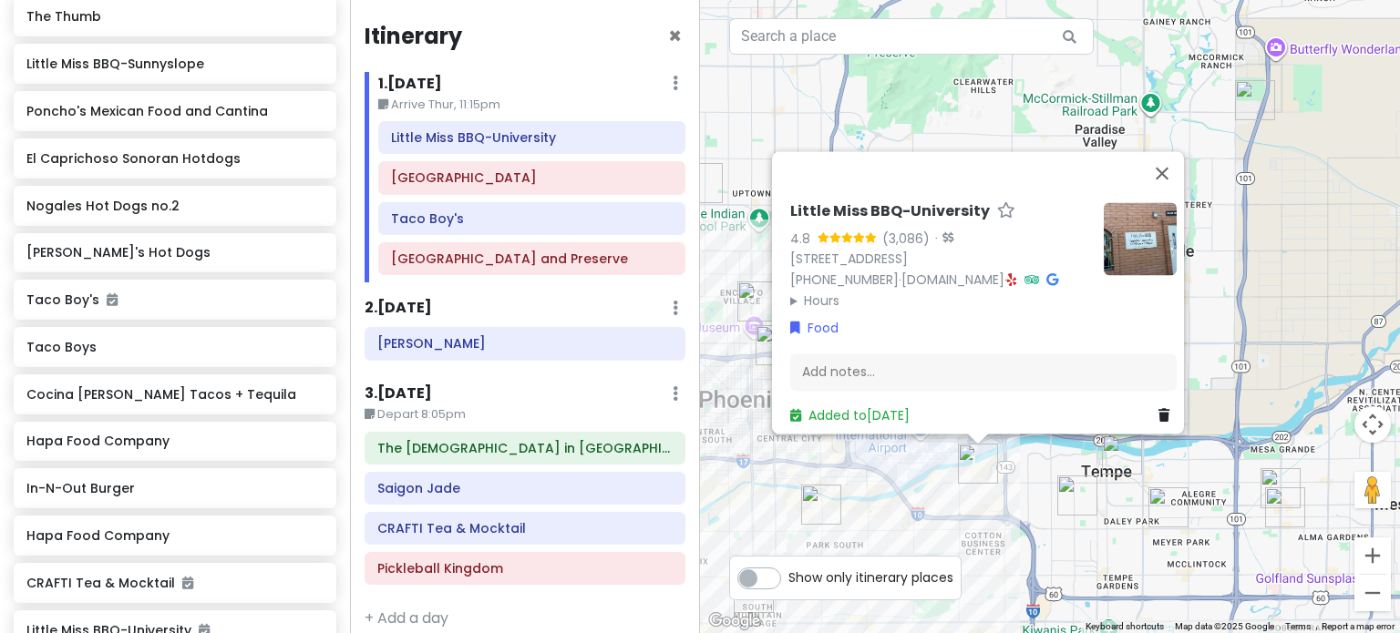
click at [1124, 455] on img "Shawarma Factory" at bounding box center [1122, 455] width 40 height 40
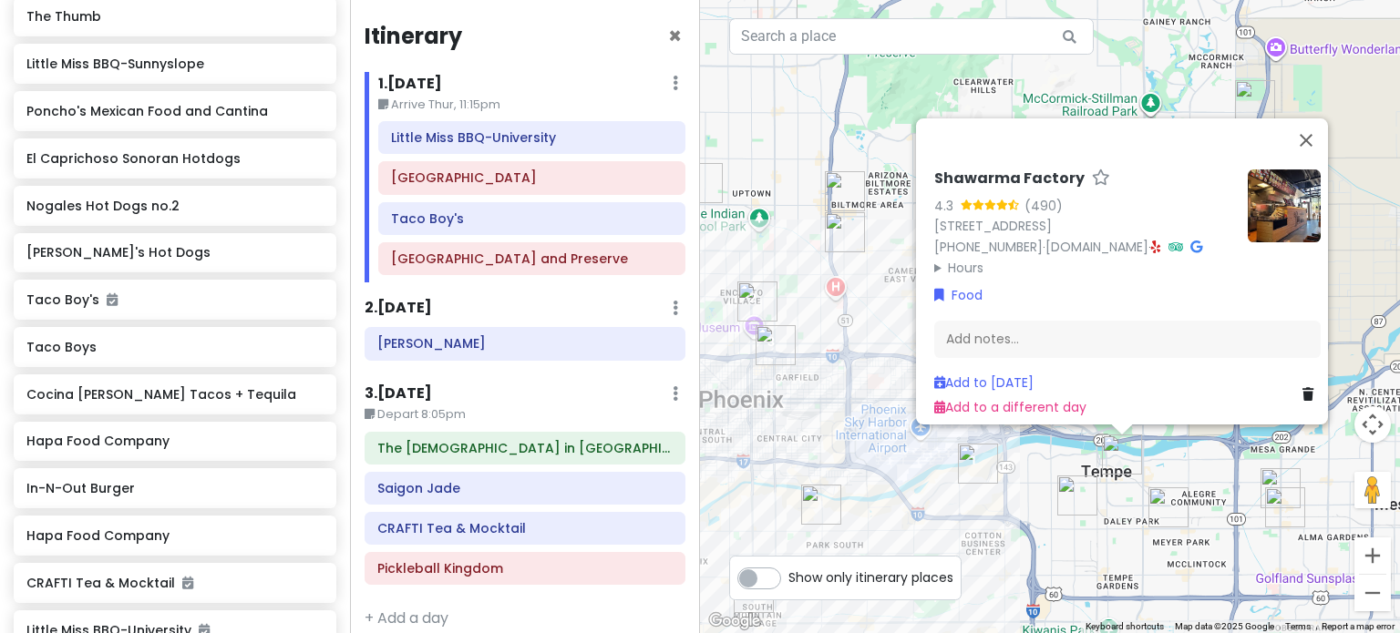
click at [1165, 514] on img "JELATO 8∞" at bounding box center [1168, 508] width 40 height 40
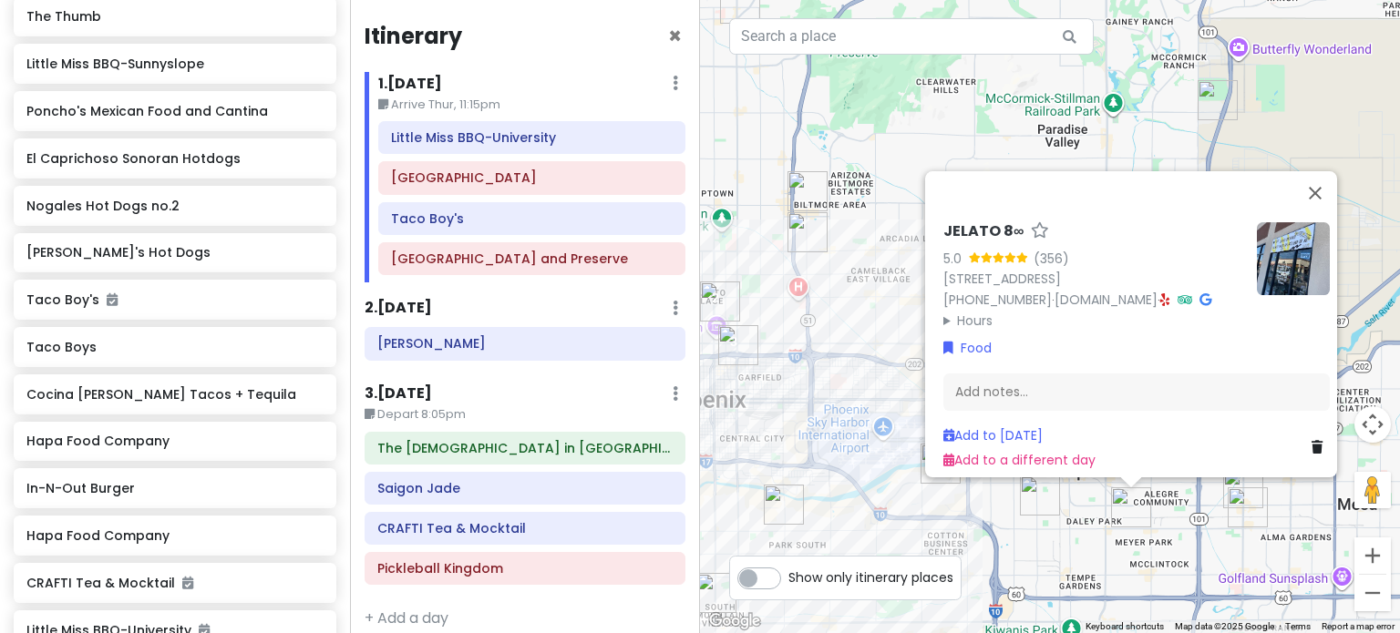
click at [1075, 548] on div "JELATO 8∞ 5.0 (356) [STREET_ADDRESS] [PHONE_NUMBER] · [DOMAIN_NAME] · Hours [DA…" at bounding box center [1050, 316] width 700 height 633
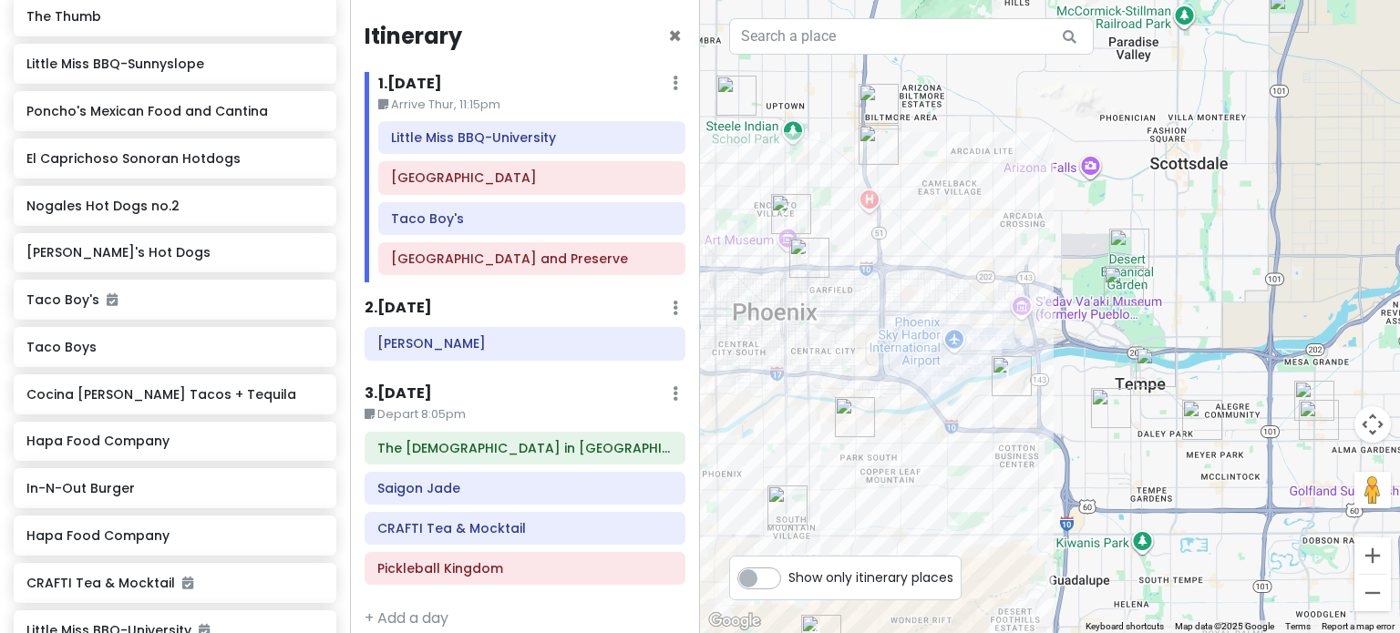
drag, startPoint x: 934, startPoint y: 484, endPoint x: 1012, endPoint y: 386, distance: 124.5
click at [1012, 386] on div at bounding box center [1050, 316] width 700 height 633
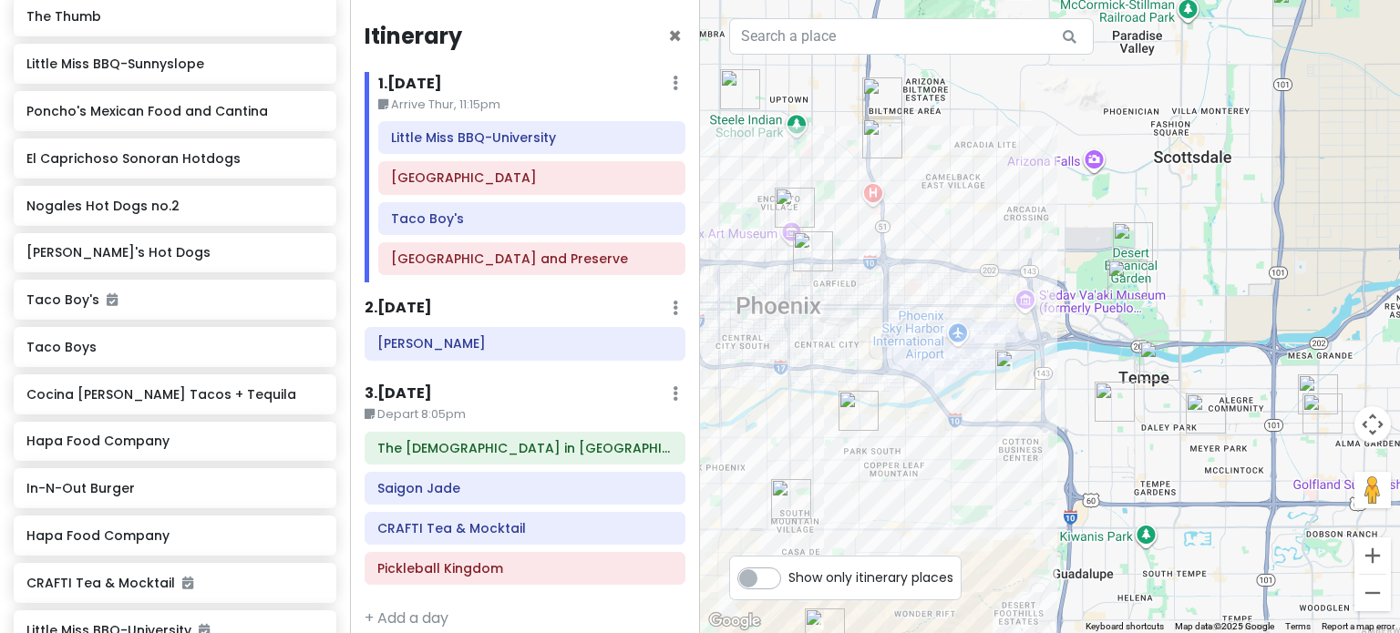
click at [1013, 371] on img "Little Miss BBQ-University" at bounding box center [1015, 370] width 40 height 40
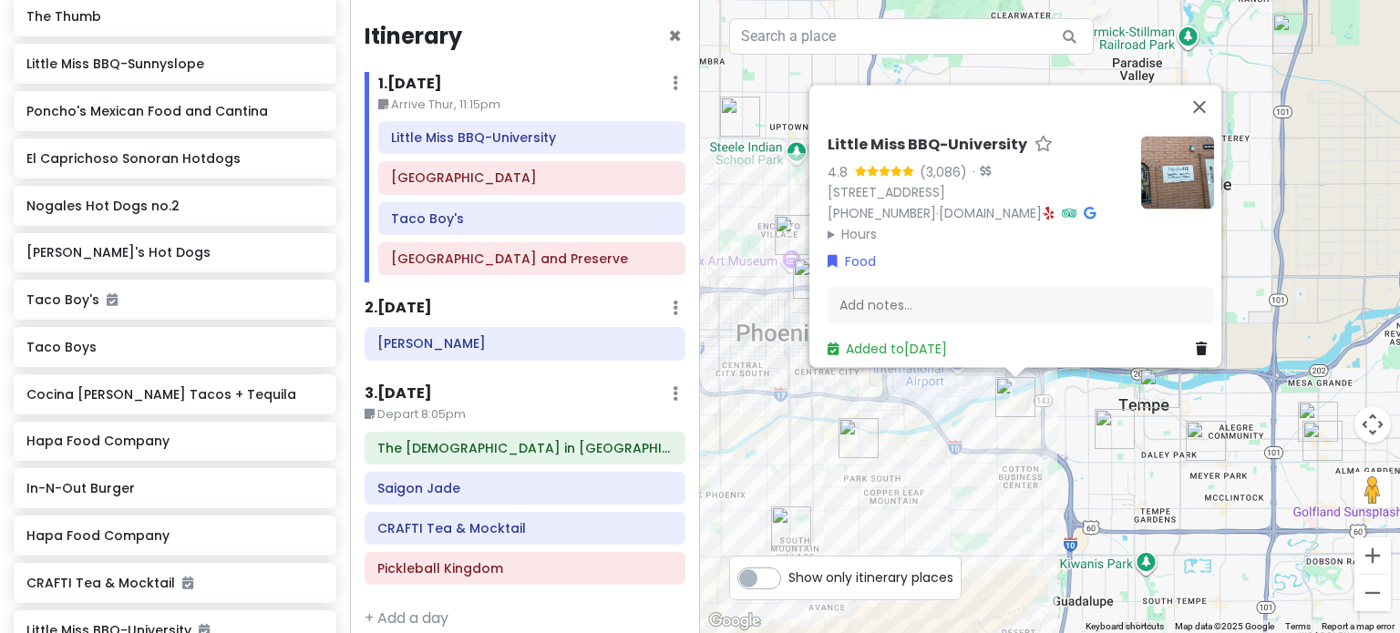
click at [864, 415] on div "Little Miss BBQ-University 4.8 (3,086) · [STREET_ADDRESS] [PHONE_NUMBER] · [DOM…" at bounding box center [1050, 316] width 700 height 633
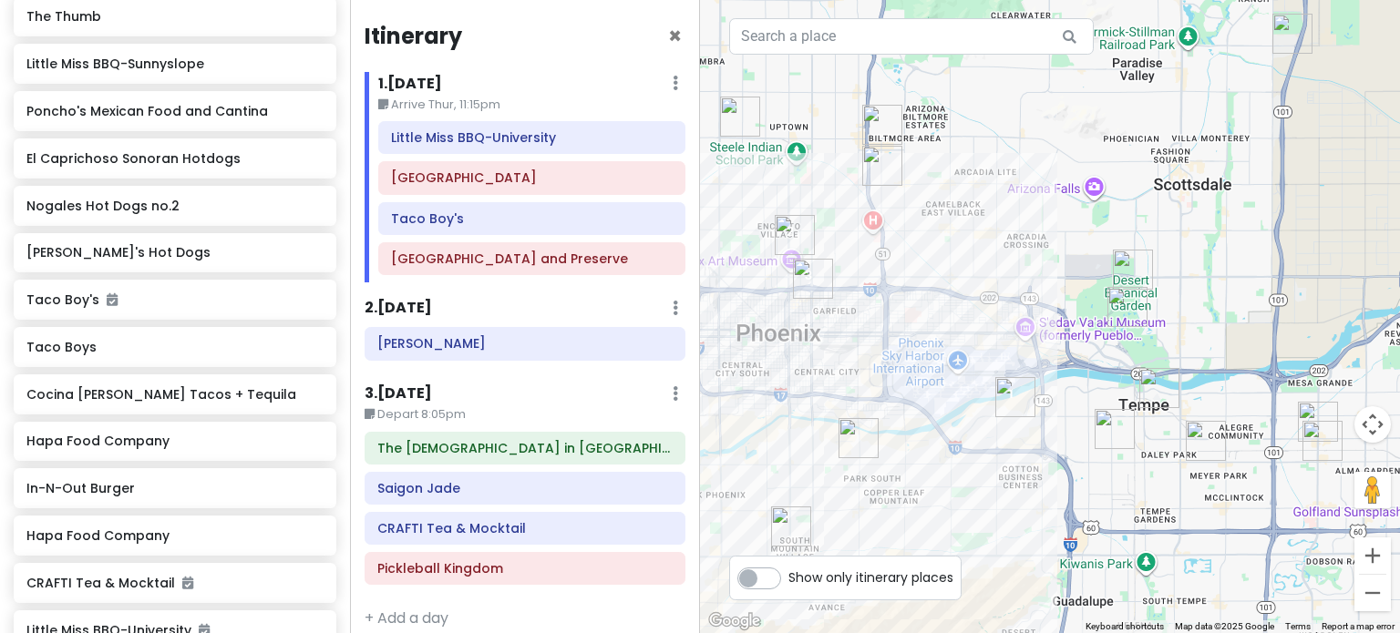
click at [849, 439] on img "Cocina Madrigal Tacos + Tequila" at bounding box center [858, 438] width 40 height 40
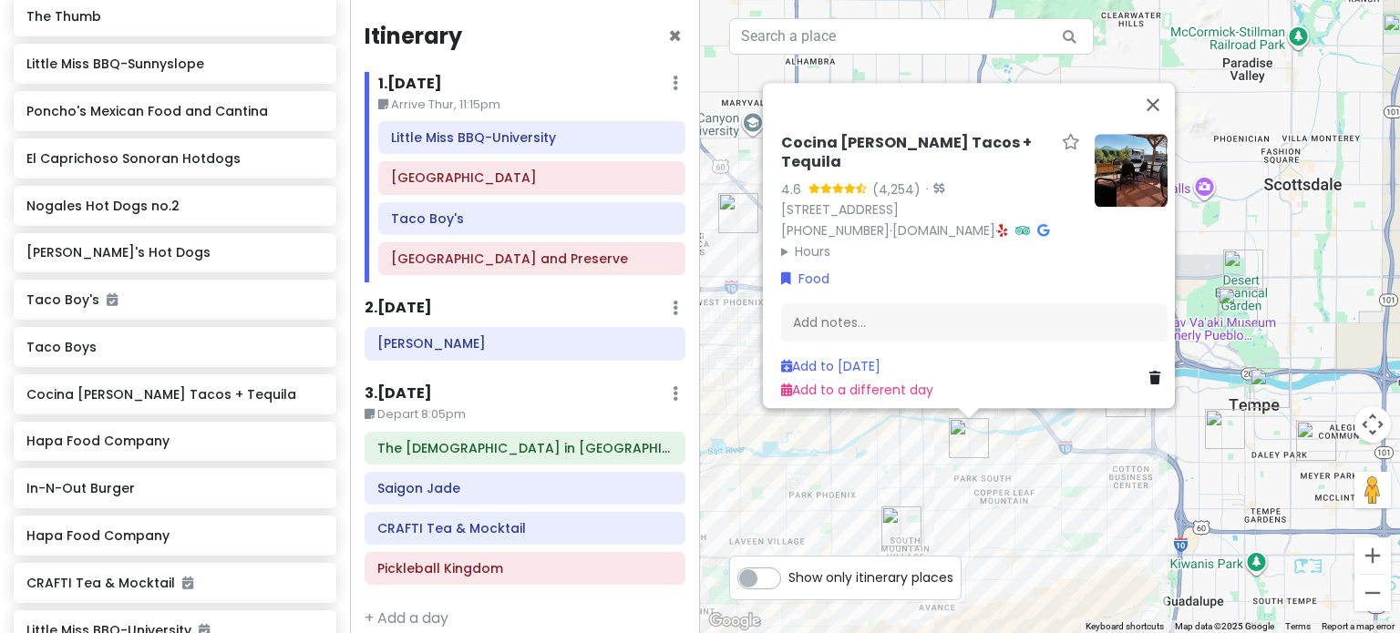
click at [1001, 491] on div "Cocina [PERSON_NAME] Tacos + Tequila 4.6 (4,254) · [STREET_ADDRESS] [PHONE_NUMB…" at bounding box center [1050, 316] width 700 height 633
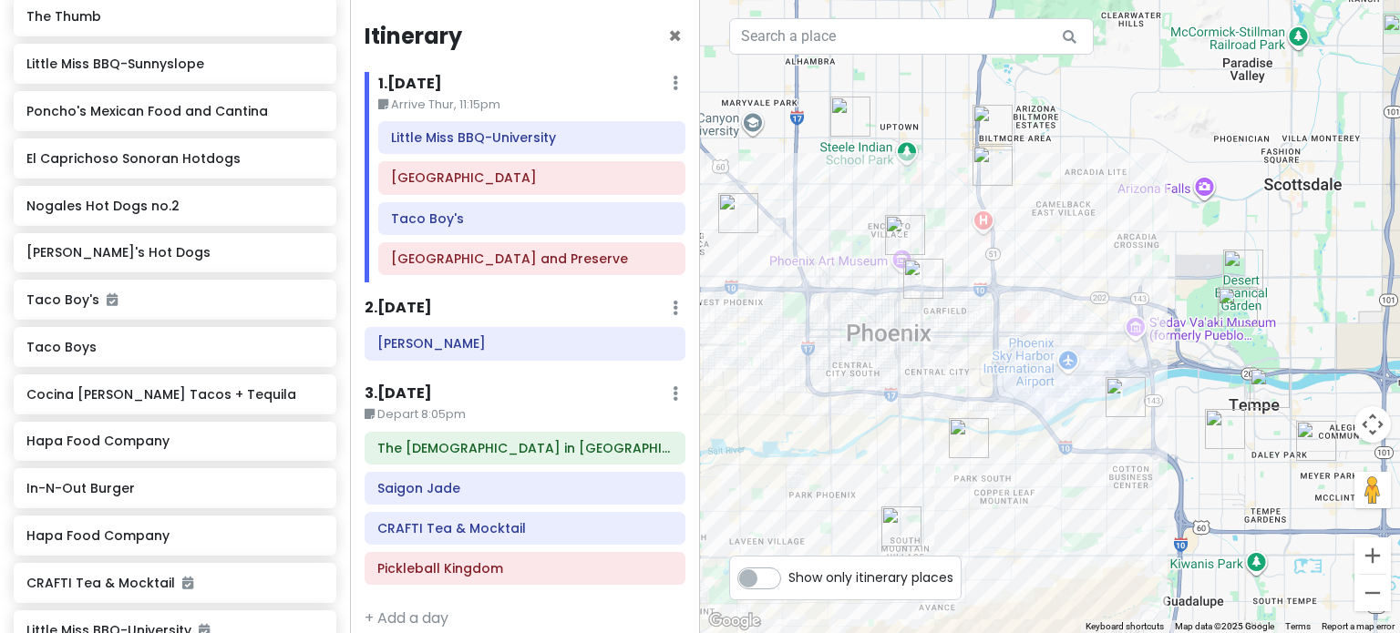
drag, startPoint x: 1090, startPoint y: 498, endPoint x: 940, endPoint y: 411, distance: 172.7
click at [940, 415] on div at bounding box center [1050, 316] width 700 height 633
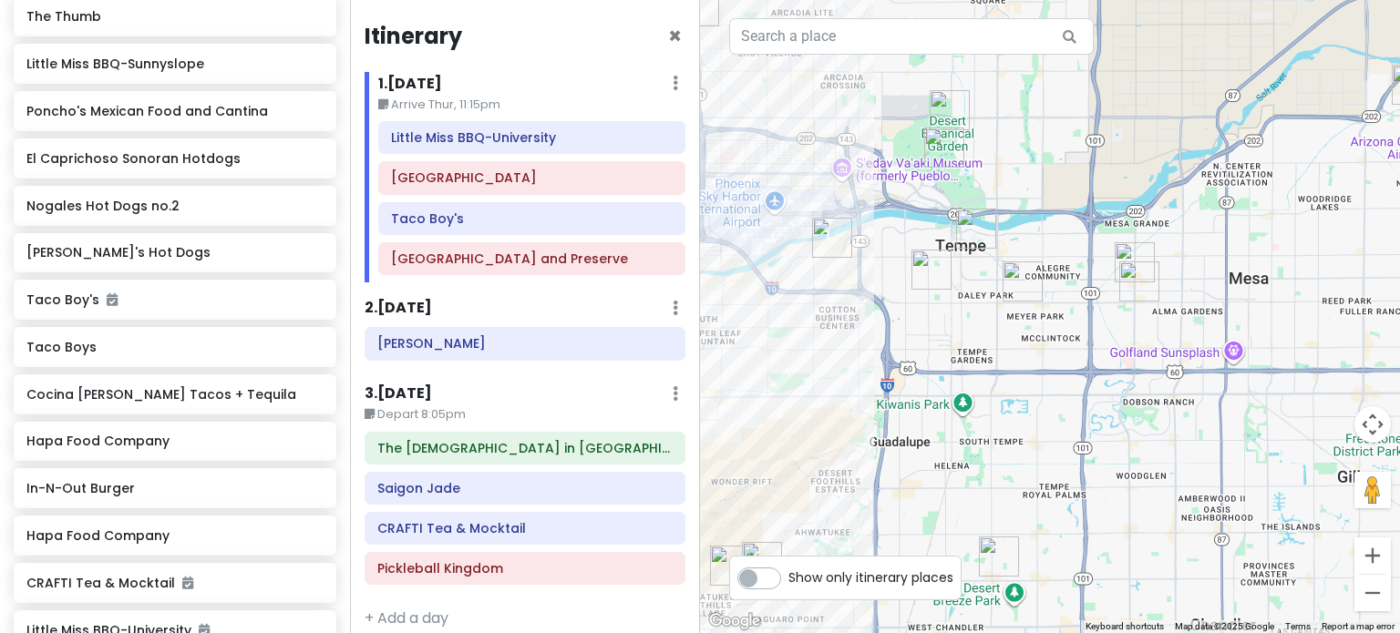
click at [1134, 246] on img "CRAFTI Tea & Mocktail" at bounding box center [1134, 262] width 40 height 40
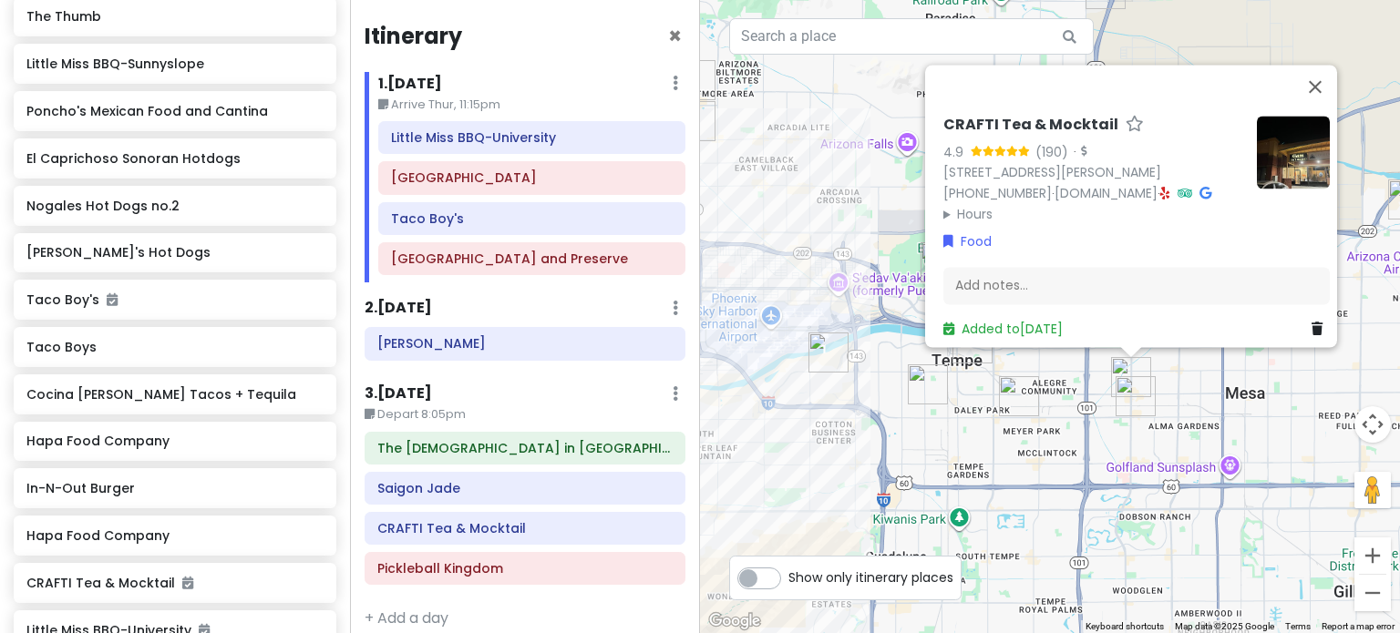
click at [1140, 387] on img "Saigon Jade" at bounding box center [1135, 396] width 40 height 40
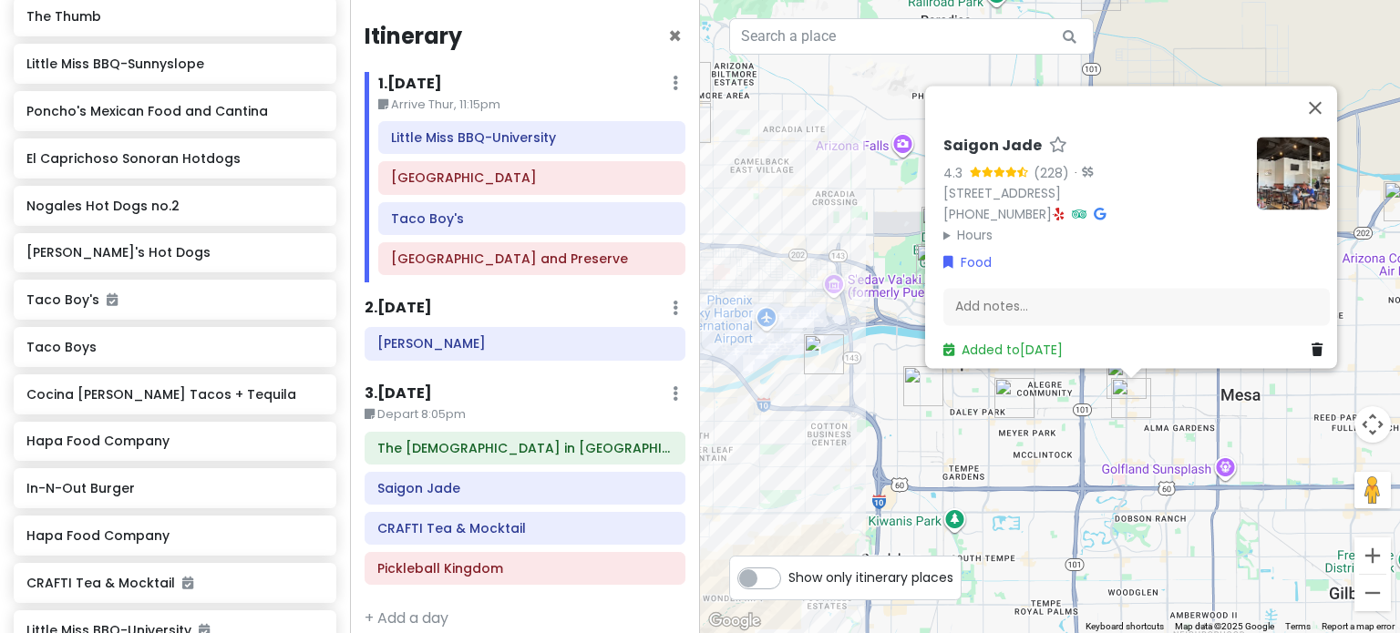
click at [1020, 406] on img "JELATO 8∞" at bounding box center [1014, 398] width 40 height 40
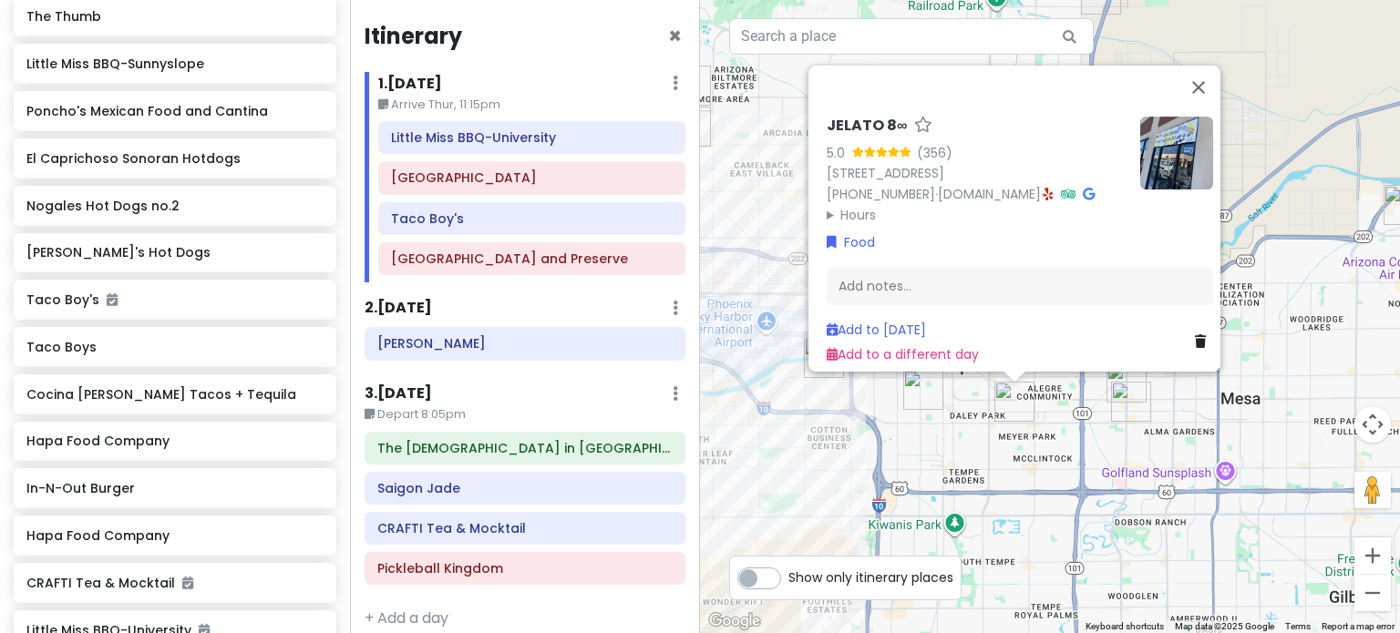
click at [955, 447] on div "JELATO 8∞ 5.0 (356) [STREET_ADDRESS] [PHONE_NUMBER] · [DOMAIN_NAME] · Hours [DA…" at bounding box center [1050, 316] width 700 height 633
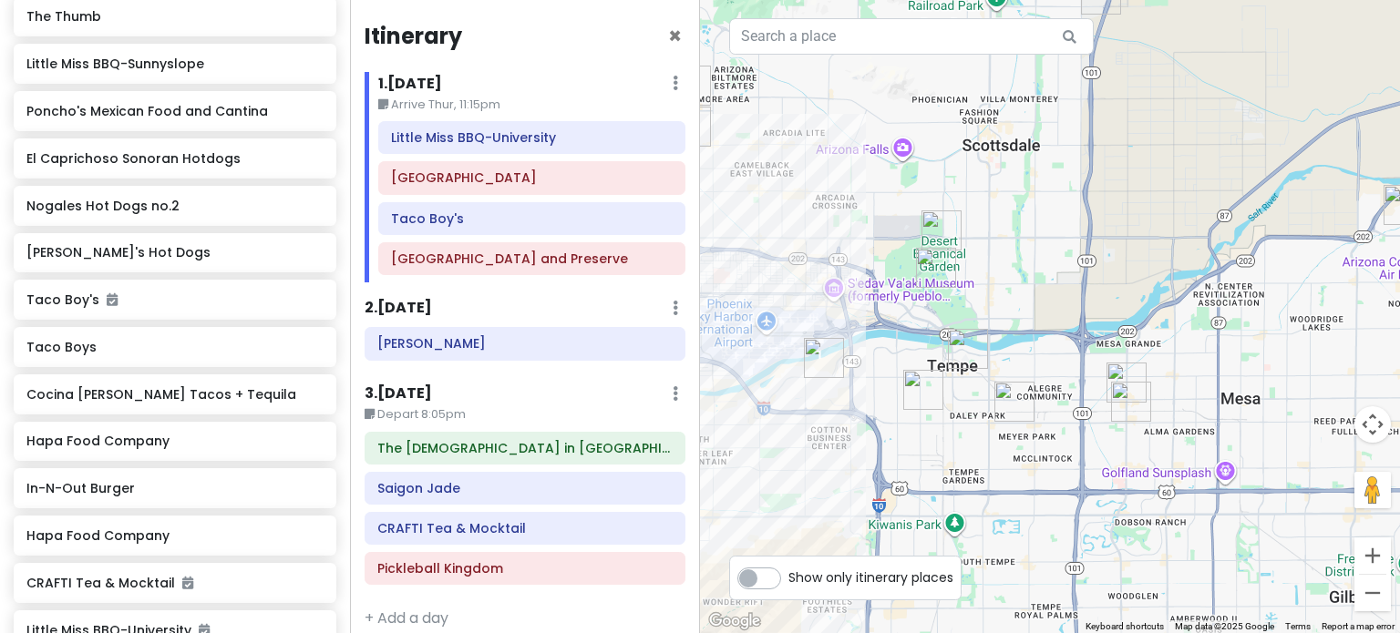
click at [1015, 416] on img "JELATO 8∞" at bounding box center [1014, 402] width 40 height 40
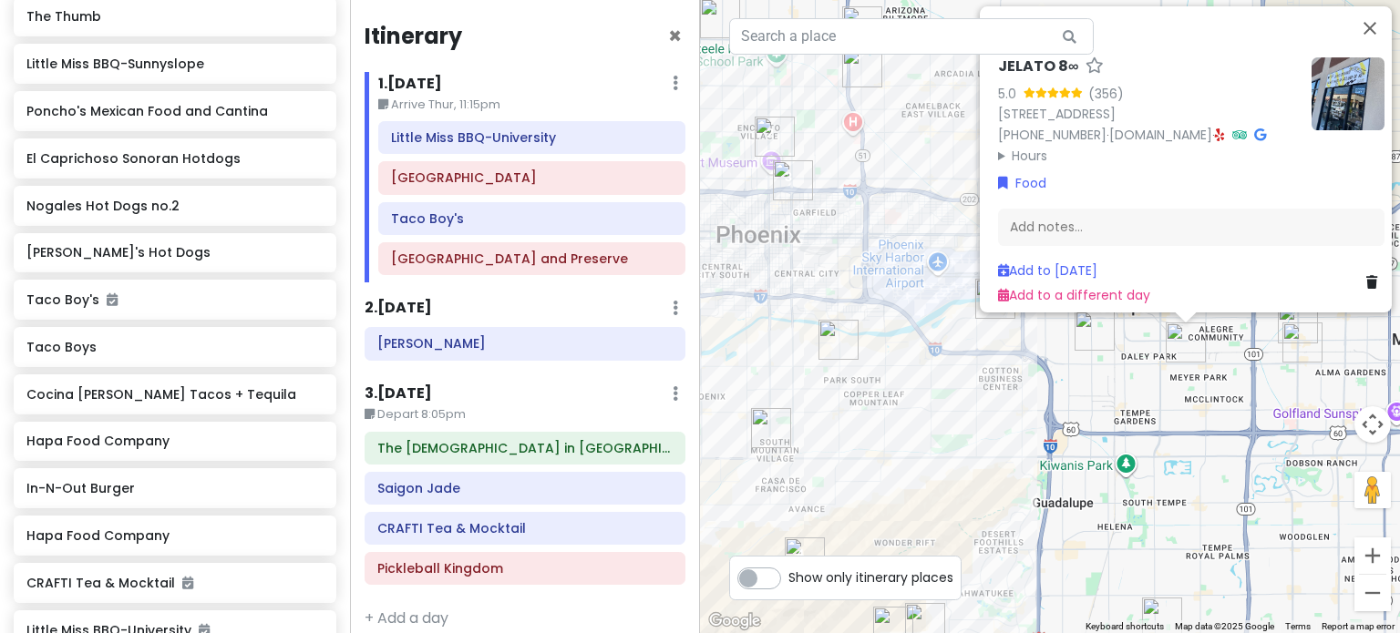
drag, startPoint x: 1021, startPoint y: 453, endPoint x: 1108, endPoint y: 406, distance: 99.1
click at [1108, 406] on div "JELATO 8∞ 5.0 (356) [STREET_ADDRESS] [PHONE_NUMBER] · [DOMAIN_NAME] · Hours [DA…" at bounding box center [1050, 316] width 700 height 633
click at [1170, 348] on img "JELATO 8∞" at bounding box center [1186, 342] width 40 height 40
click at [1176, 344] on img "JELATO 8∞" at bounding box center [1186, 342] width 40 height 40
drag, startPoint x: 1082, startPoint y: 419, endPoint x: 1053, endPoint y: 509, distance: 94.5
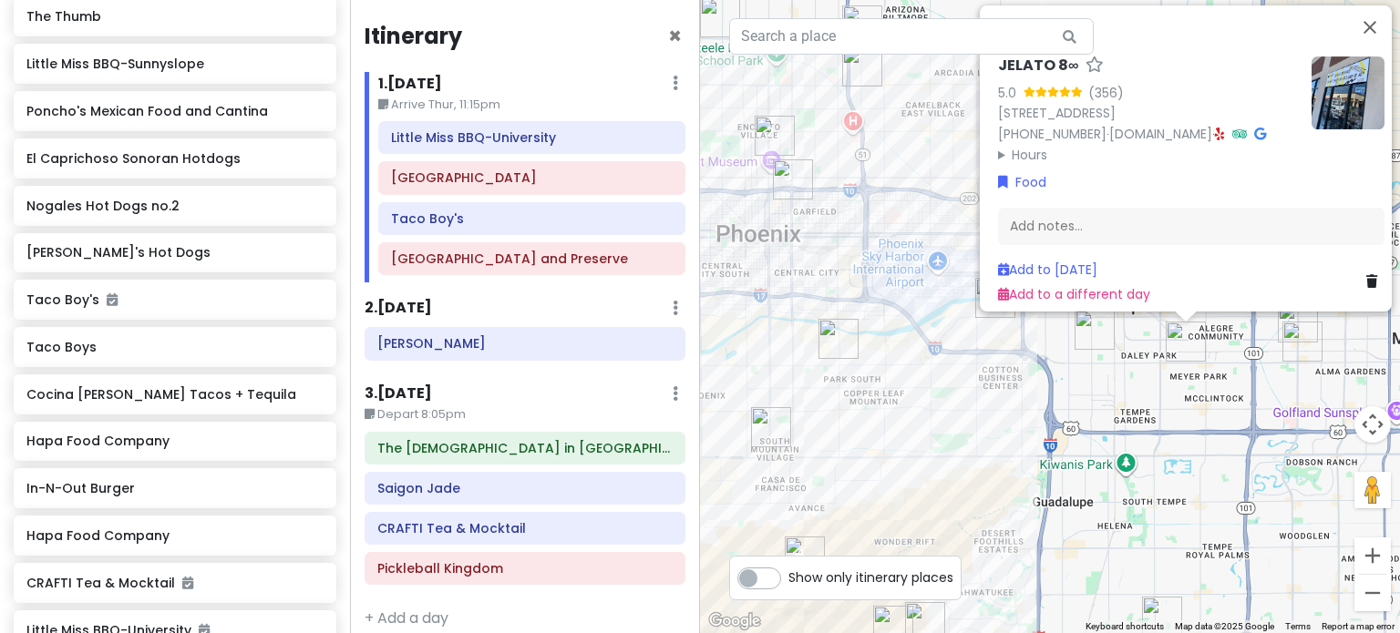
click at [1053, 509] on div "To navigate, press the arrow keys. JELATO 8∞ 5.0 (356) [STREET_ADDRESS] [PHONE_…" at bounding box center [1050, 316] width 700 height 633
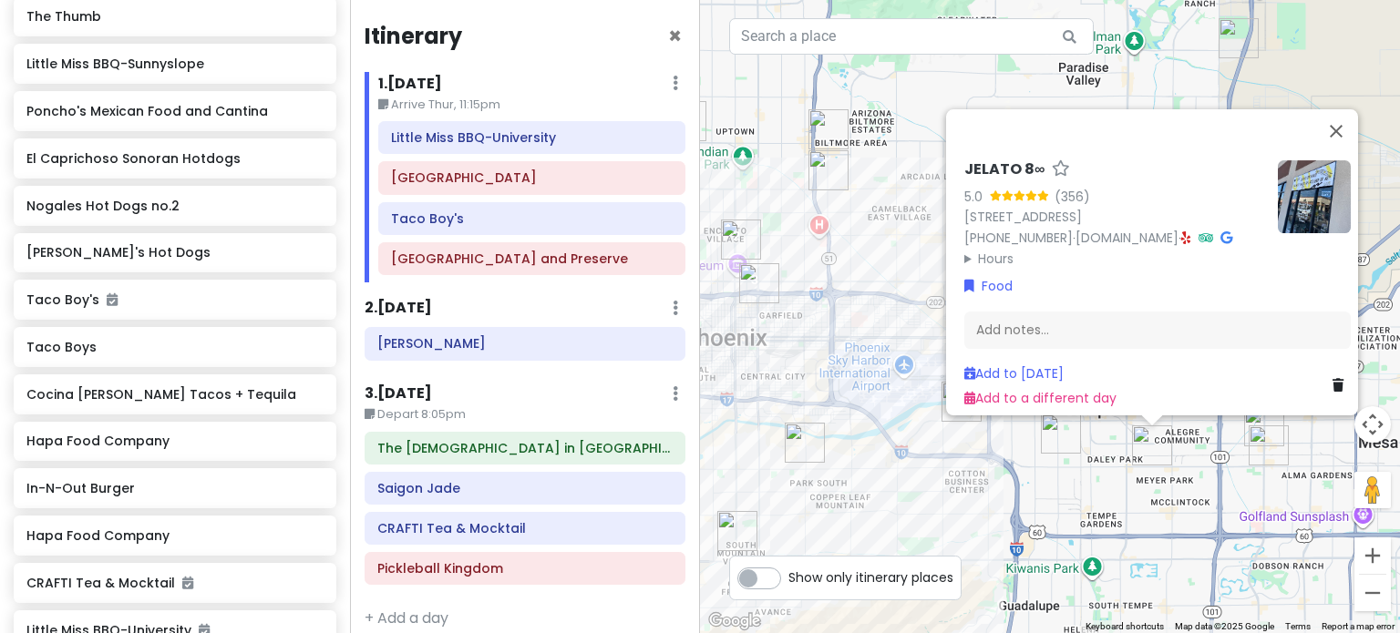
click at [1053, 509] on div "JELATO 8∞ 5.0 (356) [STREET_ADDRESS] [PHONE_NUMBER] · [DOMAIN_NAME] · Hours [DA…" at bounding box center [1050, 316] width 700 height 633
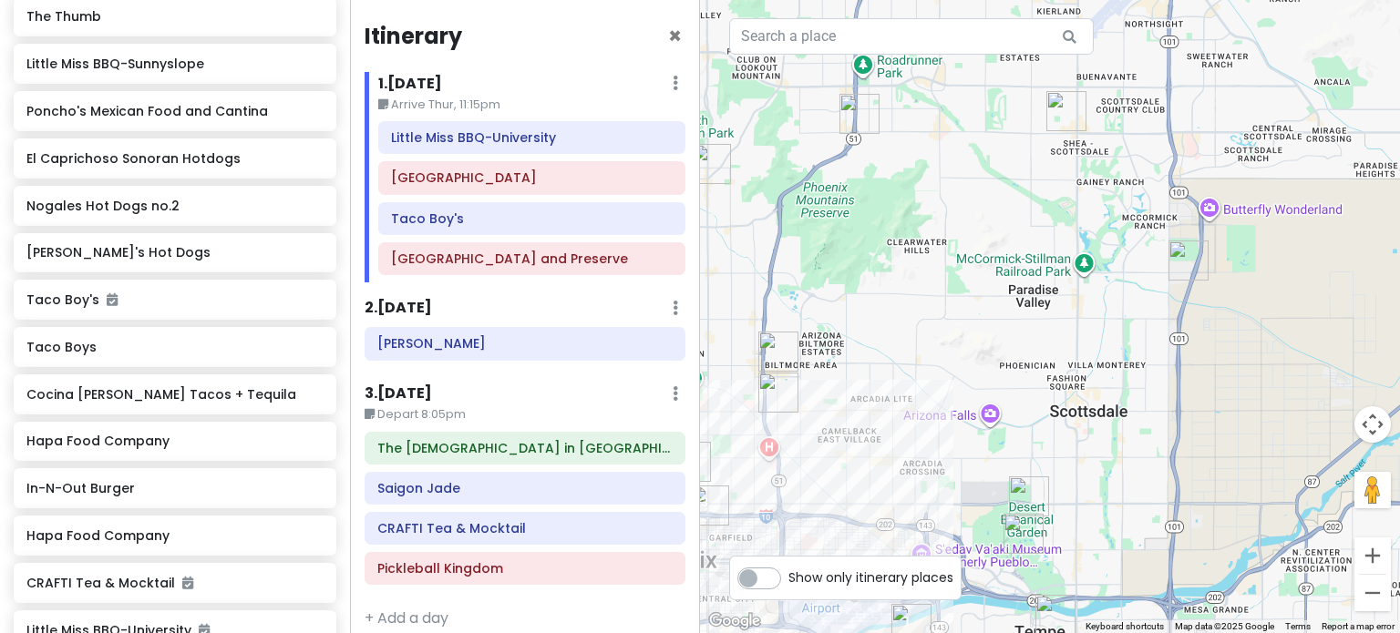
drag, startPoint x: 1155, startPoint y: 324, endPoint x: 1146, endPoint y: 388, distance: 64.4
click at [1146, 388] on div at bounding box center [1050, 316] width 700 height 633
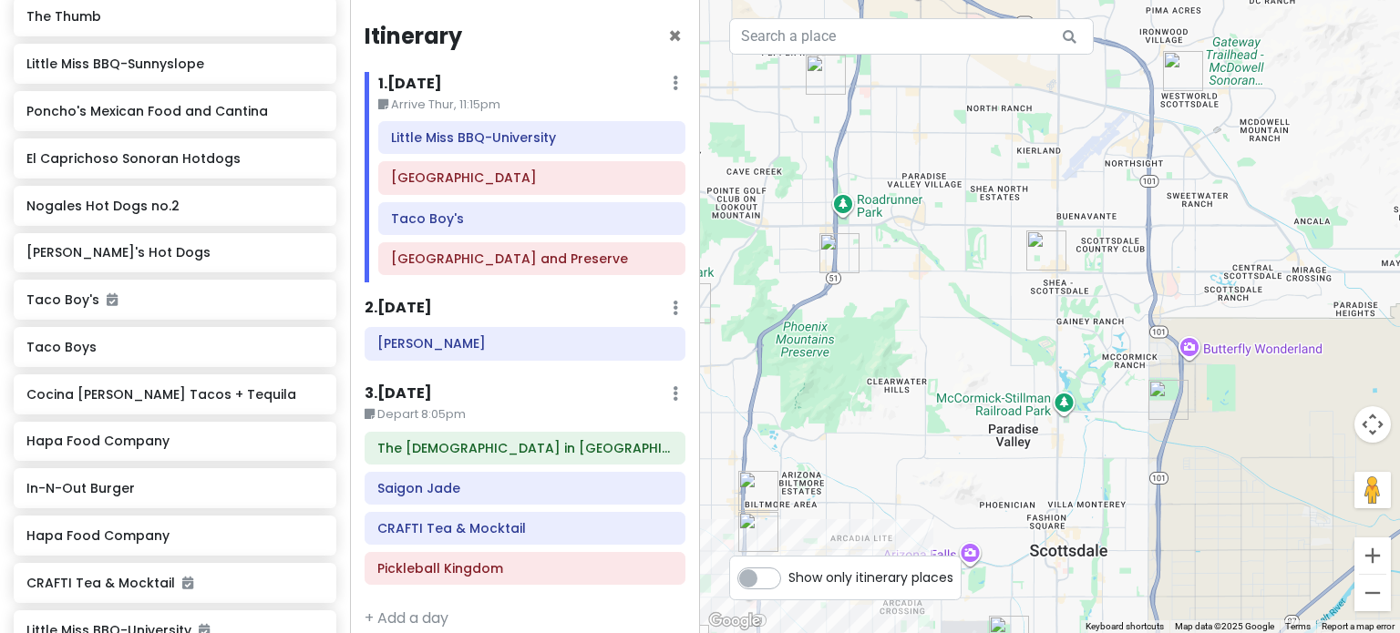
click at [1171, 395] on img "Octane Raceway" at bounding box center [1168, 400] width 40 height 40
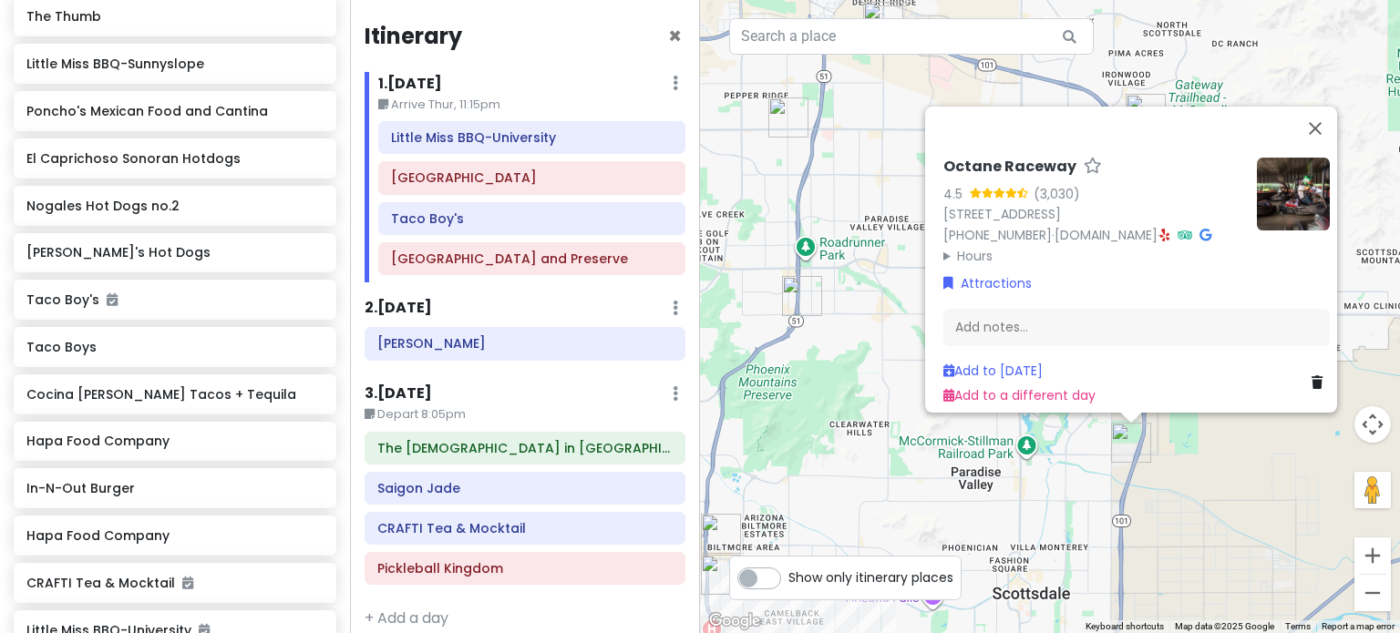
click at [1085, 482] on div "Octane Raceway 4.5 (3,030) [STREET_ADDRESS] [PHONE_NUMBER] · [DOMAIN_NAME] · Ho…" at bounding box center [1050, 316] width 700 height 633
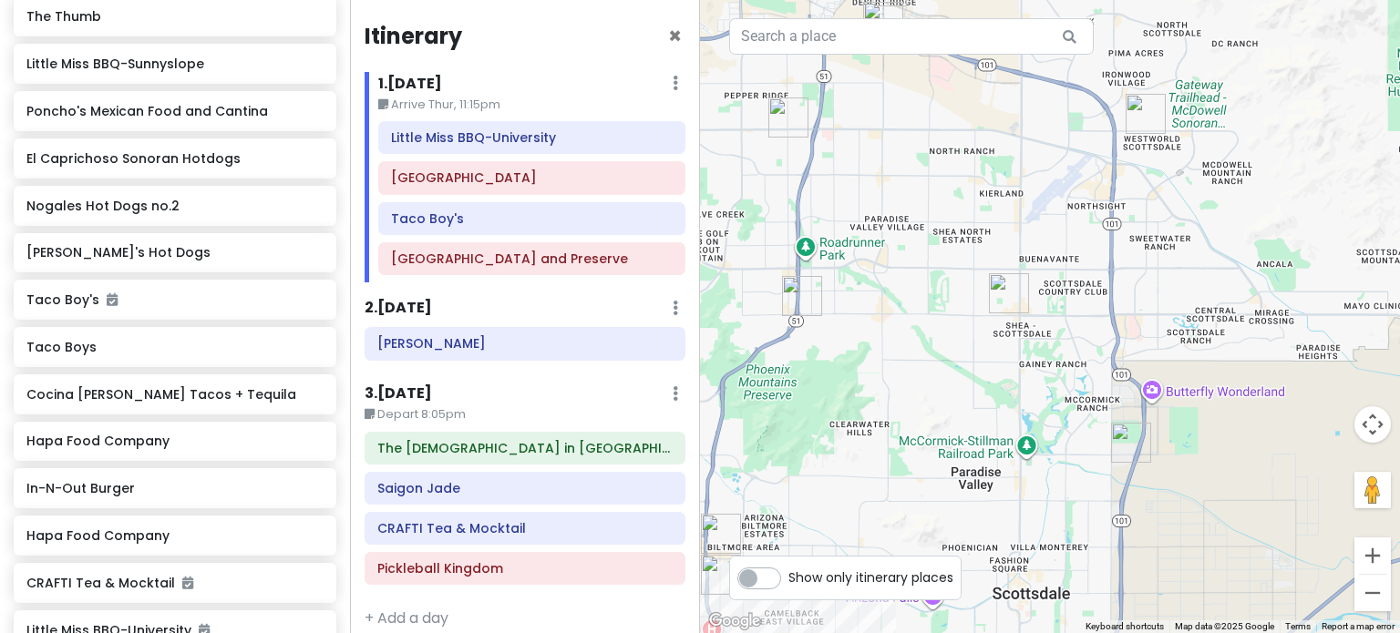
drag, startPoint x: 1010, startPoint y: 272, endPoint x: 1008, endPoint y: 287, distance: 14.7
click at [1010, 273] on div at bounding box center [1050, 316] width 700 height 633
click at [1008, 288] on img "Allora Gelato" at bounding box center [1009, 293] width 40 height 40
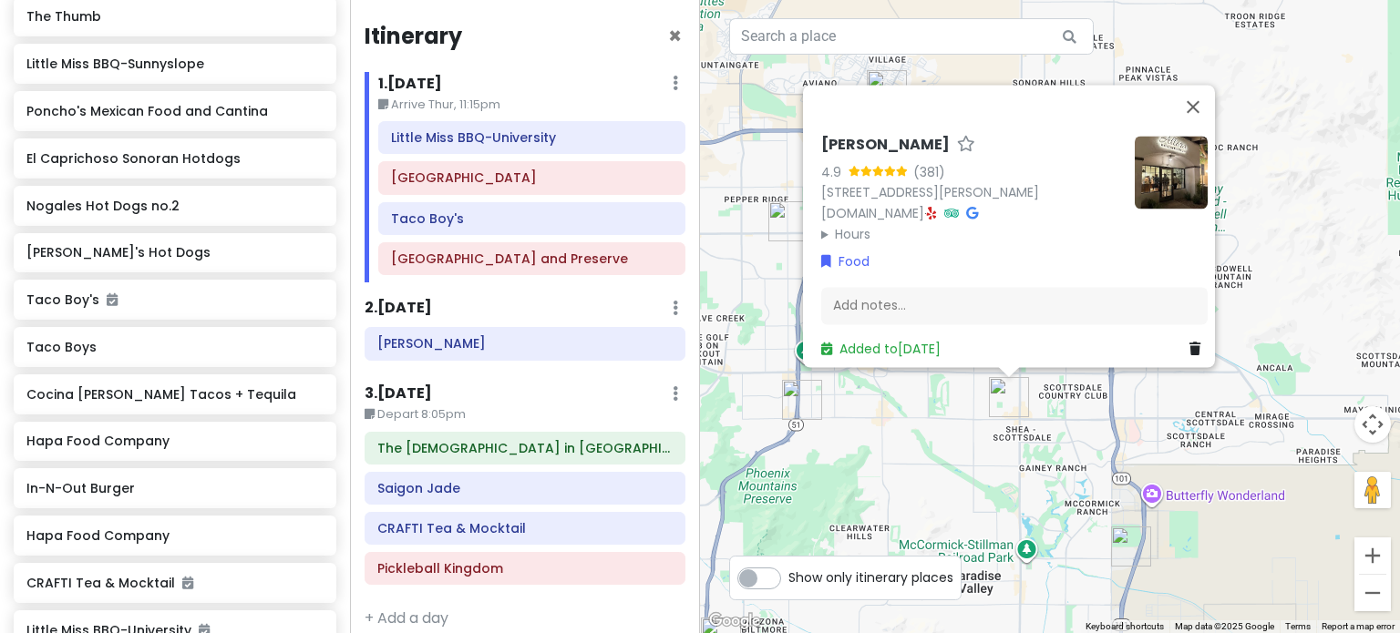
click at [937, 207] on icon at bounding box center [932, 213] width 10 height 13
click at [514, 138] on h6 "Little Miss BBQ-University" at bounding box center [532, 137] width 282 height 16
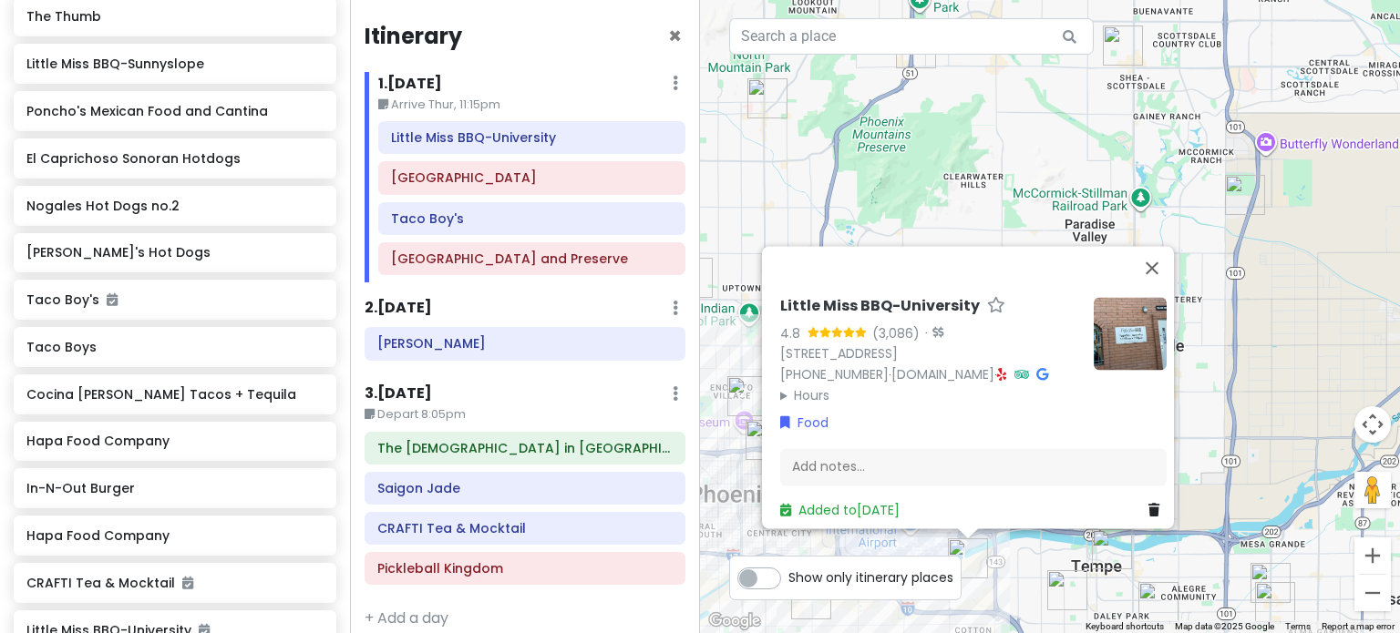
click at [1035, 566] on div "Little Miss BBQ-University 4.8 (3,086) · [STREET_ADDRESS] [PHONE_NUMBER] · [DOM…" at bounding box center [1050, 316] width 700 height 633
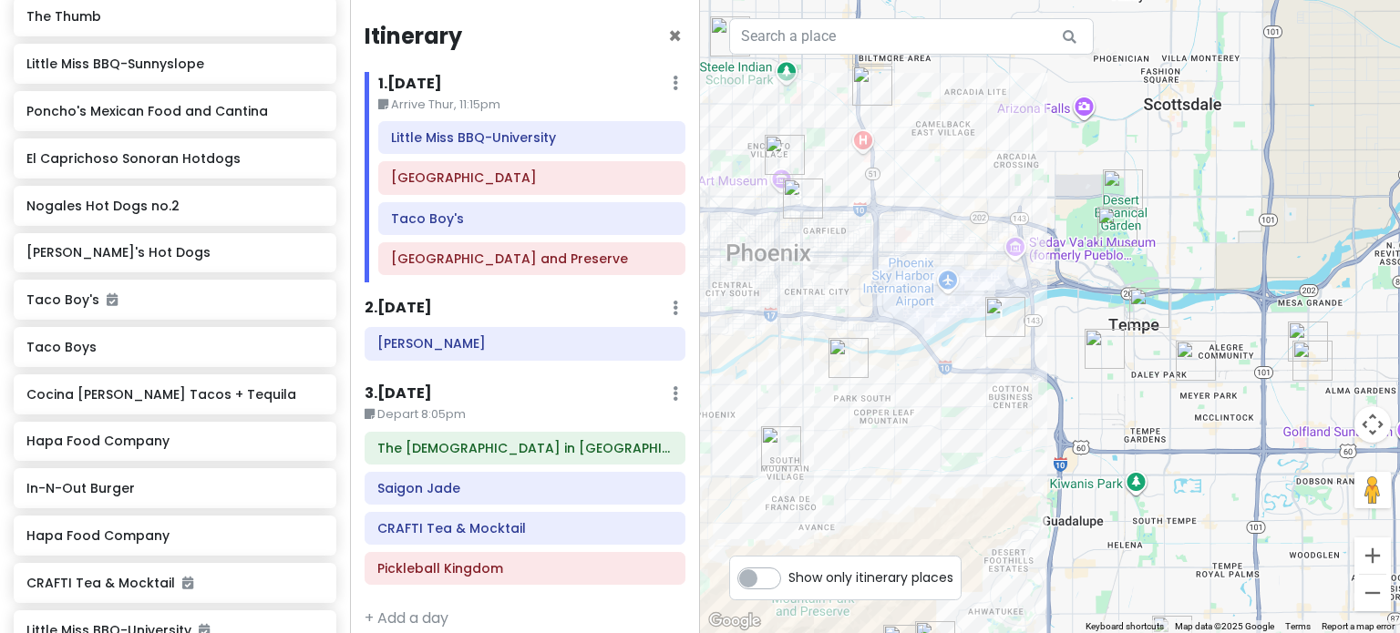
drag, startPoint x: 1035, startPoint y: 558, endPoint x: 1073, endPoint y: 319, distance: 241.7
click at [1073, 319] on div at bounding box center [1050, 316] width 700 height 633
